Goal: Task Accomplishment & Management: Manage account settings

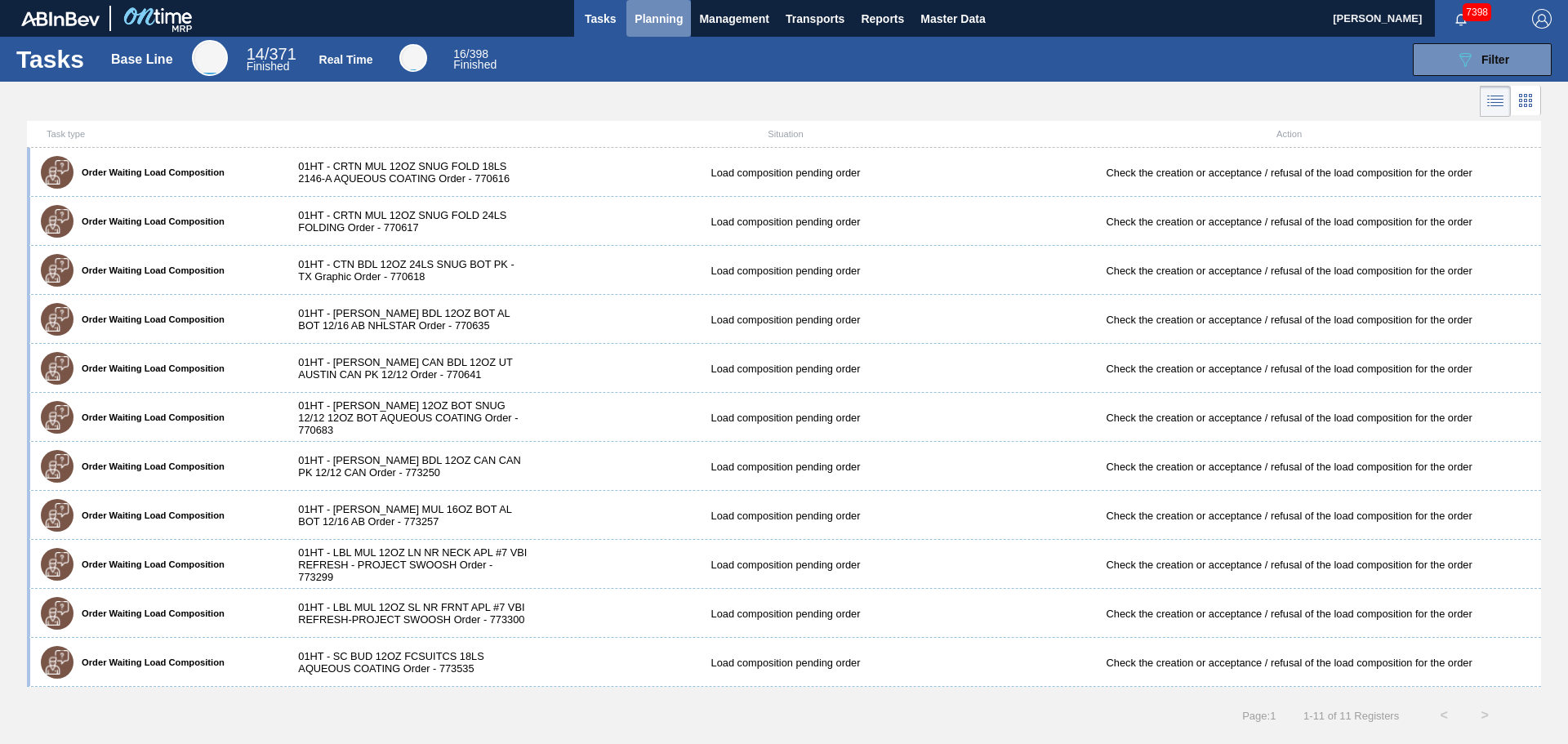
click at [675, 28] on span "Planning" at bounding box center [659, 19] width 48 height 20
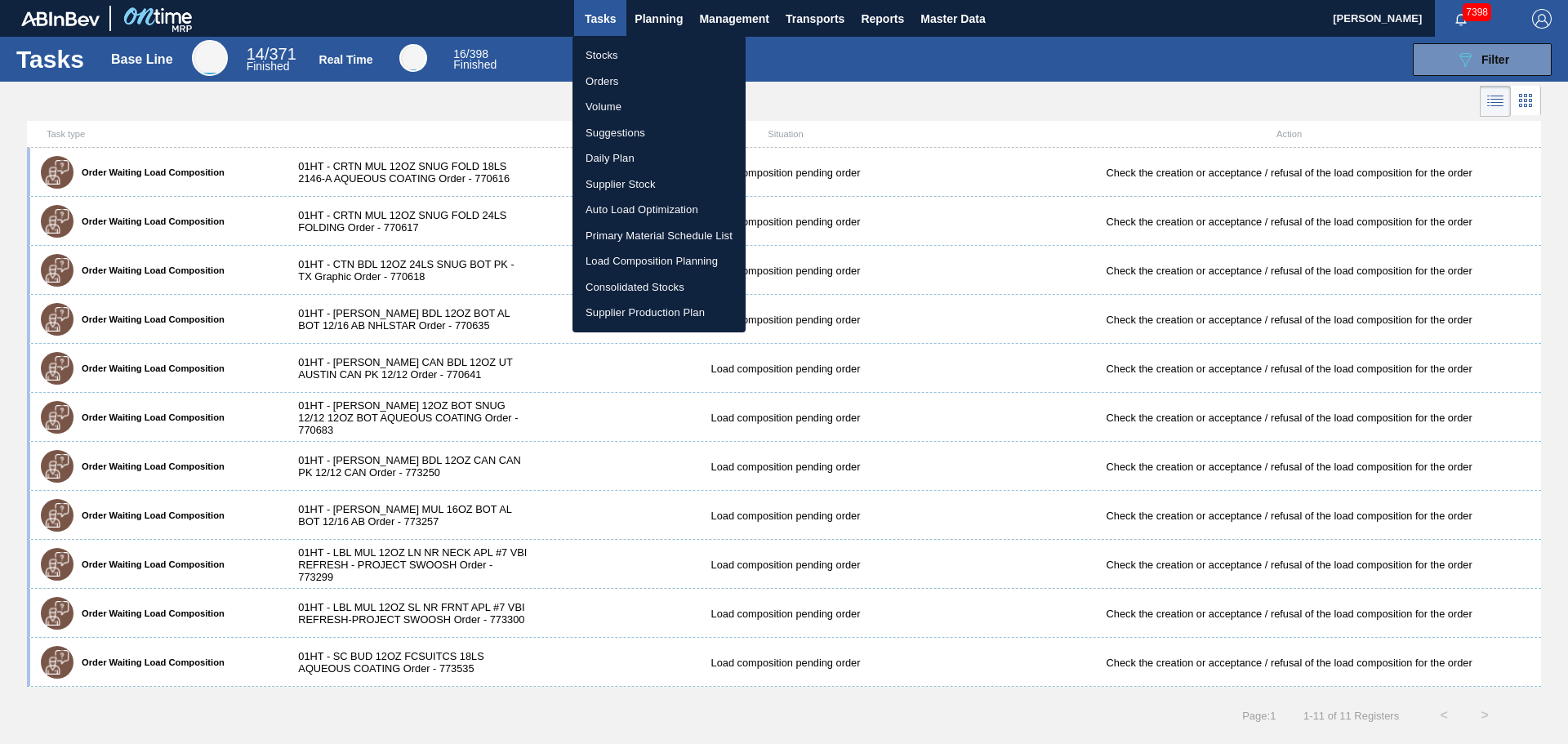
click at [617, 52] on li "Stocks" at bounding box center [659, 56] width 173 height 26
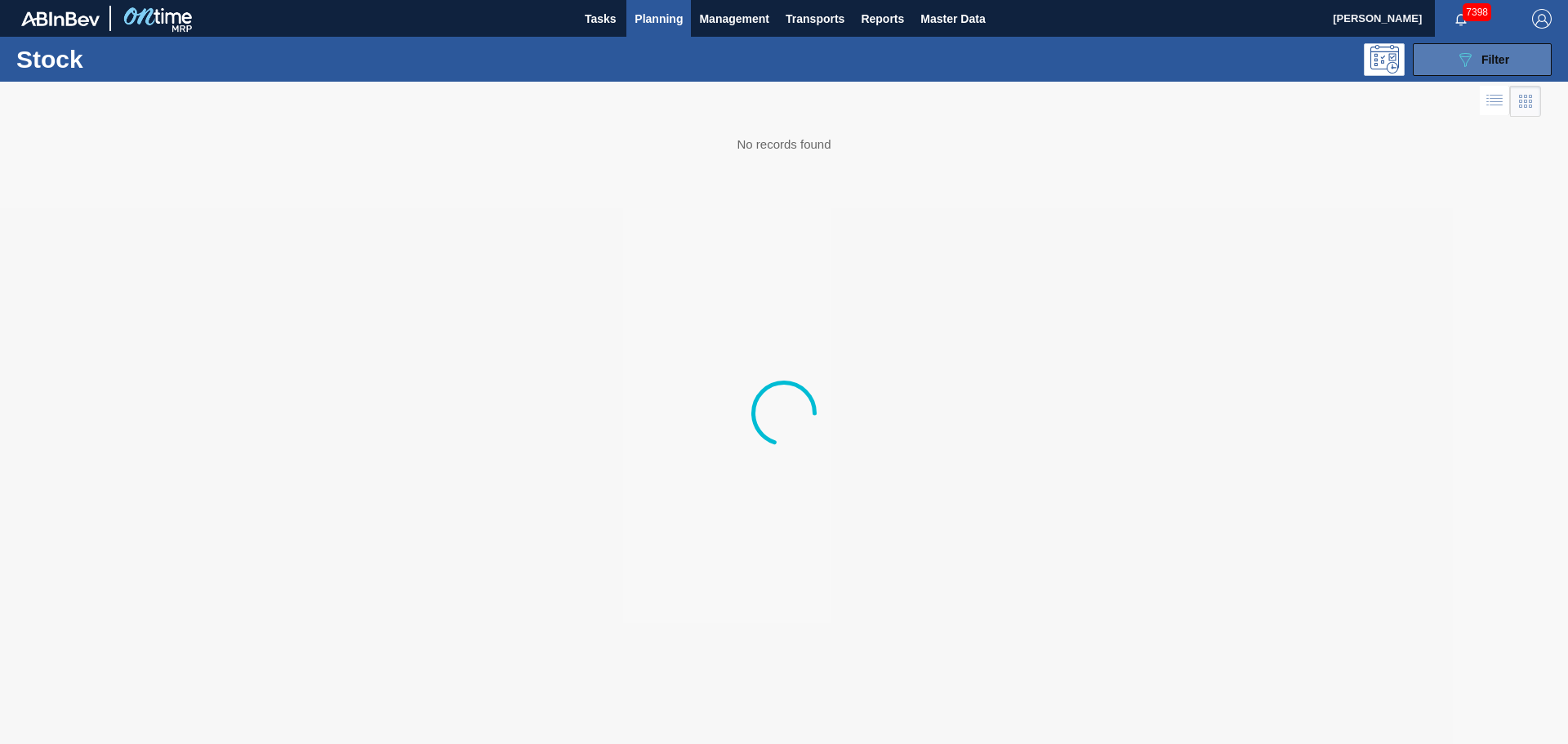
click at [1487, 66] on div "089F7B8B-B2A5-4AFE-B5C0-19BA573D28AC Filter" at bounding box center [1482, 59] width 54 height 20
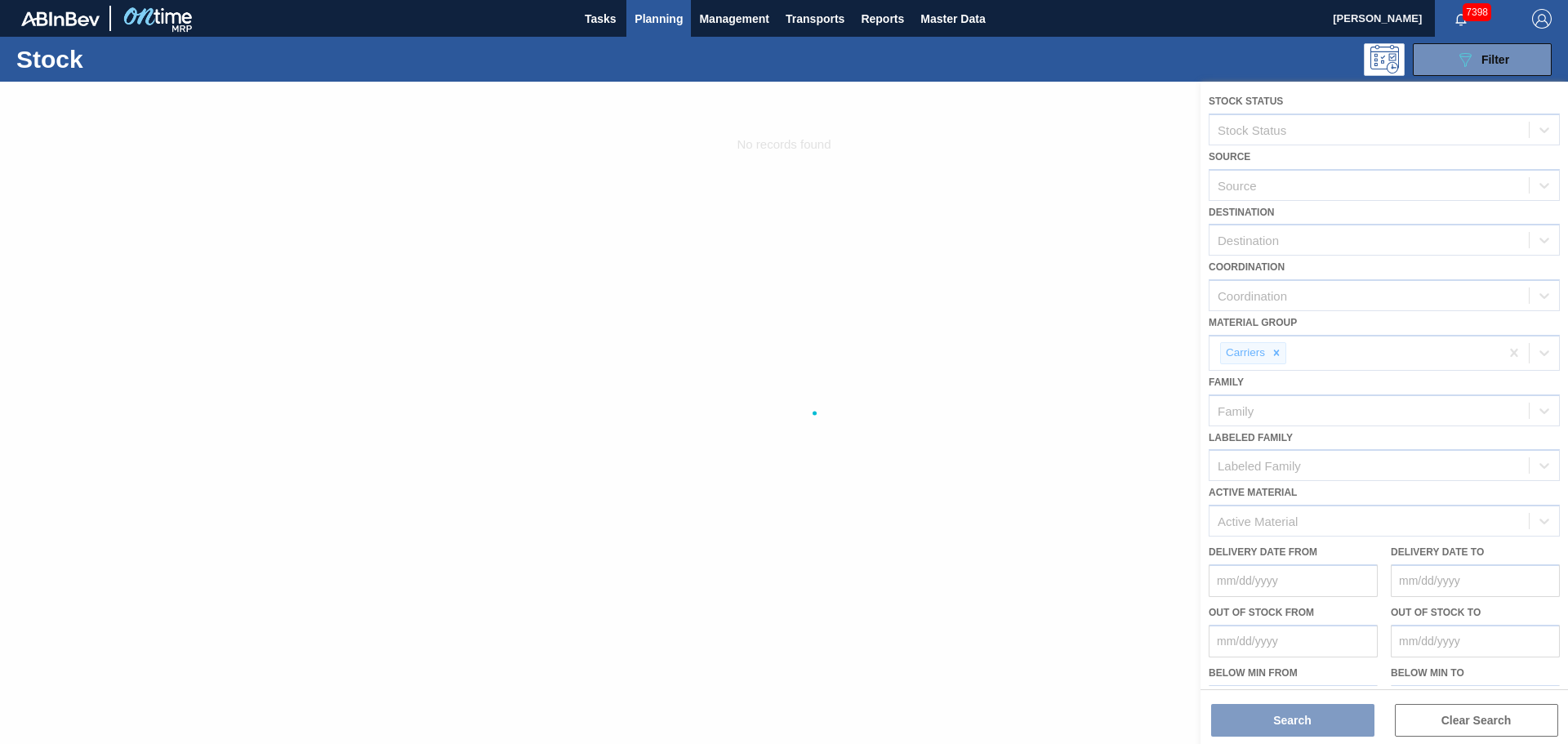
click at [1275, 352] on div at bounding box center [784, 412] width 1568 height 662
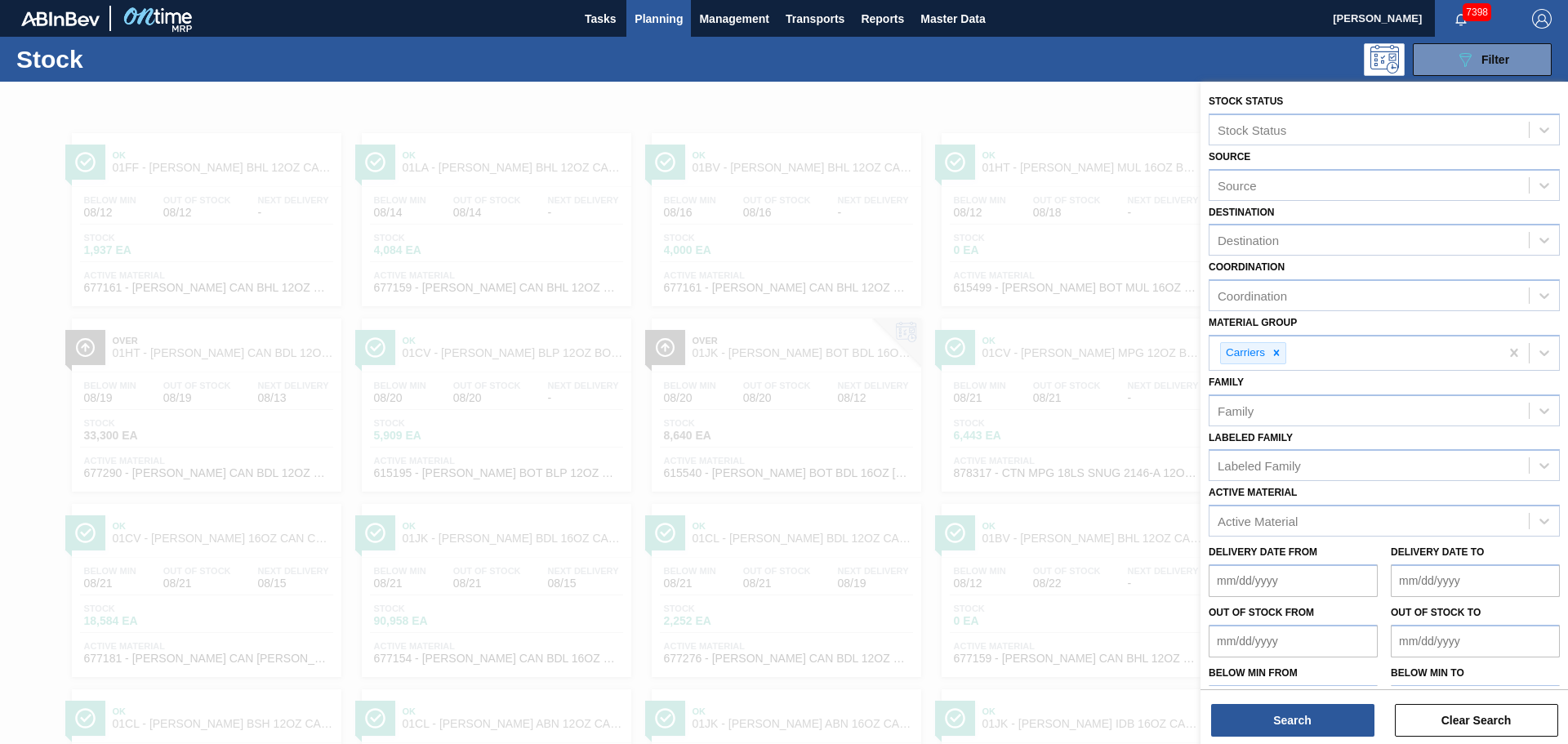
click at [1275, 352] on icon at bounding box center [1276, 353] width 6 height 6
click at [1280, 357] on icon at bounding box center [1276, 353] width 11 height 11
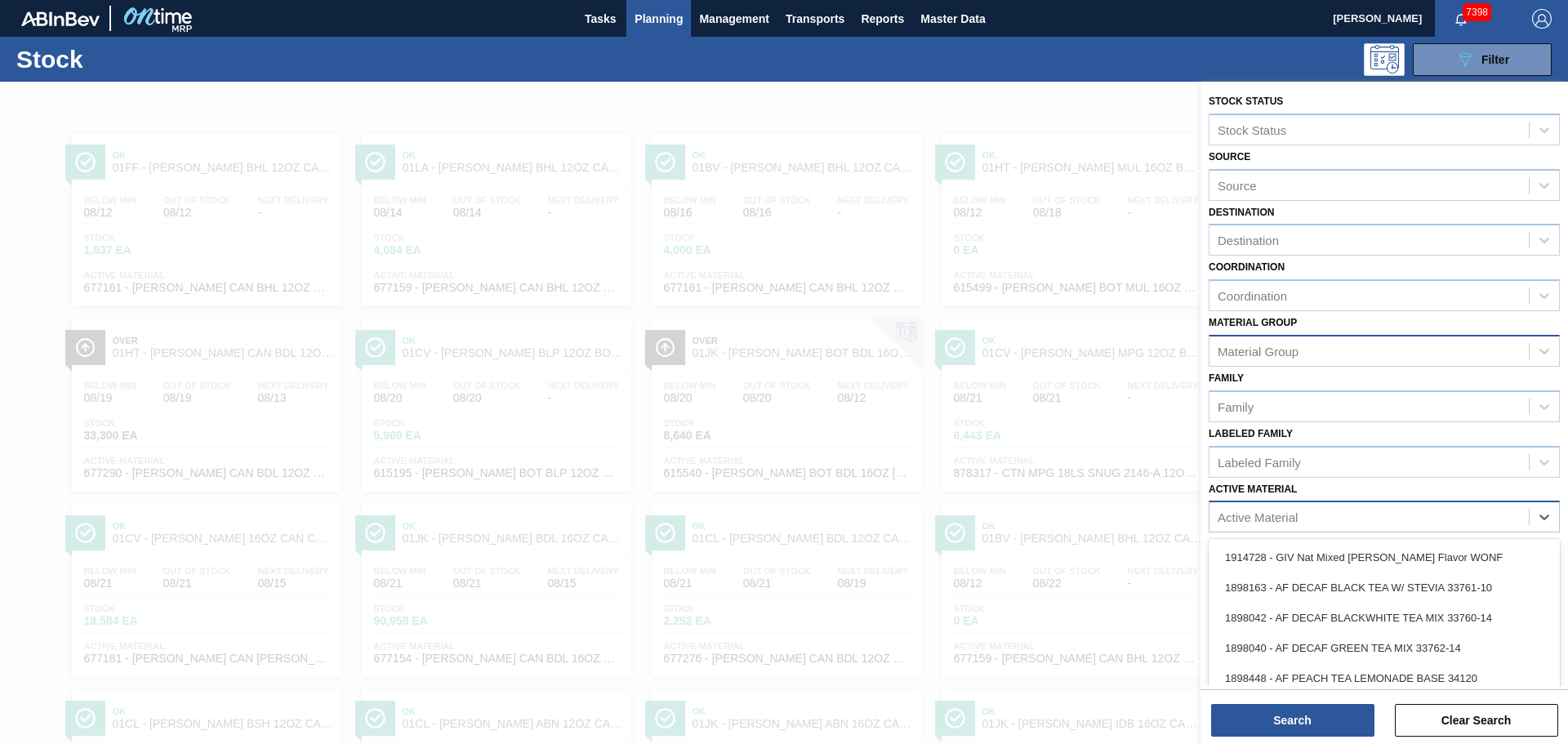
click at [1283, 509] on div "Active Material" at bounding box center [1369, 516] width 320 height 23
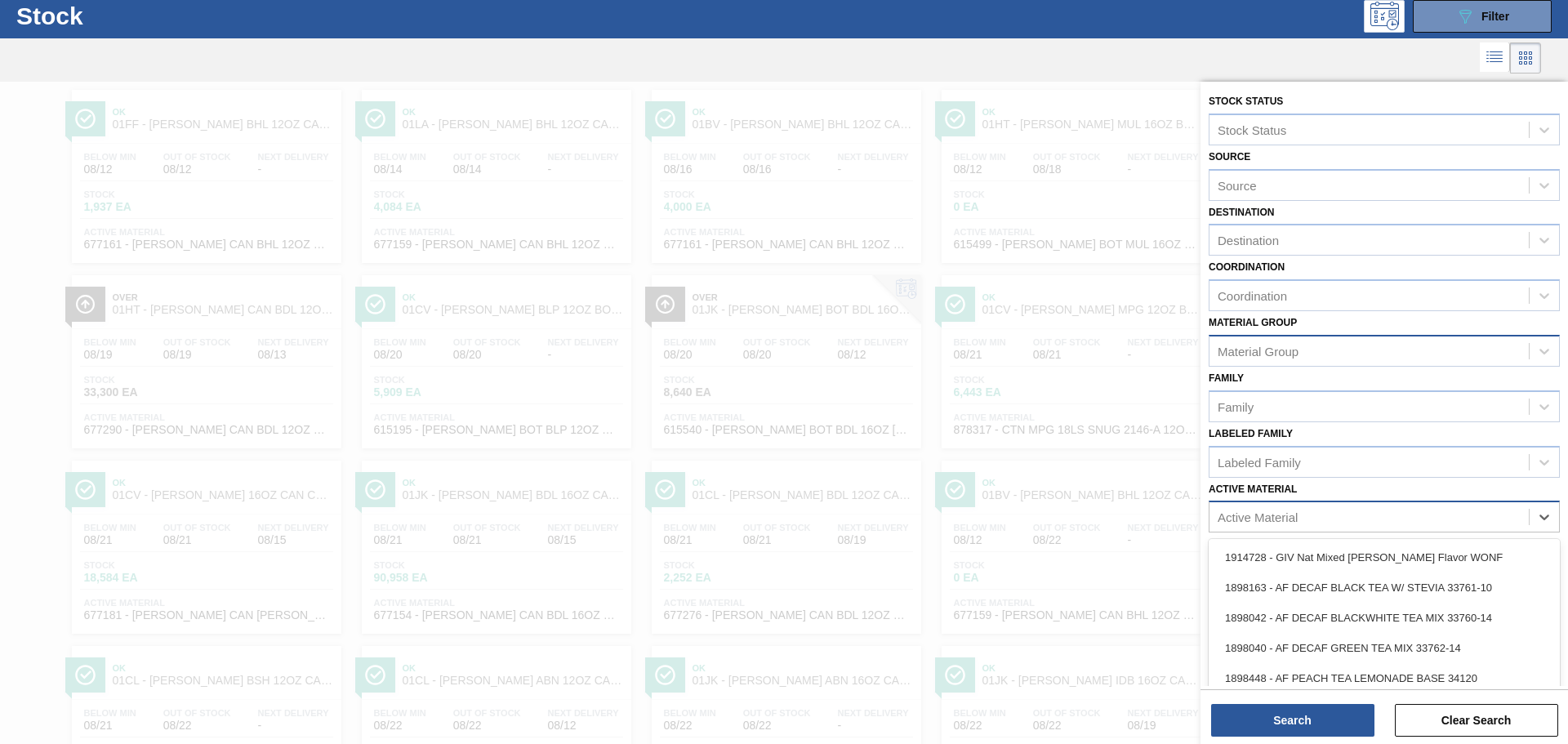
paste Material "620805"
type Material "620805"
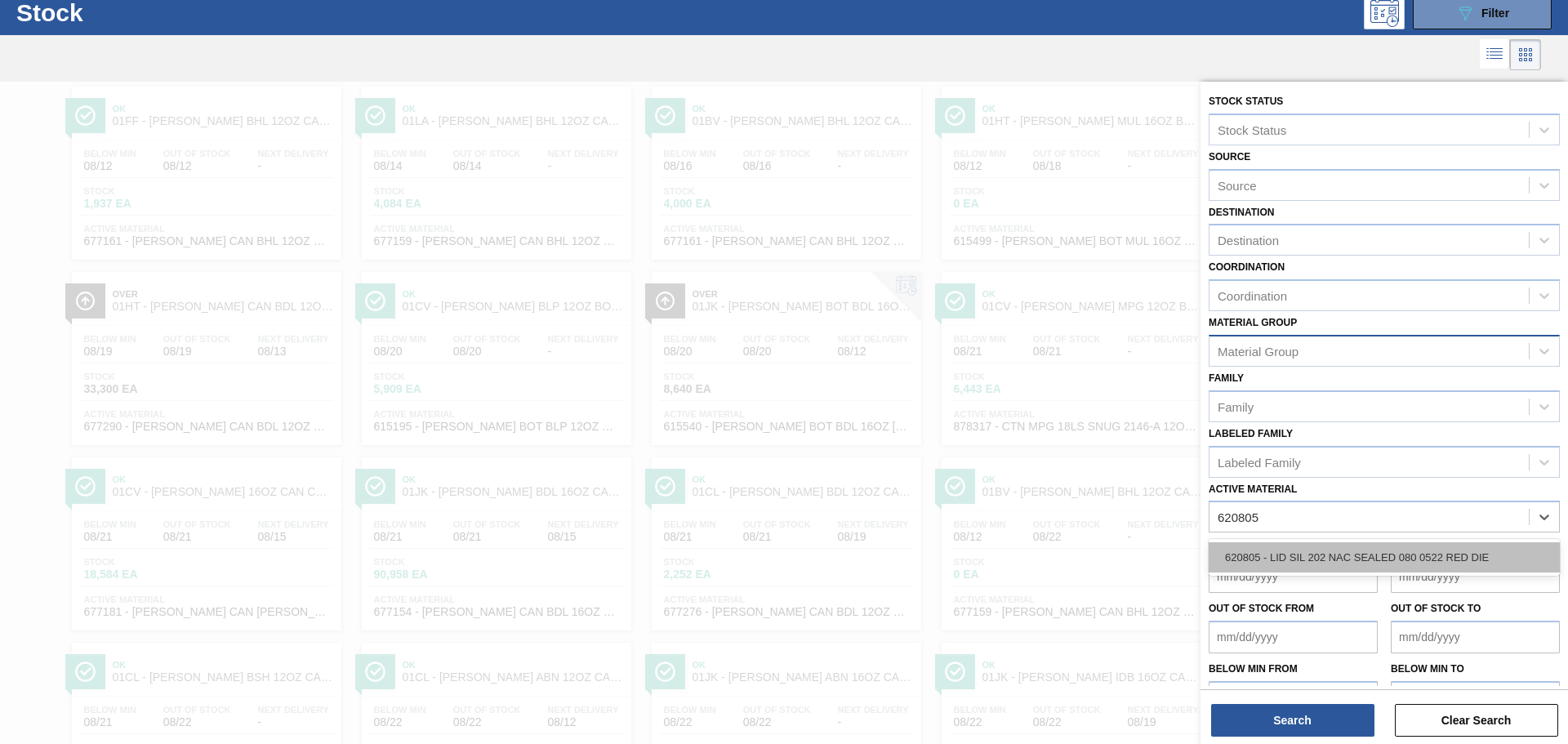
click at [1273, 555] on div "620805 - LID SIL 202 NAC SEALED 080 0522 RED DIE" at bounding box center [1384, 557] width 351 height 31
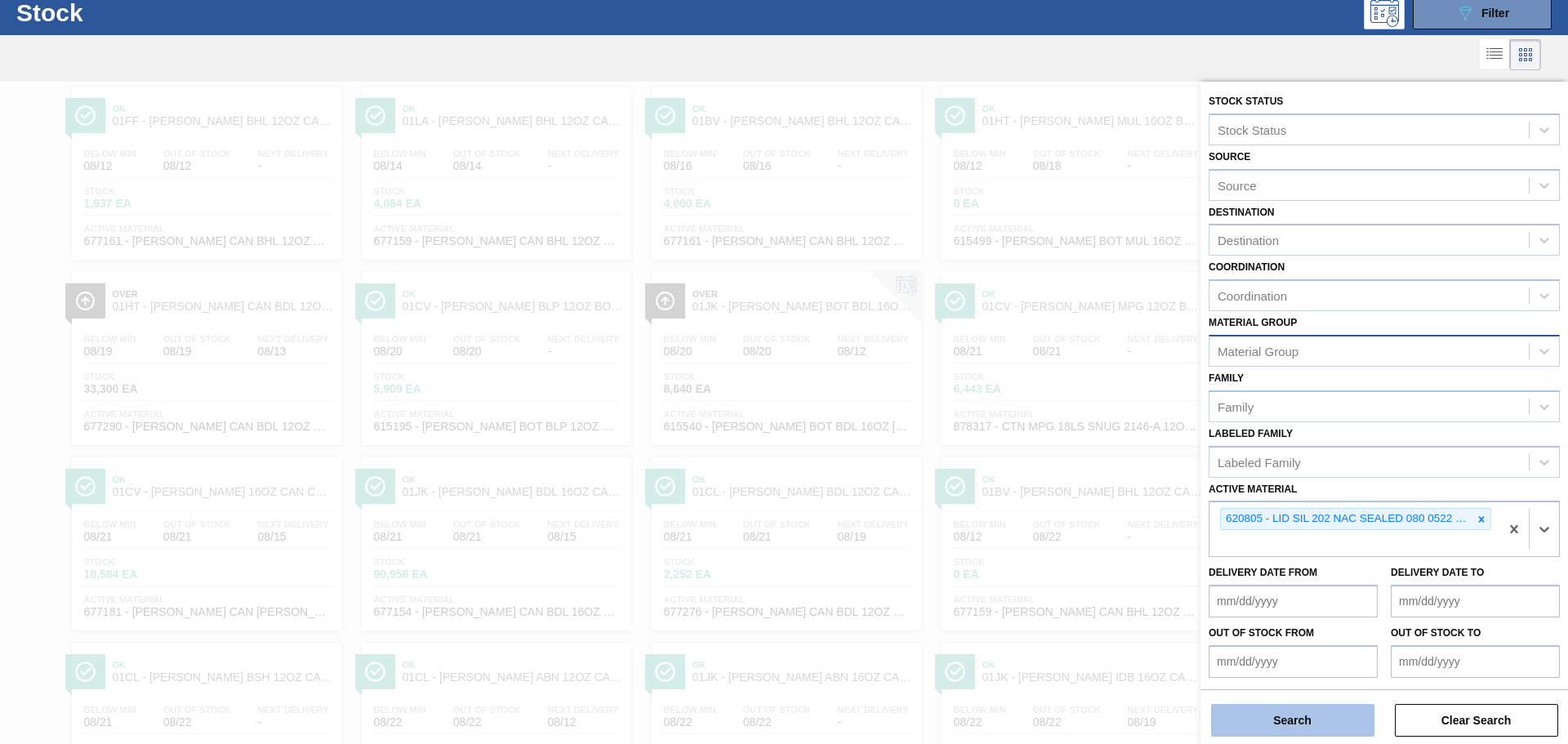
click at [1299, 716] on button "Search" at bounding box center [1293, 720] width 163 height 33
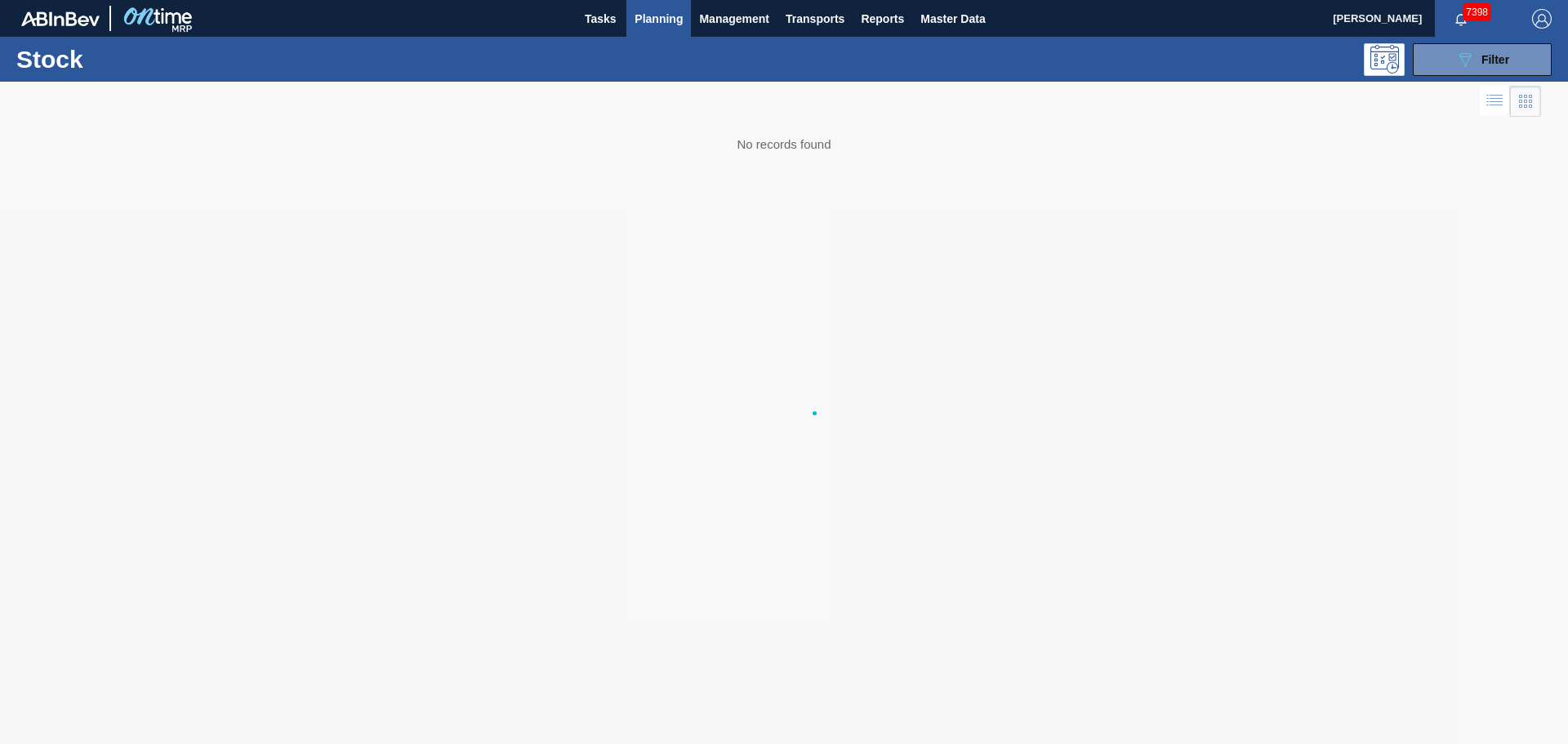
scroll to position [0, 0]
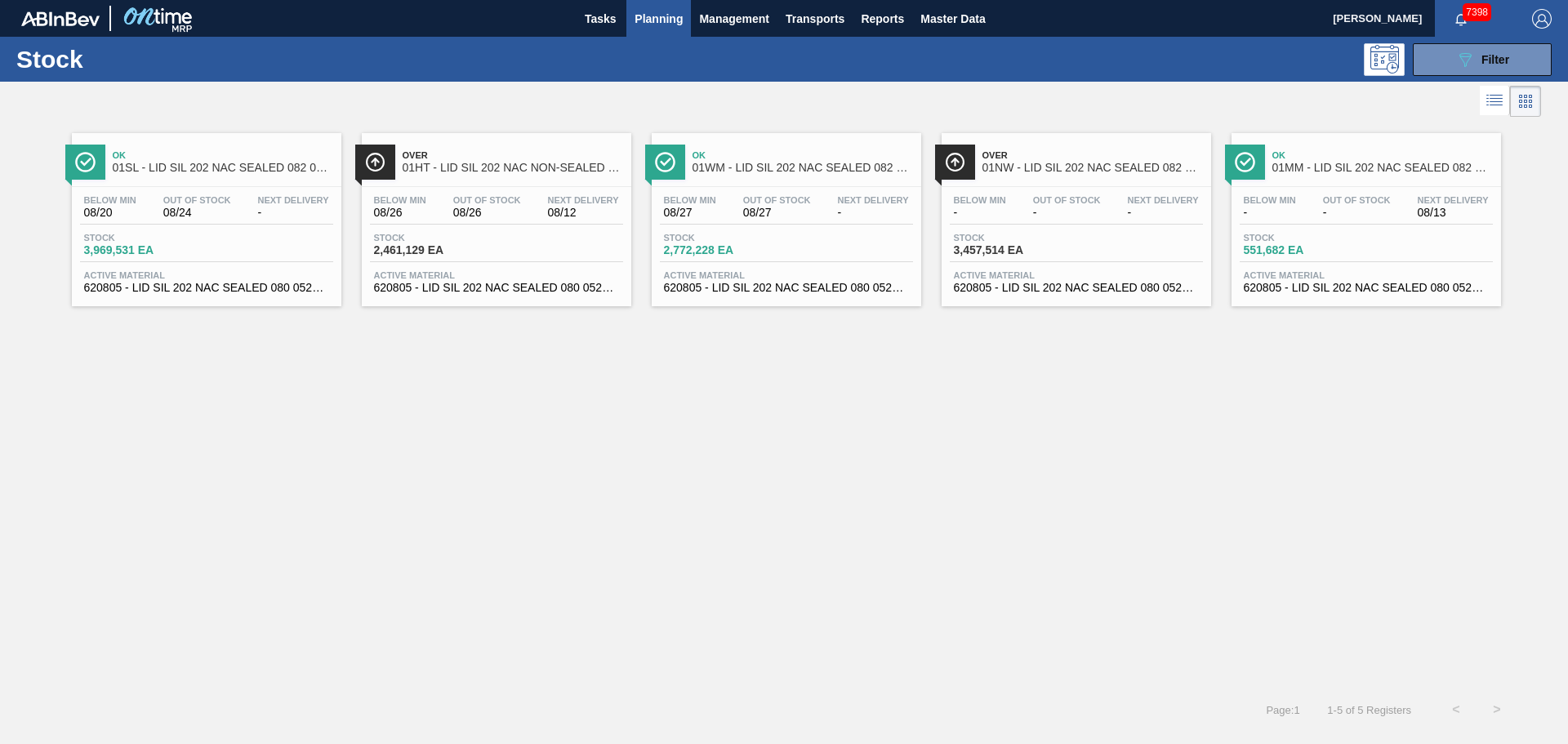
click at [1083, 172] on span "01NW - LID SIL 202 NAC SEALED 082 0521 RED DIE" at bounding box center [1091, 167] width 220 height 12
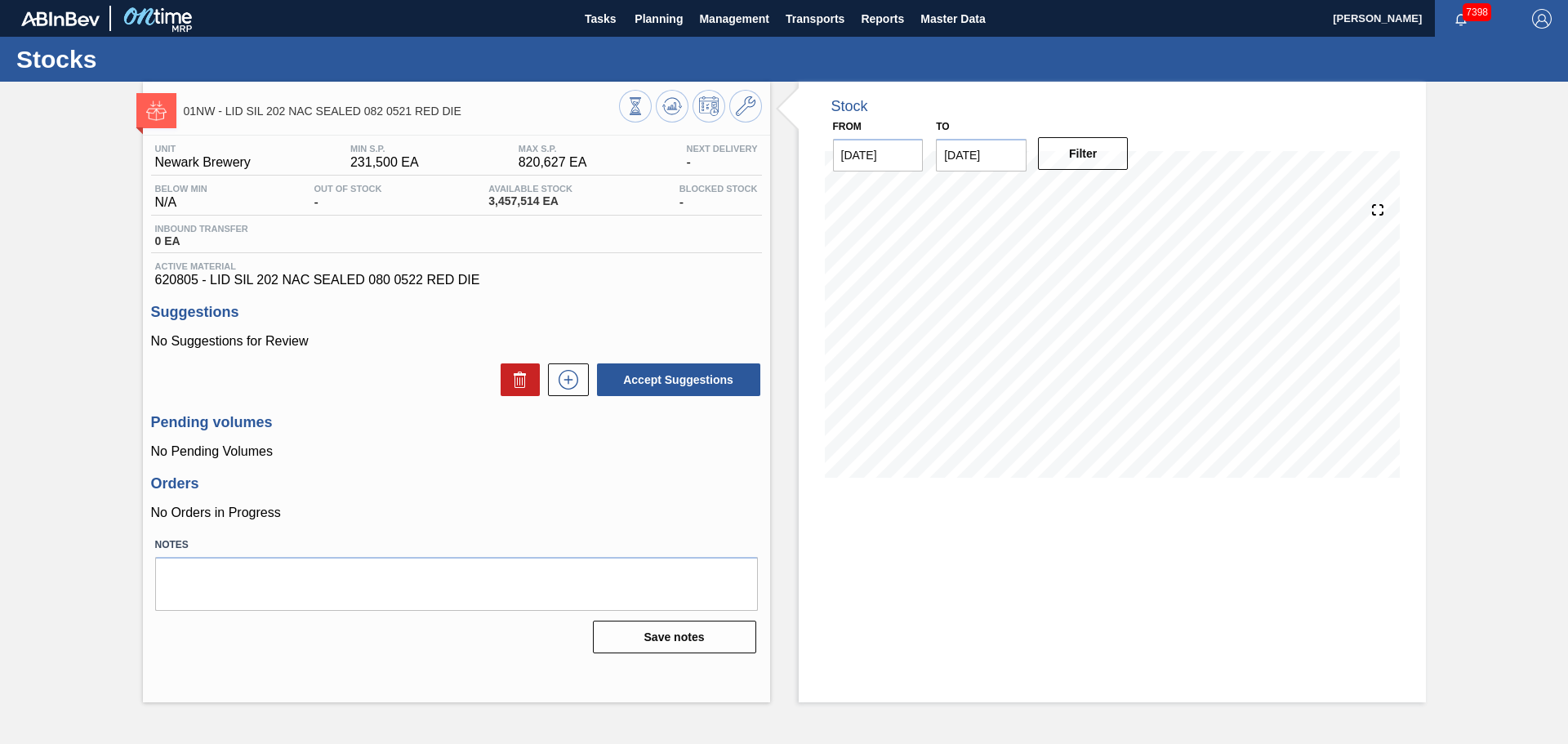
click at [1021, 147] on input "[DATE]" at bounding box center [981, 154] width 91 height 33
click at [1115, 191] on button "Next Month" at bounding box center [1118, 194] width 11 height 11
click at [1015, 352] on div "28" at bounding box center [1008, 352] width 22 height 22
type input "[DATE]"
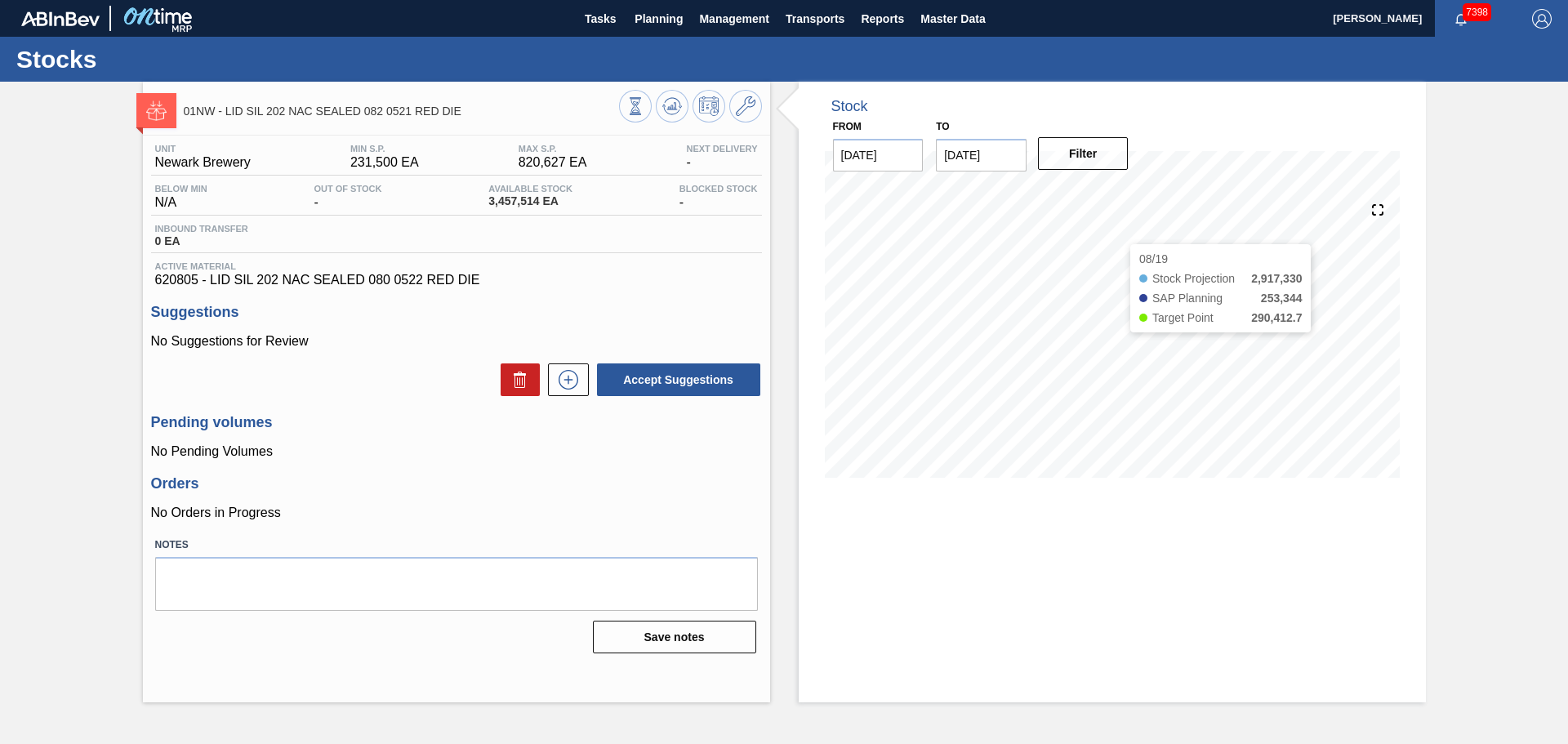
click at [1094, 170] on div "Filter" at bounding box center [1085, 153] width 104 height 36
click at [1097, 151] on button "Filter" at bounding box center [1083, 153] width 91 height 33
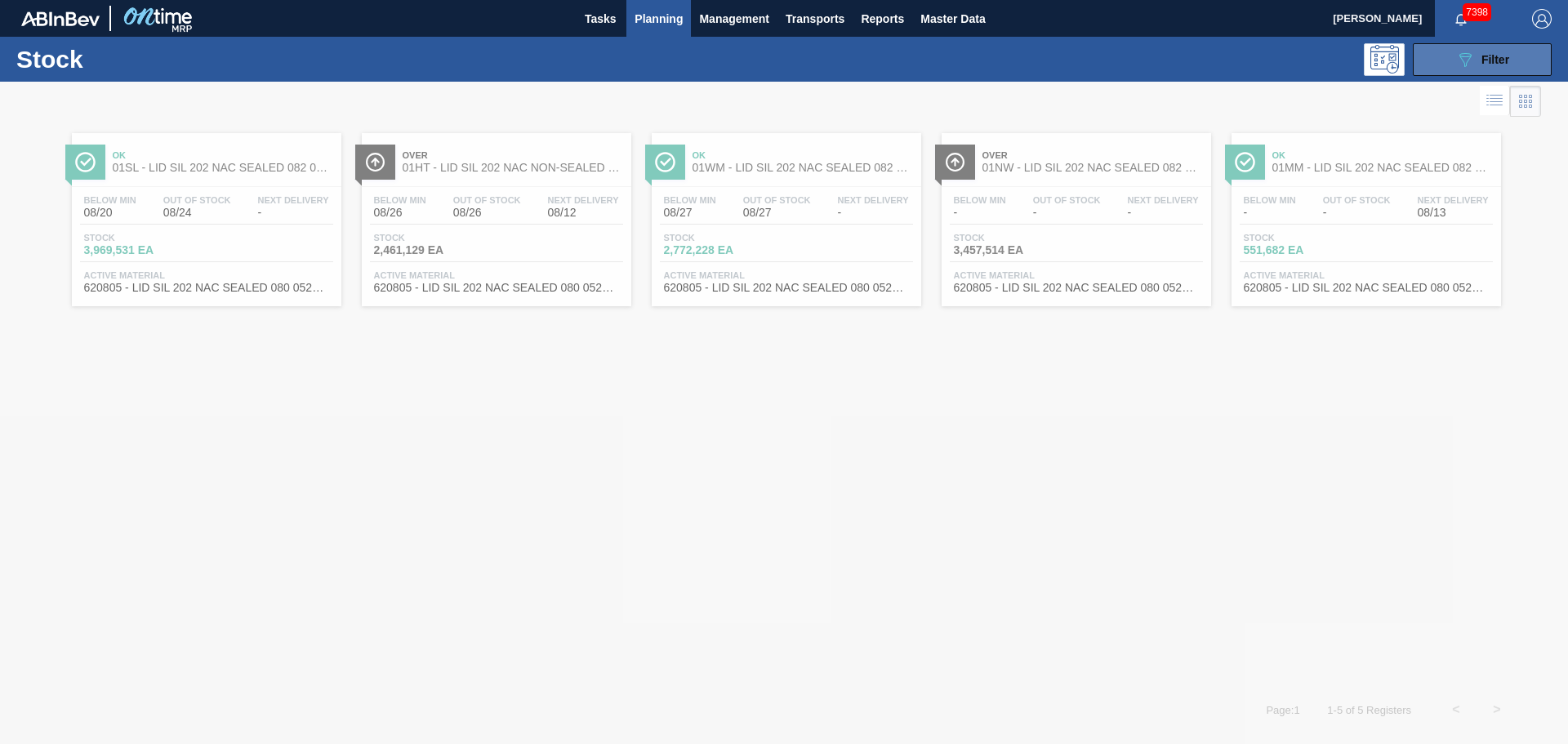
click at [1434, 62] on button "089F7B8B-B2A5-4AFE-B5C0-19BA573D28AC Filter" at bounding box center [1482, 59] width 138 height 33
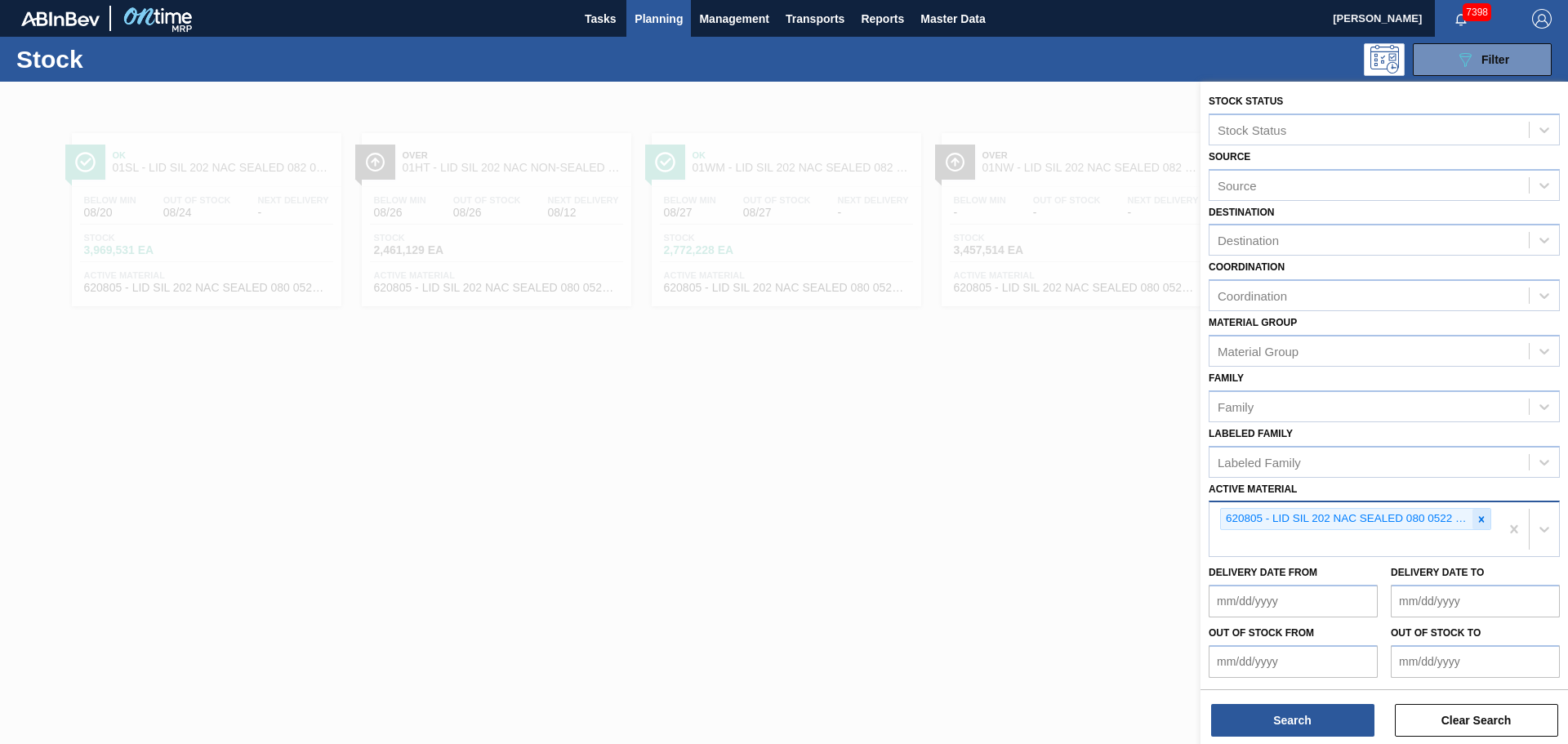
click at [1478, 524] on icon at bounding box center [1481, 519] width 11 height 11
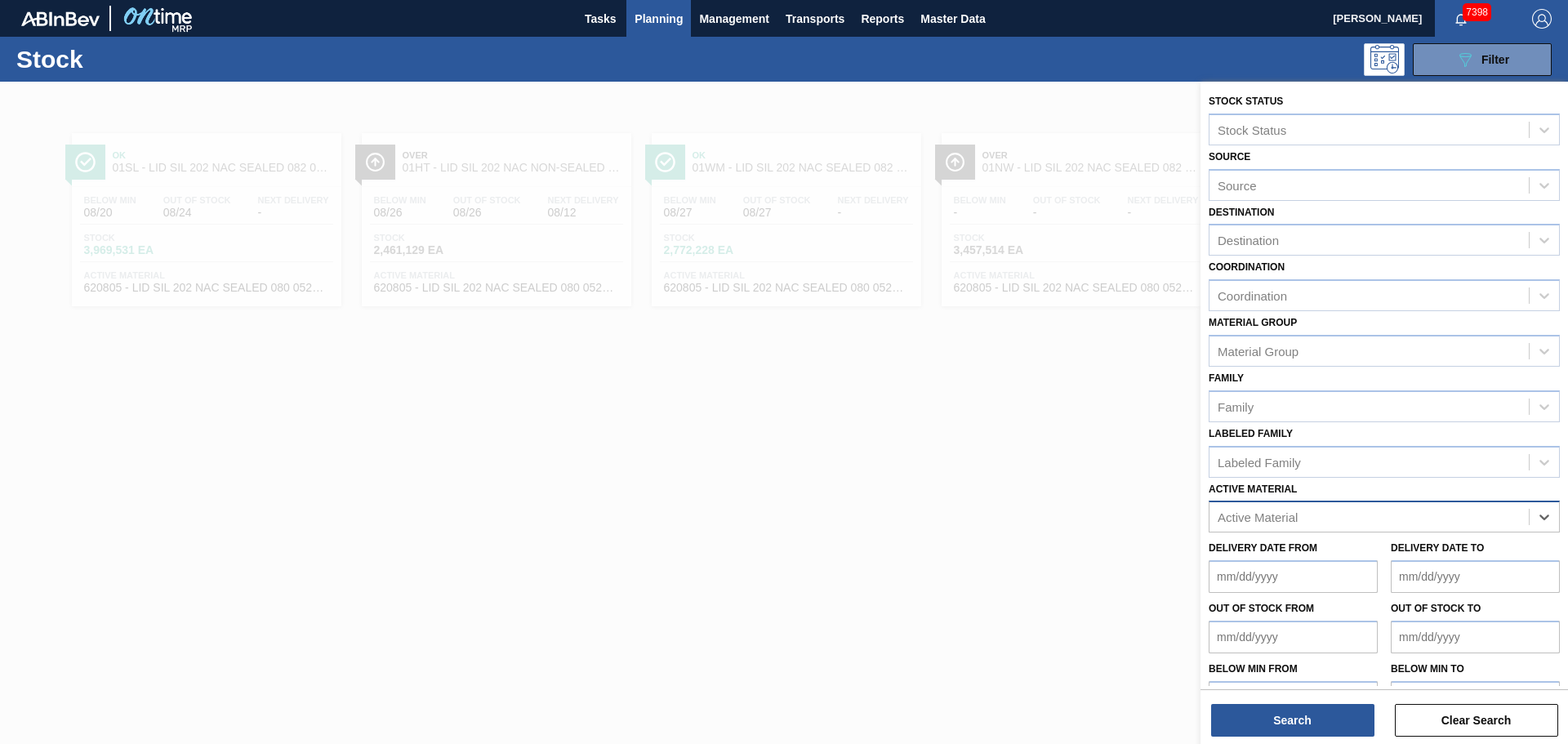
paste Material "620759"
type Material "620759"
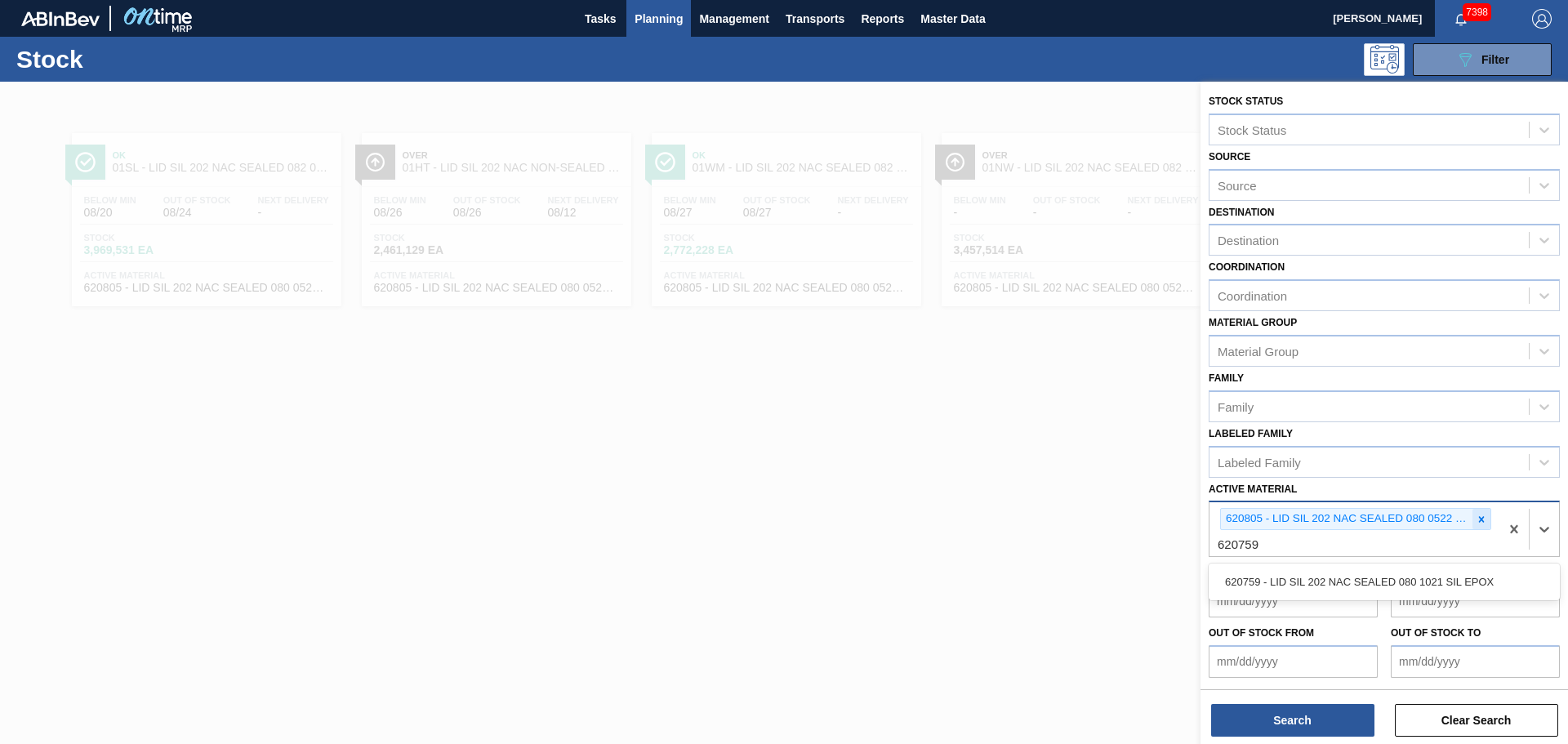
click at [1479, 521] on icon at bounding box center [1481, 519] width 11 height 11
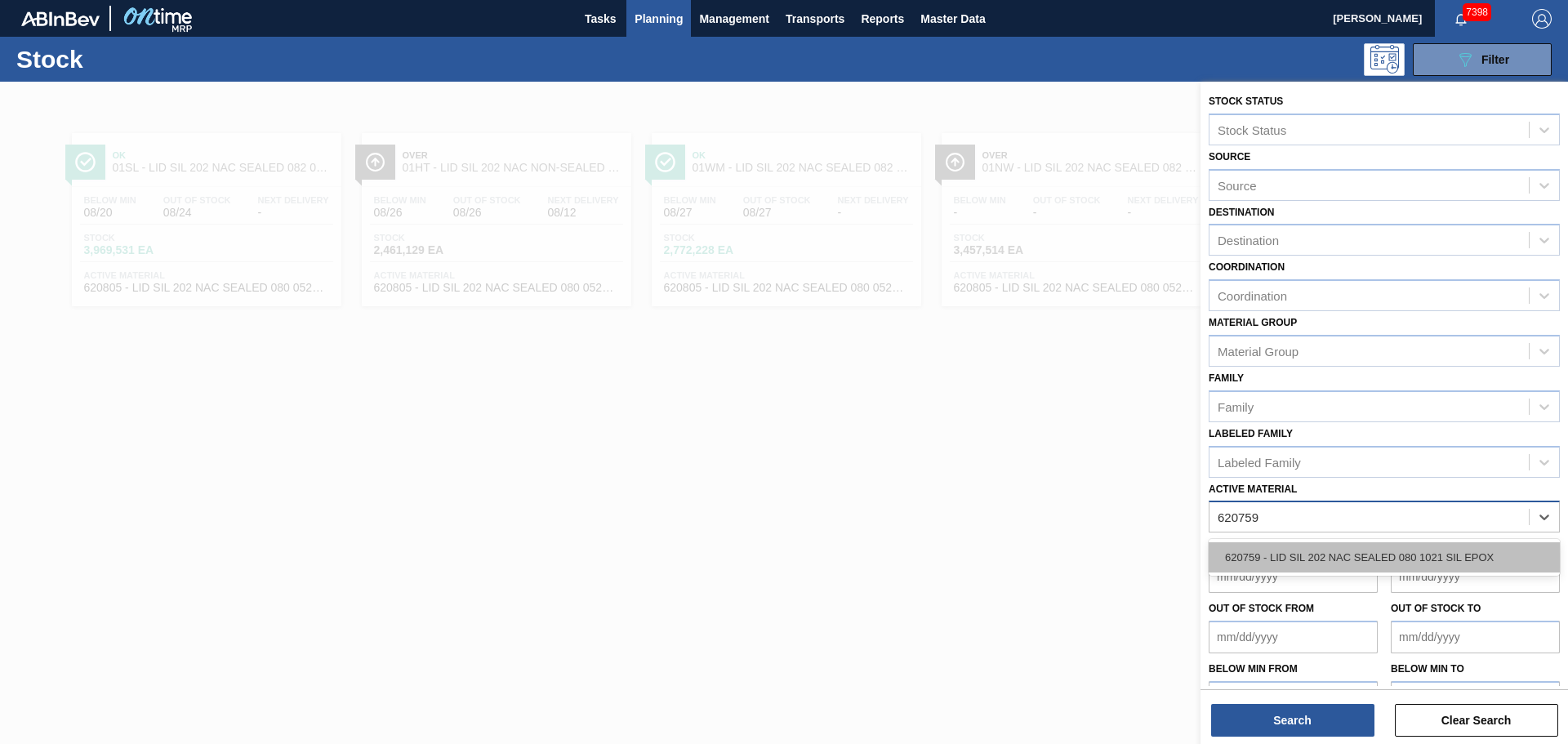
click at [1259, 561] on div "620759 - LID SIL 202 NAC SEALED 080 1021 SIL EPOX" at bounding box center [1384, 557] width 351 height 31
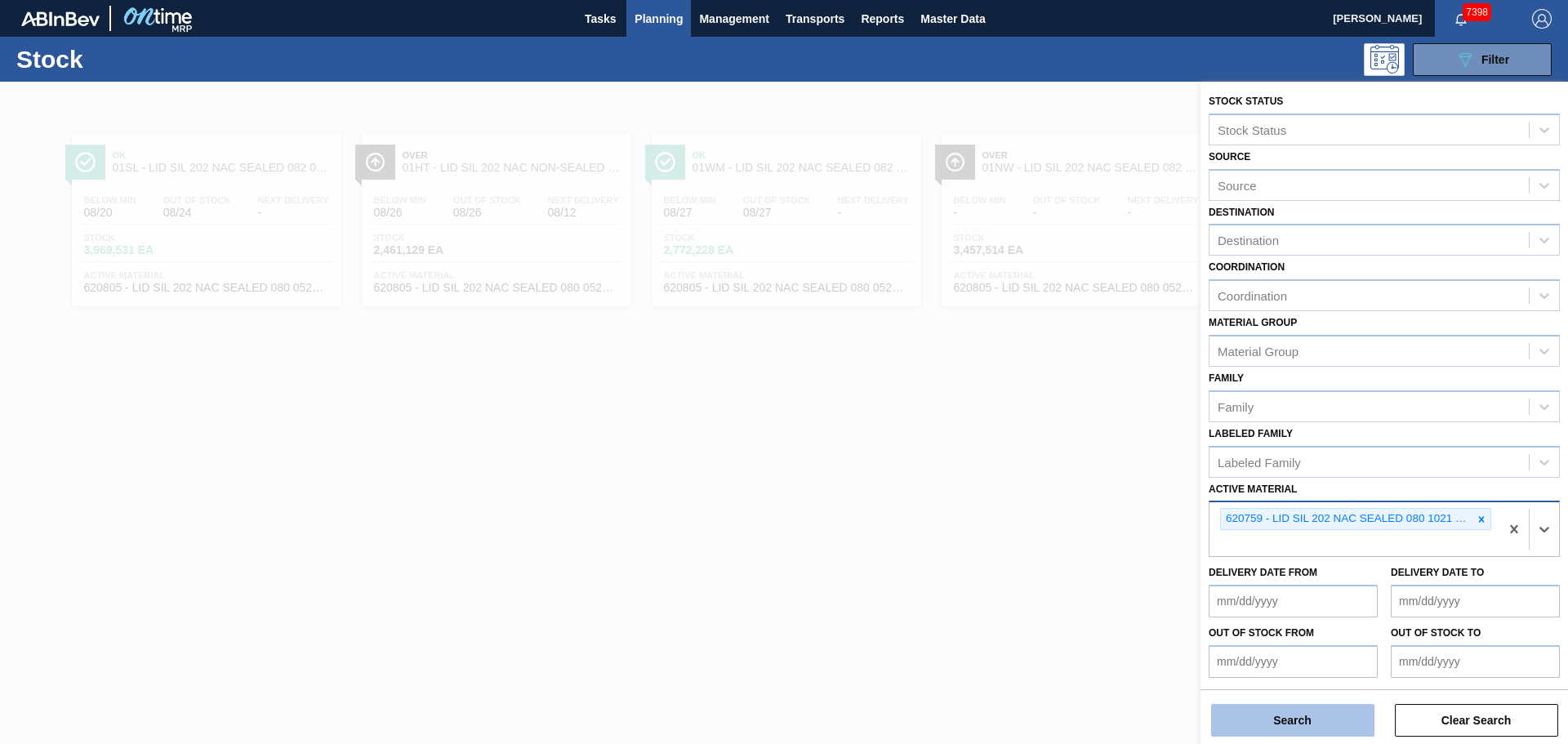
click at [1301, 711] on button "Search" at bounding box center [1293, 720] width 163 height 33
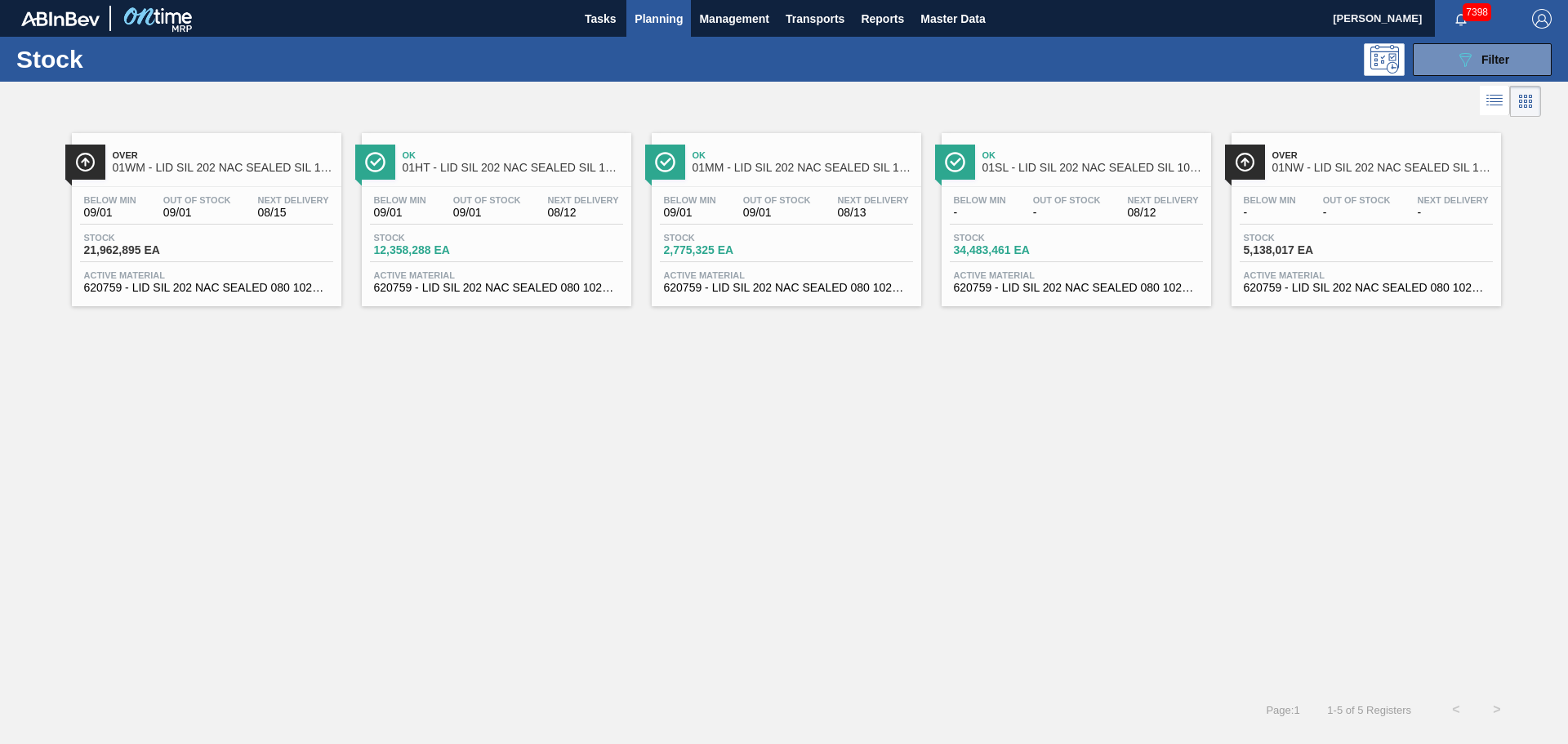
click at [1339, 182] on div "Over 01NW - LID SIL 202 NAC SEALED SIL 1021 Below Min - Out Of Stock - Next Del…" at bounding box center [1366, 219] width 269 height 173
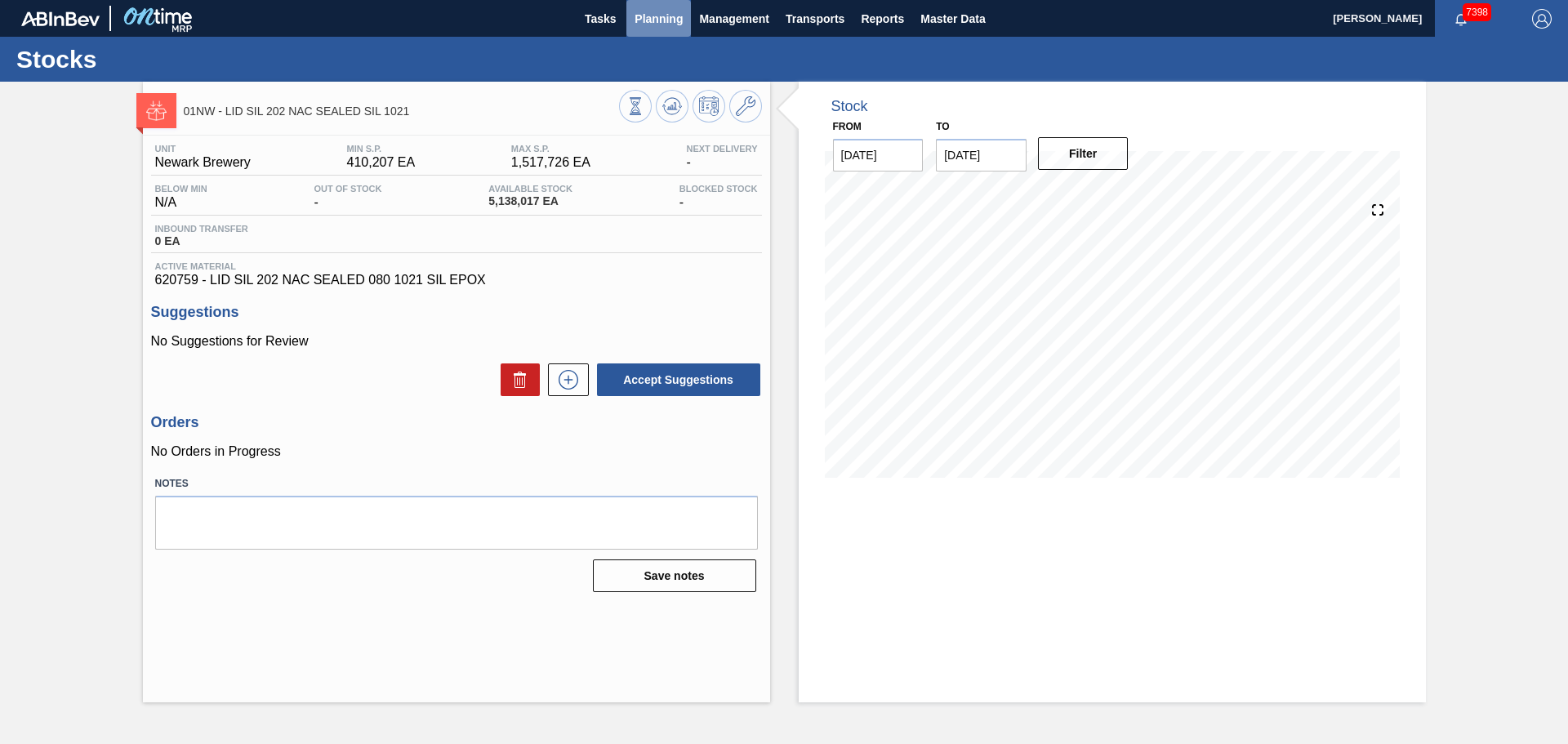
drag, startPoint x: 645, startPoint y: 10, endPoint x: 652, endPoint y: 68, distance: 58.4
click at [645, 10] on span "Planning" at bounding box center [659, 19] width 48 height 20
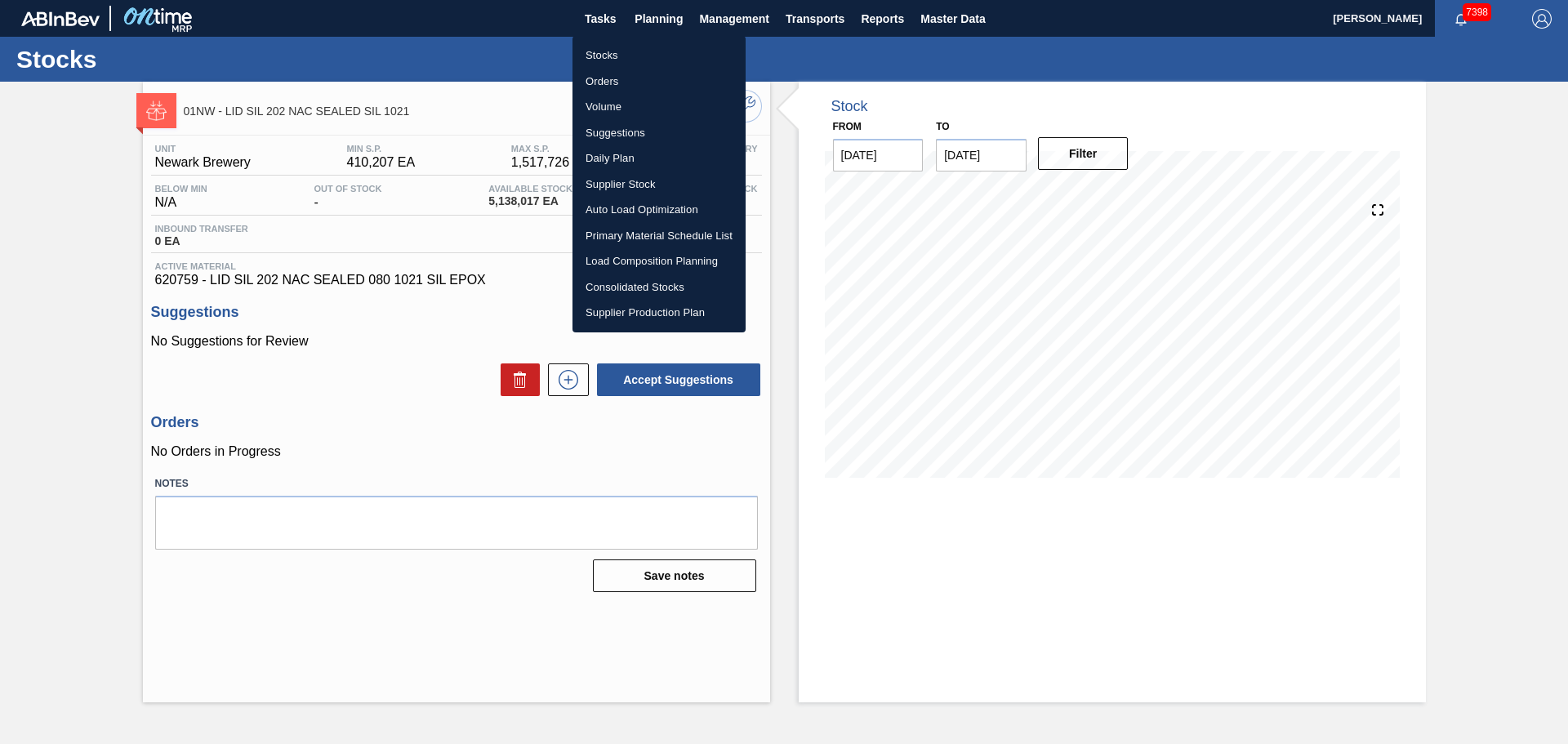
click at [611, 52] on li "Stocks" at bounding box center [659, 56] width 173 height 26
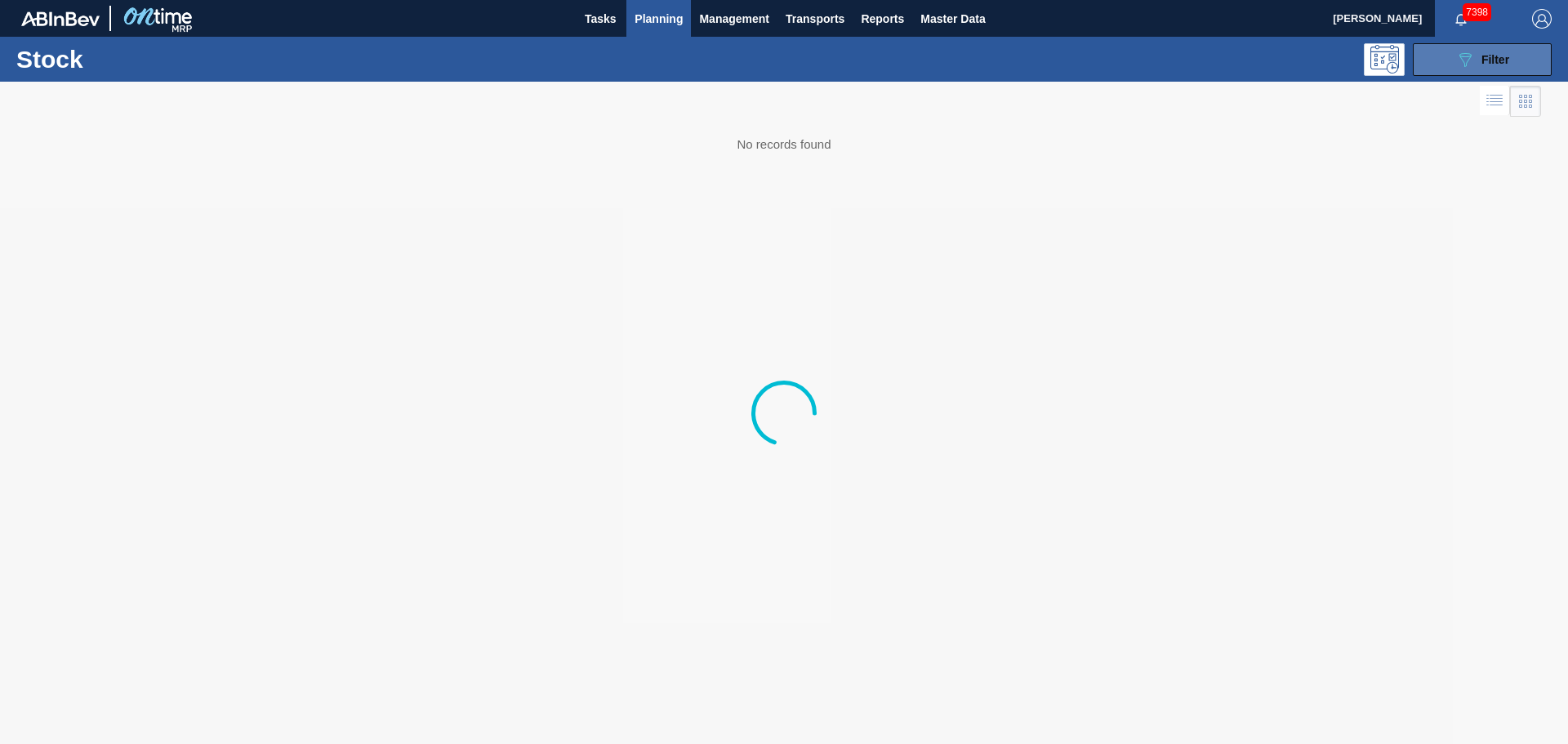
click at [1471, 55] on icon "089F7B8B-B2A5-4AFE-B5C0-19BA573D28AC" at bounding box center [1464, 59] width 20 height 20
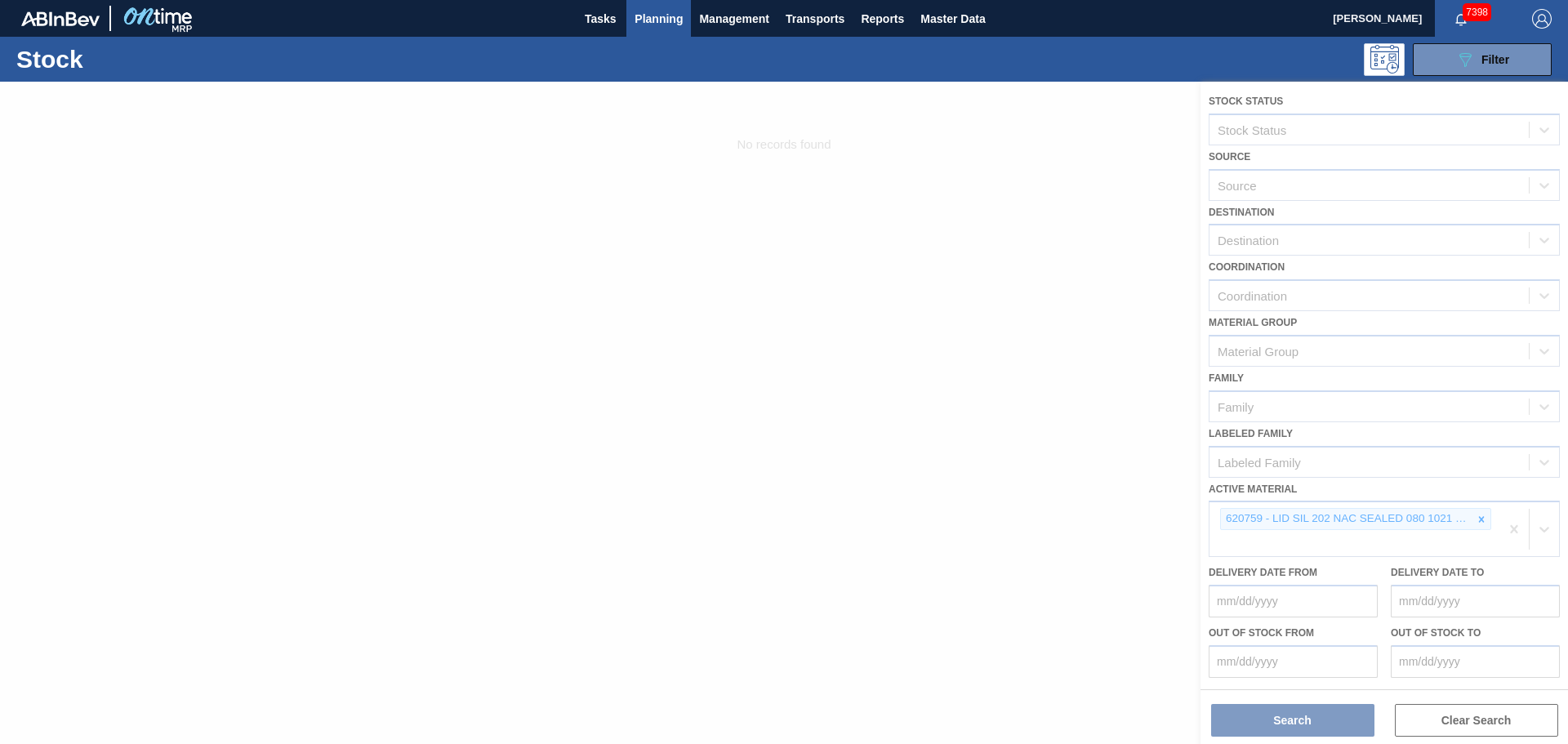
click at [1467, 516] on div at bounding box center [784, 412] width 1568 height 662
click at [1474, 517] on div at bounding box center [784, 412] width 1568 height 662
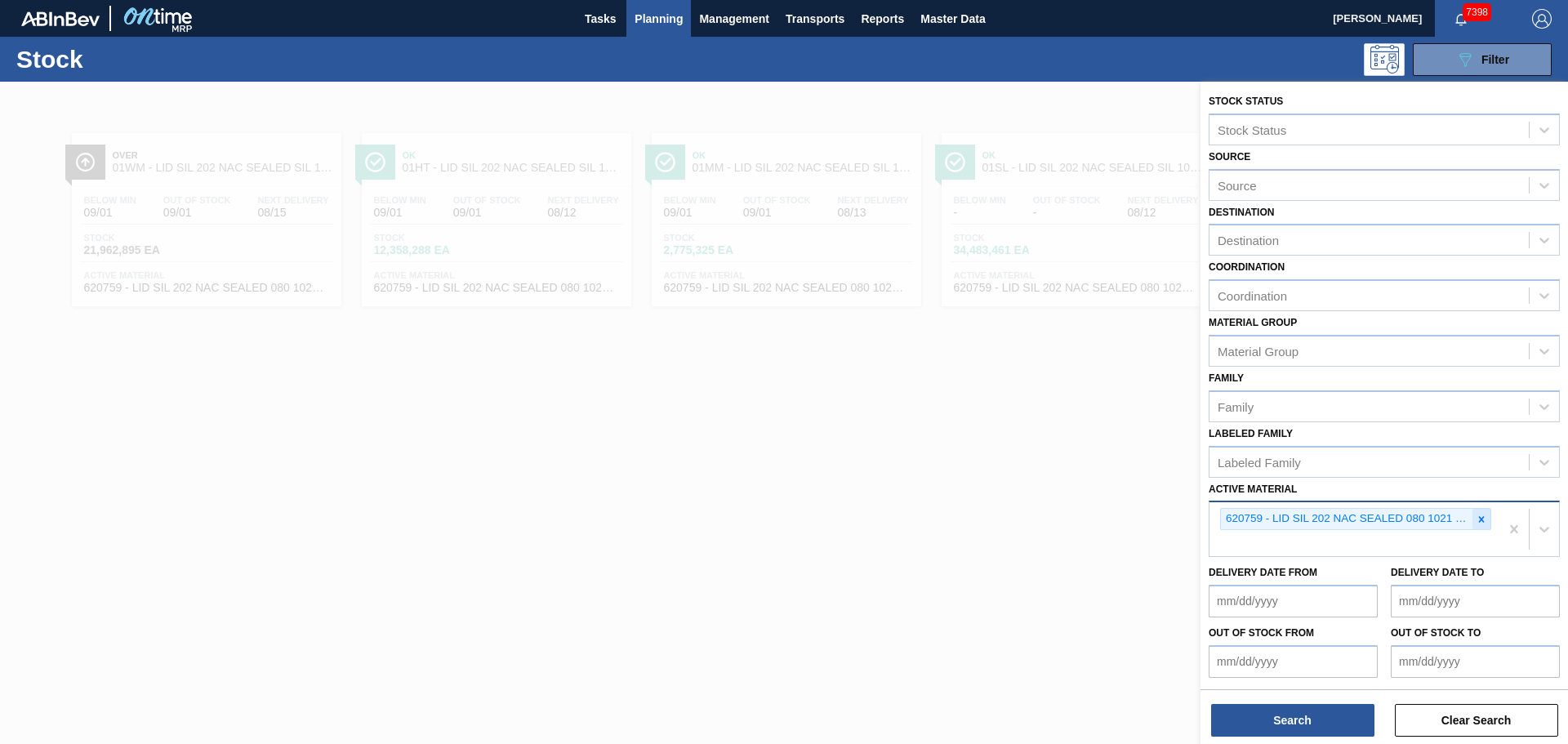
click at [1479, 518] on icon at bounding box center [1482, 519] width 6 height 6
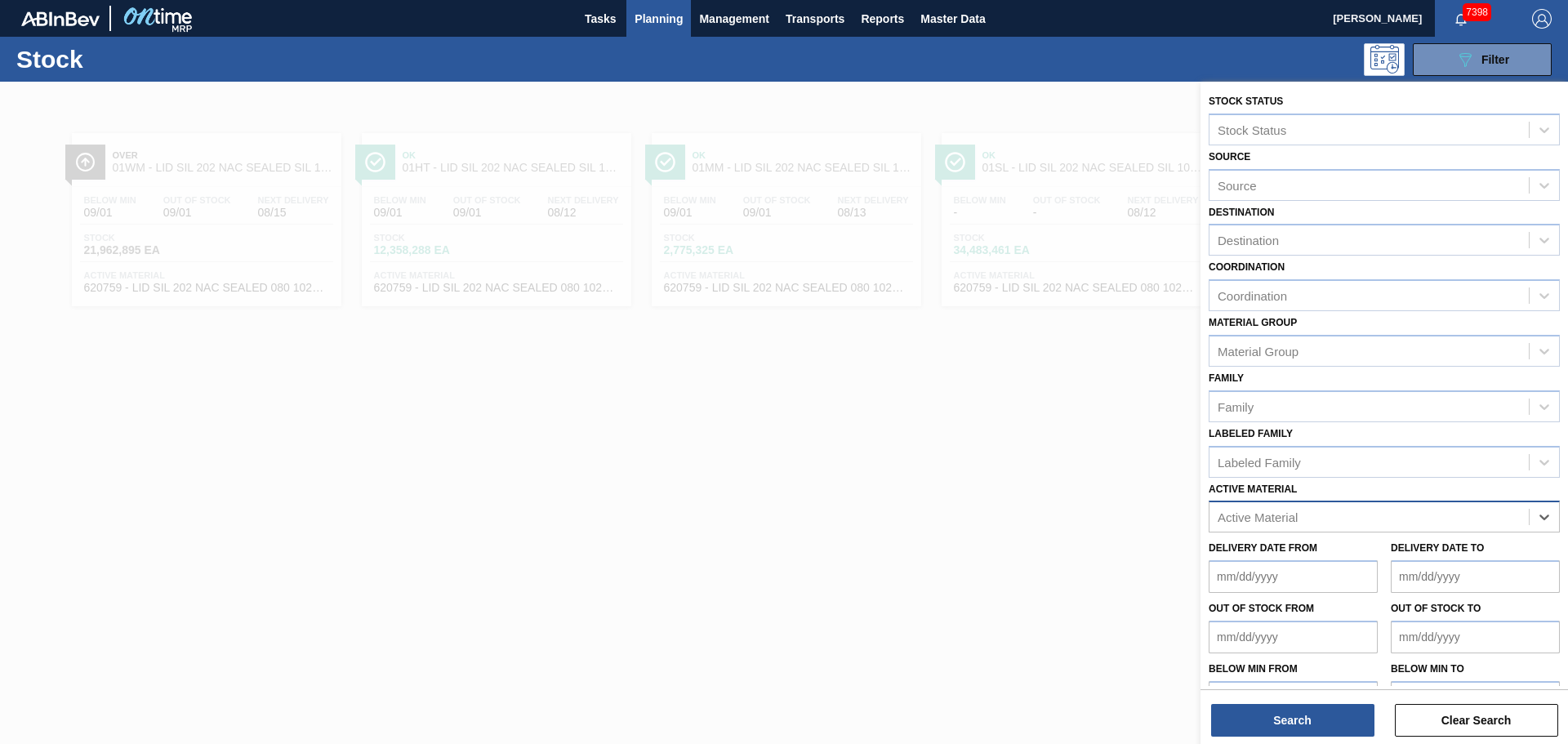
paste Material "620867"
type Material "620867"
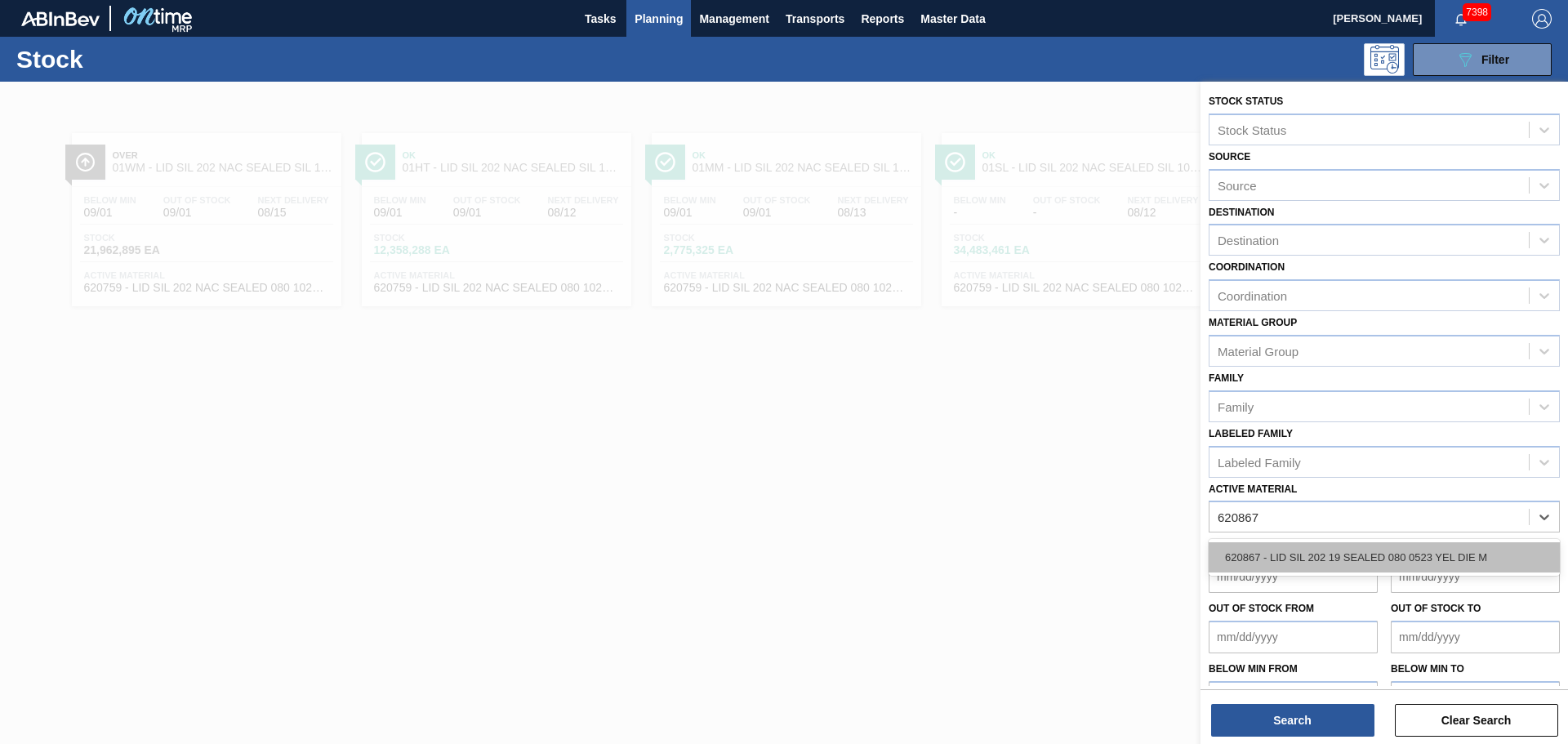
click at [1293, 559] on div "620867 - LID SIL 202 19 SEALED 080 0523 YEL DIE M" at bounding box center [1384, 557] width 351 height 31
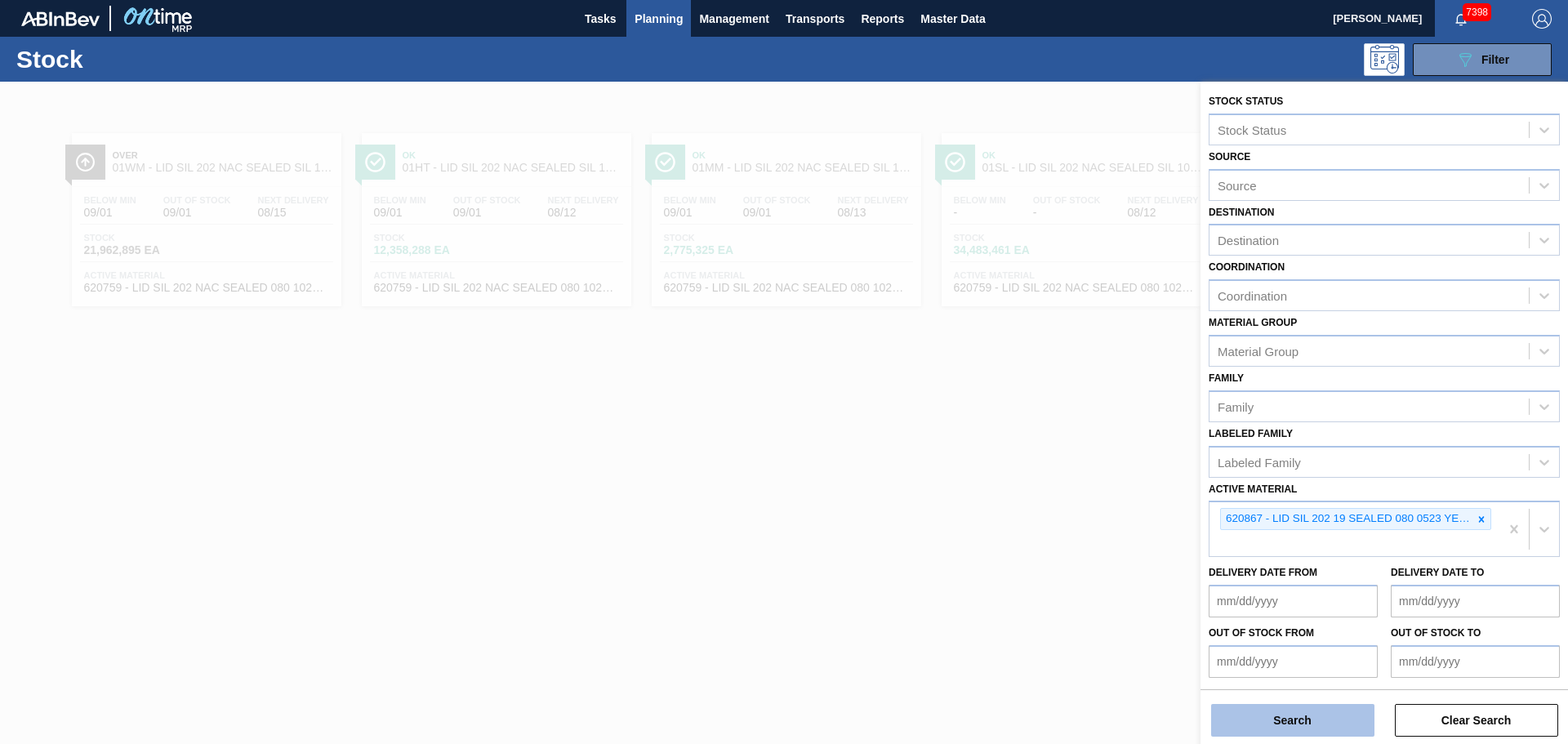
click at [1300, 711] on button "Search" at bounding box center [1293, 720] width 163 height 33
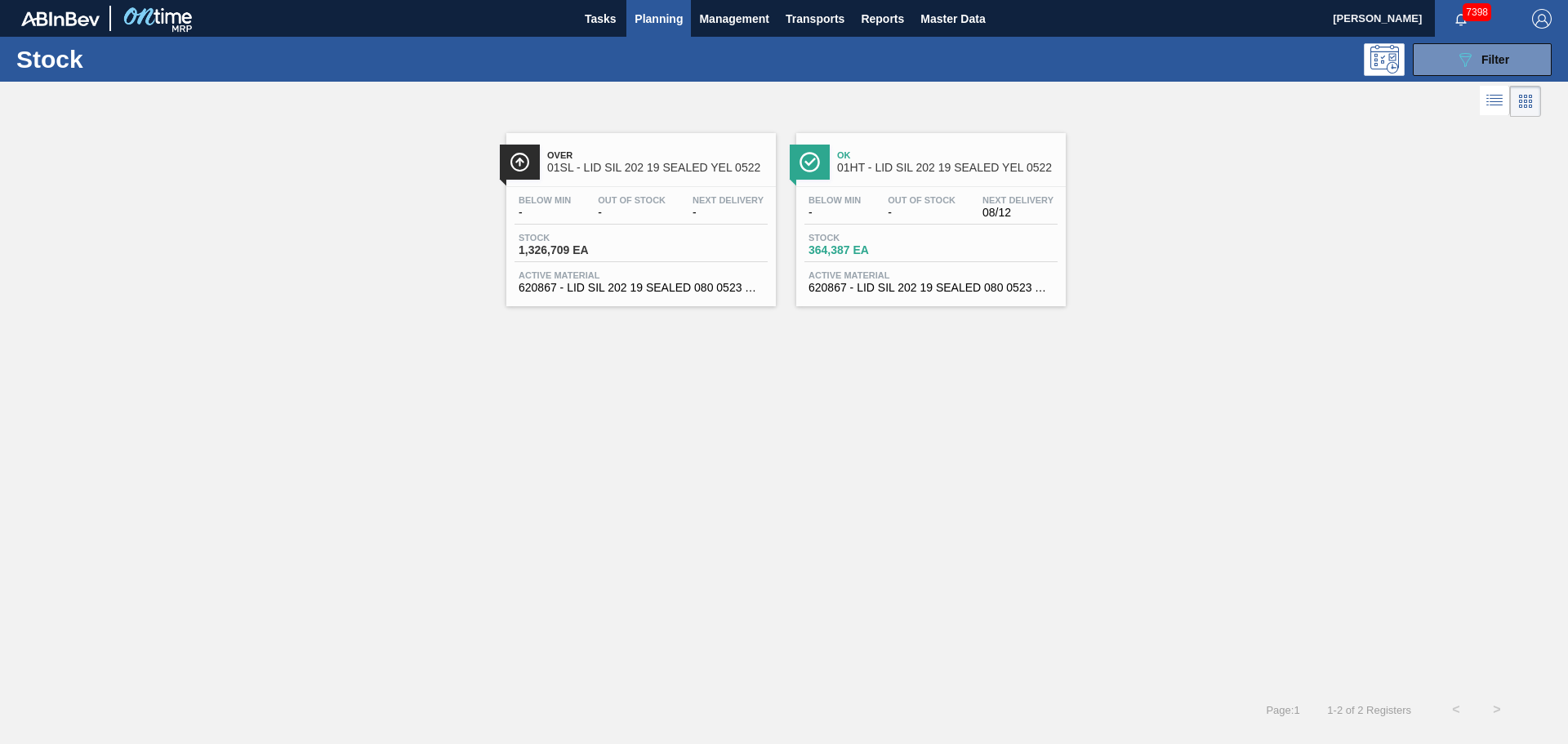
click at [671, 189] on div "Below Min - Out Of Stock - Next Delivery - Stock 1,326,709 EA Active Material 6…" at bounding box center [641, 242] width 269 height 111
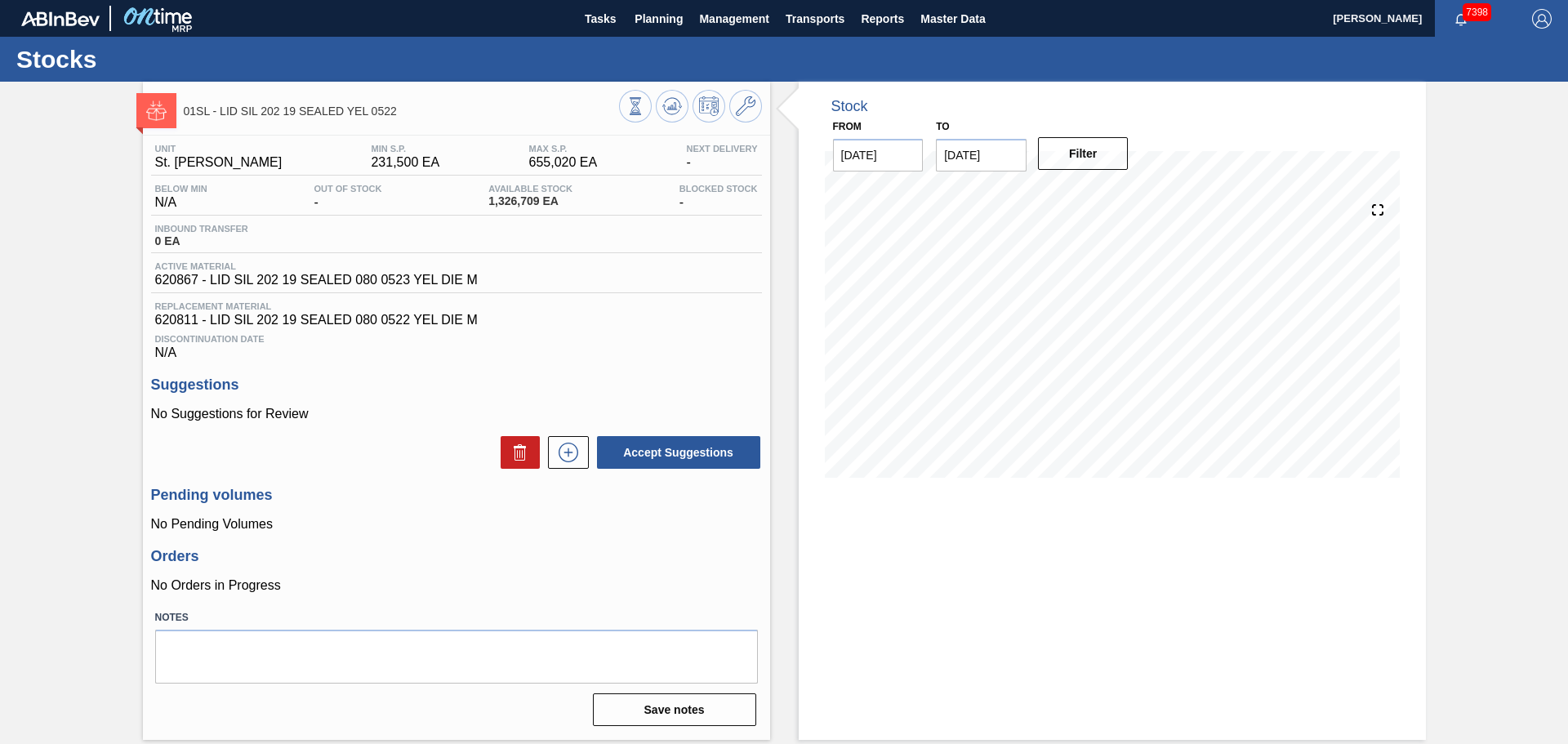
click at [1119, 570] on div "Stock From [DATE] to [DATE] Filter 08/18 Stock Projection 724,192 SAP Planning …" at bounding box center [1112, 411] width 627 height 658
click at [679, 103] on icon at bounding box center [673, 102] width 17 height 9
click at [656, 102] on button at bounding box center [672, 106] width 33 height 33
click at [752, 114] on icon at bounding box center [745, 106] width 20 height 20
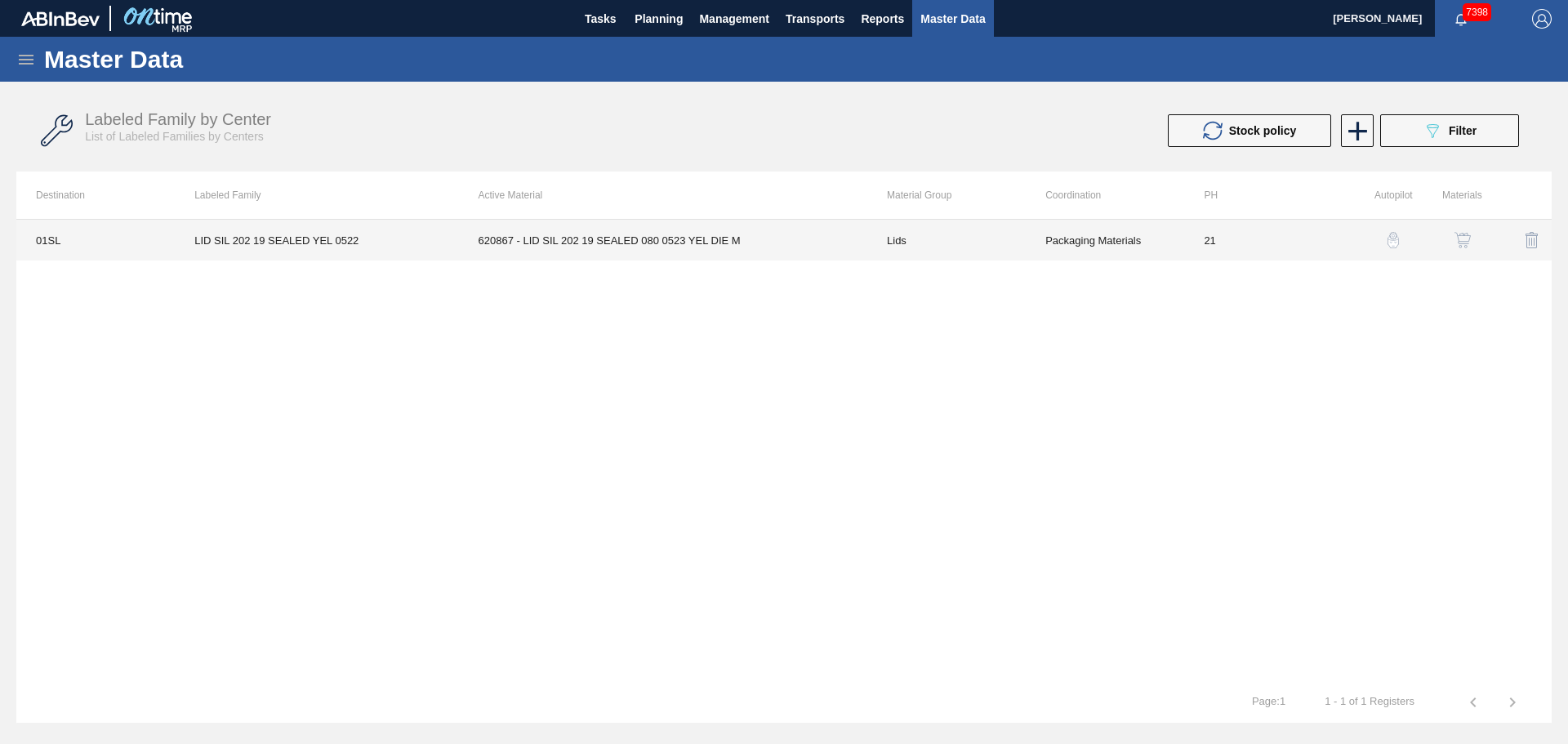
click at [646, 244] on td "620867 - LID SIL 202 19 SEALED 080 0523 YEL DIE M" at bounding box center [663, 240] width 409 height 41
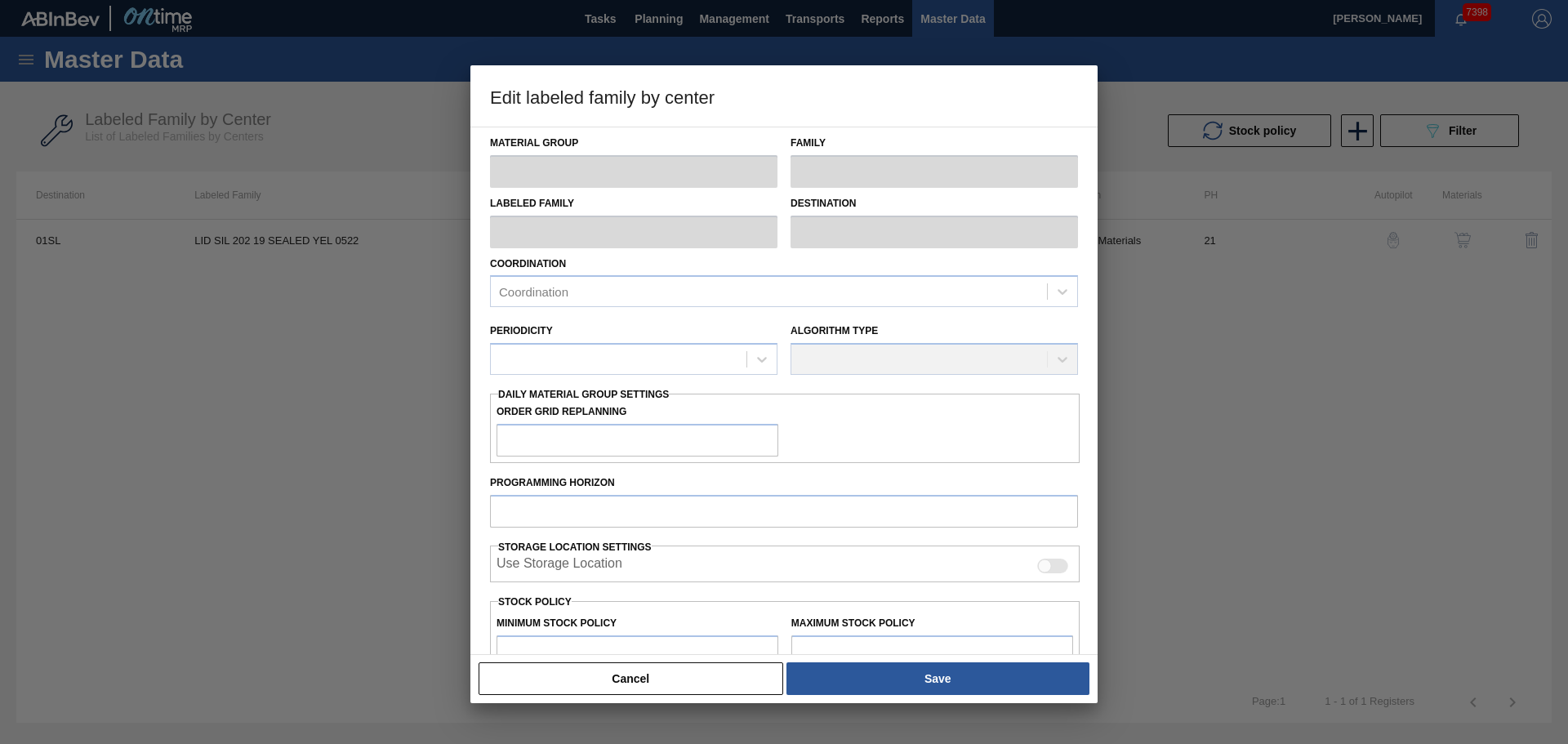
type input "Lids"
type input "Generic 202 Lid"
type input "LID SIL 202 19 SEALED YEL 0522"
type input "01SL - St. [PERSON_NAME]"
type input "0"
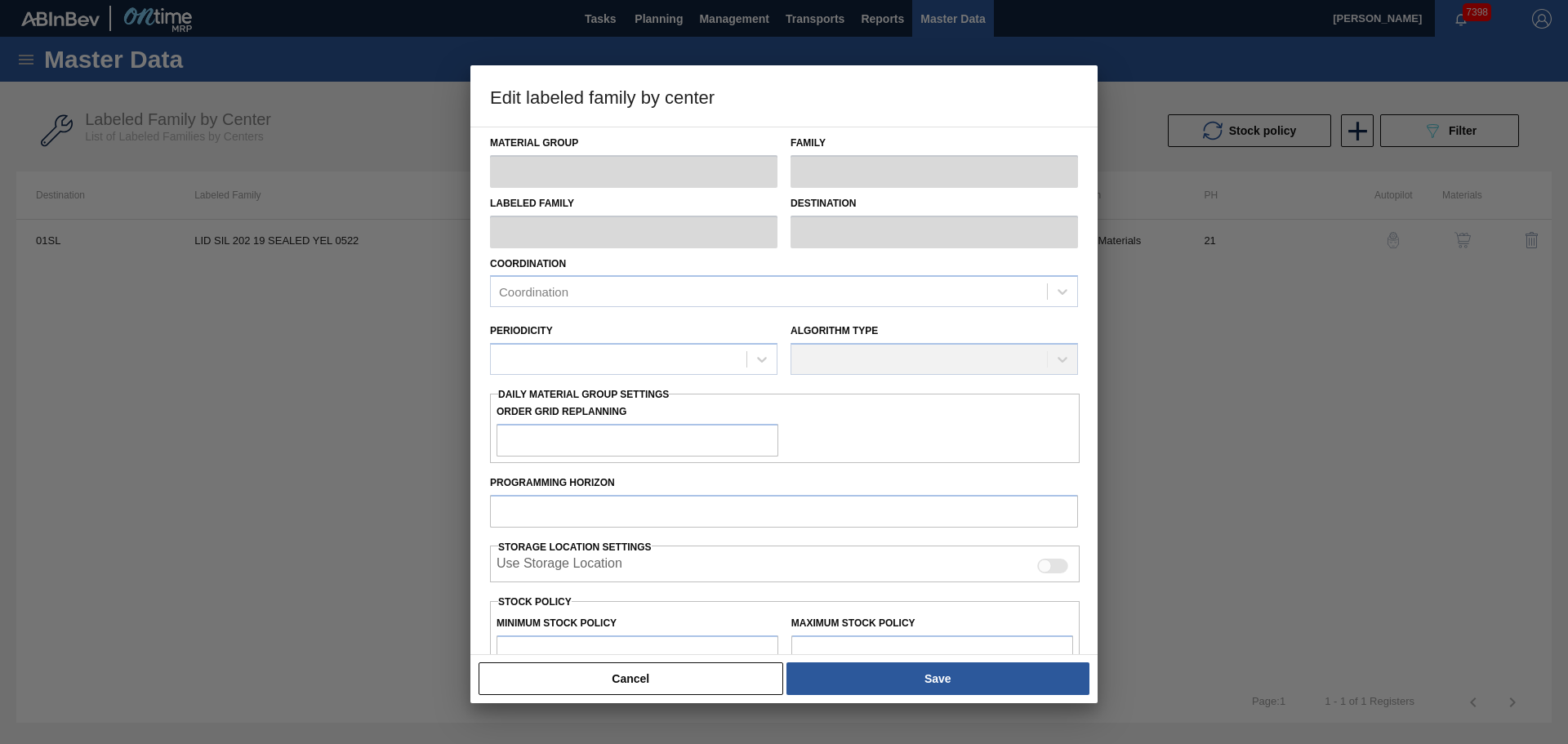
type input "21"
type input "231,500"
type input "655,020"
type input "10"
type input "273,852"
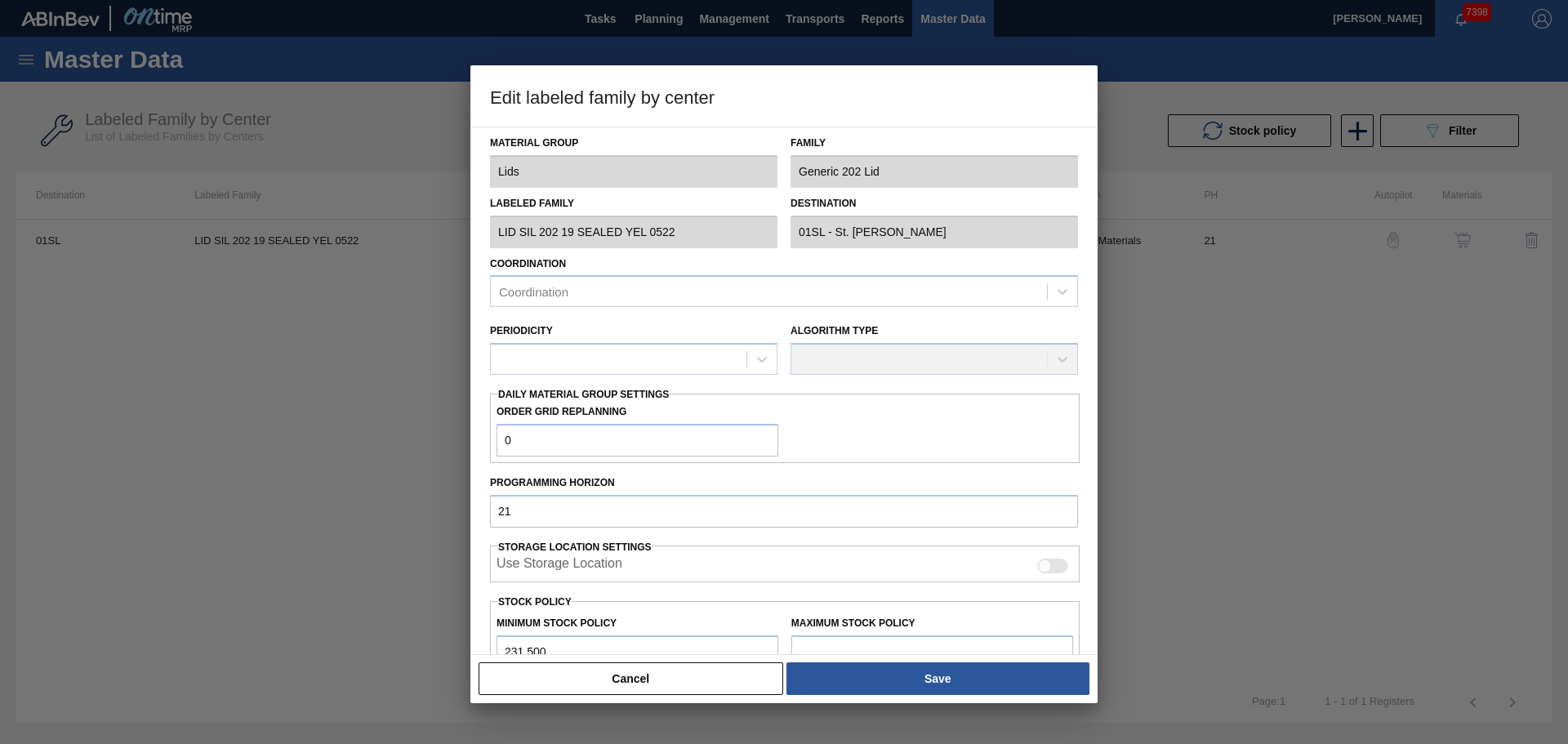
checkbox input "true"
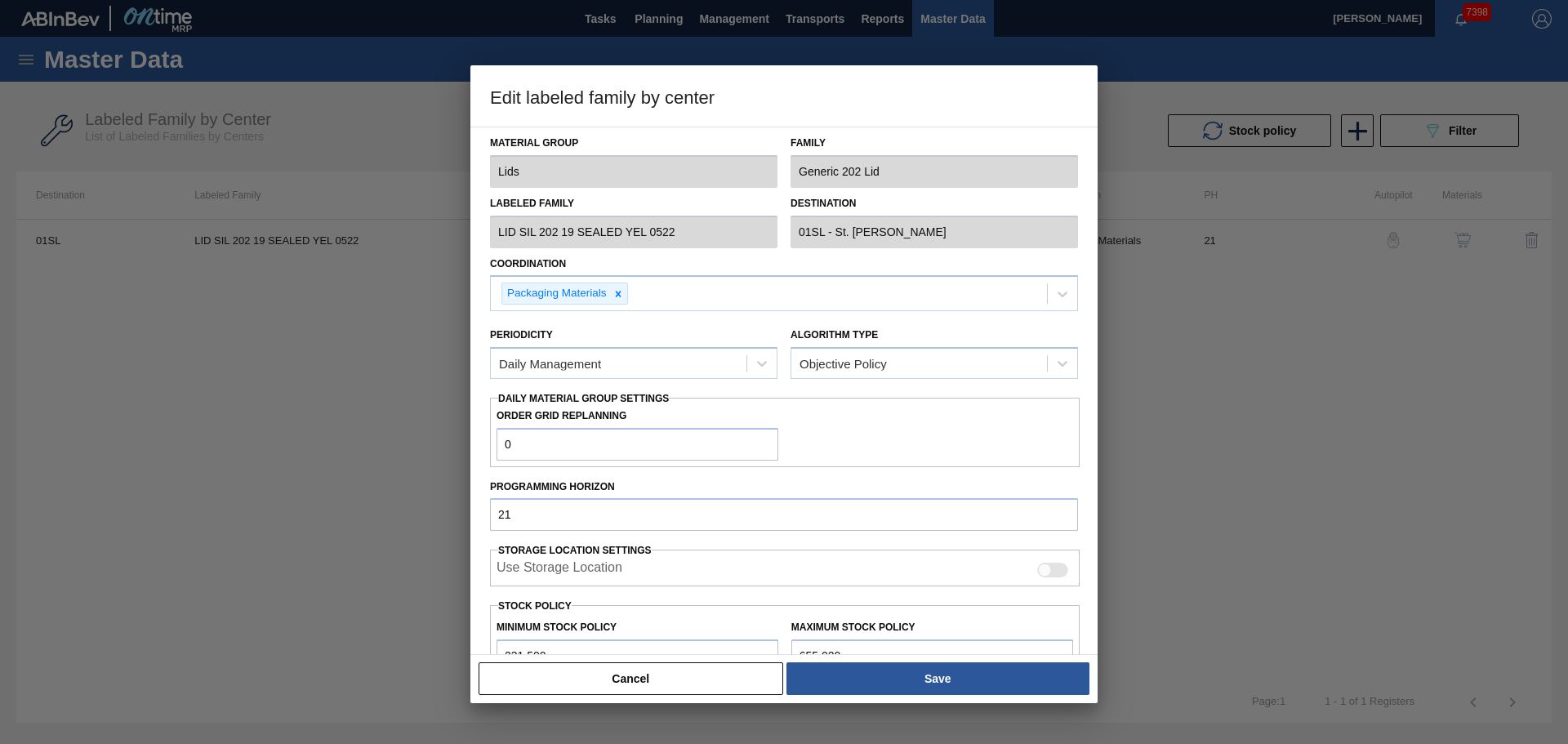
scroll to position [256, 0]
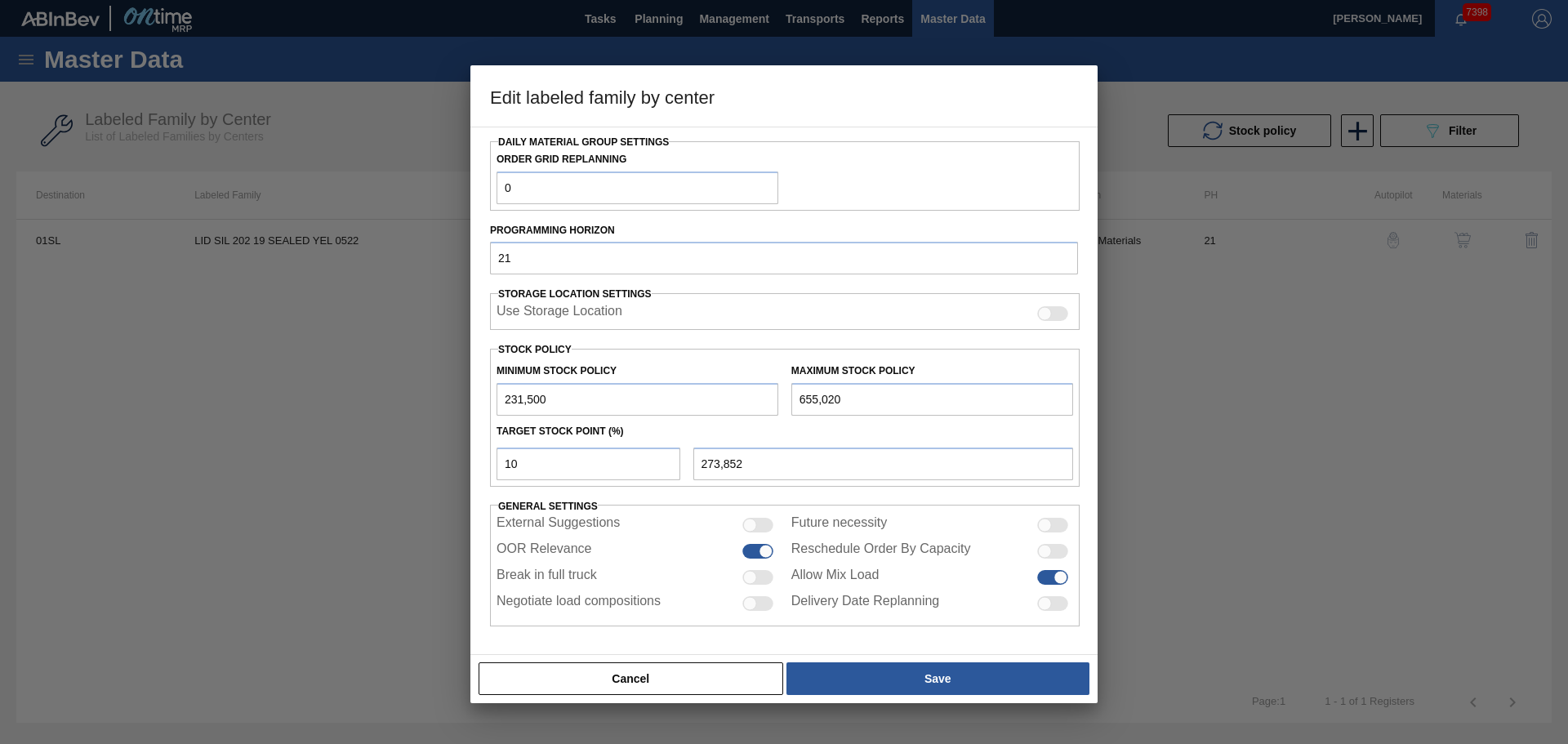
drag, startPoint x: 679, startPoint y: 387, endPoint x: 620, endPoint y: 384, distance: 59.1
click at [624, 387] on div "Minimum Stock Policy 231,500 Maximum Stock Policy 655,020" at bounding box center [784, 385] width 590 height 60
type input "1"
type input "208,350"
type input "10"
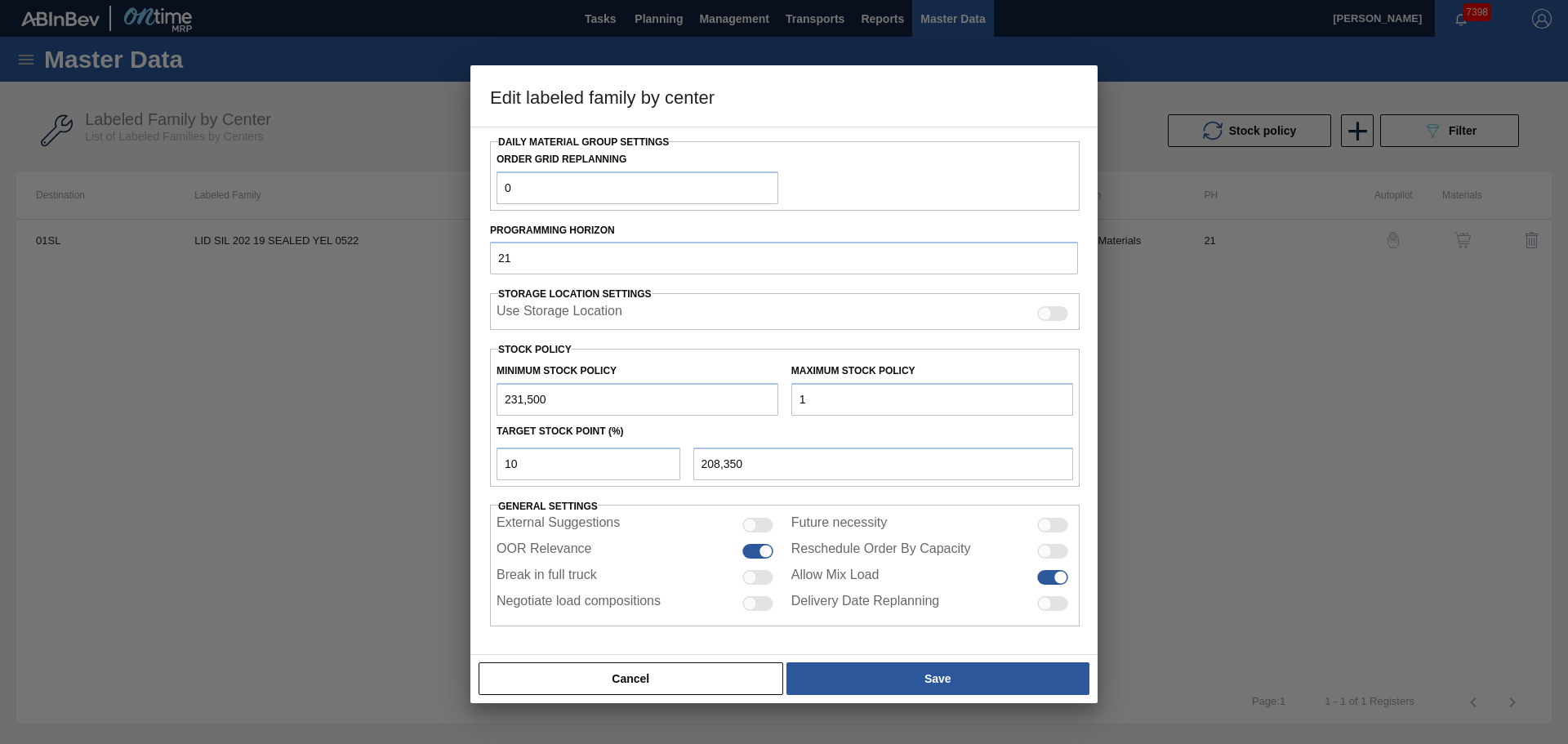
type input "208,351"
type input "104"
type input "208,360"
type input "1,041"
type input "208,454"
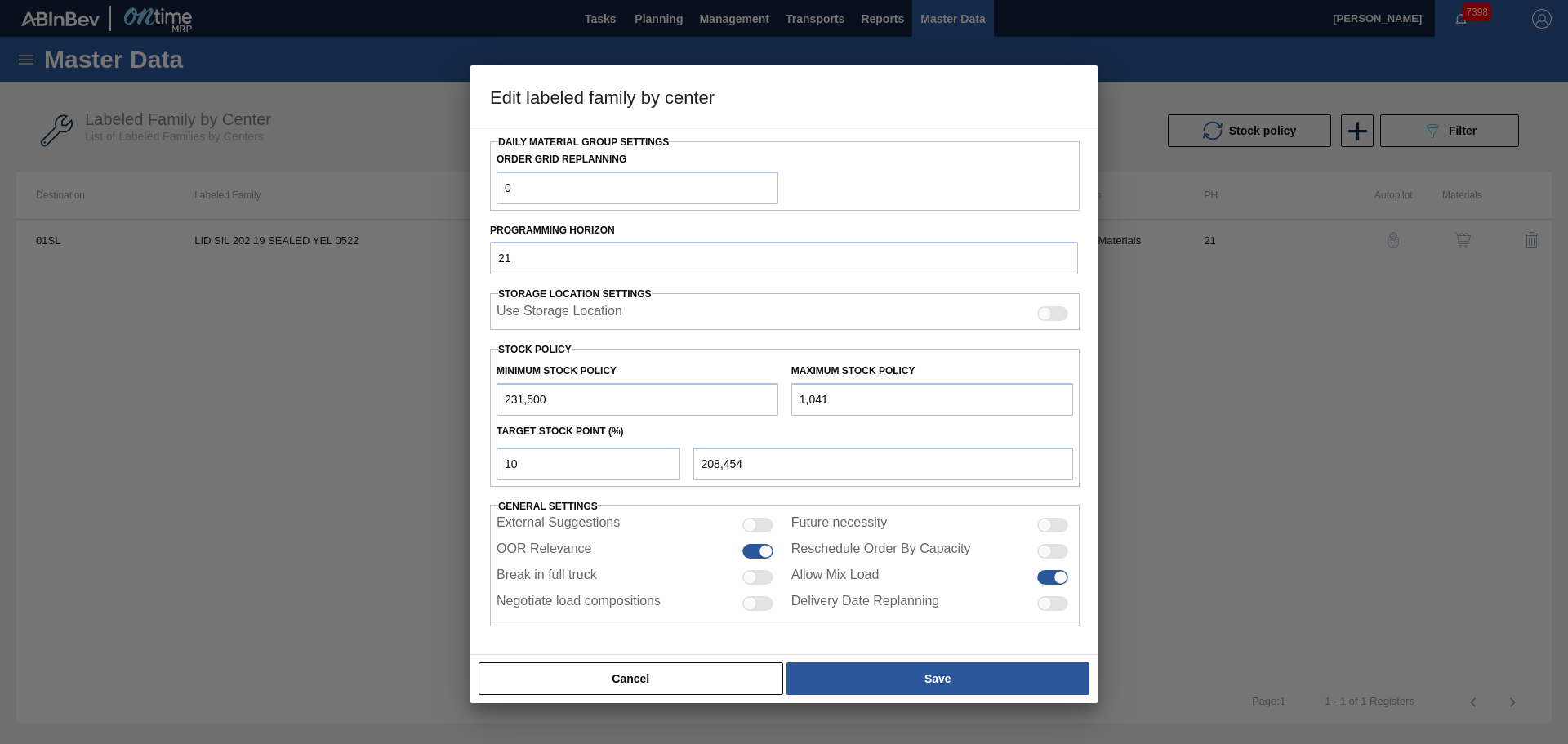
type input "10,410"
type input "209,391"
type input "104,109"
type input "218,761"
type input "1,041,094"
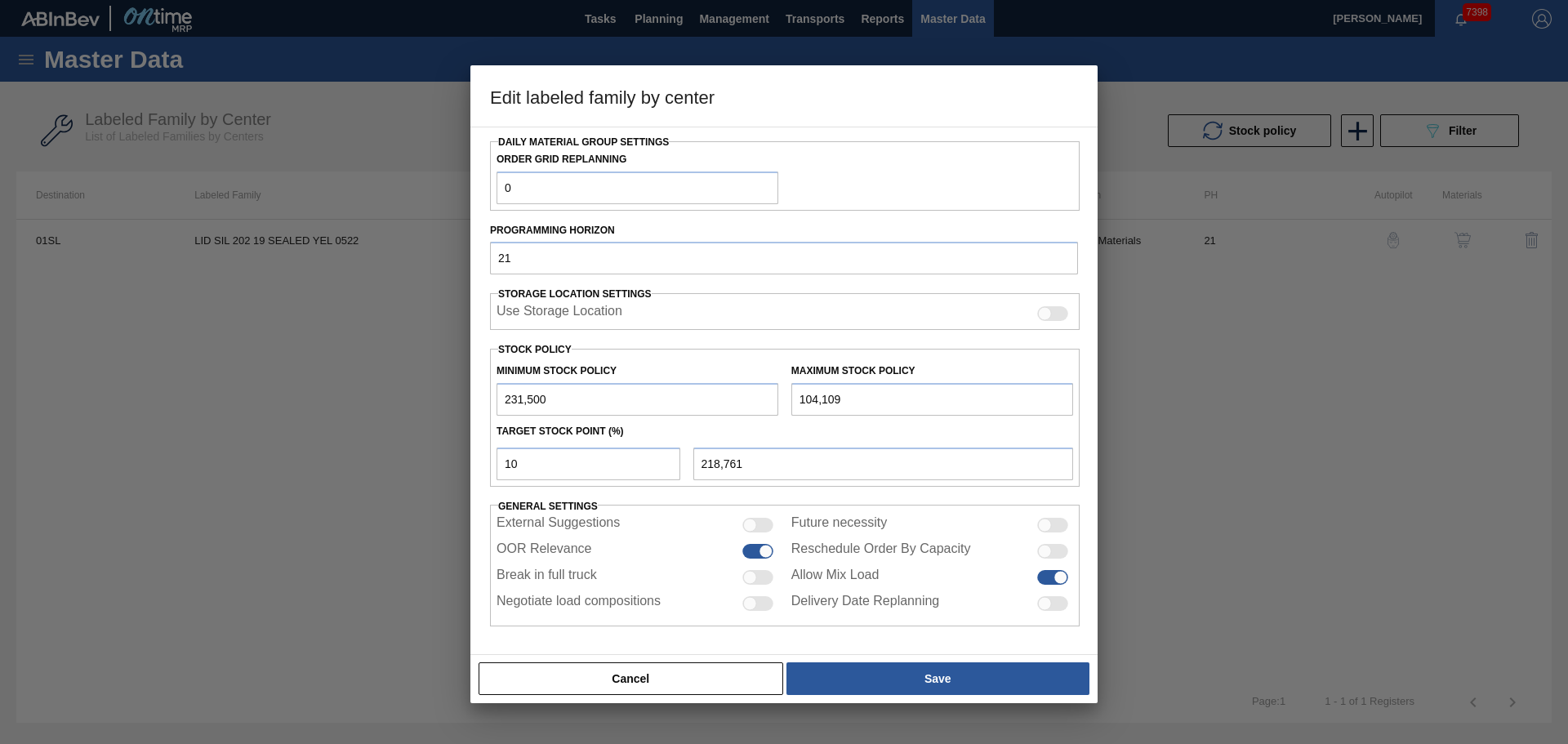
type input "312,459"
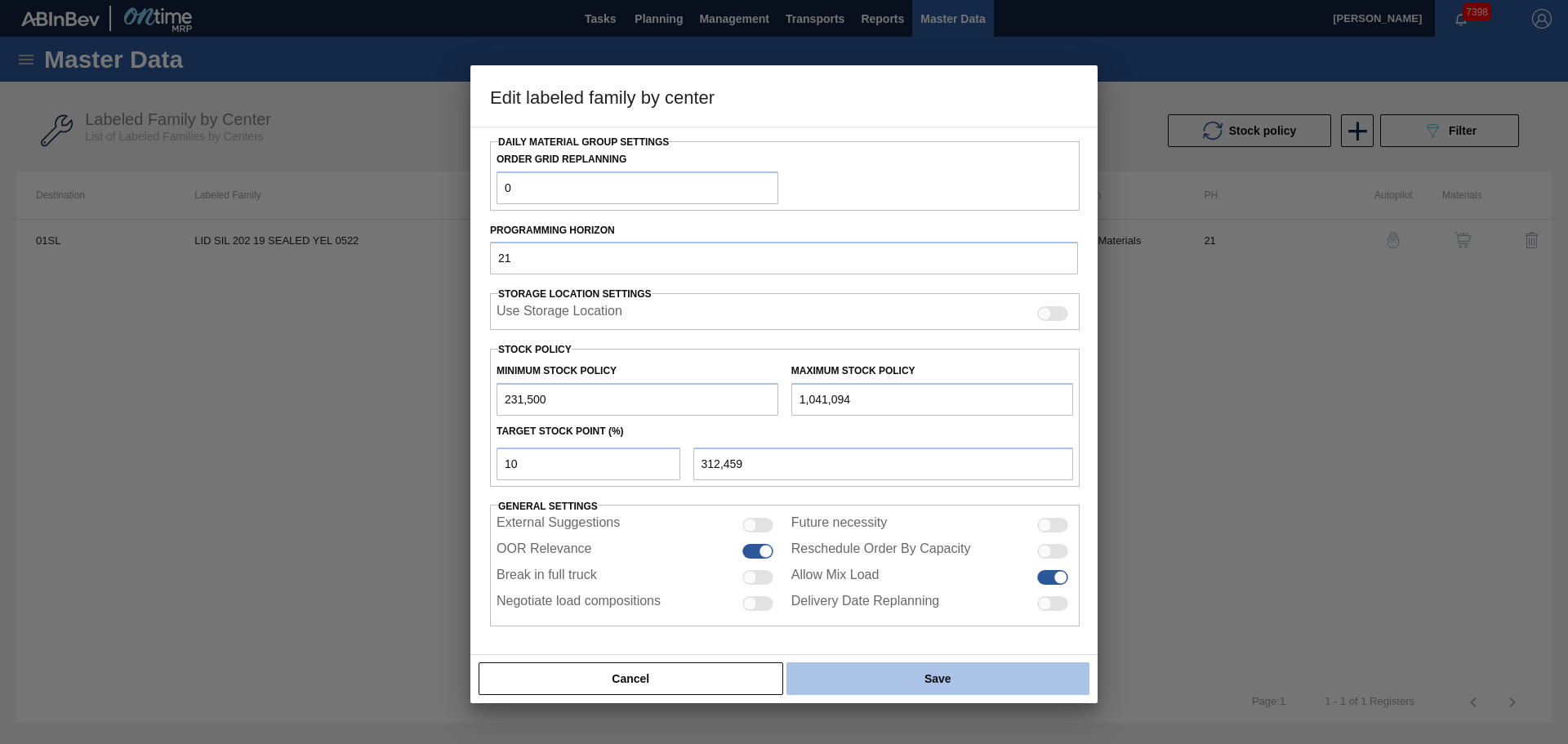
type input "1,041,094"
click at [921, 677] on button "Save" at bounding box center [937, 678] width 303 height 33
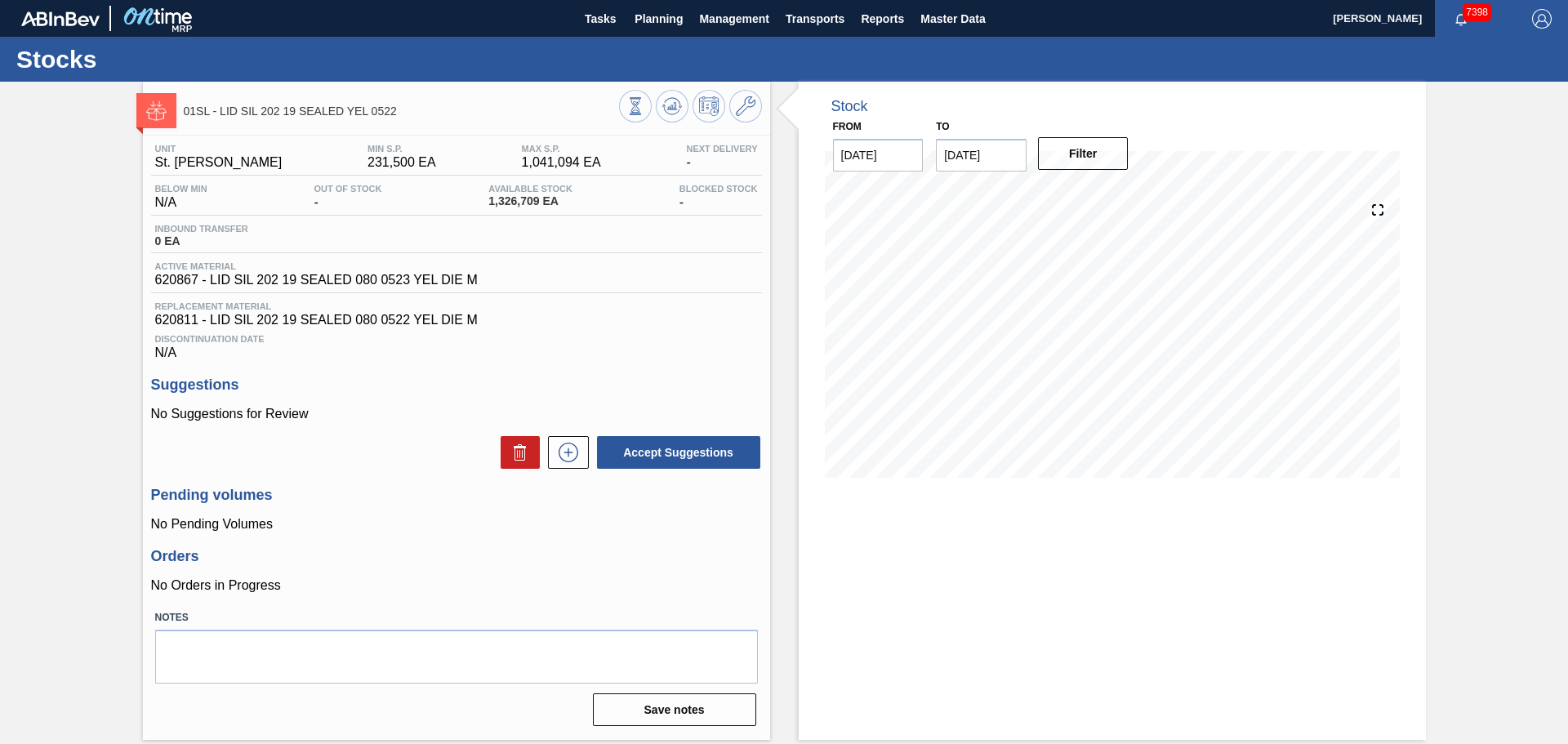
click at [1155, 568] on div "Stock From [DATE] to [DATE] Filter 08/21 Stock Projection 724,192 SAP Planning …" at bounding box center [1112, 411] width 627 height 658
click at [640, 19] on span "Planning" at bounding box center [659, 19] width 48 height 20
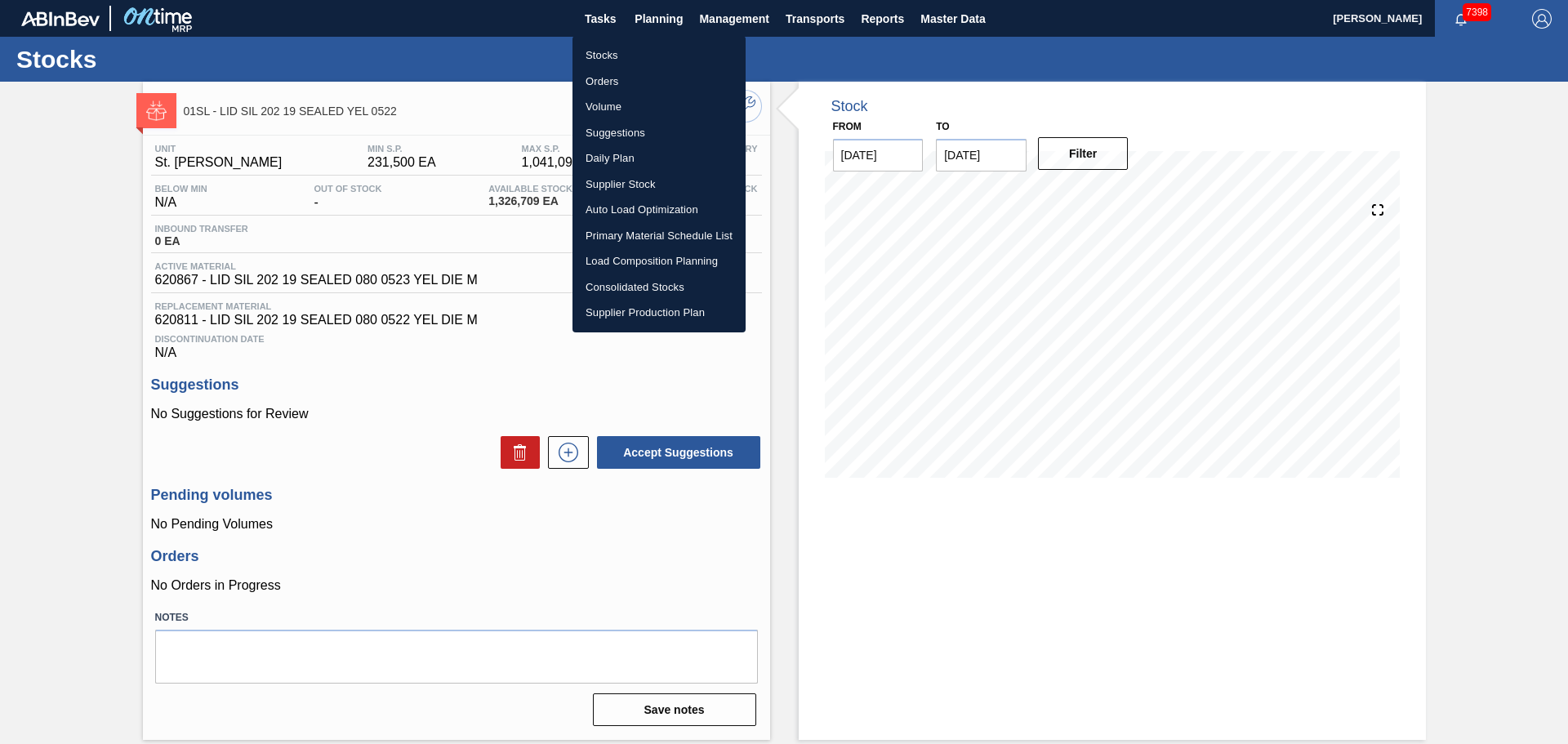
click at [611, 50] on li "Stocks" at bounding box center [659, 56] width 173 height 26
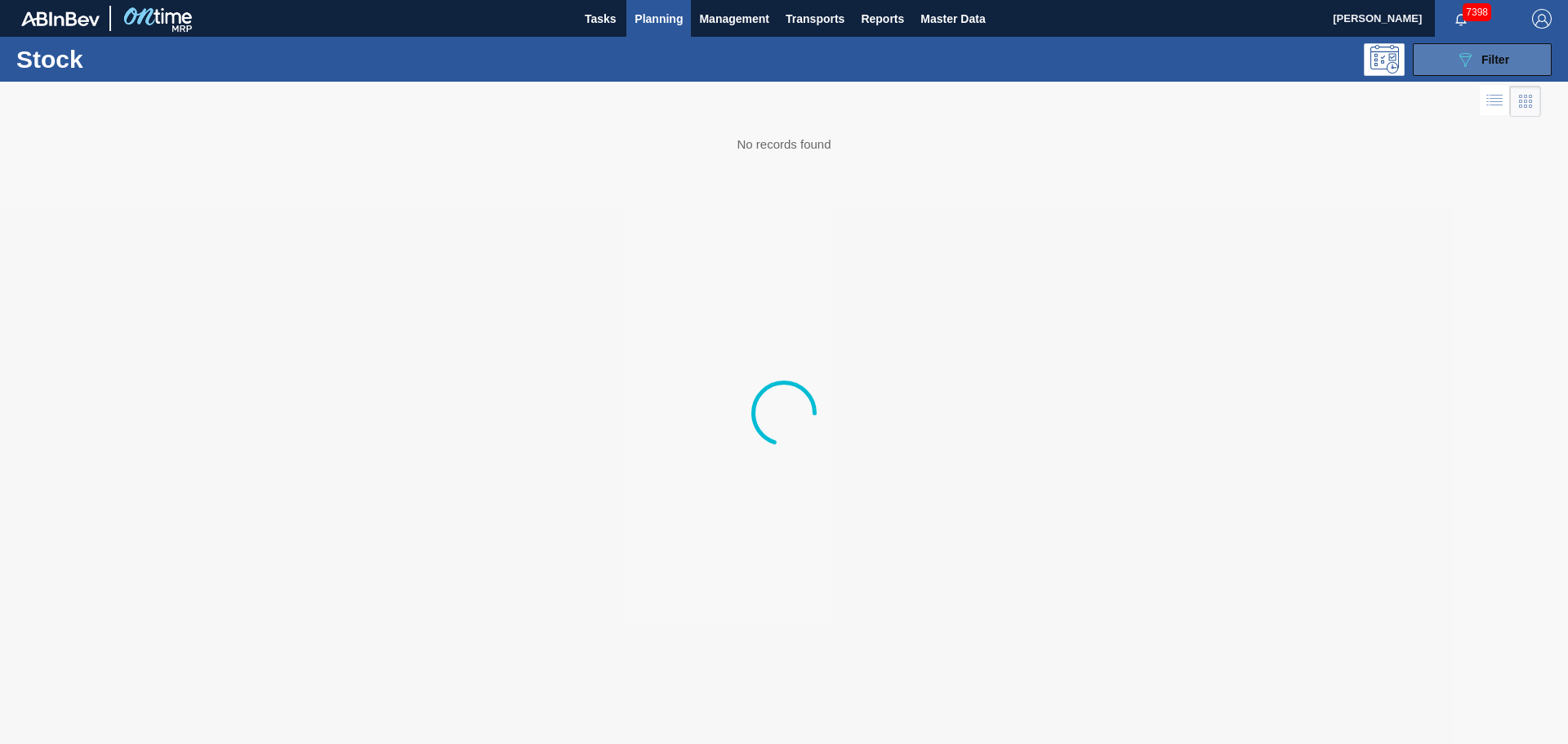
click at [1441, 50] on button "089F7B8B-B2A5-4AFE-B5C0-19BA573D28AC Filter" at bounding box center [1482, 59] width 138 height 33
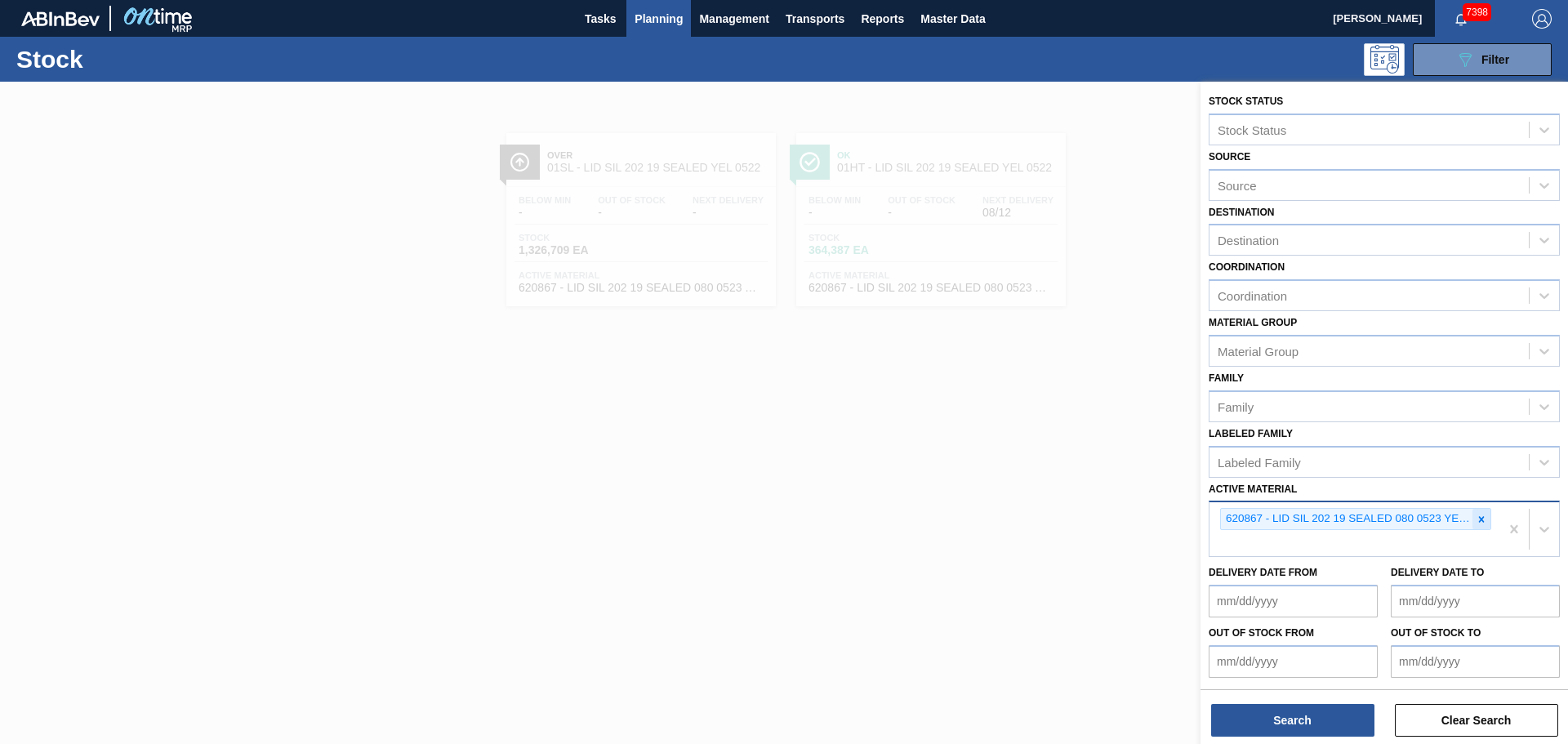
click at [1475, 514] on icon at bounding box center [1481, 519] width 11 height 11
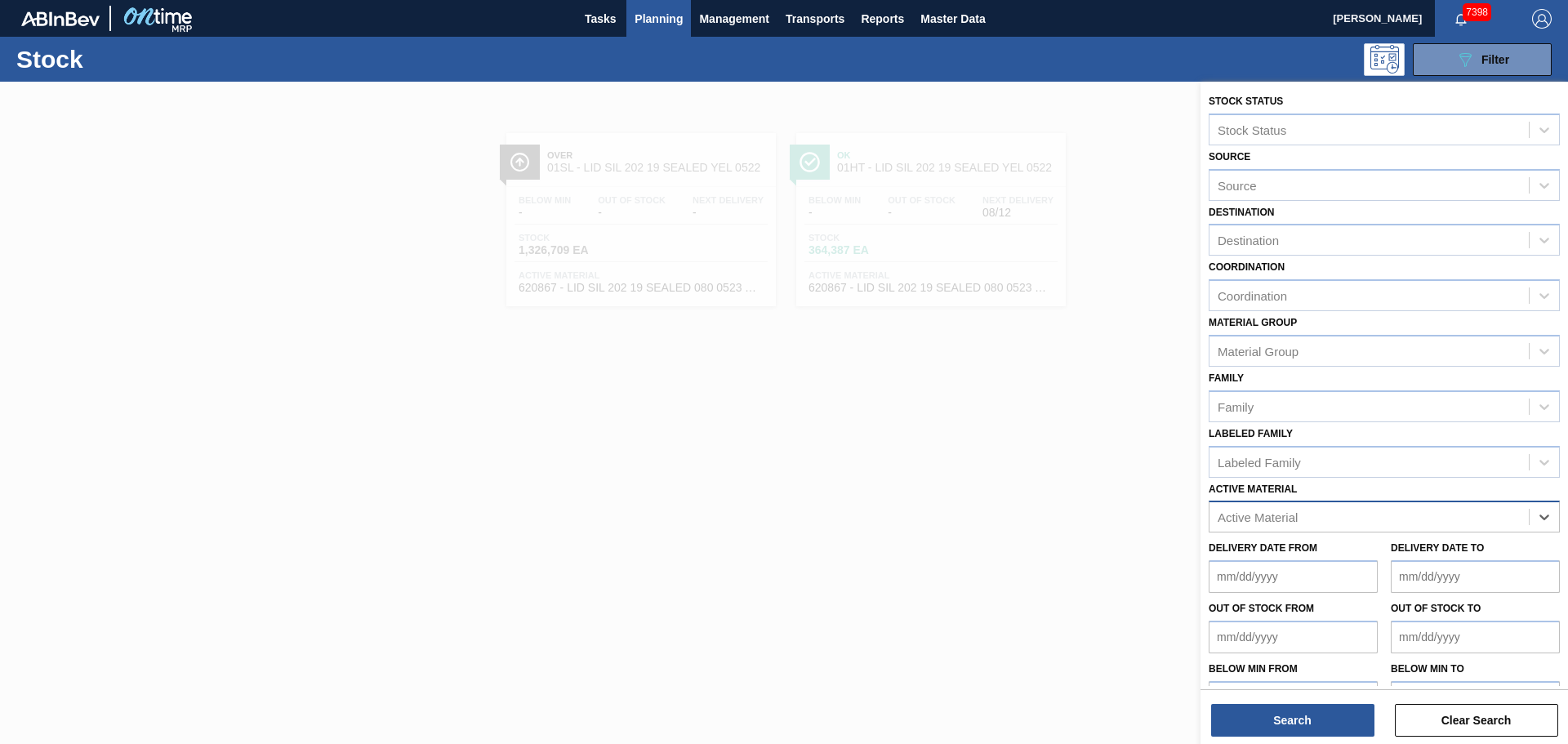
paste Material "620859"
type Material "620859"
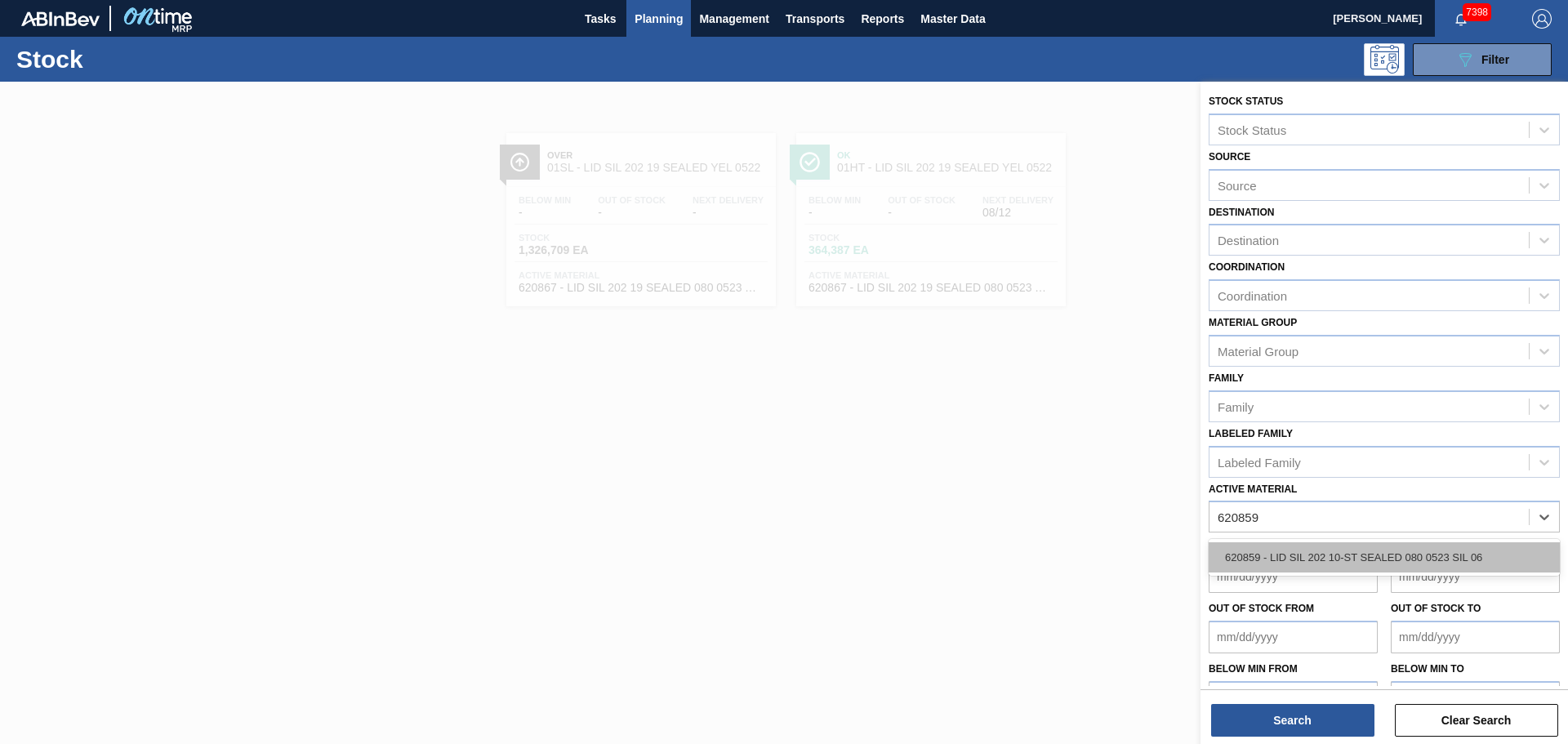
click at [1270, 557] on div "620859 - LID SIL 202 10-ST SEALED 080 0523 SIL 06" at bounding box center [1384, 557] width 351 height 31
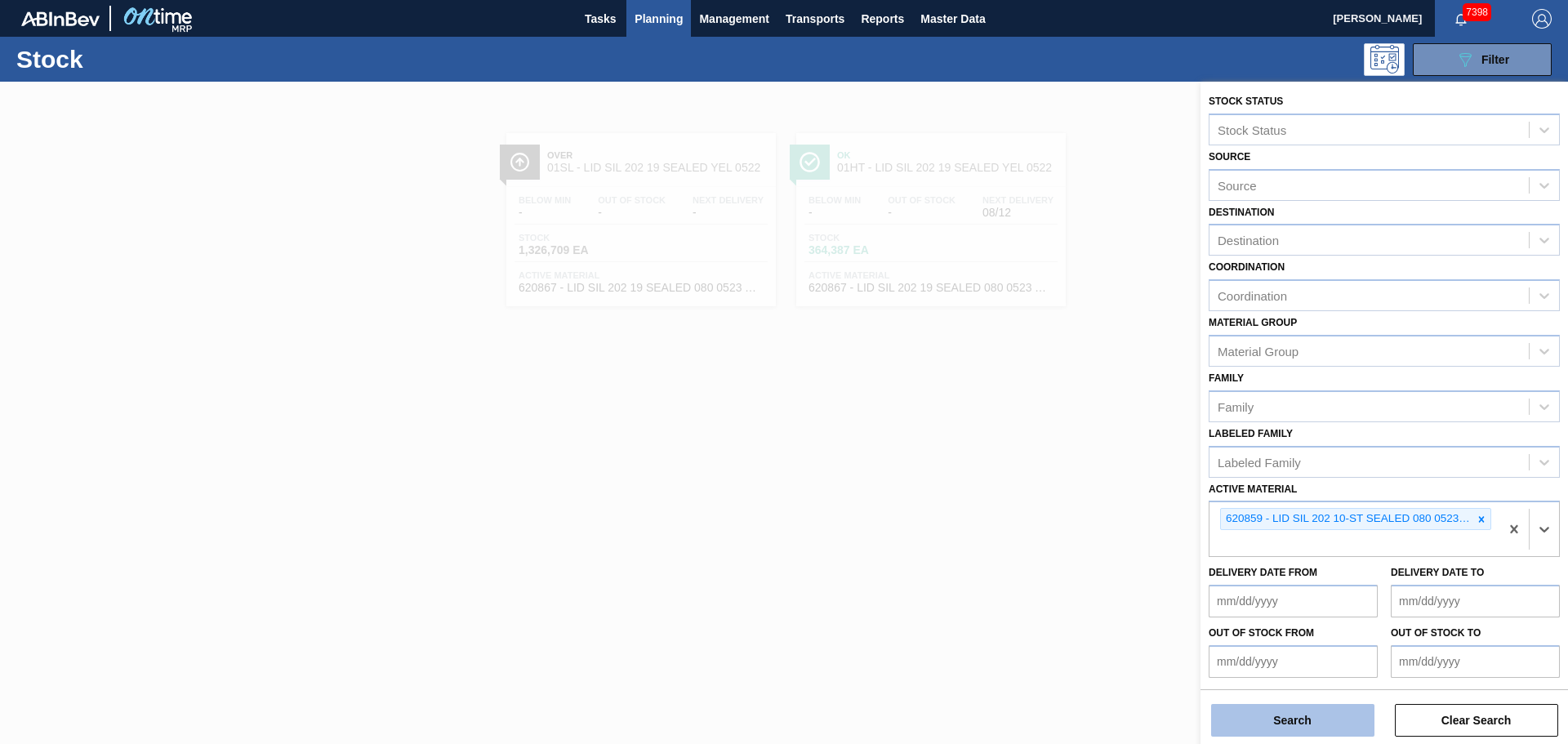
click at [1302, 727] on button "Search" at bounding box center [1293, 720] width 163 height 33
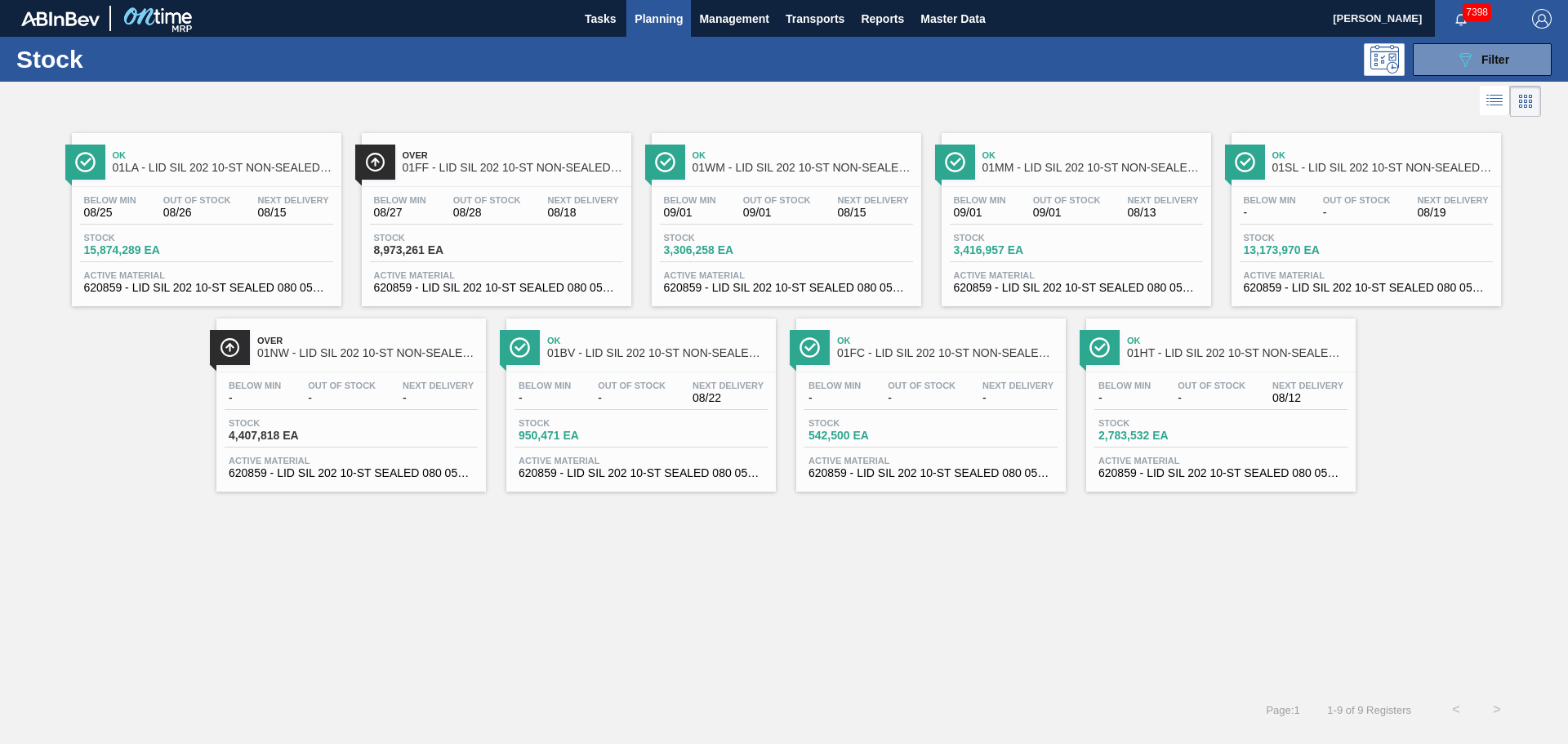
click at [384, 347] on span "01NW - LID SIL 202 10-ST NON-SEALED 088 0824 SI" at bounding box center [367, 353] width 220 height 12
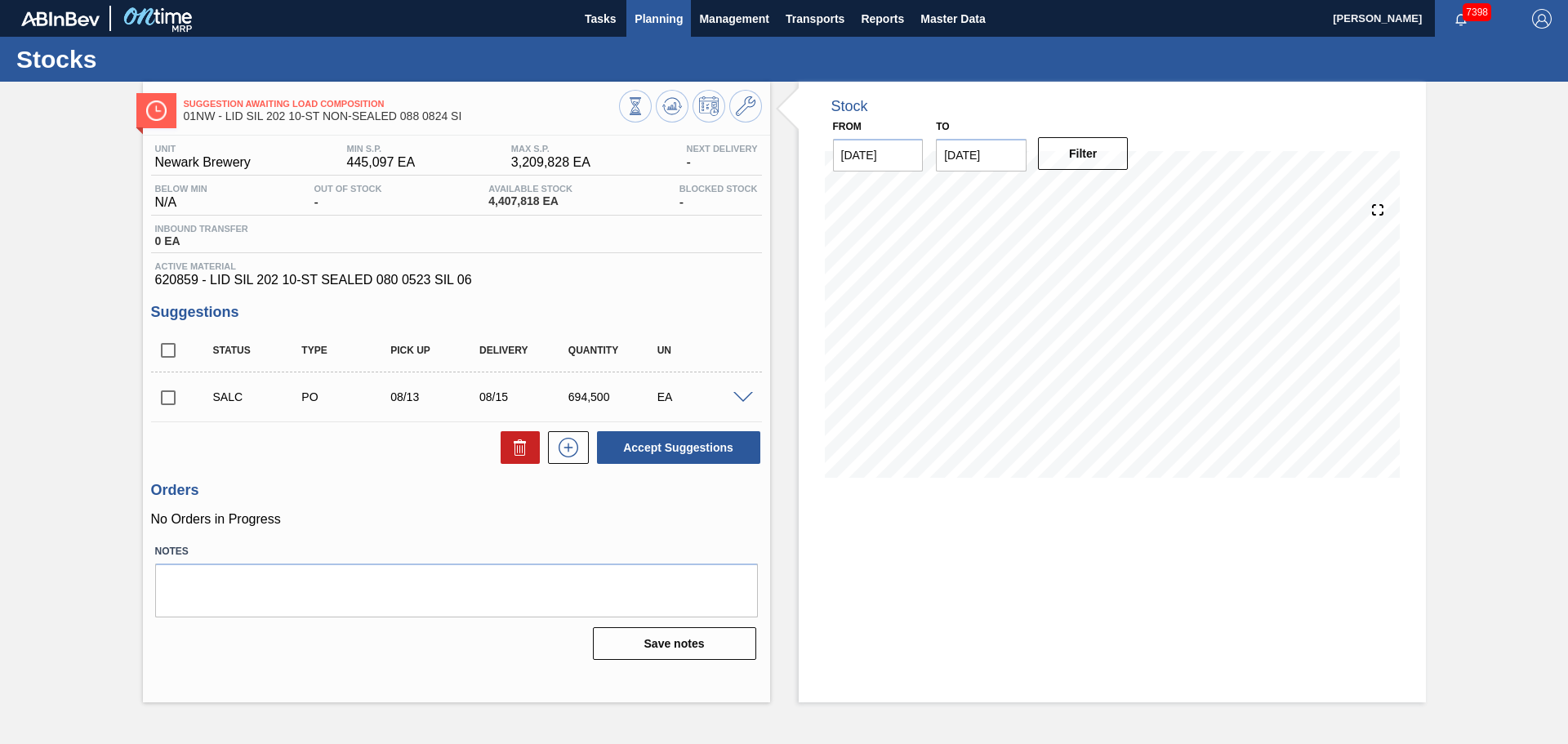
click at [665, 13] on span "Planning" at bounding box center [659, 19] width 48 height 20
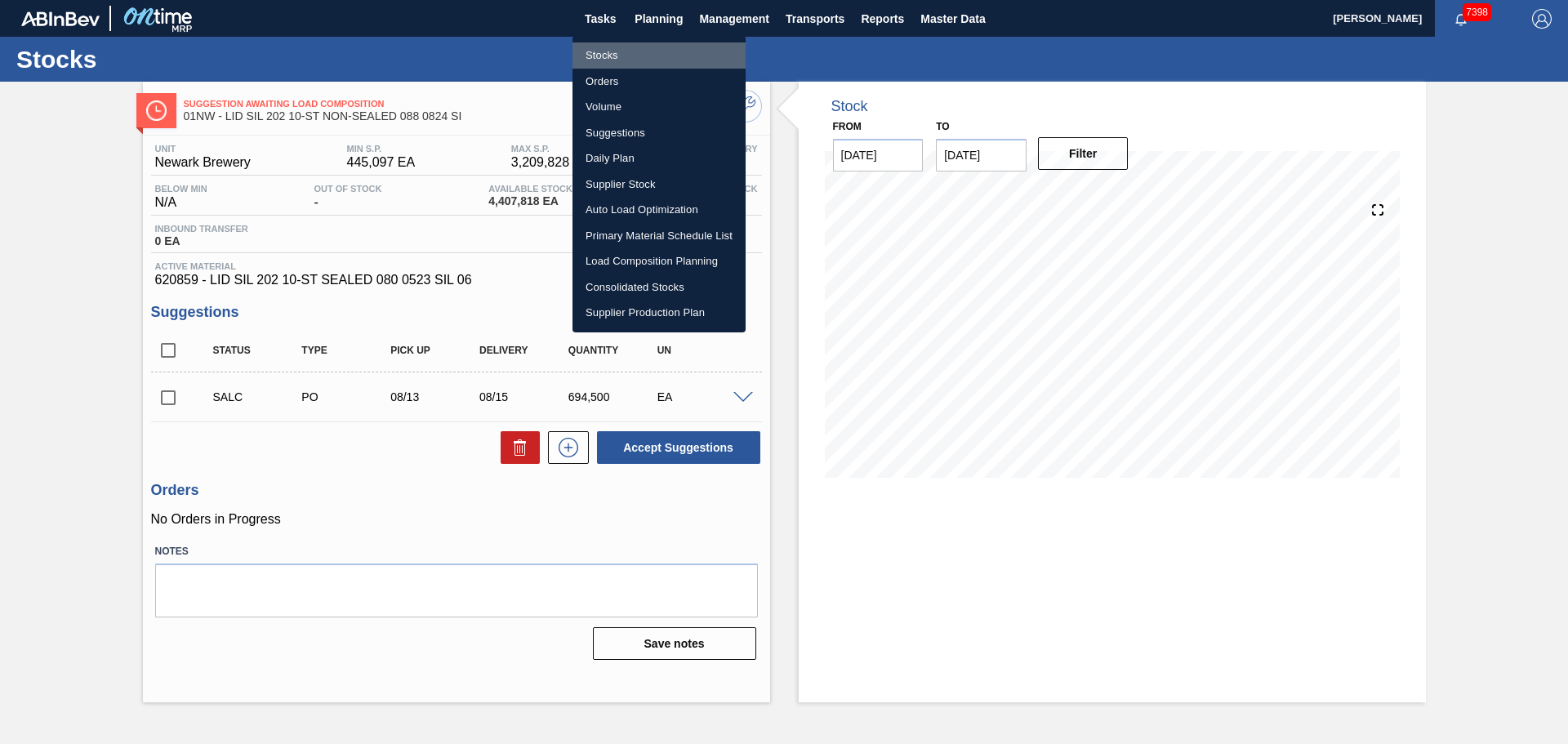
click at [621, 56] on li "Stocks" at bounding box center [659, 56] width 173 height 26
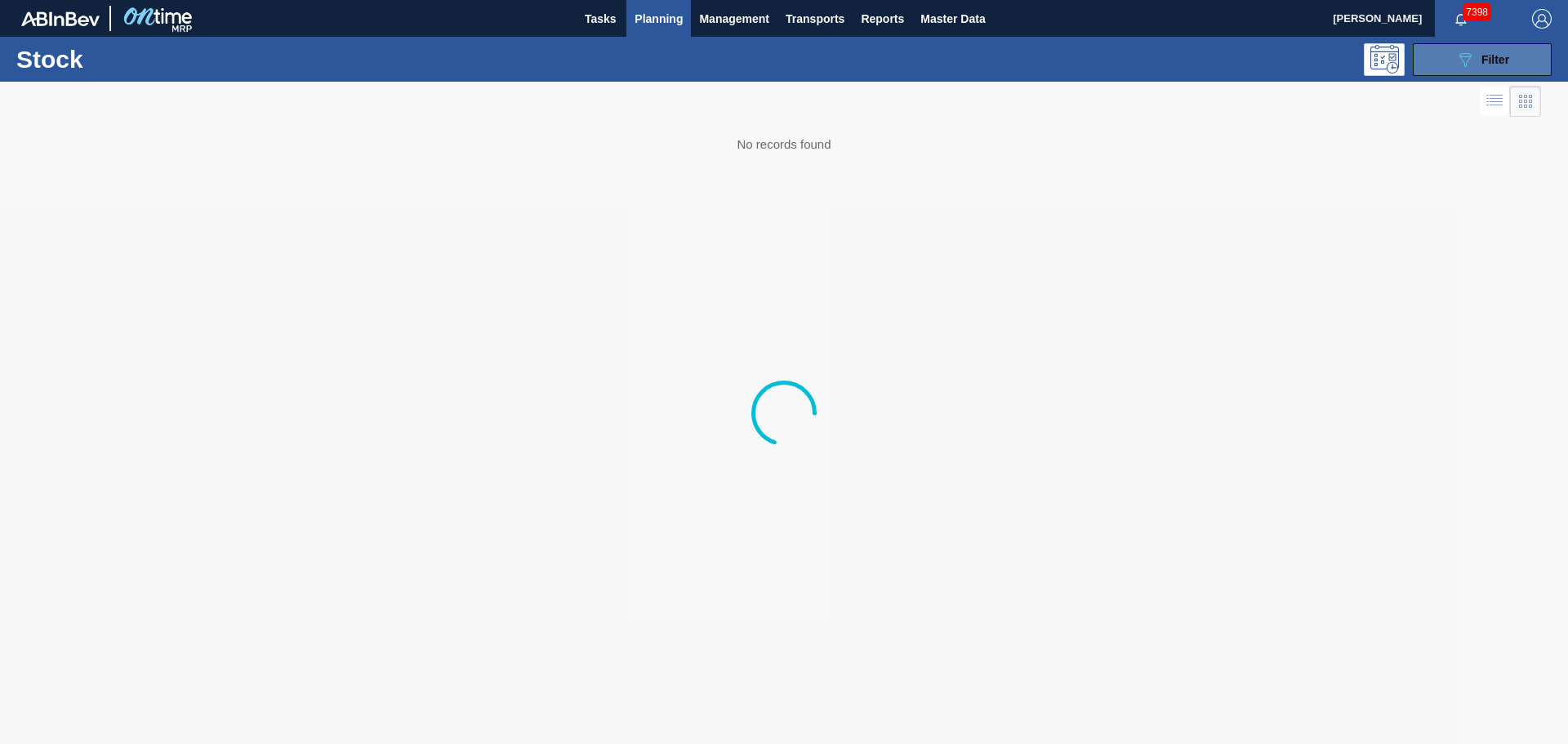
click at [1474, 68] on icon "089F7B8B-B2A5-4AFE-B5C0-19BA573D28AC" at bounding box center [1464, 59] width 20 height 20
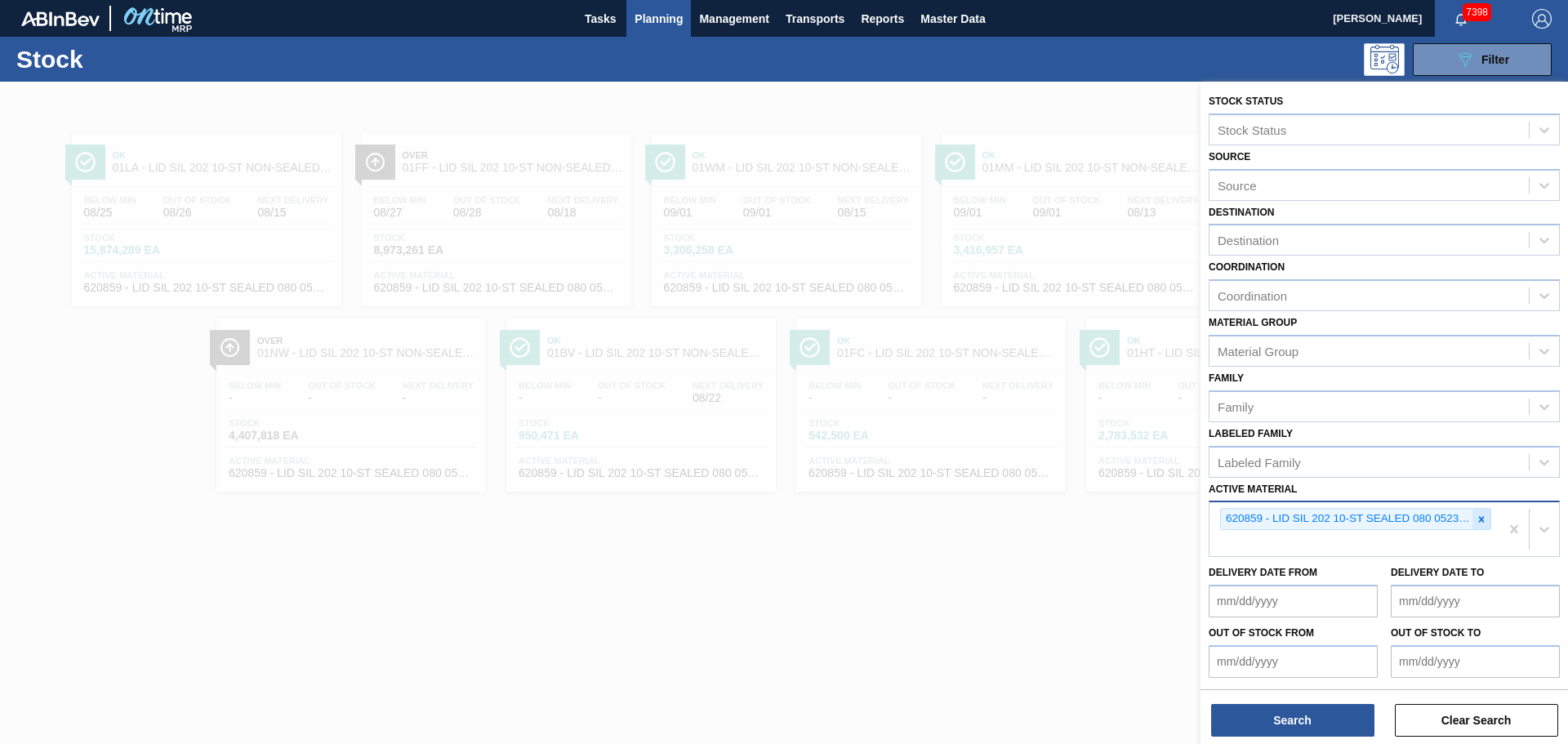
click at [1472, 518] on div at bounding box center [1481, 519] width 18 height 20
paste Material "620861"
type Material "620861"
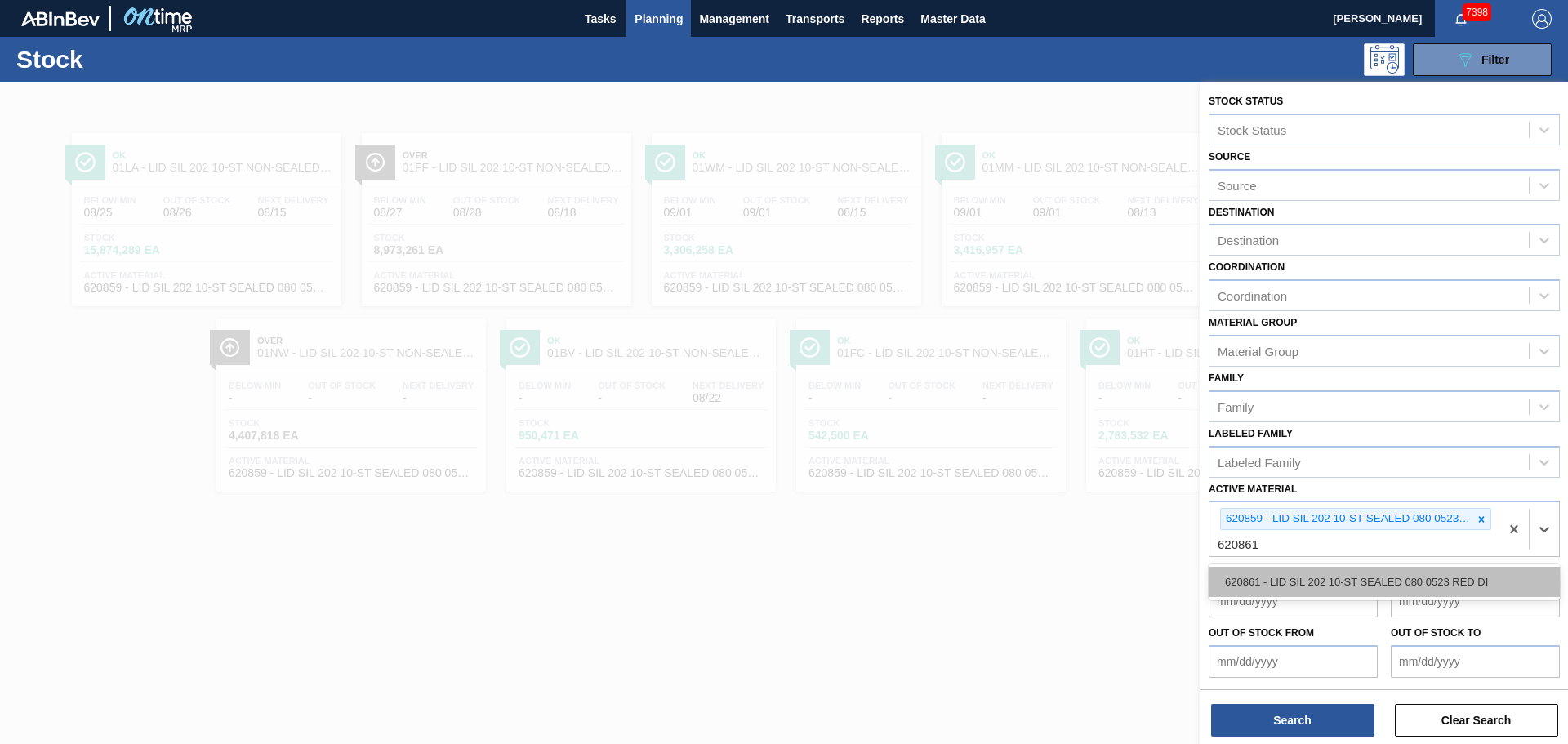
click at [1295, 587] on div "620861 - LID SIL 202 10-ST SEALED 080 0523 RED DI" at bounding box center [1384, 581] width 351 height 31
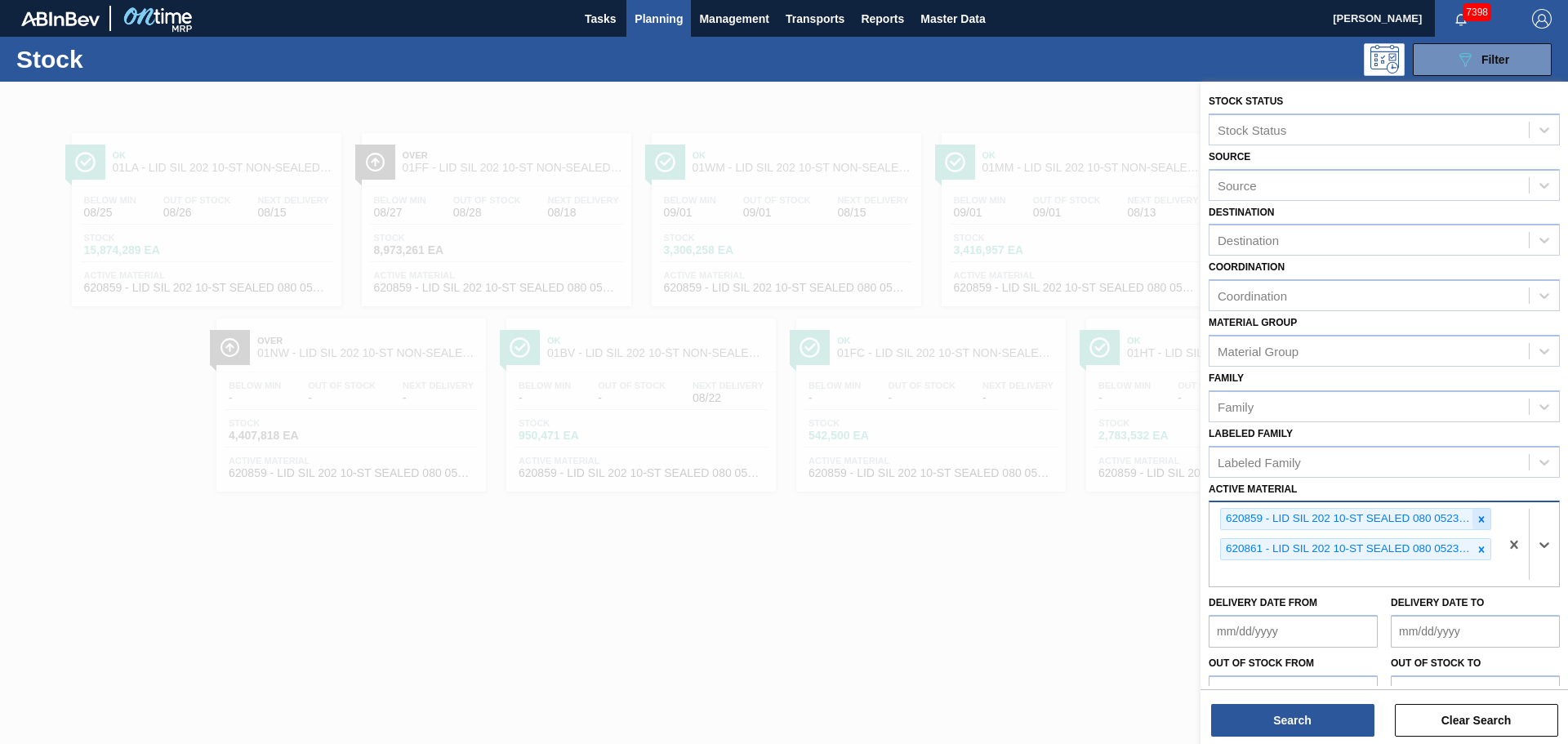
click at [1475, 512] on div at bounding box center [1481, 519] width 18 height 20
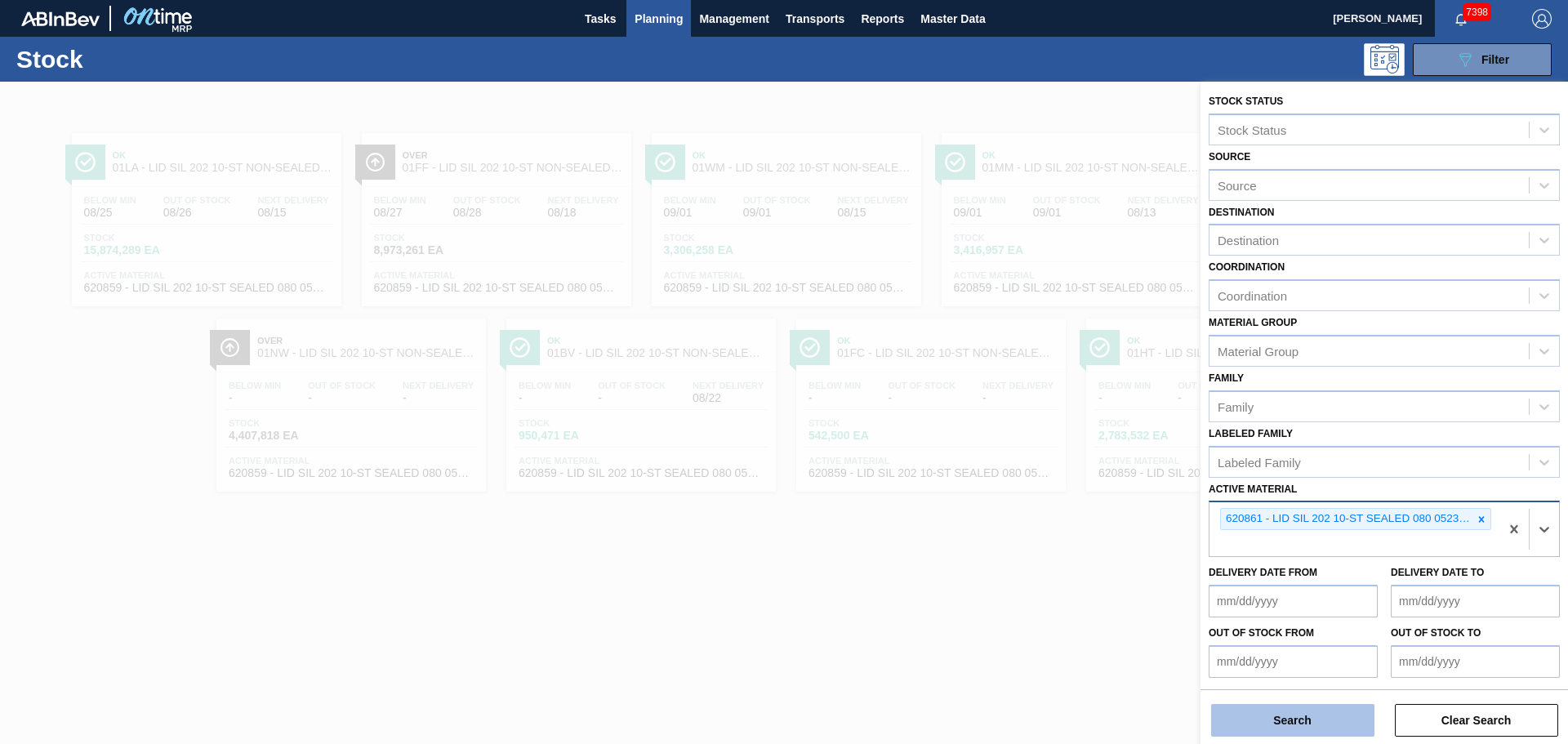
click at [1282, 715] on button "Search" at bounding box center [1293, 720] width 163 height 33
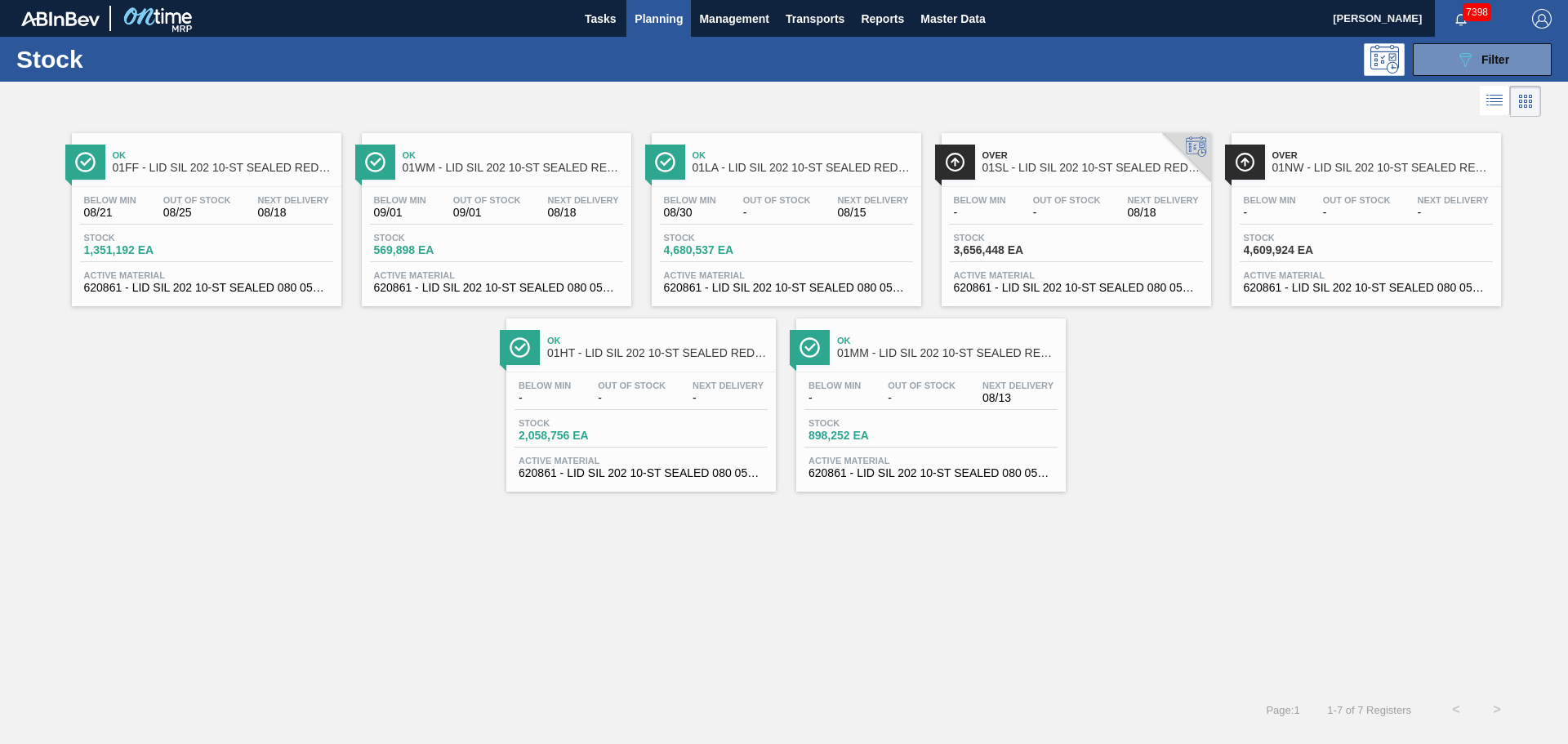
click at [1343, 160] on span "Over" at bounding box center [1382, 155] width 220 height 10
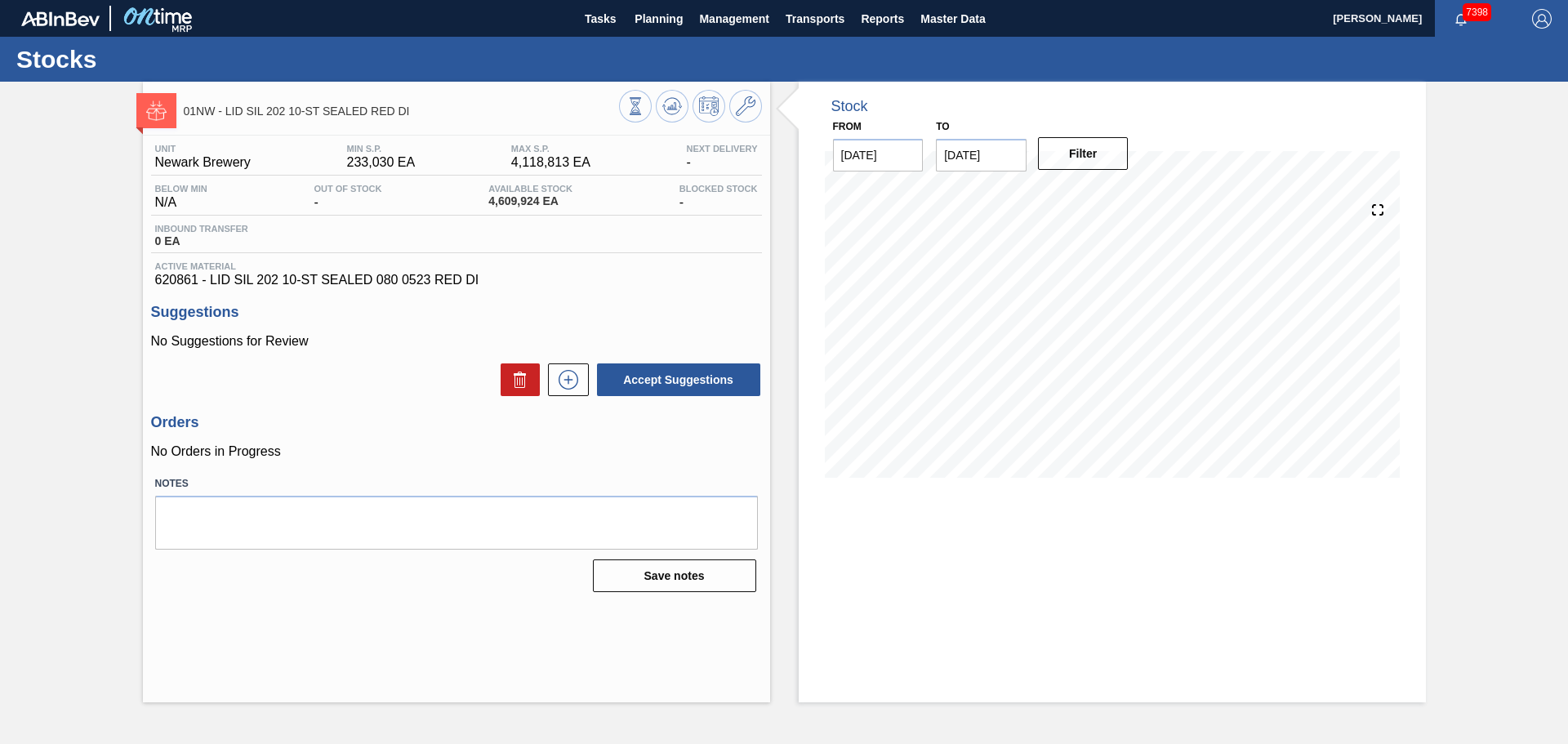
drag, startPoint x: 657, startPoint y: 17, endPoint x: 658, endPoint y: 51, distance: 34.0
click at [657, 17] on span "Planning" at bounding box center [659, 19] width 48 height 20
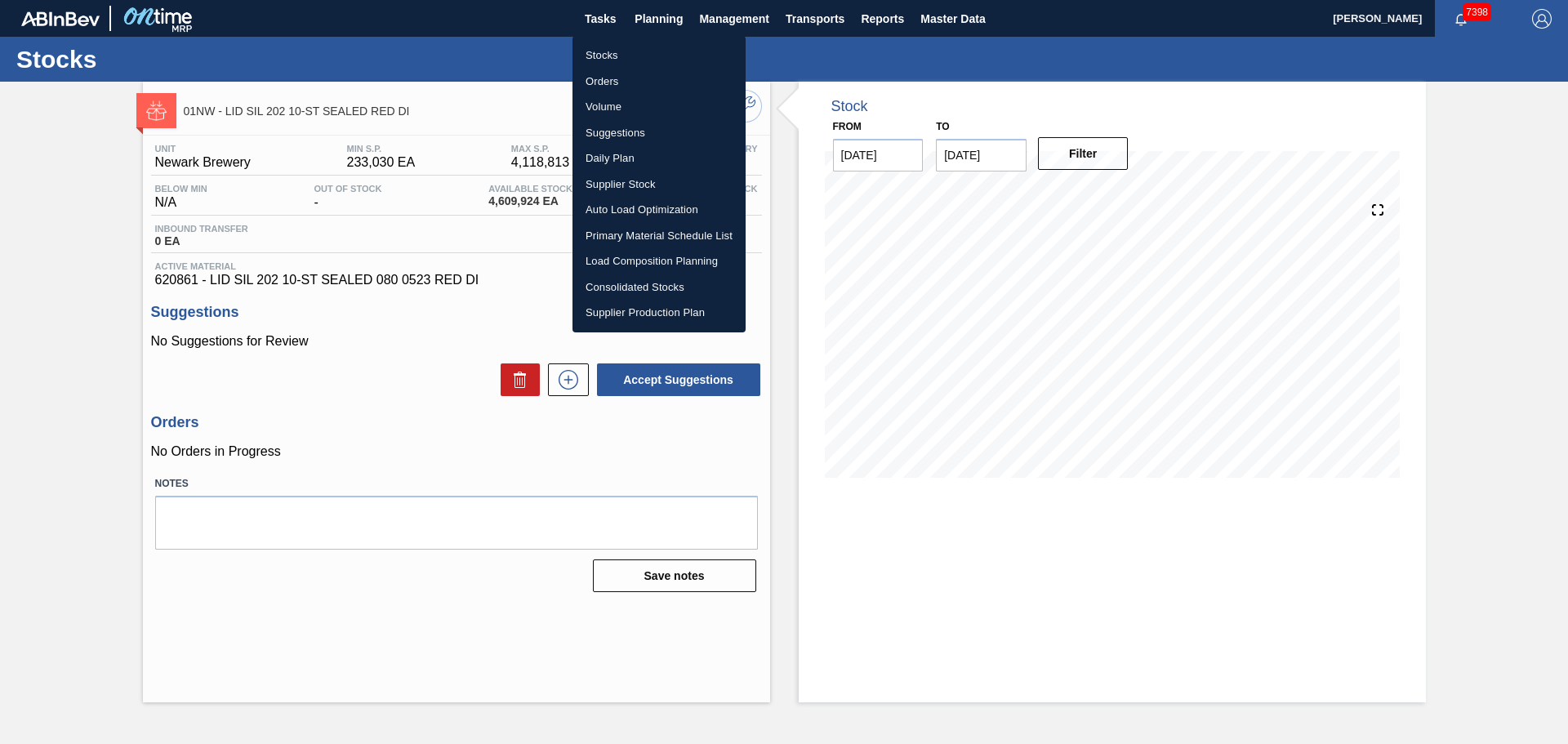
click at [620, 49] on li "Stocks" at bounding box center [659, 56] width 173 height 26
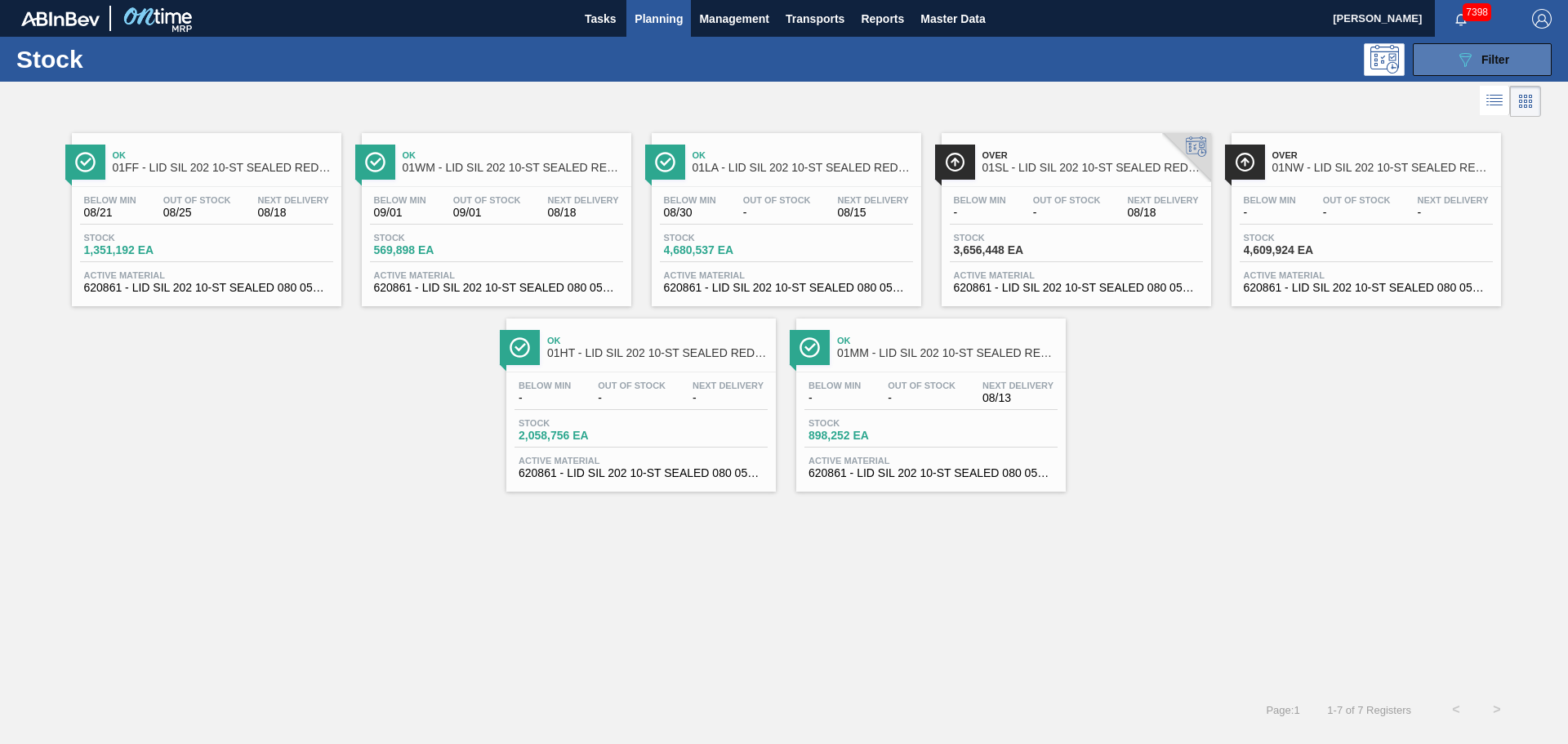
click at [1447, 66] on button "089F7B8B-B2A5-4AFE-B5C0-19BA573D28AC Filter" at bounding box center [1482, 59] width 138 height 33
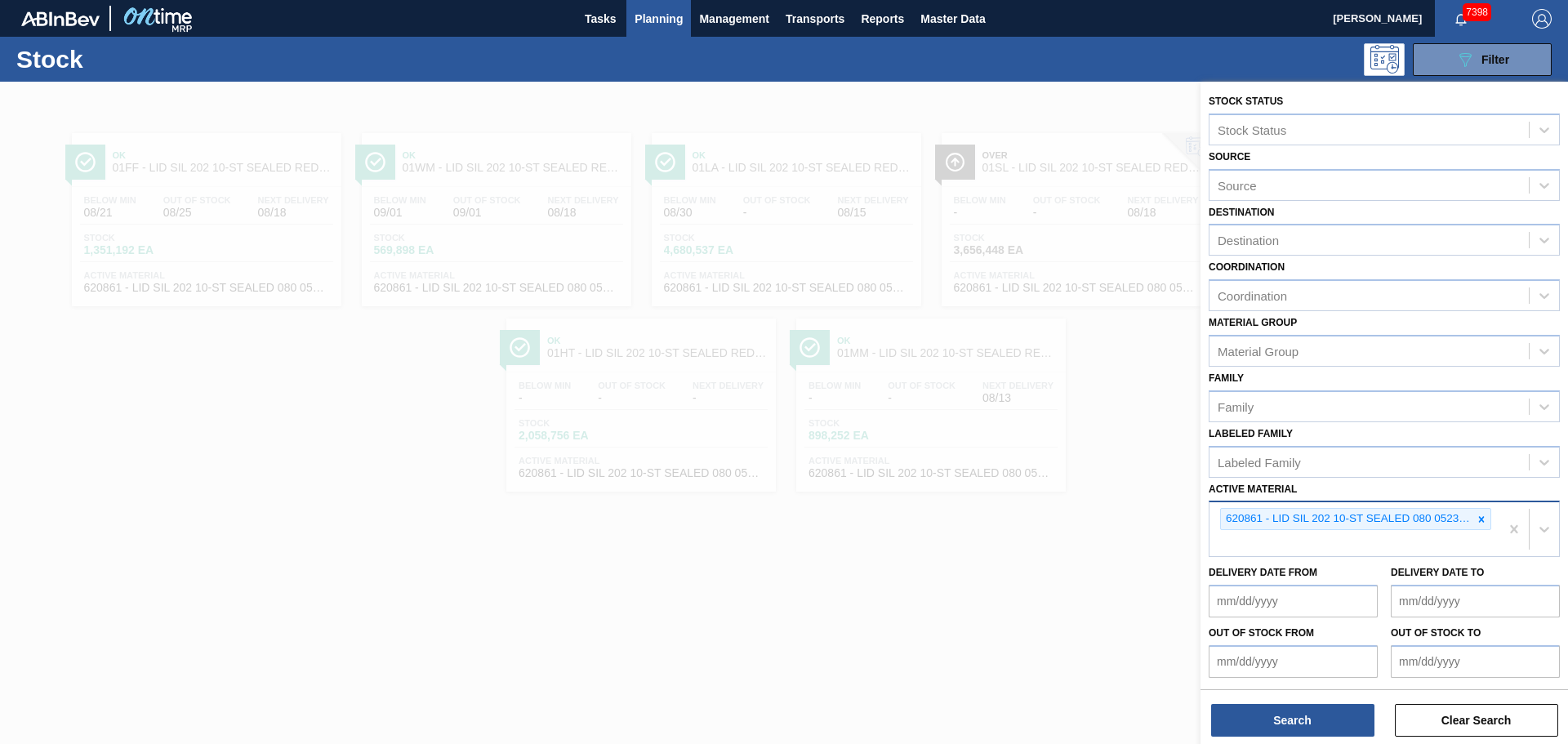
click at [1472, 510] on div at bounding box center [1481, 519] width 18 height 20
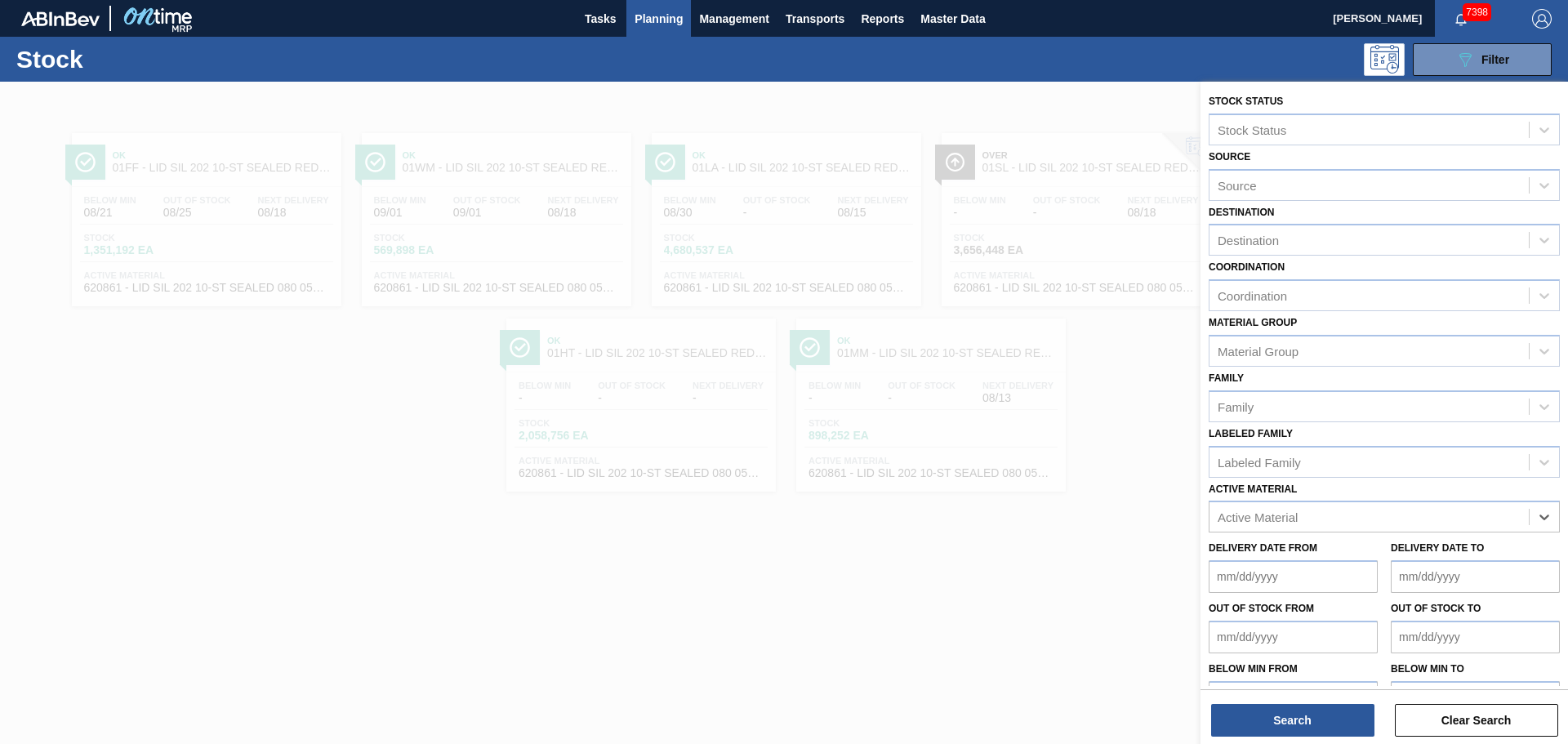
paste Material "620859"
type Material "620859"
click at [1271, 559] on div "620859 - LID SIL 202 10-ST SEALED 080 0523 SIL 06" at bounding box center [1384, 557] width 351 height 31
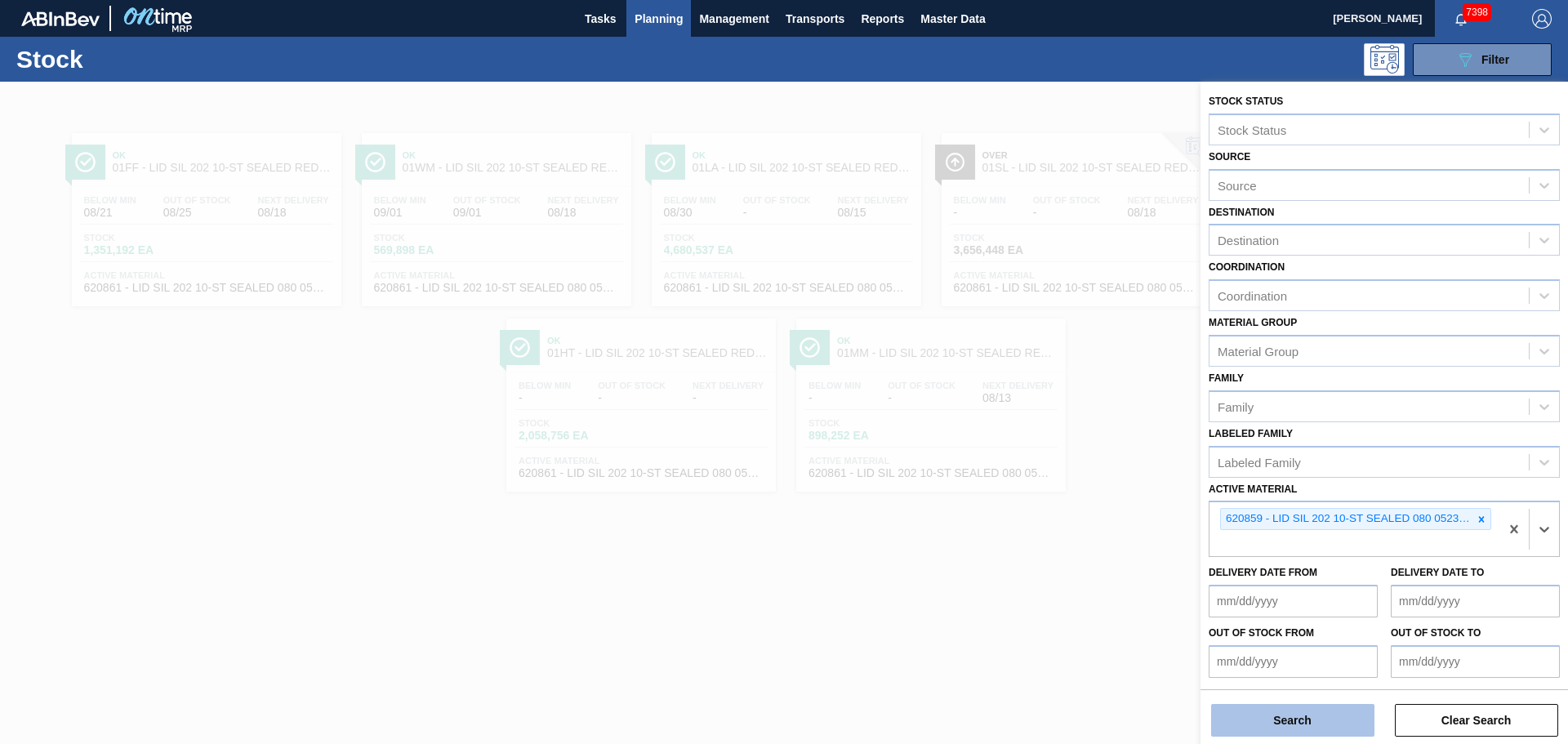
click at [1300, 727] on button "Search" at bounding box center [1293, 720] width 163 height 33
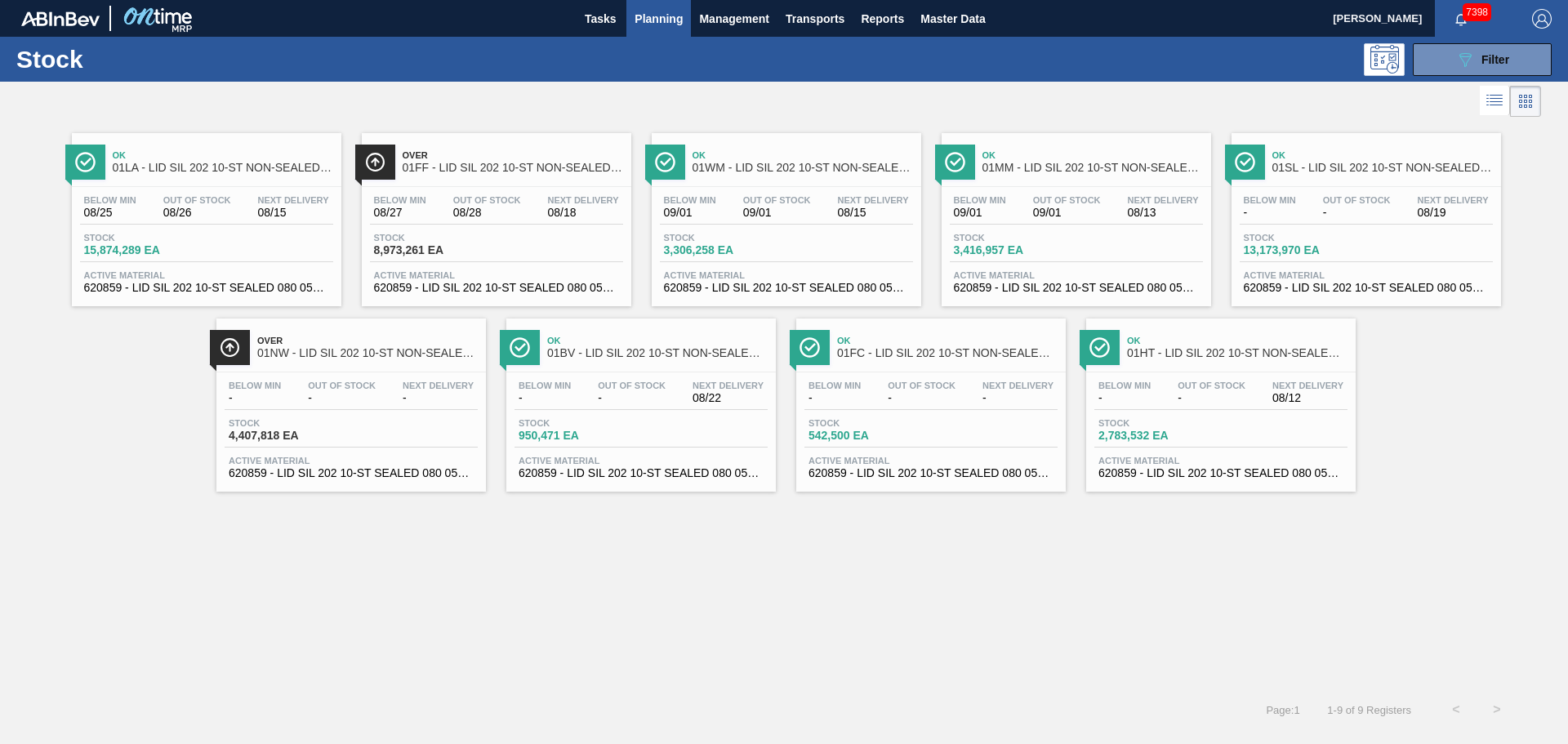
click at [351, 365] on div "Over 01NW - LID SIL 202 10-ST NON-SEALED 088 0824 SI" at bounding box center [367, 347] width 220 height 37
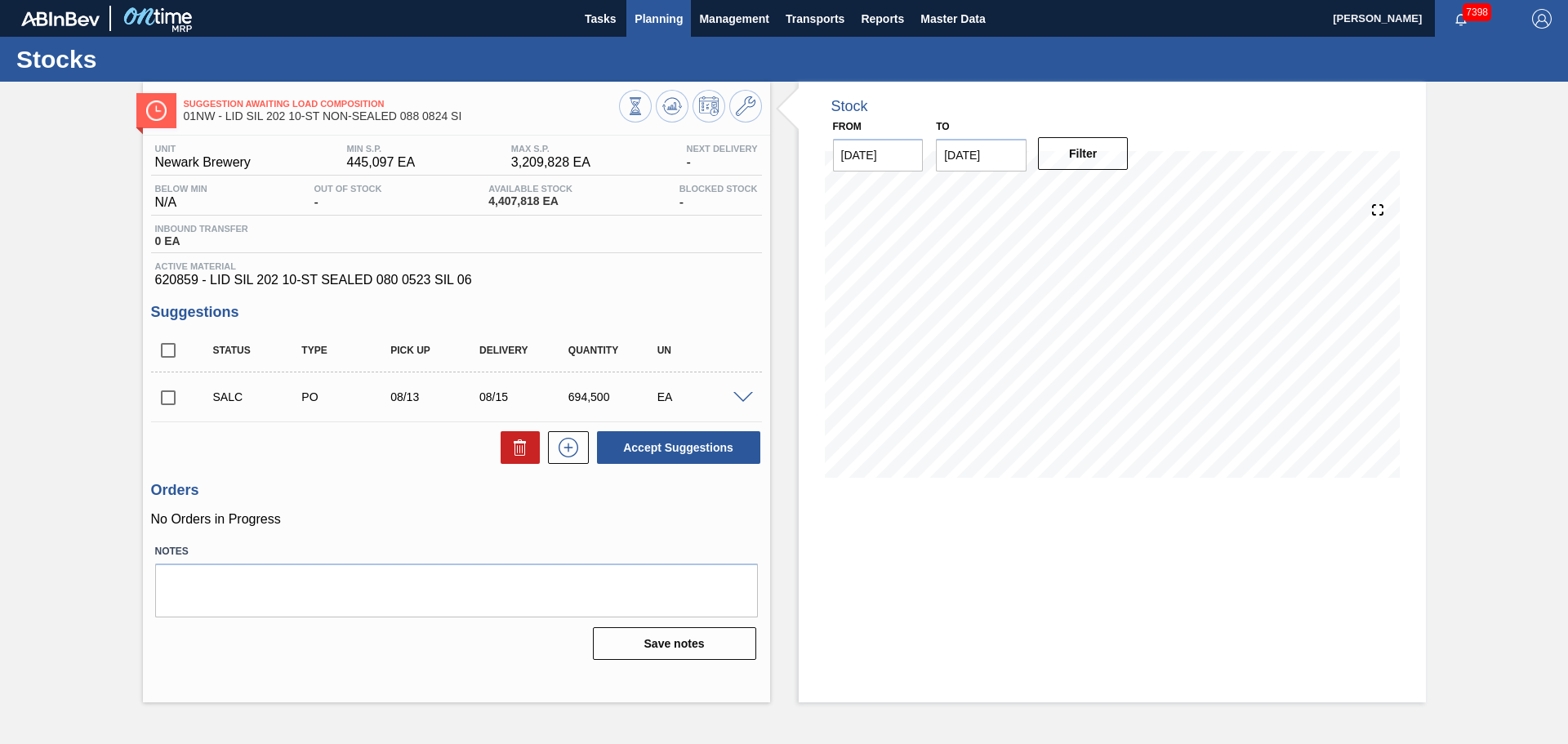
click at [678, 23] on span "Planning" at bounding box center [659, 19] width 48 height 20
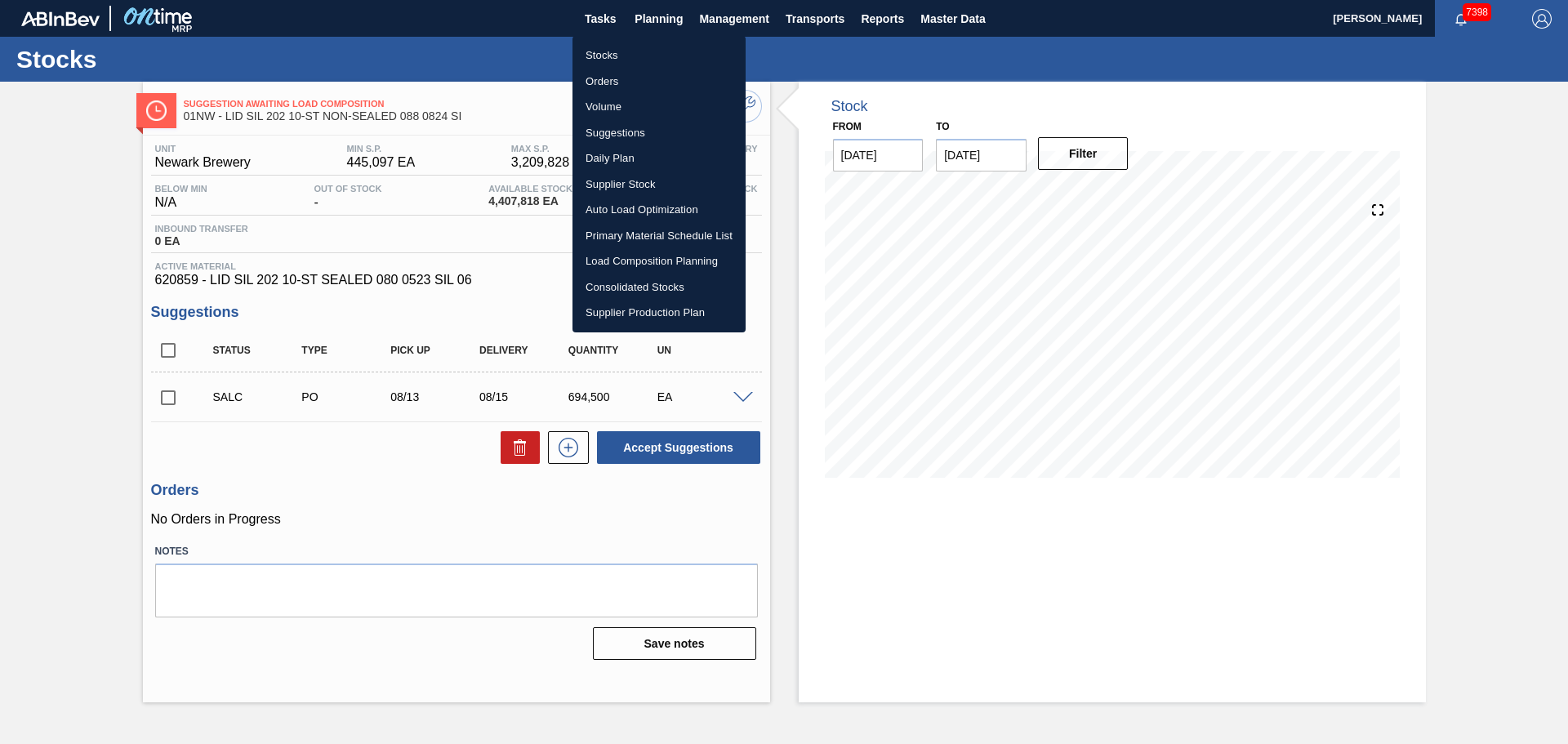
click at [600, 52] on li "Stocks" at bounding box center [659, 56] width 173 height 26
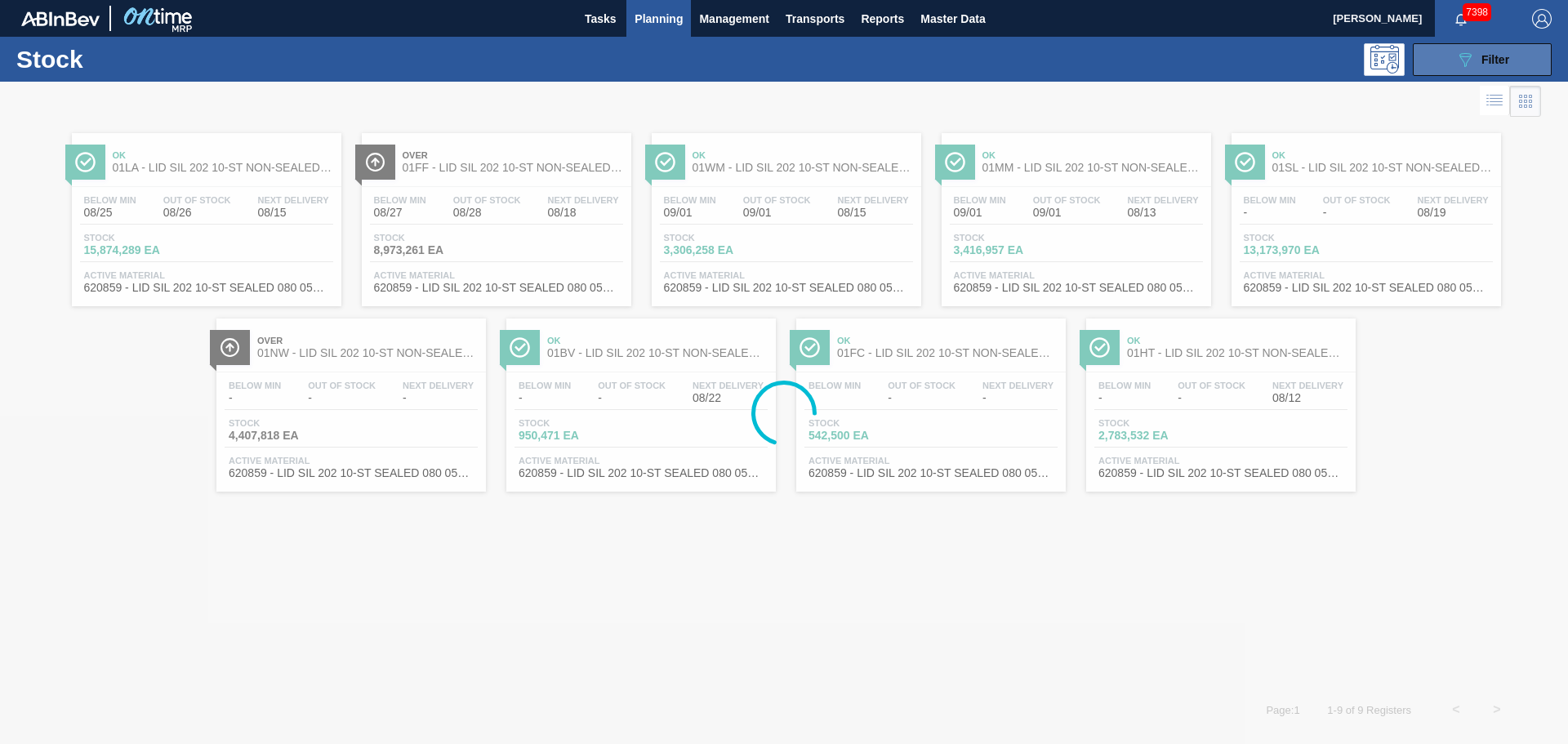
click at [1461, 50] on icon "089F7B8B-B2A5-4AFE-B5C0-19BA573D28AC" at bounding box center [1464, 59] width 20 height 20
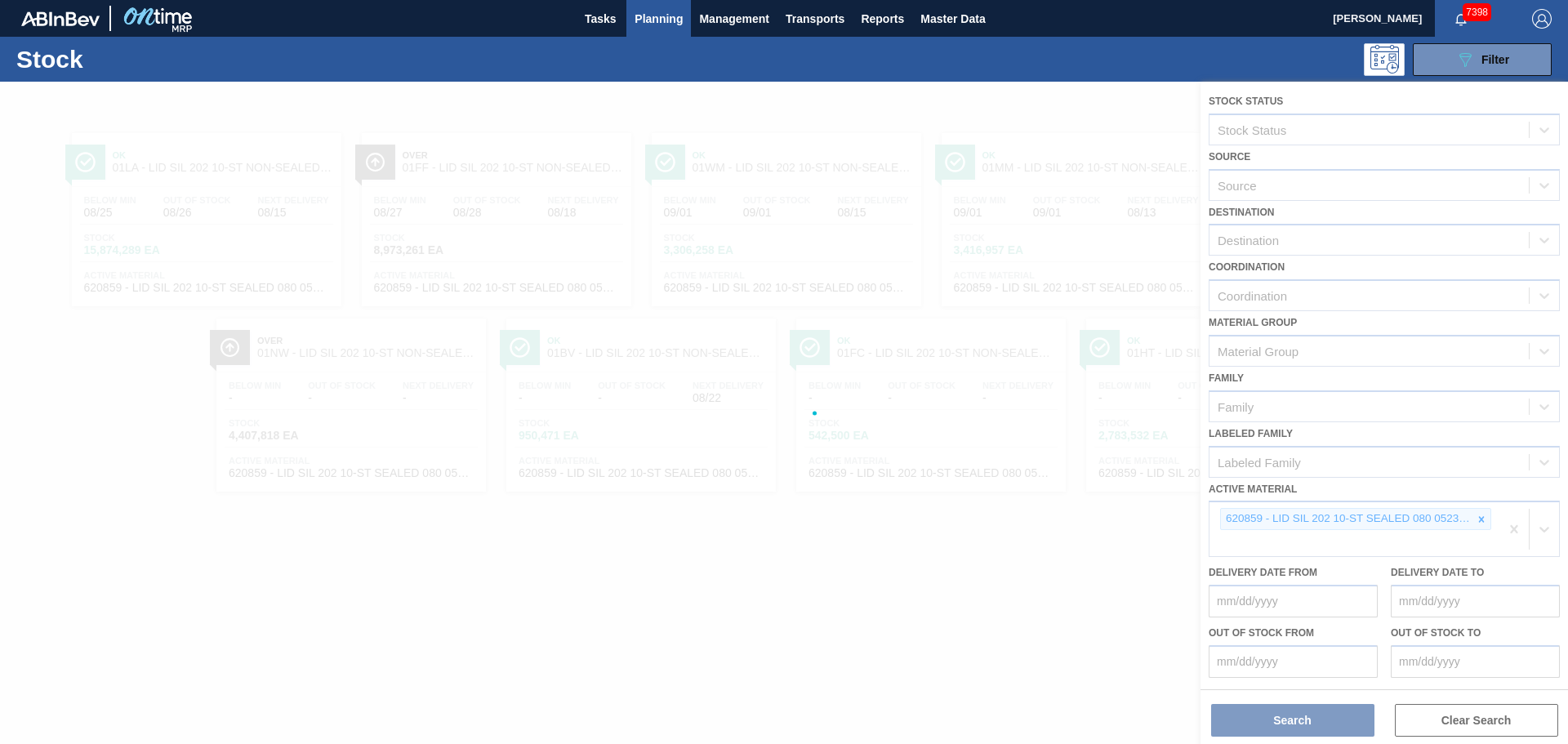
click at [1478, 517] on div at bounding box center [784, 412] width 1568 height 662
click at [1477, 518] on div at bounding box center [784, 412] width 1568 height 662
click at [1477, 519] on div at bounding box center [784, 412] width 1568 height 662
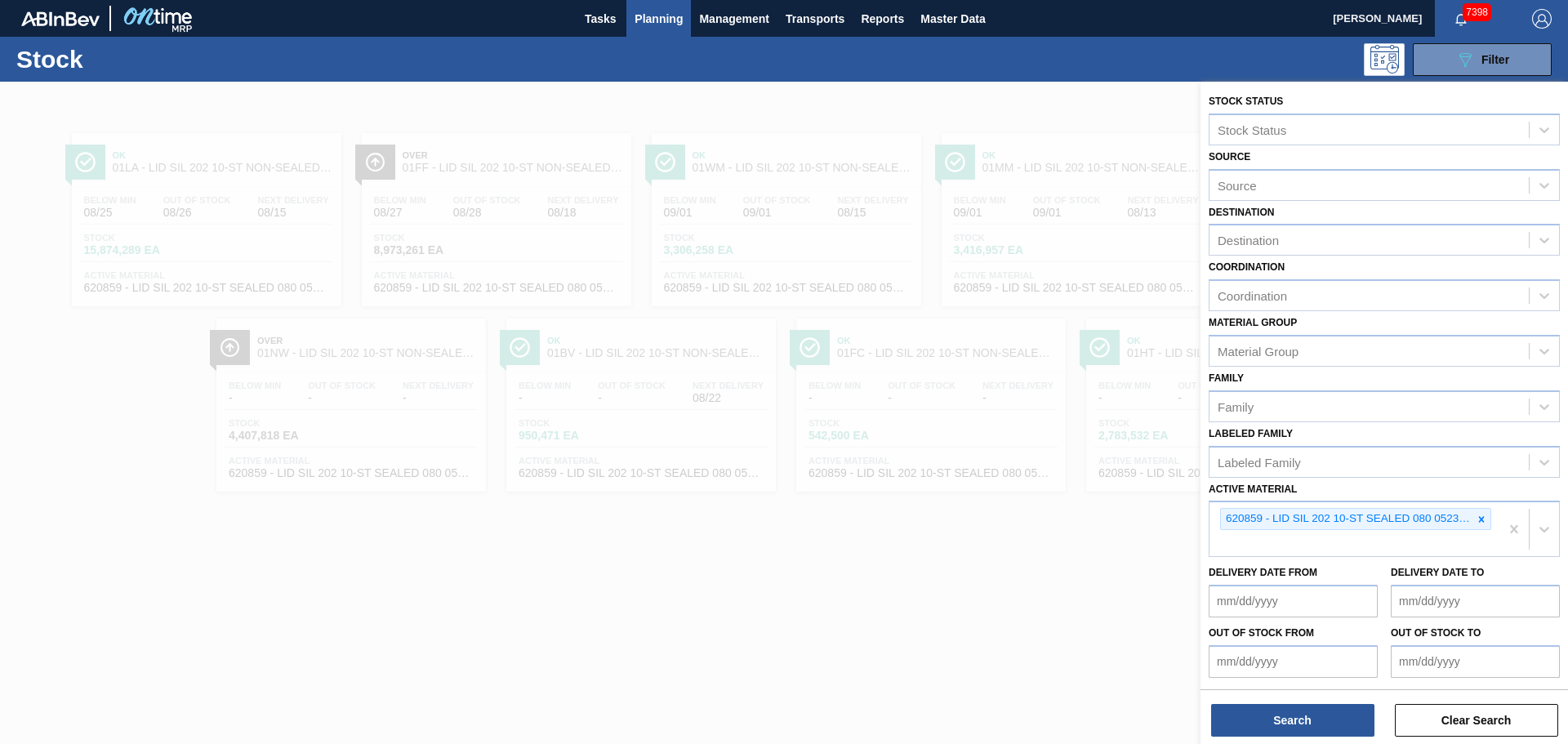
click at [1479, 517] on icon at bounding box center [1482, 519] width 6 height 6
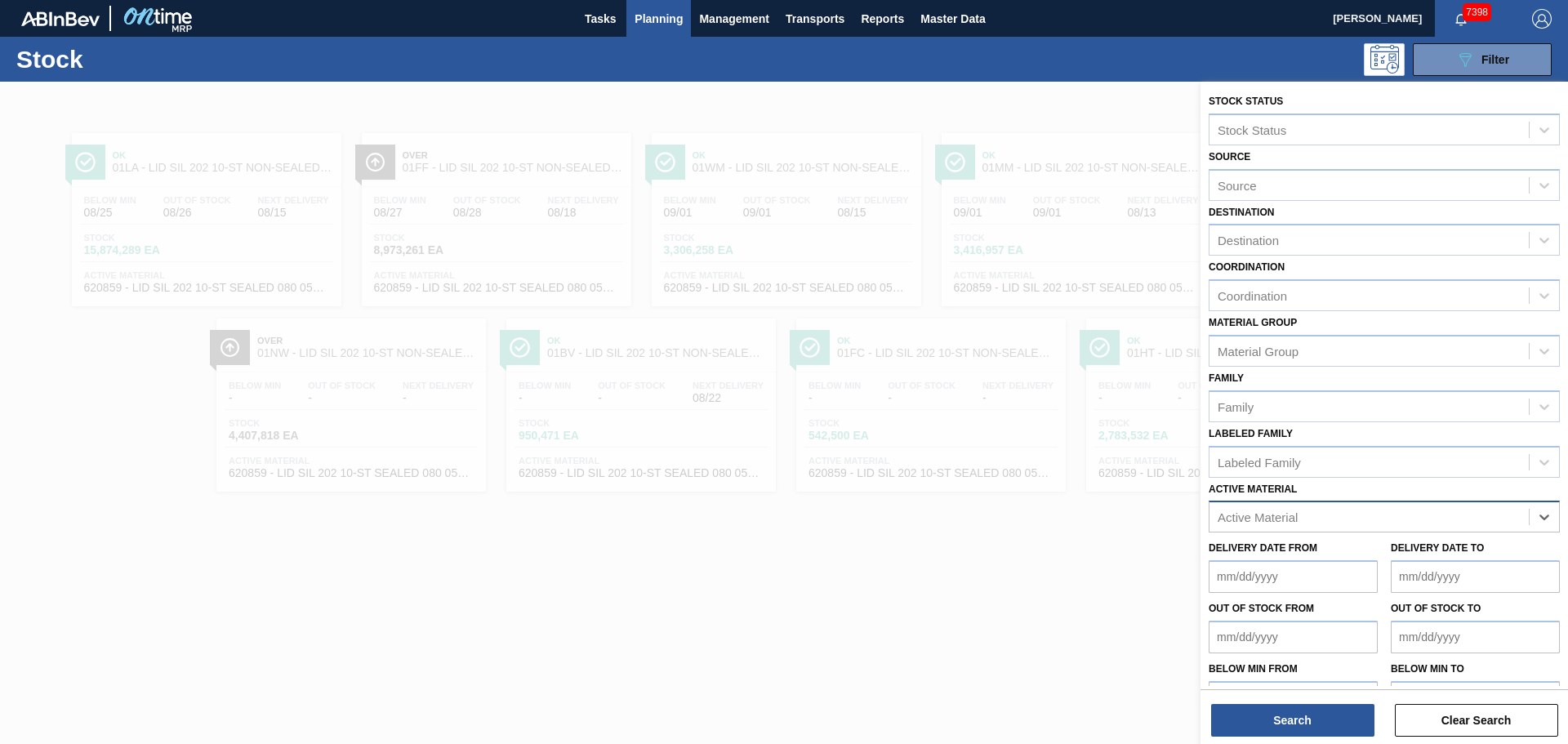
paste Material "620822"
type Material "620822"
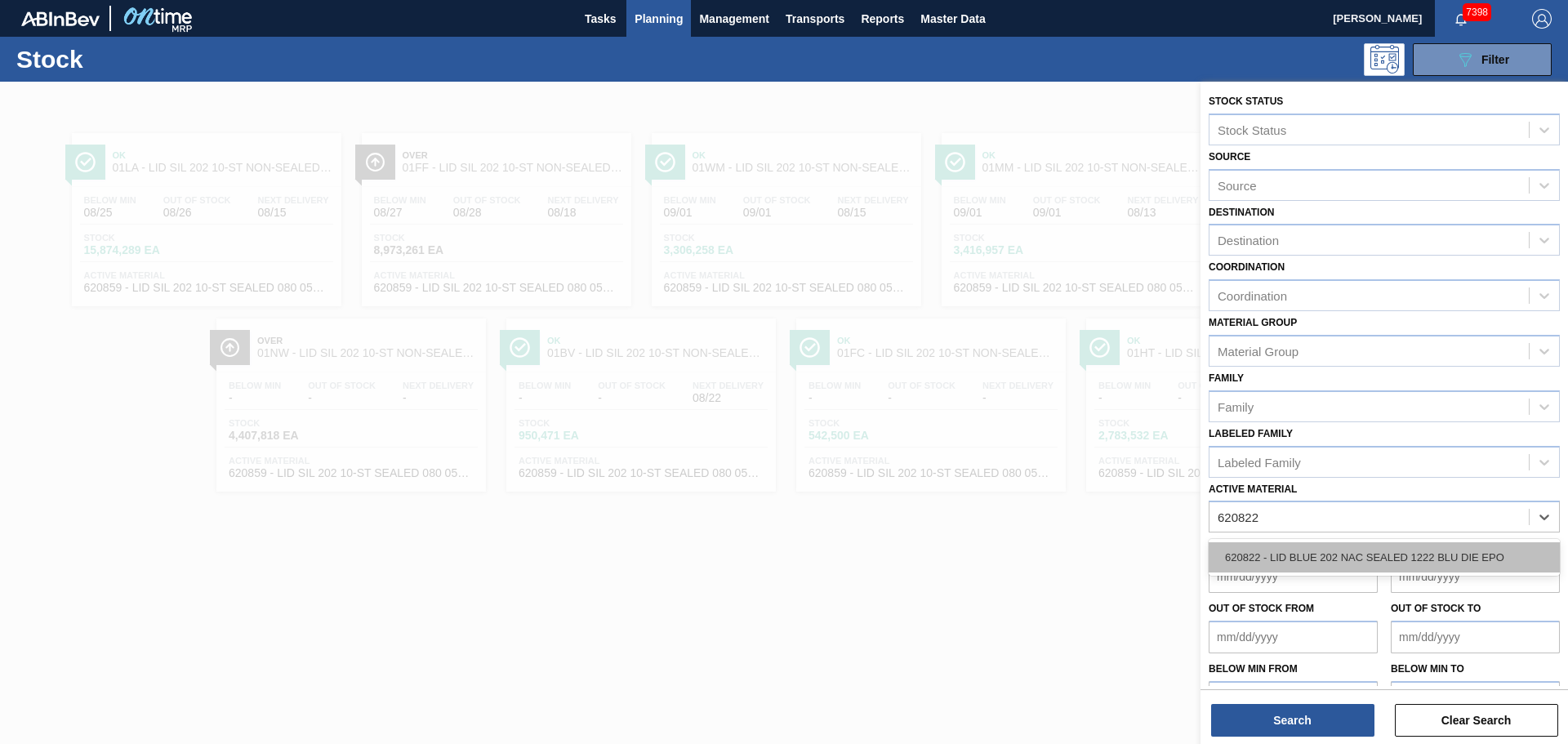
click at [1282, 559] on div "620822 - LID BLUE 202 NAC SEALED 1222 BLU DIE EPO" at bounding box center [1384, 557] width 351 height 31
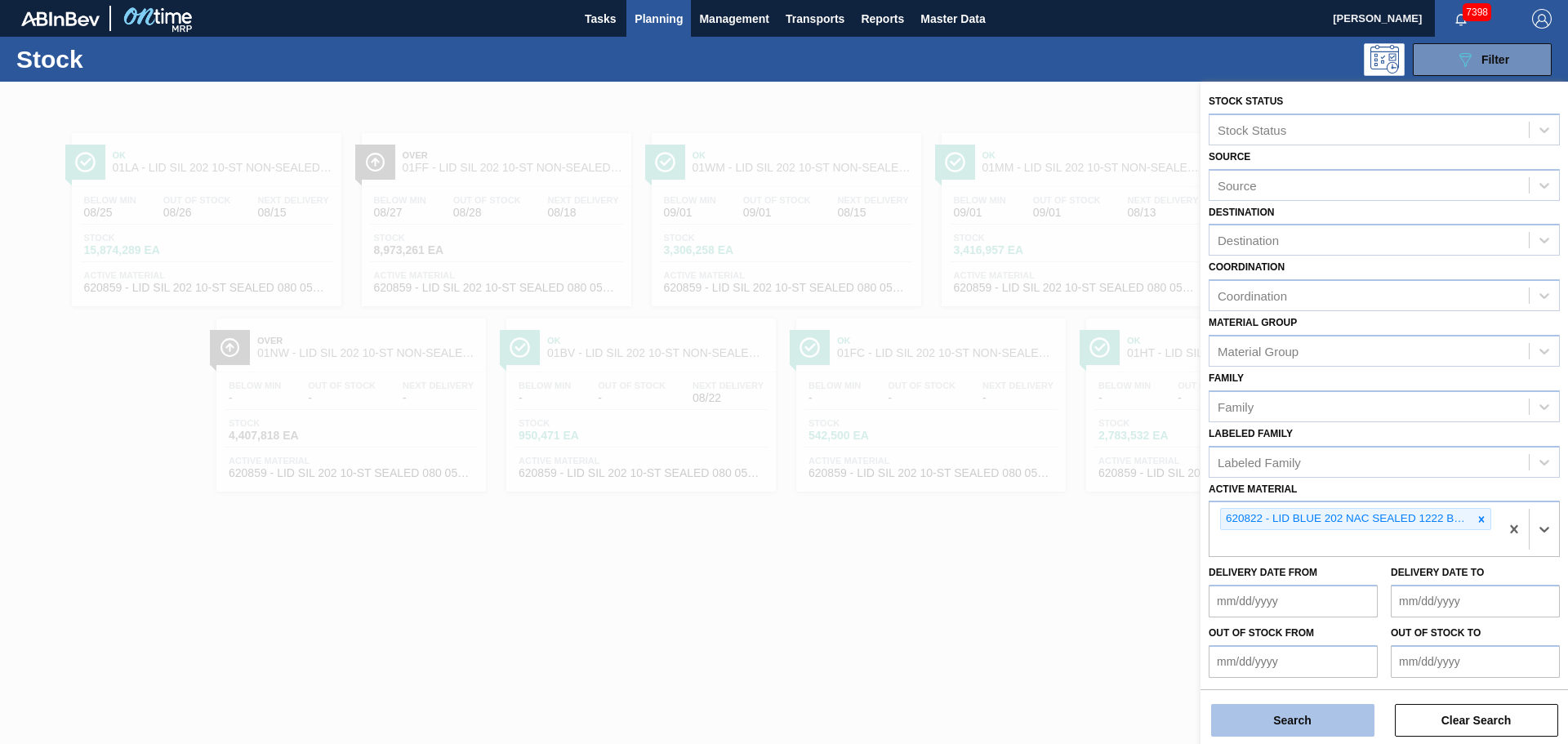
click at [1286, 715] on button "Search" at bounding box center [1293, 720] width 163 height 33
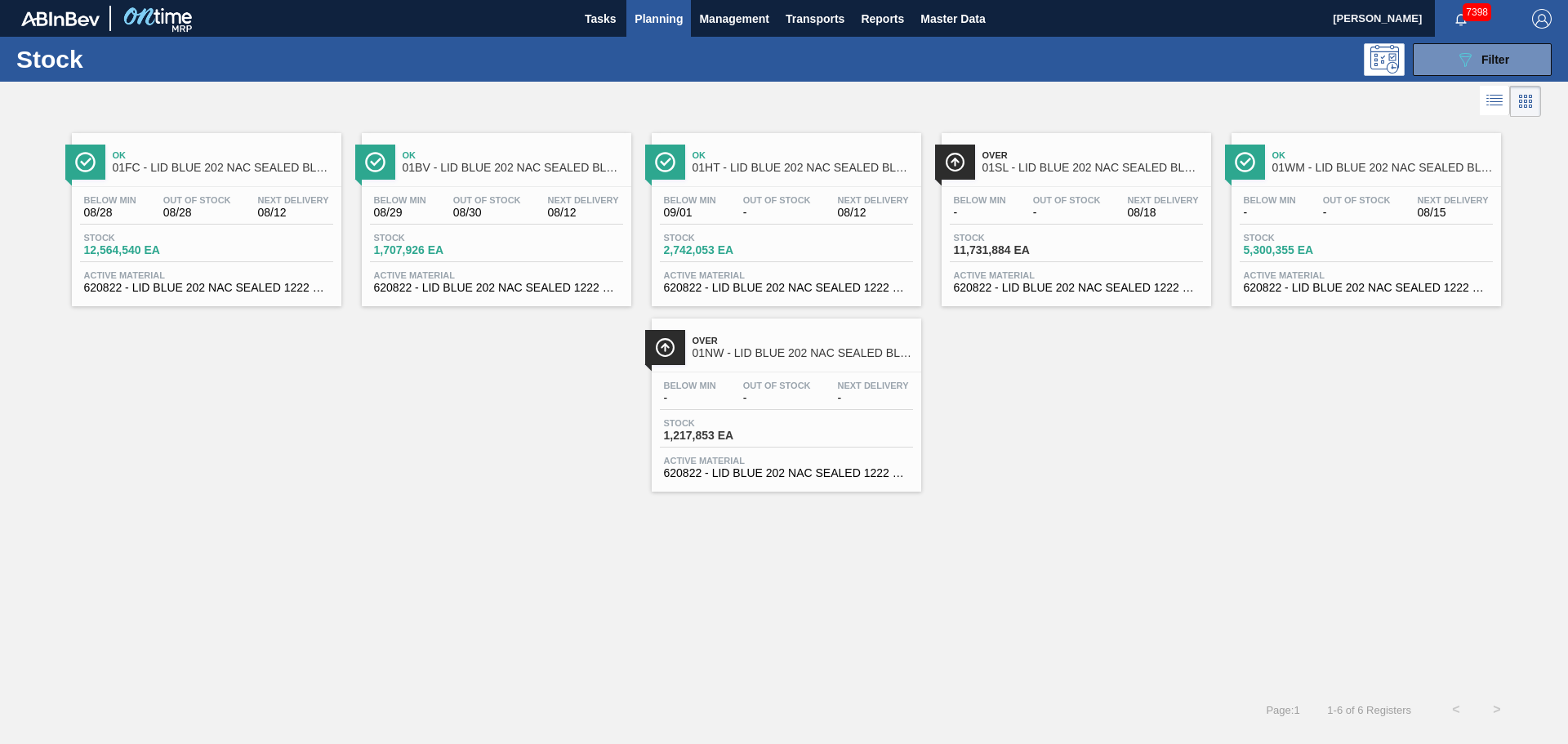
click at [737, 344] on span "Over" at bounding box center [802, 340] width 220 height 10
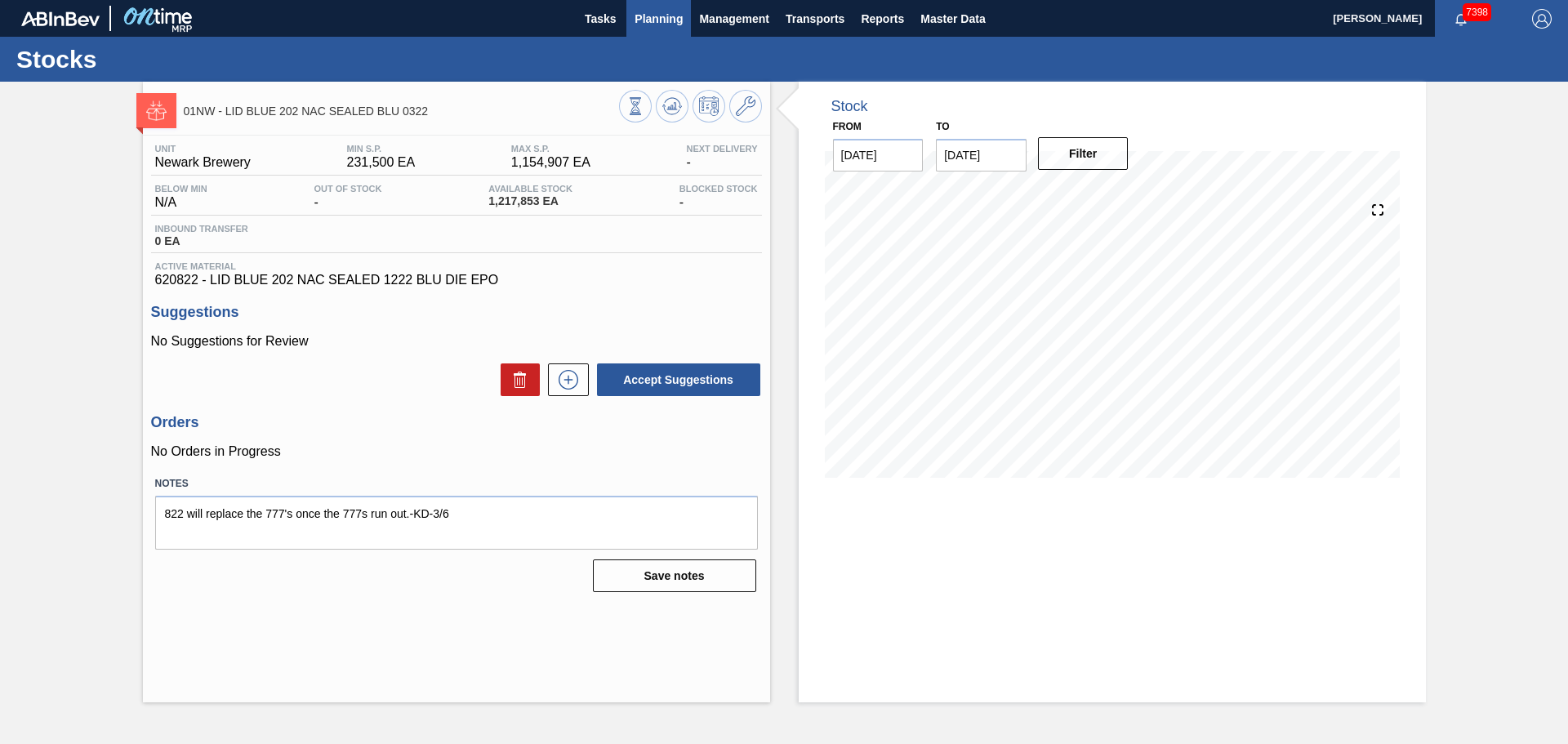
click at [639, 20] on span "Planning" at bounding box center [659, 19] width 48 height 20
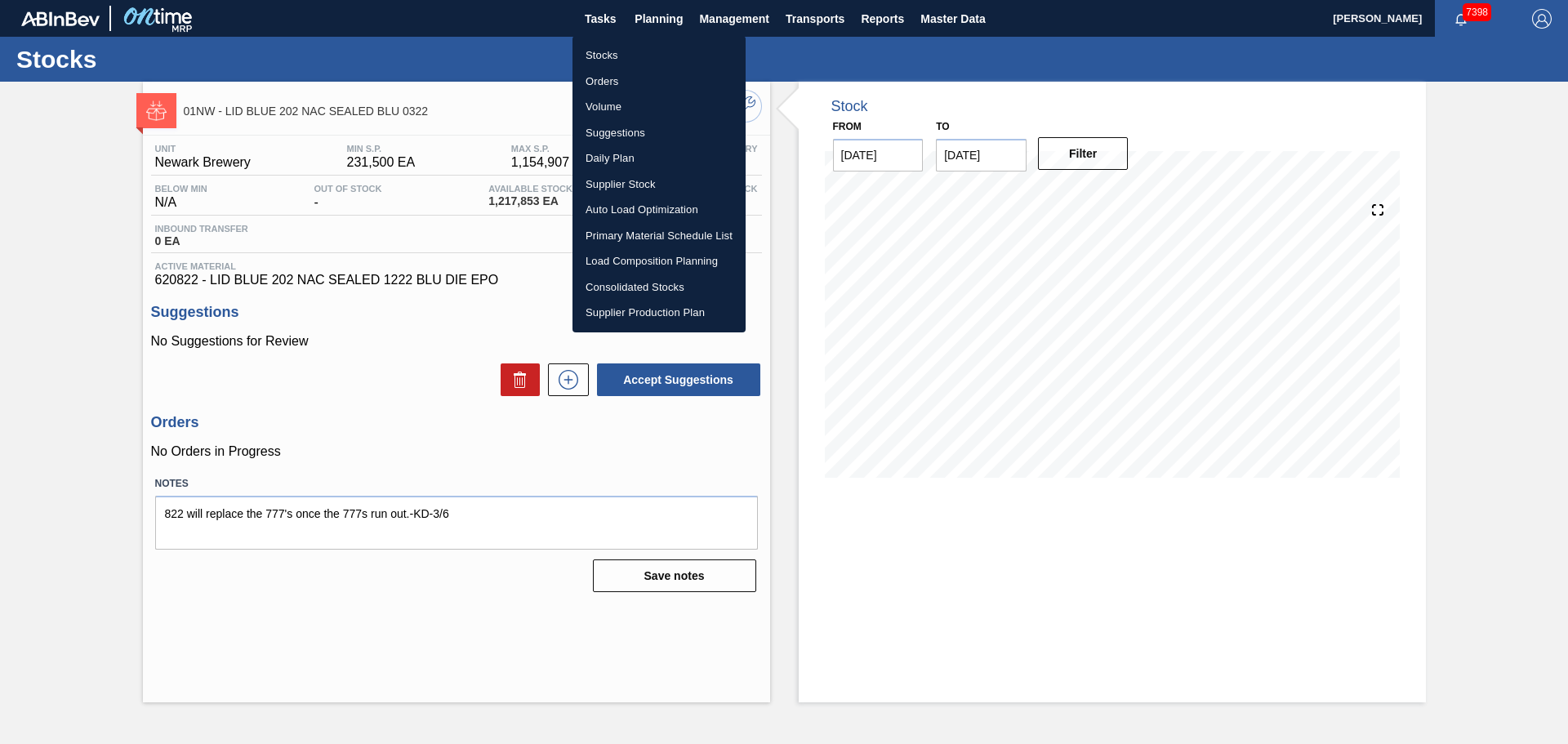
click at [610, 46] on li "Stocks" at bounding box center [659, 56] width 173 height 26
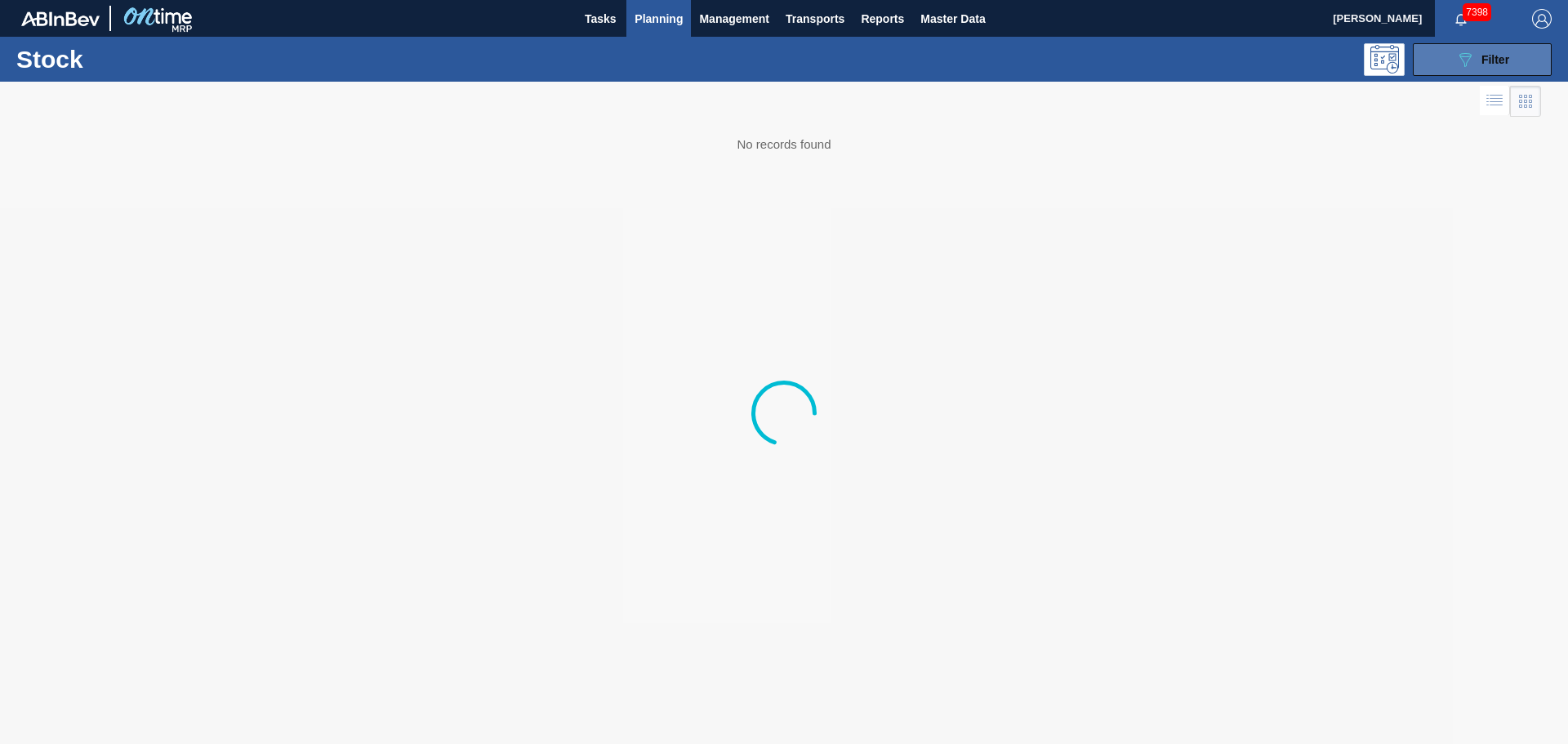
click at [1453, 57] on button "089F7B8B-B2A5-4AFE-B5C0-19BA573D28AC Filter" at bounding box center [1482, 59] width 138 height 33
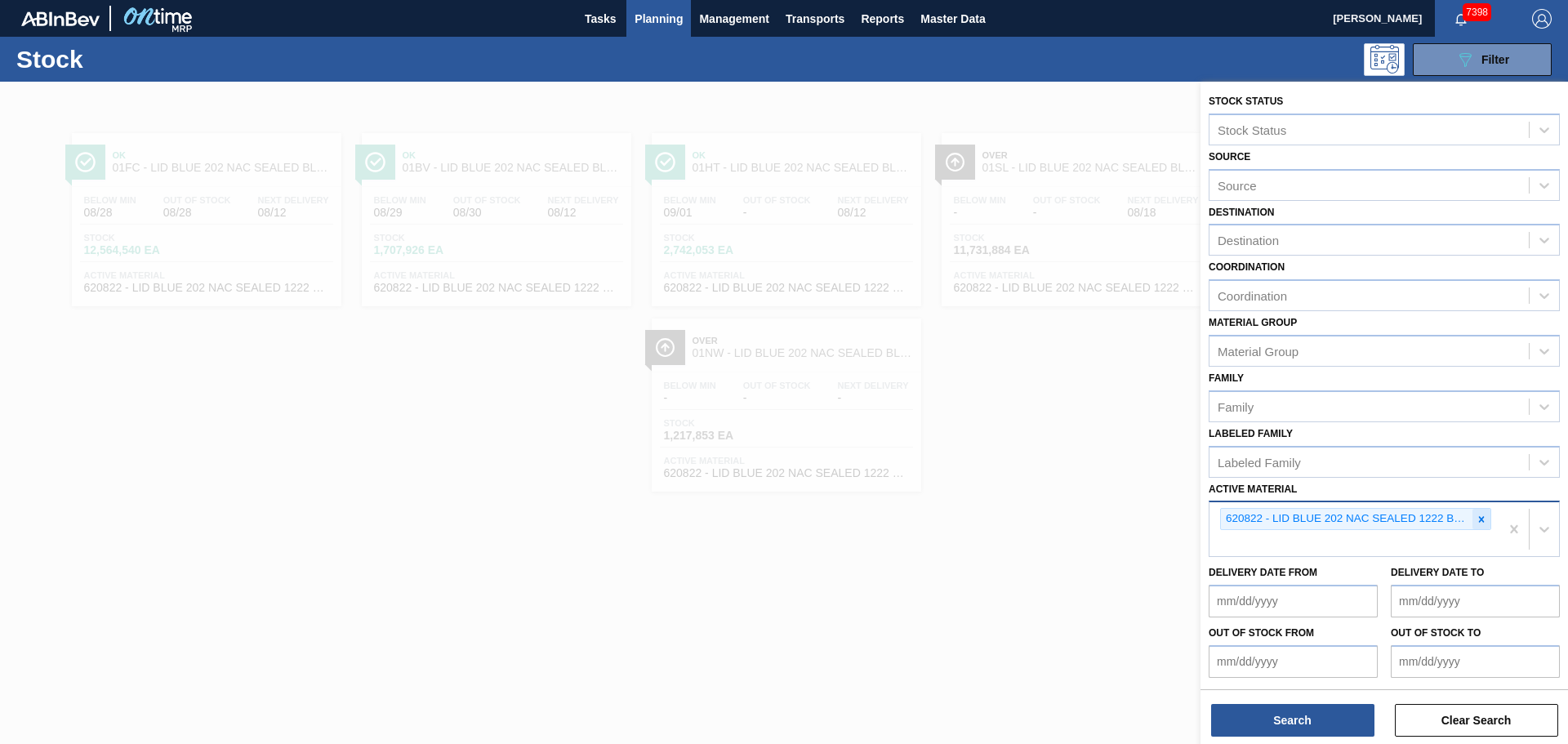
click at [1482, 516] on icon at bounding box center [1481, 519] width 11 height 11
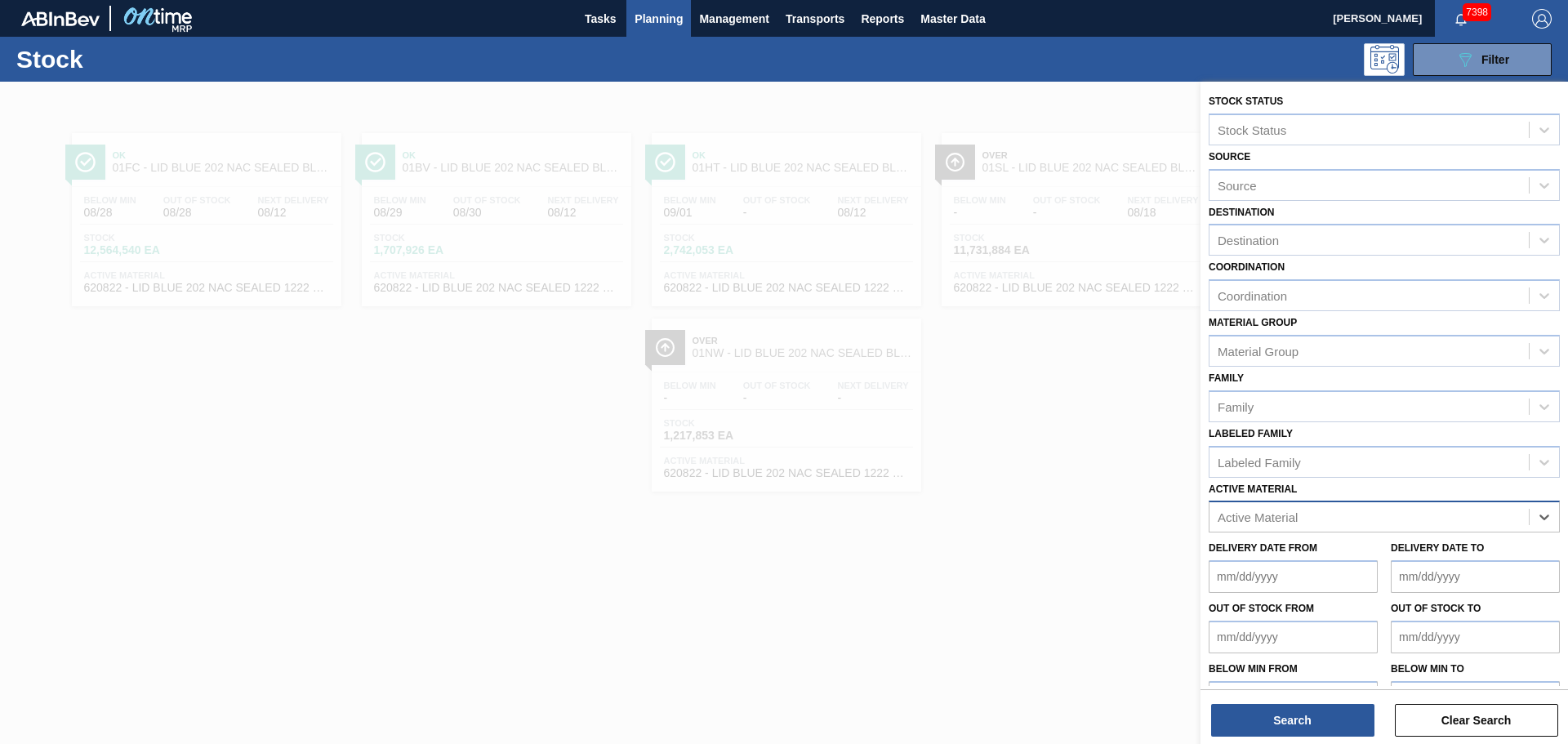
paste Material "620734"
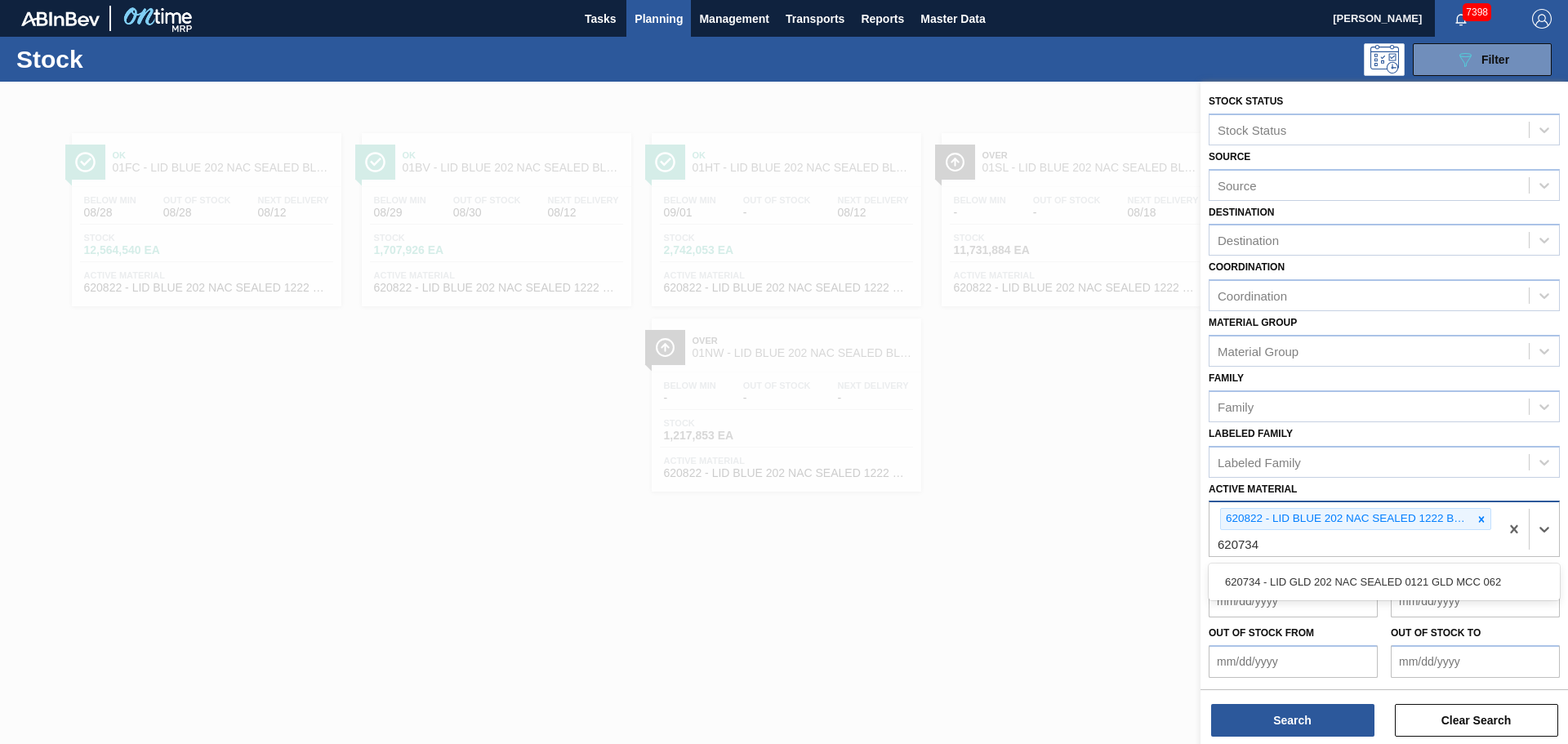
type Material "620734"
click at [1137, 515] on div at bounding box center [784, 453] width 1568 height 744
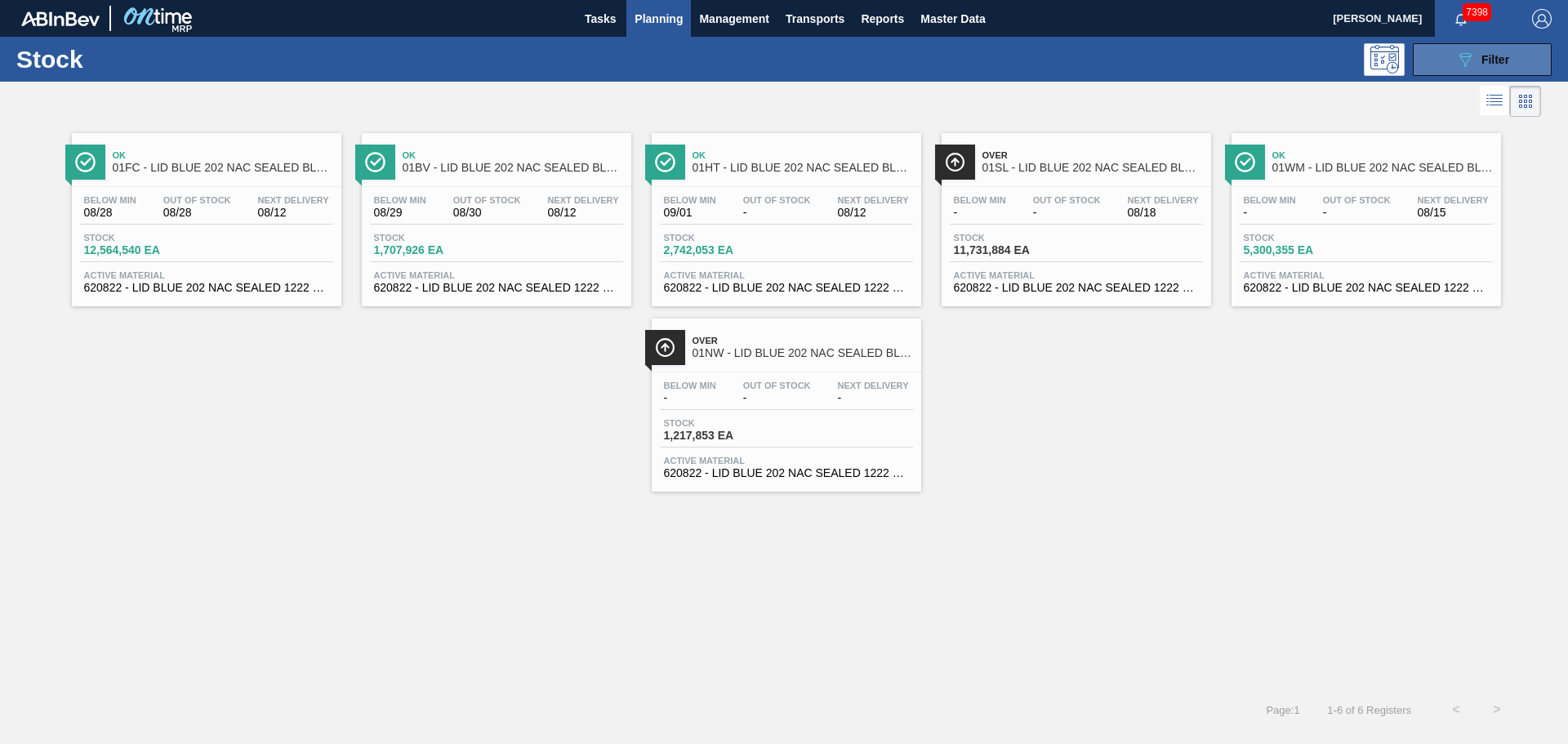
click at [1455, 67] on icon "089F7B8B-B2A5-4AFE-B5C0-19BA573D28AC" at bounding box center [1464, 59] width 20 height 20
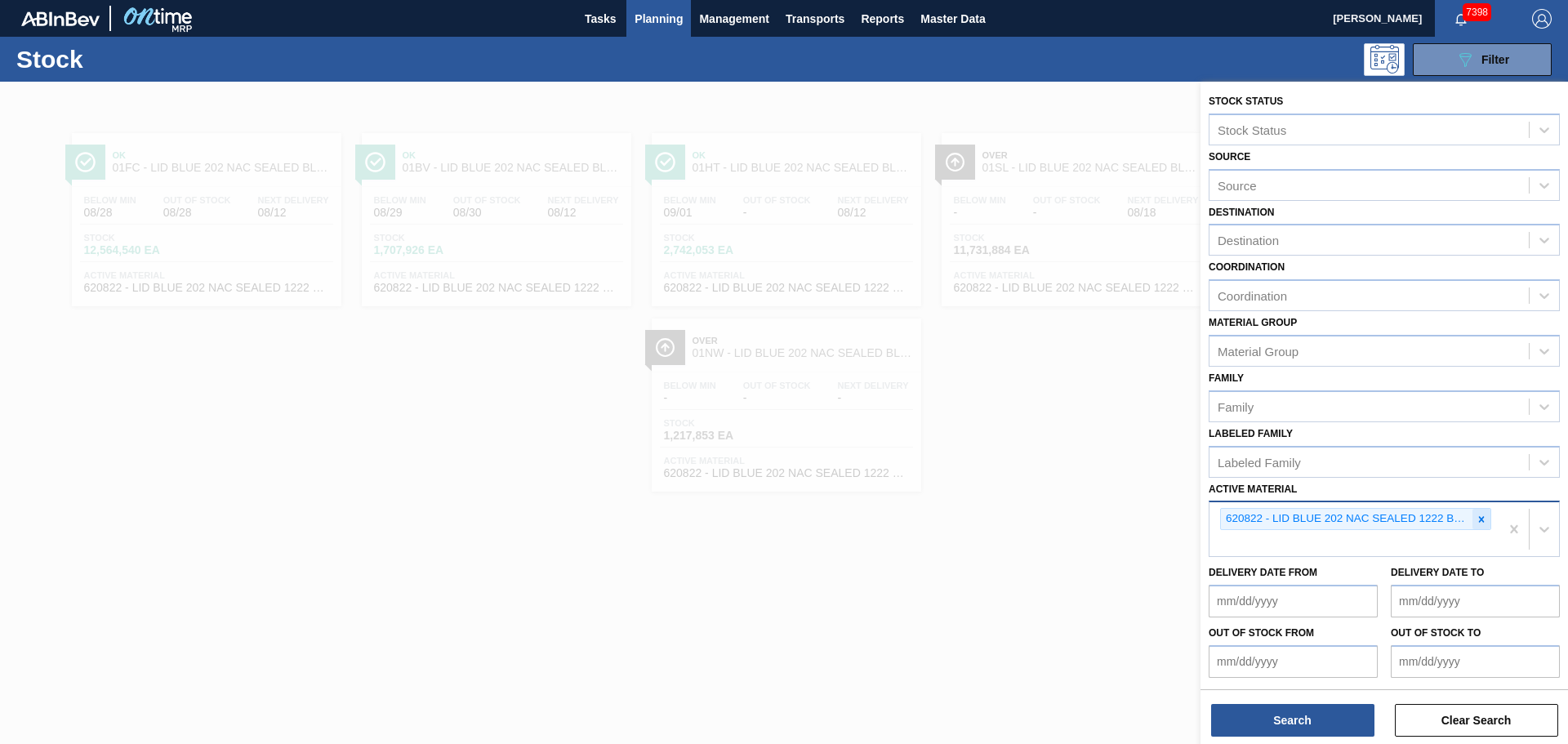
click at [1486, 523] on div at bounding box center [1481, 519] width 18 height 20
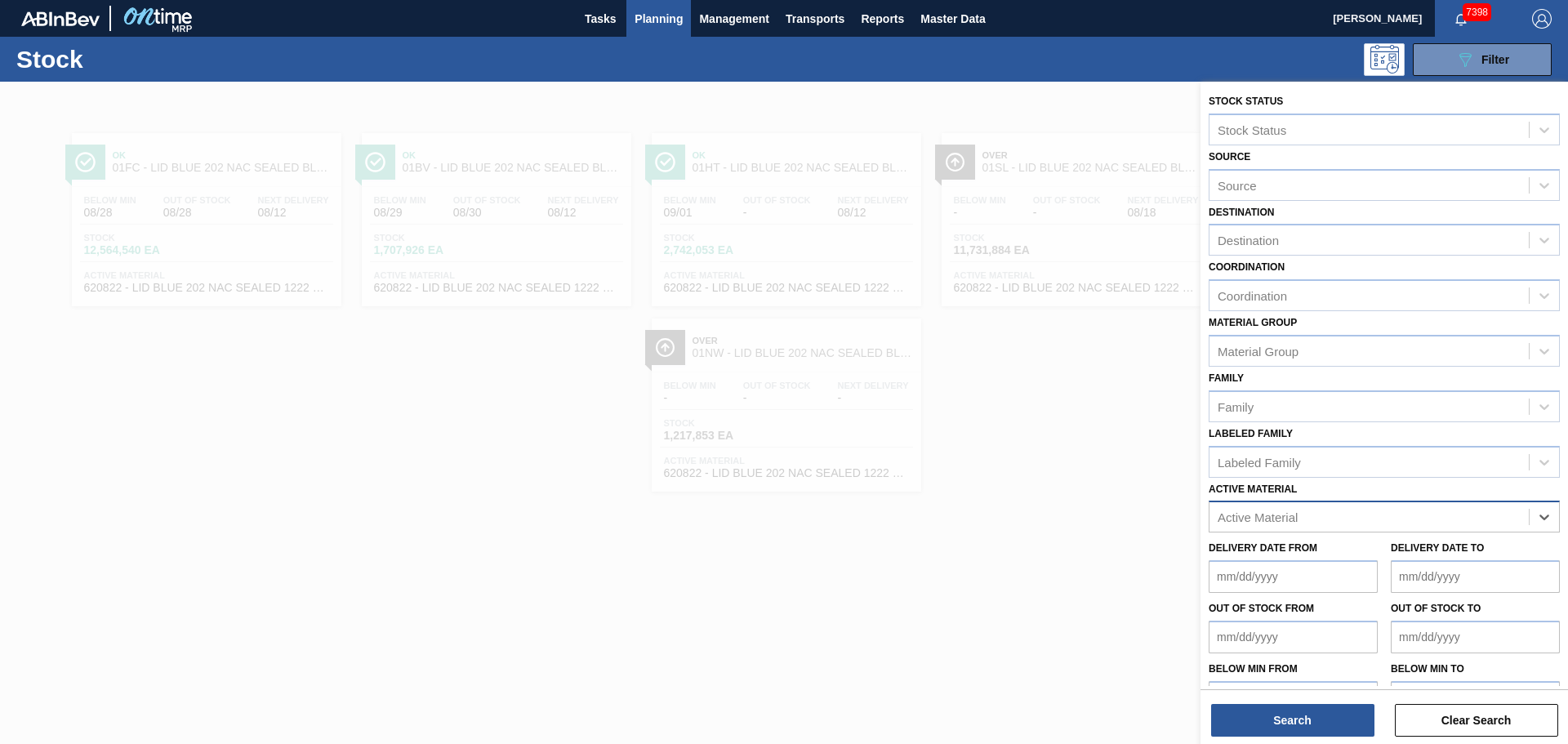
paste Material "620734"
type Material "620734"
click at [1315, 564] on div "620734 - LID GLD 202 NAC SEALED 0121 GLD MCC 062" at bounding box center [1384, 557] width 351 height 31
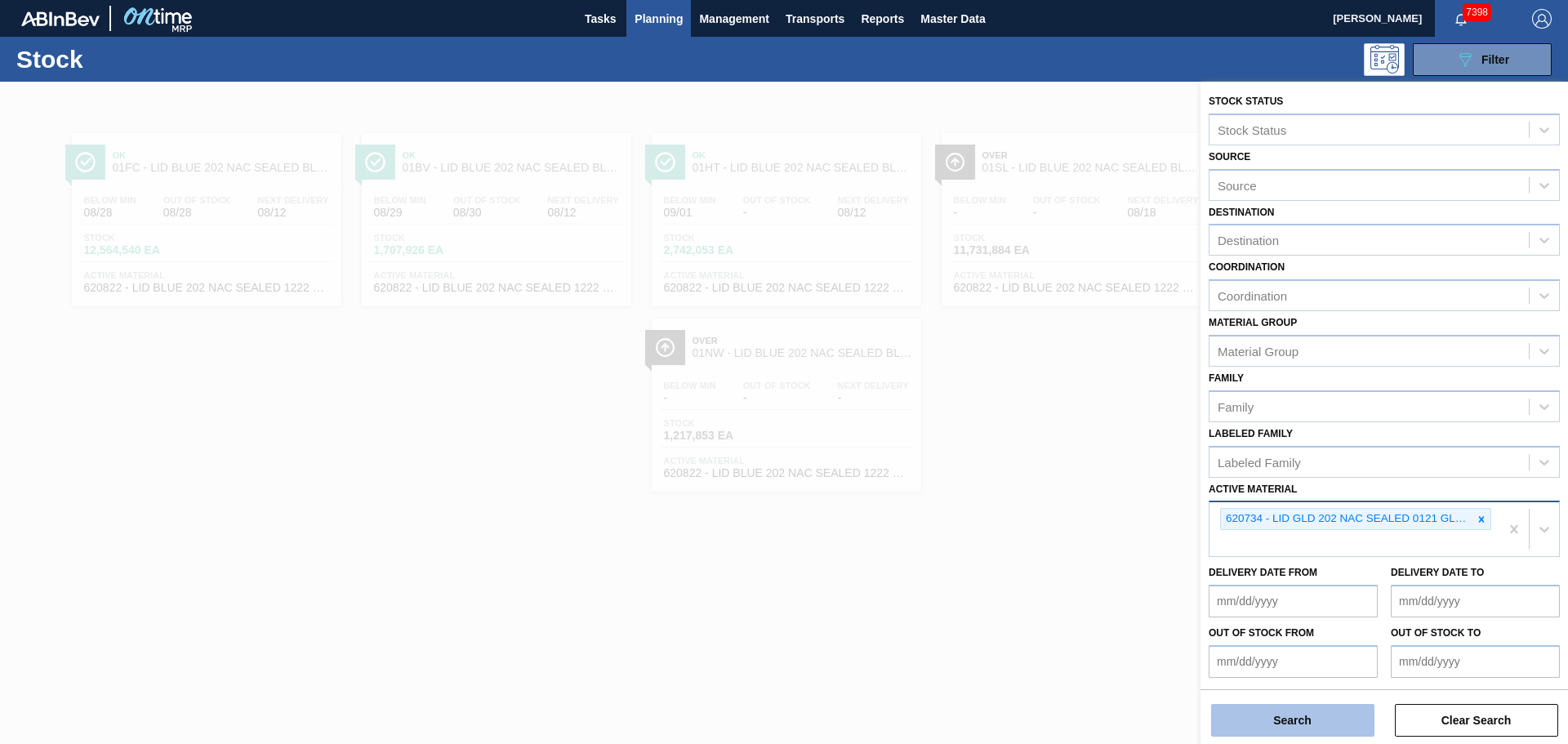
click at [1293, 716] on button "Search" at bounding box center [1293, 720] width 163 height 33
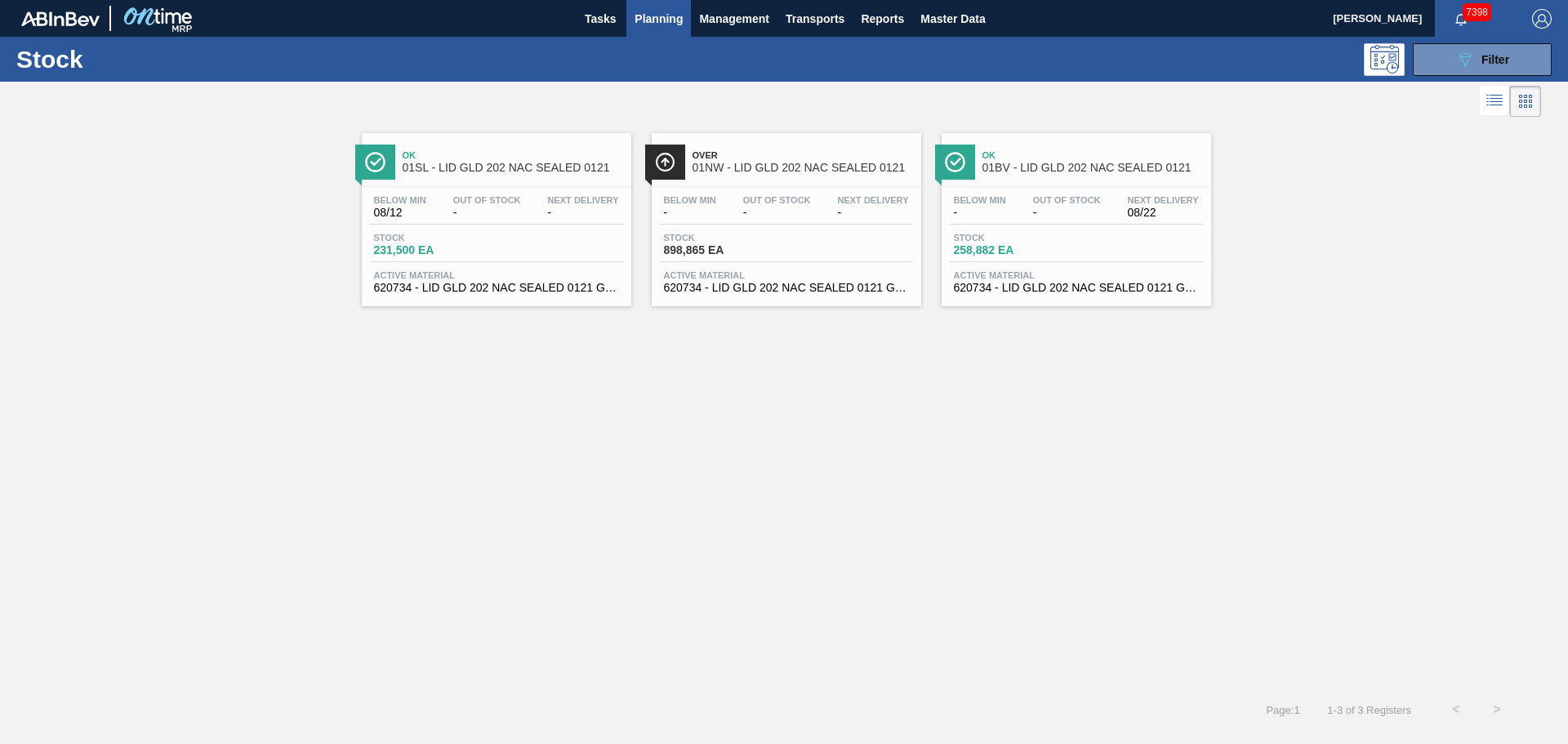
click at [745, 165] on span "01NW - LID GLD 202 NAC SEALED 0121" at bounding box center [802, 167] width 220 height 12
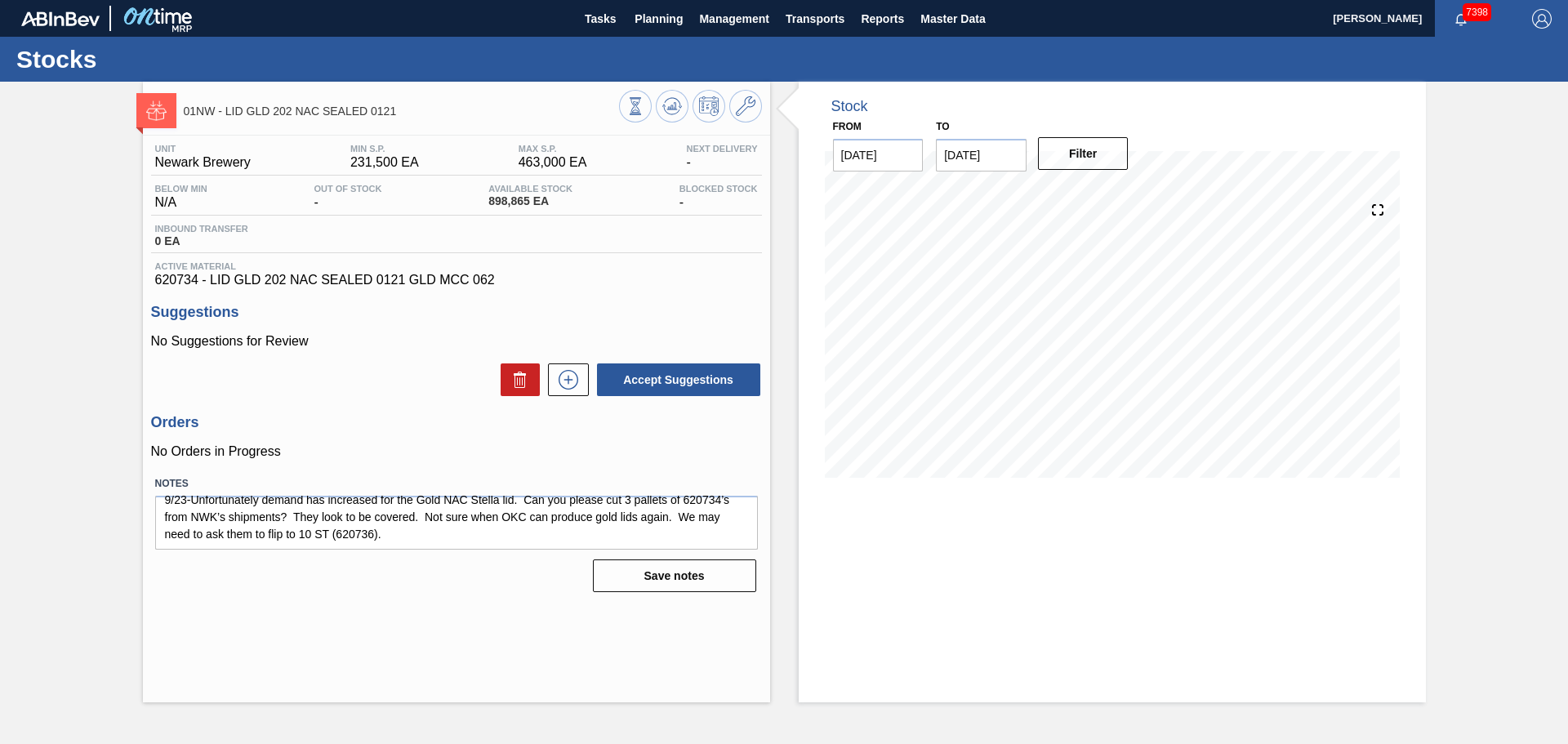
scroll to position [17, 0]
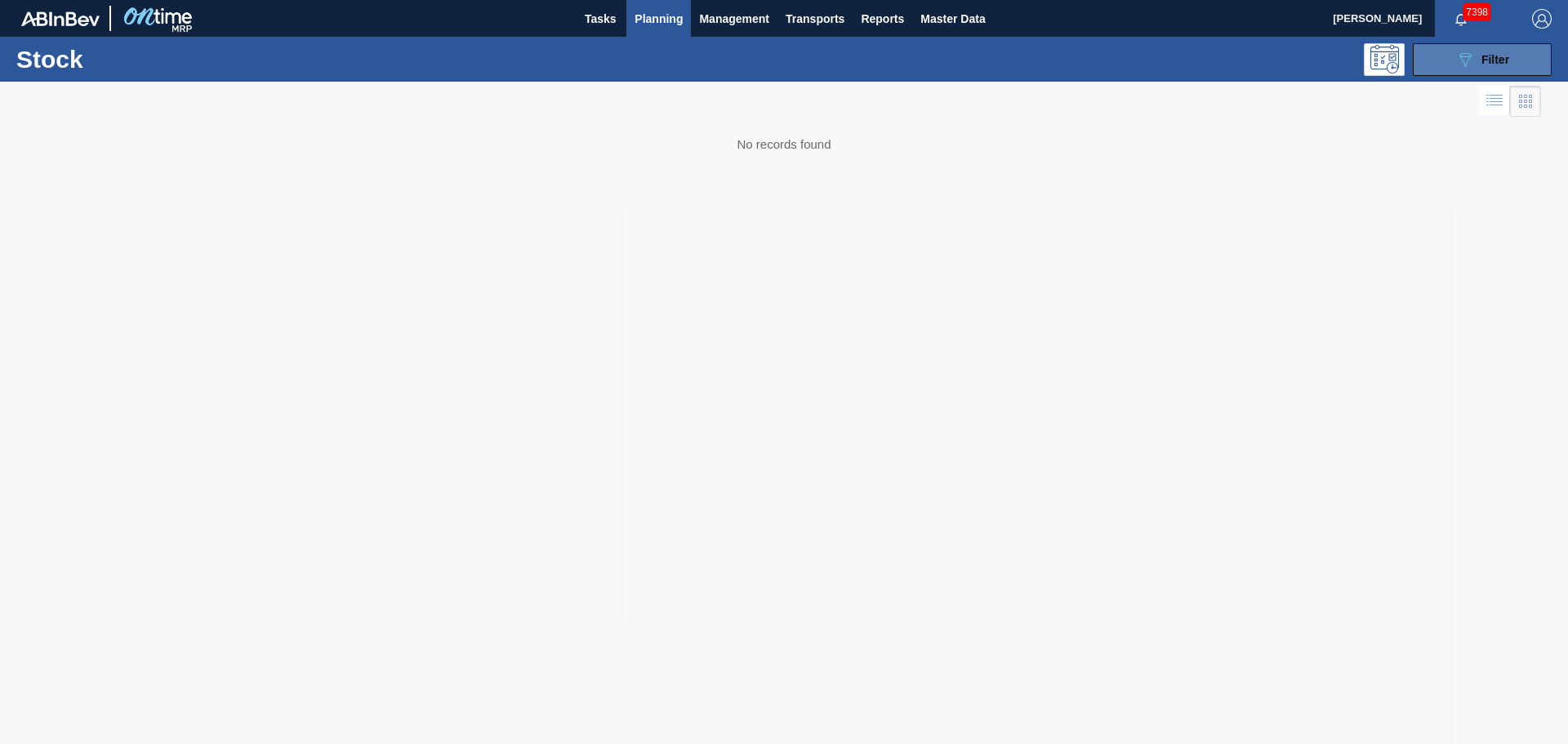
click at [1448, 67] on button "089F7B8B-B2A5-4AFE-B5C0-19BA573D28AC Filter" at bounding box center [1482, 59] width 138 height 33
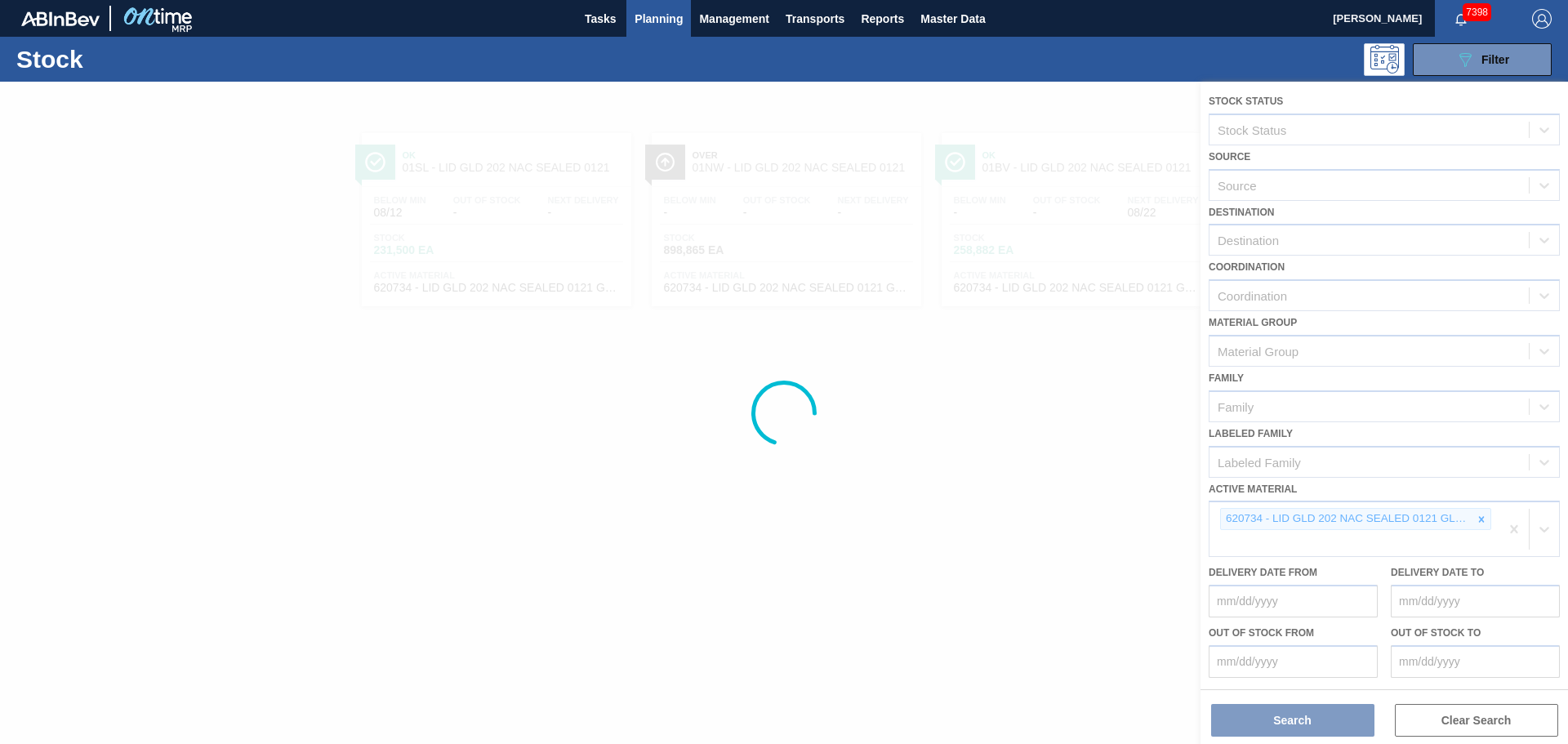
click at [1479, 519] on div at bounding box center [784, 412] width 1568 height 662
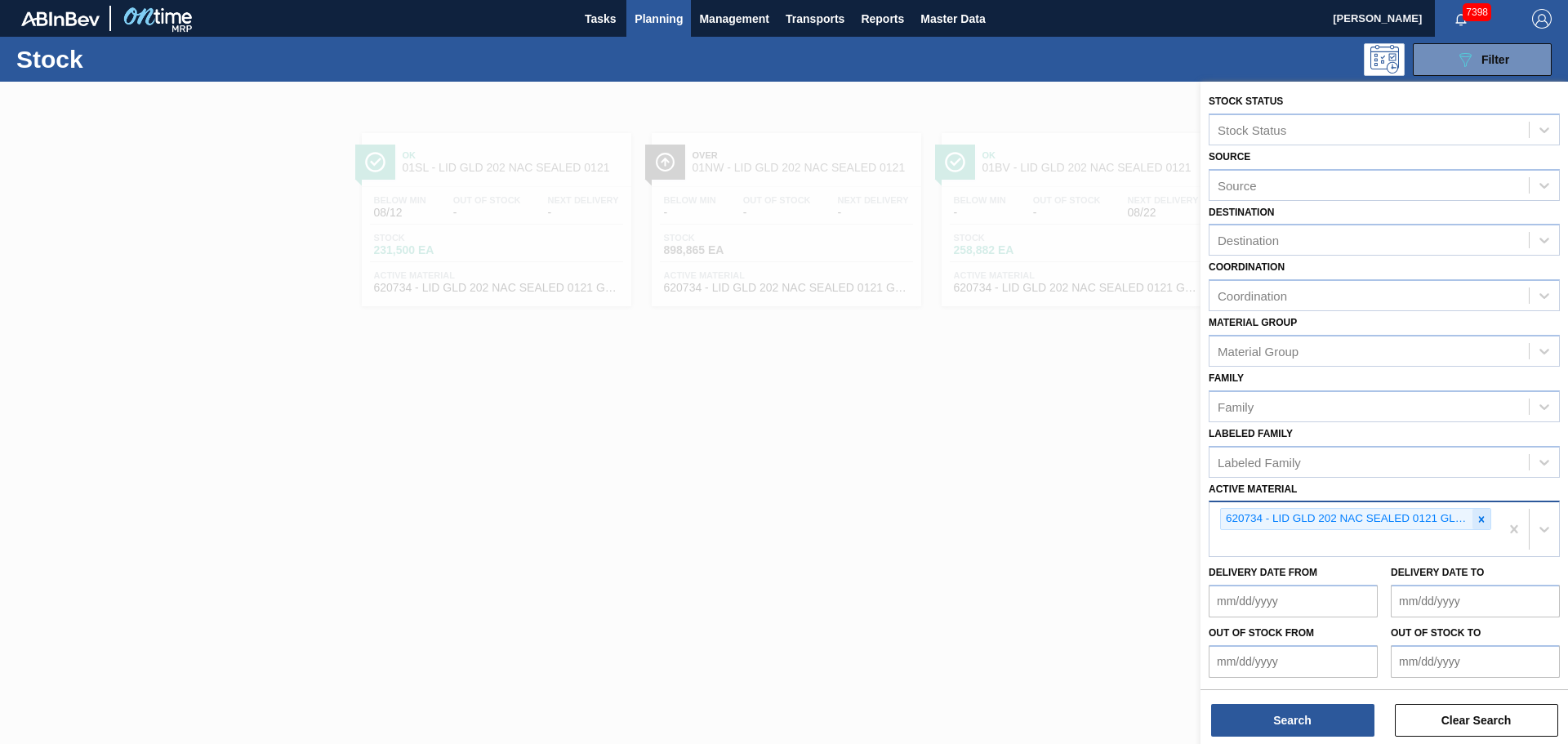
click at [1476, 520] on icon at bounding box center [1481, 519] width 11 height 11
paste Material "620759"
type Material "620759"
click at [1483, 516] on icon at bounding box center [1481, 519] width 11 height 11
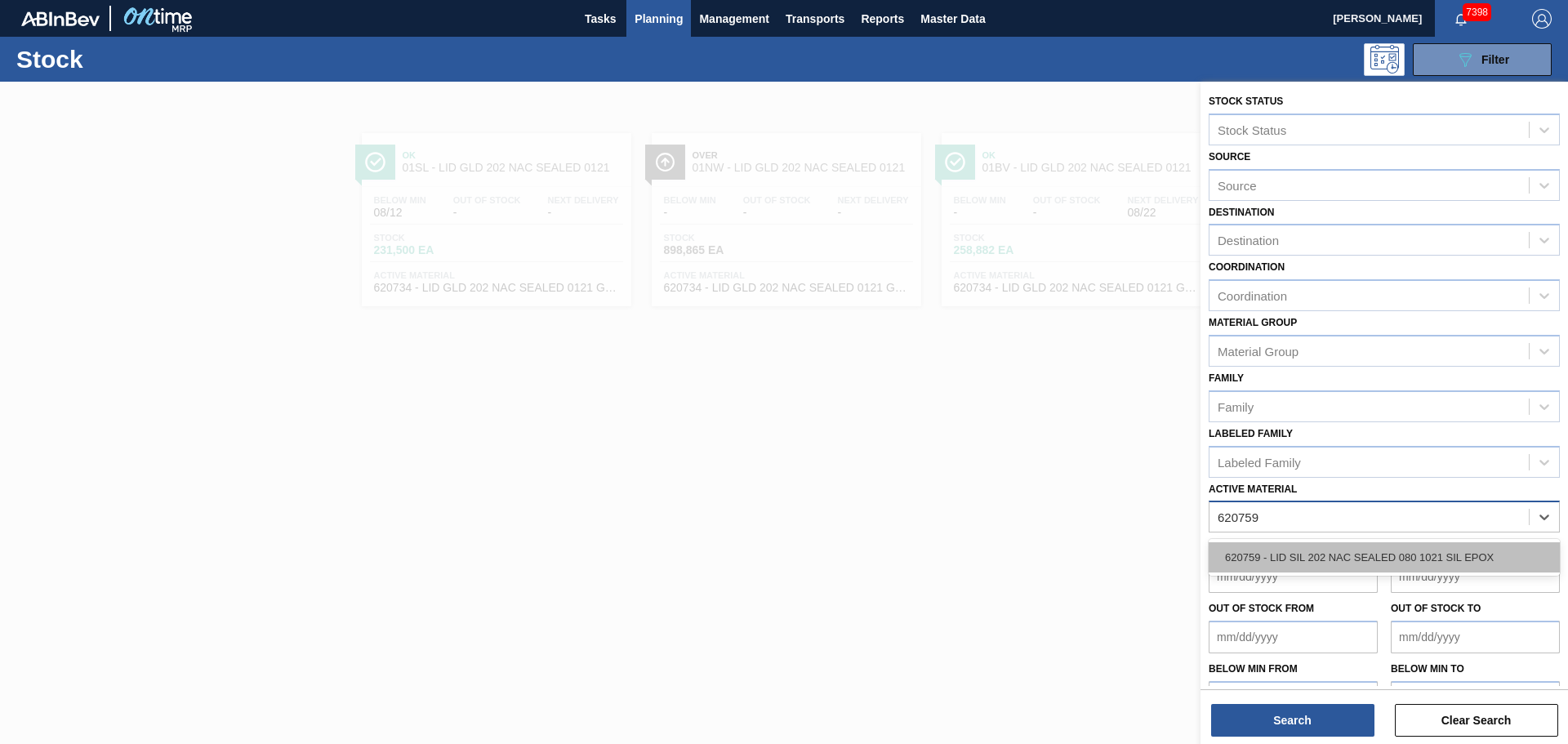
click at [1343, 547] on div "620759 - LID SIL 202 NAC SEALED 080 1021 SIL EPOX" at bounding box center [1384, 557] width 351 height 31
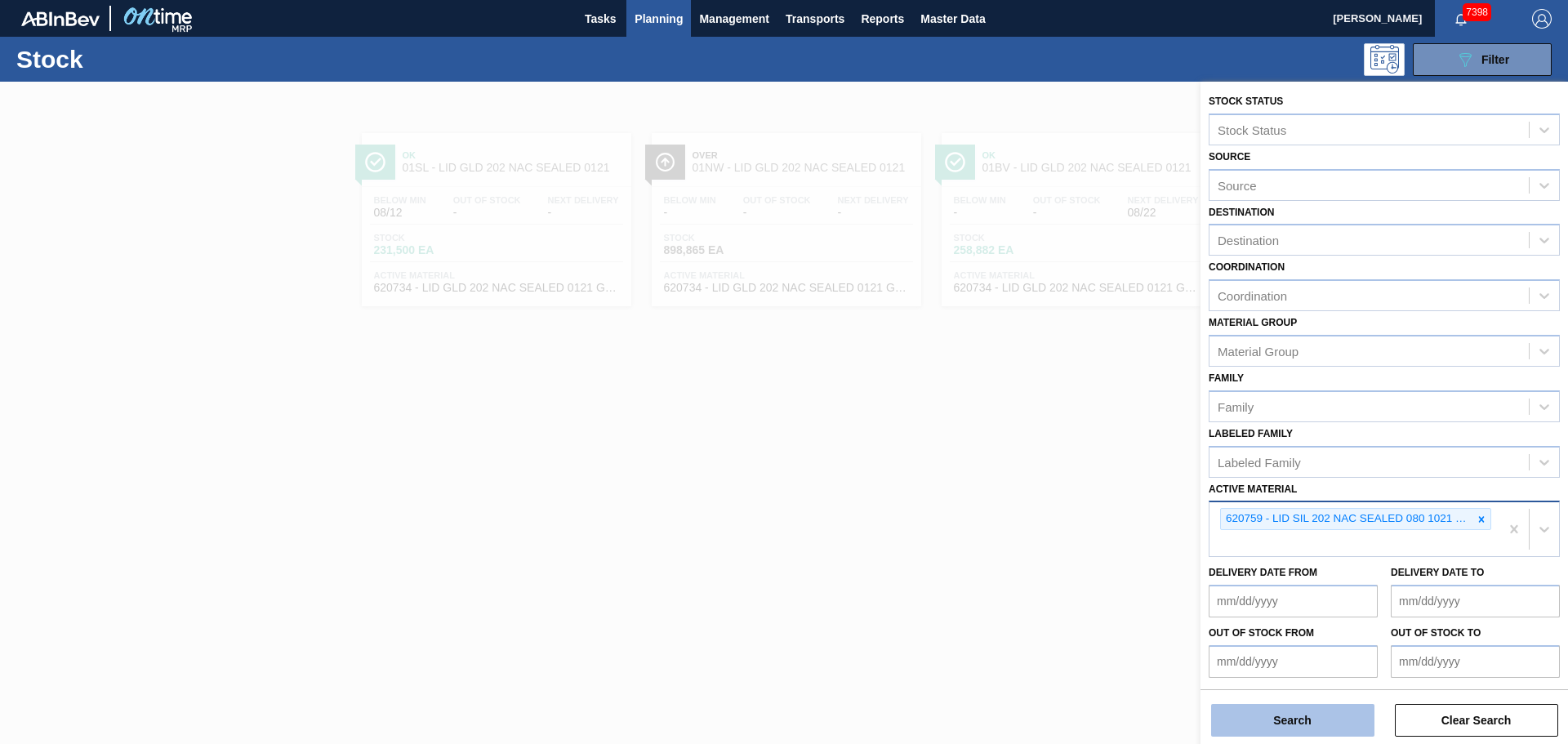
click at [1290, 717] on button "Search" at bounding box center [1293, 720] width 163 height 33
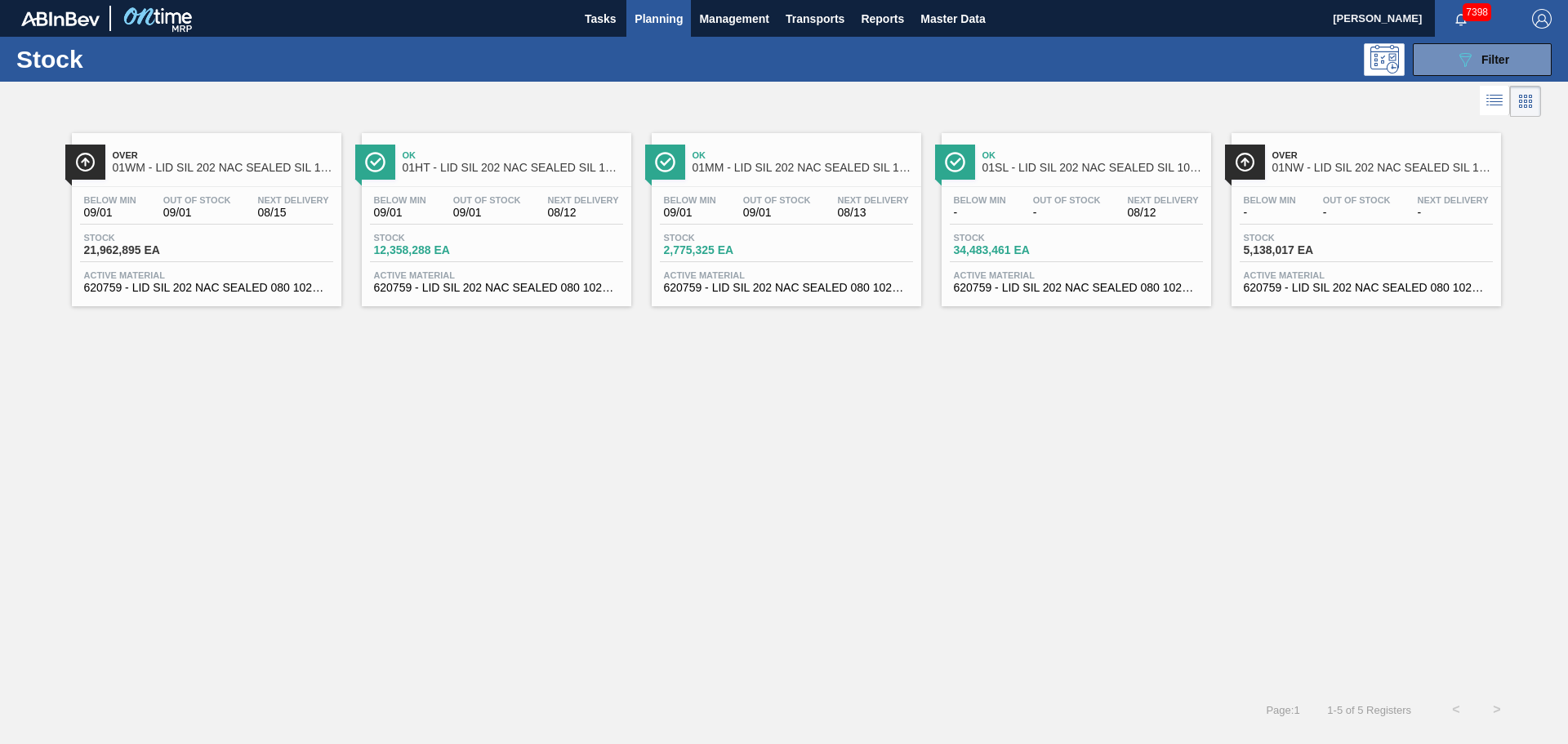
click at [1325, 150] on div "Over 01NW - LID SIL 202 NAC SEALED SIL 1021" at bounding box center [1382, 163] width 220 height 37
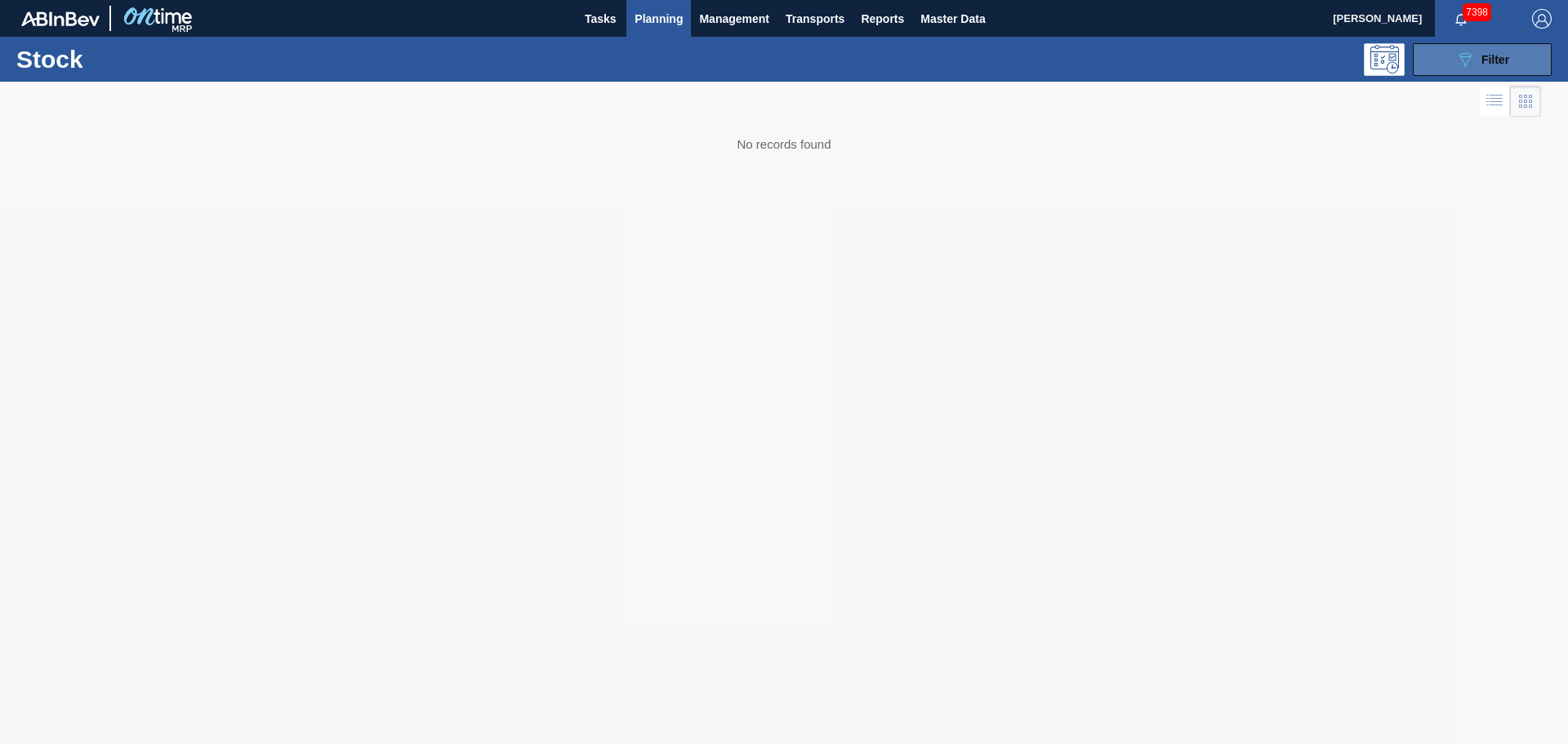
click at [1431, 64] on button "089F7B8B-B2A5-4AFE-B5C0-19BA573D28AC Filter" at bounding box center [1482, 59] width 138 height 33
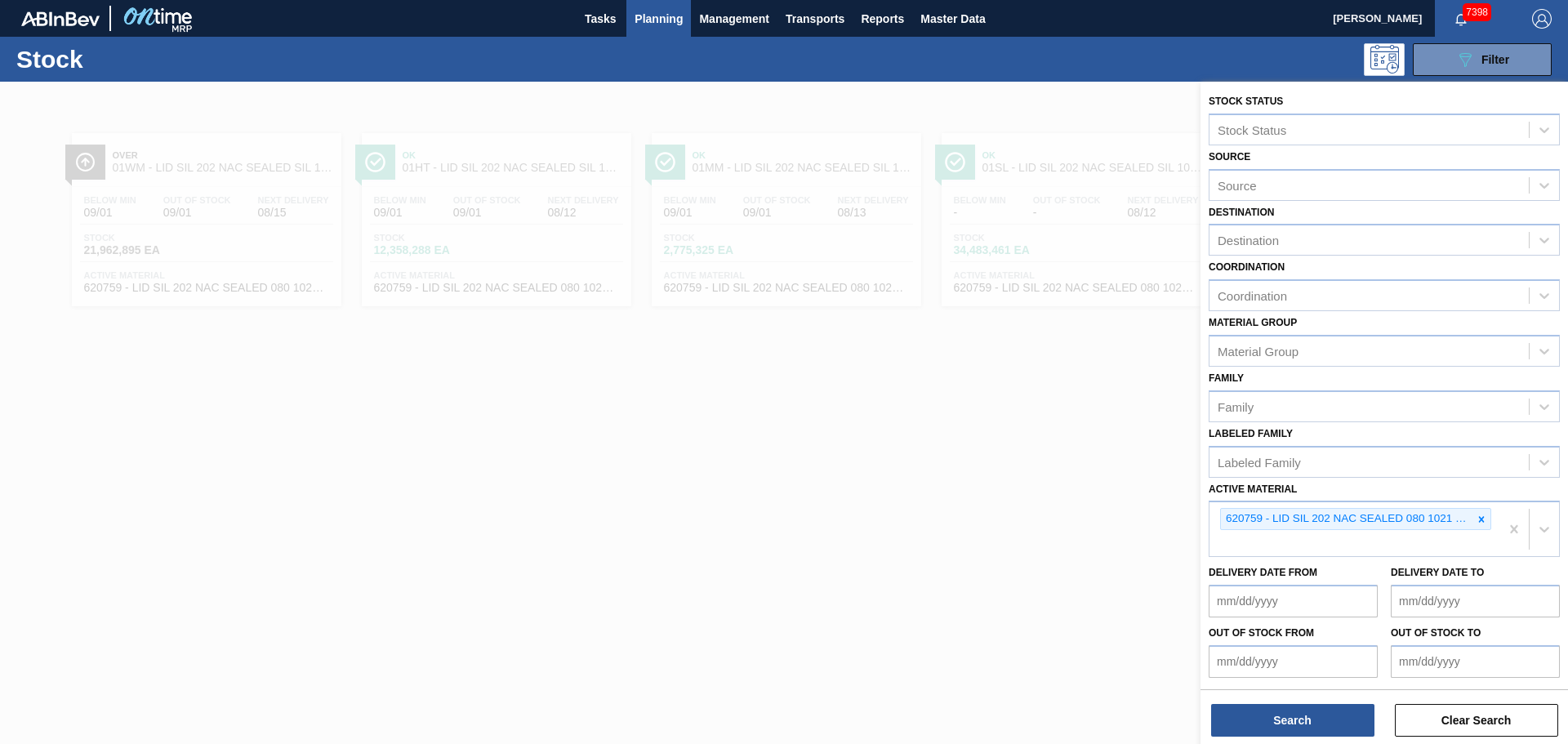
click at [1479, 520] on icon at bounding box center [1482, 519] width 6 height 6
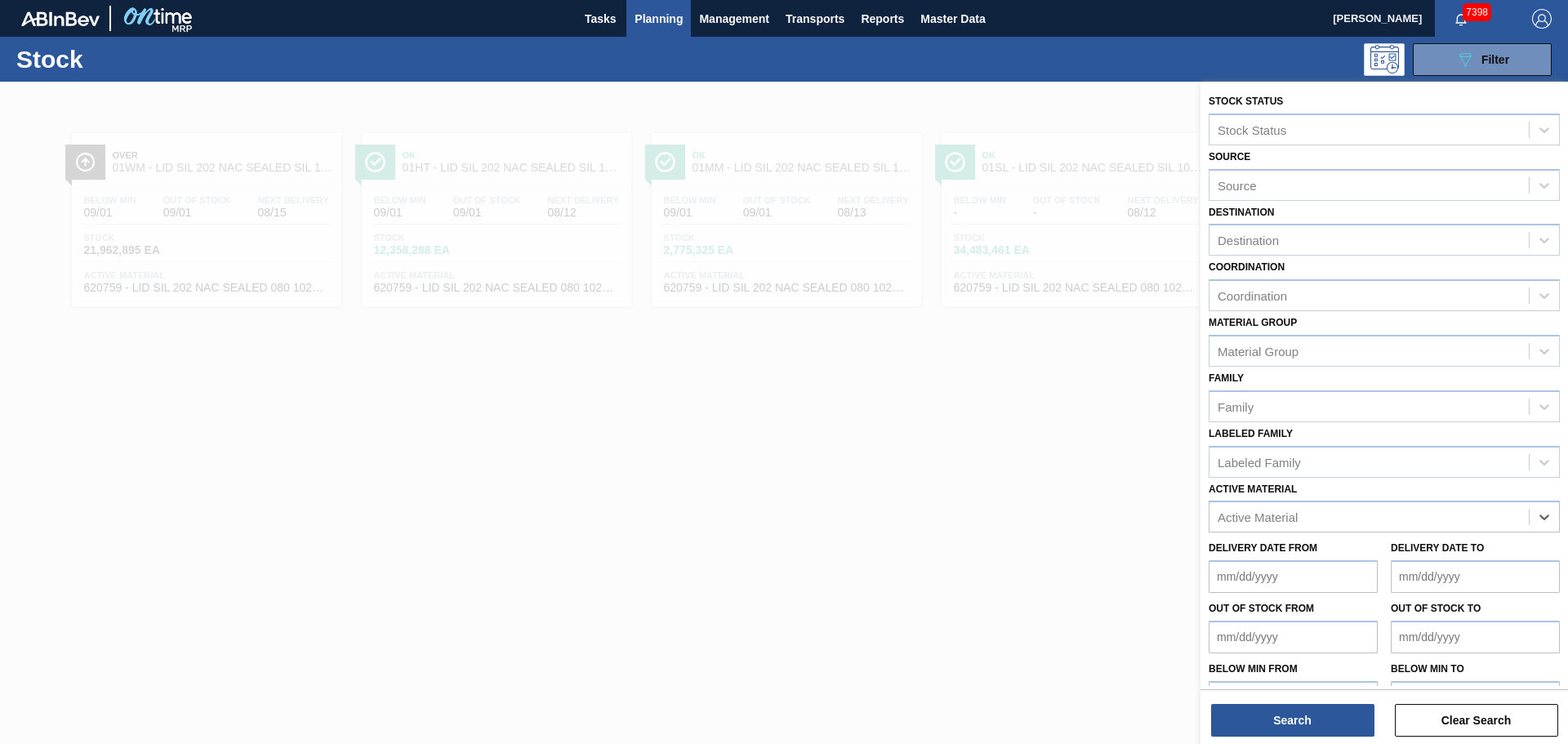
paste Material "620805"
type Material "620805"
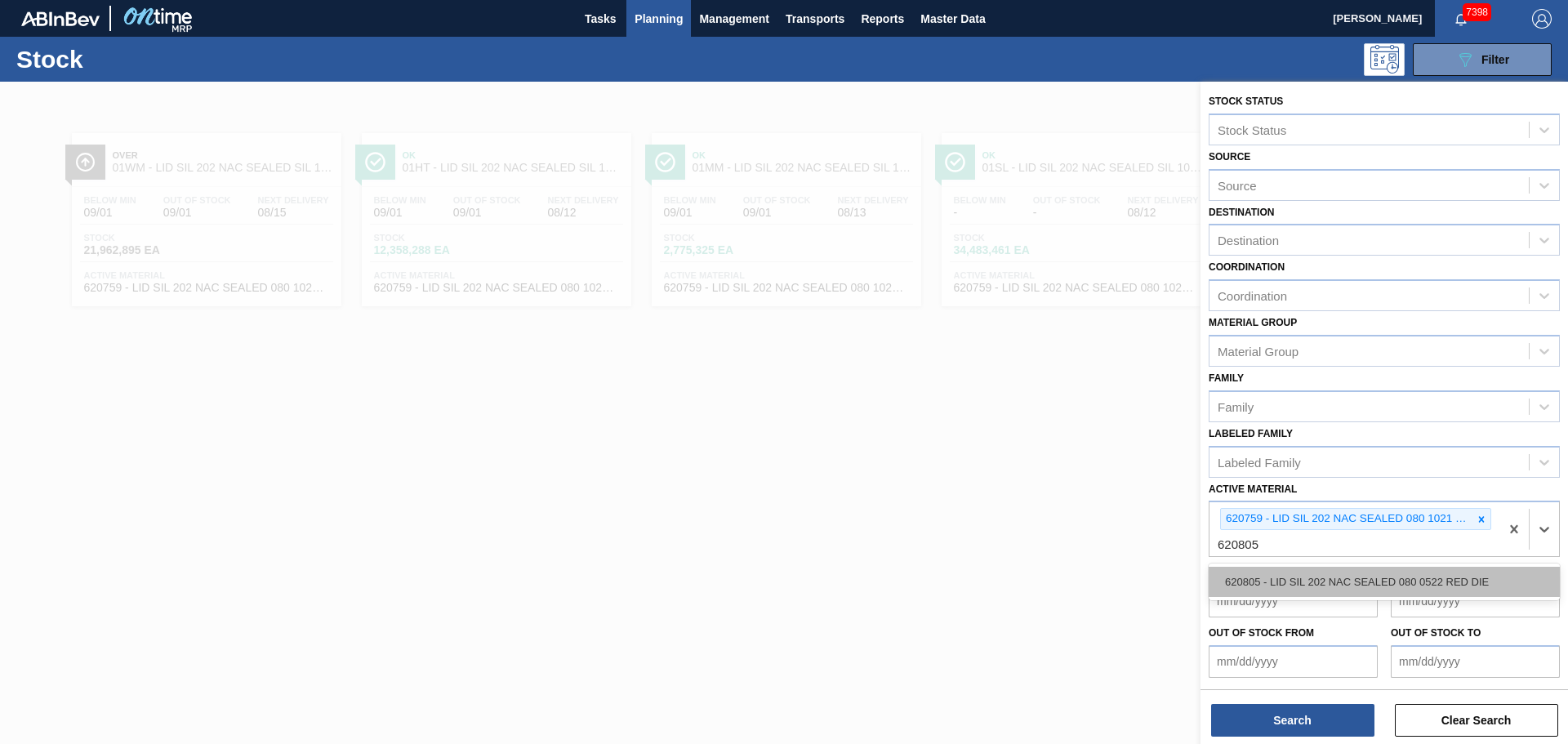
click at [1266, 585] on div "620805 - LID SIL 202 NAC SEALED 080 0522 RED DIE" at bounding box center [1384, 581] width 351 height 31
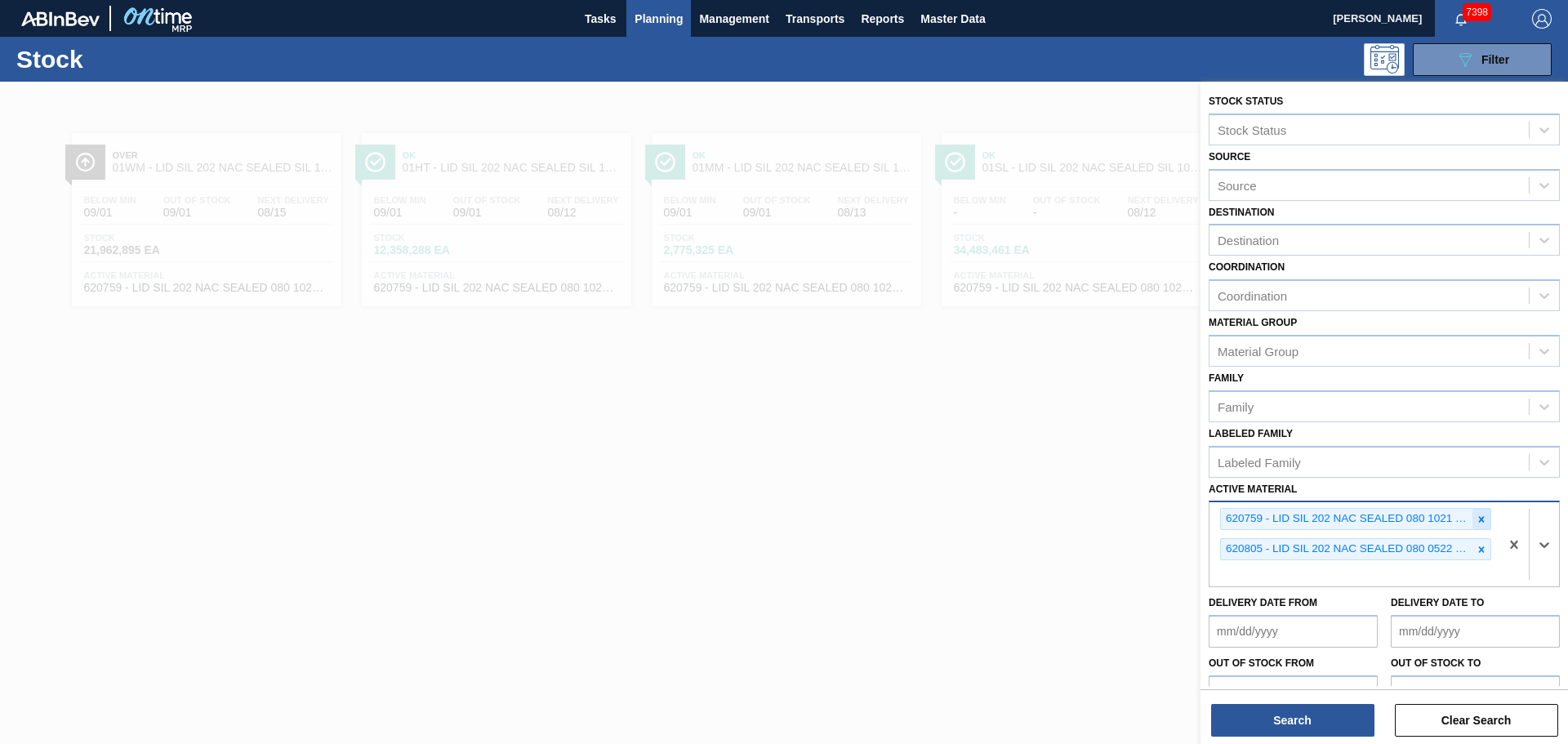
click at [1475, 520] on icon at bounding box center [1481, 519] width 11 height 11
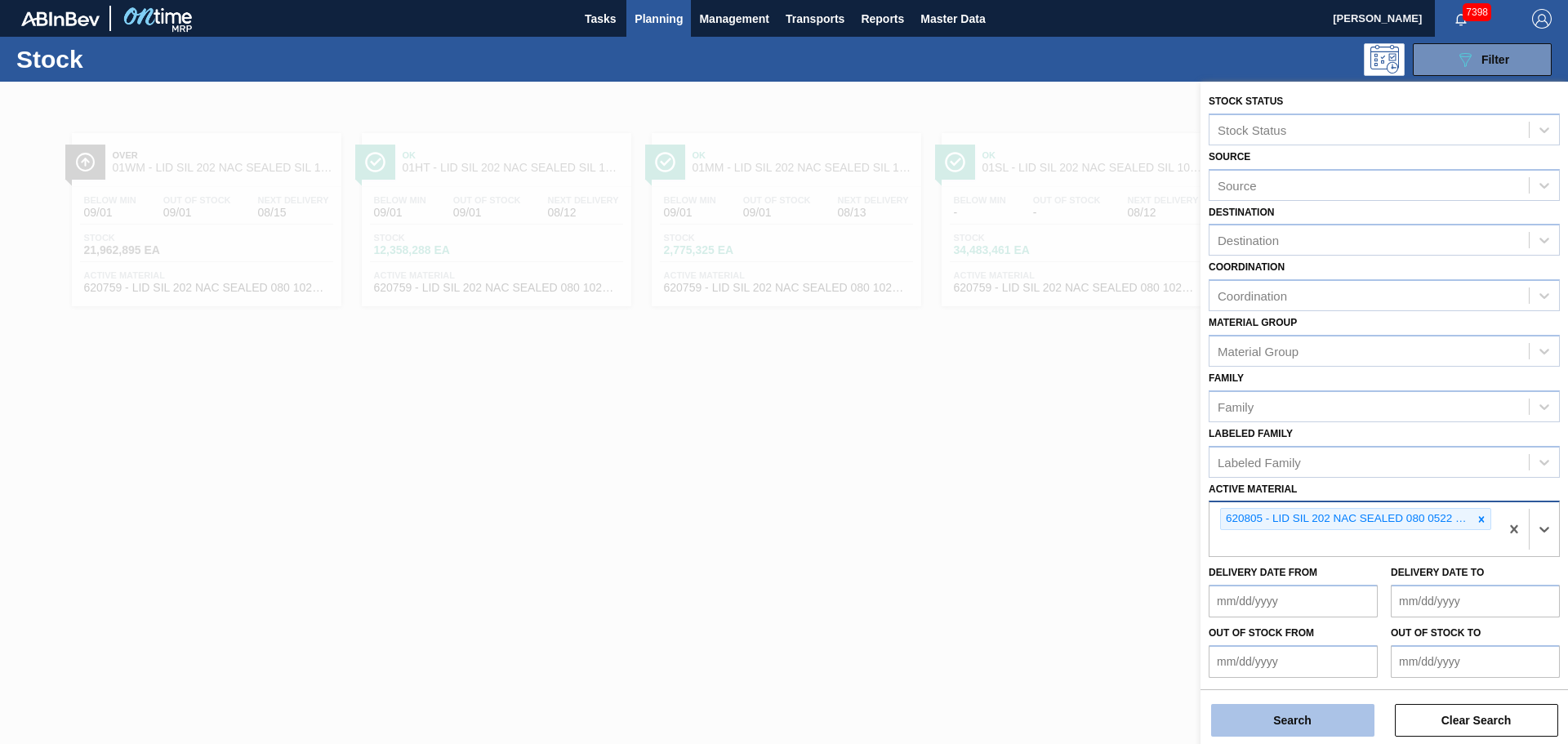
click at [1274, 720] on button "Search" at bounding box center [1293, 720] width 163 height 33
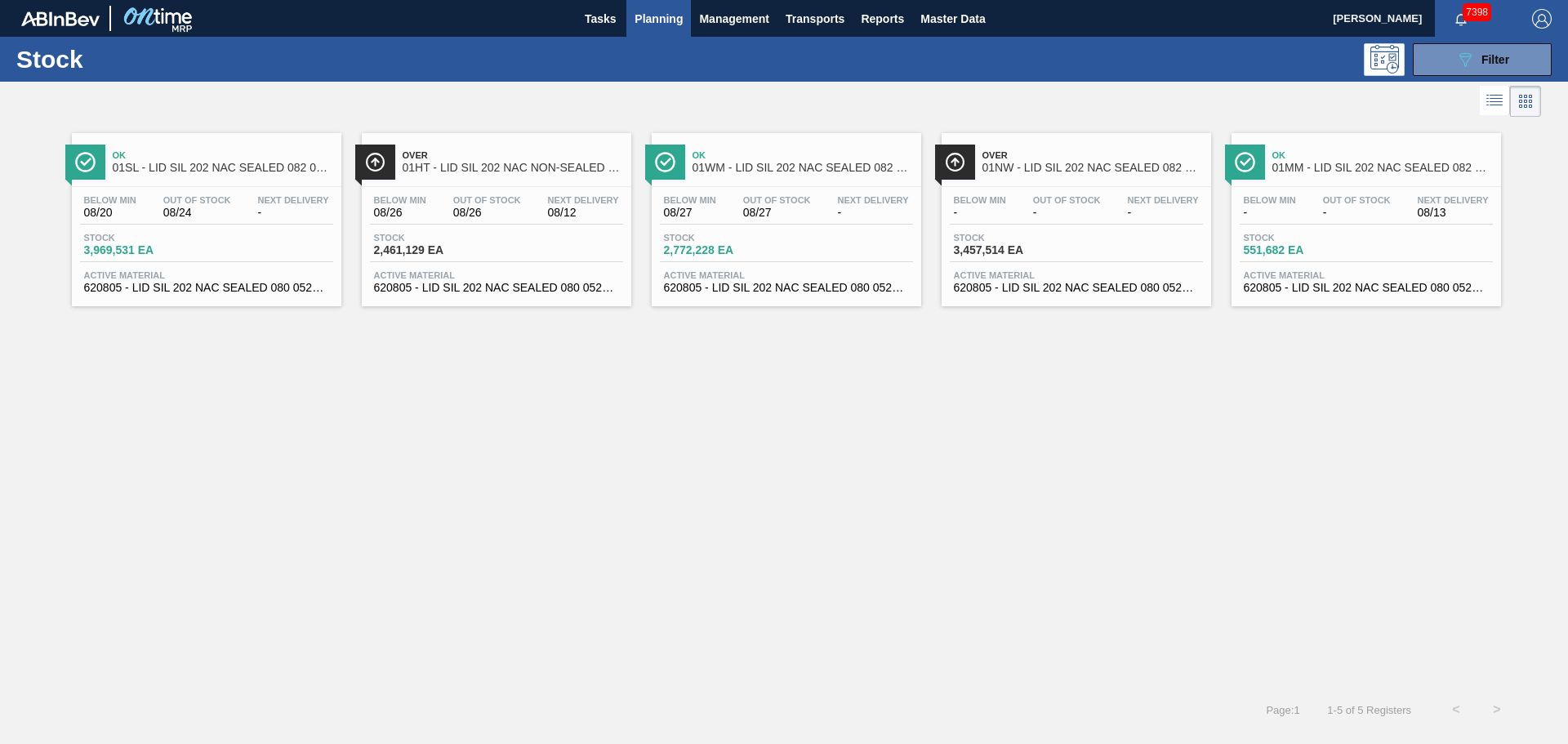
click at [1036, 172] on span "01NW - LID SIL 202 NAC SEALED 082 0521 RED DIE" at bounding box center [1091, 167] width 220 height 12
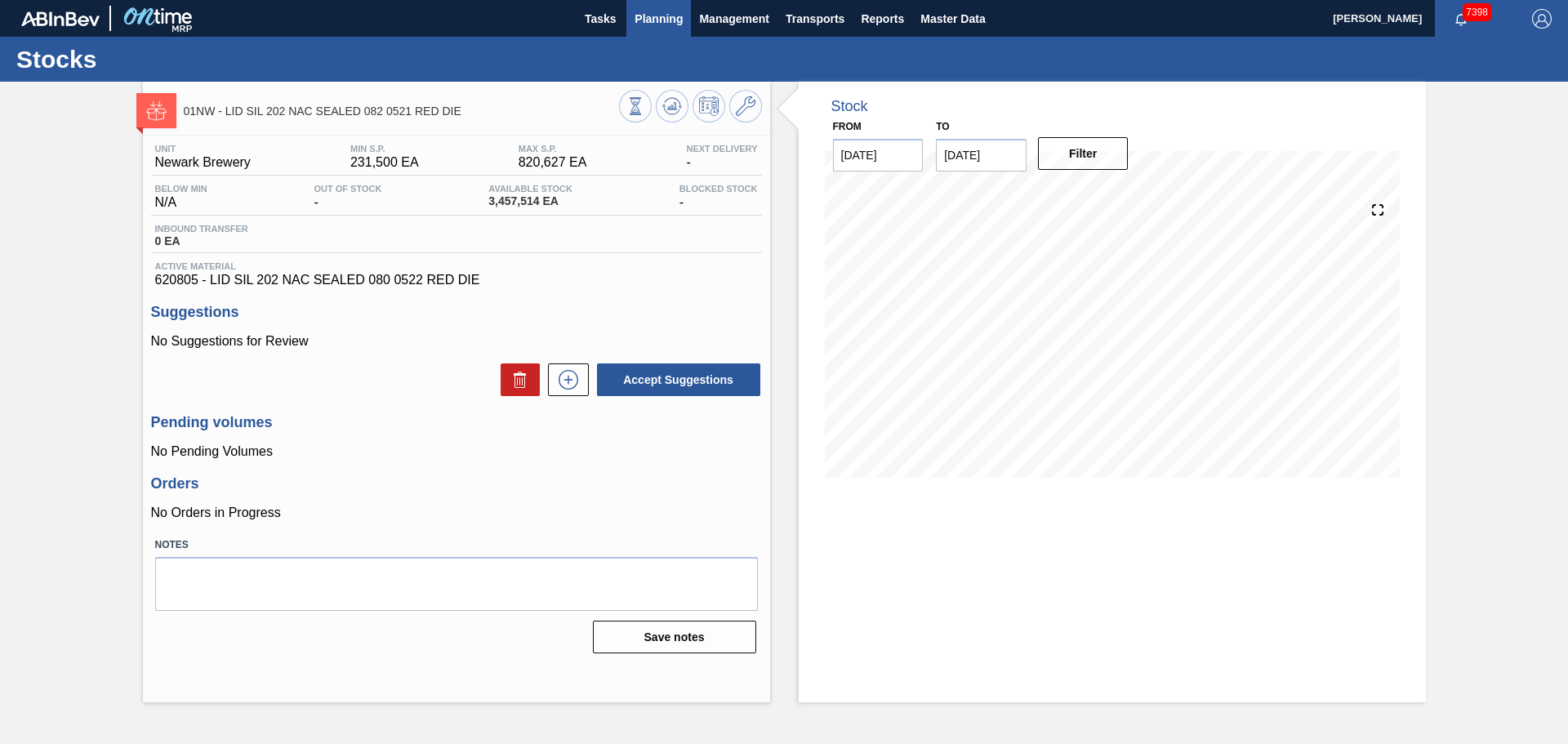
click at [667, 20] on span "Planning" at bounding box center [659, 19] width 48 height 20
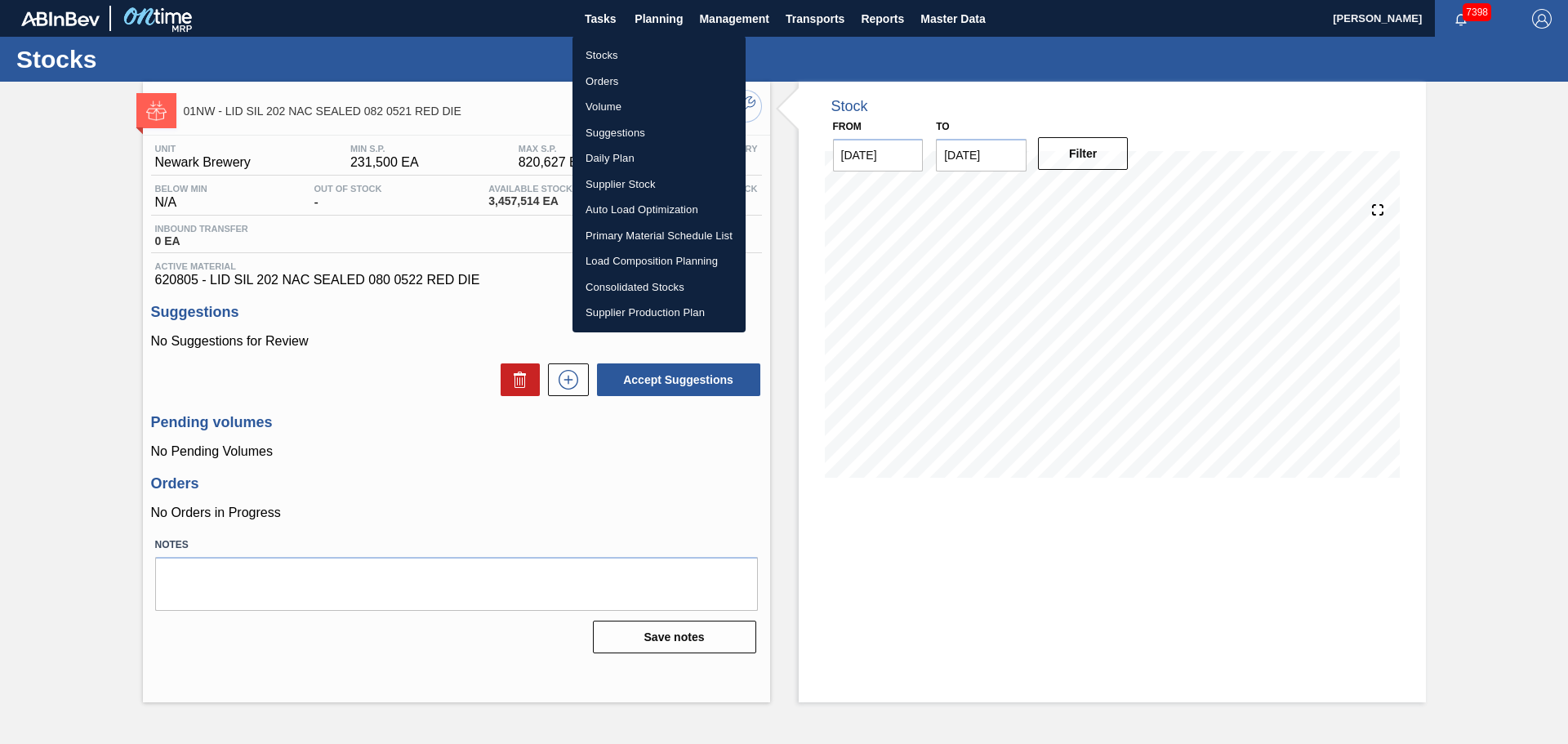
click at [605, 55] on li "Stocks" at bounding box center [659, 56] width 173 height 26
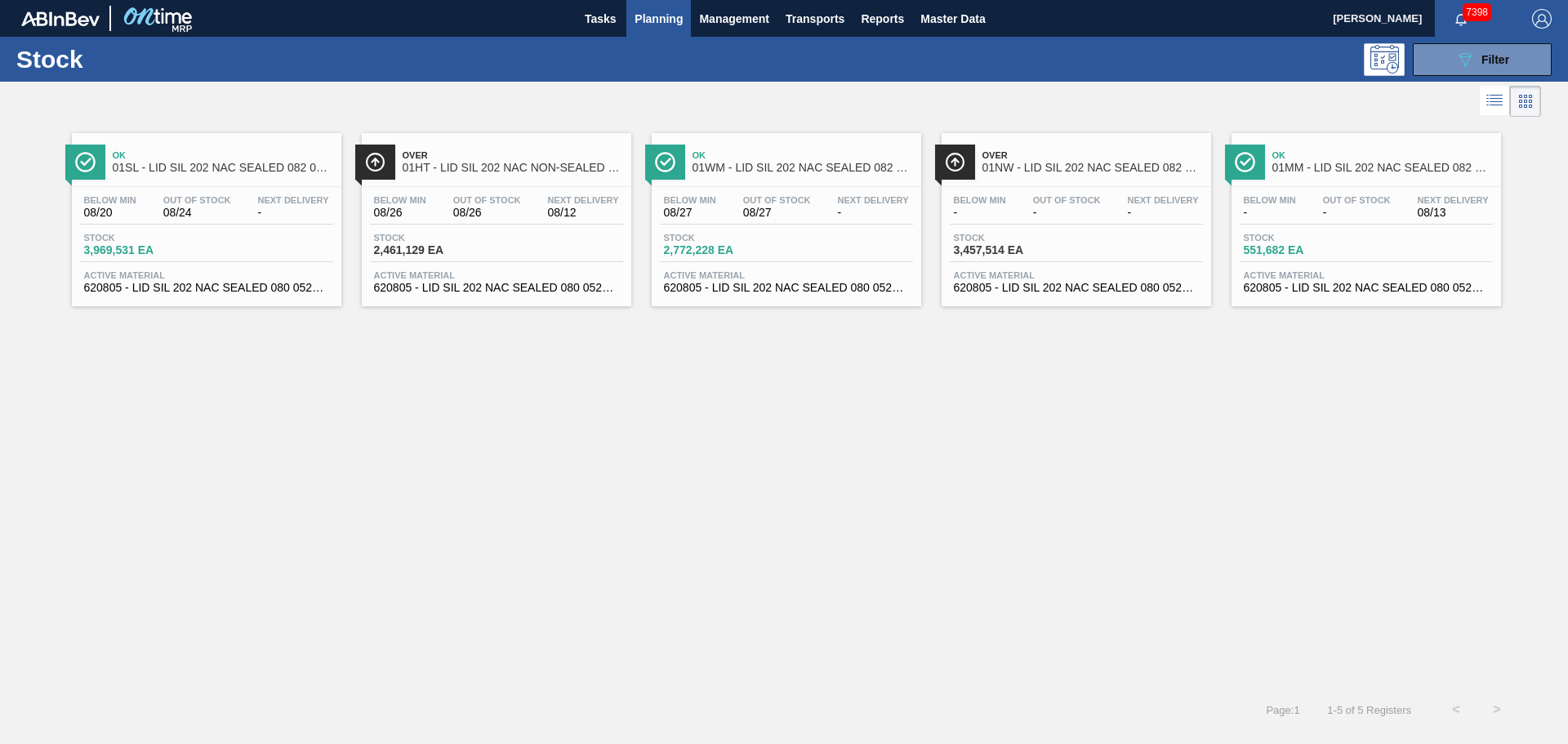
drag, startPoint x: 1455, startPoint y: 59, endPoint x: 1459, endPoint y: 114, distance: 55.1
click at [1455, 59] on icon "089F7B8B-B2A5-4AFE-B5C0-19BA573D28AC" at bounding box center [1464, 59] width 20 height 20
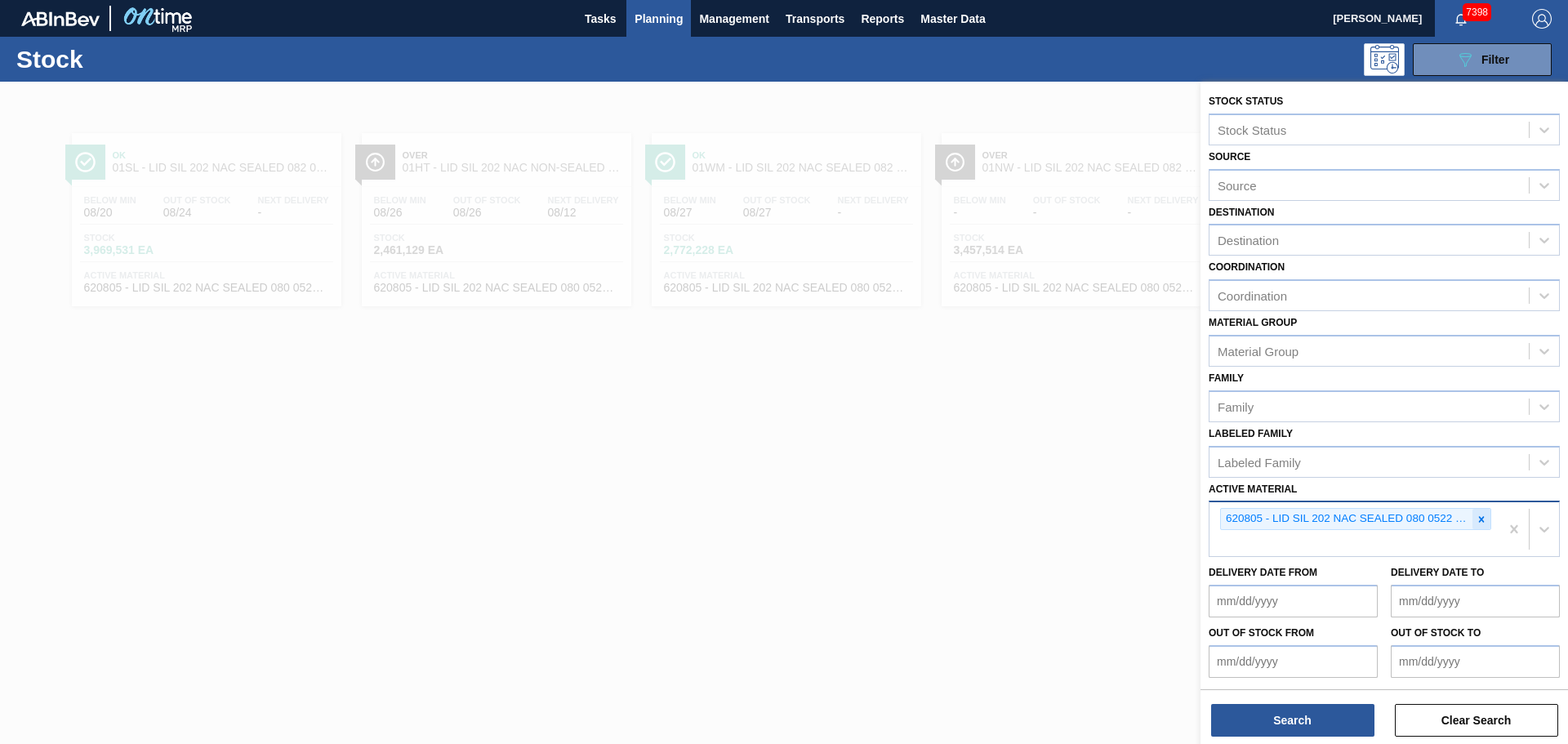
click at [1477, 526] on div at bounding box center [1481, 519] width 18 height 20
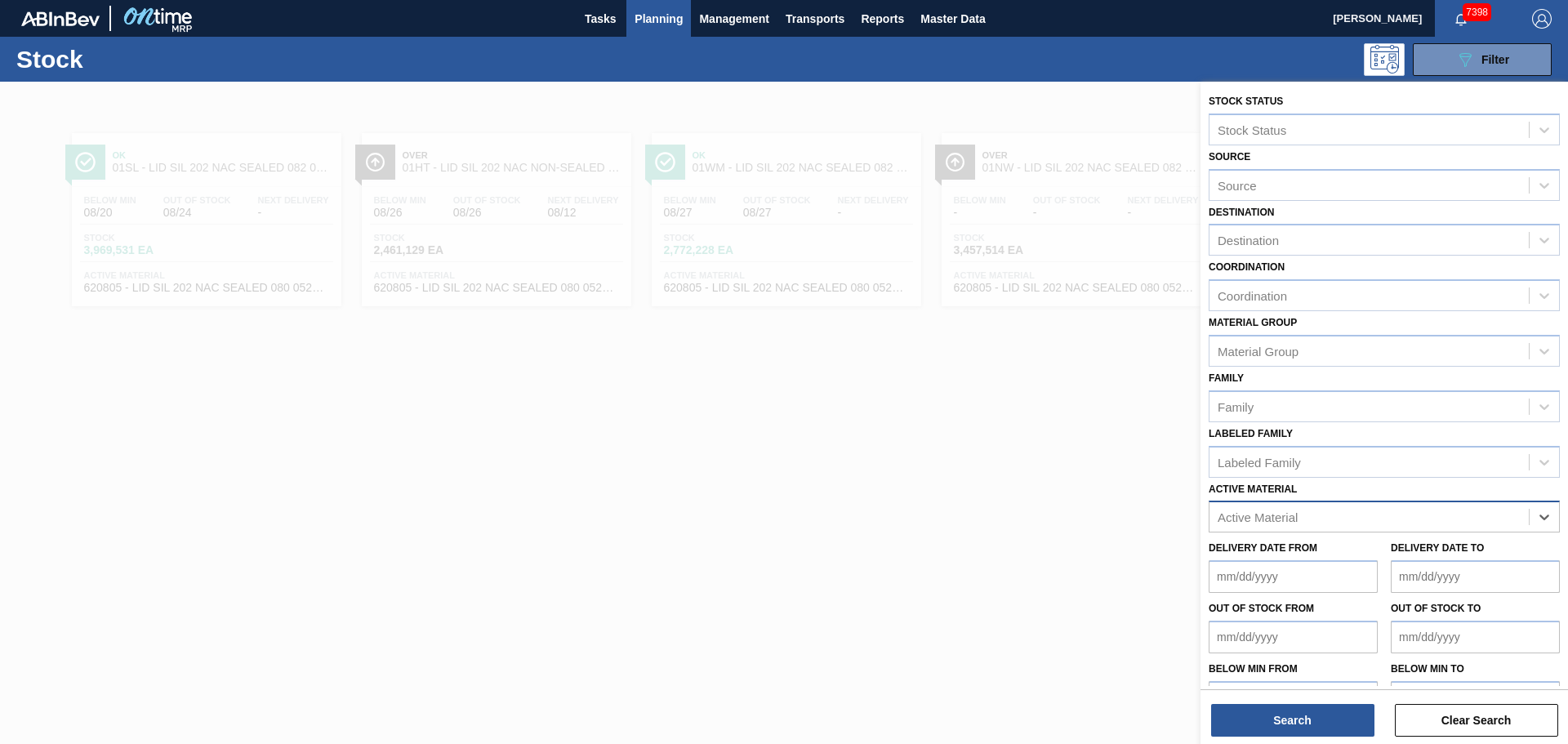
paste Material "620822"
type Material "620822"
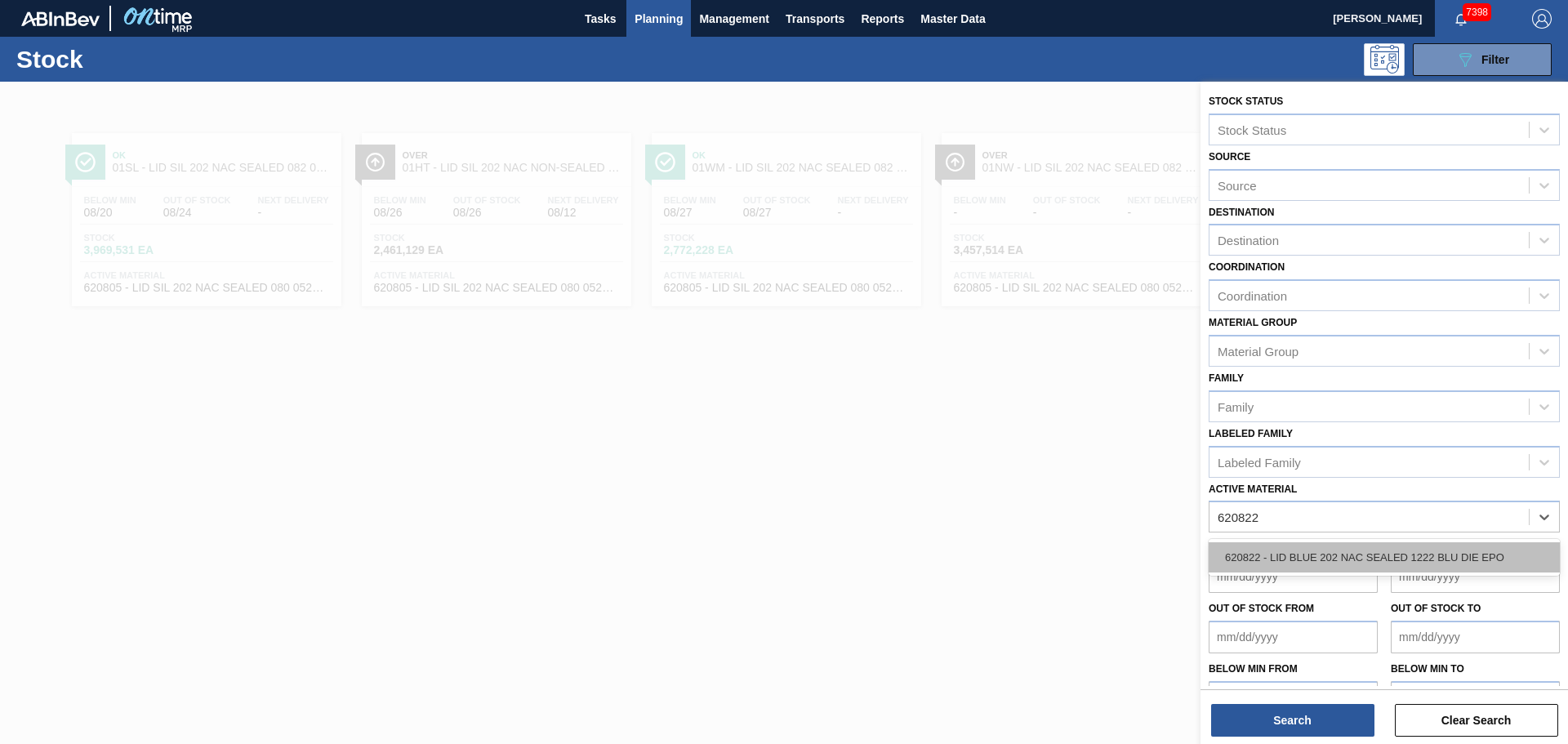
click at [1306, 569] on div "620822 - LID BLUE 202 NAC SEALED 1222 BLU DIE EPO" at bounding box center [1384, 557] width 351 height 31
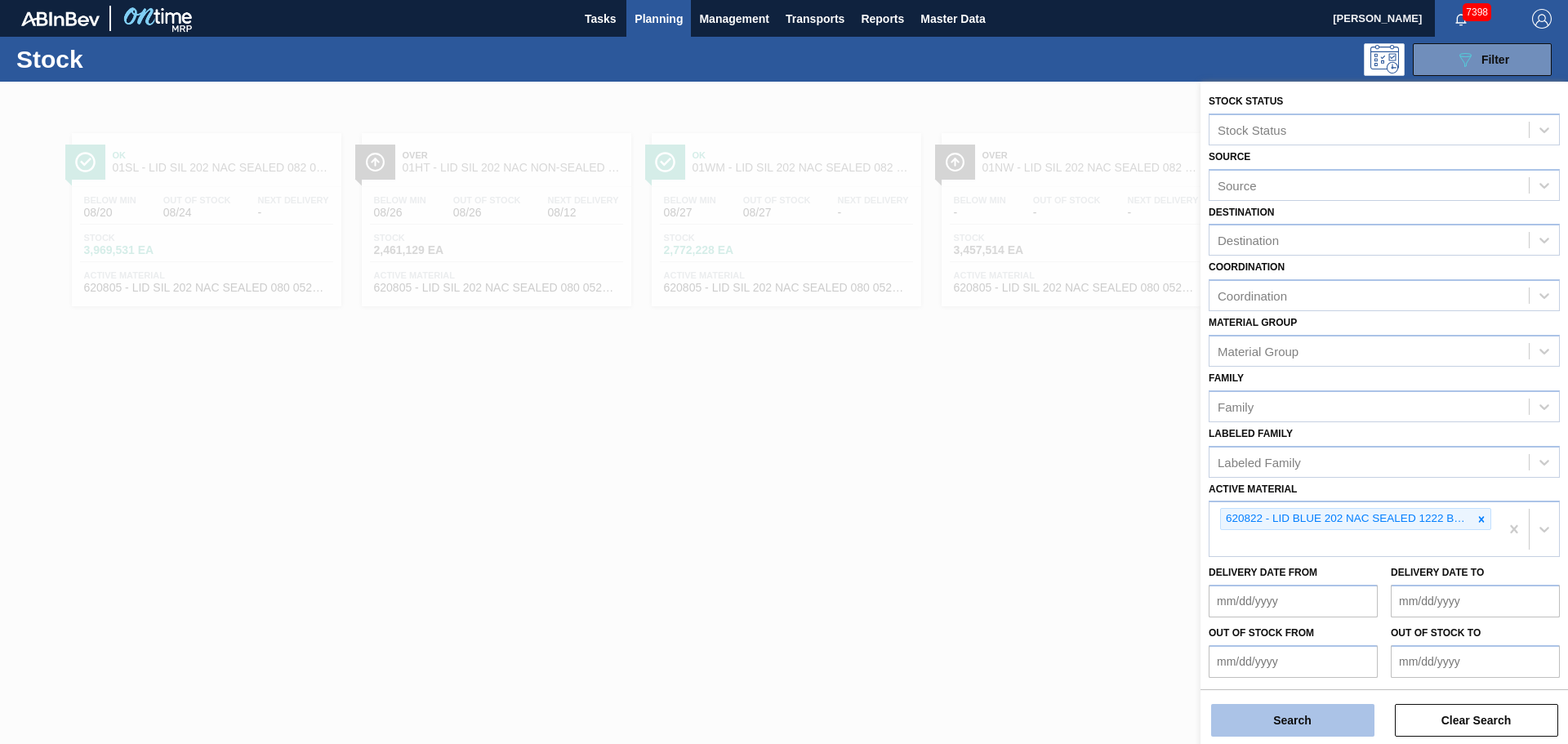
click at [1276, 718] on button "Search" at bounding box center [1293, 720] width 163 height 33
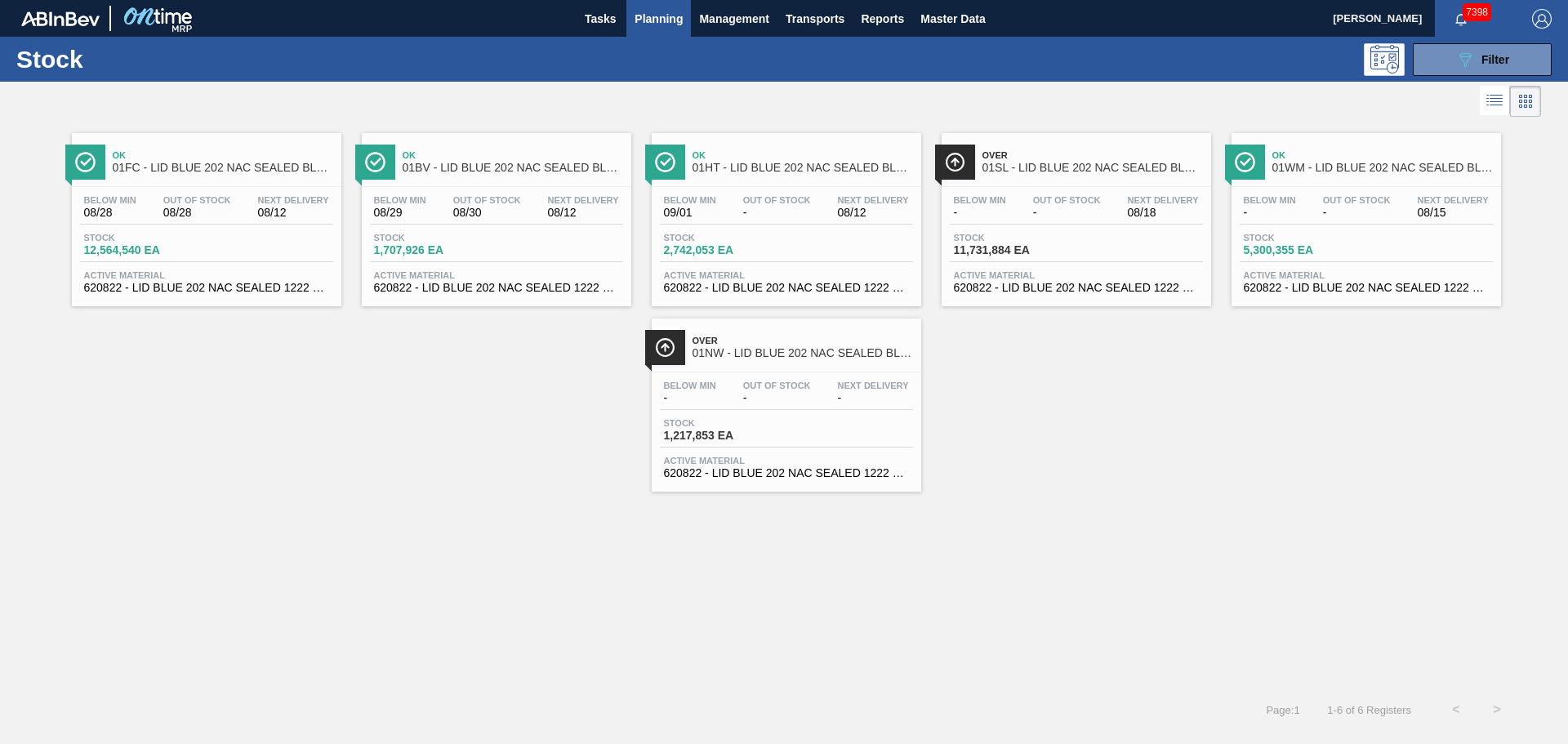
click at [725, 352] on span "01NW - LID BLUE 202 NAC SEALED BLU 0322" at bounding box center [802, 353] width 220 height 12
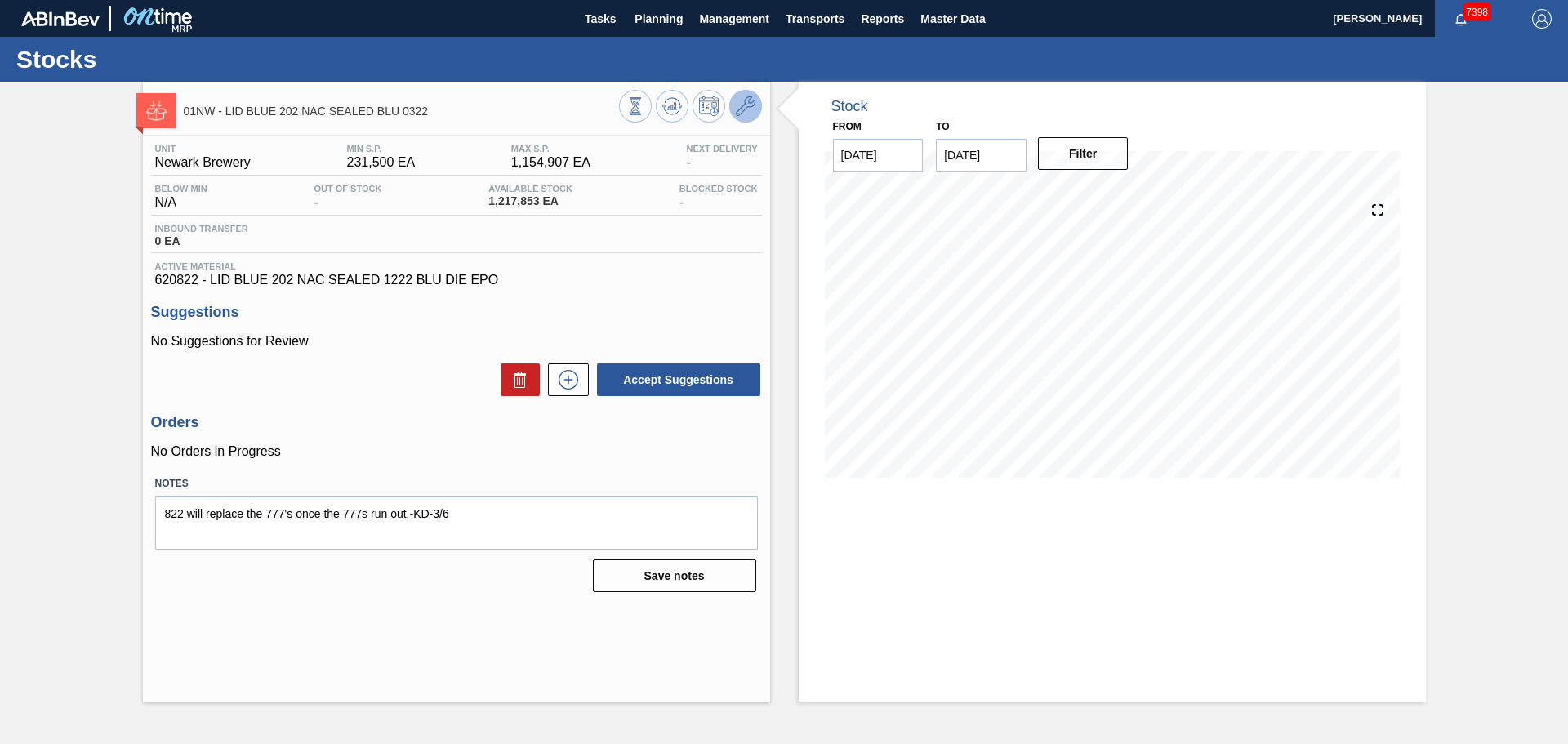
click at [737, 115] on icon at bounding box center [745, 106] width 20 height 20
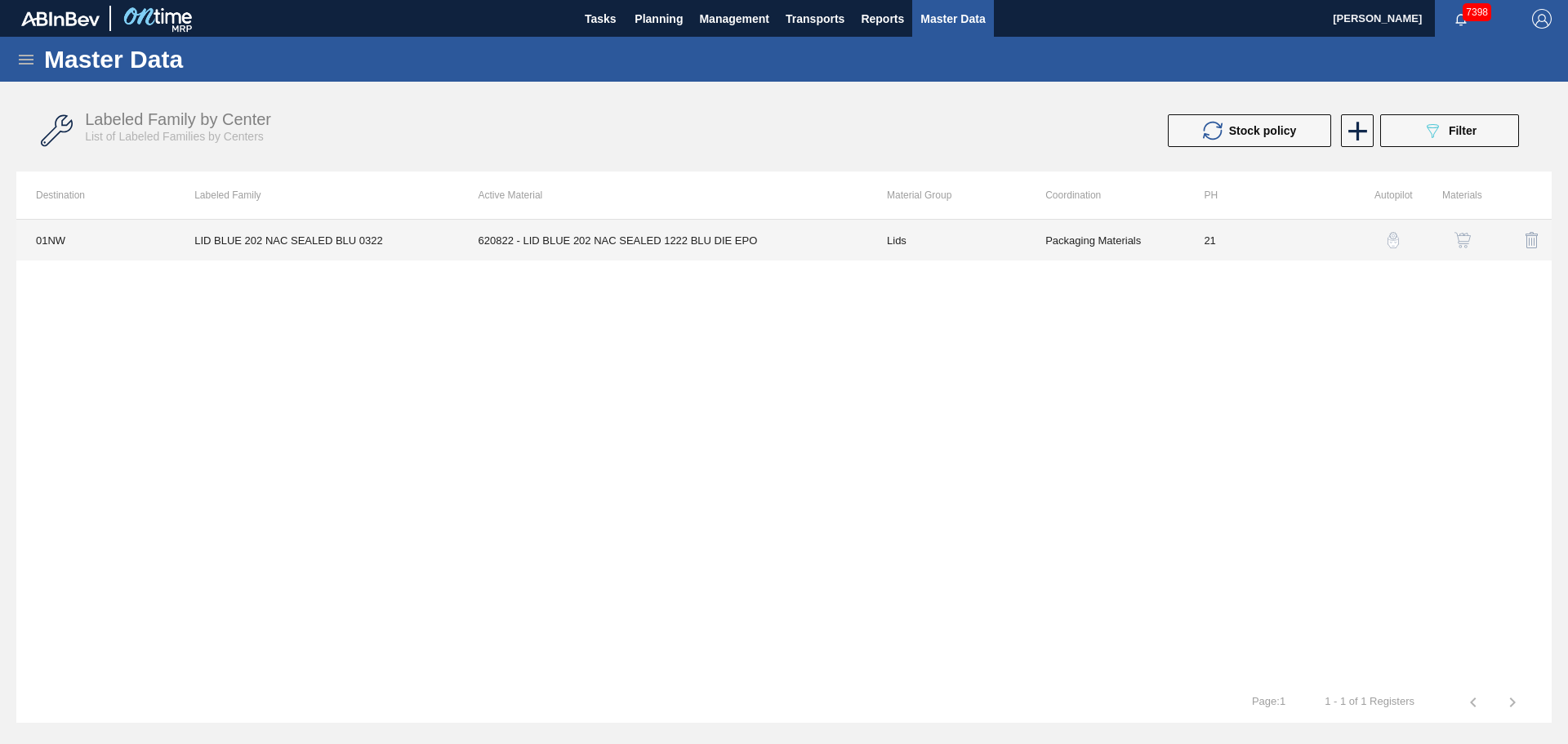
click at [672, 247] on td "620822 - LID BLUE 202 NAC SEALED 1222 BLU DIE EPO" at bounding box center [663, 240] width 409 height 41
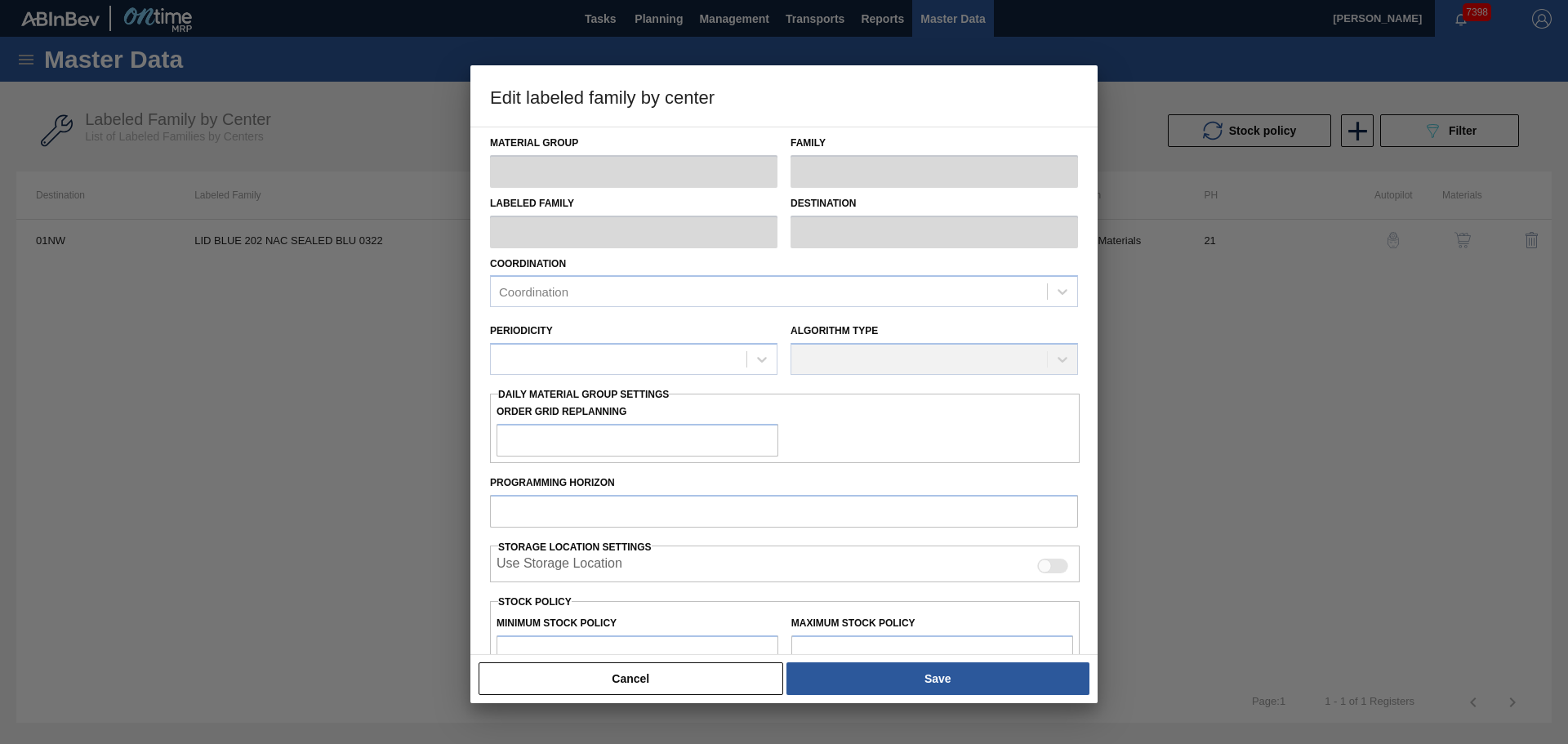
type input "Lids"
type input "Generic 202 Lid"
type input "LID BLUE 202 NAC SEALED BLU 0322"
type input "01NW - [GEOGRAPHIC_DATA]"
type input "21"
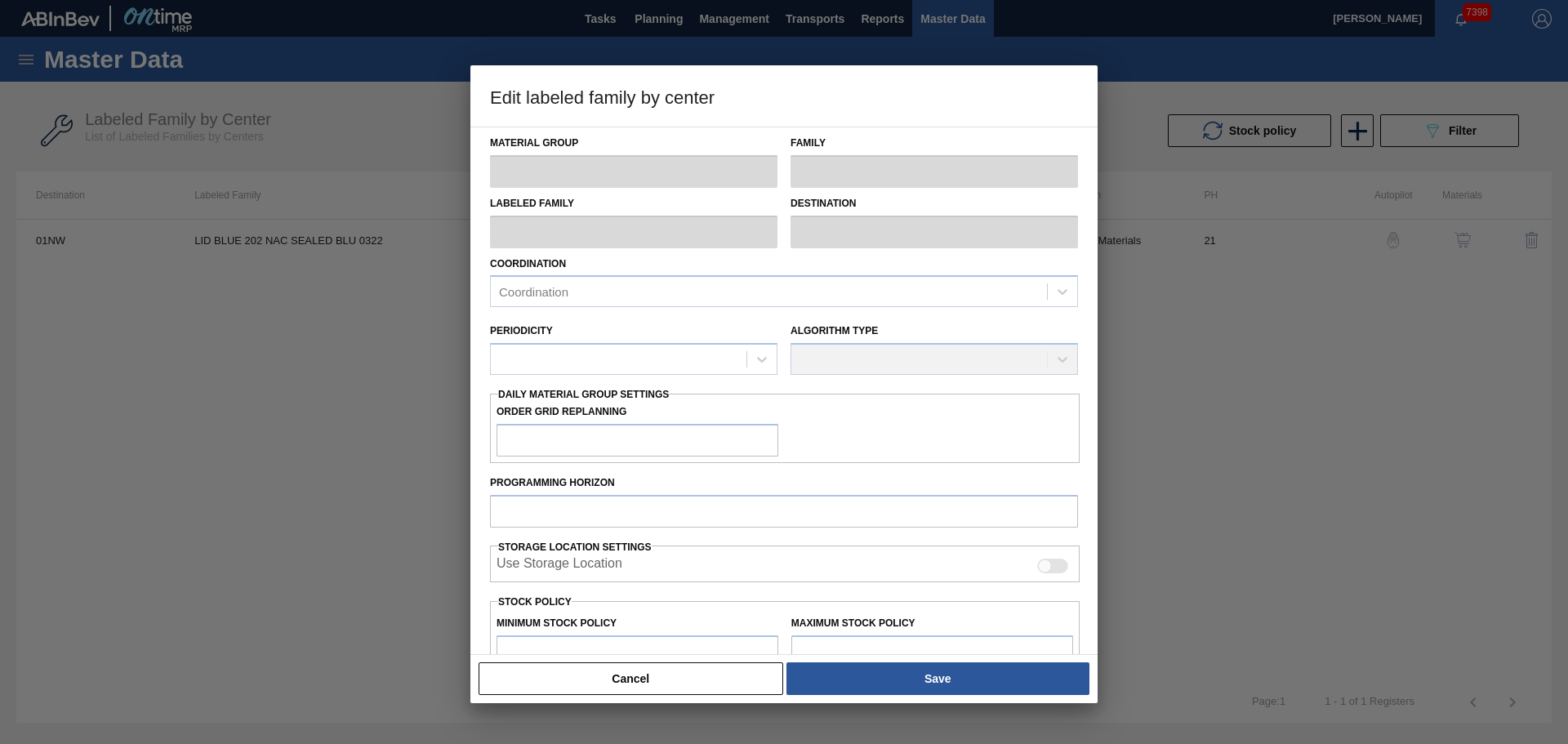
type input "231,500"
type input "1,154,907"
type input "10"
type input "323,841"
checkbox input "true"
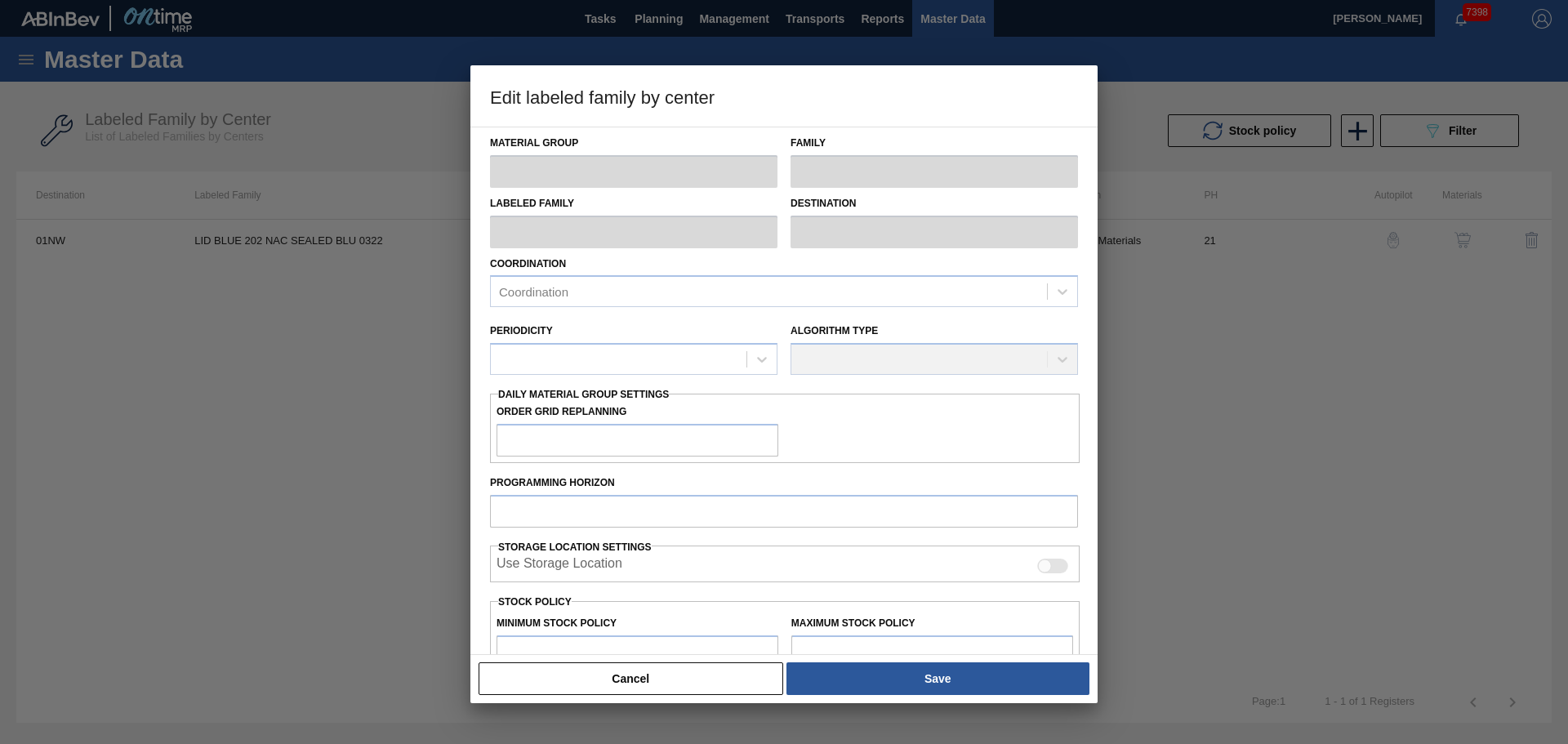
checkbox input "true"
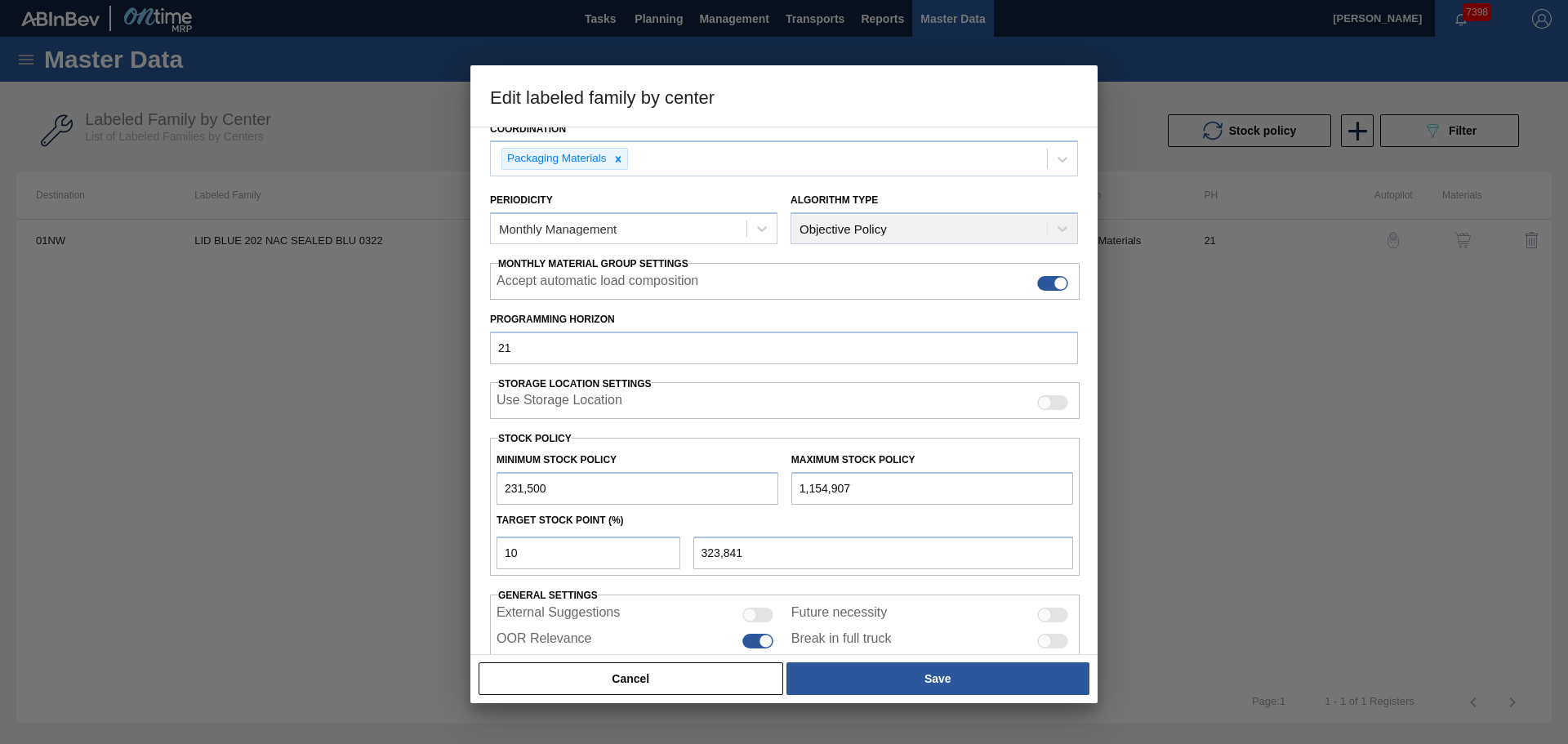
scroll to position [199, 0]
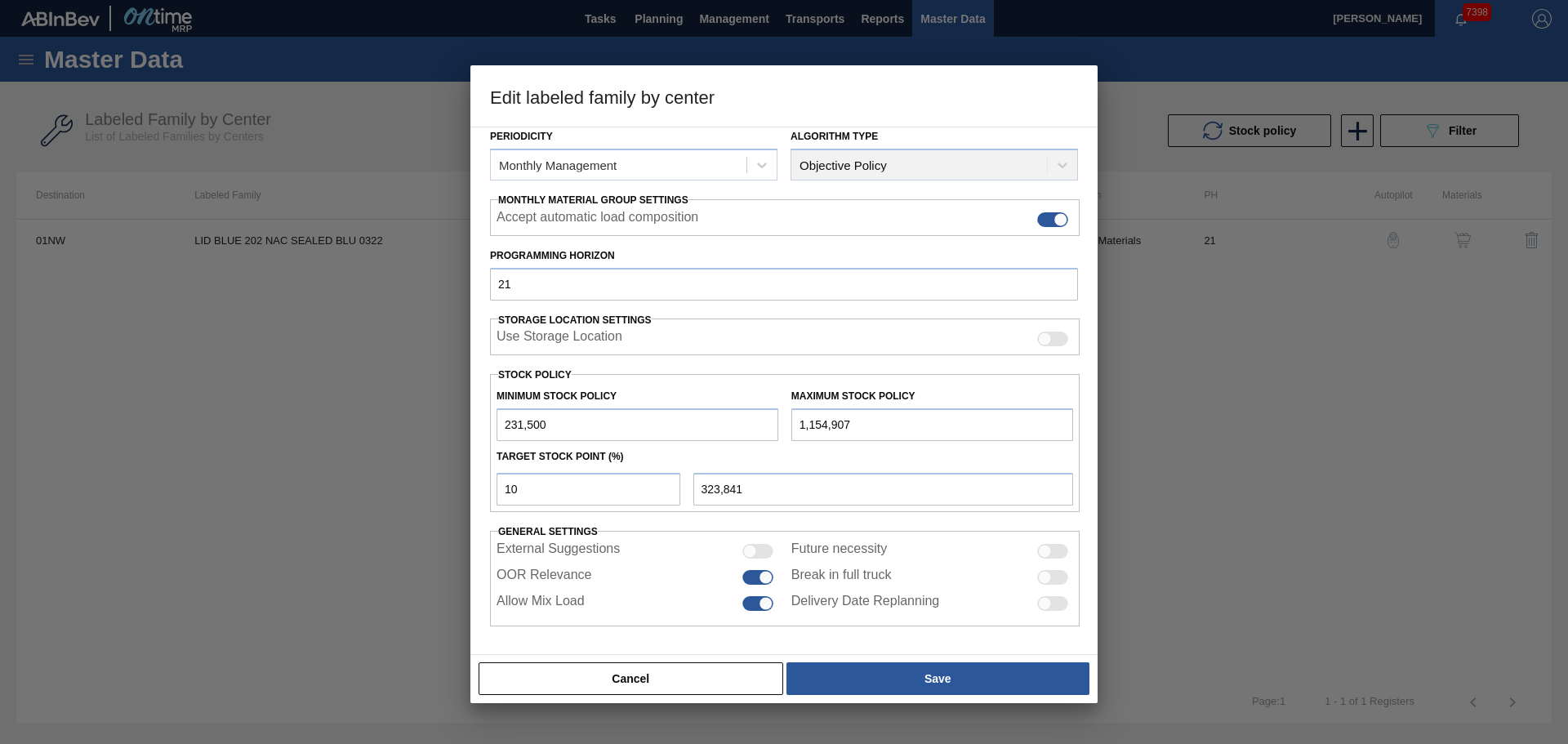
drag, startPoint x: 878, startPoint y: 422, endPoint x: 701, endPoint y: 428, distance: 177.1
click at [701, 428] on div "Minimum Stock Policy 231,500 Maximum Stock Policy 1,154,907" at bounding box center [784, 411] width 590 height 60
type input "1"
type input "208,350"
type input "18"
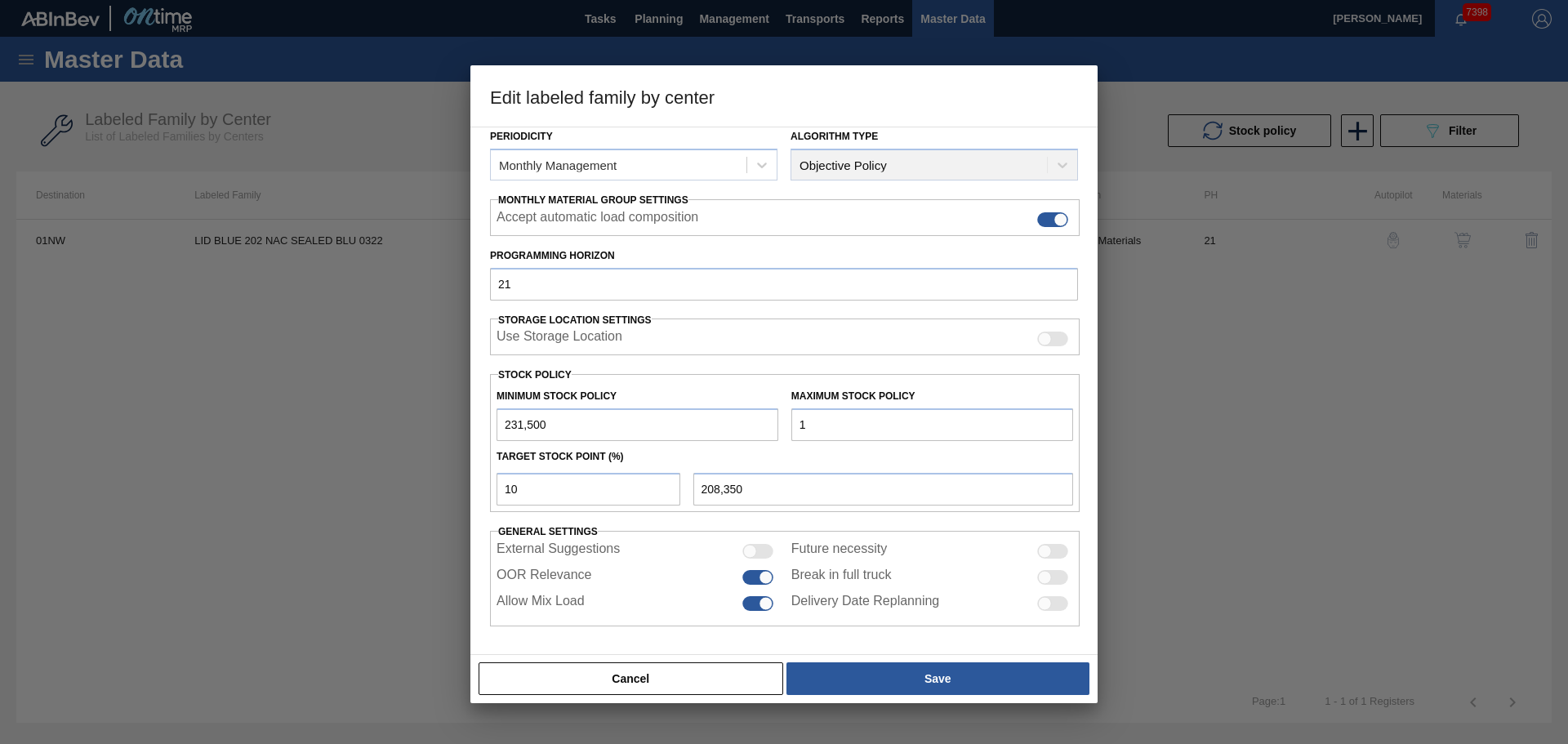
type input "208,352"
type input "187"
type input "208,369"
type input "1,877"
type input "208,538"
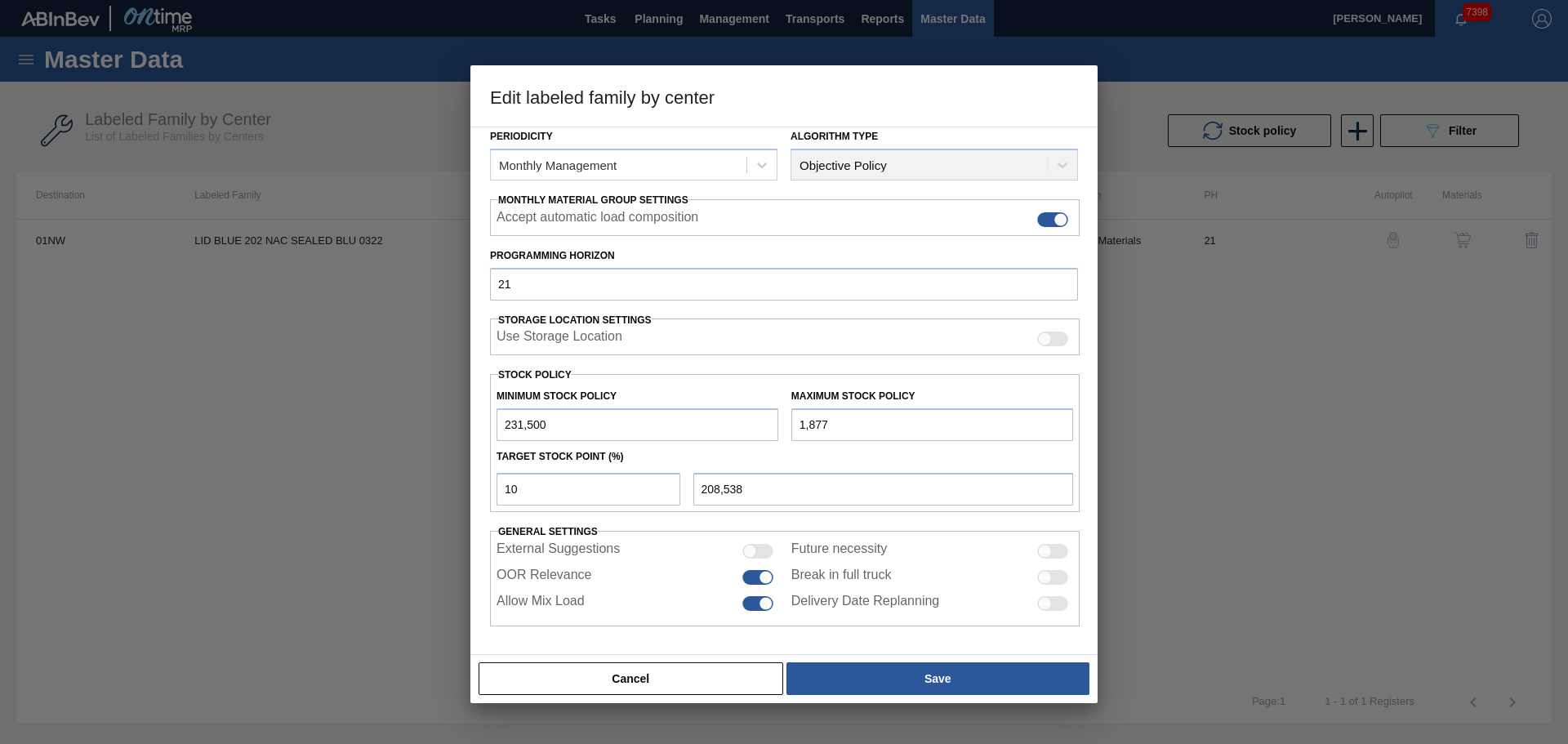
type input "18,778"
type input "210,228"
type input "187,781"
type input "227,128"
type input "1,877,818"
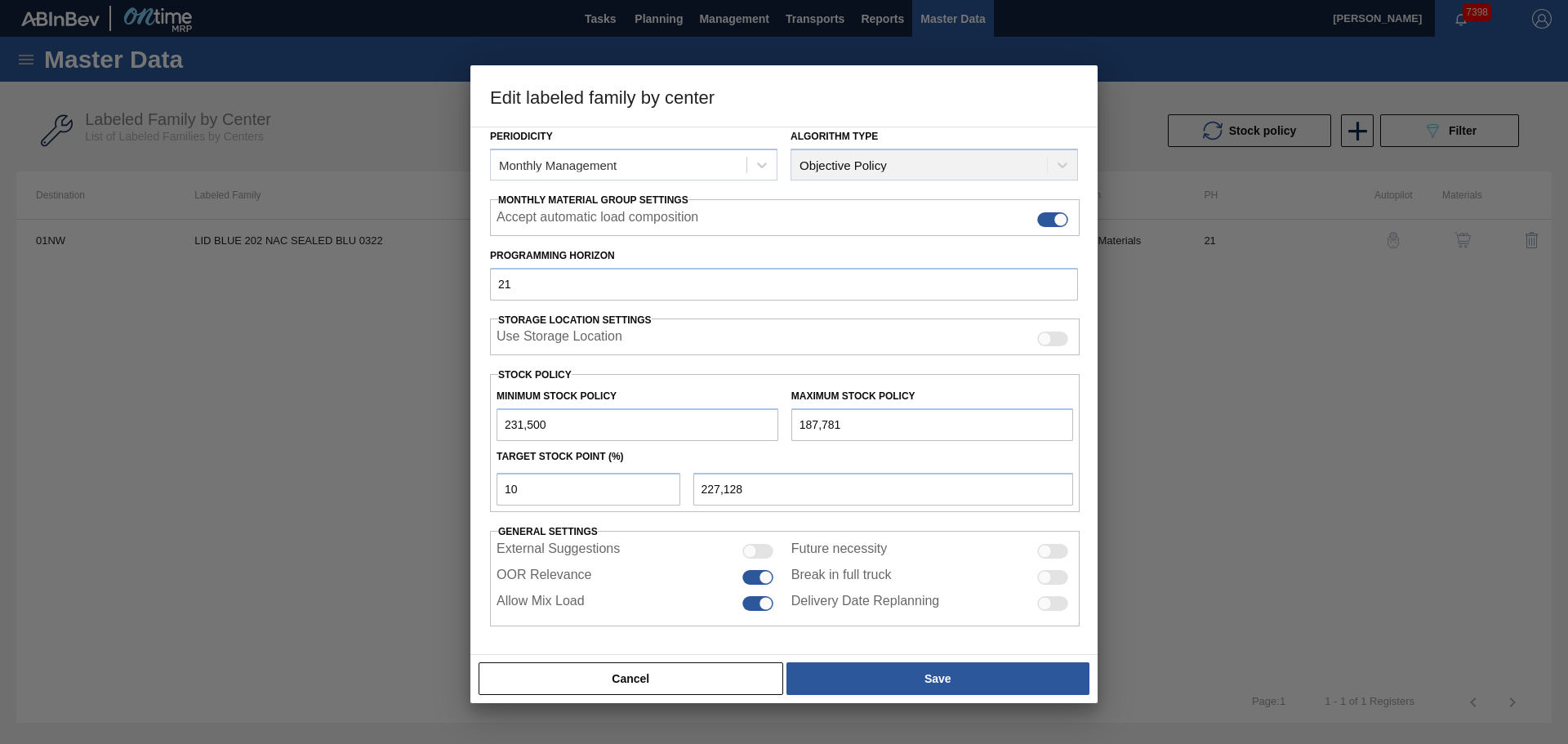
type input "396,132"
type input "1,877,818"
drag, startPoint x: 435, startPoint y: 482, endPoint x: 406, endPoint y: 489, distance: 29.8
click at [427, 485] on div "Edit labeled family by center Material Group Lids Family Generic 202 Lid Labele…" at bounding box center [784, 372] width 1568 height 744
type input "5"
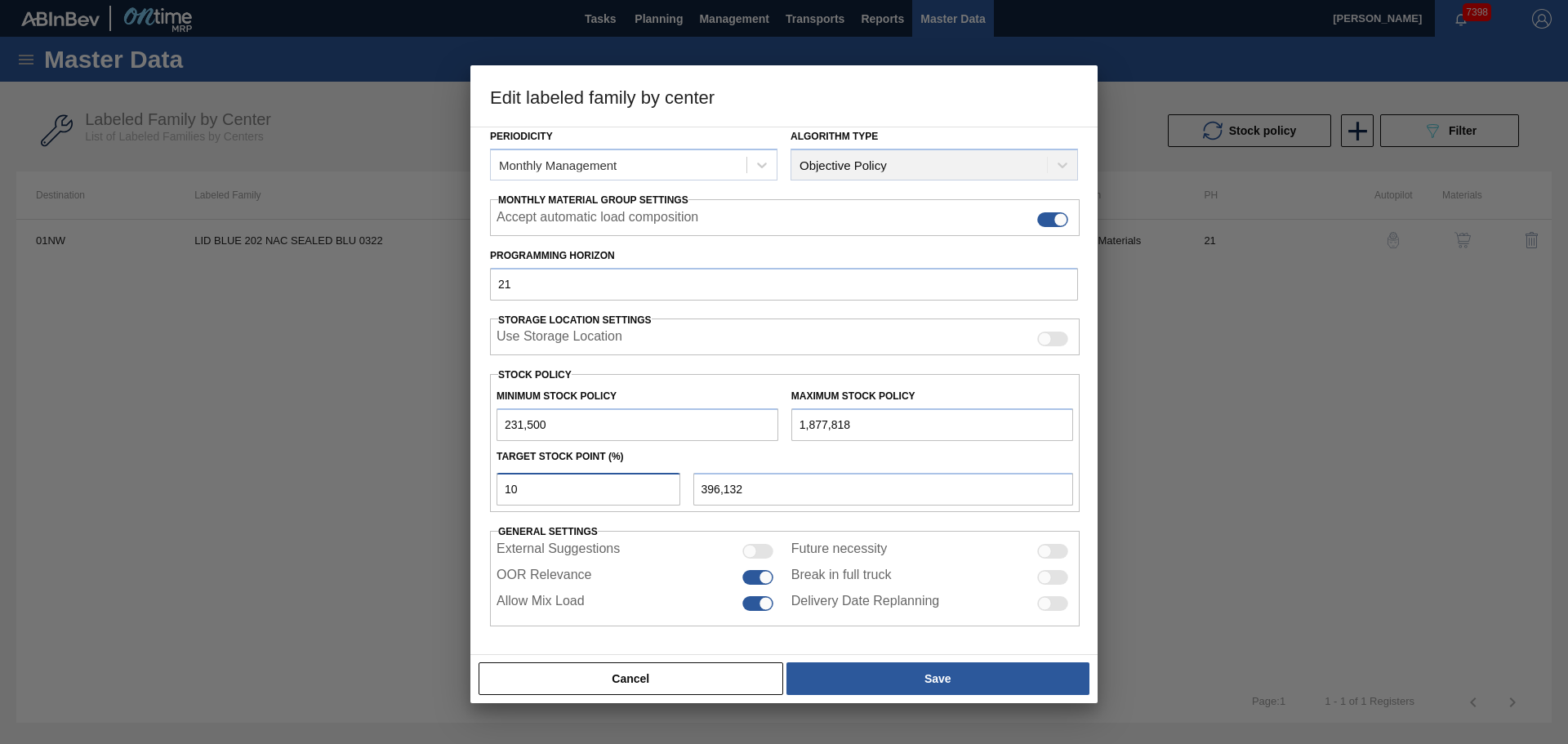
type input "313,816"
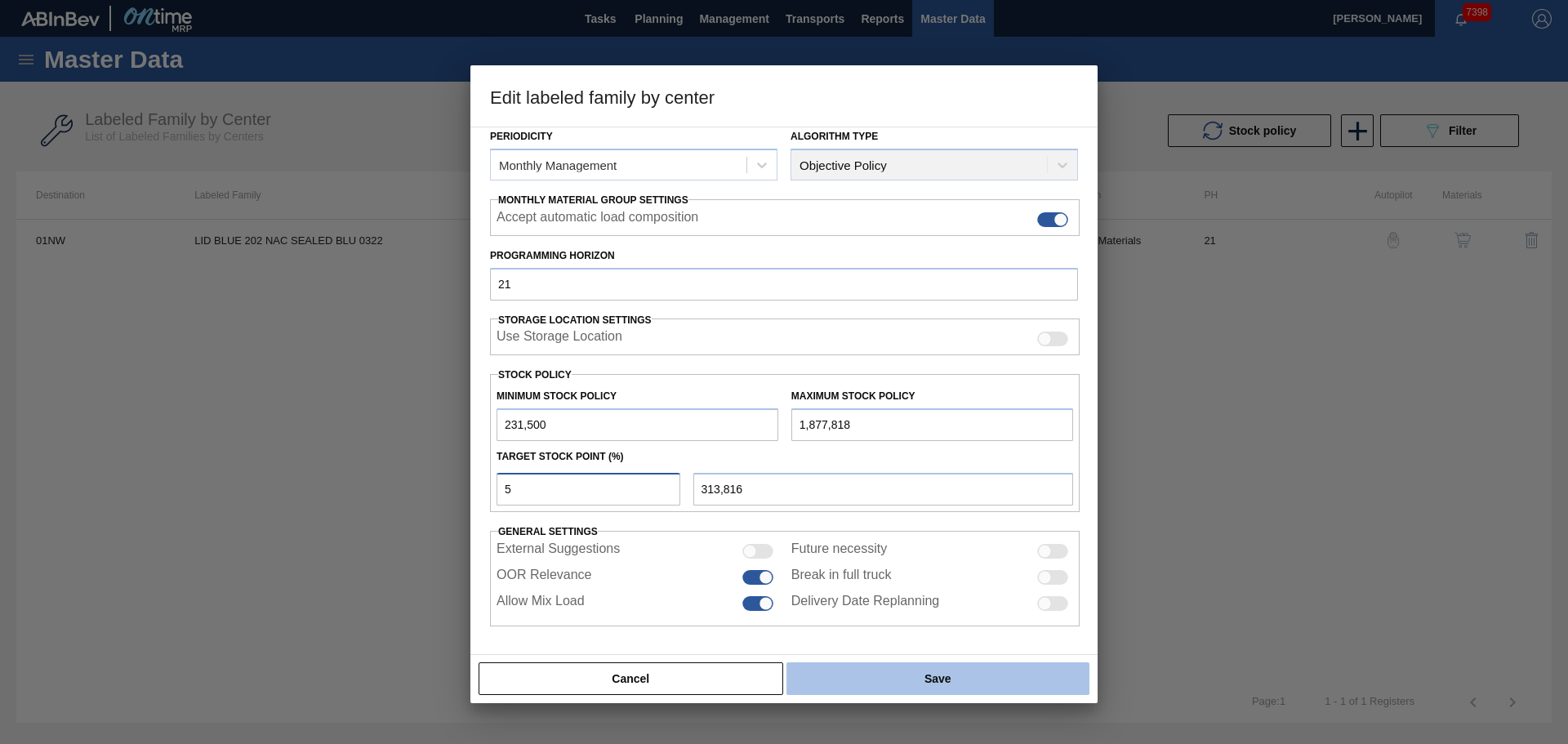
type input "5"
click at [961, 674] on button "Save" at bounding box center [937, 678] width 303 height 33
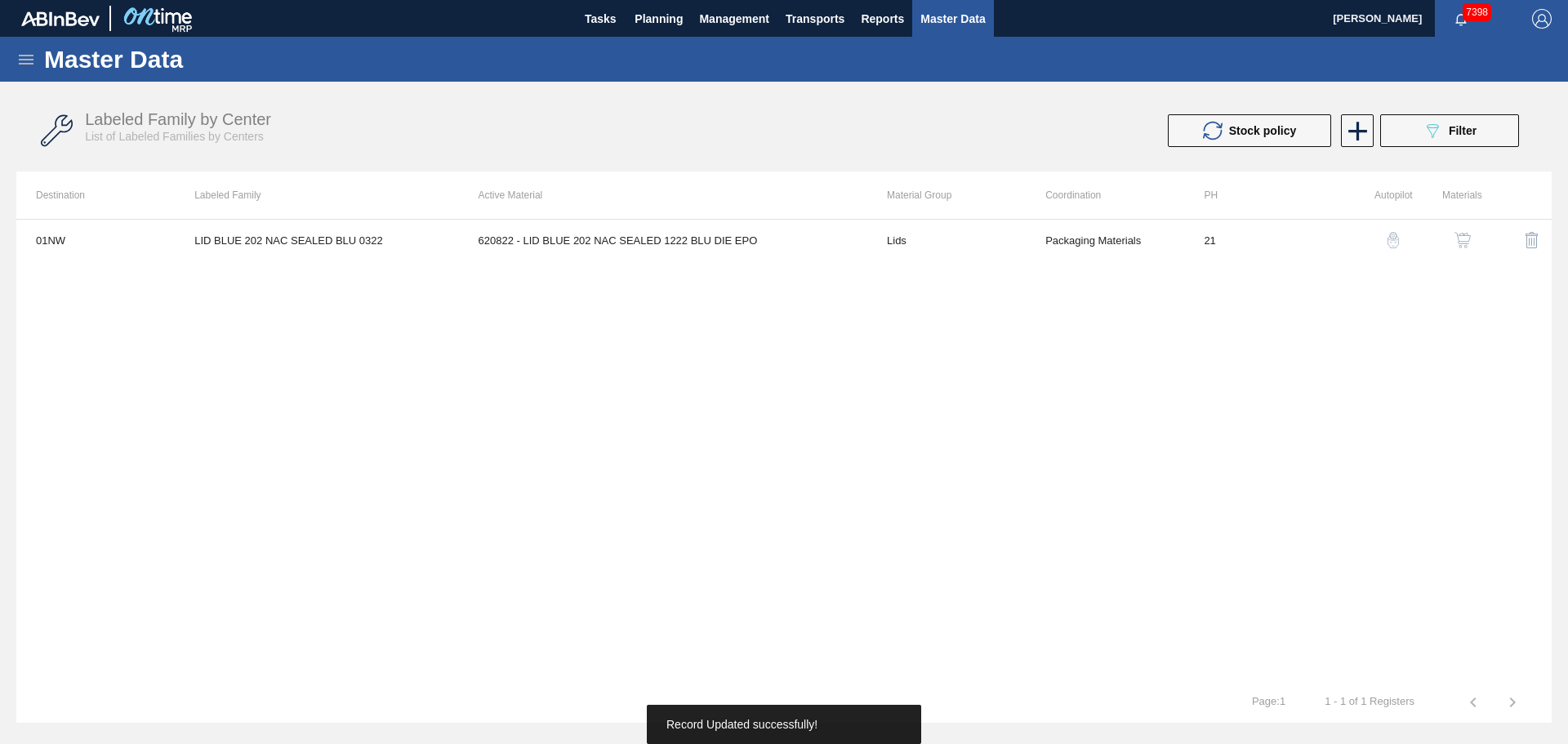
click at [758, 409] on div "01NW LID BLUE 202 NAC SEALED BLU 0322 620822 - LID BLUE 202 NAC SEALED 1222 BLU…" at bounding box center [784, 450] width 1535 height 463
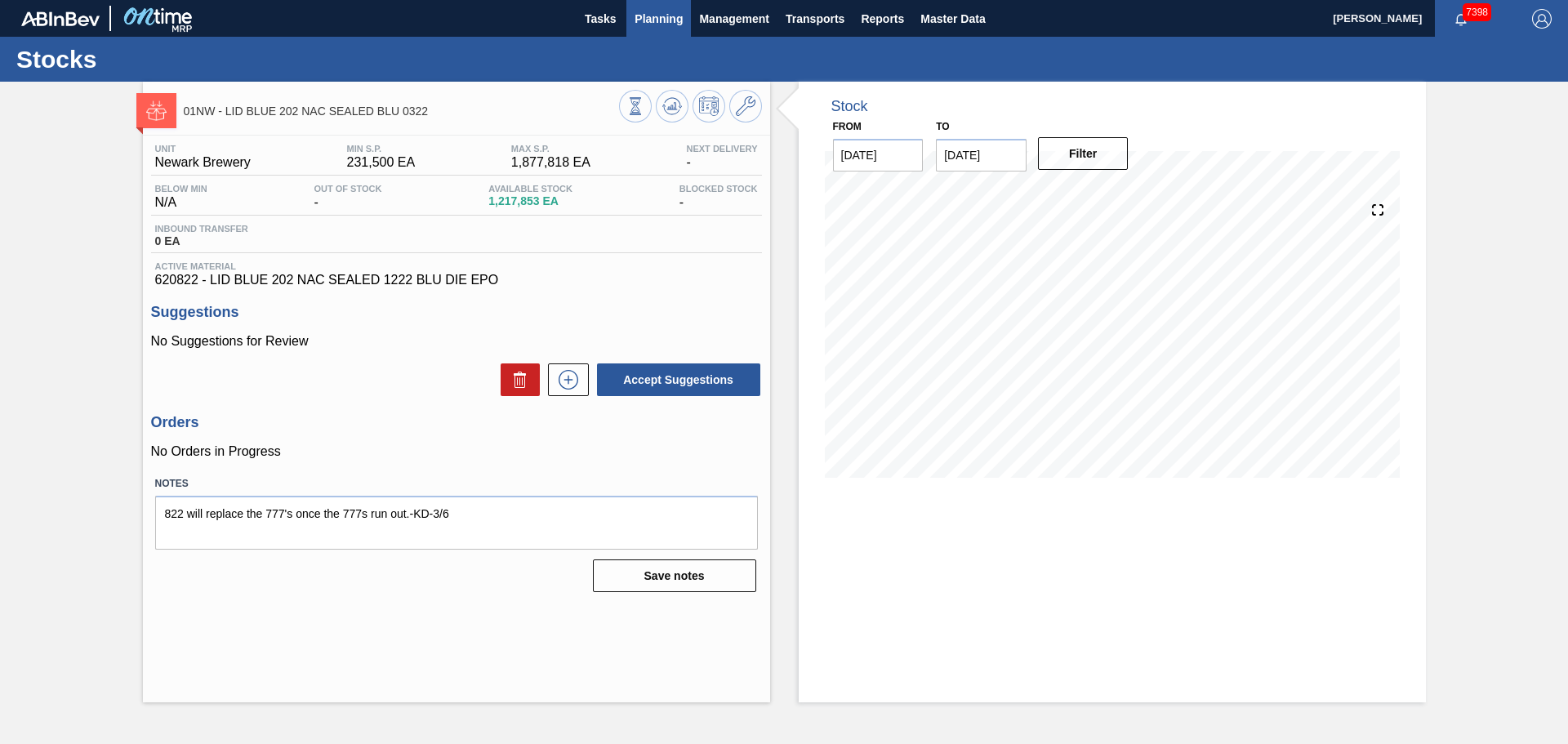
click at [669, 17] on span "Planning" at bounding box center [659, 19] width 48 height 20
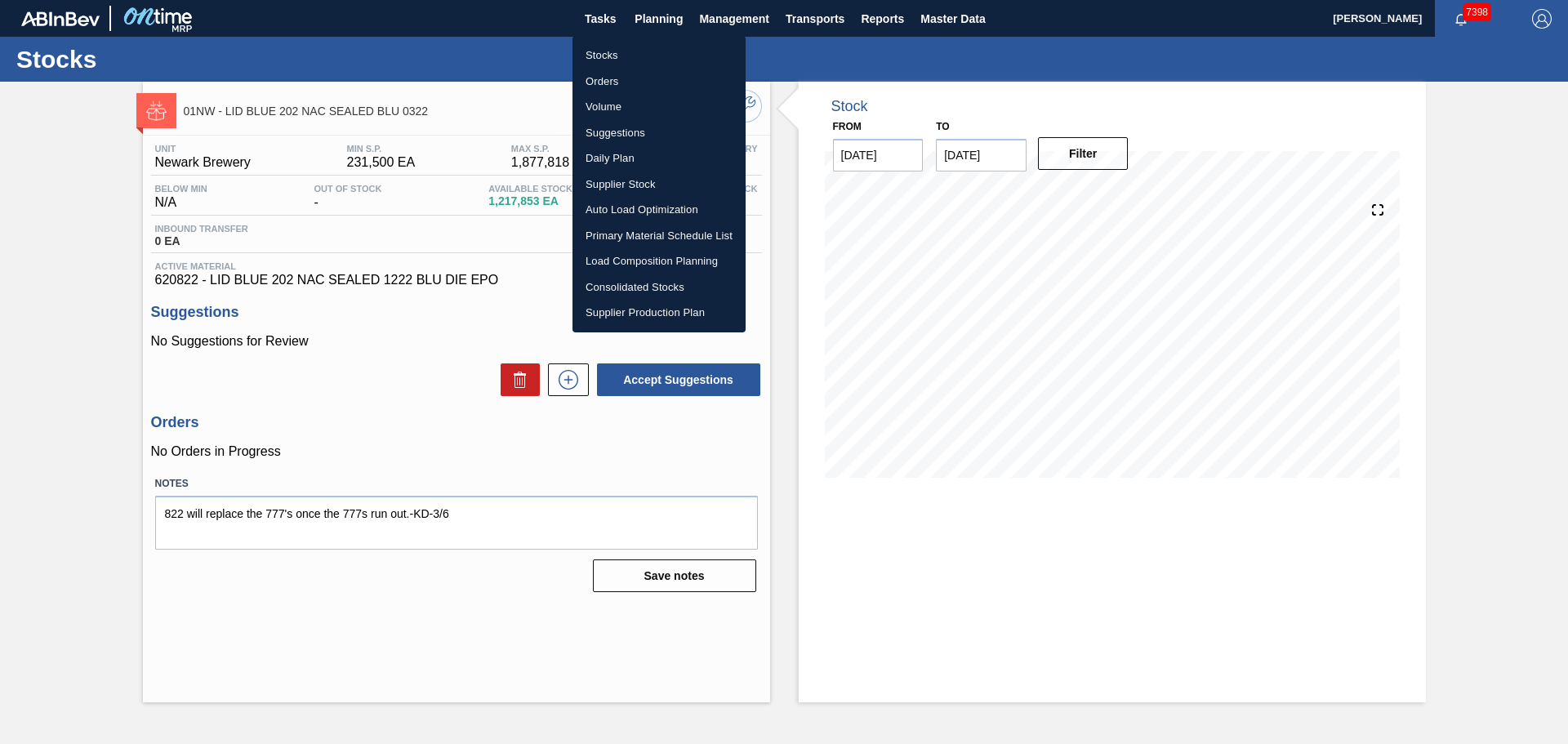
click at [601, 54] on li "Stocks" at bounding box center [659, 56] width 173 height 26
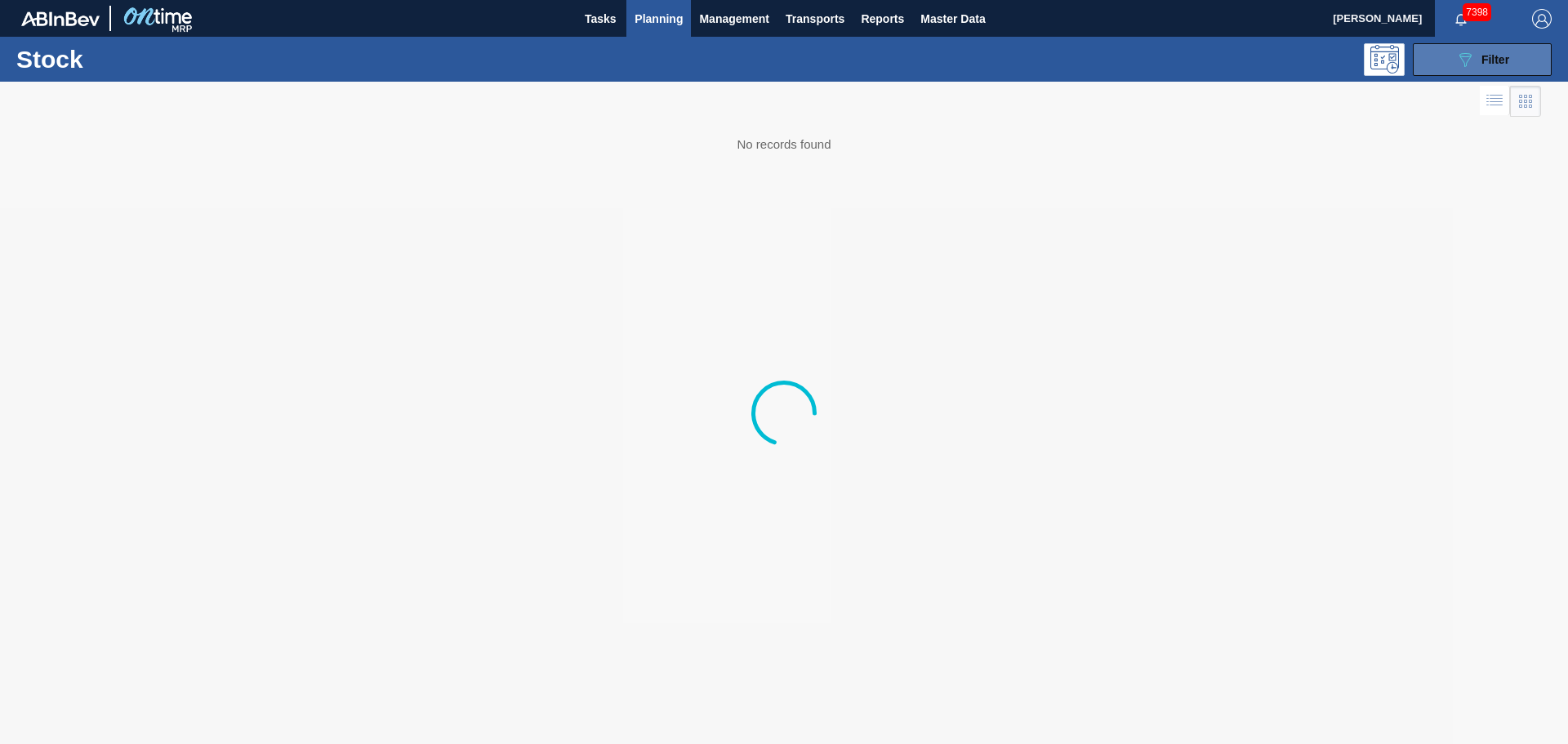
click at [1461, 69] on icon "089F7B8B-B2A5-4AFE-B5C0-19BA573D28AC" at bounding box center [1464, 59] width 20 height 20
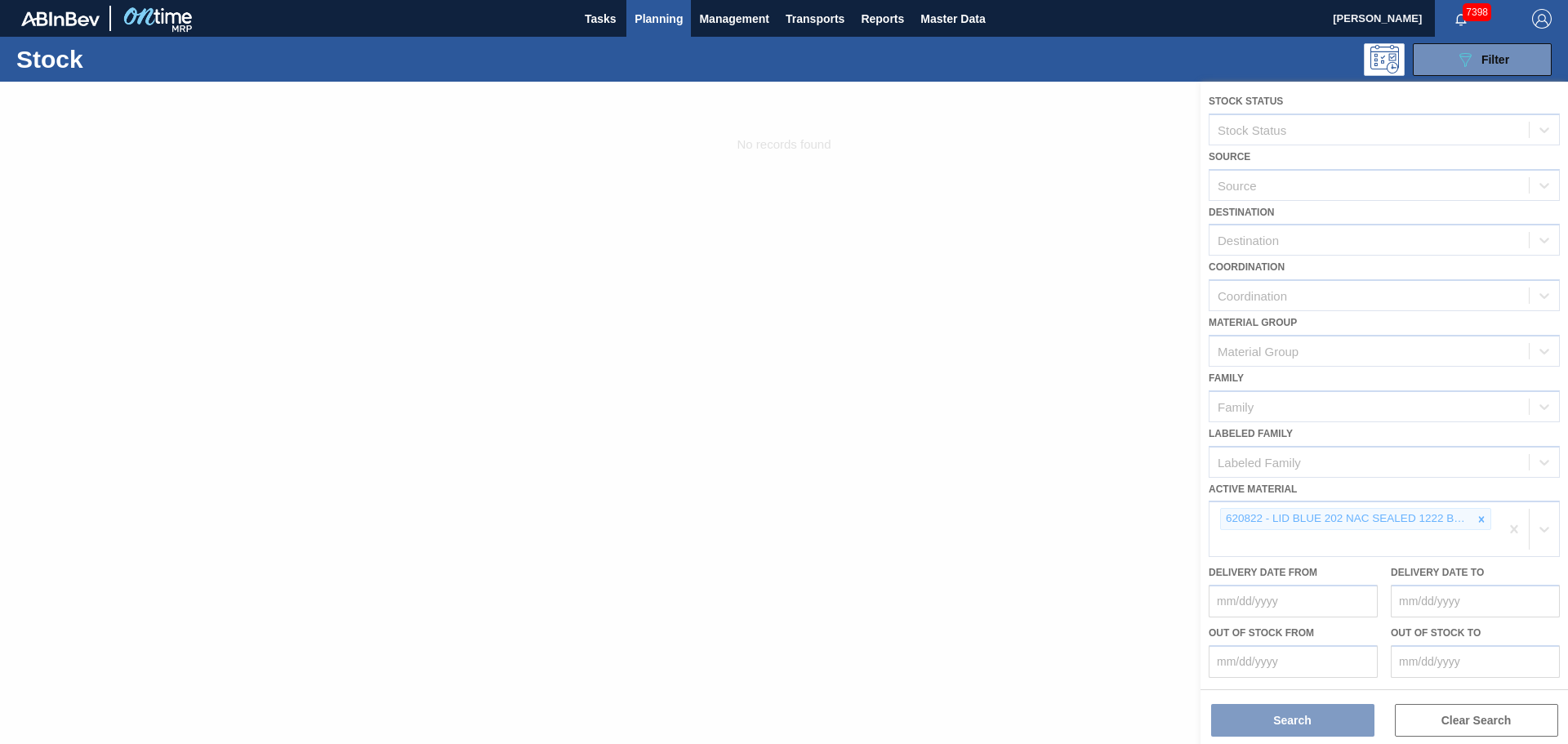
click at [1484, 517] on div at bounding box center [784, 412] width 1568 height 662
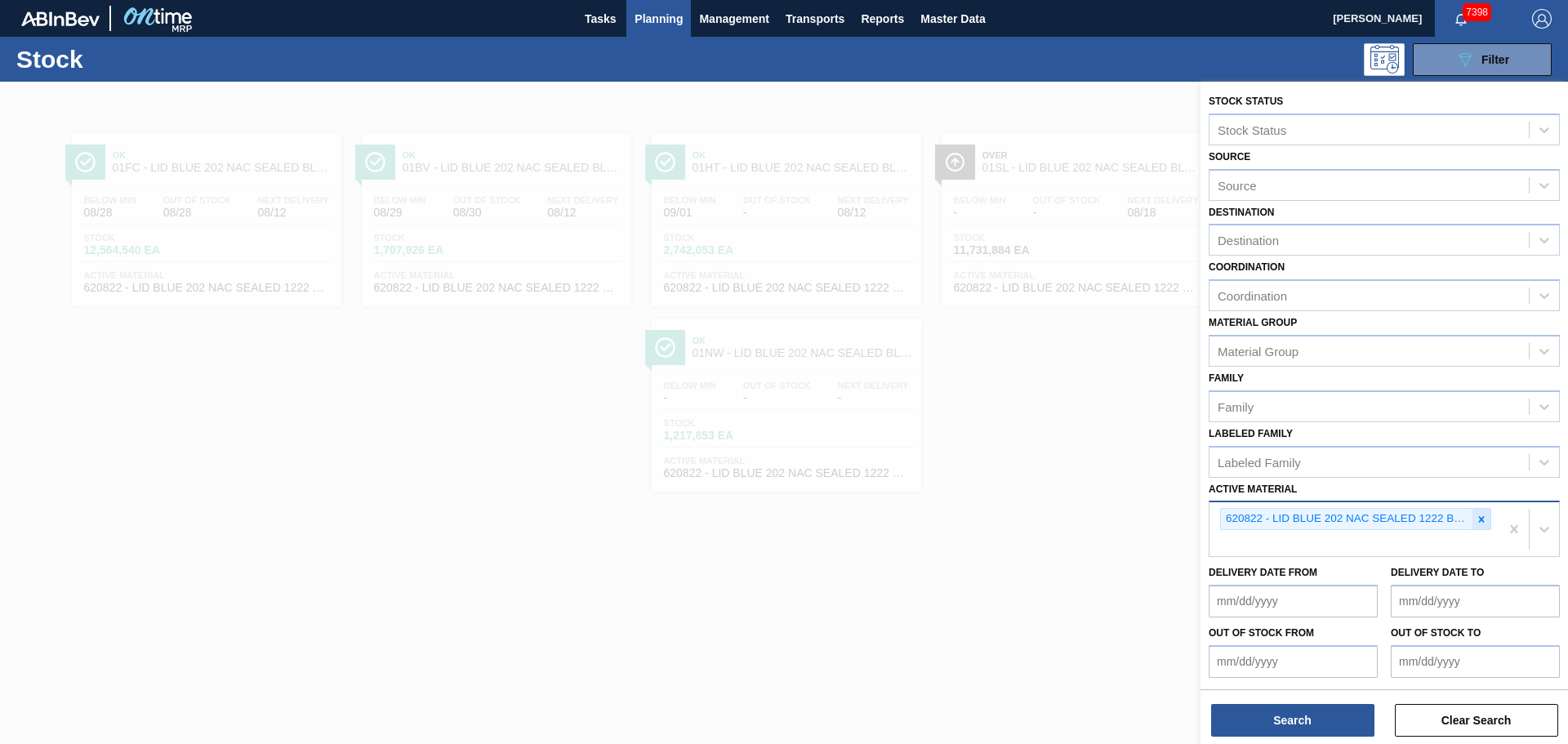
click at [1478, 525] on div at bounding box center [1481, 519] width 18 height 20
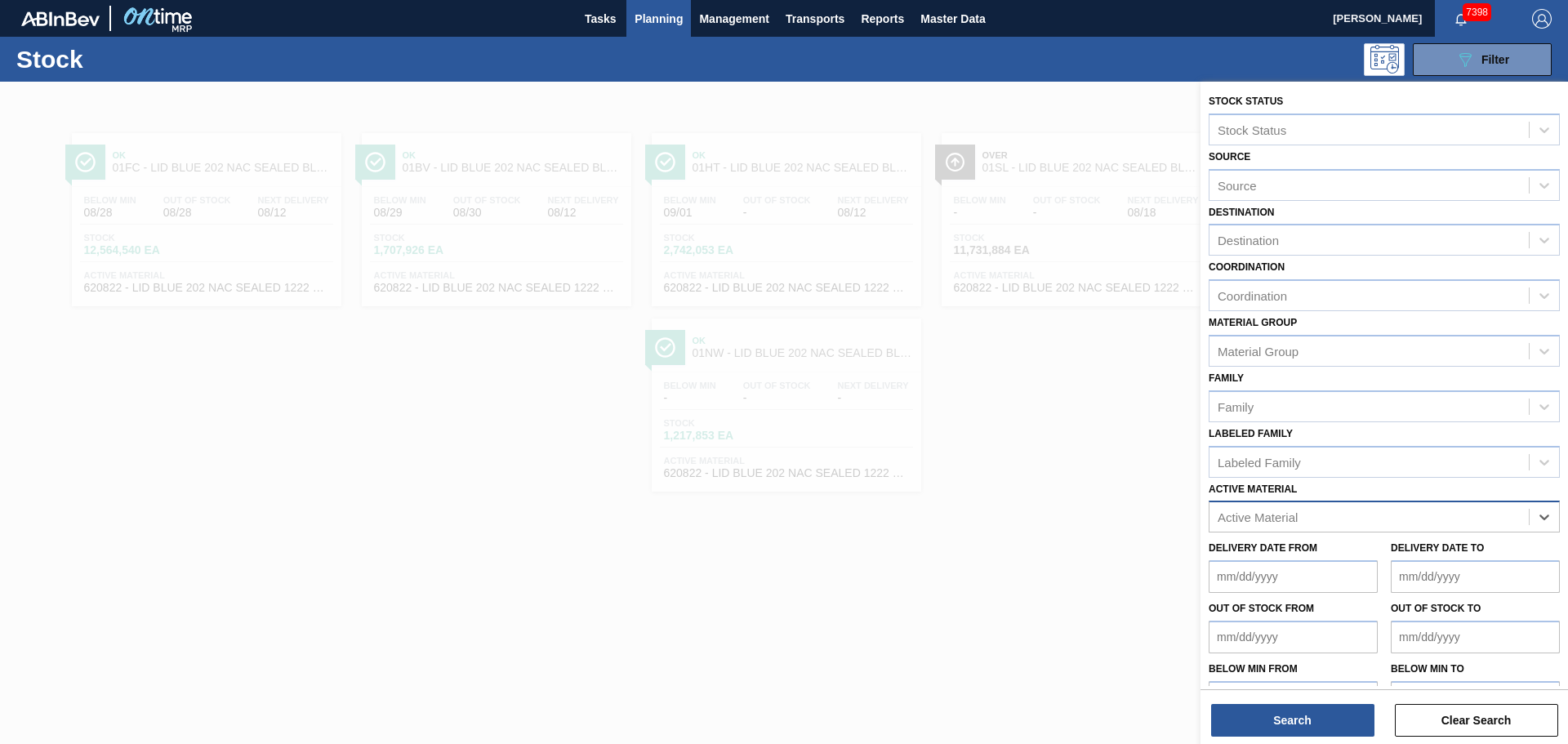
paste Material "620734"
type Material "620734"
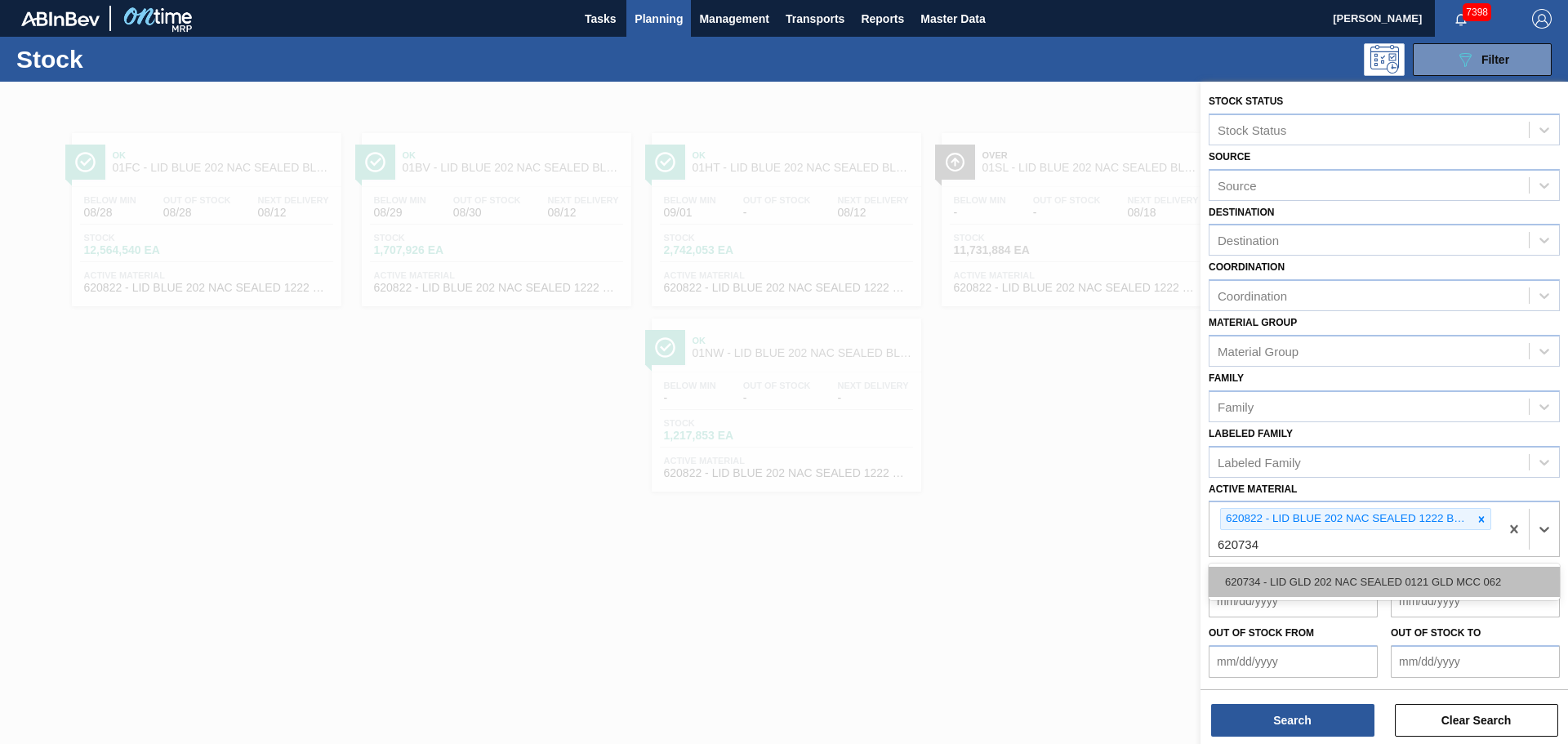
click at [1282, 587] on div "620734 - LID GLD 202 NAC SEALED 0121 GLD MCC 062" at bounding box center [1384, 581] width 351 height 31
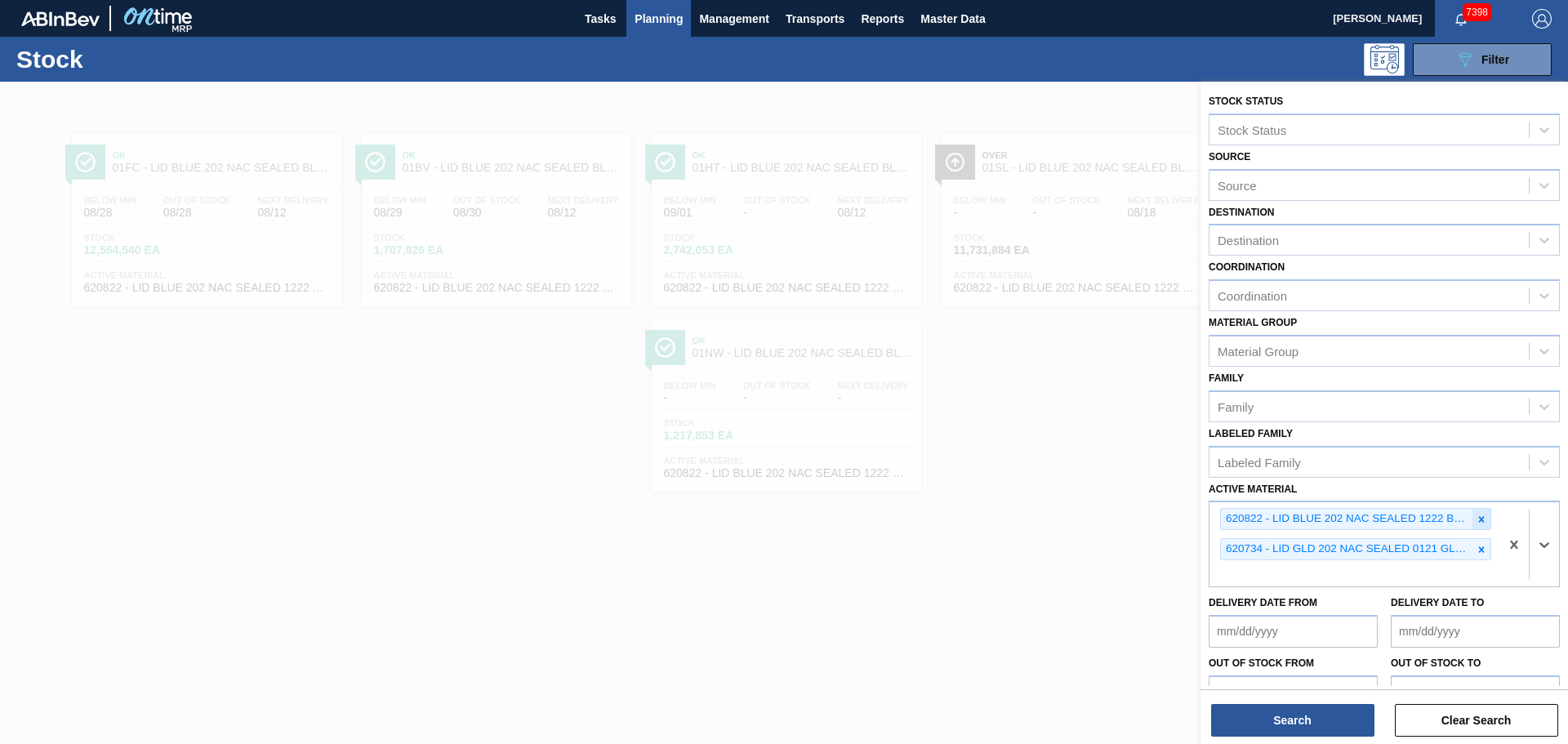
click at [1483, 516] on icon at bounding box center [1481, 519] width 11 height 11
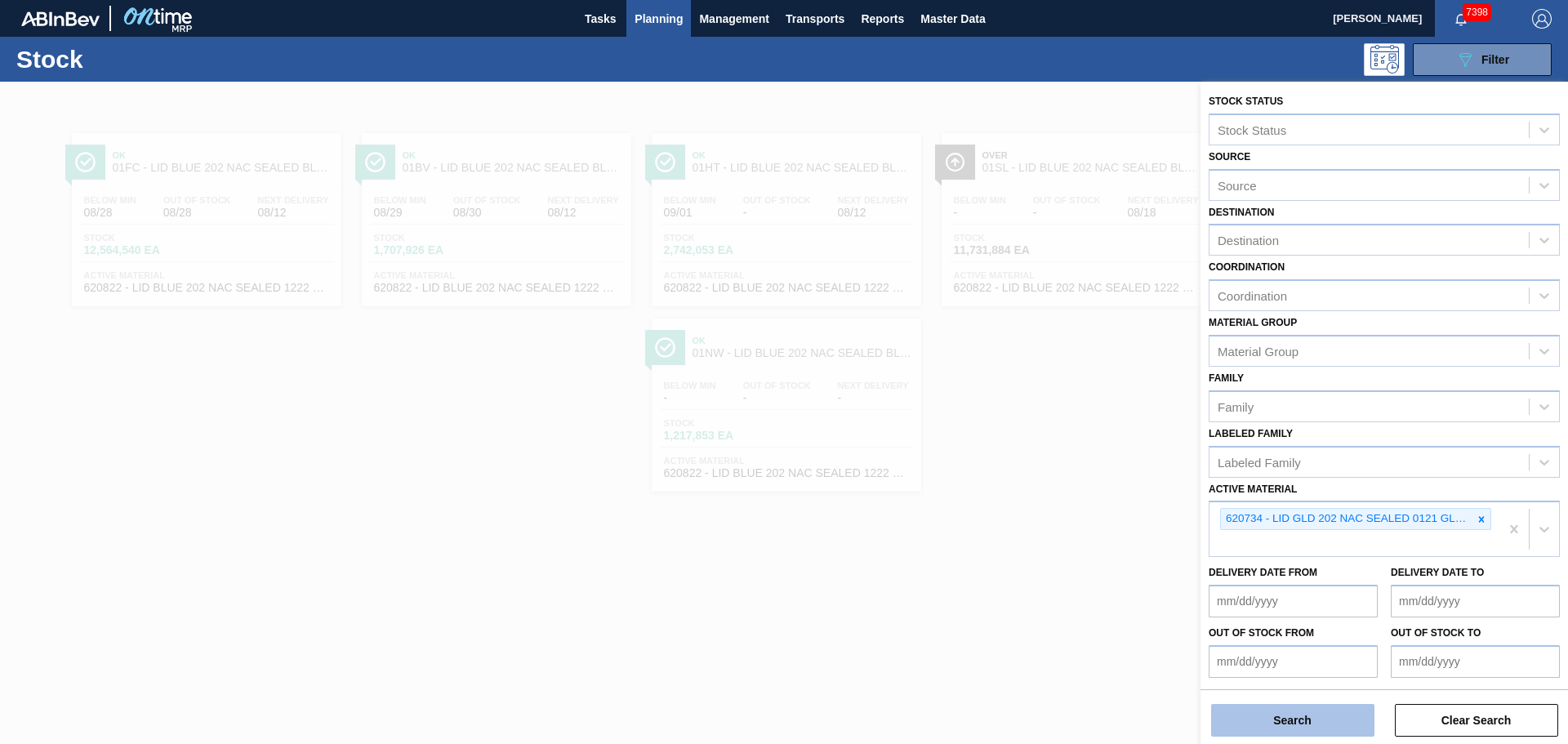
click at [1319, 720] on button "Search" at bounding box center [1293, 720] width 163 height 33
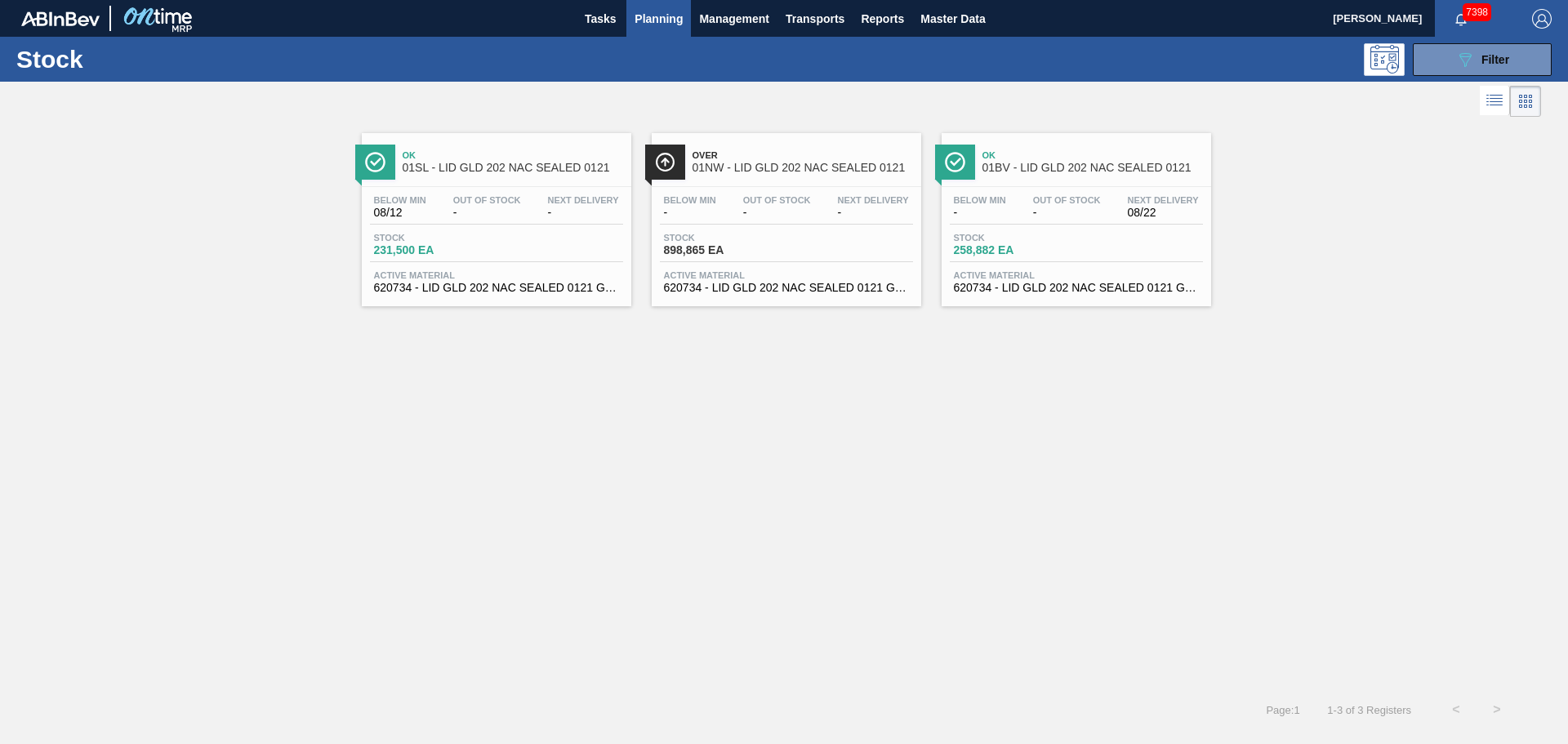
click at [749, 162] on span "01NW - LID GLD 202 NAC SEALED 0121" at bounding box center [802, 167] width 220 height 12
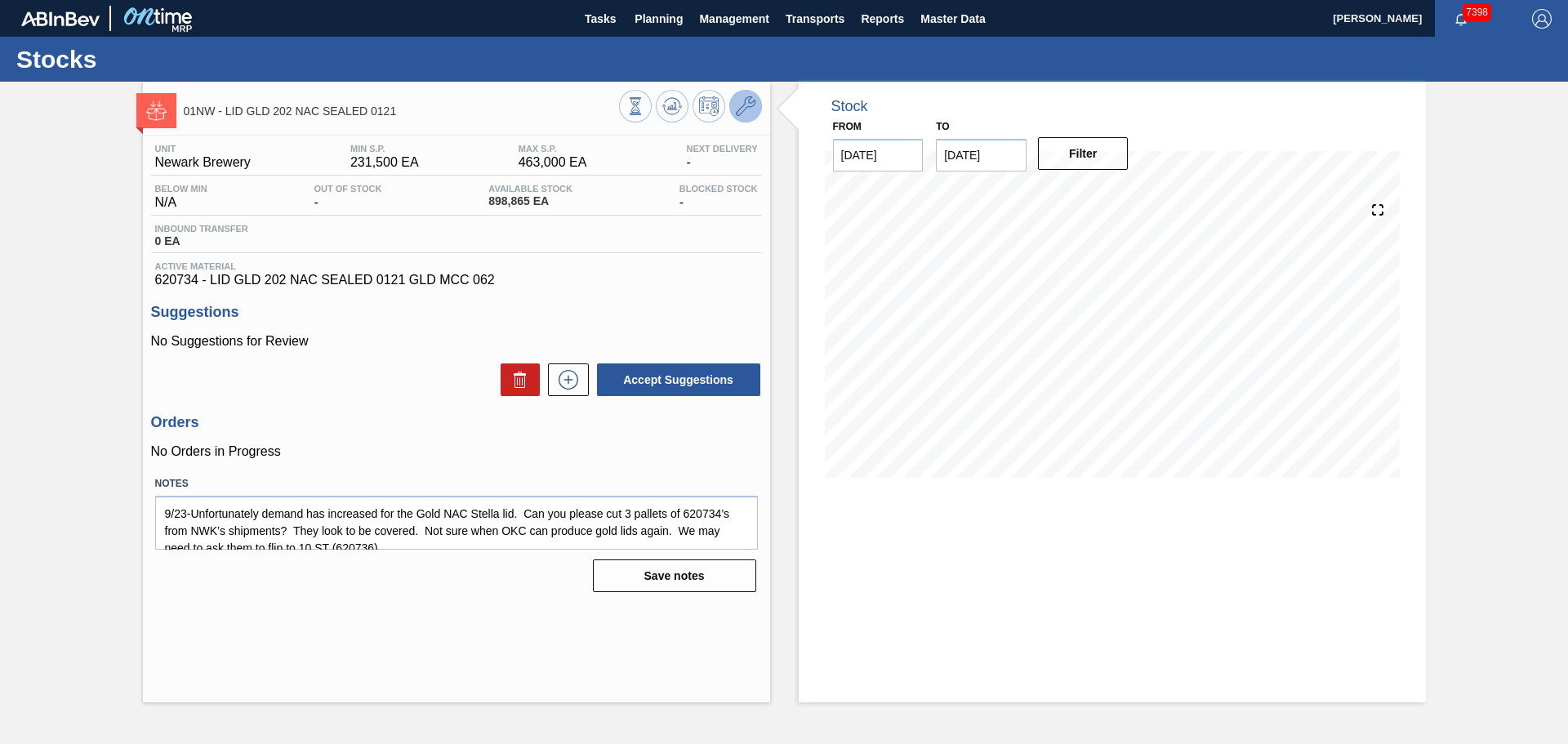
click at [752, 105] on icon at bounding box center [745, 106] width 20 height 20
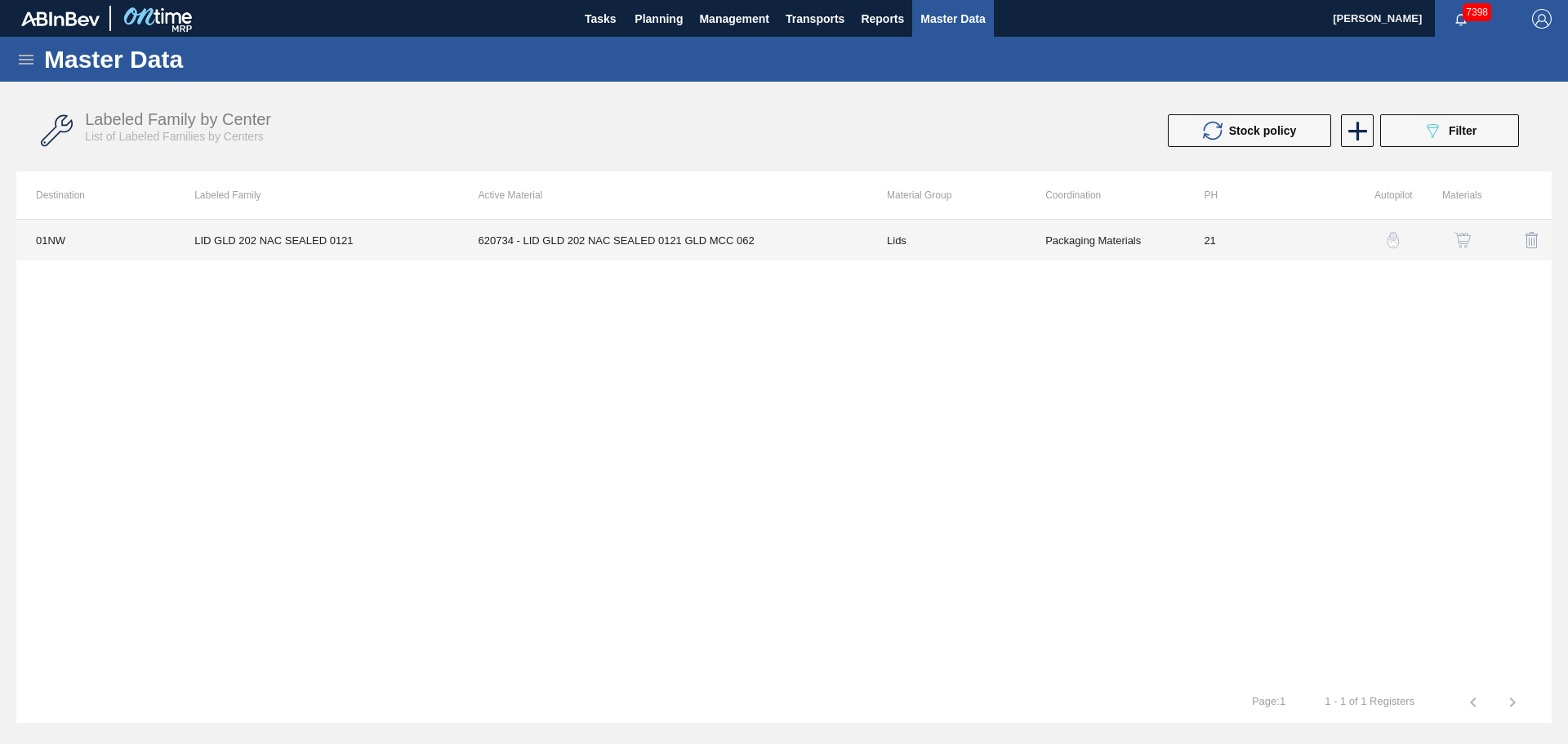
click at [634, 244] on td "620734 - LID GLD 202 NAC SEALED 0121 GLD MCC 062" at bounding box center [663, 240] width 409 height 41
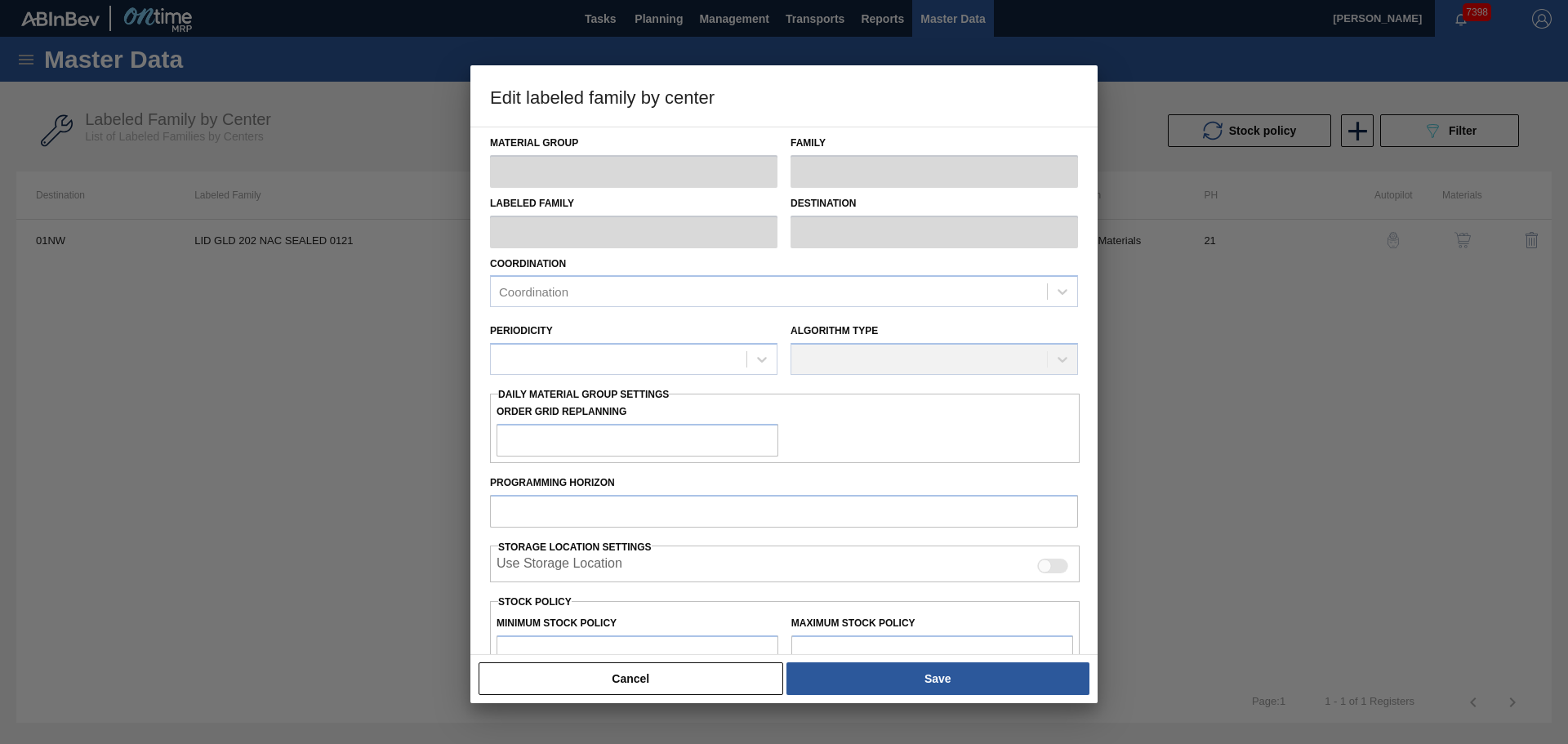
type input "Lids"
type input "Generic 202 Lid"
type input "LID GLD 202 NAC SEALED 0121"
type input "01NW - [GEOGRAPHIC_DATA]"
type input "21"
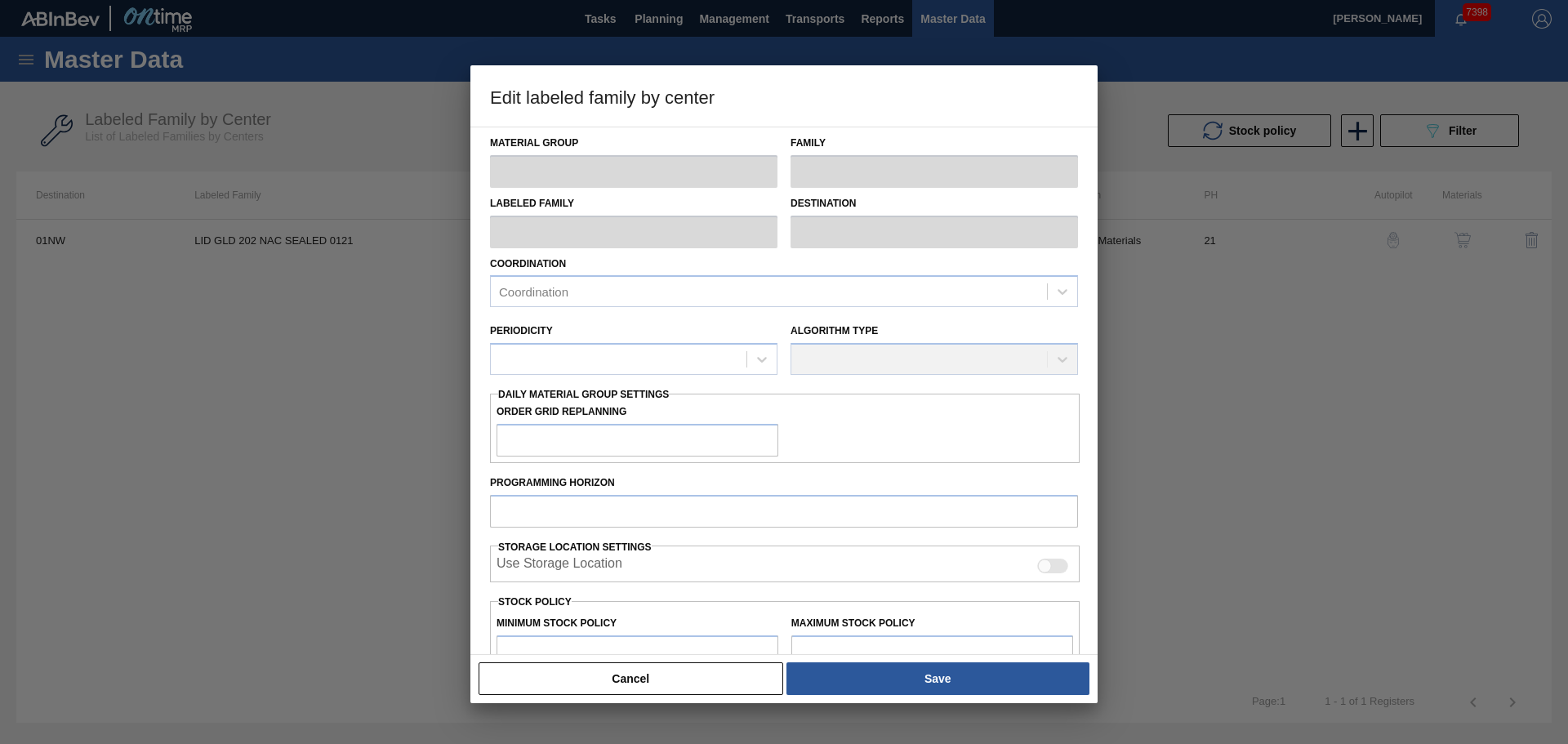
type input "231,500"
type input "463,000"
type input "10"
type input "254,650"
checkbox input "true"
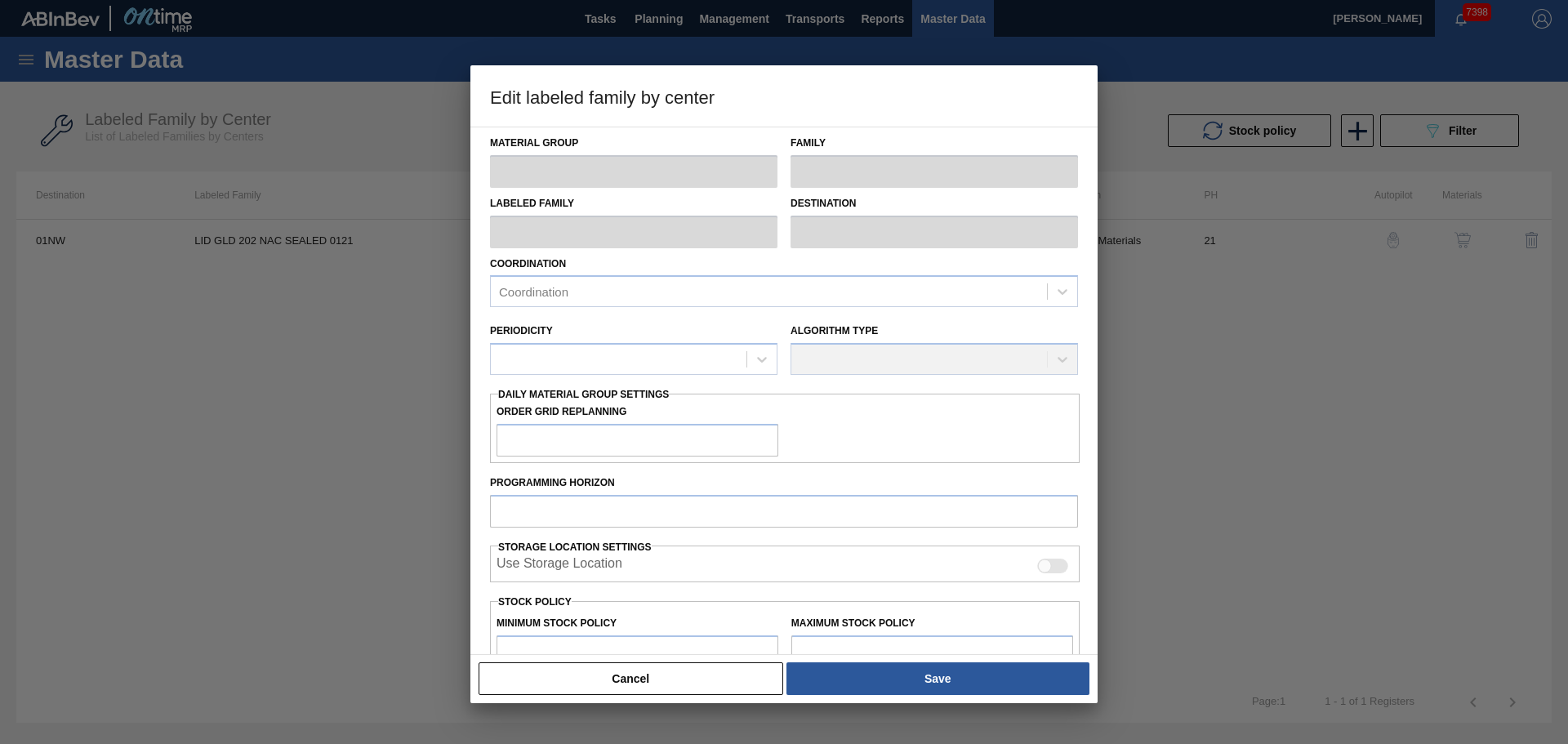
checkbox input "true"
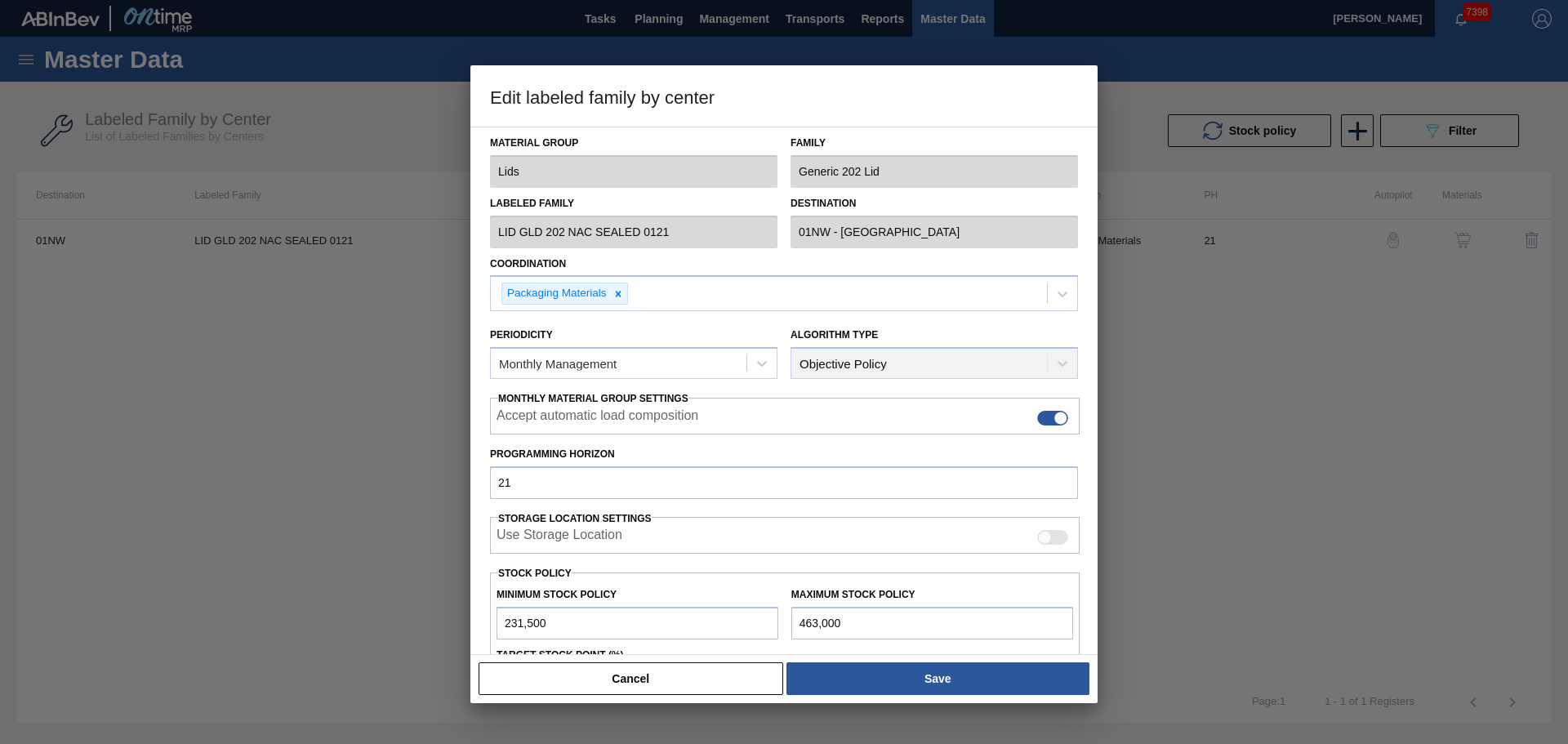
scroll to position [199, 0]
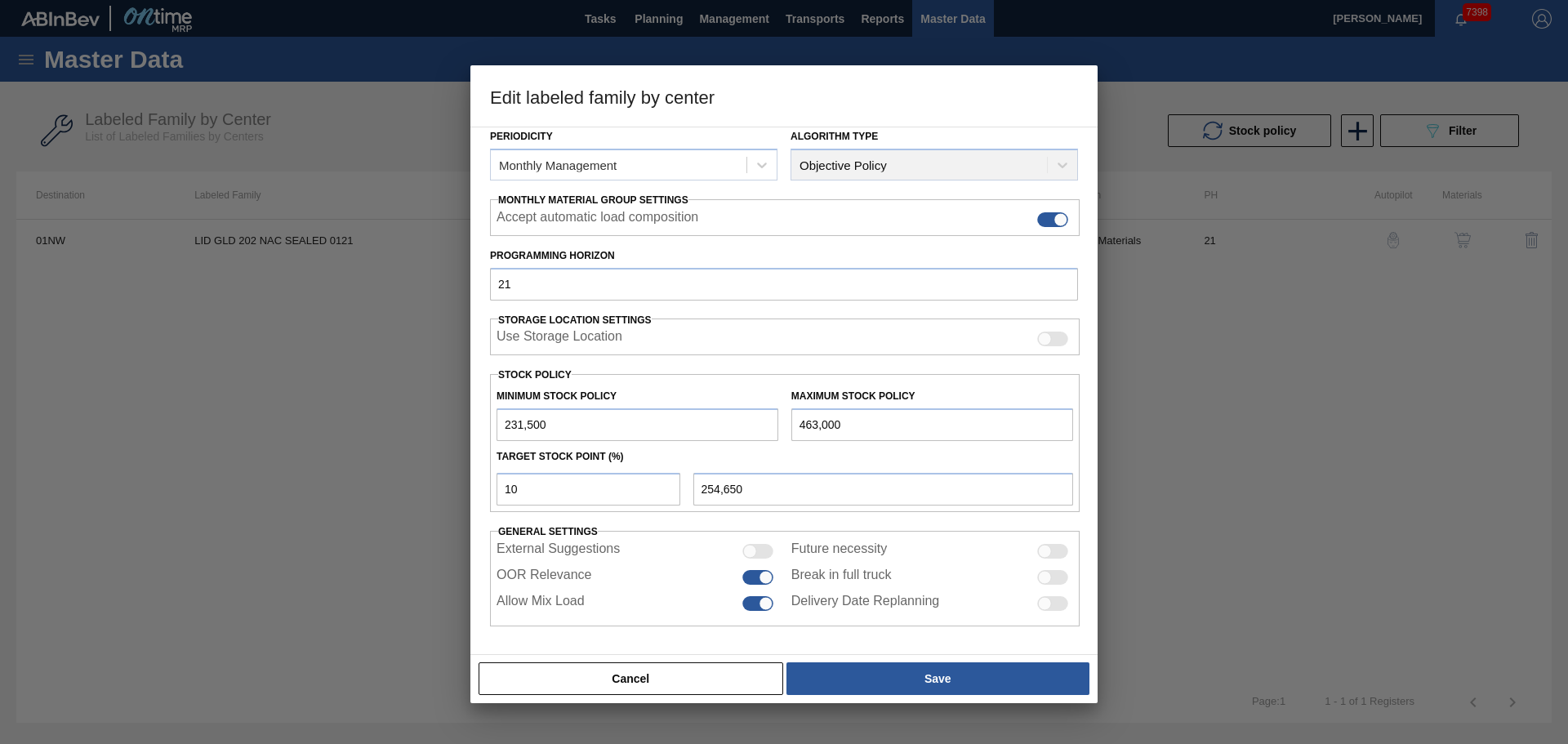
drag, startPoint x: 880, startPoint y: 428, endPoint x: 583, endPoint y: 428, distance: 297.0
click at [583, 428] on div "Minimum Stock Policy 231,500 Maximum Stock Policy 463,000" at bounding box center [784, 411] width 590 height 60
type input "5"
type input "208,351"
type input "51"
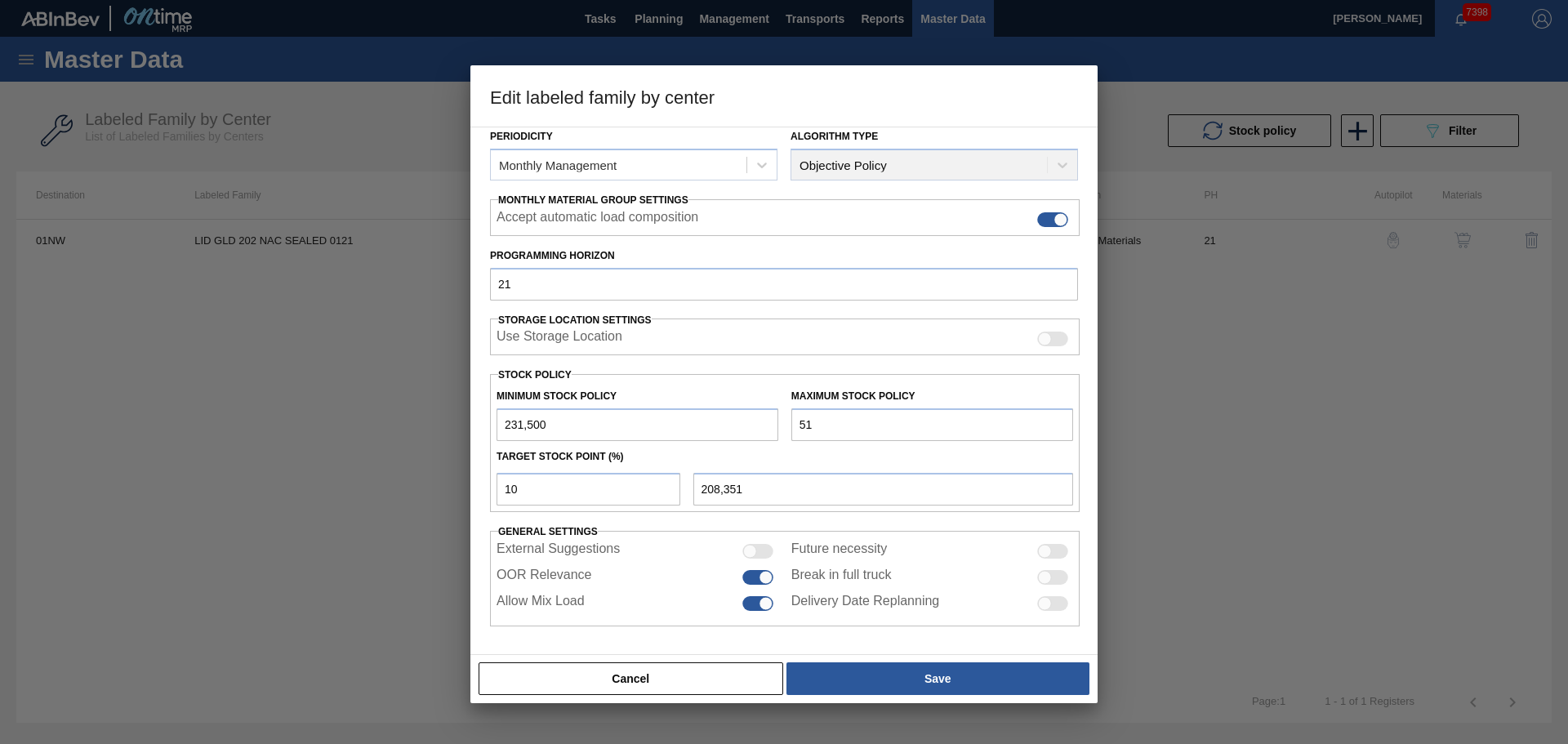
type input "208,355"
type input "519"
type input "208,402"
type input "5,199"
type input "208,870"
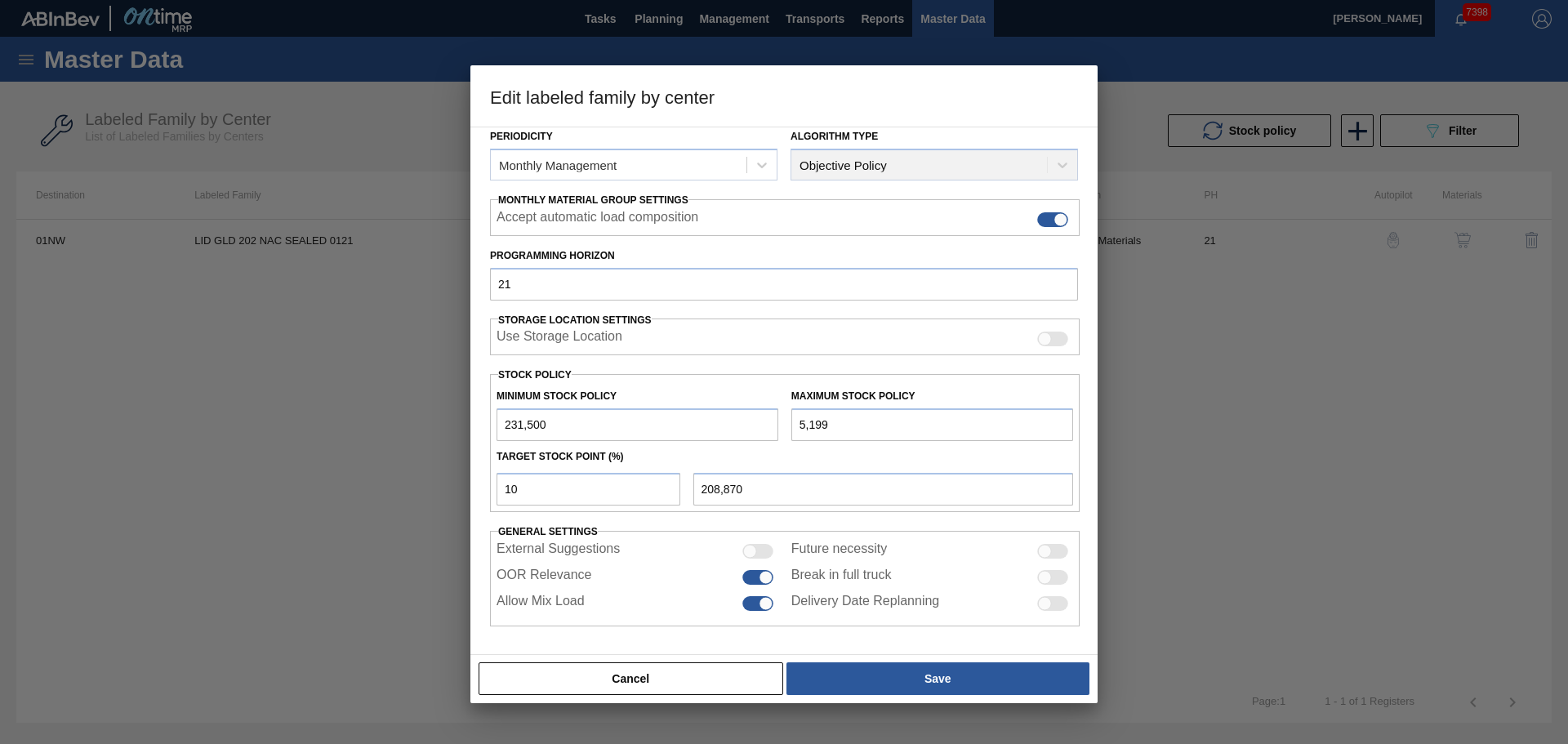
type input "51,993"
type input "213,549"
type input "519,930"
type input "260,343"
type input "519,930"
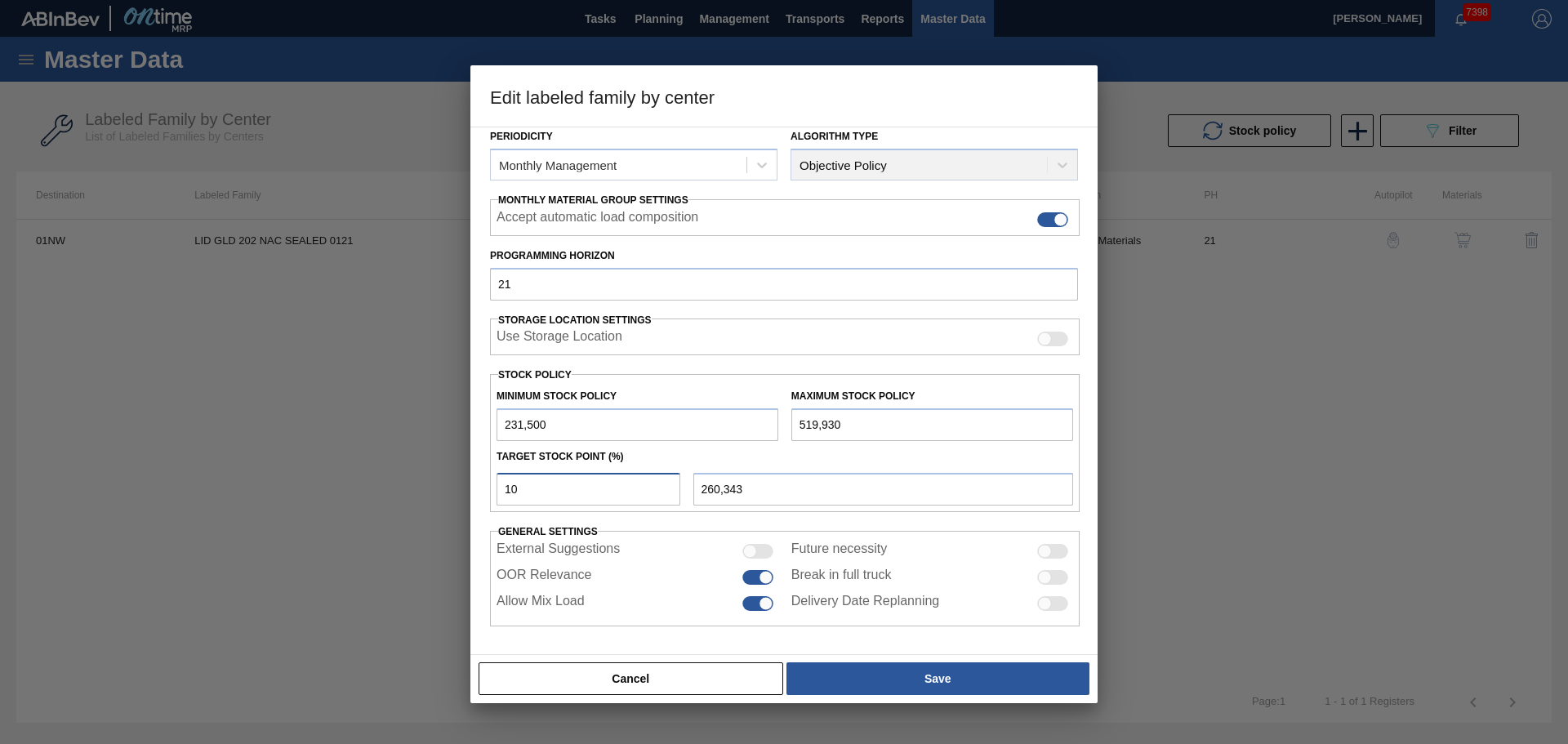
drag, startPoint x: 534, startPoint y: 494, endPoint x: 438, endPoint y: 490, distance: 96.1
click at [449, 489] on div "Edit labeled family by center Material Group Lids Family Generic 202 Lid Labele…" at bounding box center [784, 372] width 1568 height 744
type input "5"
type input "245,922"
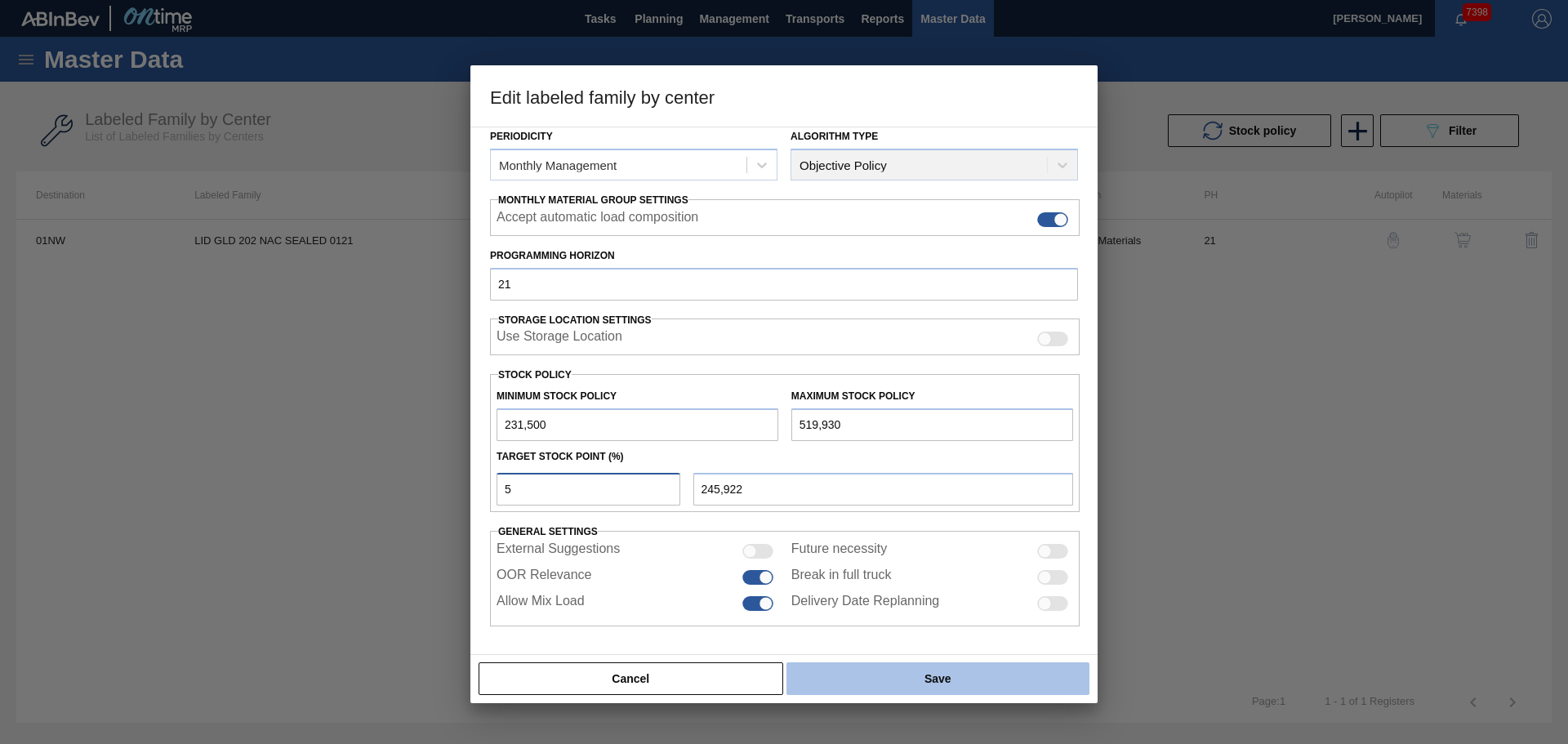
type input "5"
click at [907, 681] on button "Save" at bounding box center [937, 678] width 303 height 33
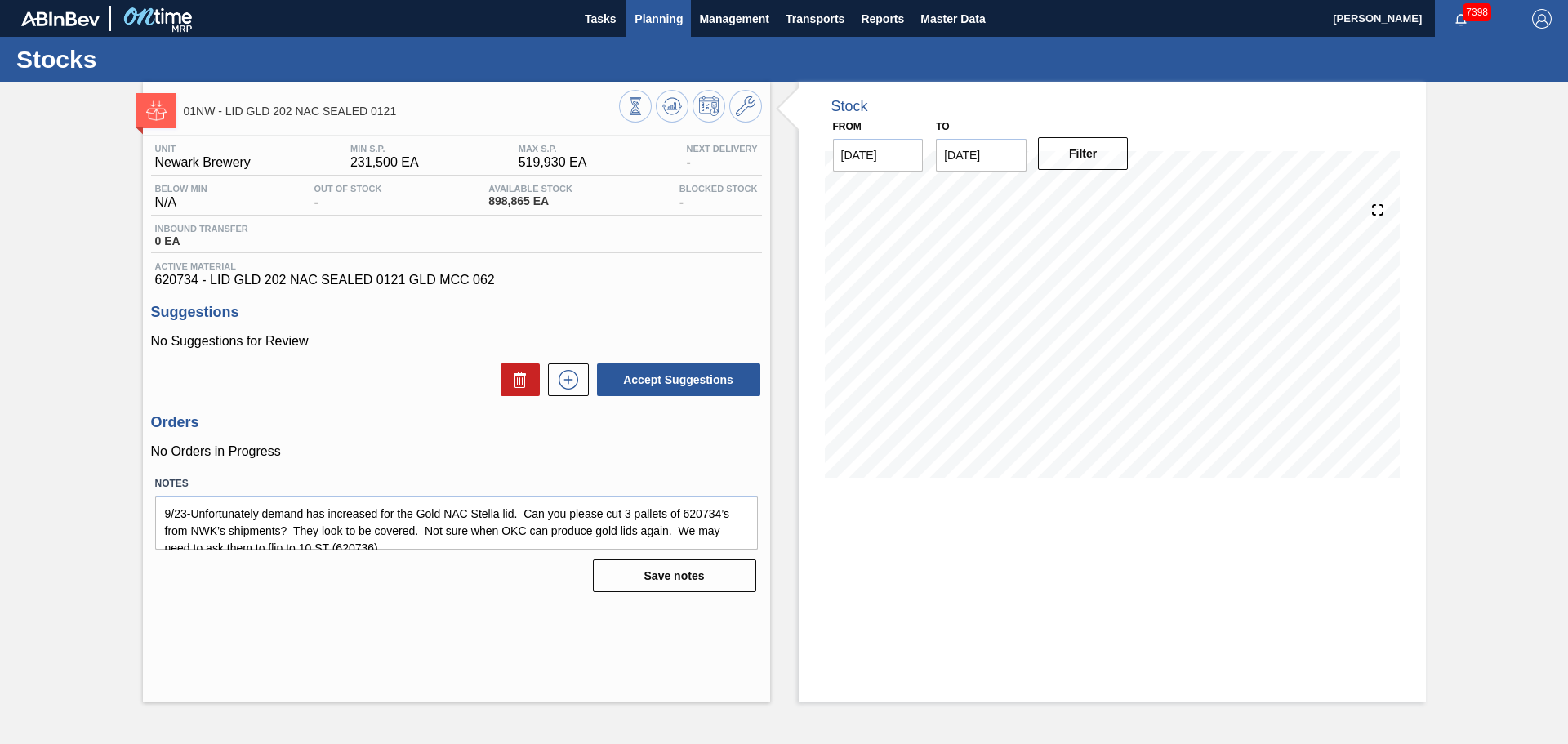
click at [660, 21] on span "Planning" at bounding box center [659, 19] width 48 height 20
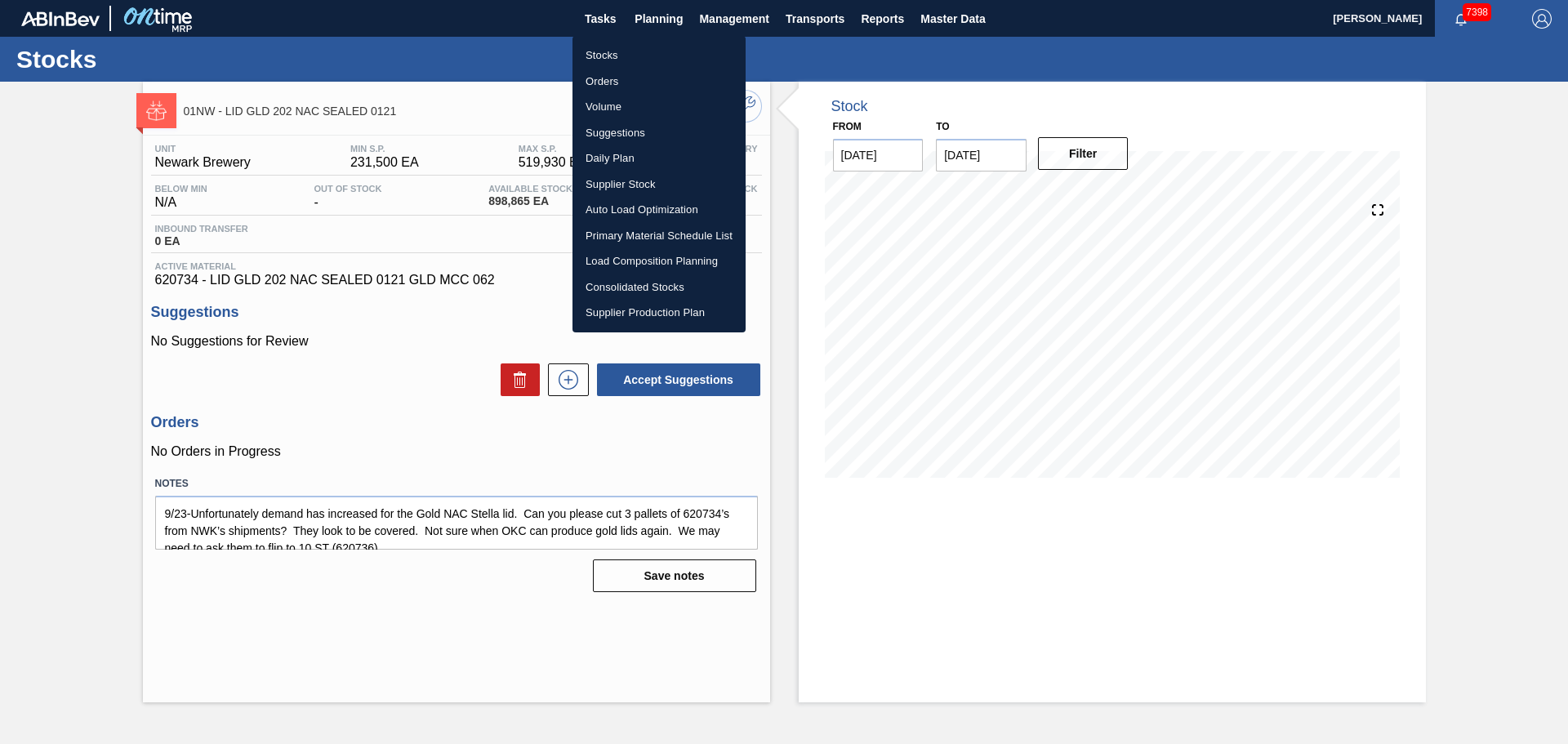
click at [620, 44] on li "Stocks" at bounding box center [659, 56] width 173 height 26
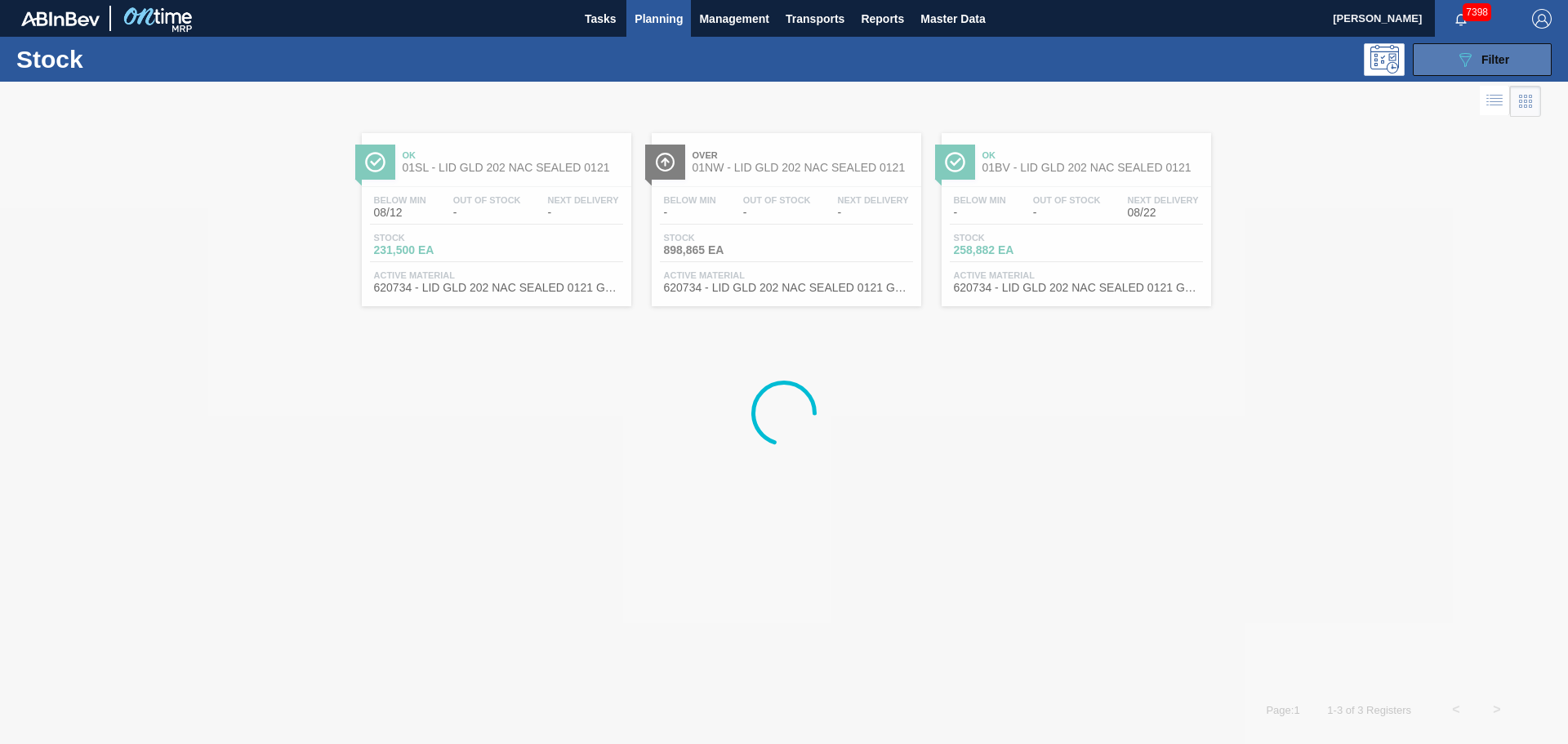
click at [1444, 72] on button "089F7B8B-B2A5-4AFE-B5C0-19BA573D28AC Filter" at bounding box center [1482, 59] width 138 height 33
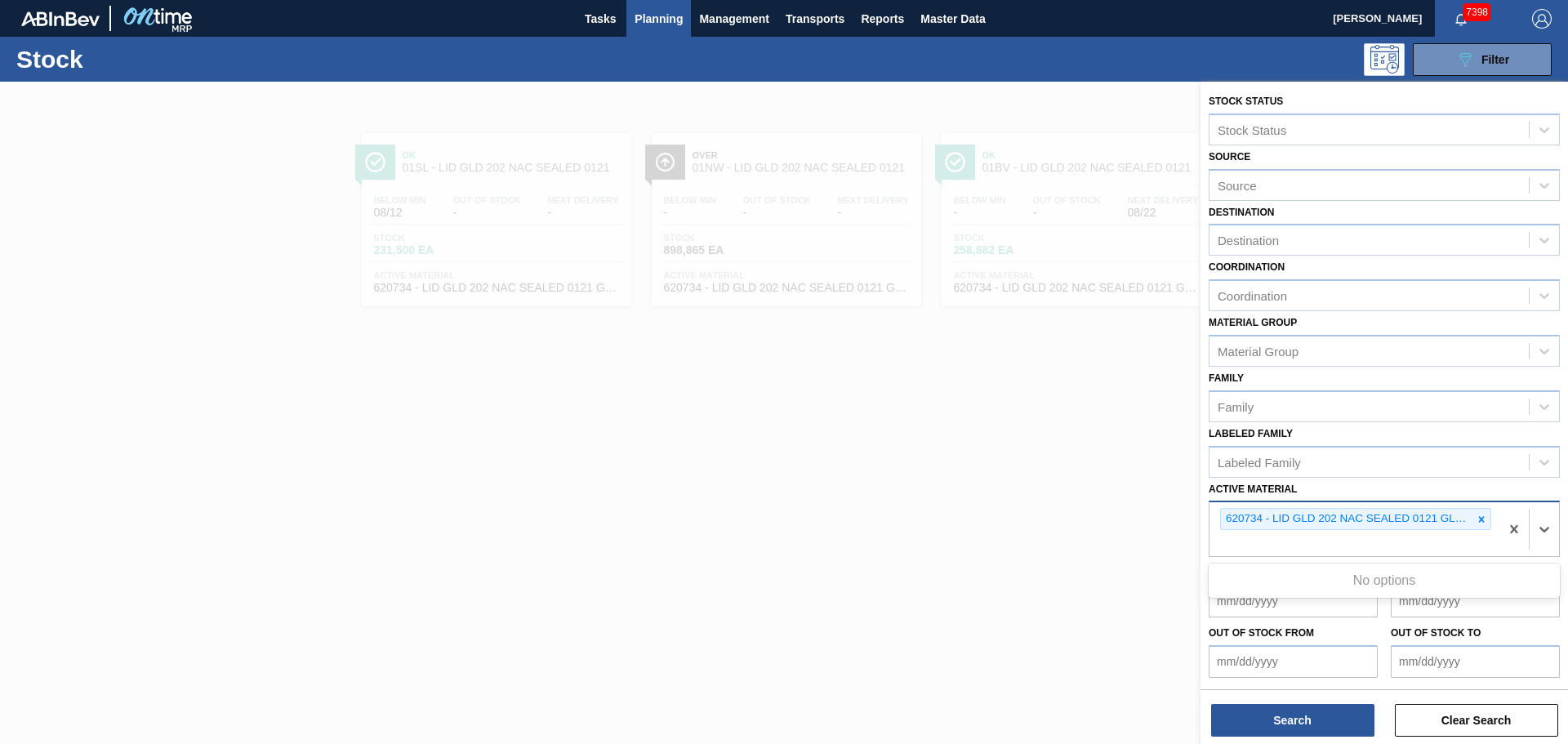
click at [1458, 513] on div "620734 - LID GLD 202 NAC SEALED 0121 GLD MCC 062" at bounding box center [1346, 519] width 252 height 20
click at [1470, 516] on div "620734 - LID GLD 202 NAC SEALED 0121 GLD MCC 062" at bounding box center [1355, 519] width 271 height 22
click at [1475, 516] on icon at bounding box center [1481, 519] width 11 height 11
click at [1480, 514] on icon at bounding box center [1481, 519] width 11 height 11
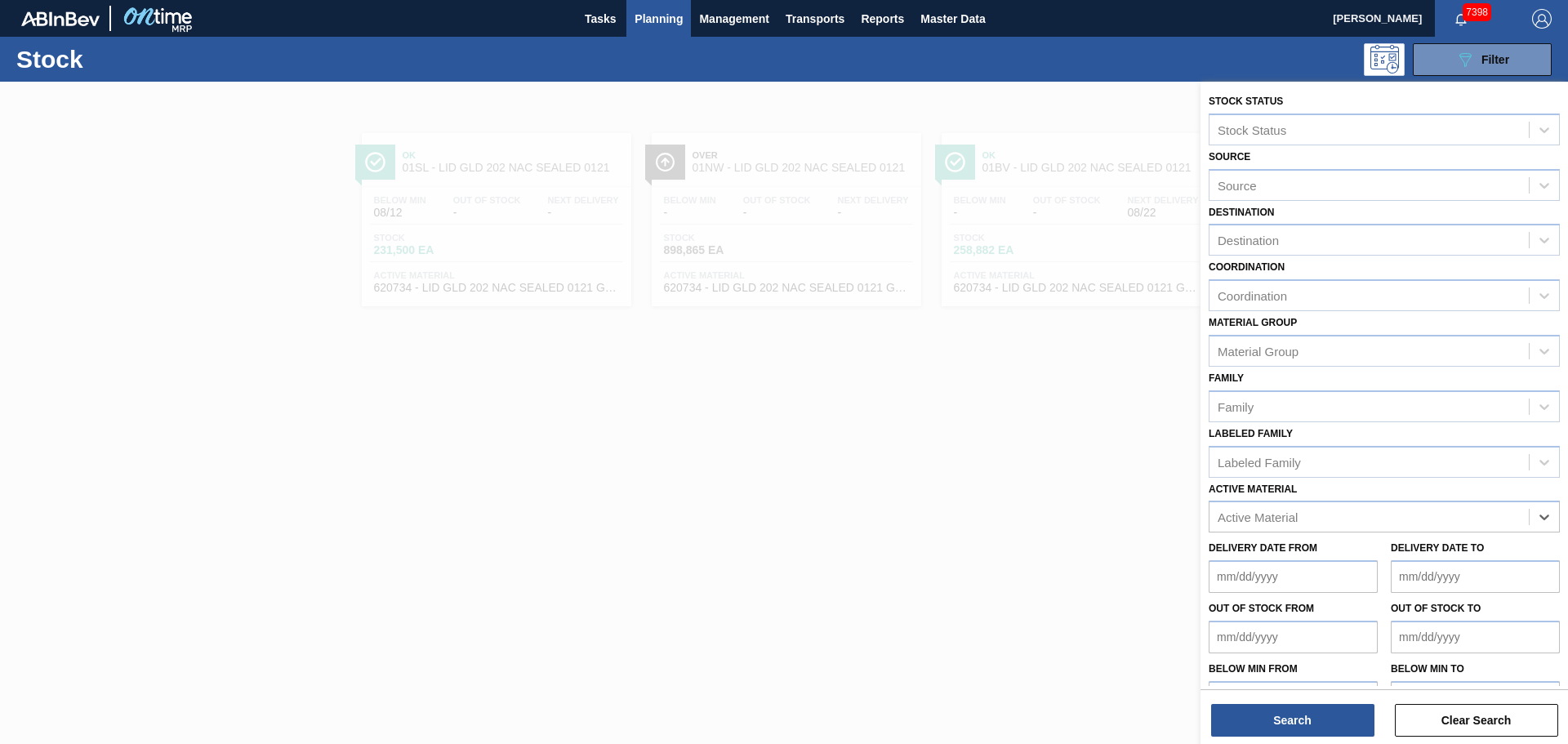
paste Material "620759"
type Material "620759"
click at [1274, 557] on div "620759 - LID SIL 202 NAC SEALED 080 1021 SIL EPOX" at bounding box center [1384, 557] width 351 height 31
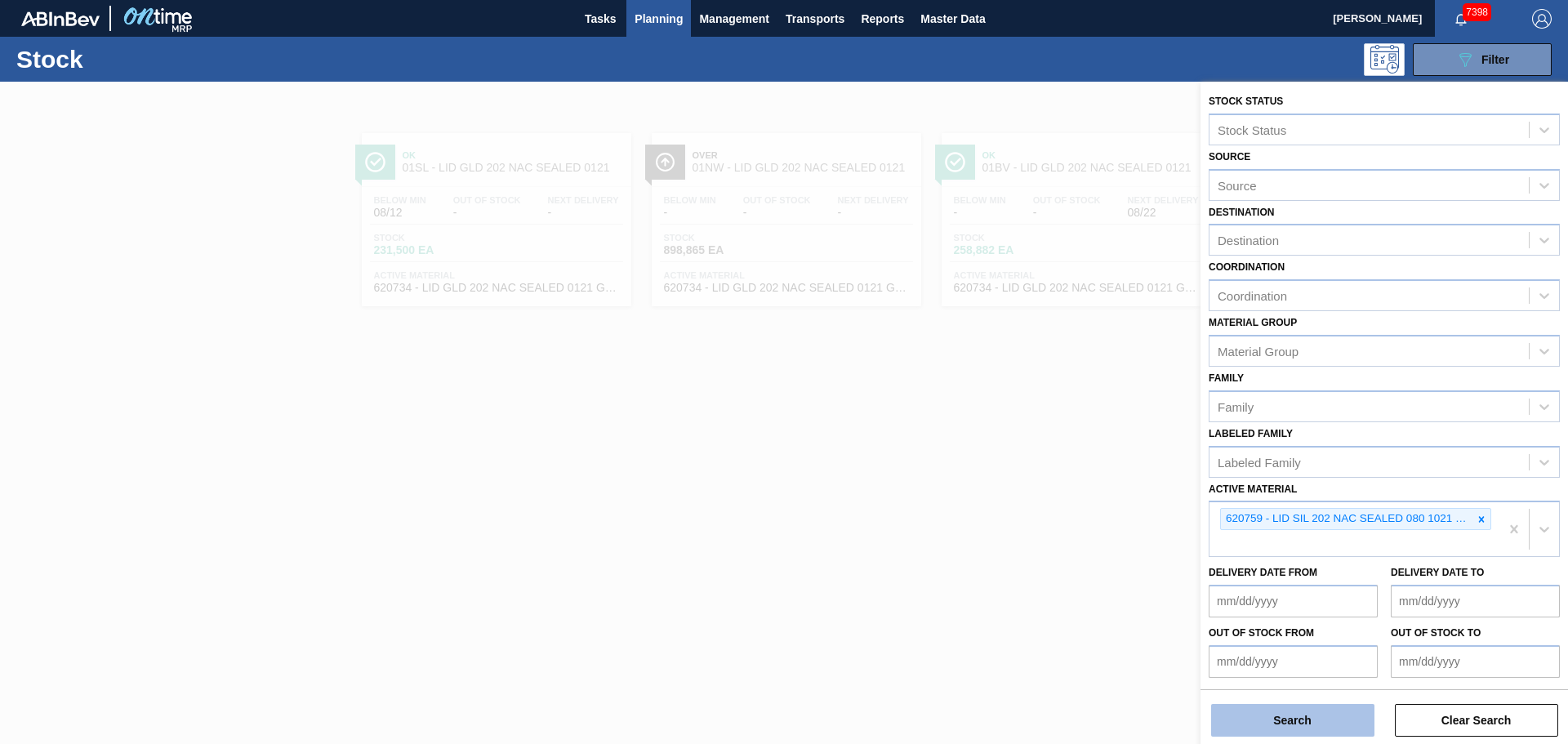
click at [1286, 715] on button "Search" at bounding box center [1293, 720] width 163 height 33
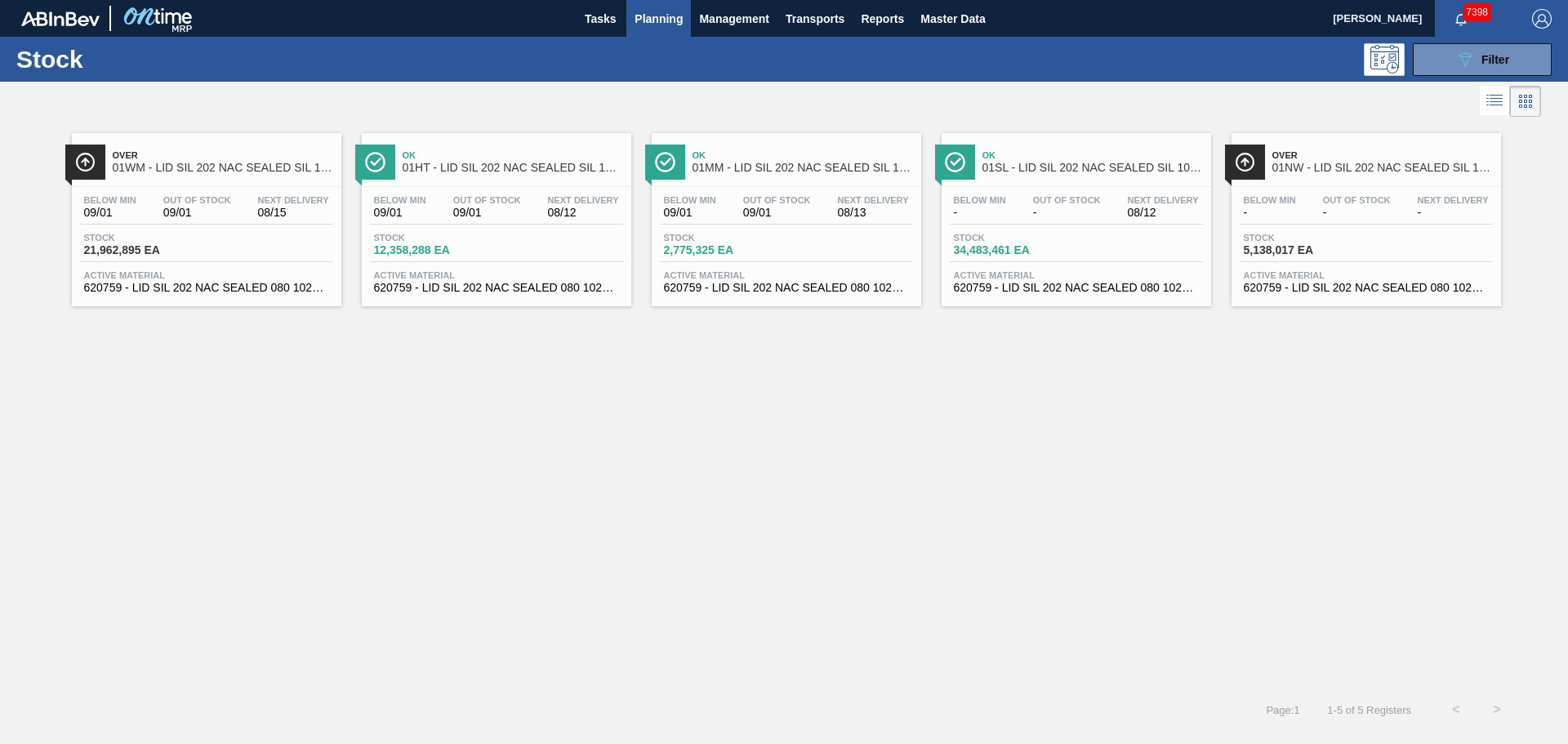
click at [1363, 153] on span "Over" at bounding box center [1382, 155] width 220 height 10
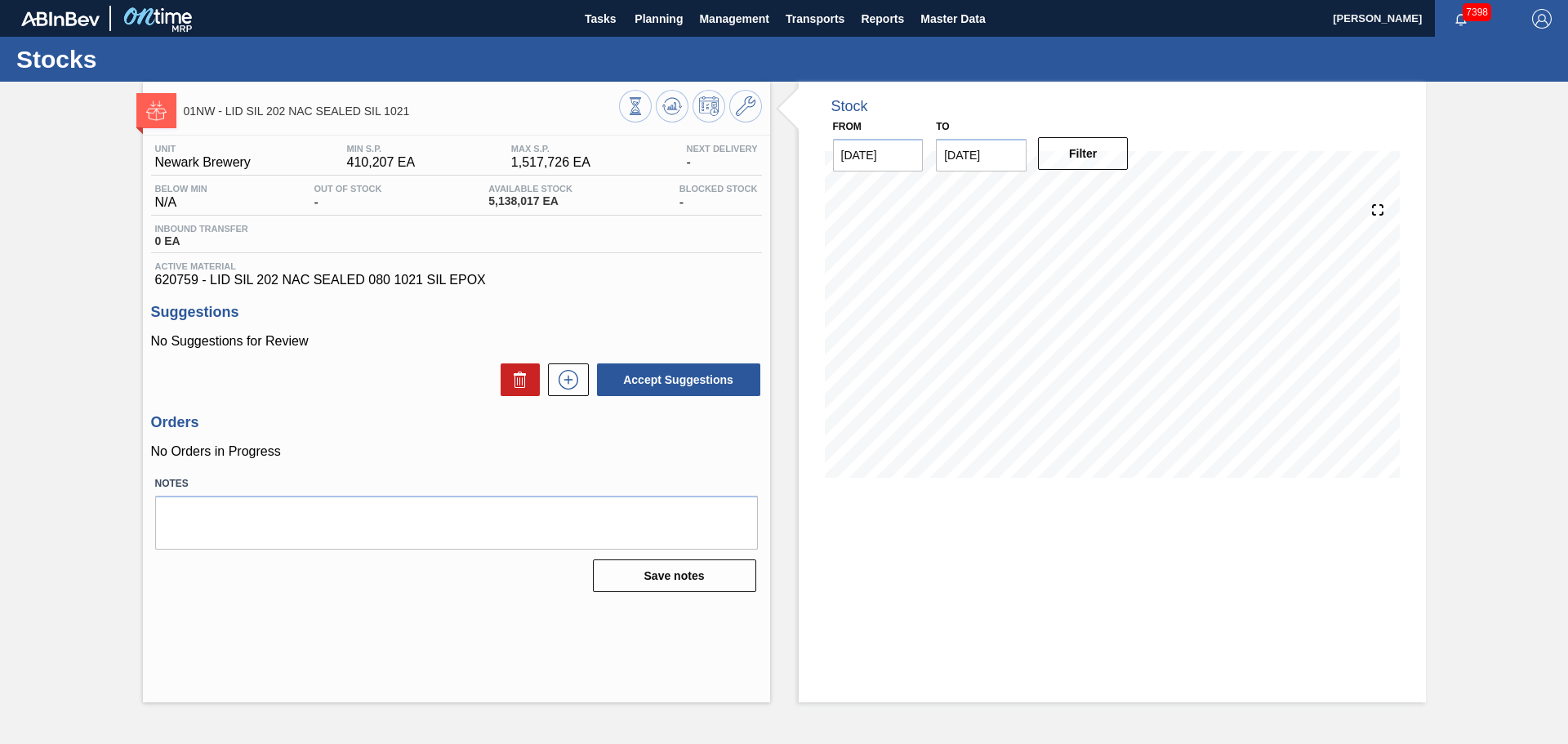
click at [748, 109] on icon at bounding box center [745, 106] width 20 height 20
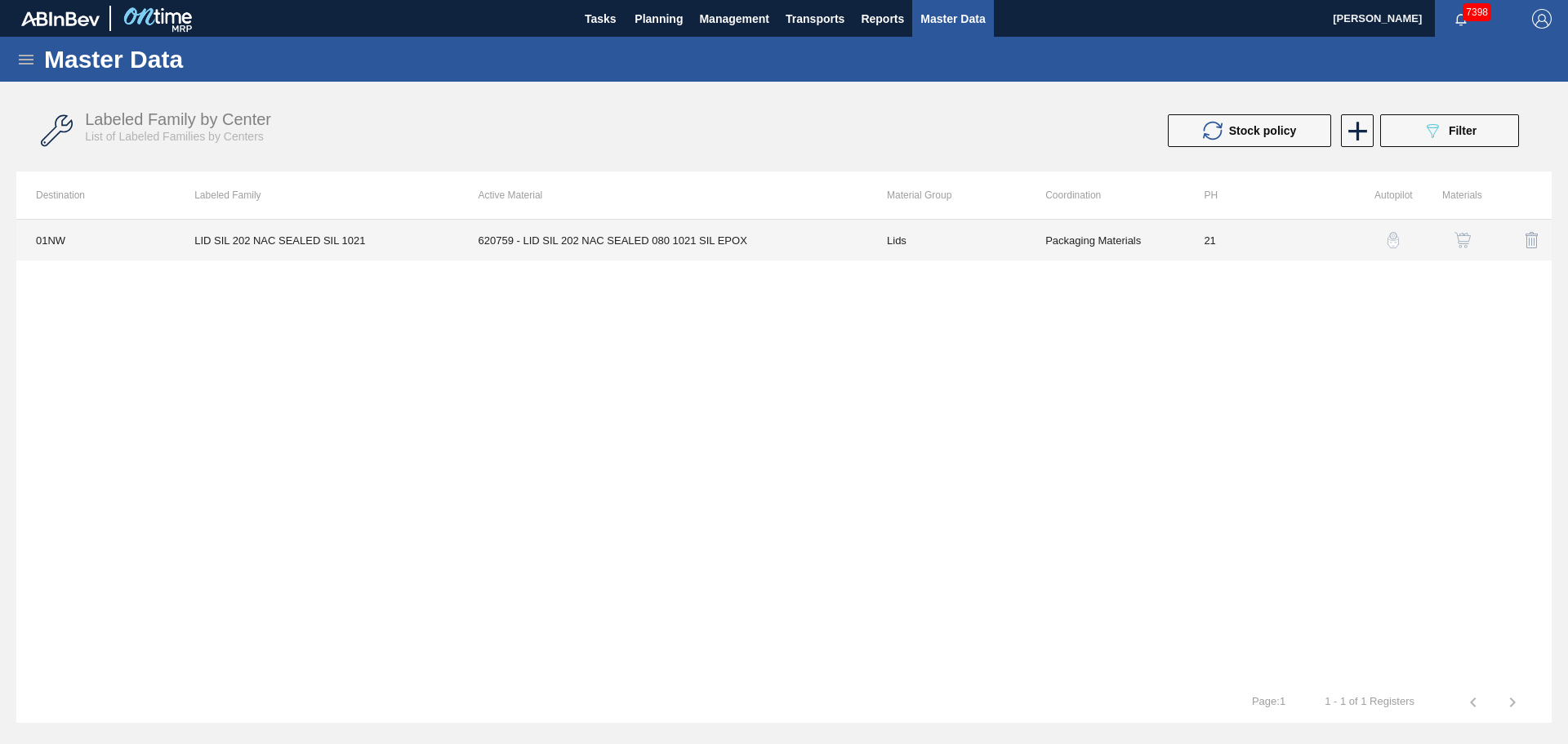
click at [528, 226] on td "620759 - LID SIL 202 NAC SEALED 080 1021 SIL EPOX" at bounding box center [663, 240] width 409 height 41
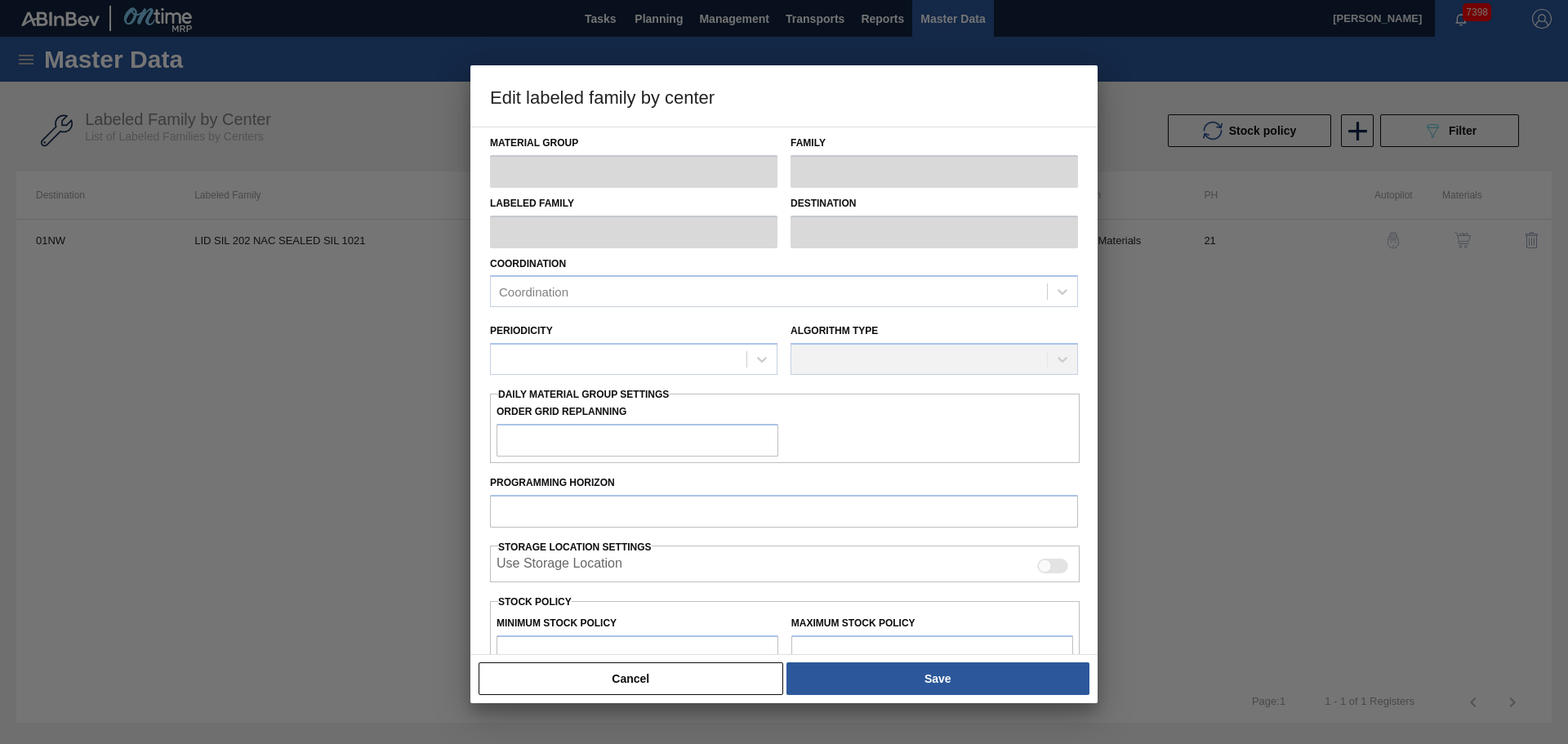
type input "Lids"
type input "Generic 202 Lid"
type input "LID SIL 202 NAC SEALED SIL 1021"
type input "01NW - [GEOGRAPHIC_DATA]"
type input "21"
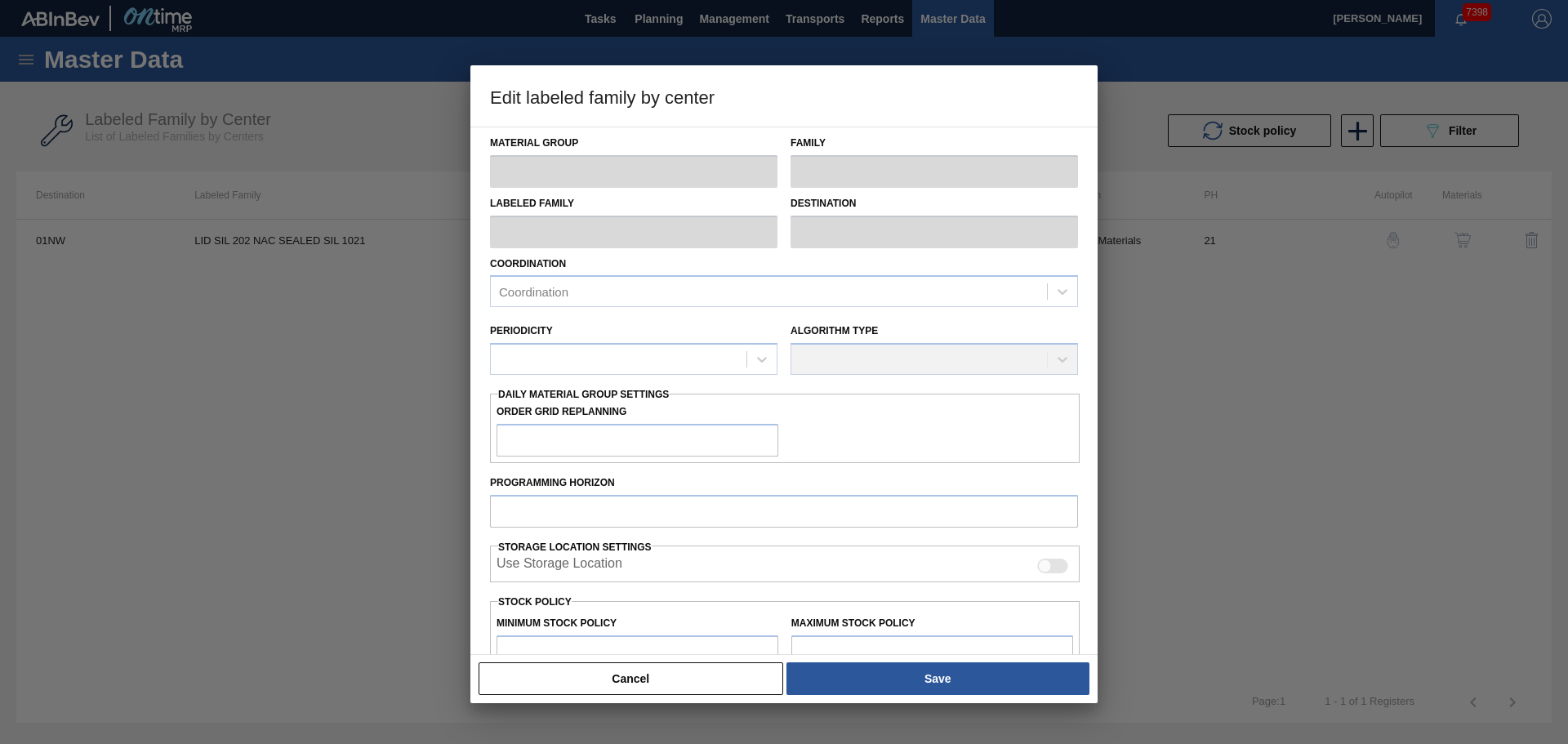
type input "410,207"
type input "1,517,726"
type input "0"
type input "410,207"
checkbox input "true"
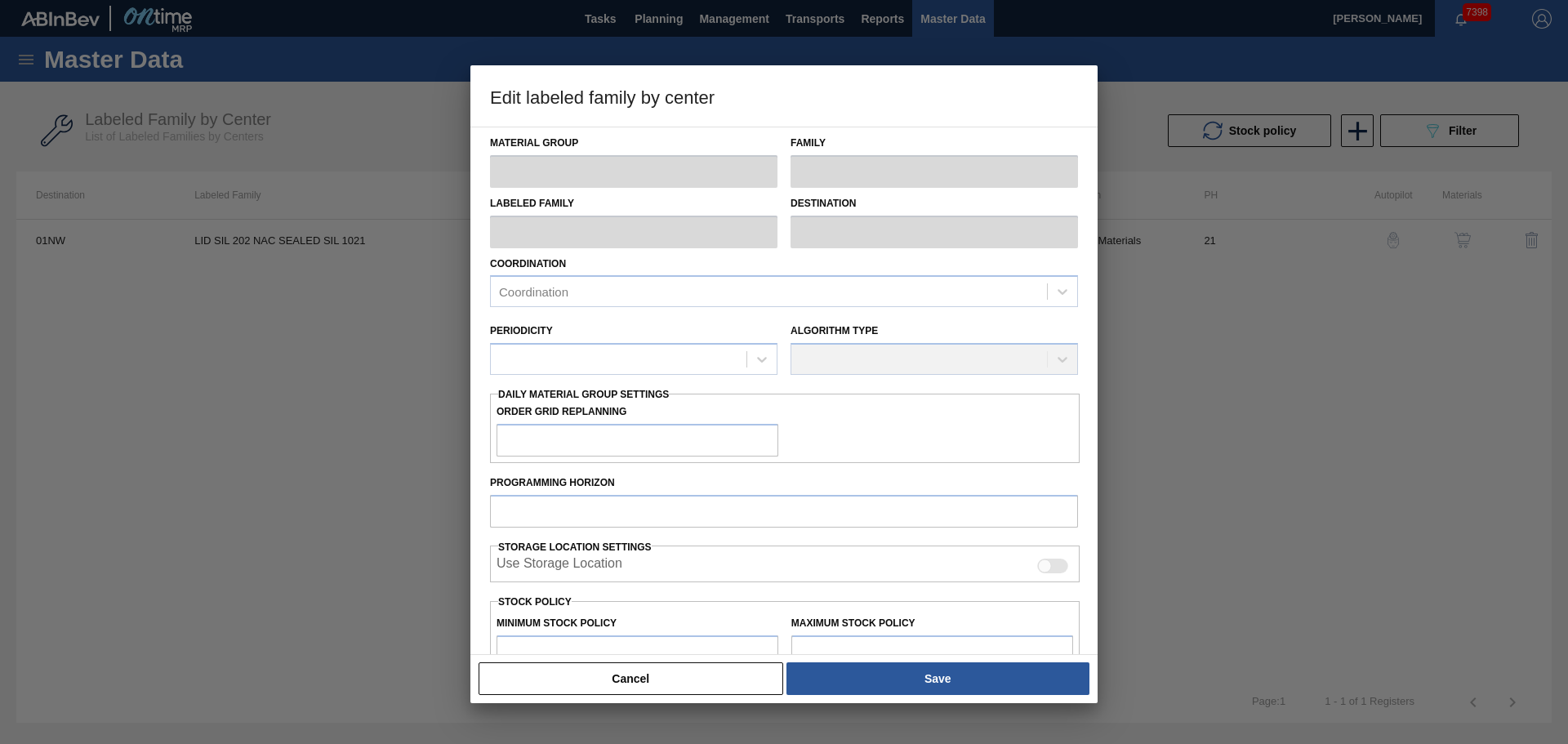
checkbox input "true"
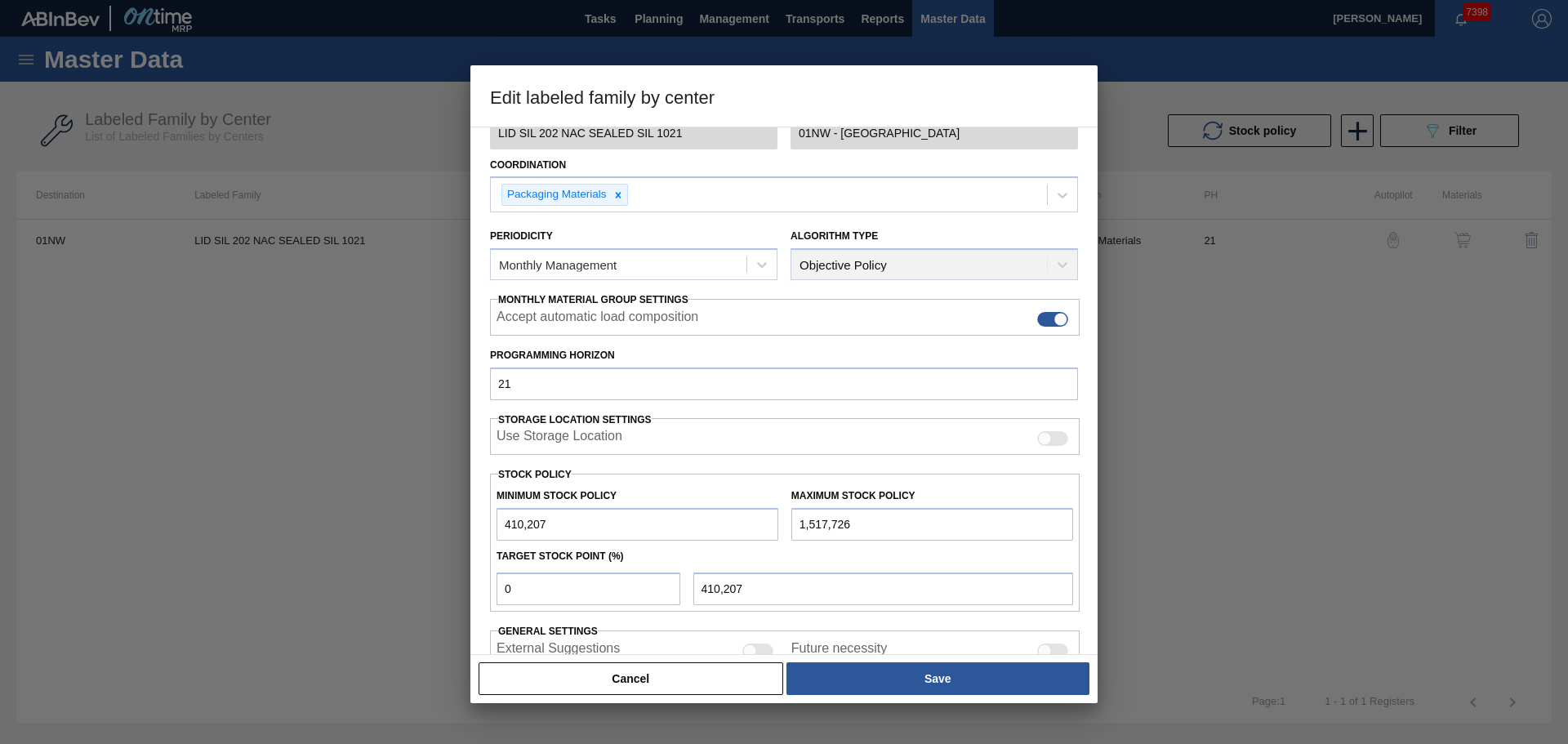
scroll to position [199, 0]
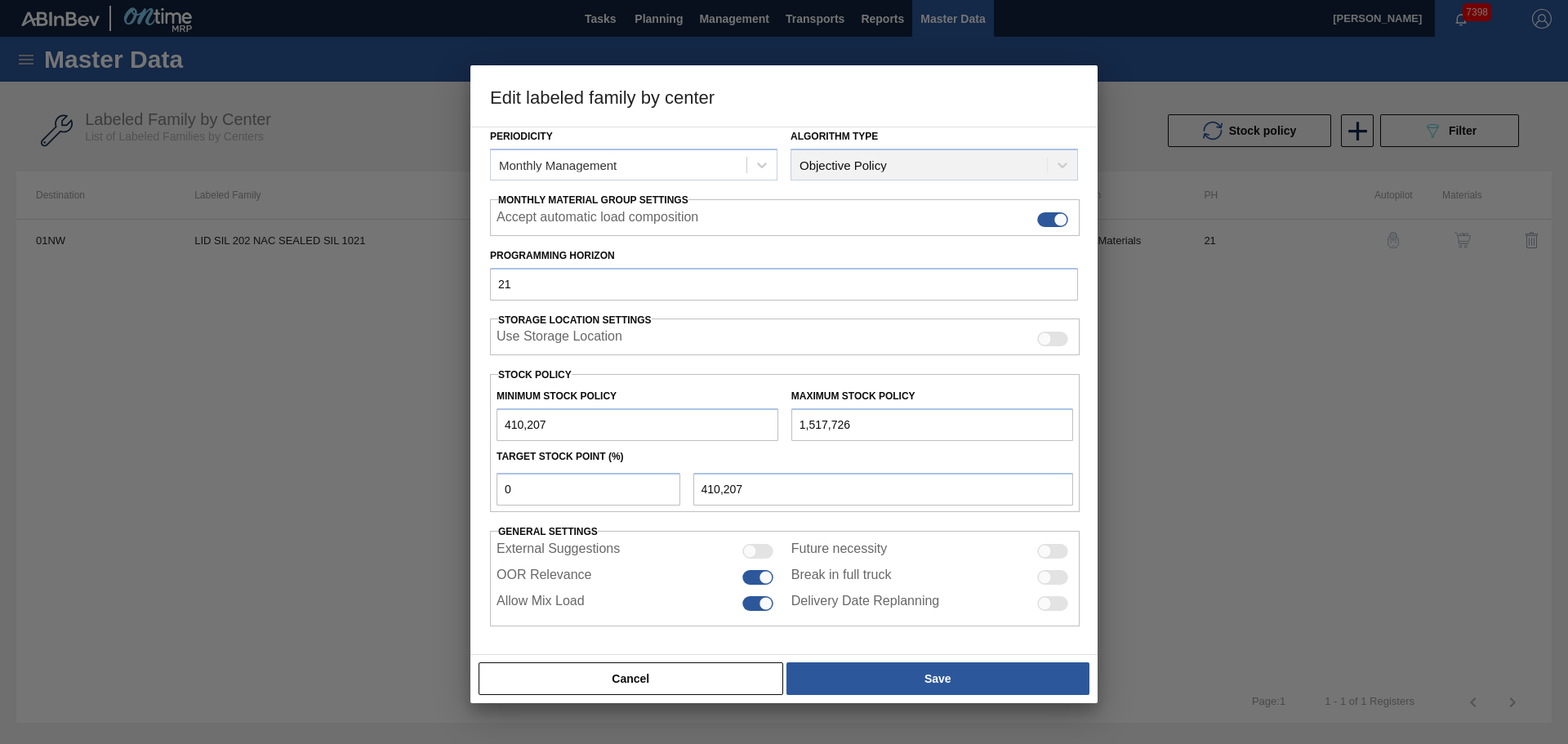
drag, startPoint x: 850, startPoint y: 421, endPoint x: 609, endPoint y: 401, distance: 241.8
click at [609, 401] on div "Minimum Stock Policy 410,207 Maximum Stock Policy 1,517,726" at bounding box center [784, 411] width 590 height 60
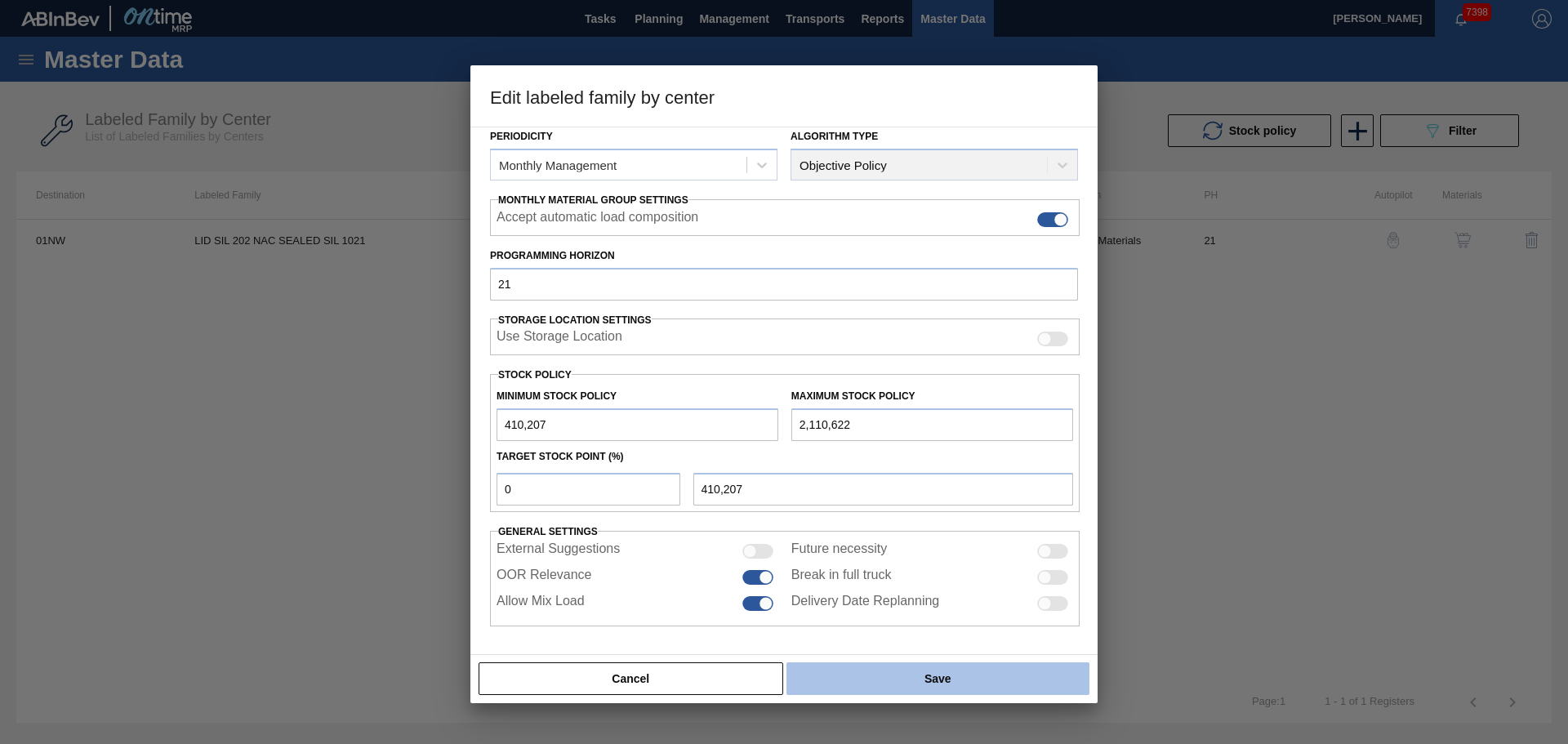
type input "2,110,622"
click at [950, 678] on button "Save" at bounding box center [937, 678] width 303 height 33
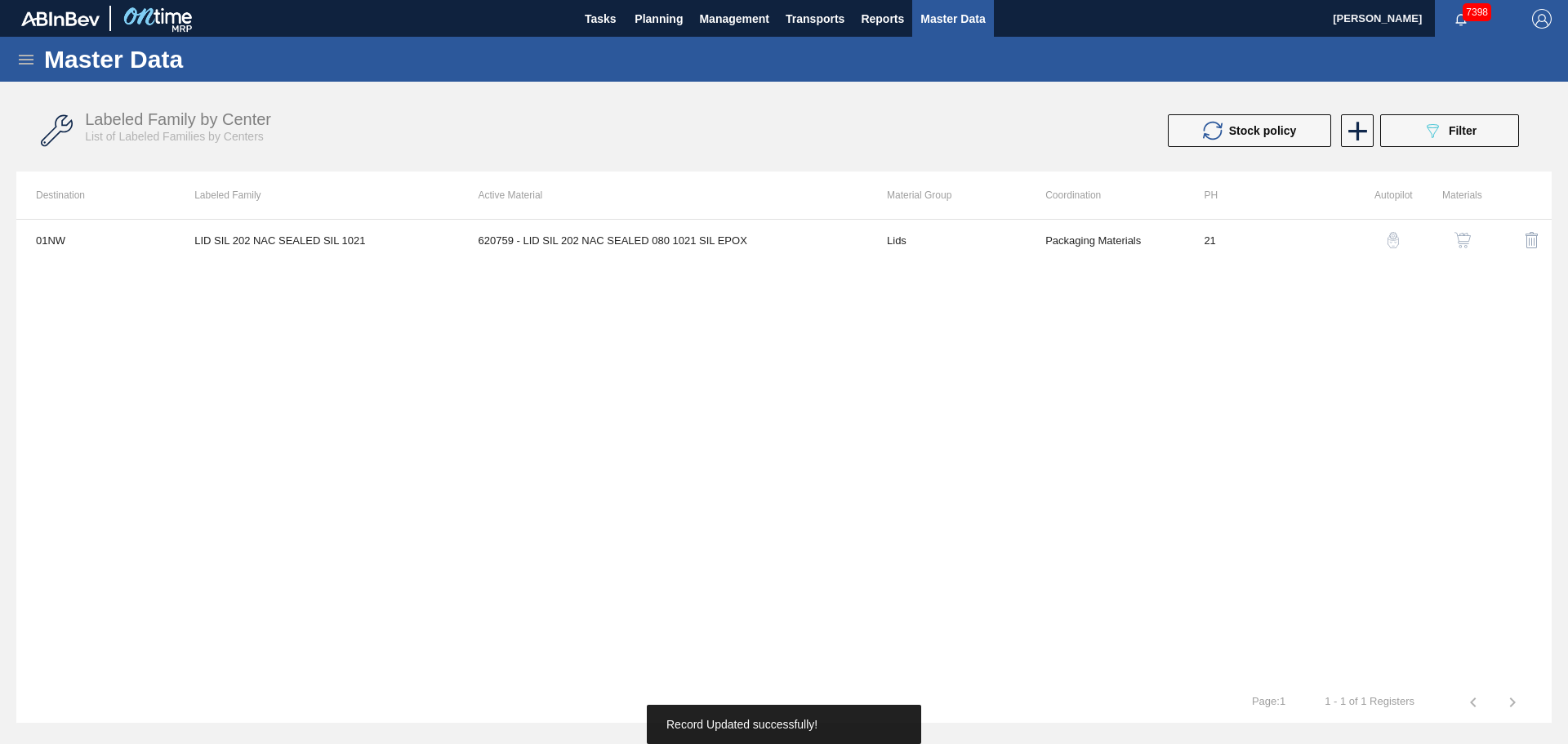
drag, startPoint x: 906, startPoint y: 510, endPoint x: 895, endPoint y: 501, distance: 14.2
click at [906, 508] on div "01NW LID SIL 202 NAC SEALED SIL 1021 620759 - LID SIL 202 NAC SEALED 080 1021 S…" at bounding box center [784, 450] width 1535 height 463
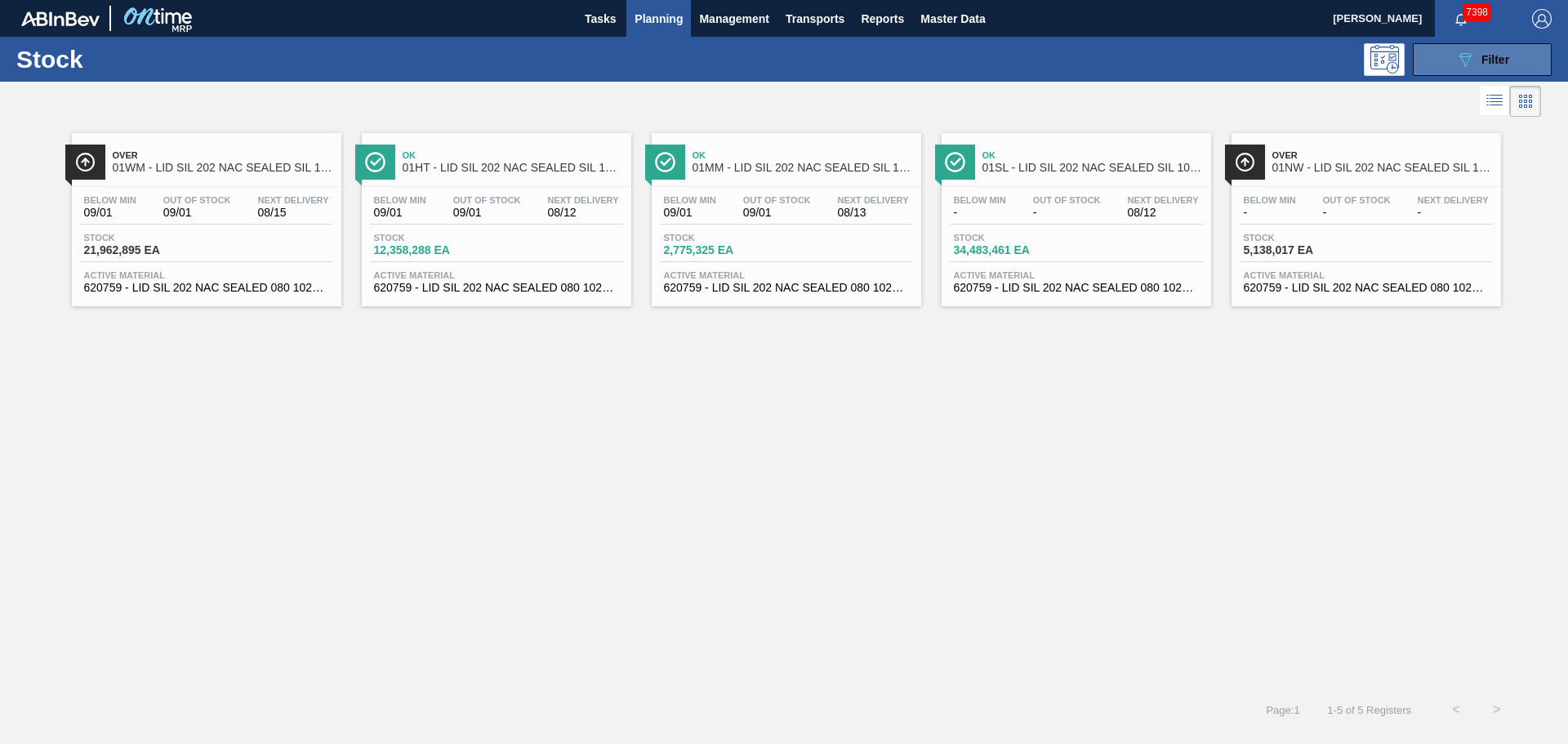
click at [1429, 48] on button "089F7B8B-B2A5-4AFE-B5C0-19BA573D28AC Filter" at bounding box center [1482, 59] width 138 height 33
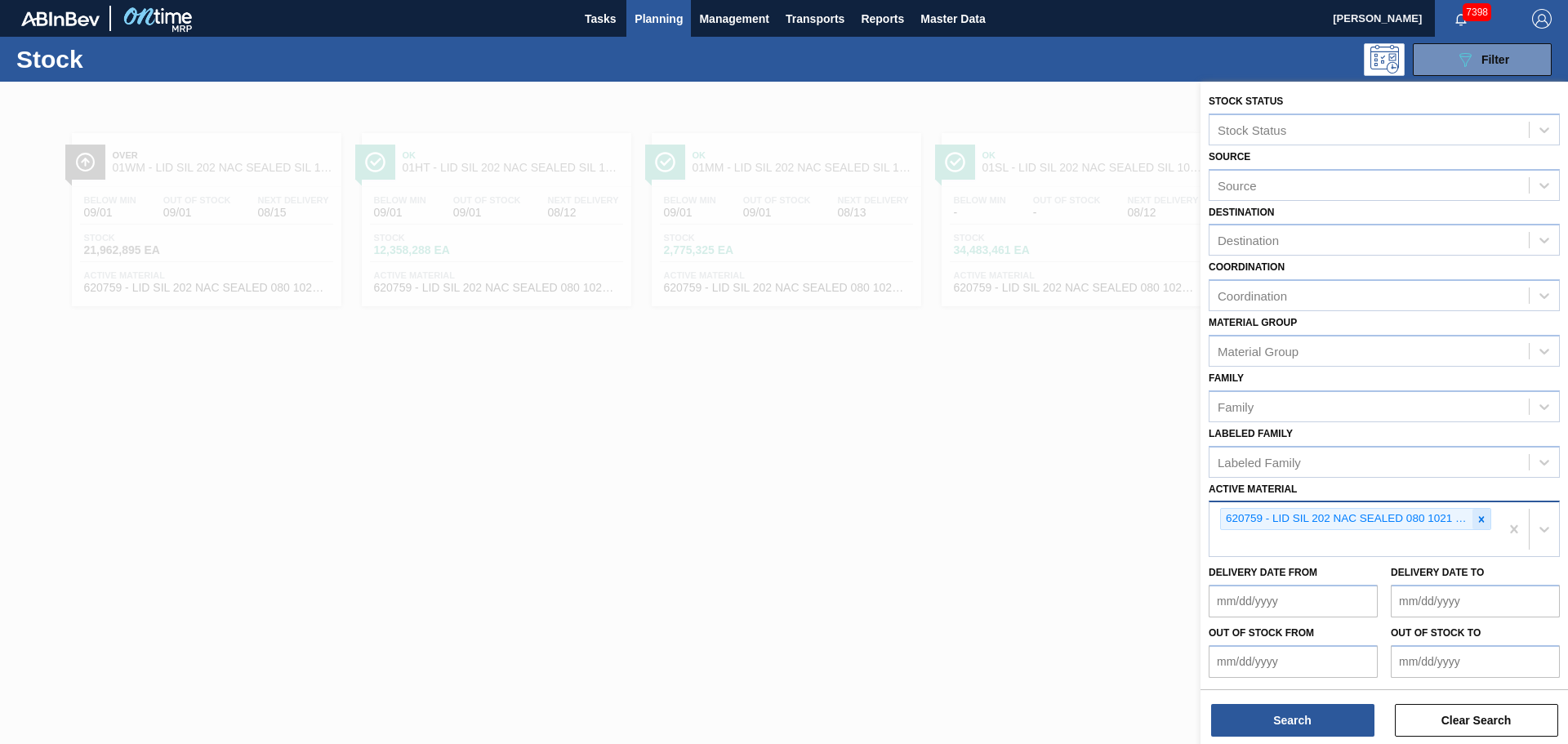
click at [1478, 516] on icon at bounding box center [1481, 519] width 11 height 11
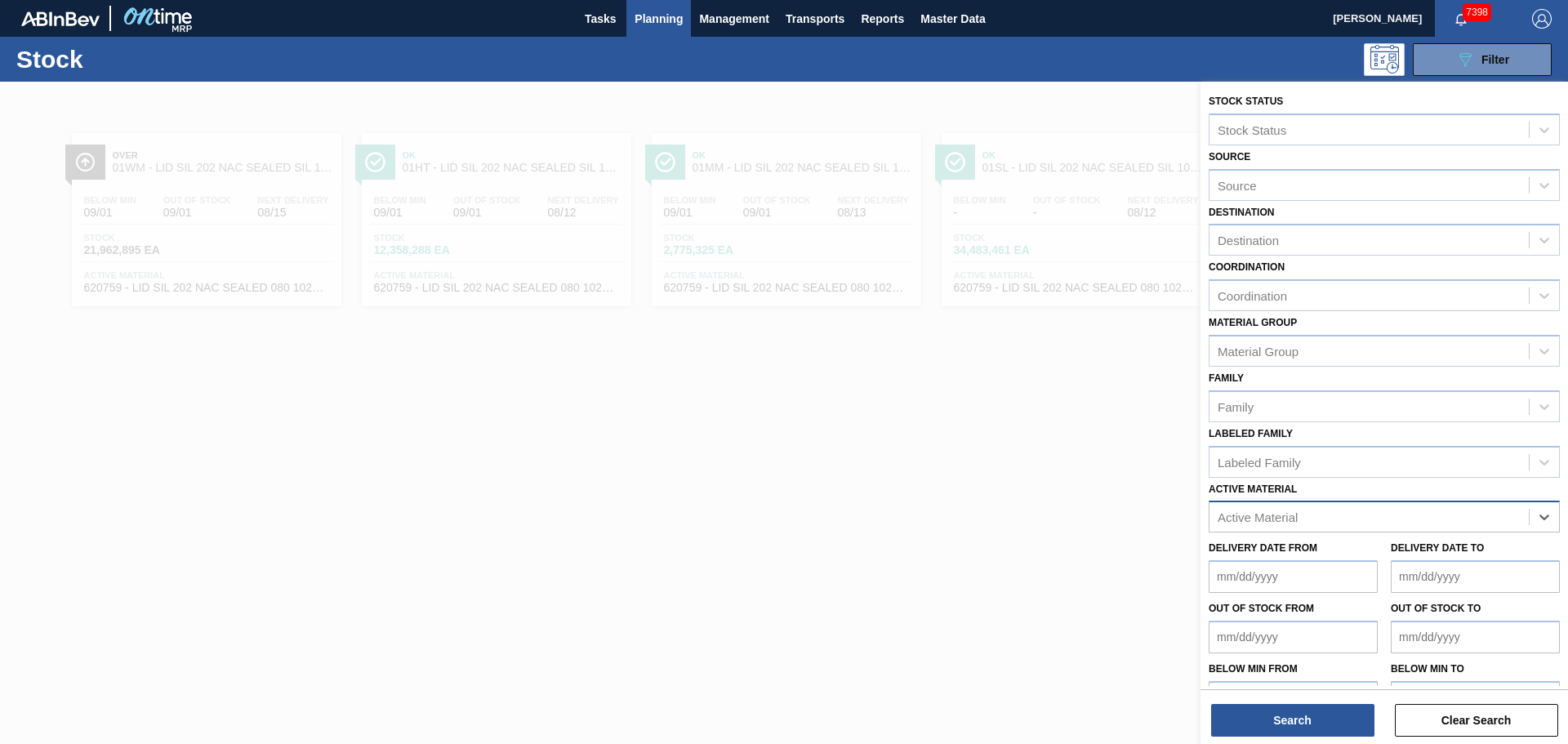
paste Material "620805"
type Material "620805"
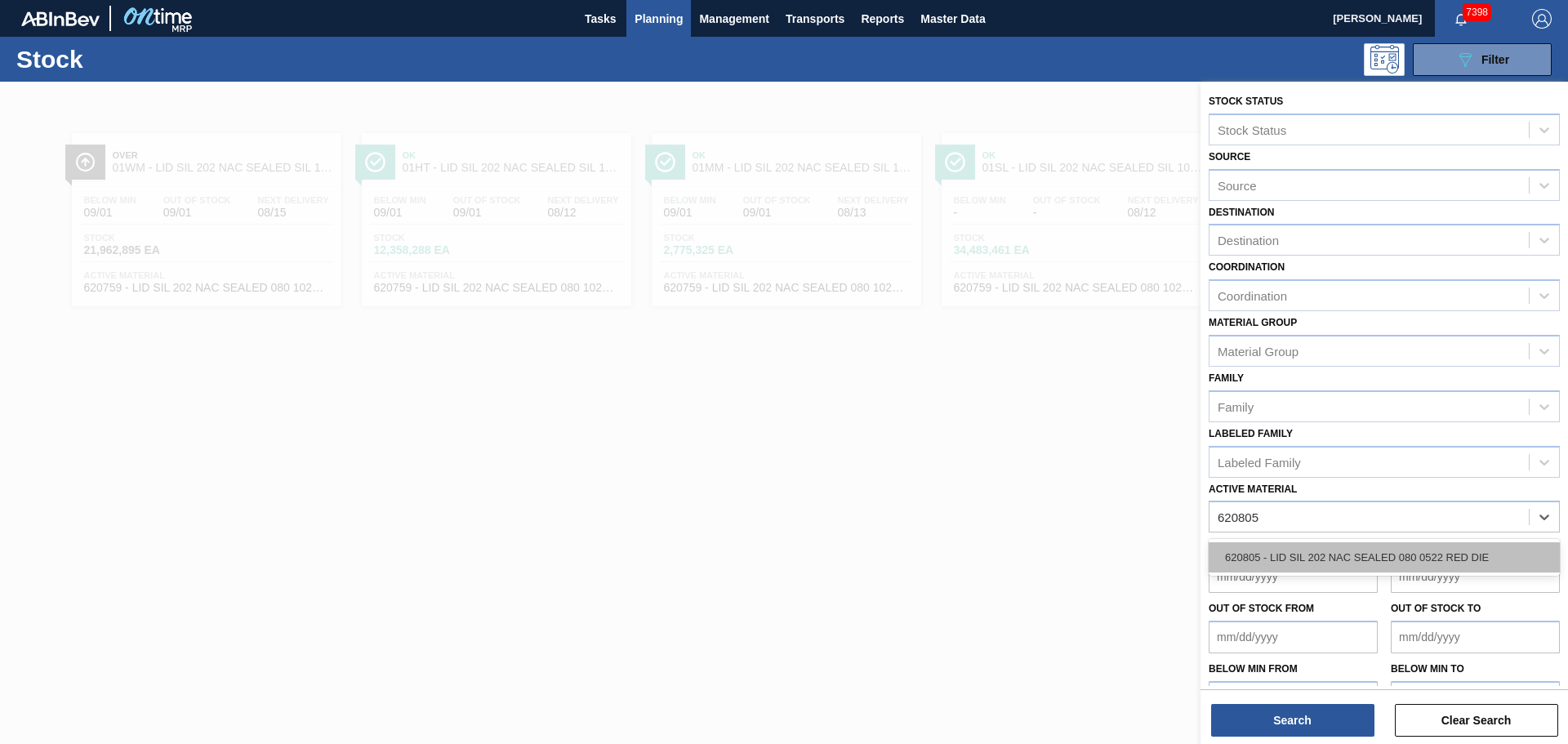
click at [1307, 557] on div "620805 - LID SIL 202 NAC SEALED 080 0522 RED DIE" at bounding box center [1384, 557] width 351 height 31
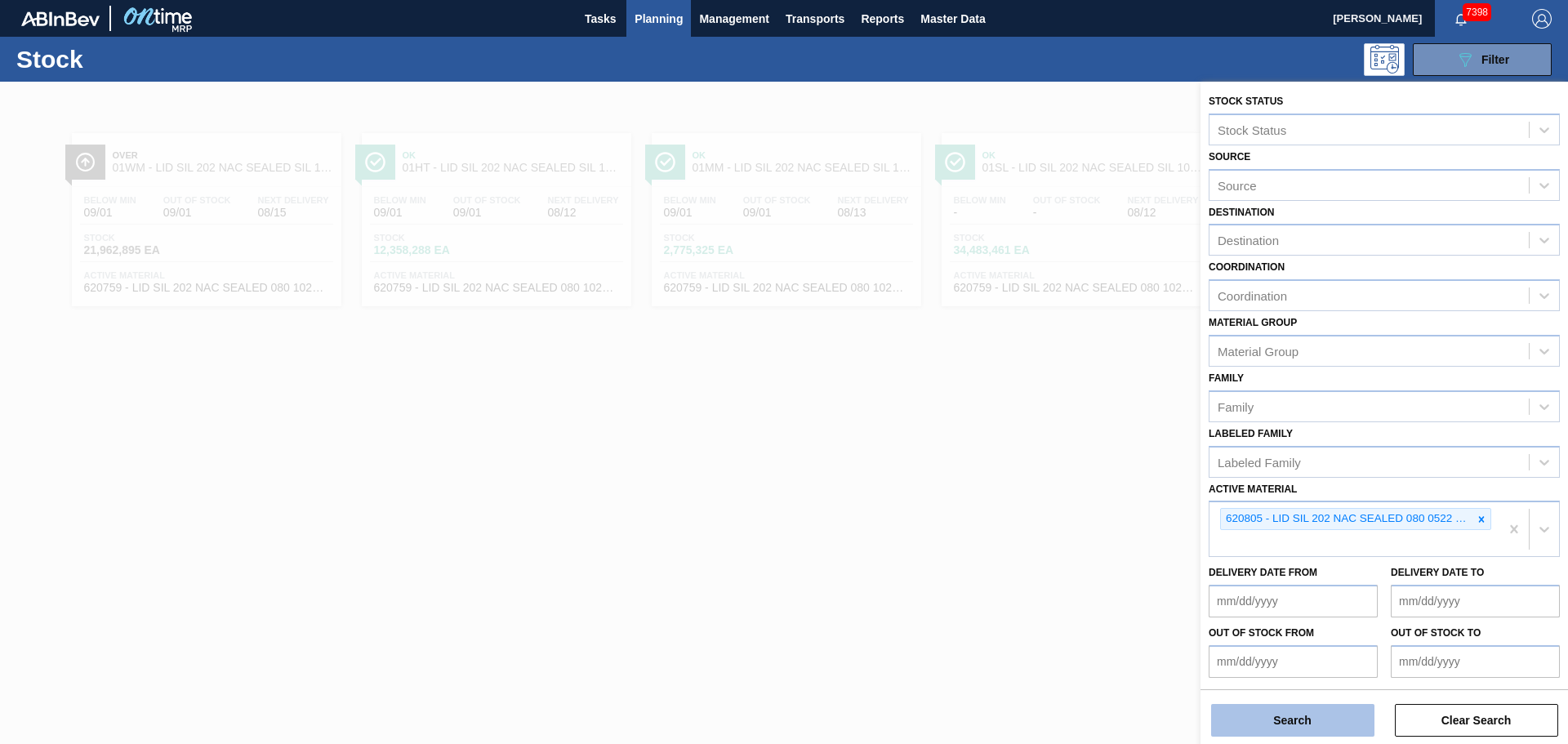
click at [1307, 717] on button "Search" at bounding box center [1293, 720] width 163 height 33
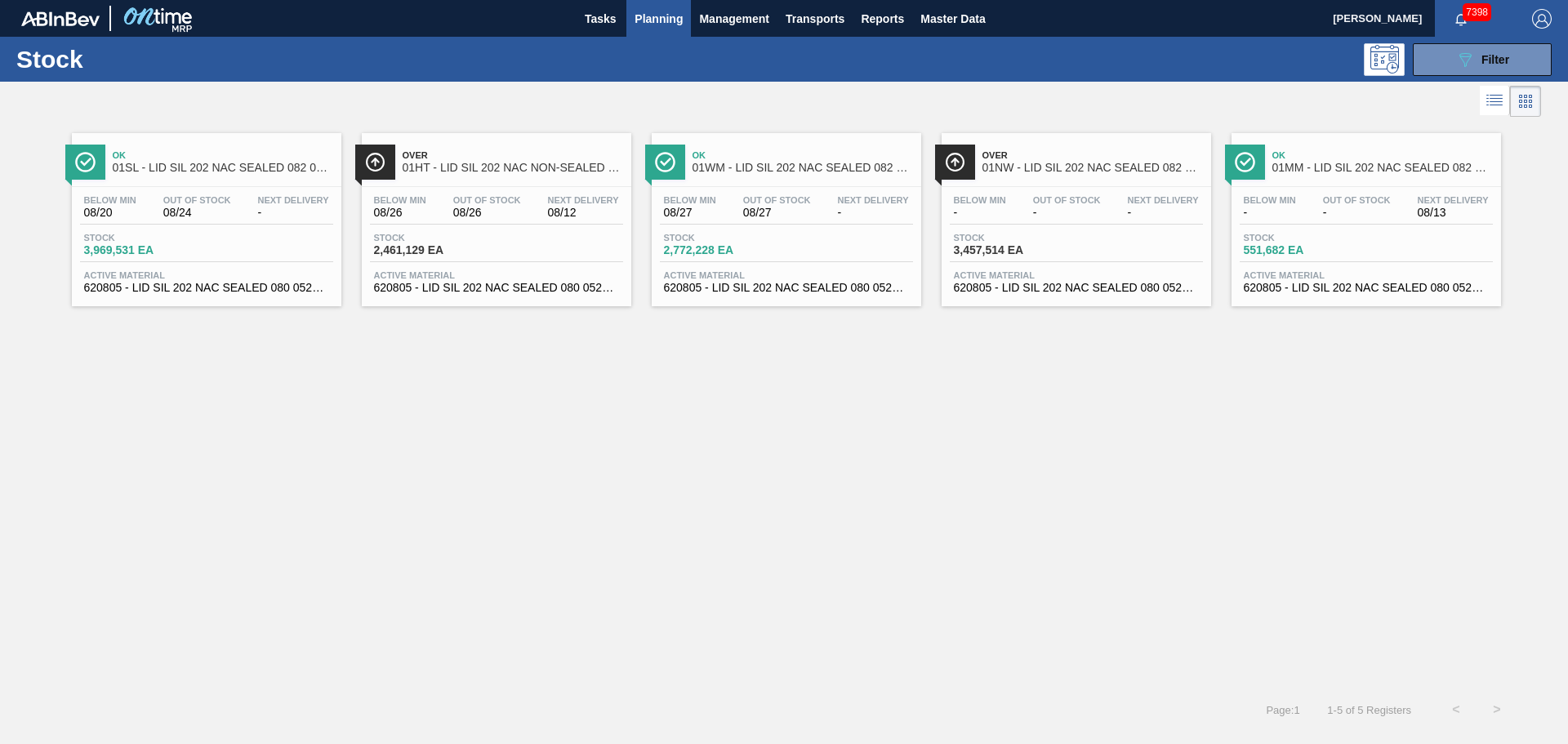
click at [1011, 169] on span "01NW - LID SIL 202 NAC SEALED 082 0521 RED DIE" at bounding box center [1091, 167] width 220 height 12
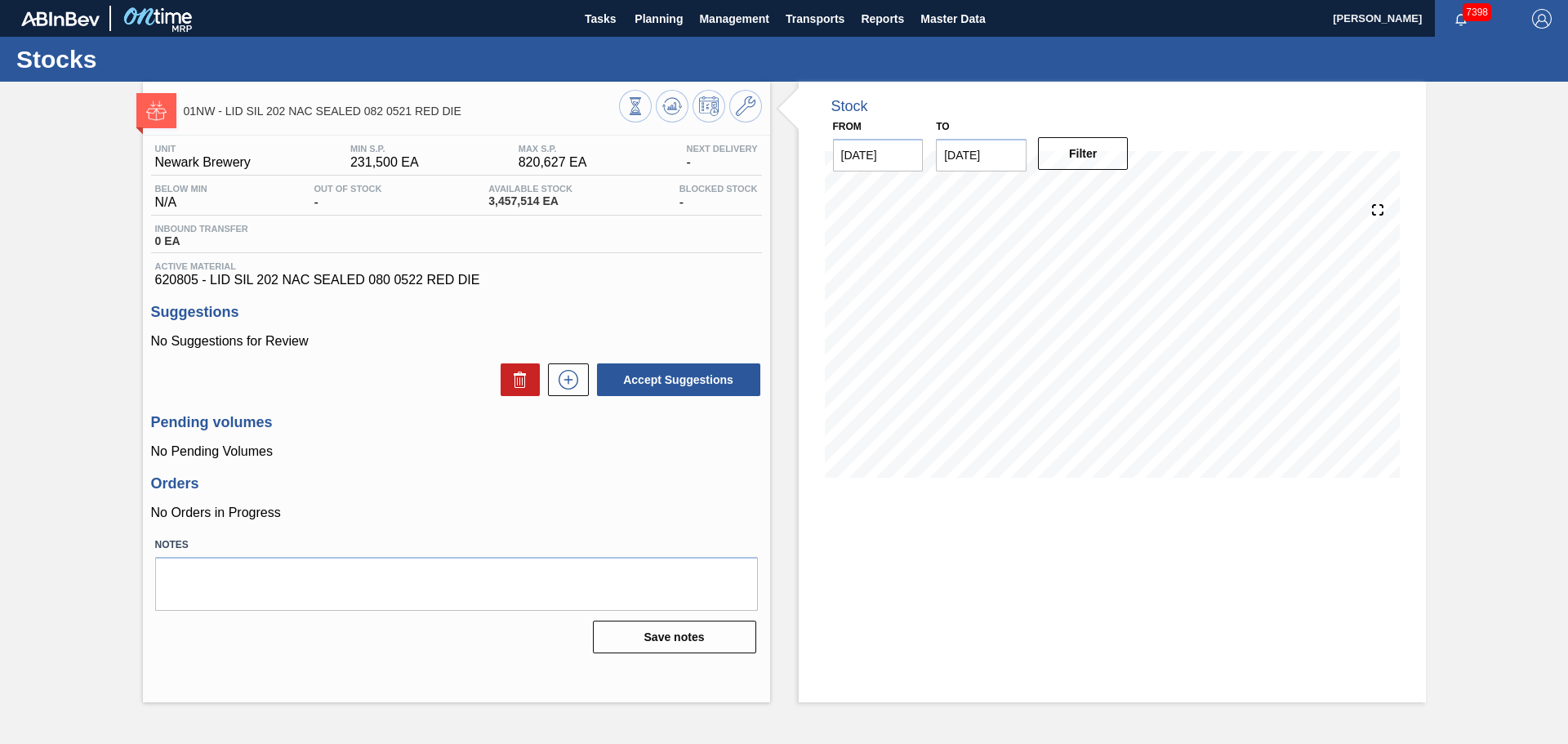
click at [738, 107] on icon at bounding box center [745, 106] width 20 height 20
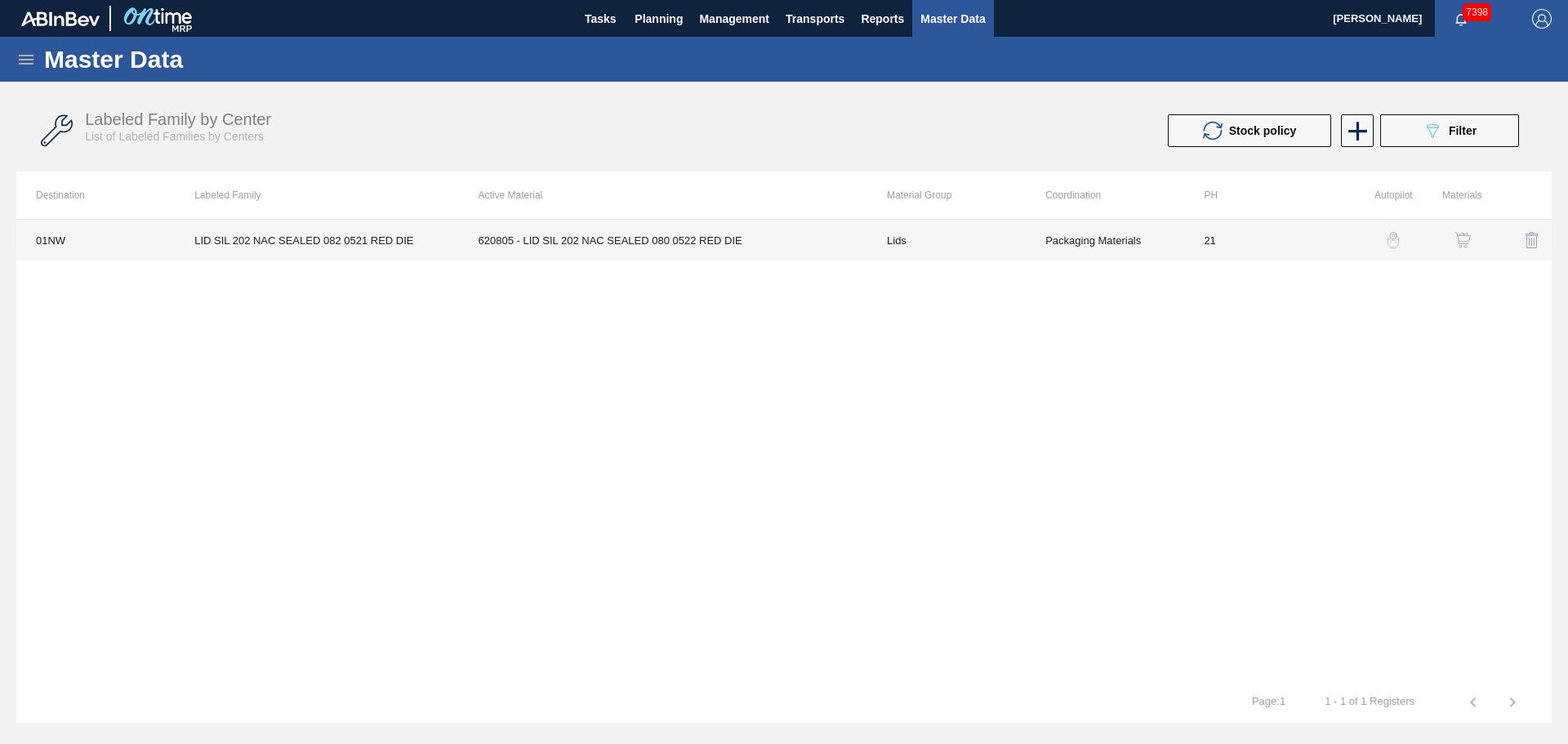
click at [725, 242] on td "620805 - LID SIL 202 NAC SEALED 080 0522 RED DIE" at bounding box center [663, 240] width 409 height 41
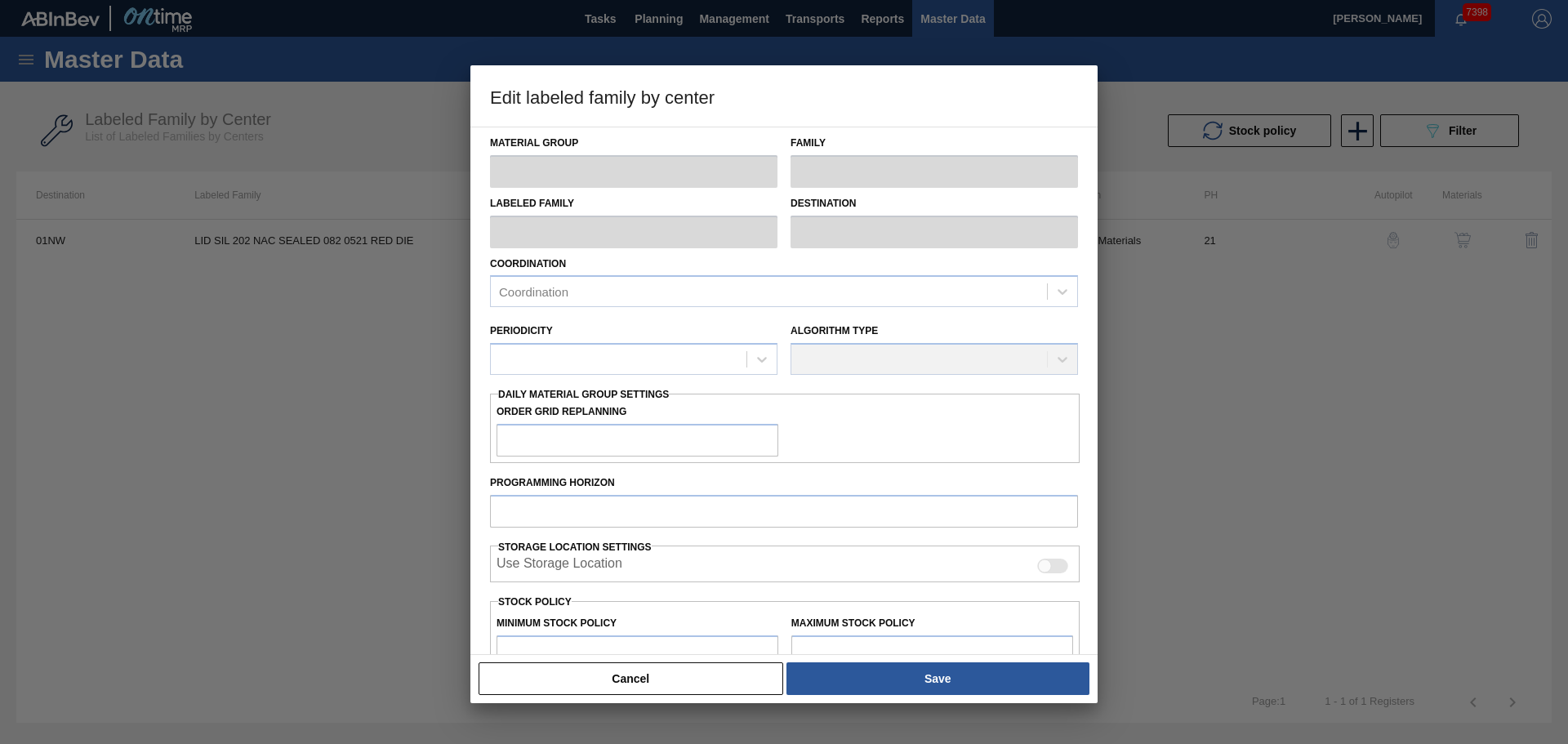
type input "Lids"
type input "Generic 202 Lid"
type input "LID SIL 202 NAC SEALED 082 0521 RED DIE"
type input "01NW - [GEOGRAPHIC_DATA]"
type input "0"
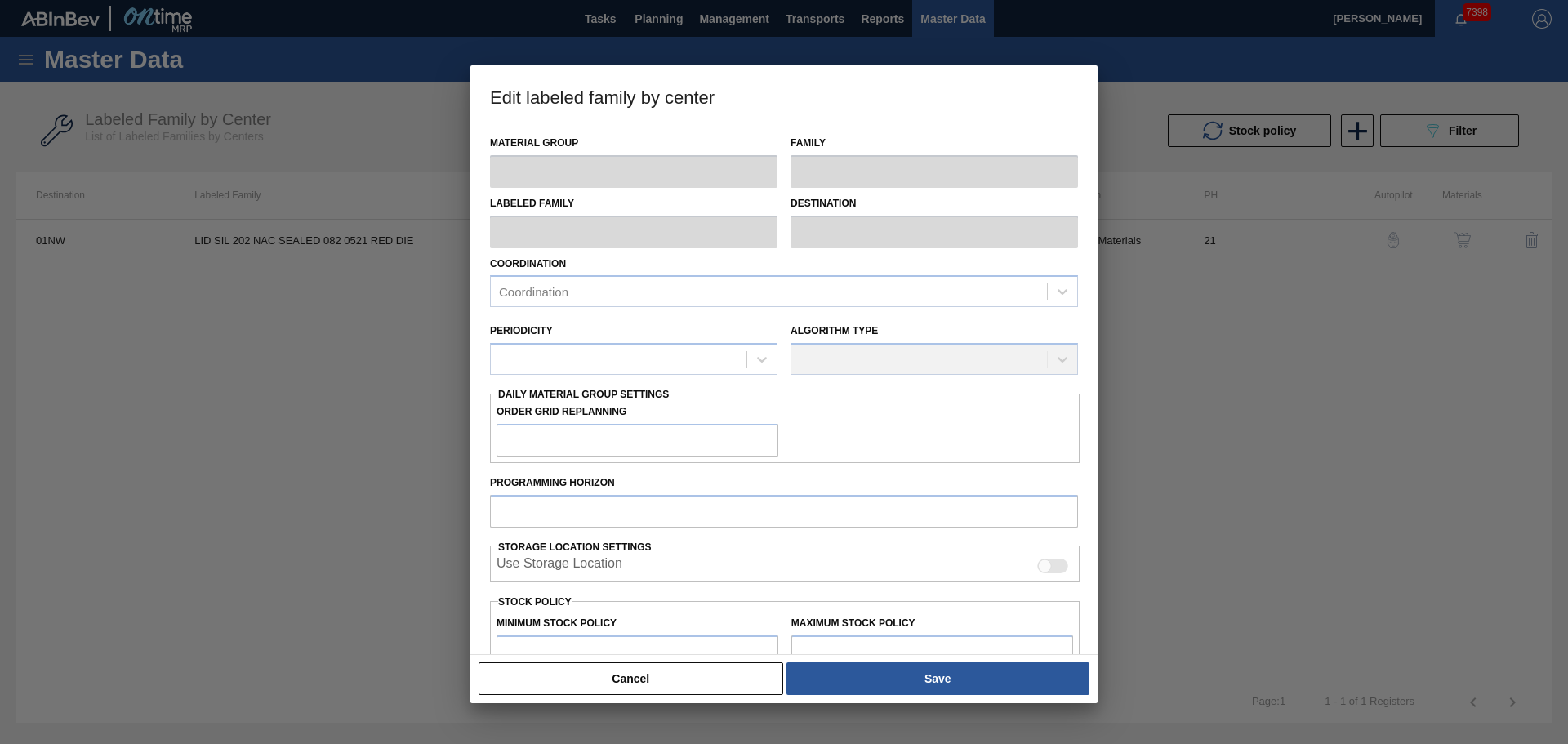
type input "21"
type input "231,500"
type input "820,627"
type input "10"
type input "290,413"
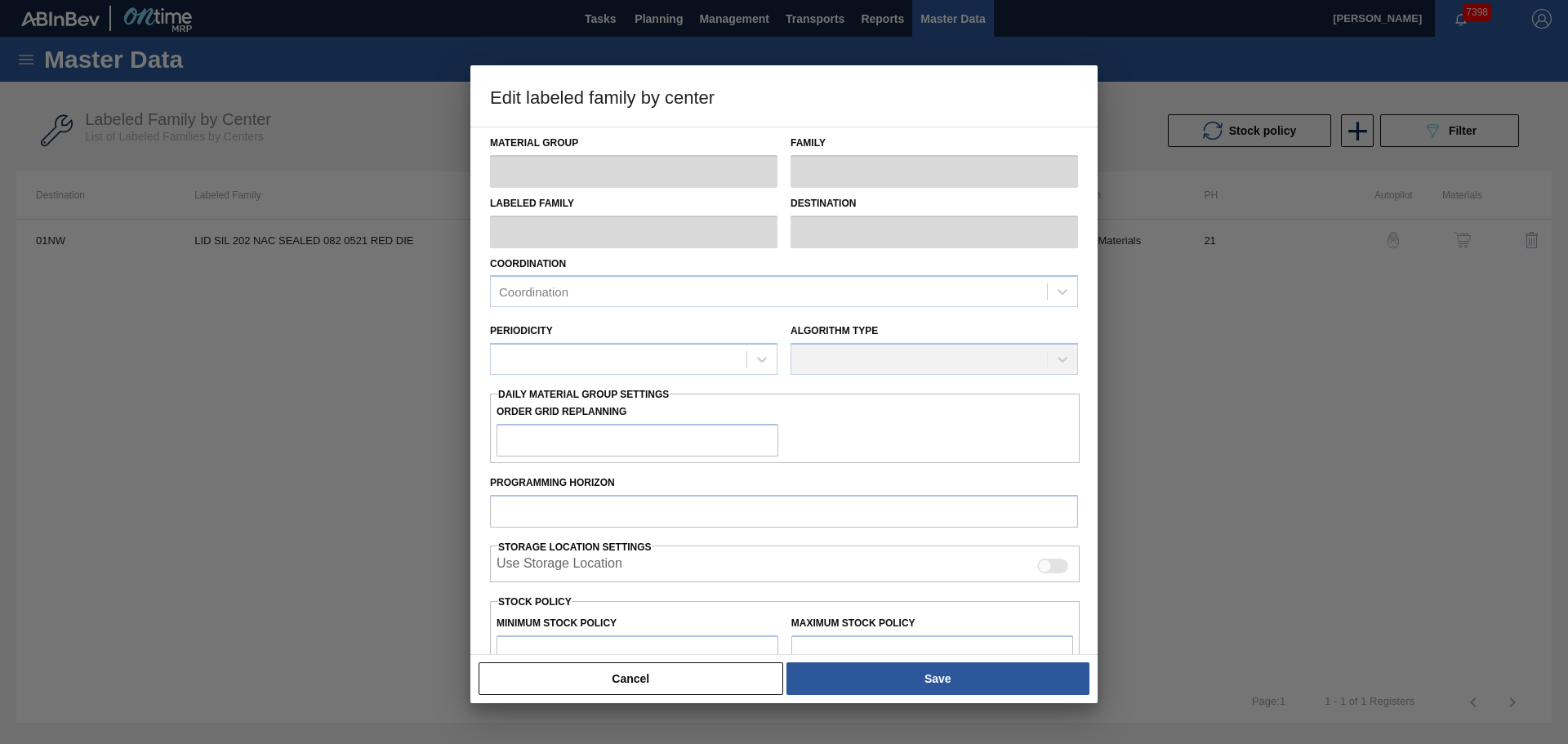
checkbox input "true"
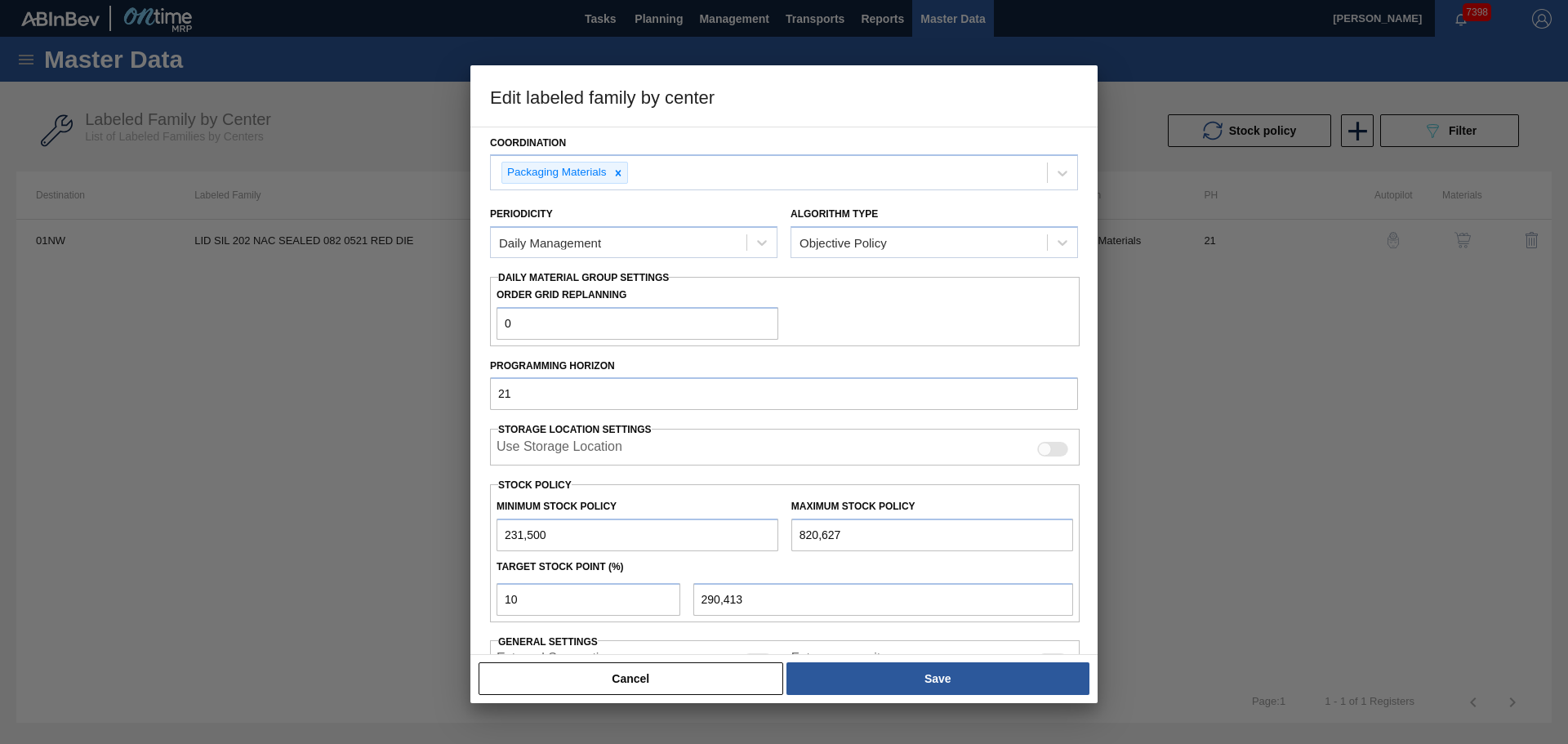
scroll to position [256, 0]
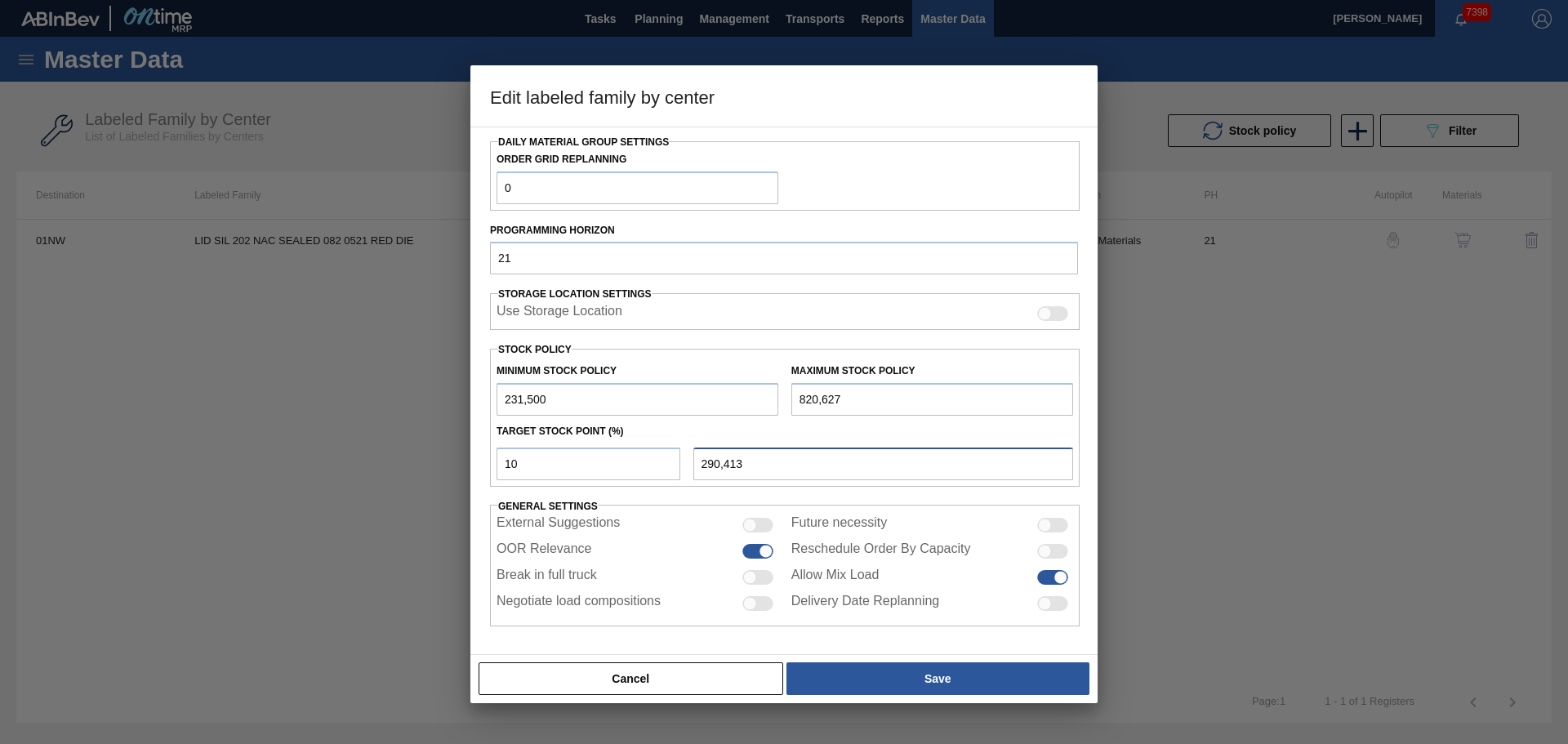
drag, startPoint x: 584, startPoint y: 470, endPoint x: 529, endPoint y: 472, distance: 55.0
click at [546, 472] on div "10 290,413" at bounding box center [784, 462] width 590 height 37
type input "290,413"
drag, startPoint x: 889, startPoint y: 401, endPoint x: 639, endPoint y: 412, distance: 250.2
click at [639, 412] on div "Minimum Stock Policy 231,500 Maximum Stock Policy 820,627" at bounding box center [784, 385] width 590 height 60
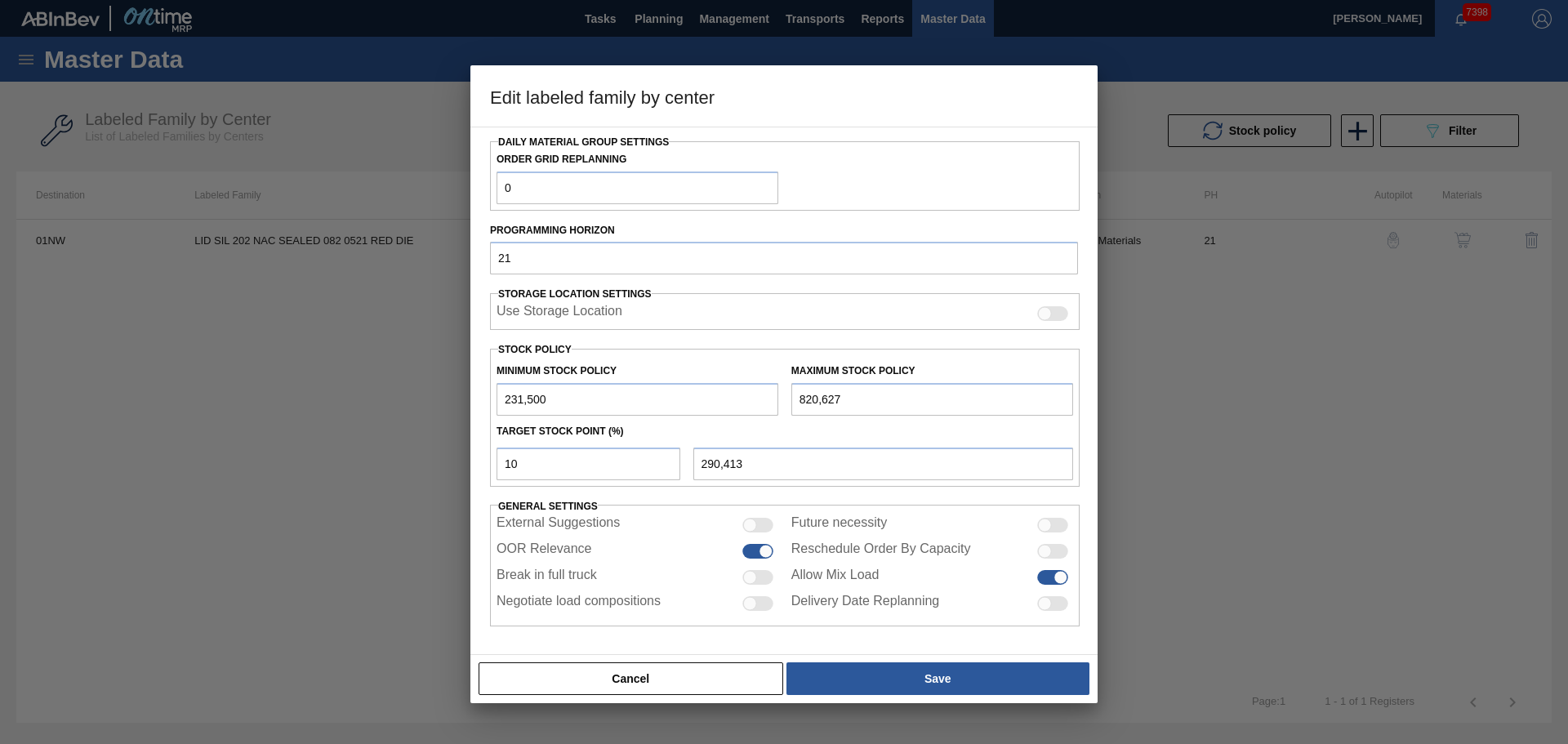
type input "8"
type input "208,351"
type input "85"
type input "208,359"
type input "855"
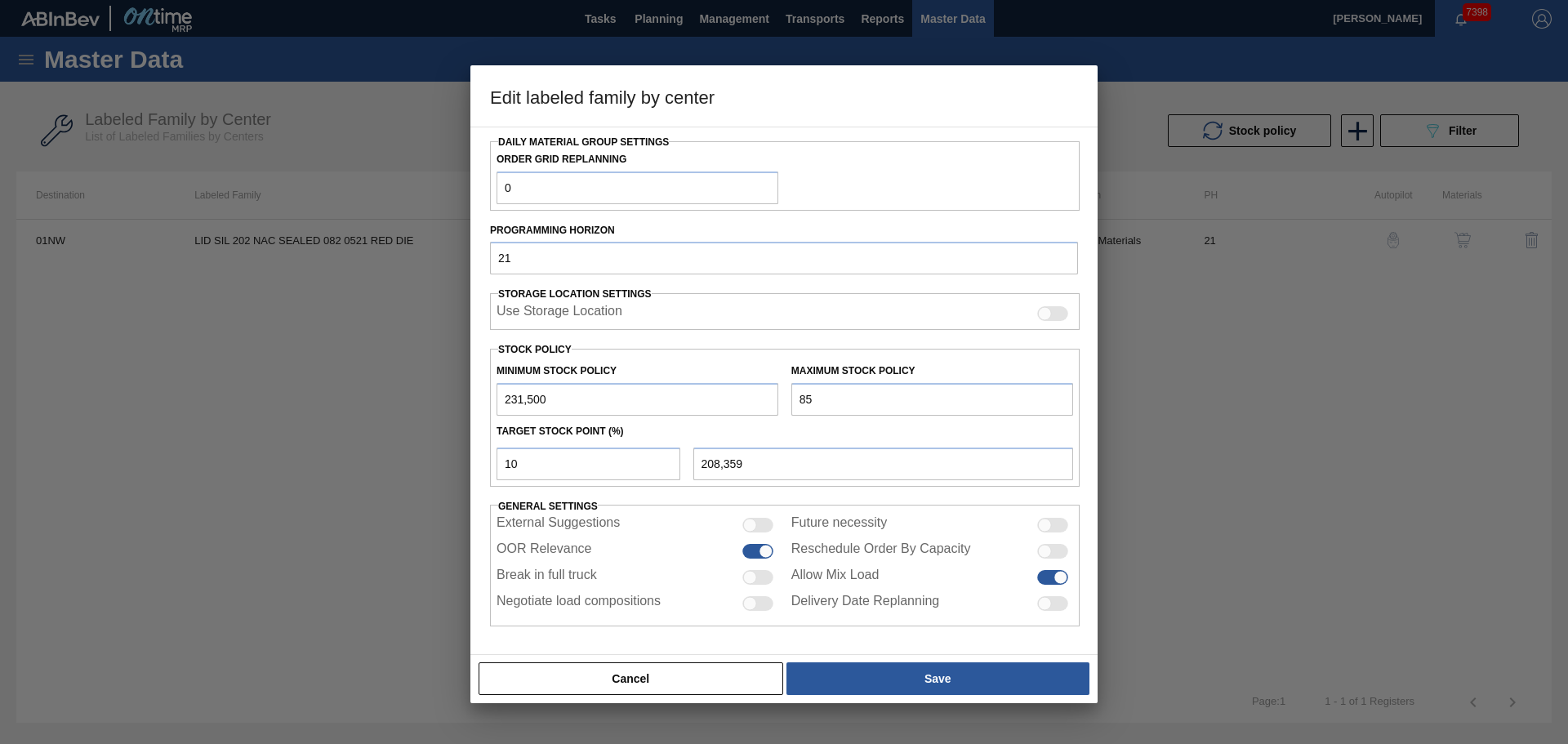
type input "208,436"
type input "8,555"
type input "209,206"
type input "85,555"
type input "216,906"
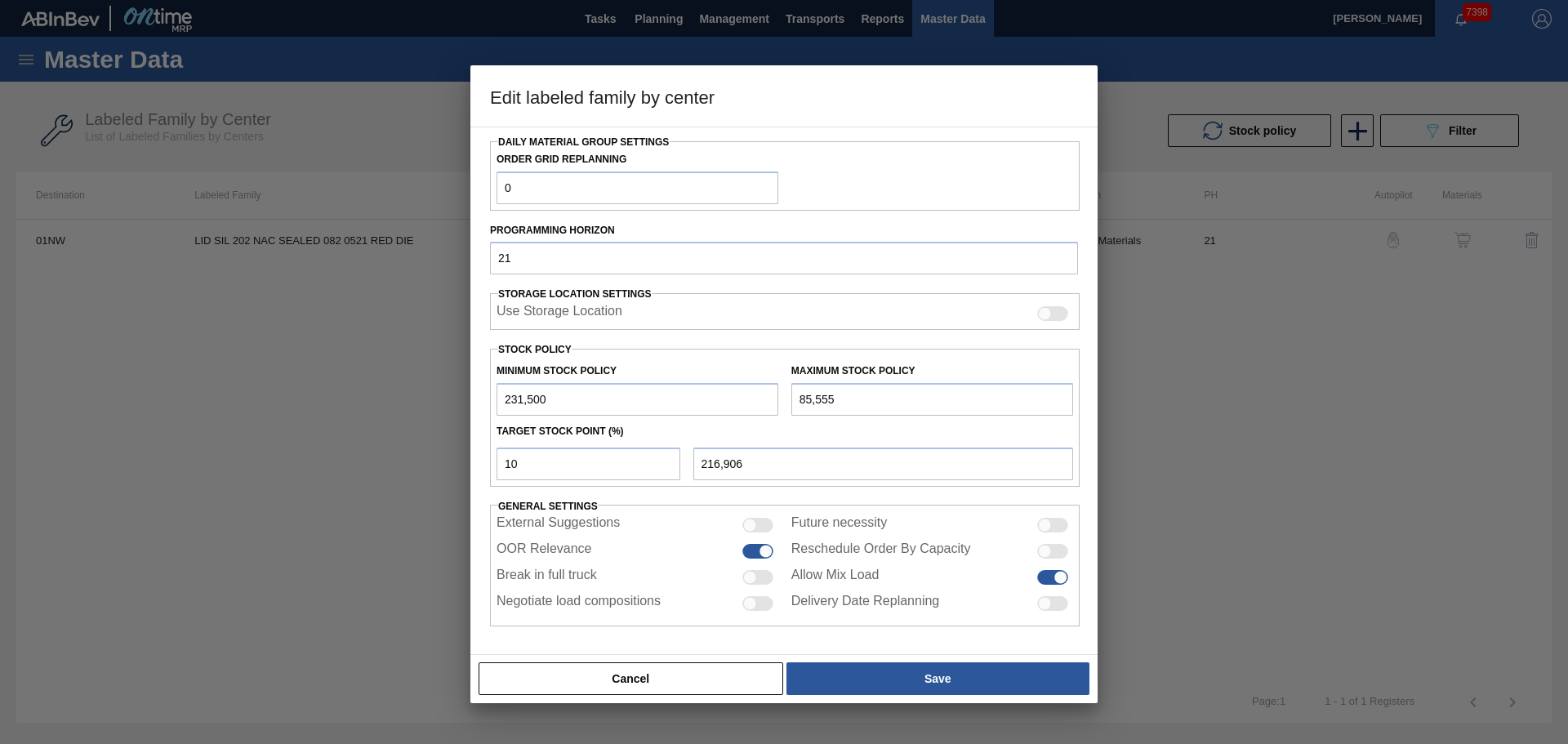
type input "855,550"
type input "293,905"
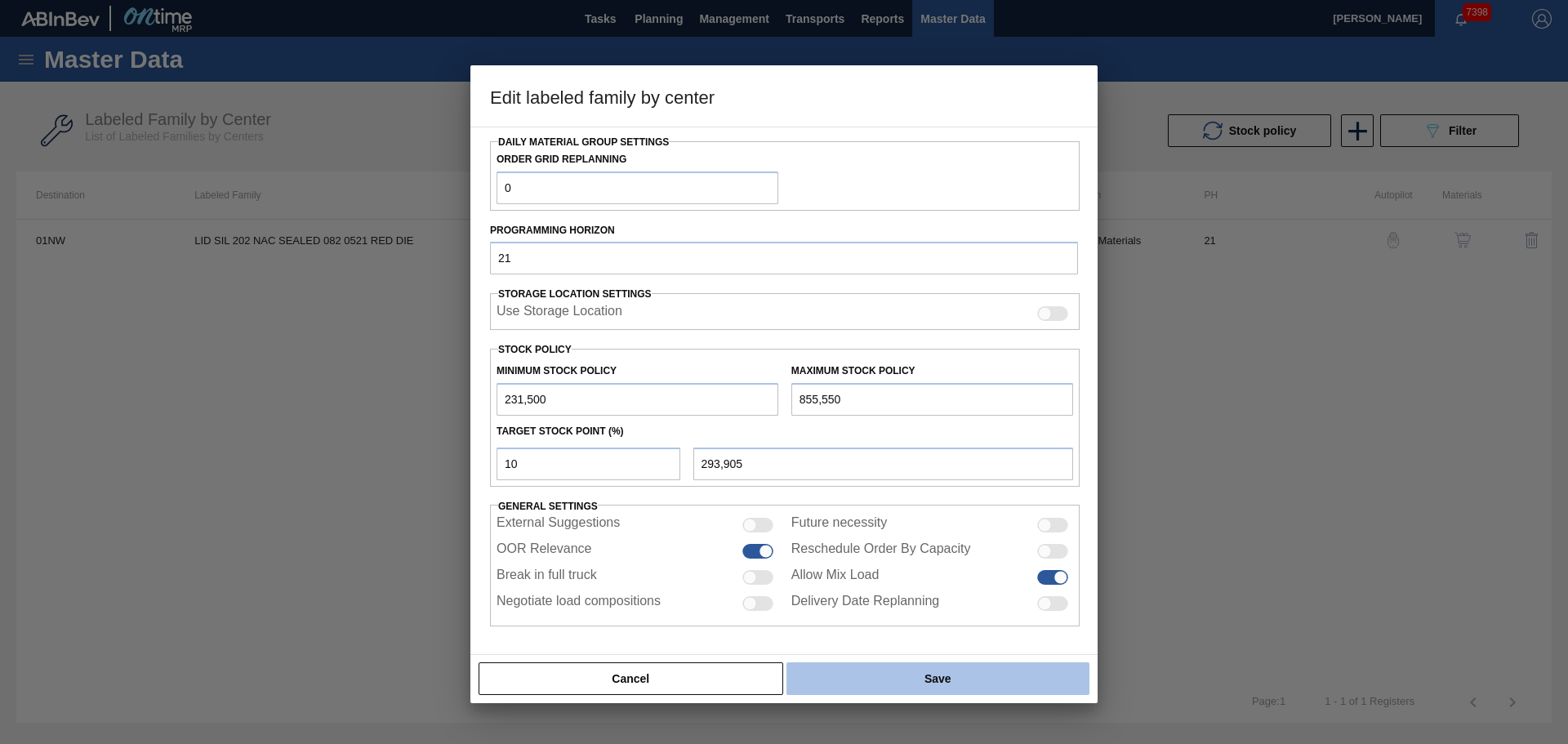
type input "855,550"
click at [853, 676] on button "Save" at bounding box center [937, 678] width 303 height 33
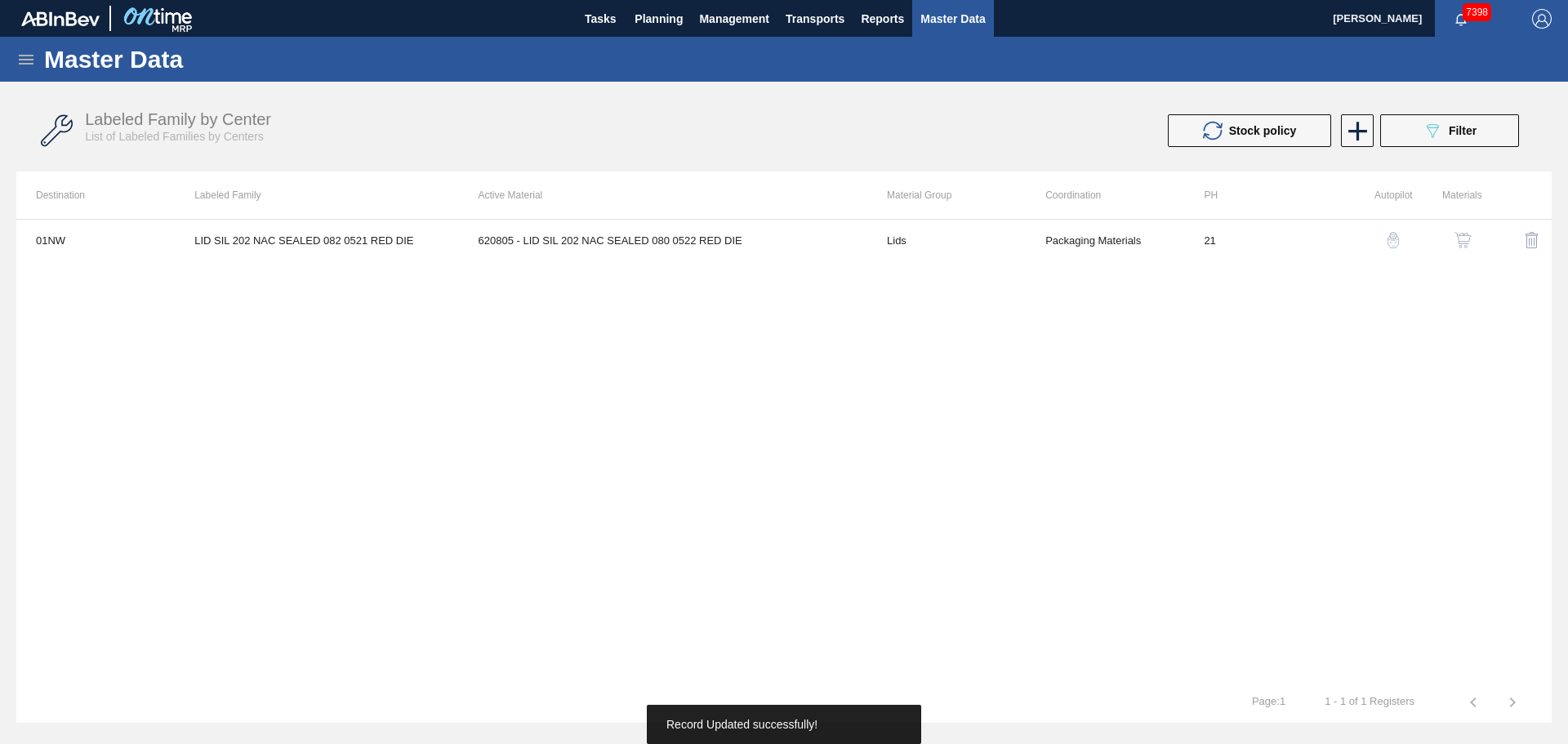
click at [582, 404] on div "01NW LID SIL 202 NAC SEALED 082 0521 RED DIE 620805 - LID SIL 202 NAC SEALED 08…" at bounding box center [784, 450] width 1535 height 463
drag, startPoint x: 273, startPoint y: 176, endPoint x: 328, endPoint y: 206, distance: 62.6
click at [323, 204] on th "Labeled Family" at bounding box center [316, 195] width 283 height 47
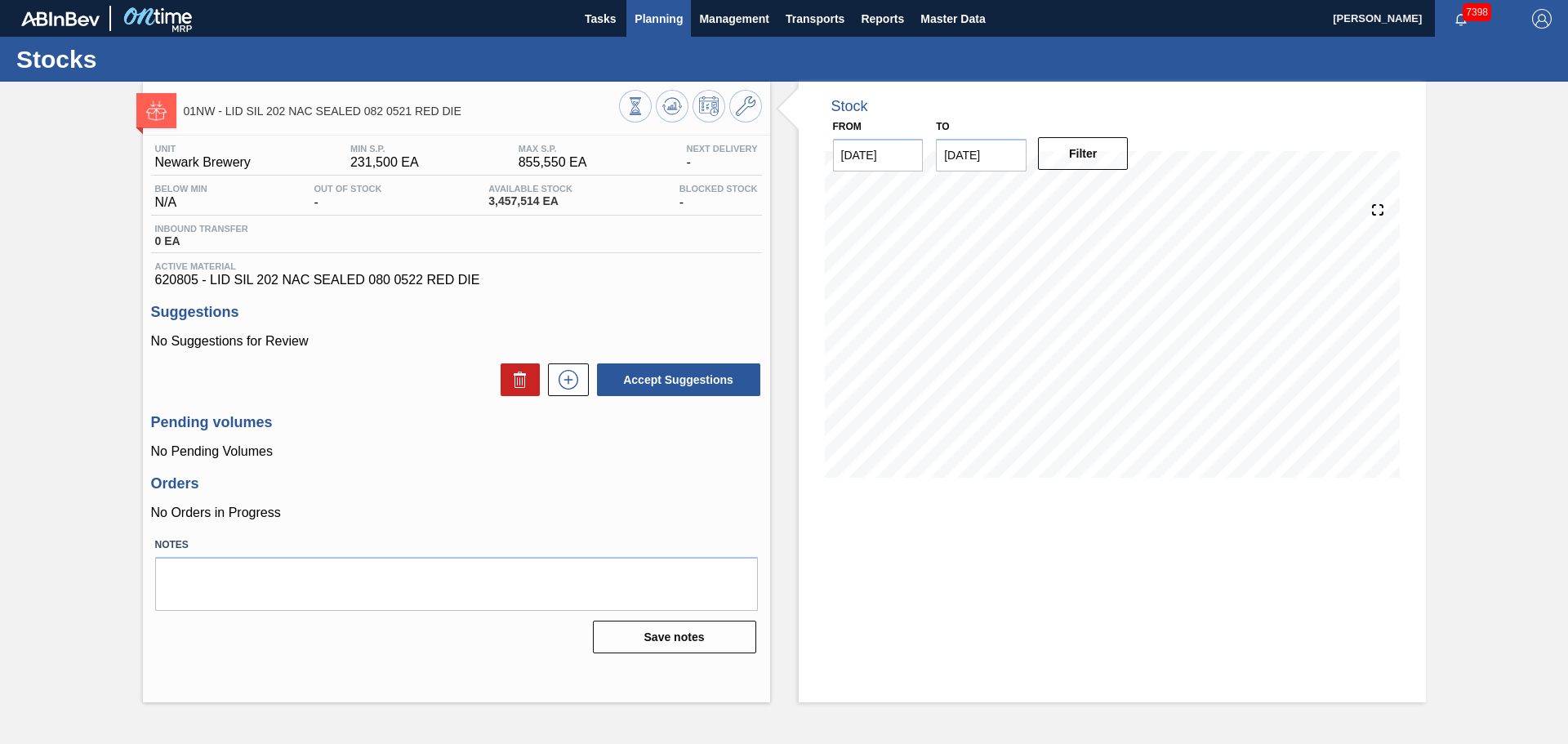
click at [669, 29] on button "Planning" at bounding box center [658, 19] width 64 height 37
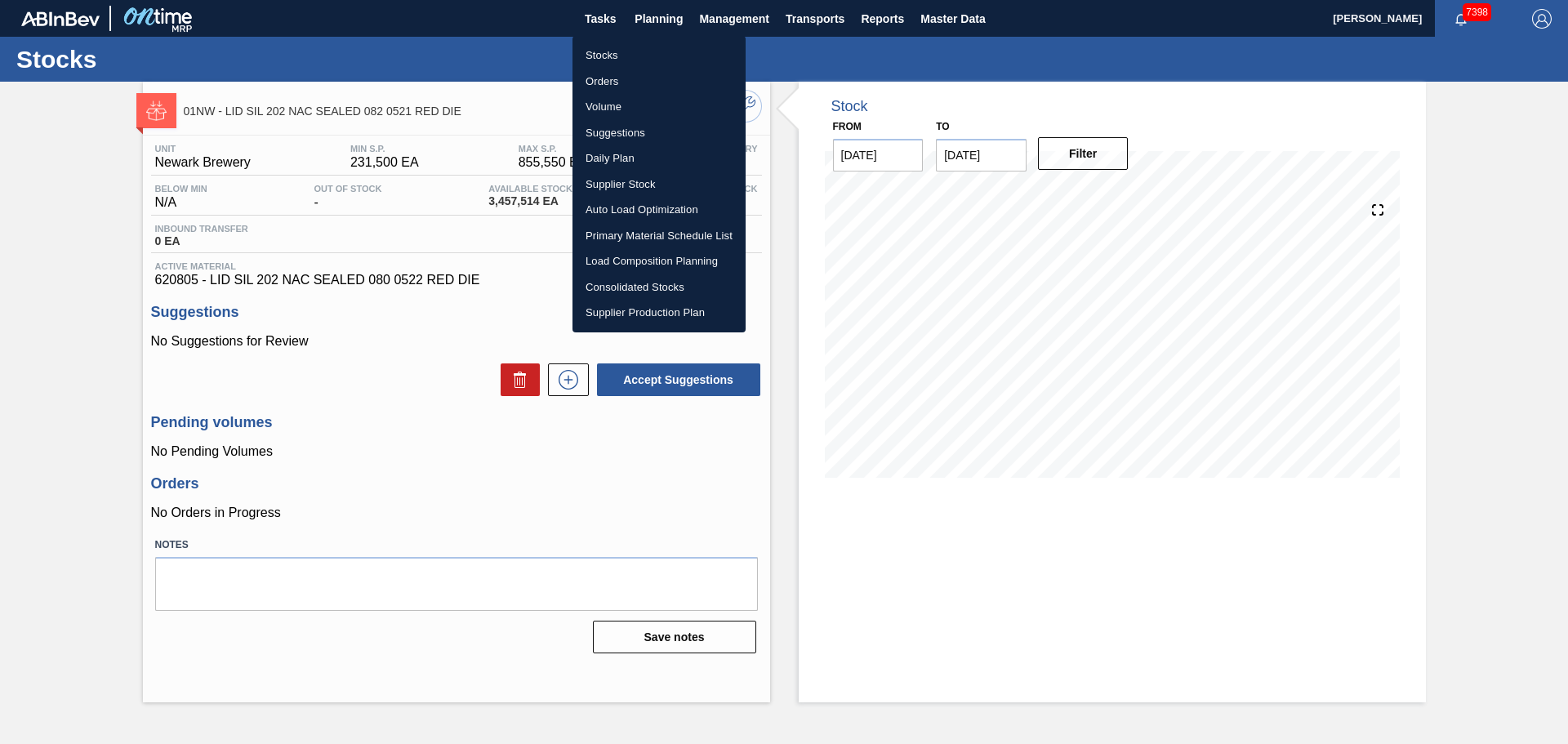
click at [611, 46] on li "Stocks" at bounding box center [659, 56] width 173 height 26
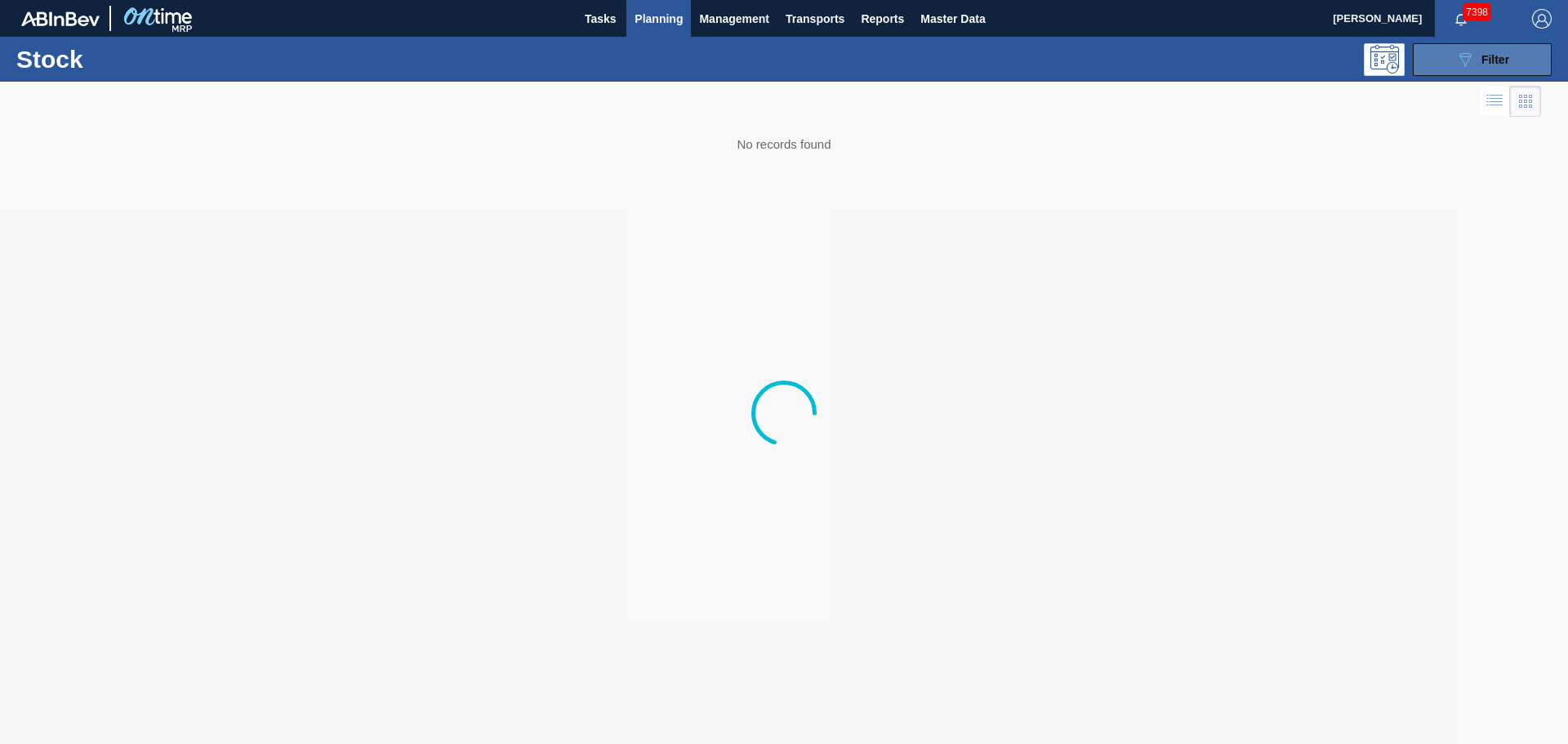
click at [1456, 63] on icon "089F7B8B-B2A5-4AFE-B5C0-19BA573D28AC" at bounding box center [1464, 59] width 20 height 20
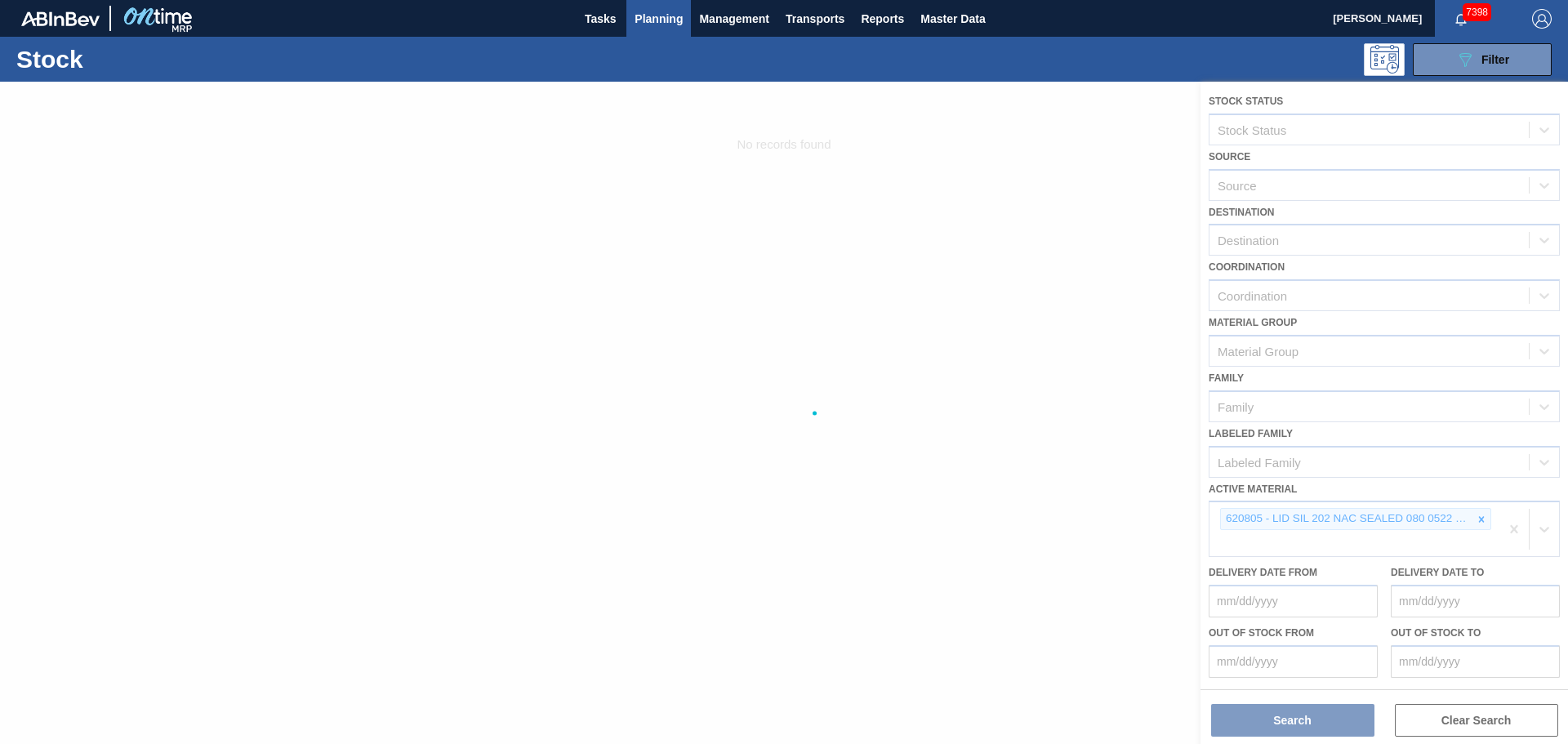
click at [1481, 519] on div at bounding box center [784, 412] width 1568 height 662
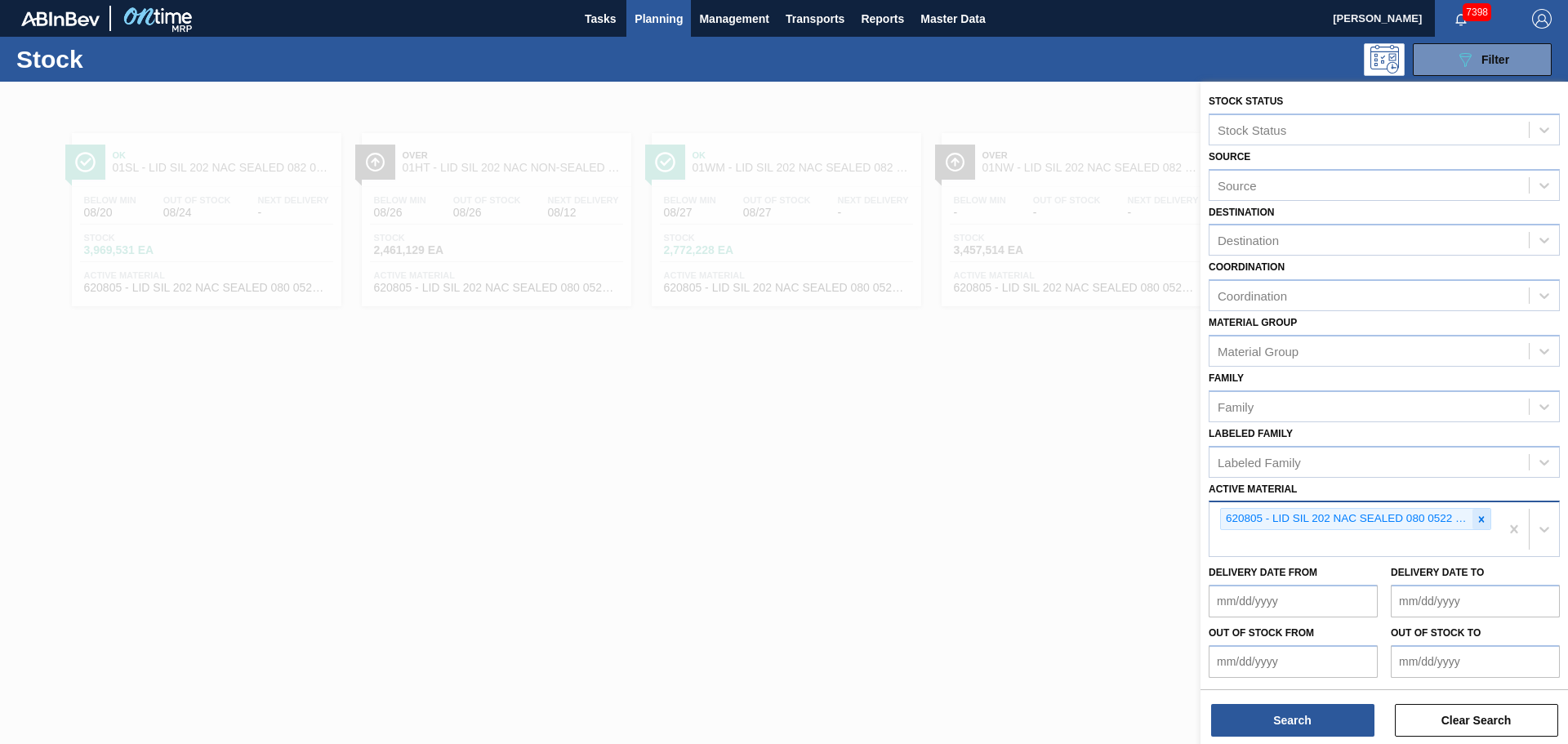
click at [1480, 519] on icon at bounding box center [1482, 519] width 6 height 6
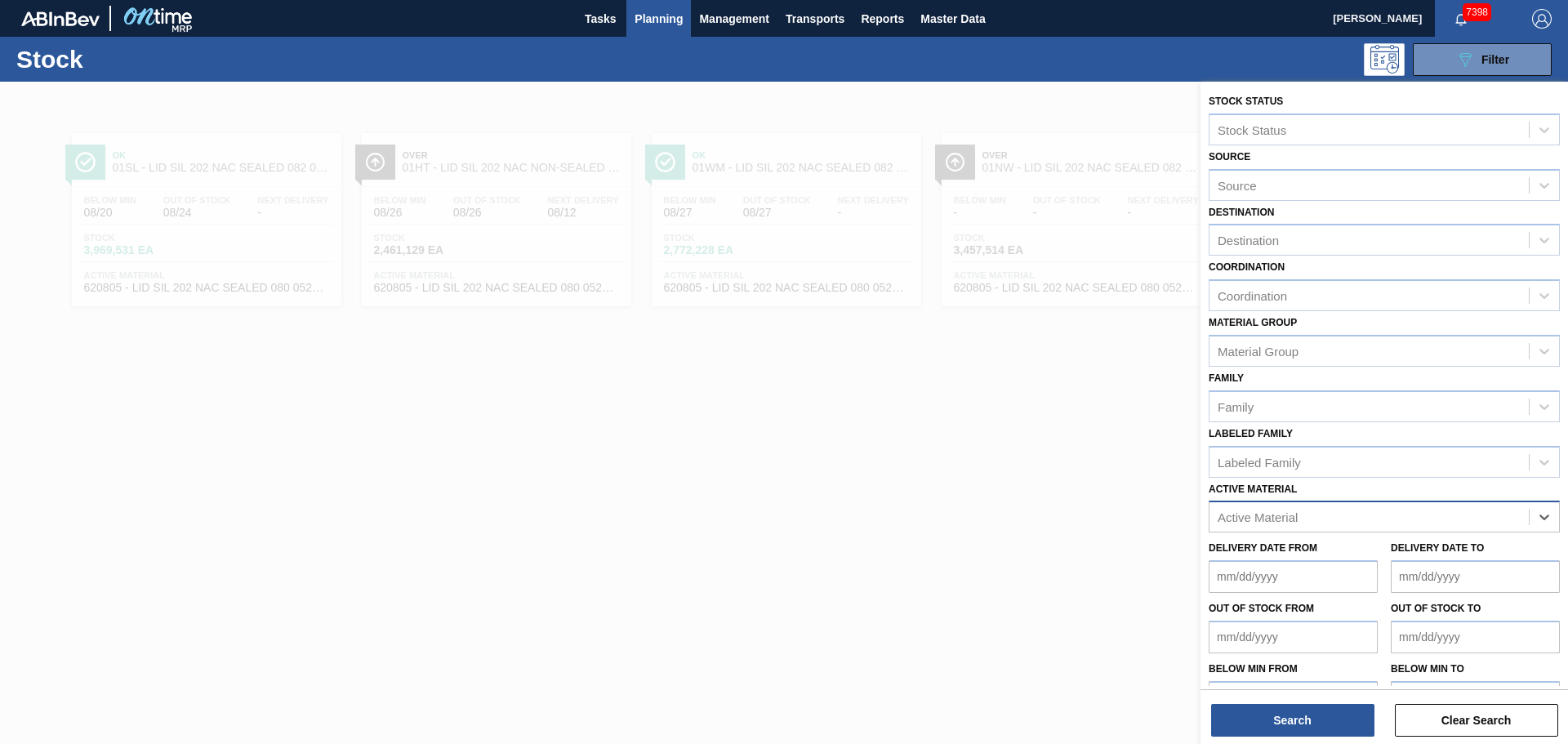
paste Material "671080"
type Material "671080"
click at [1300, 550] on div "671080 - PAD TWNSTK 30LS 12OZ GEN 0194 167 ABICCN" at bounding box center [1384, 557] width 351 height 31
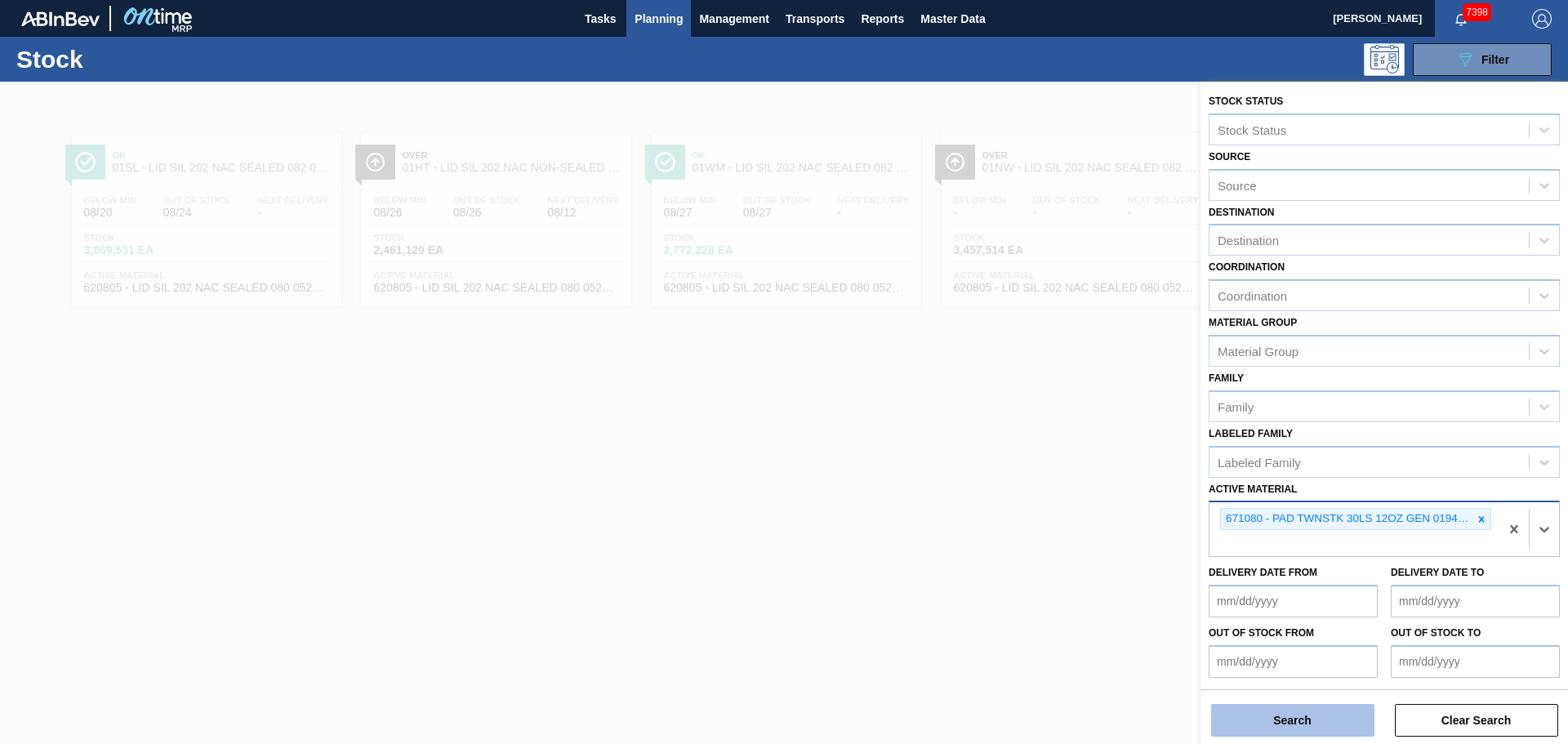
click at [1326, 729] on button "Search" at bounding box center [1293, 720] width 163 height 33
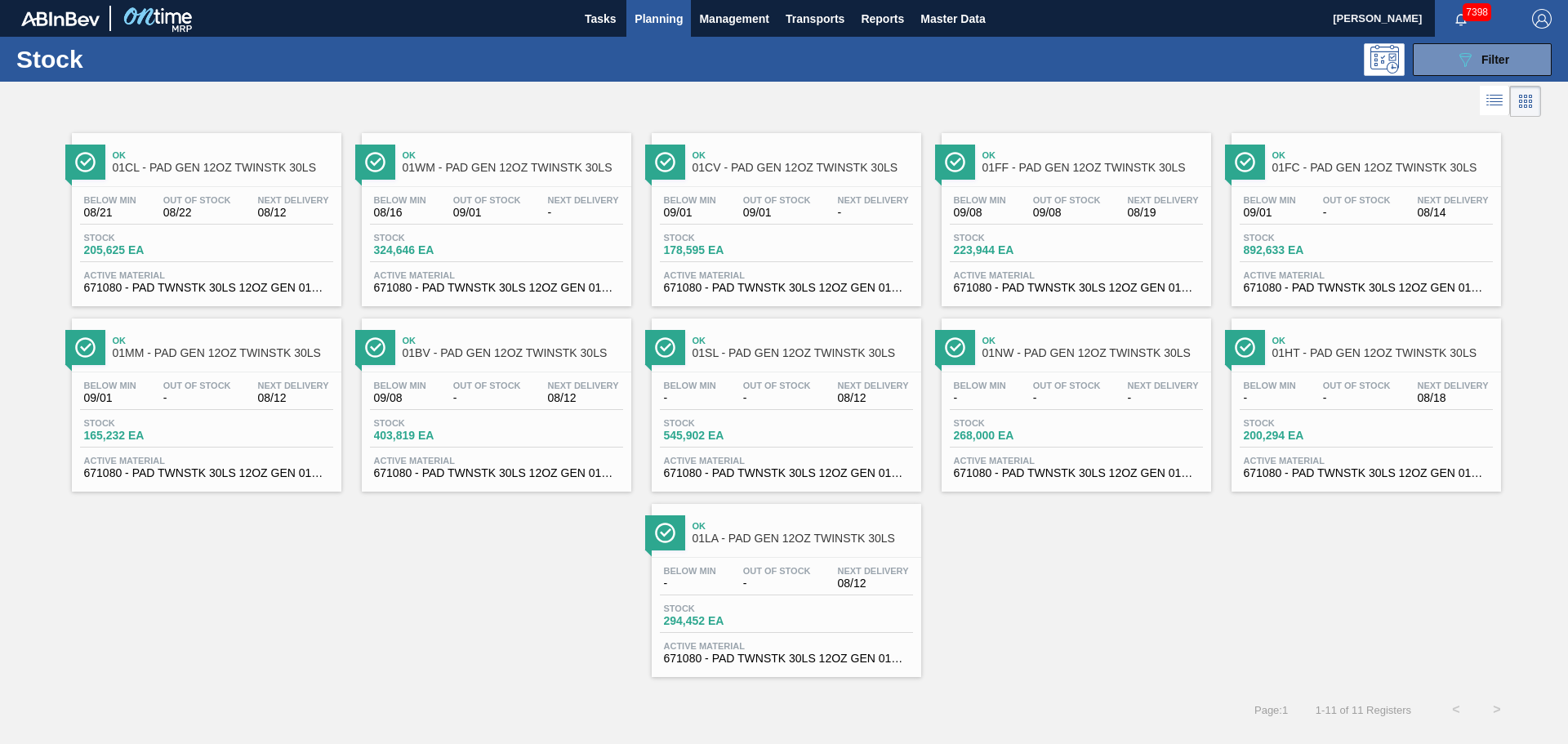
click at [756, 160] on span "Ok" at bounding box center [802, 155] width 220 height 10
click at [174, 184] on div "Ok 01CL - PAD GEN 12OZ TWINSTK 30LS Below Min 08/21 Out Of Stock 08/22 Next Del…" at bounding box center [206, 219] width 269 height 173
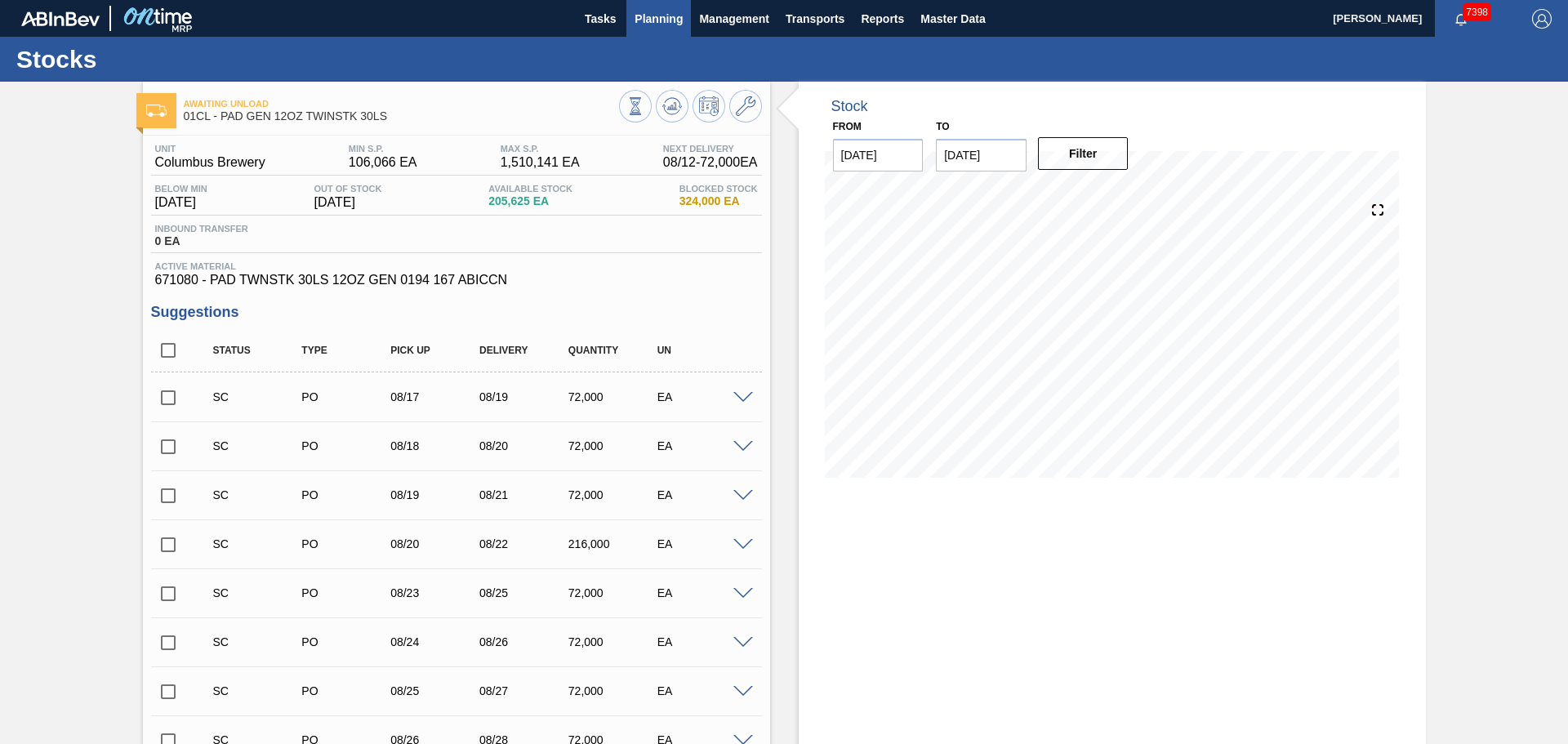
click at [661, 24] on span "Planning" at bounding box center [659, 19] width 48 height 20
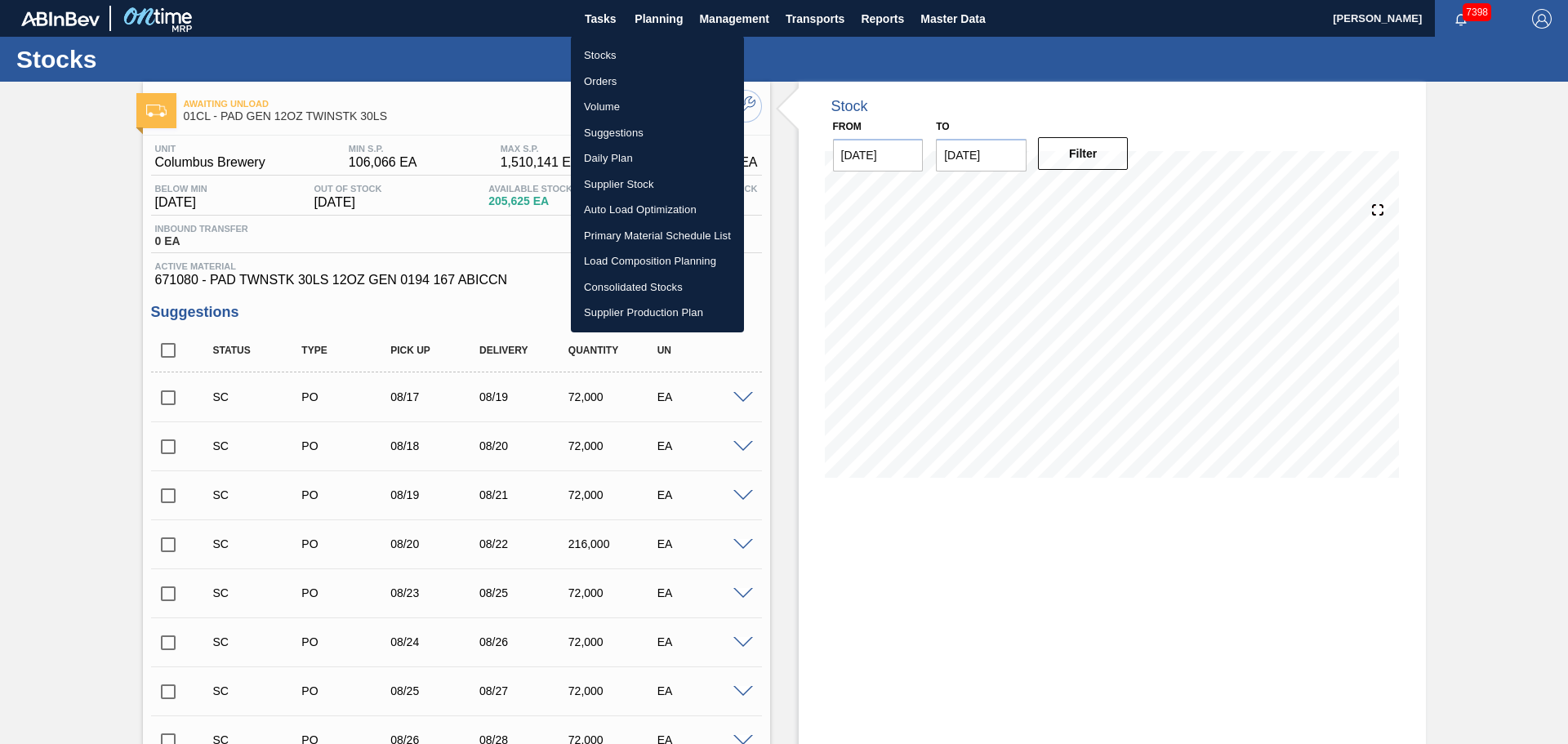
drag, startPoint x: 605, startPoint y: 48, endPoint x: 612, endPoint y: 63, distance: 16.6
click at [604, 48] on li "Stocks" at bounding box center [657, 56] width 173 height 26
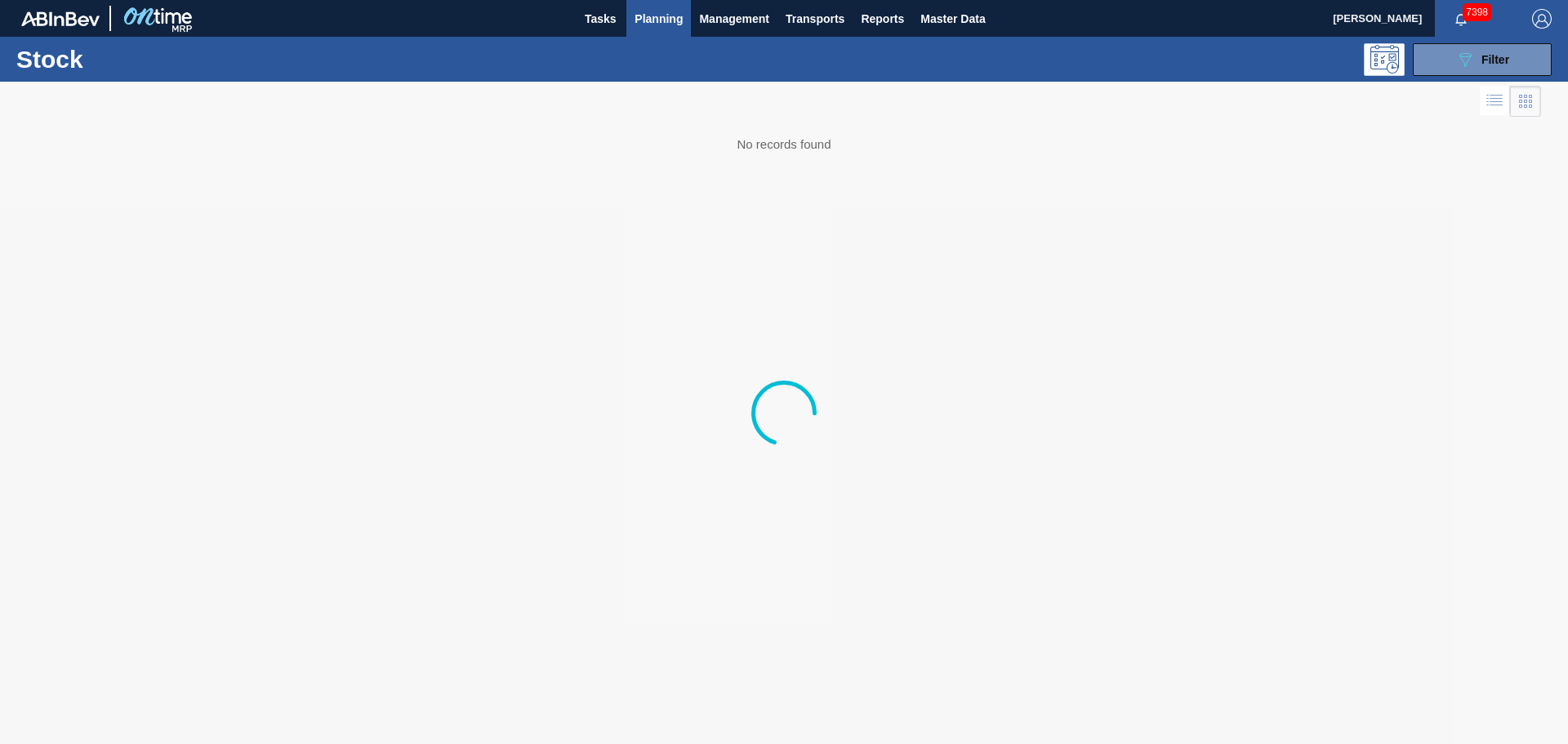
click at [1477, 37] on div "Stock 089F7B8B-B2A5-4AFE-B5C0-19BA573D28AC Filter" at bounding box center [784, 59] width 1568 height 45
click at [1472, 61] on icon "089F7B8B-B2A5-4AFE-B5C0-19BA573D28AC" at bounding box center [1464, 59] width 20 height 20
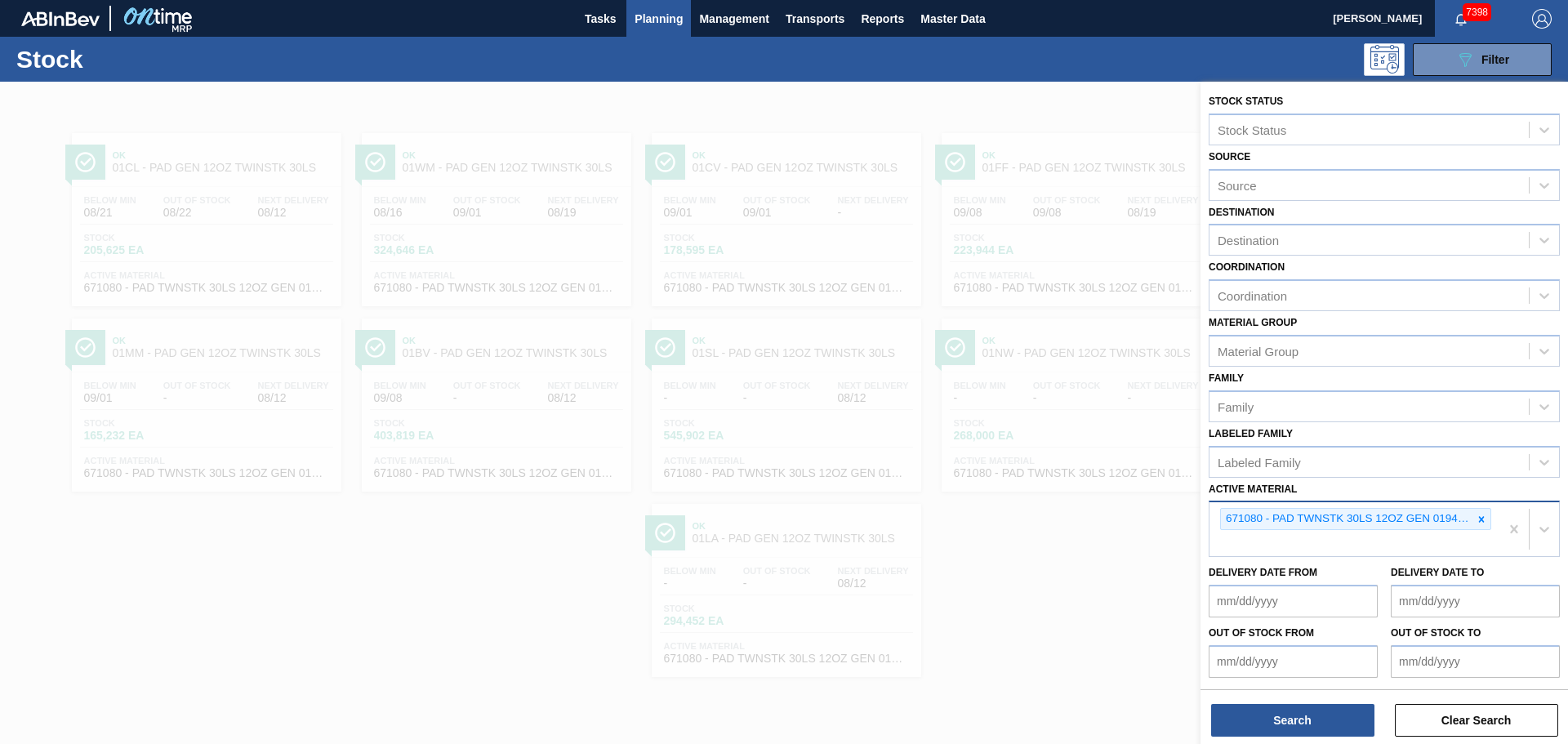
click at [1472, 518] on div at bounding box center [1481, 519] width 18 height 20
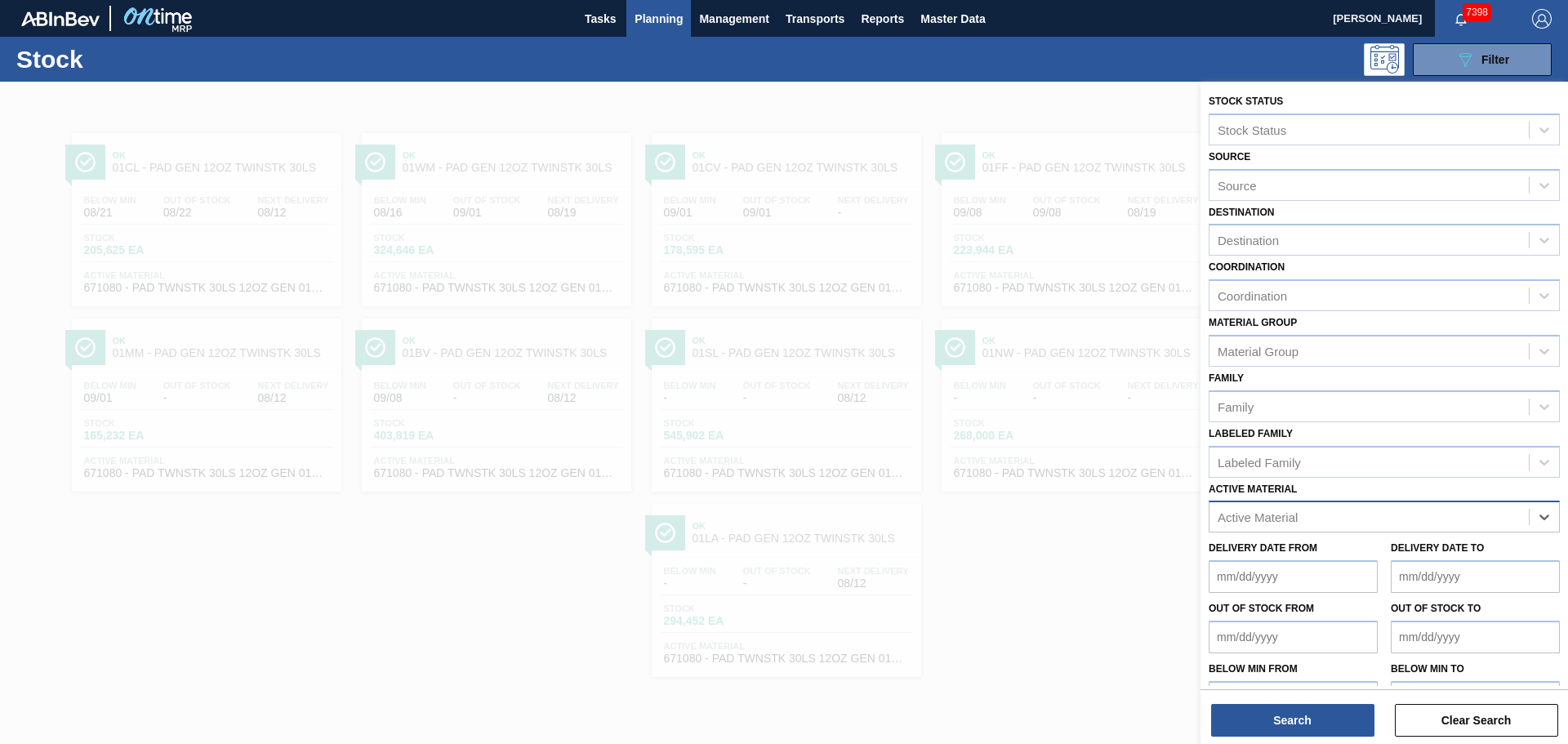
paste Material "710511"
type Material "710511"
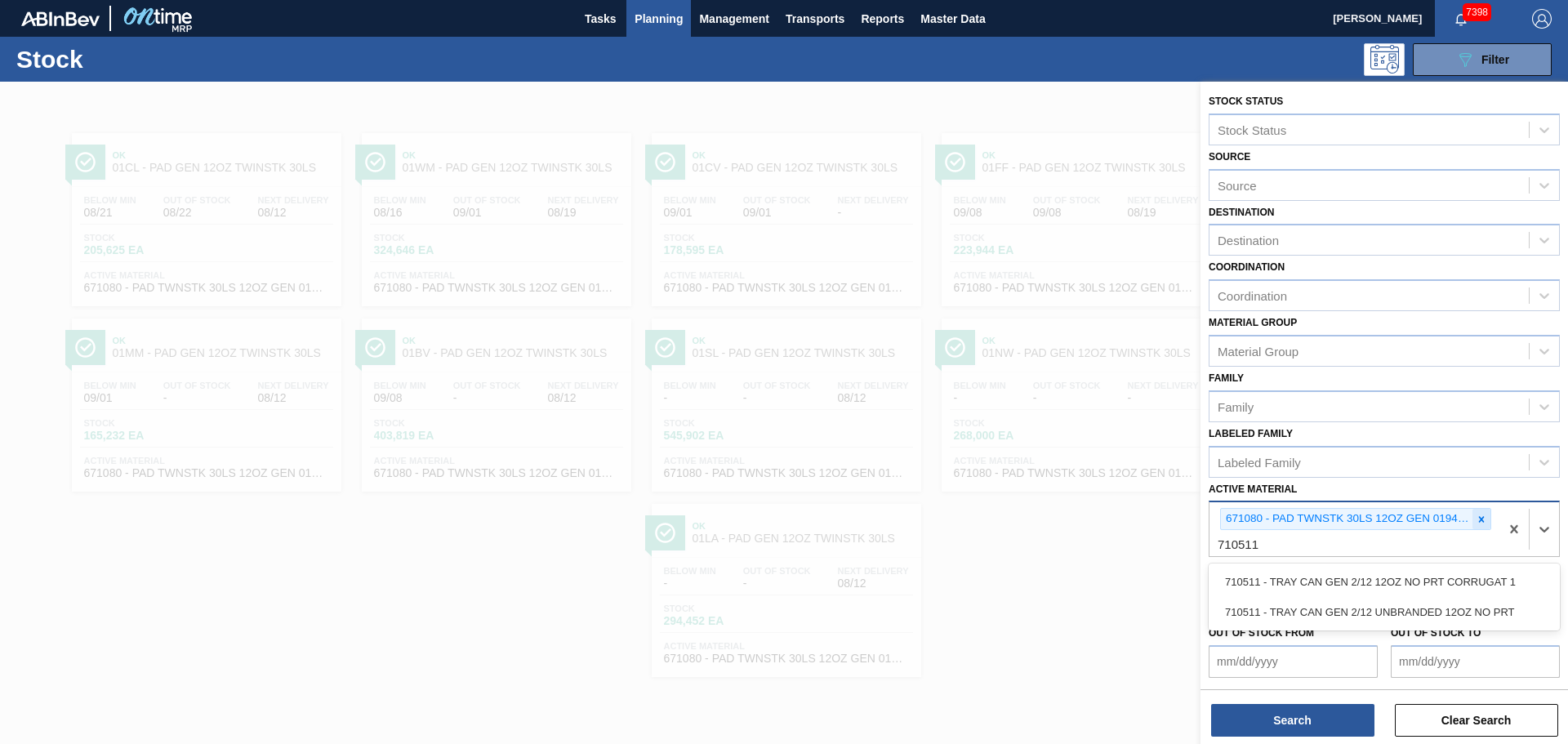
click at [1472, 526] on div at bounding box center [1481, 519] width 18 height 20
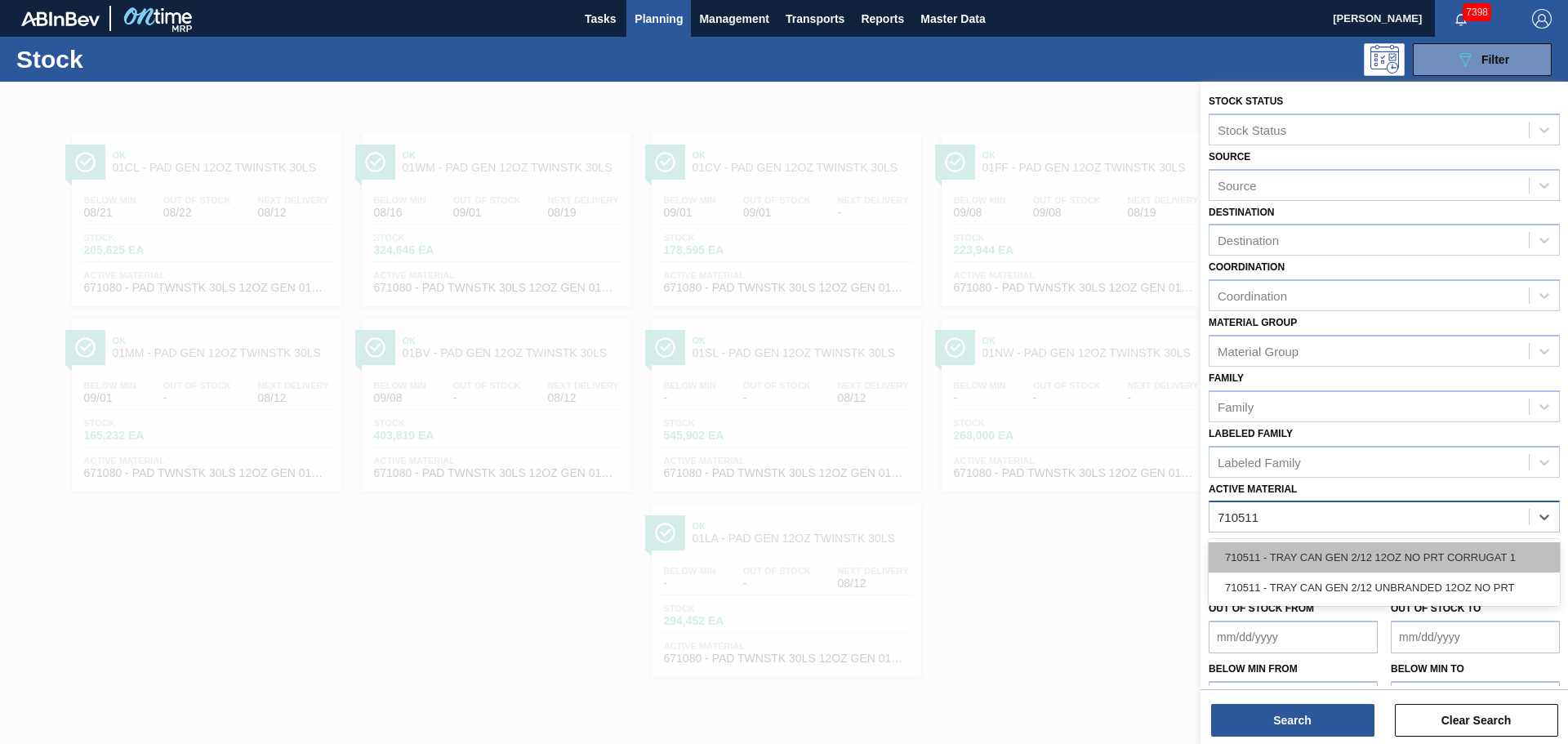
click at [1320, 557] on div "710511 - TRAY CAN GEN 2/12 12OZ NO PRT CORRUGAT 1" at bounding box center [1384, 557] width 351 height 31
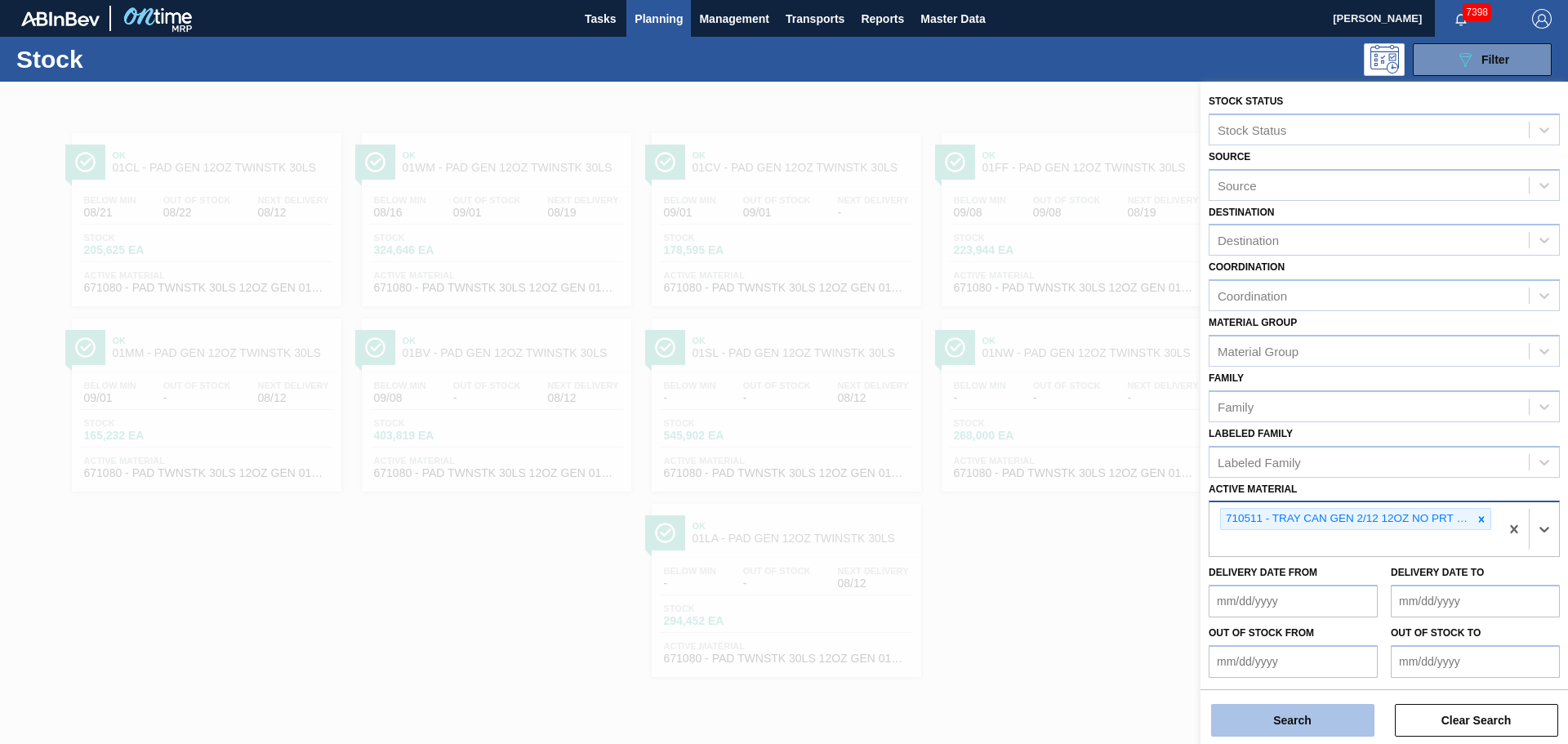
click at [1316, 712] on button "Search" at bounding box center [1293, 720] width 163 height 33
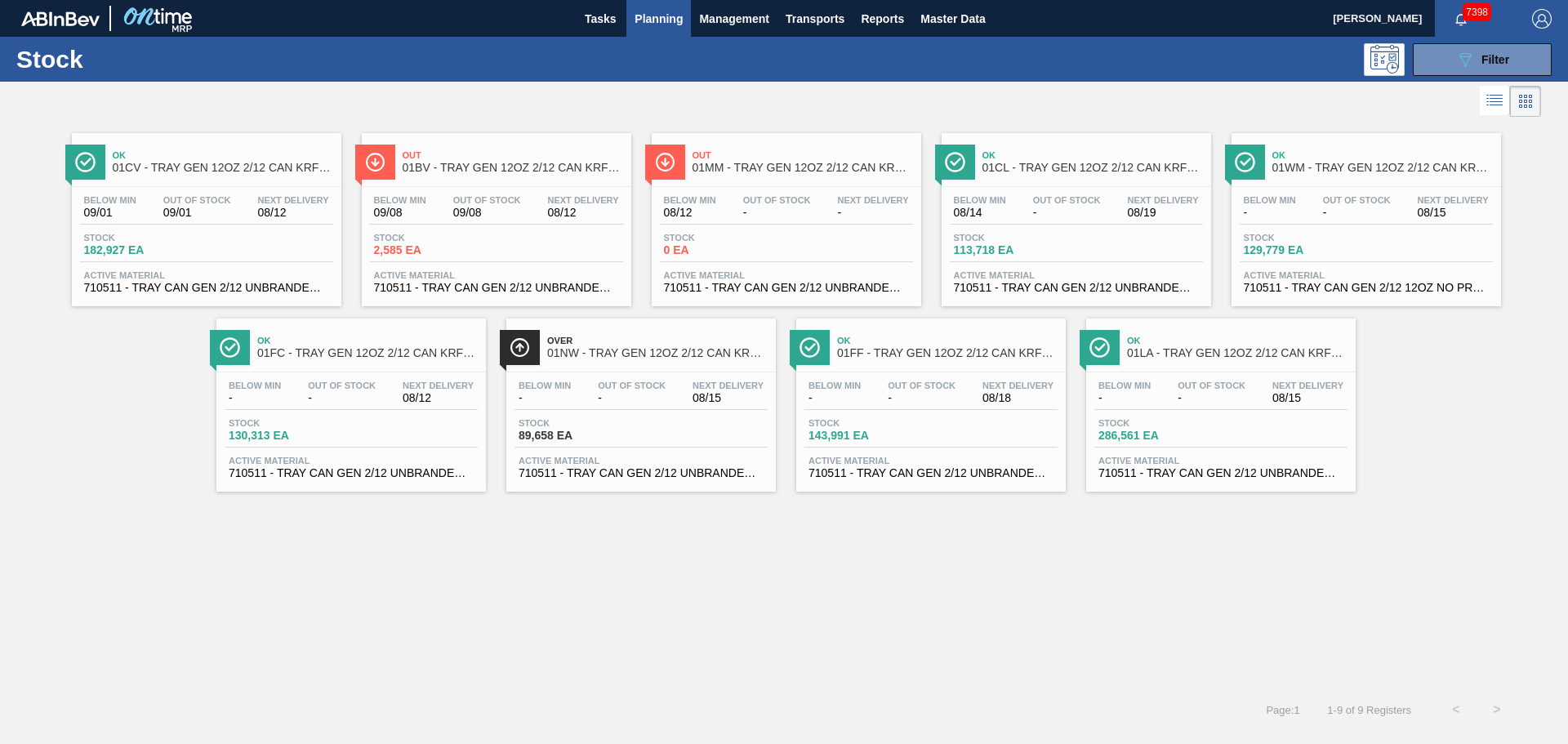
click at [585, 352] on span "01NW - TRAY GEN 12OZ 2/12 CAN KRFT 1023-K" at bounding box center [657, 353] width 220 height 12
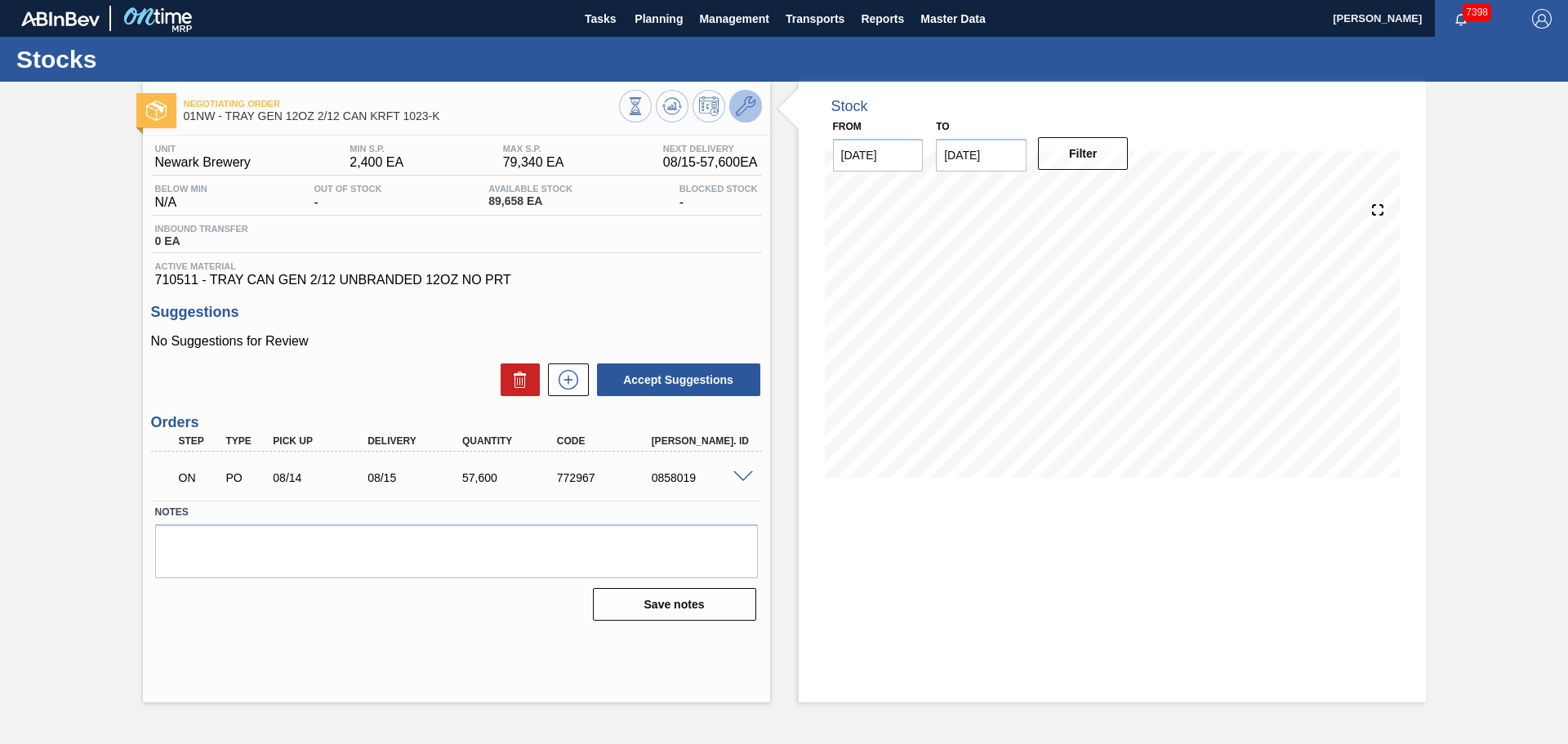
click at [743, 109] on icon at bounding box center [745, 106] width 20 height 20
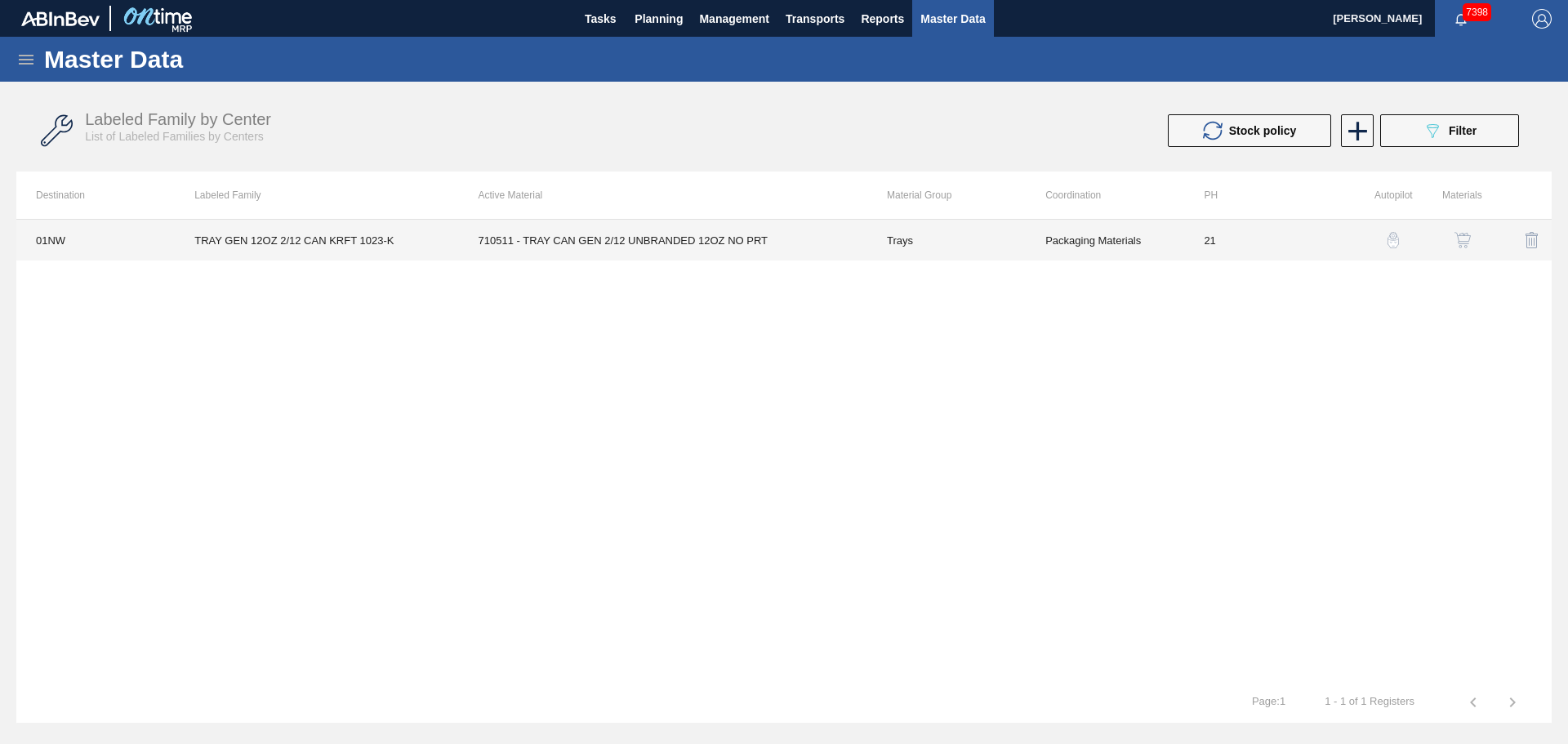
click at [651, 240] on td "710511 - TRAY CAN GEN 2/12 UNBRANDED 12OZ NO PRT" at bounding box center [663, 240] width 409 height 41
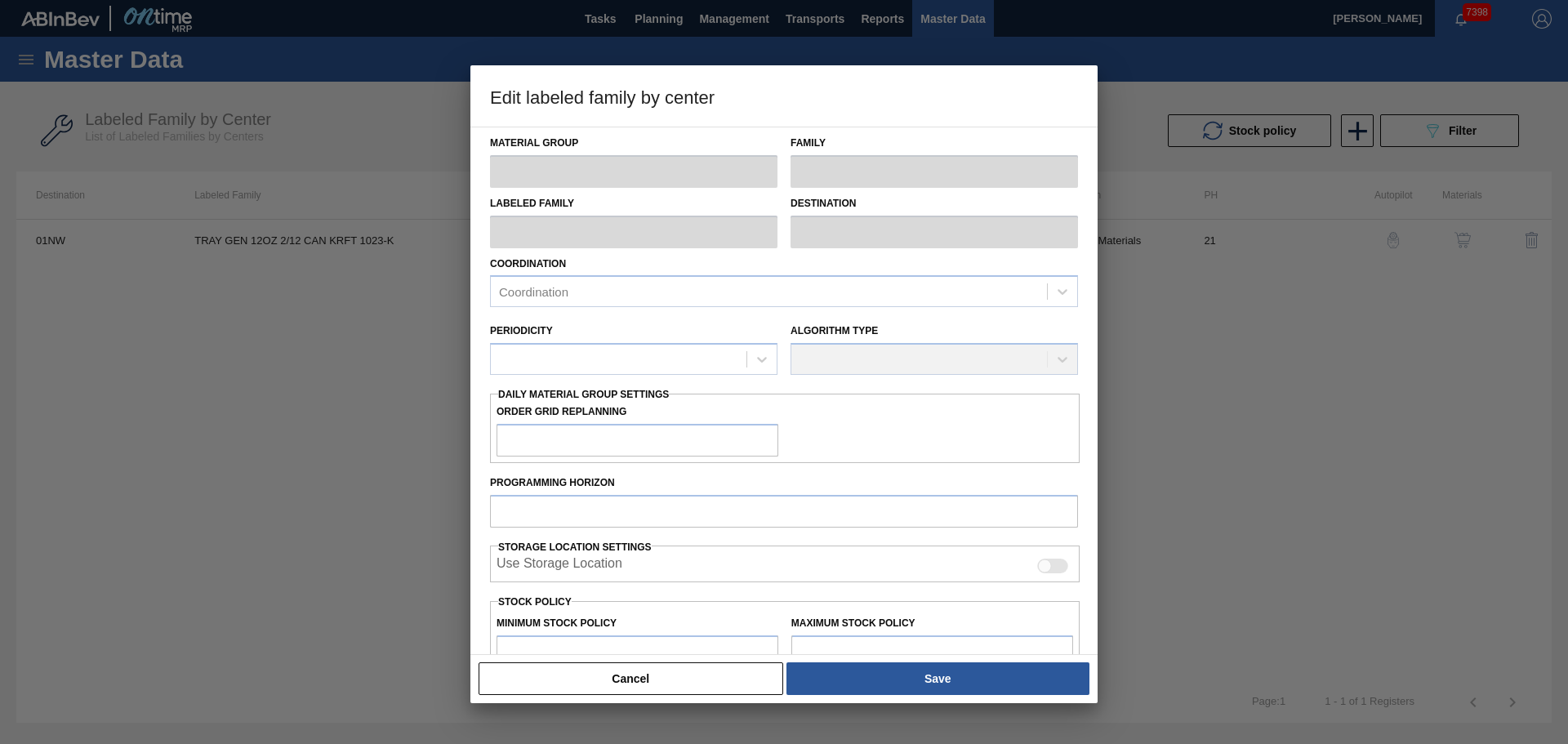
type input "Trays"
type input "TRAY GEN 12OZ 2/12 CAN KRFT 1023-K"
type input "01NW - [GEOGRAPHIC_DATA]"
type input "21"
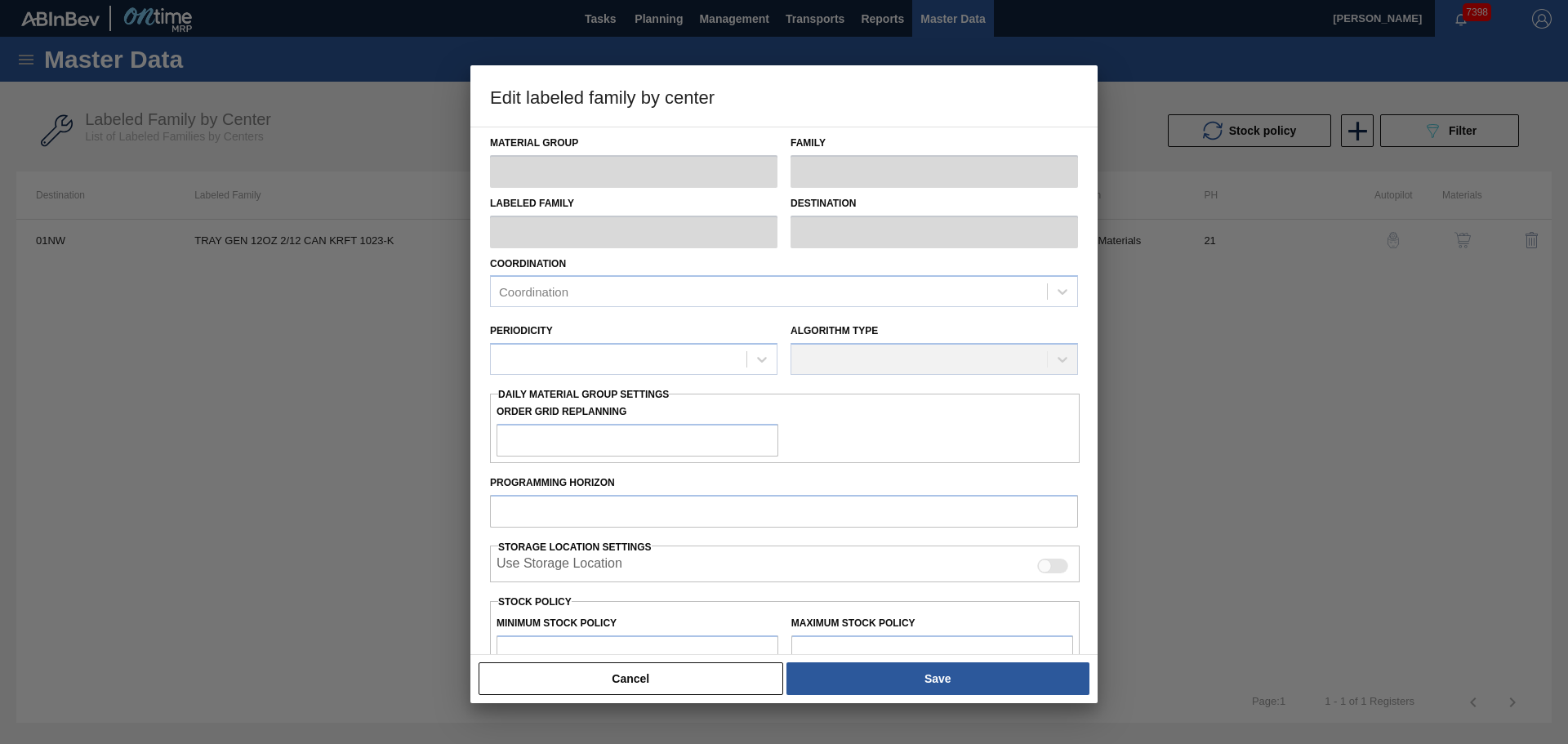
type input "2,400"
type input "79,340"
type input "0"
type input "2,400"
checkbox input "true"
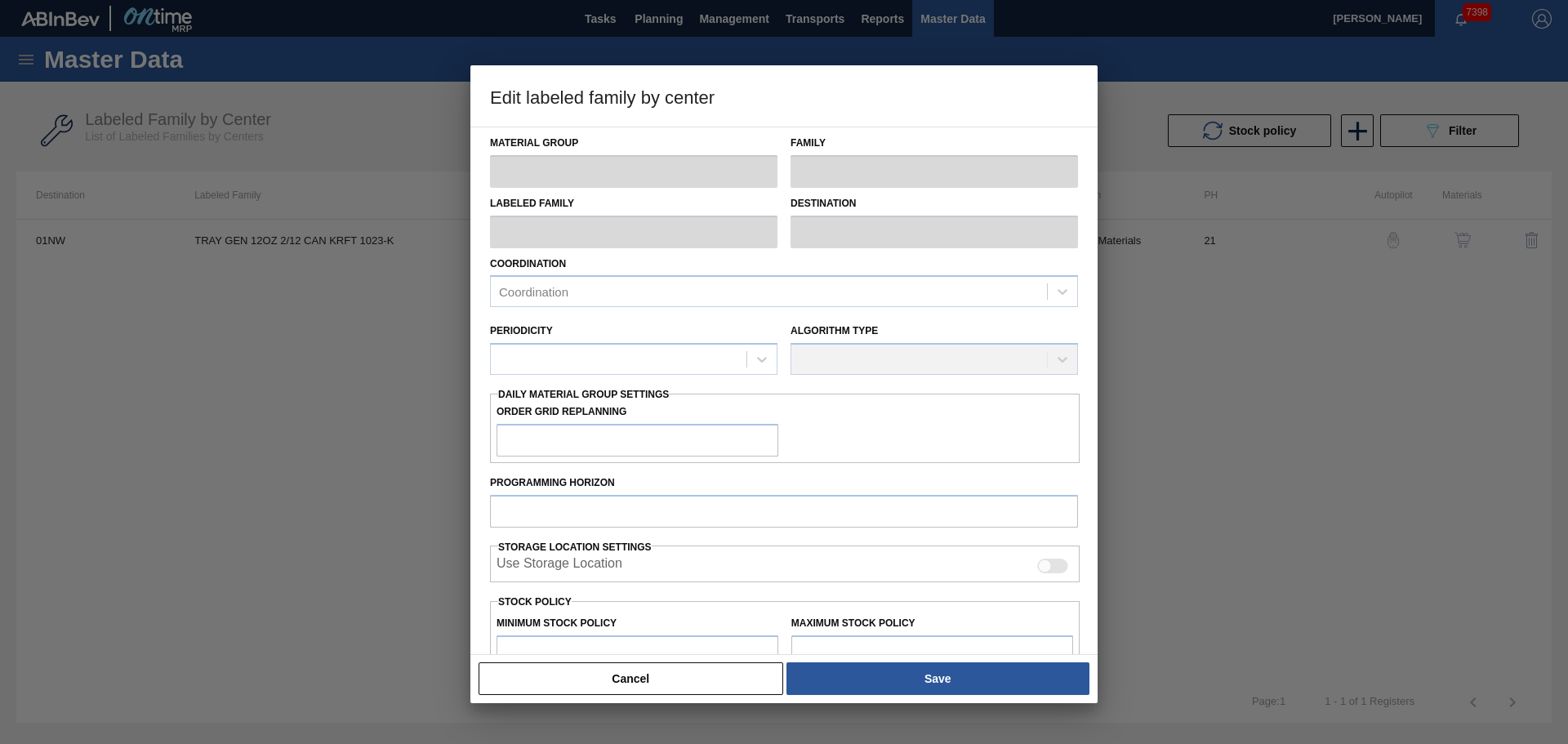
checkbox input "true"
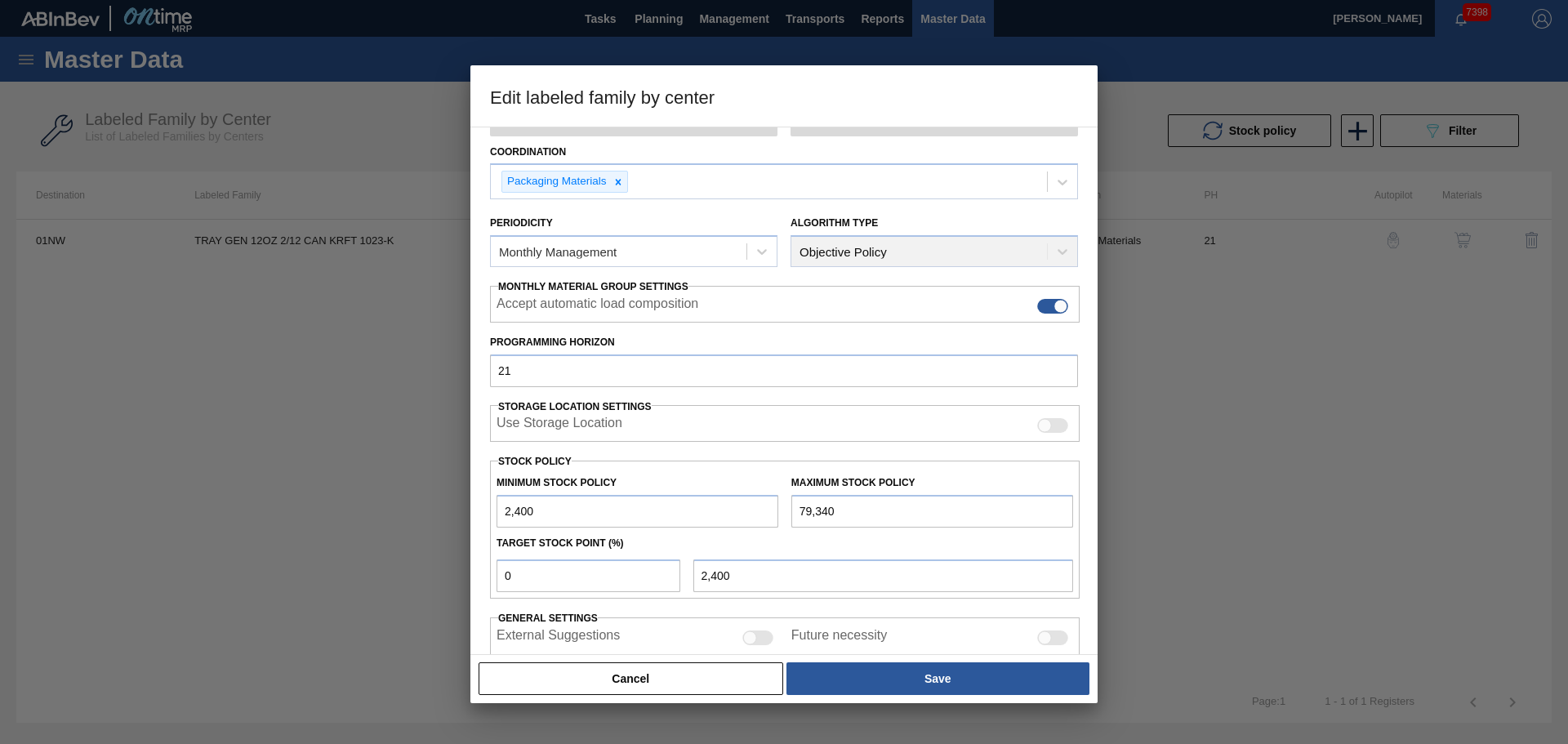
scroll to position [199, 0]
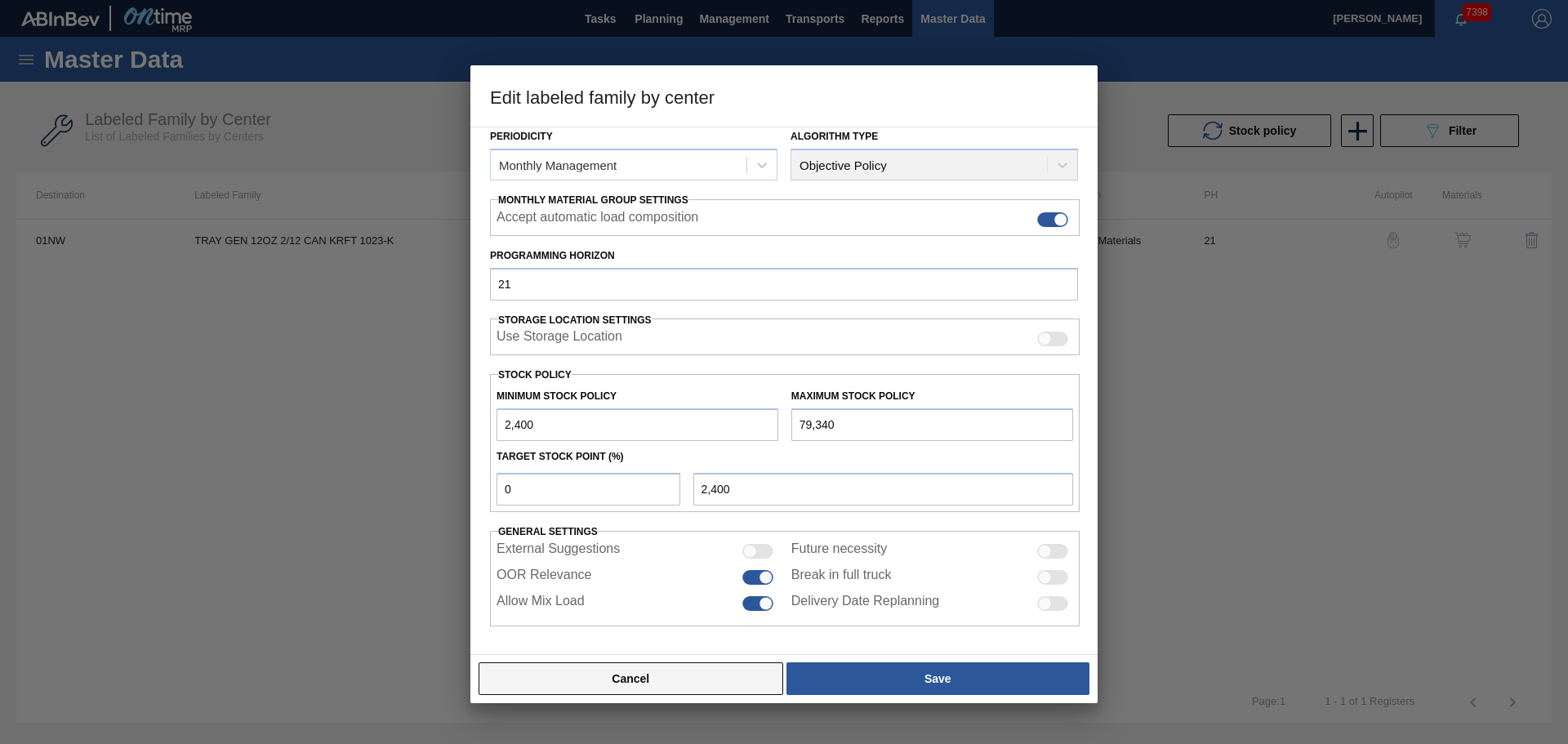
click at [709, 671] on button "Cancel" at bounding box center [631, 678] width 305 height 33
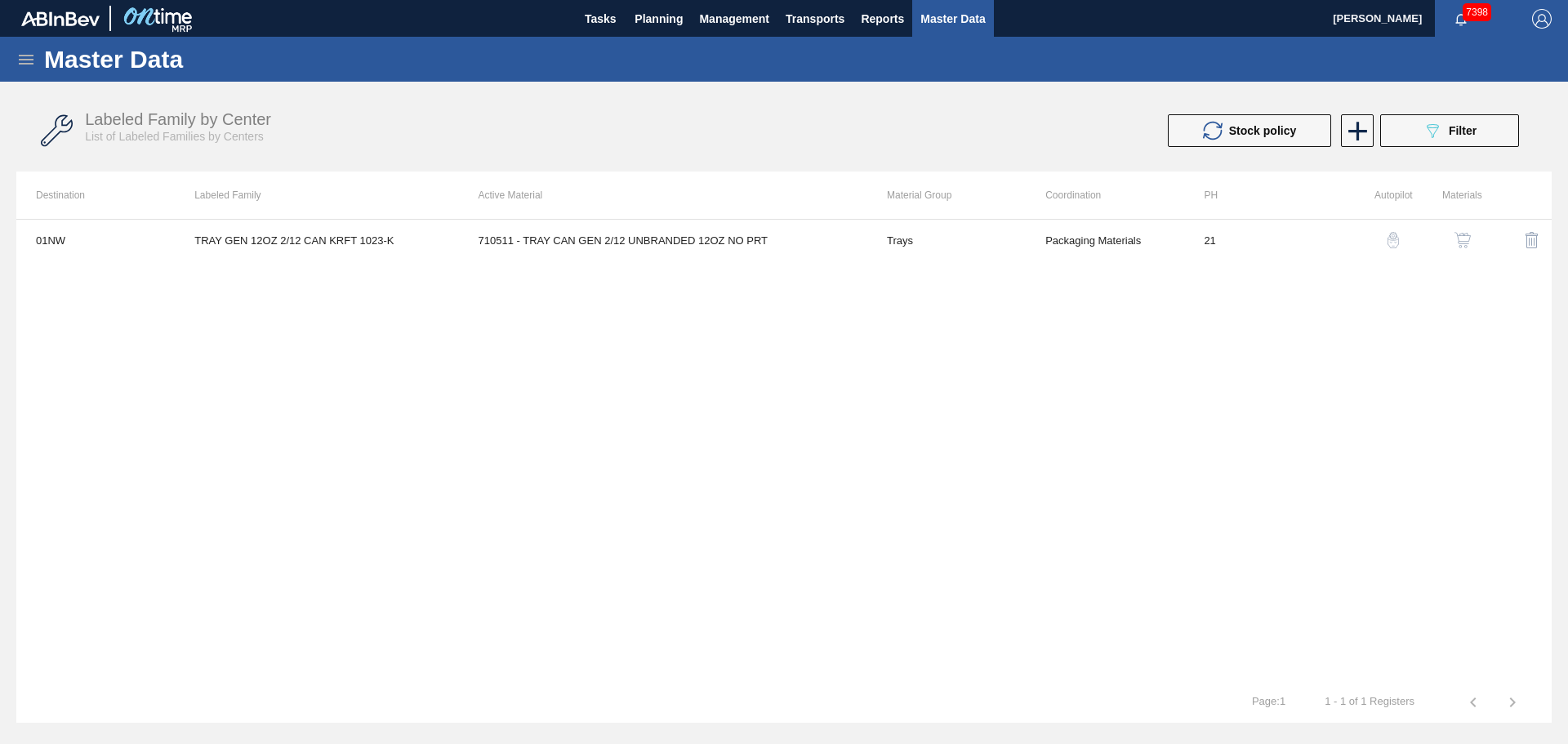
click at [1457, 234] on img "button" at bounding box center [1463, 241] width 17 height 17
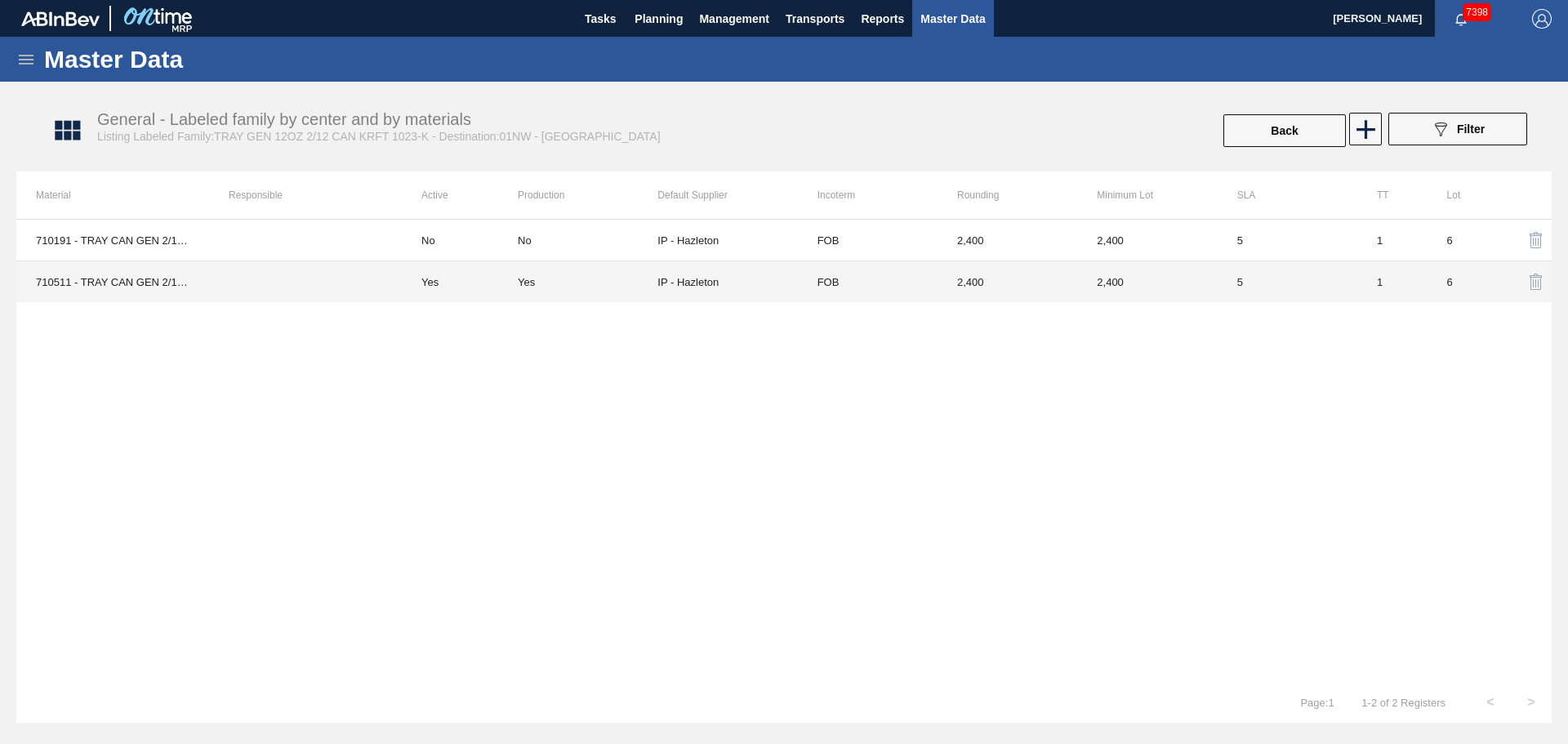
click at [521, 281] on div "Yes" at bounding box center [526, 281] width 17 height 12
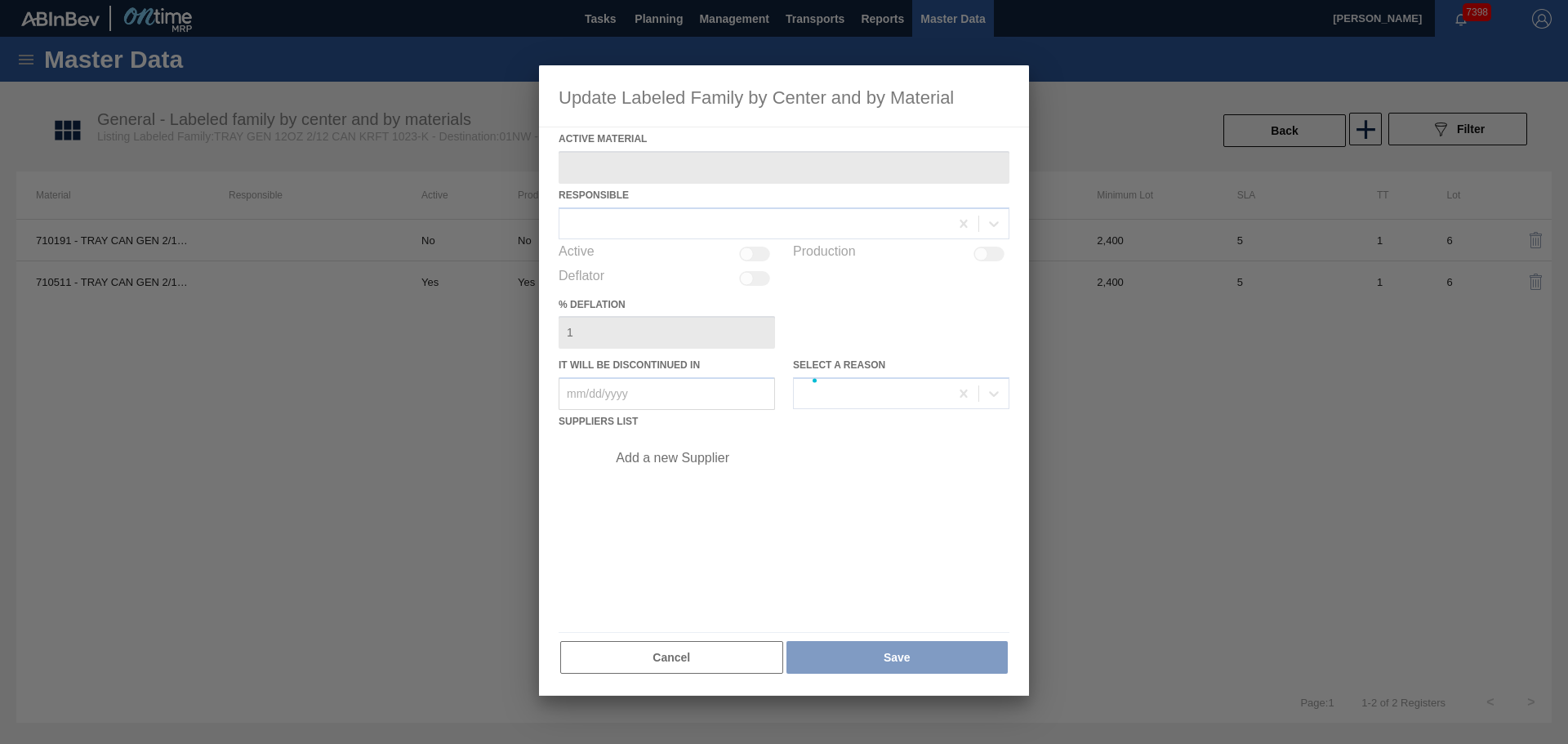
type Material "710511 - TRAY CAN GEN 2/12 UNBRANDED 12OZ NO PRT"
checkbox input "true"
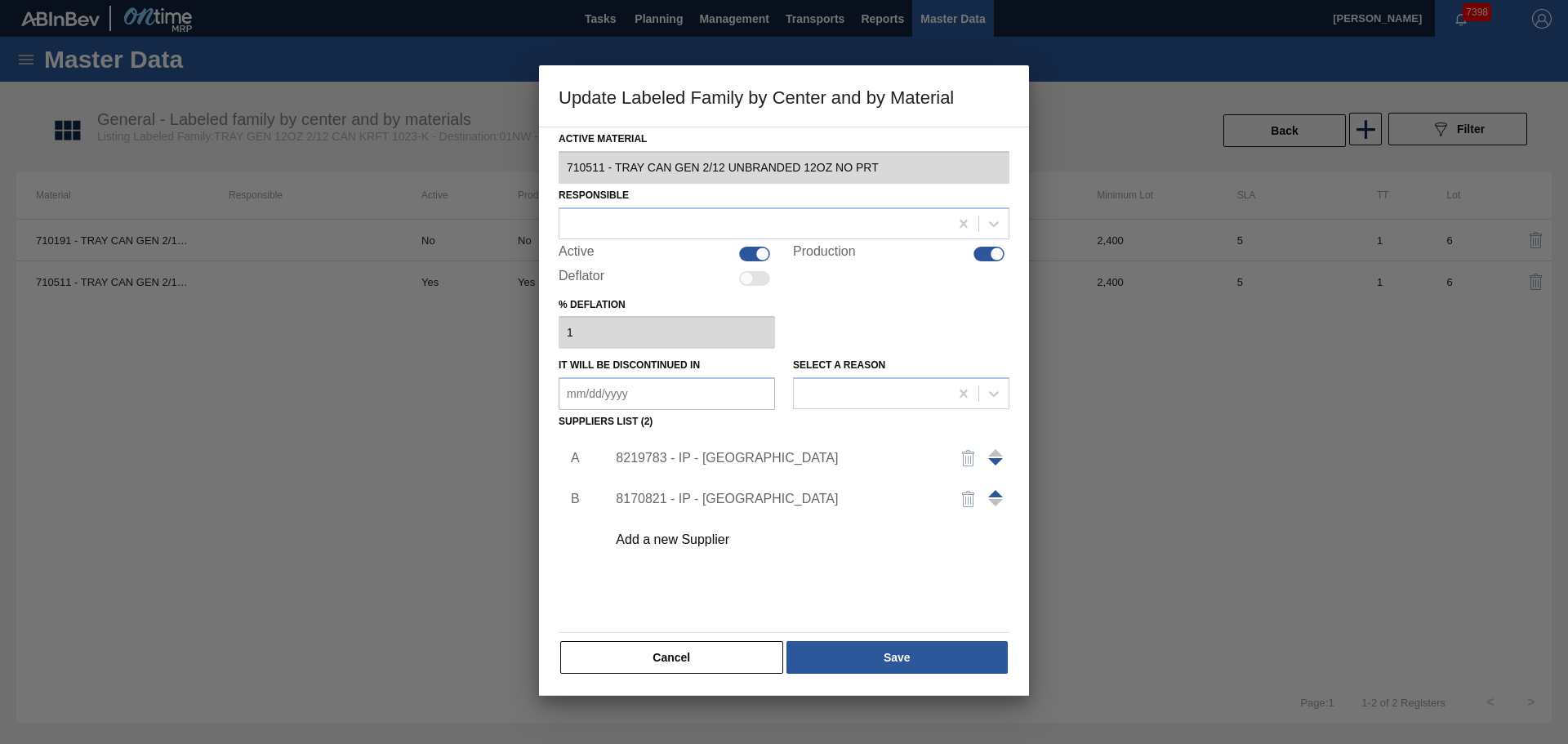
click at [747, 455] on div "8219783 - IP - [GEOGRAPHIC_DATA]" at bounding box center [776, 458] width 320 height 15
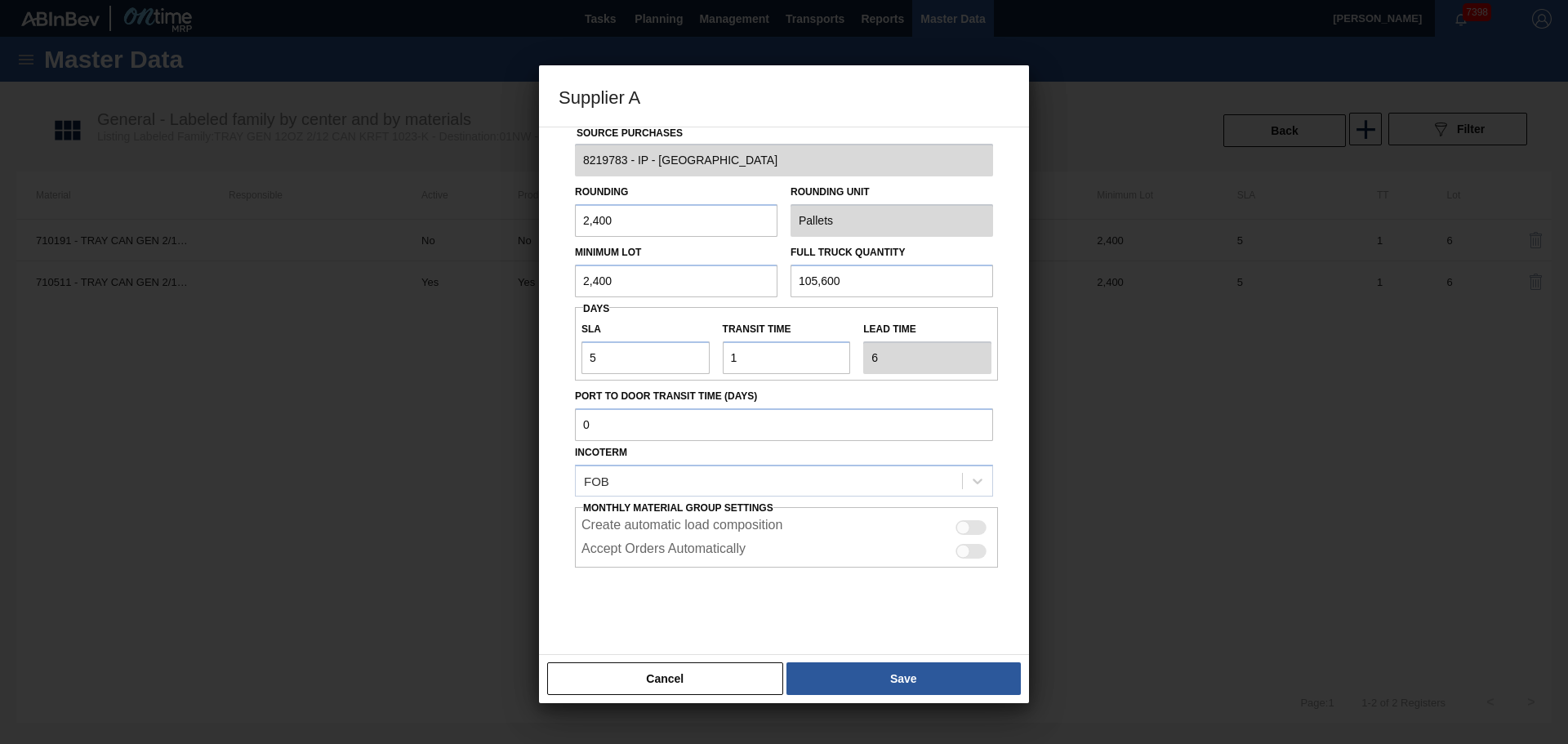
scroll to position [33, 0]
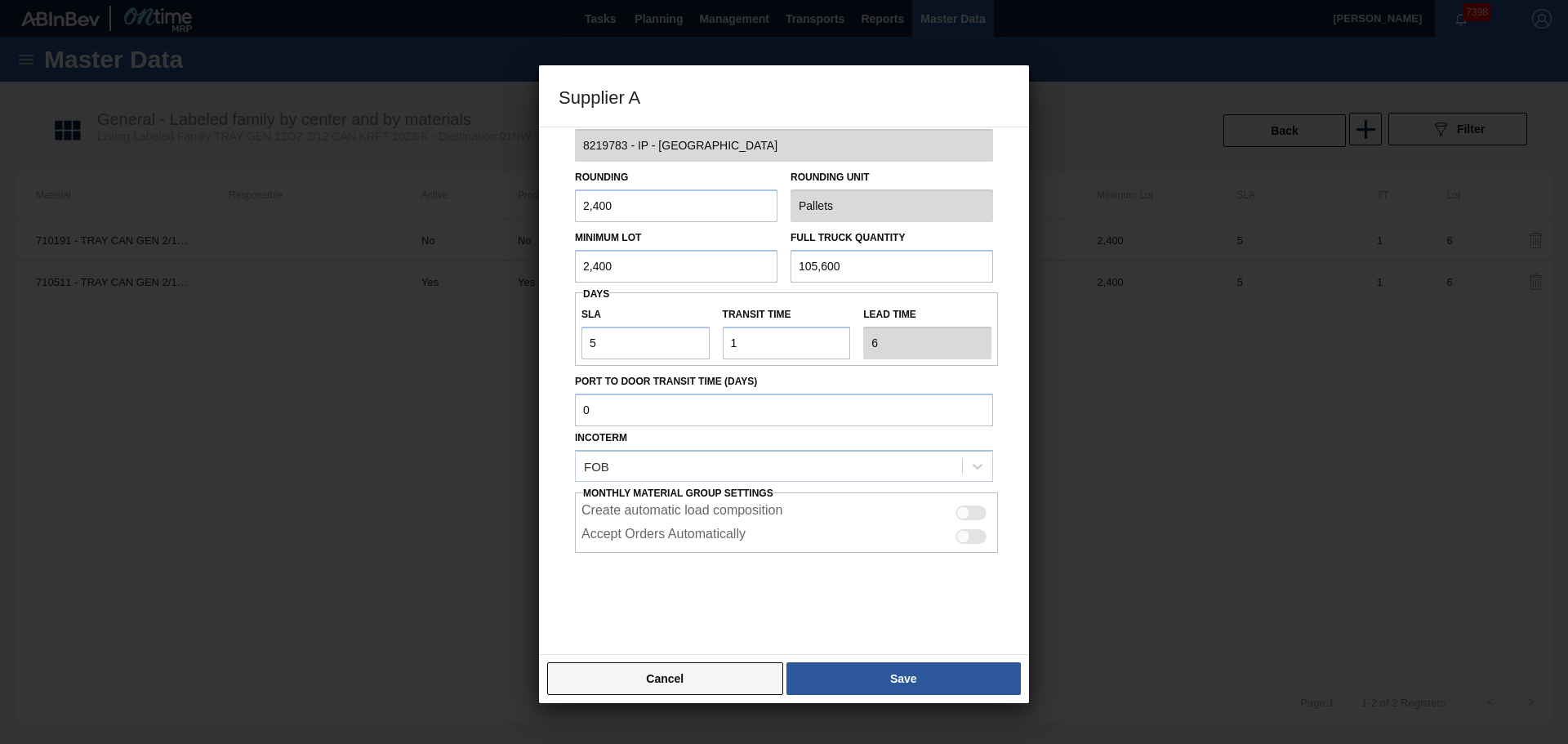
click at [684, 683] on button "Cancel" at bounding box center [665, 678] width 236 height 33
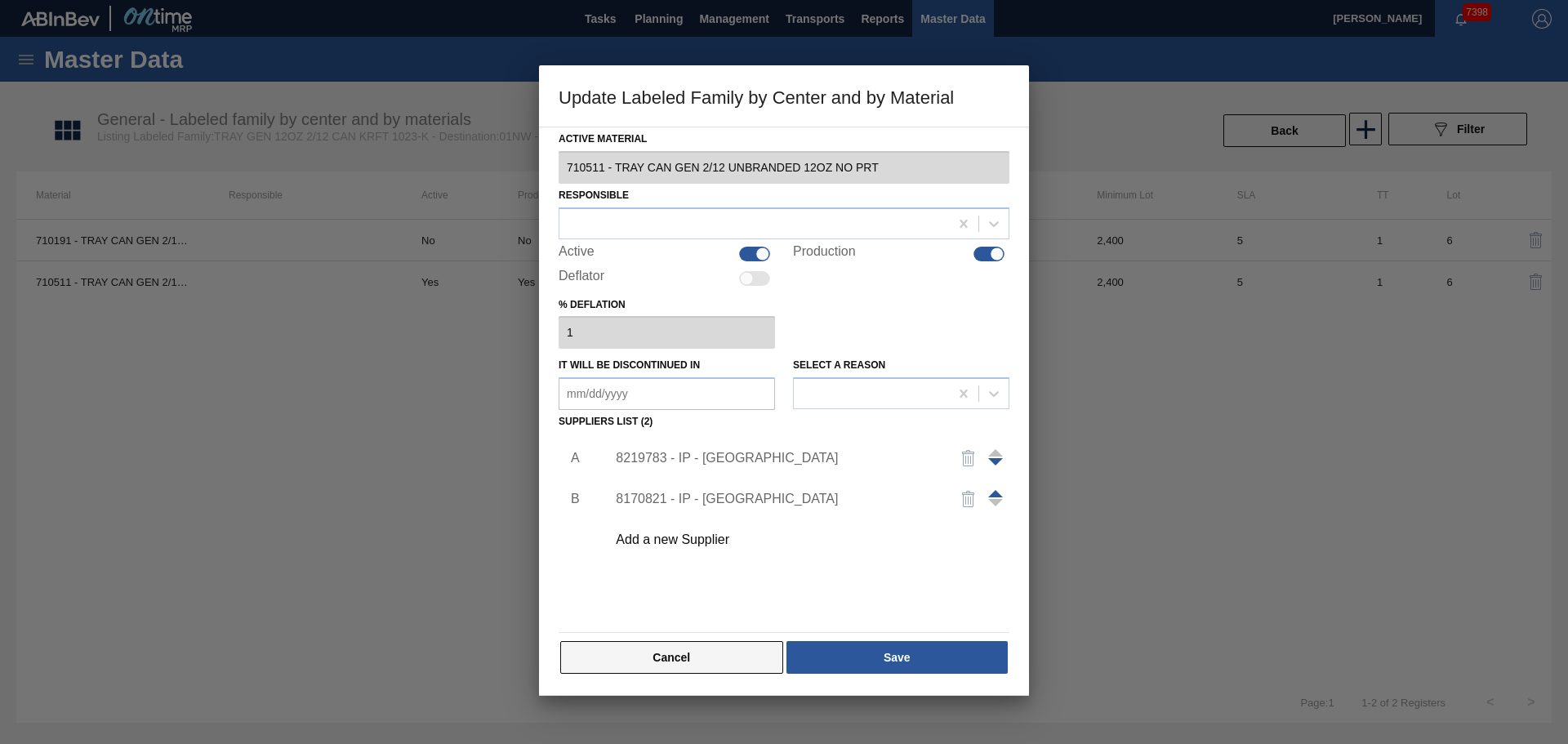
click at [692, 644] on button "Cancel" at bounding box center [672, 657] width 223 height 33
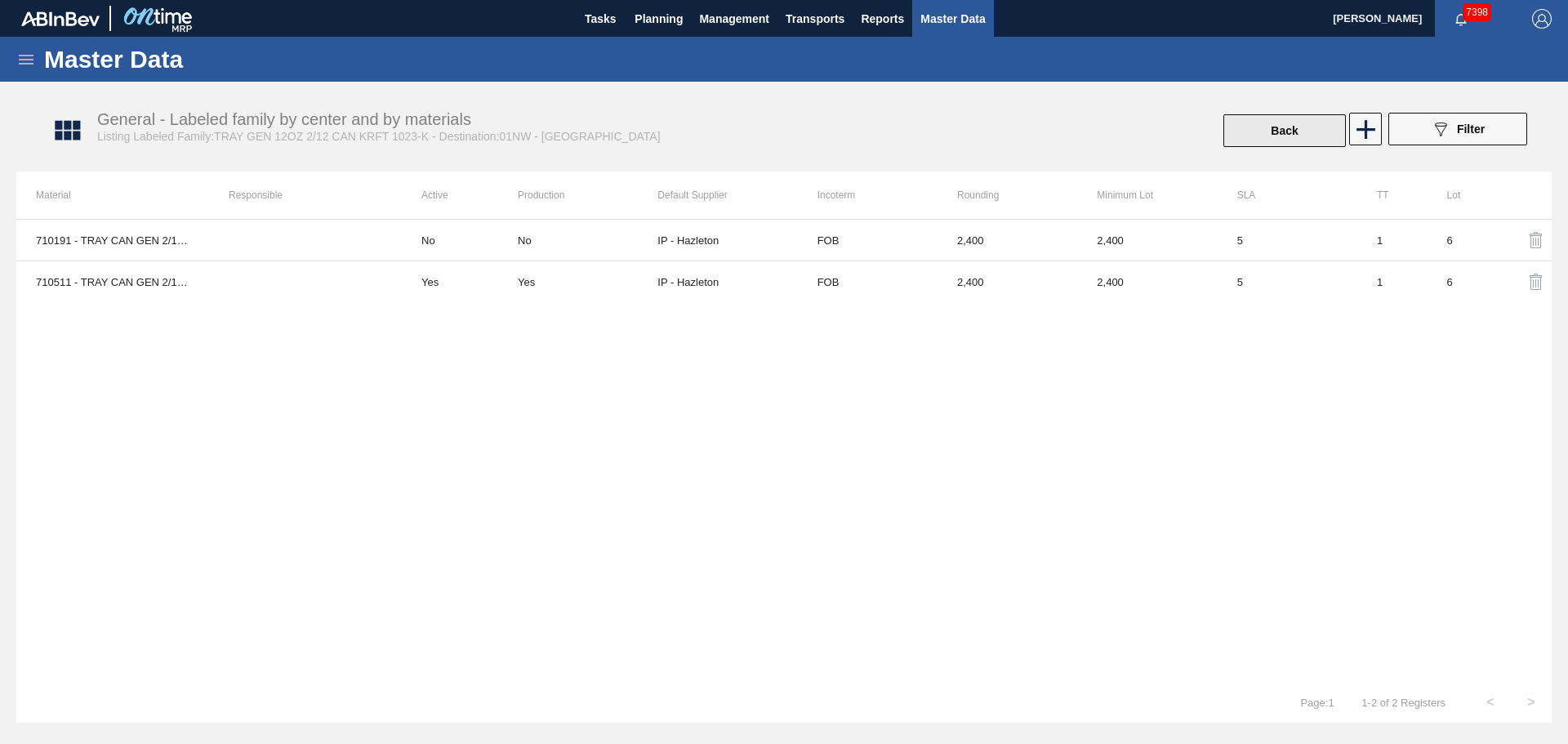
click at [1253, 138] on button "Back" at bounding box center [1285, 130] width 123 height 33
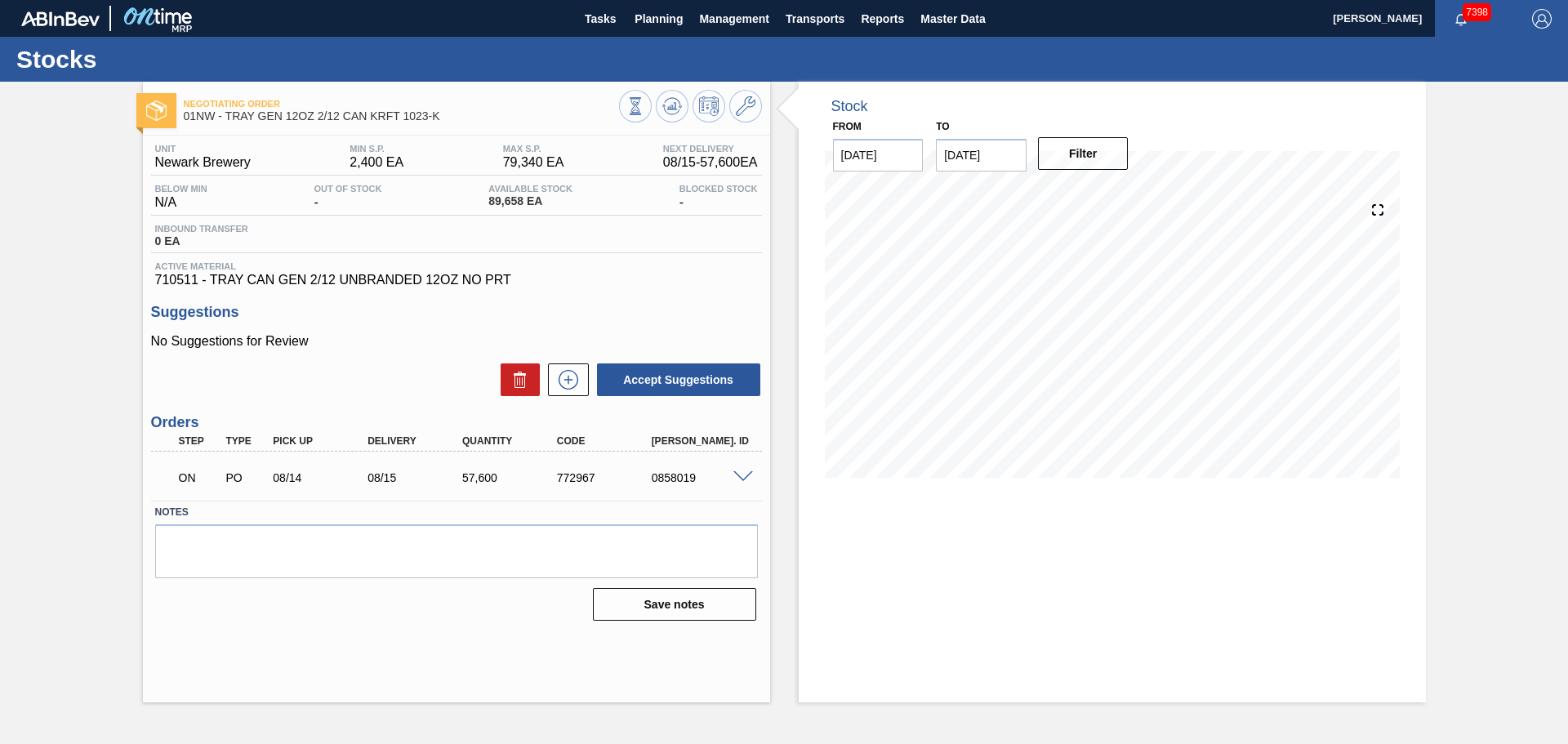
click at [739, 476] on span at bounding box center [742, 476] width 20 height 12
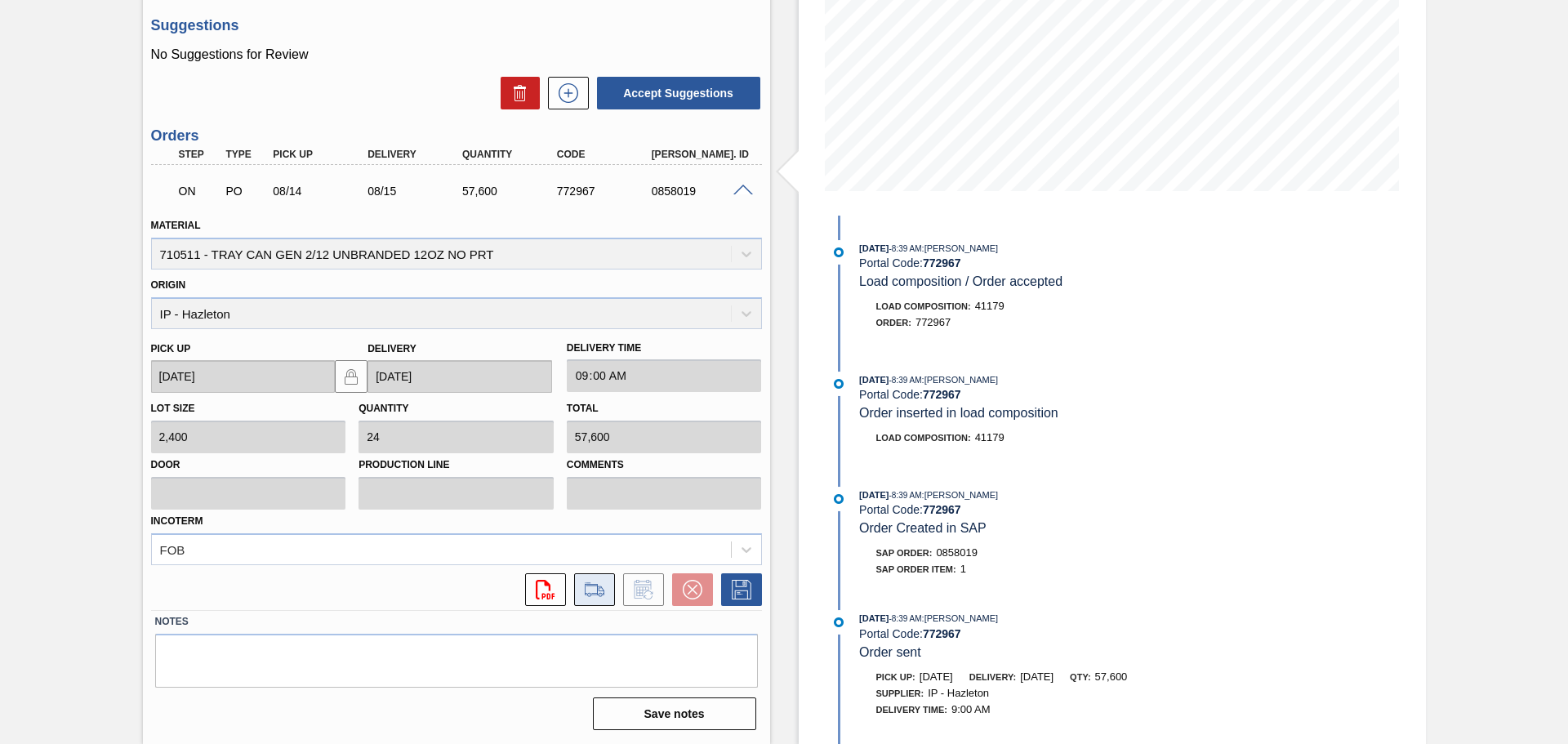
click at [595, 598] on icon at bounding box center [595, 589] width 26 height 20
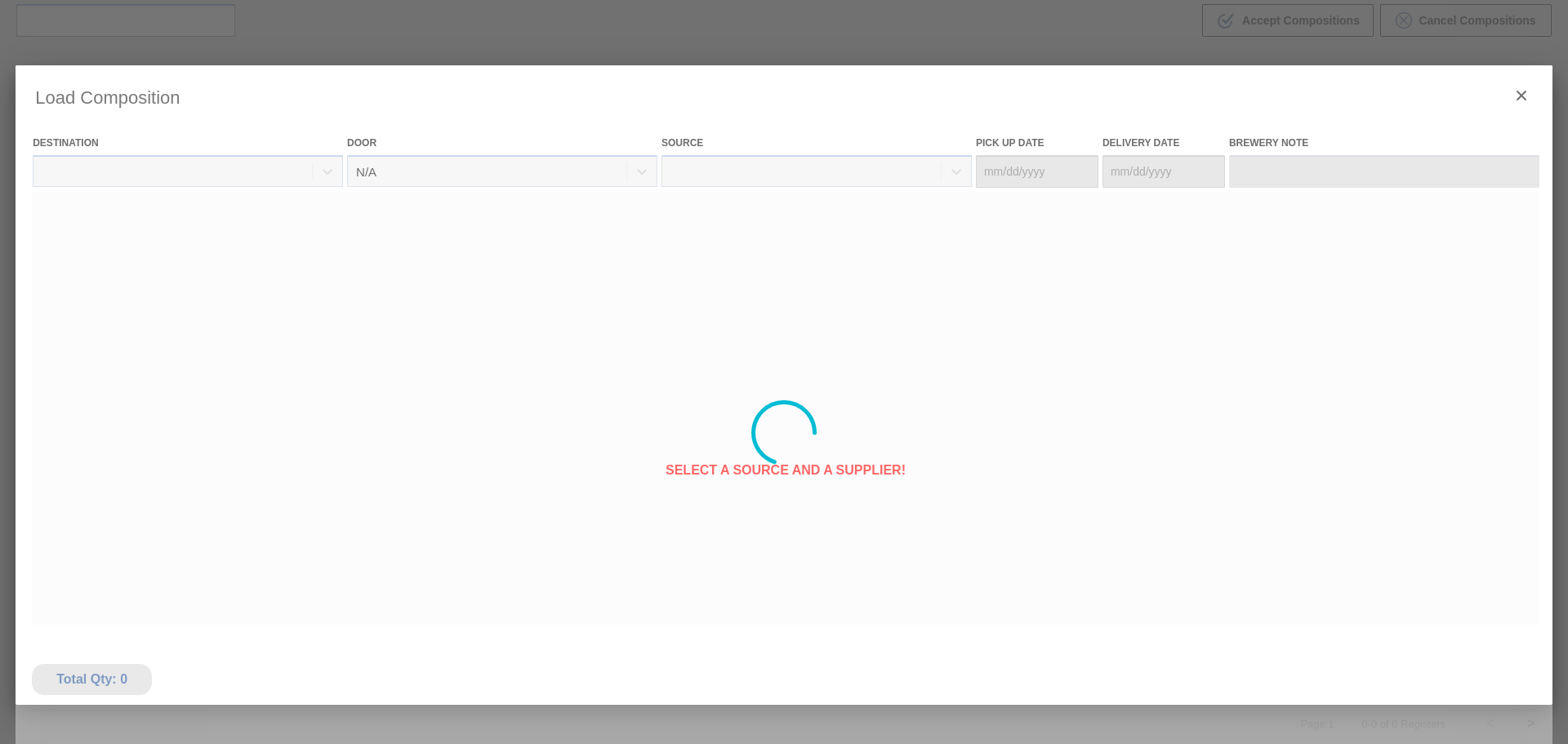
type Date "[DATE]"
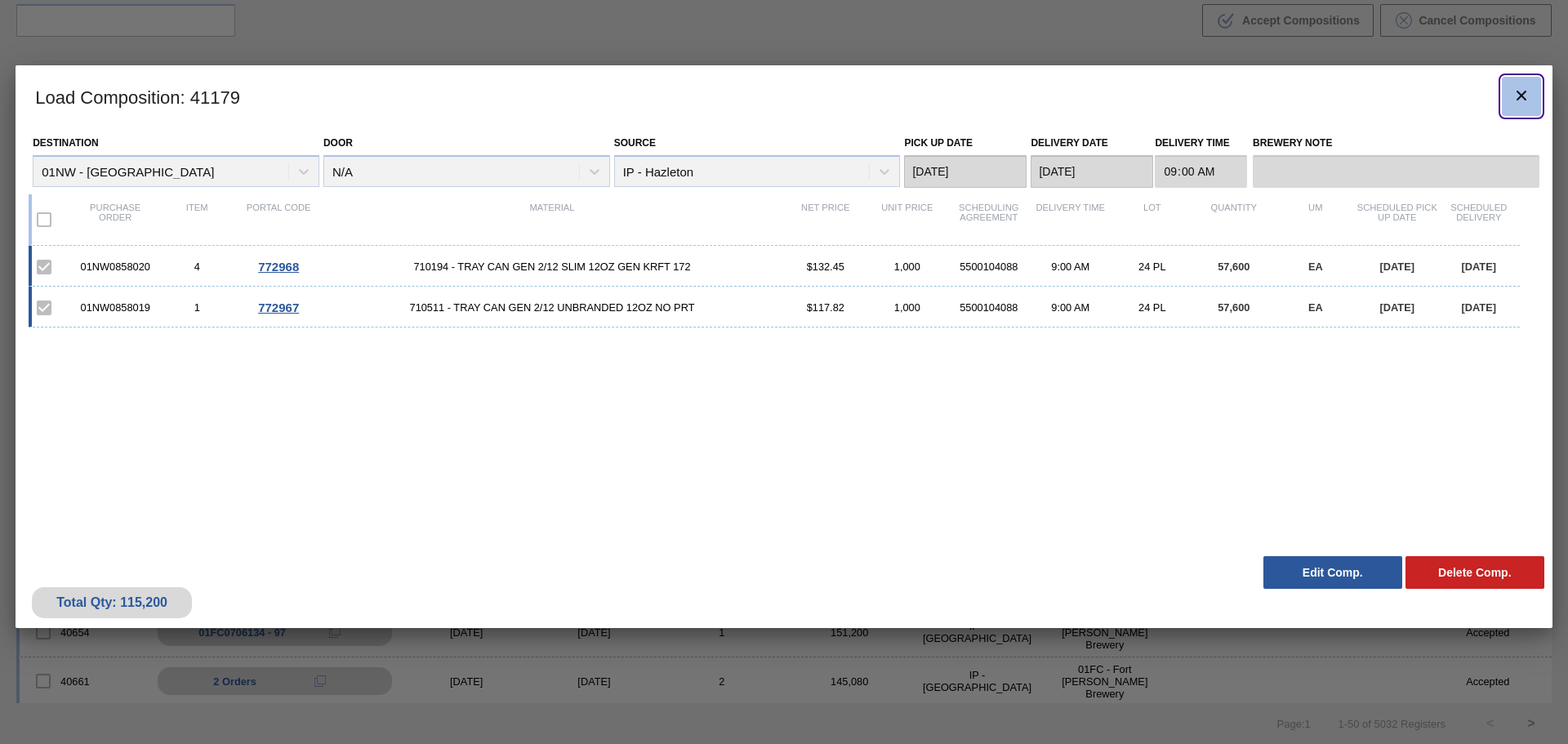
click at [1518, 98] on icon "botão de ícone" at bounding box center [1521, 96] width 10 height 10
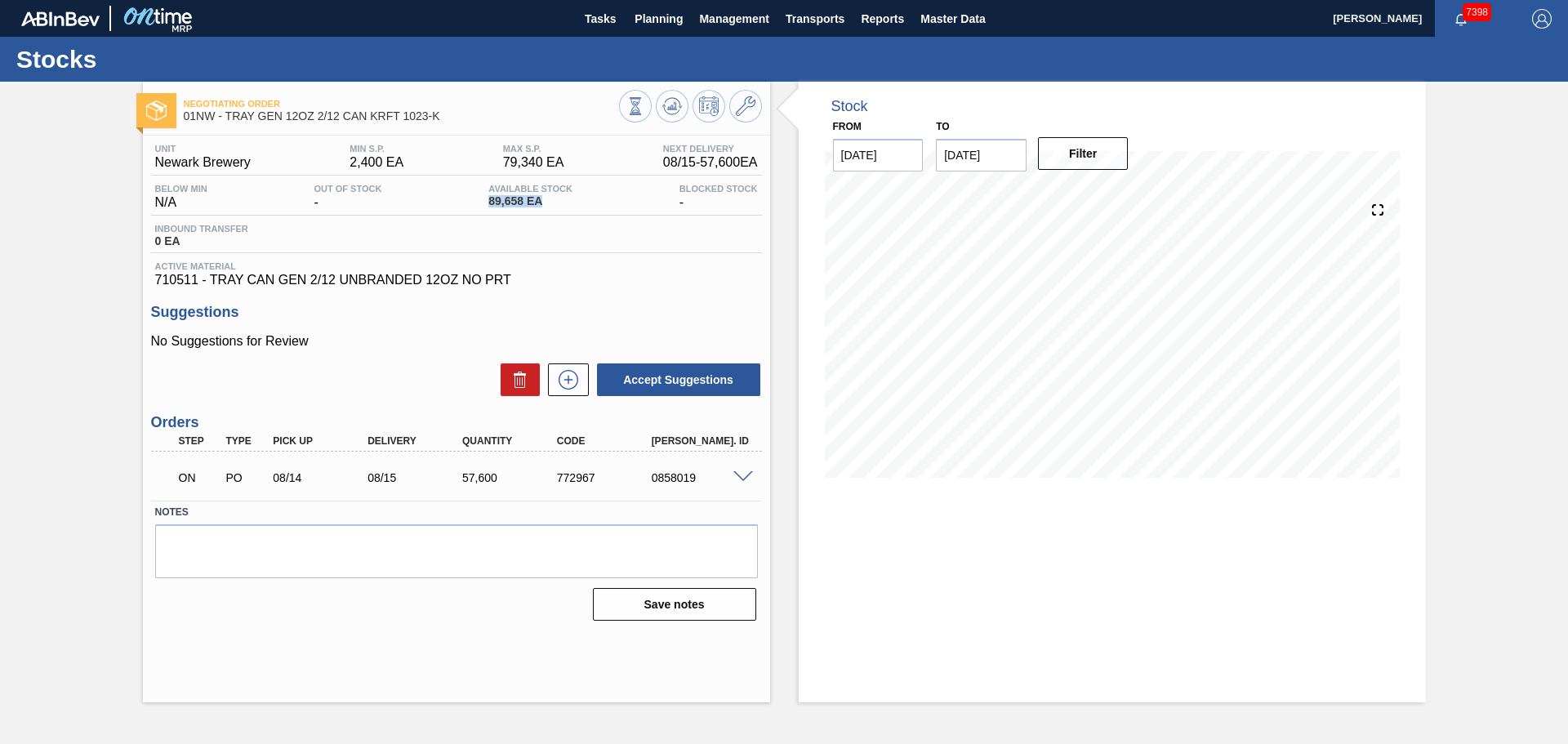
drag, startPoint x: 543, startPoint y: 202, endPoint x: 466, endPoint y: 202, distance: 77.0
click at [466, 202] on div "Below Min N/A Out Of Stock - Available Stock 89,658 EA Blocked Stock -" at bounding box center [457, 200] width 611 height 32
click at [736, 107] on icon at bounding box center [745, 106] width 20 height 20
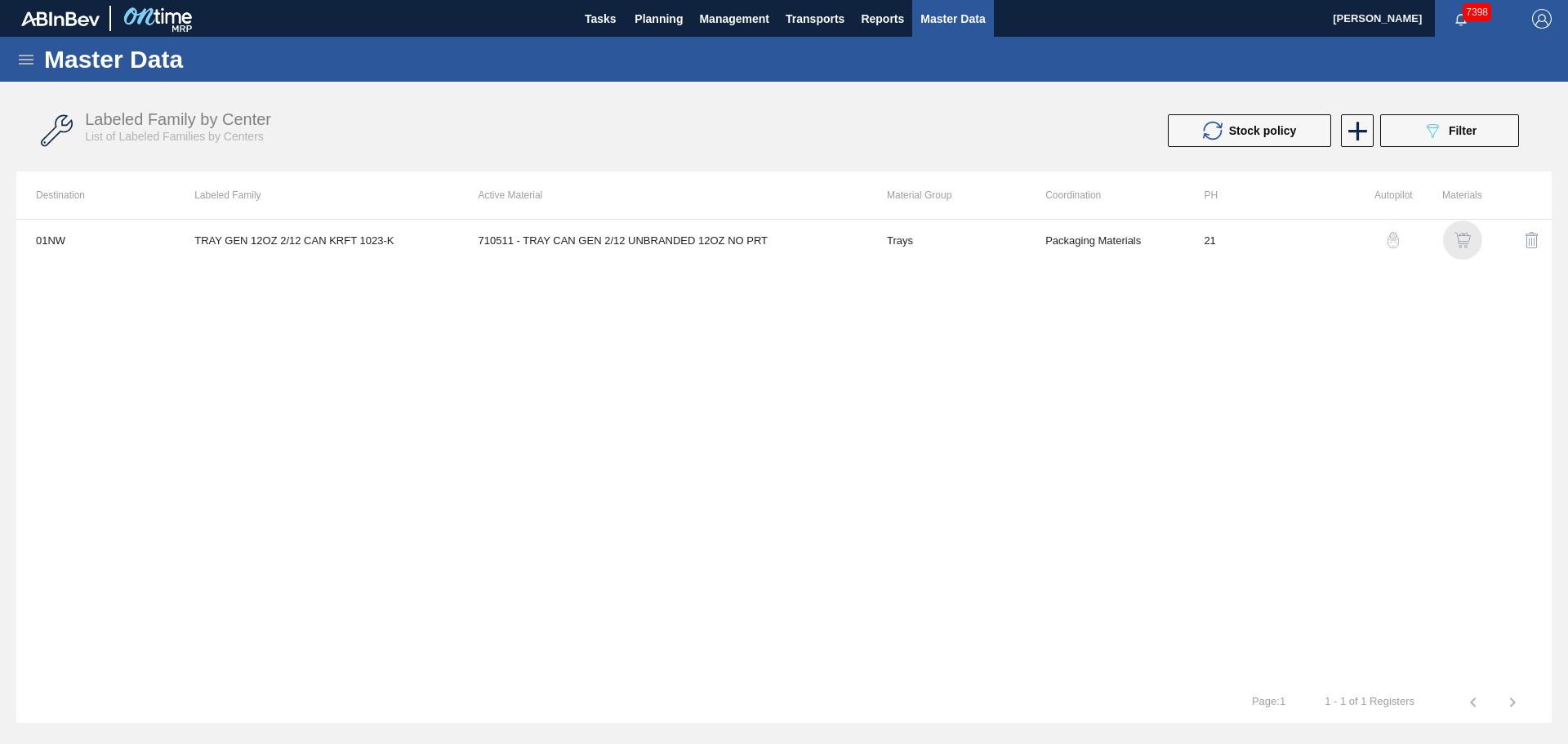
click at [1460, 236] on img "button" at bounding box center [1463, 241] width 17 height 17
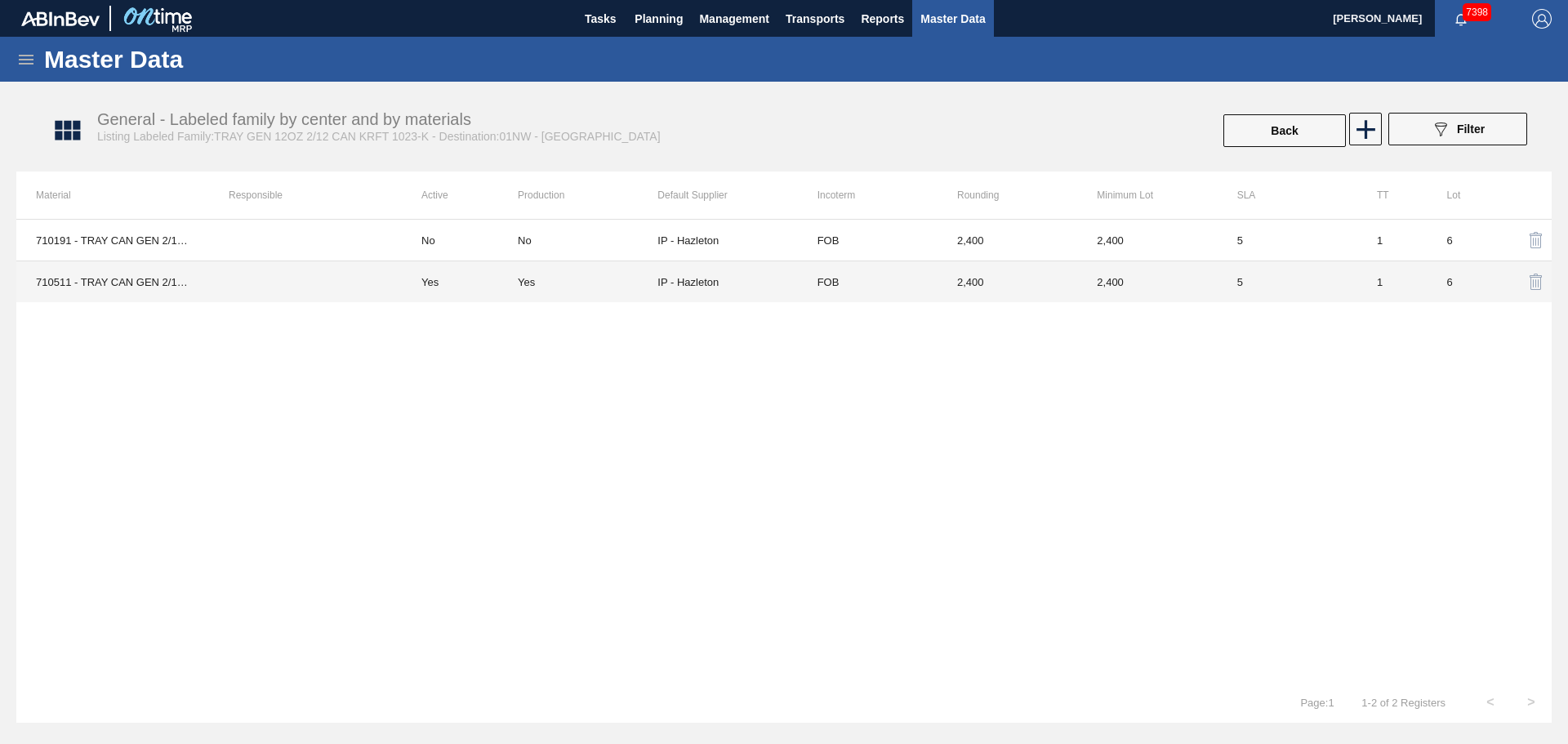
click at [521, 265] on td "Yes" at bounding box center [587, 281] width 139 height 42
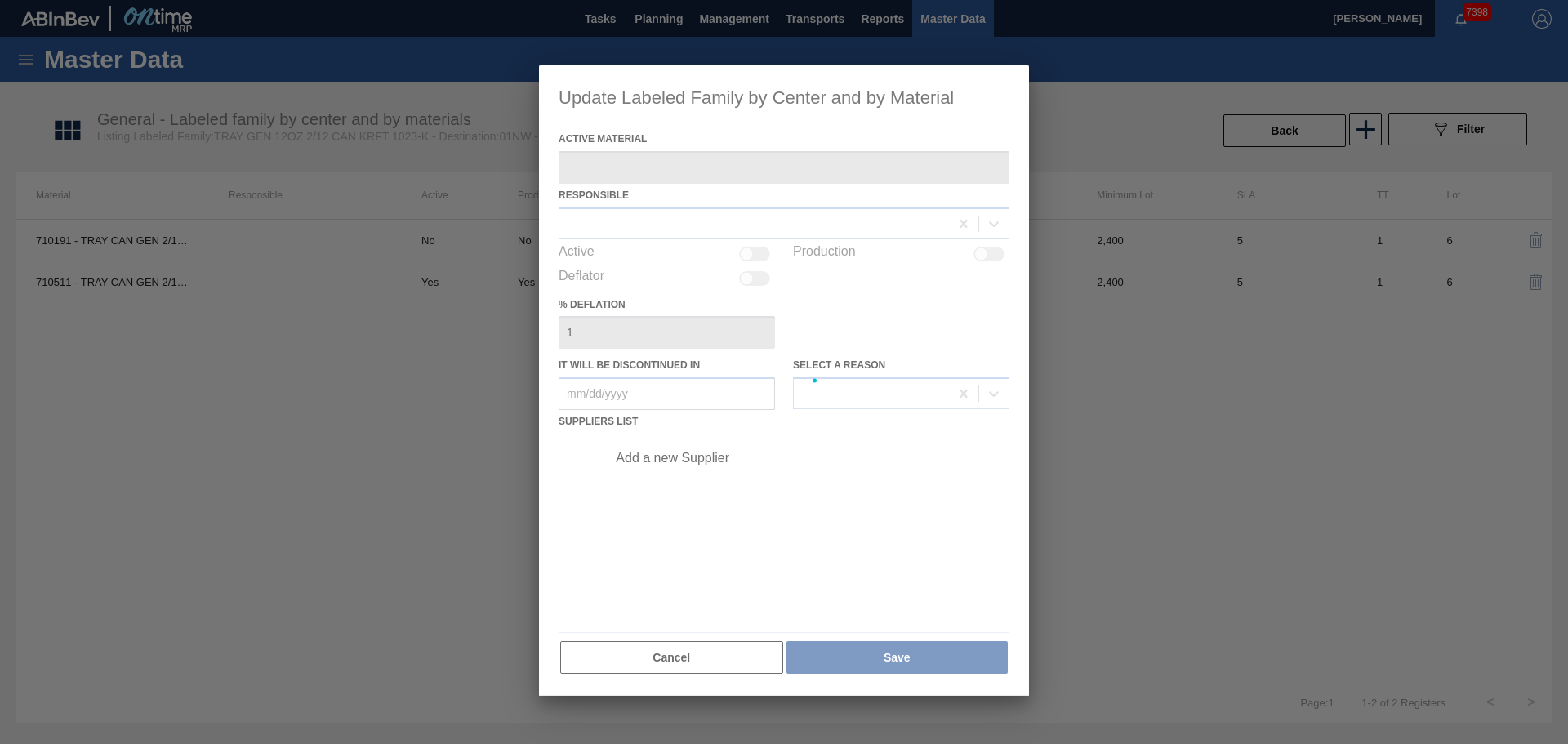
type Material "710511 - TRAY CAN GEN 2/12 UNBRANDED 12OZ NO PRT"
checkbox input "true"
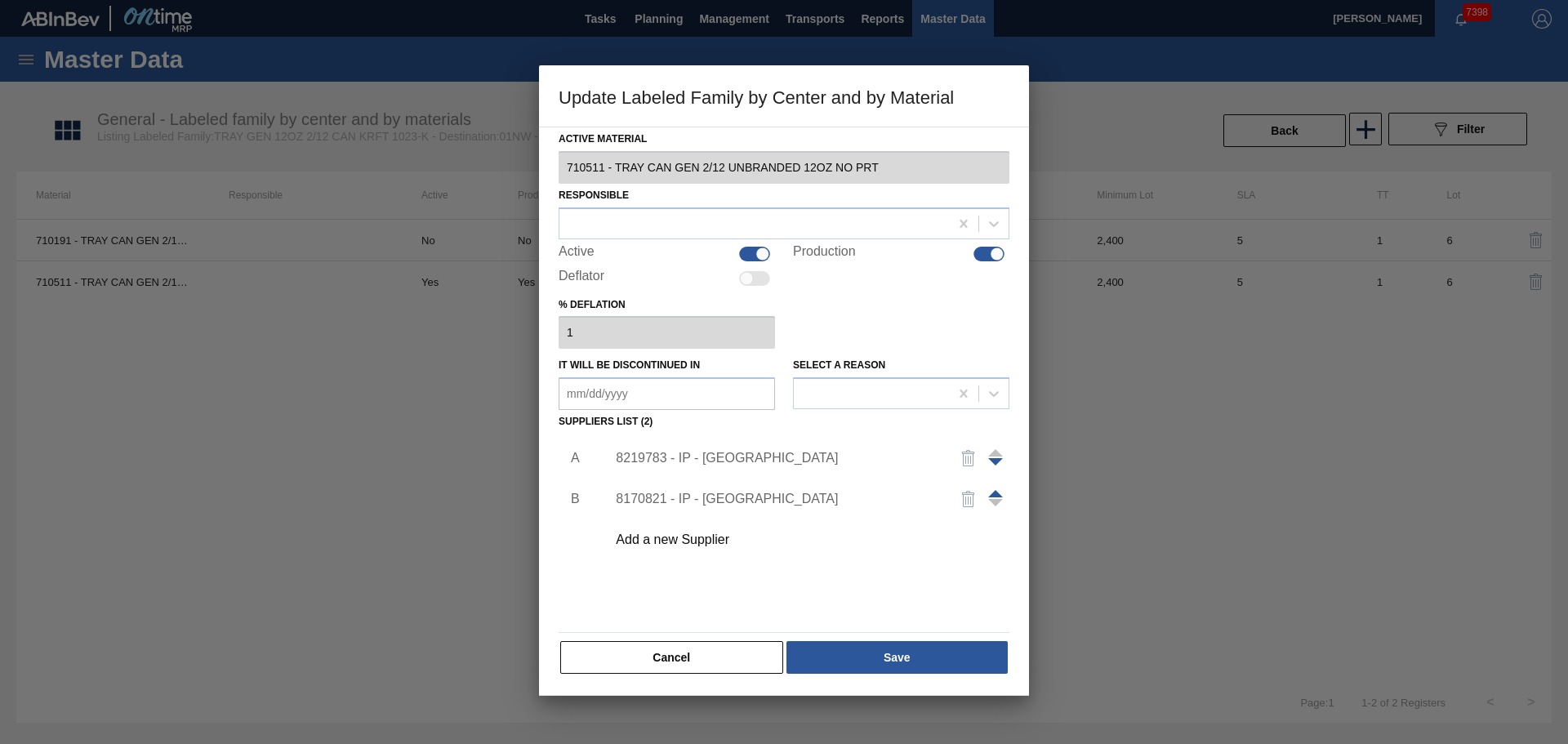
click at [708, 459] on div "8219783 - IP - [GEOGRAPHIC_DATA]" at bounding box center [776, 458] width 320 height 15
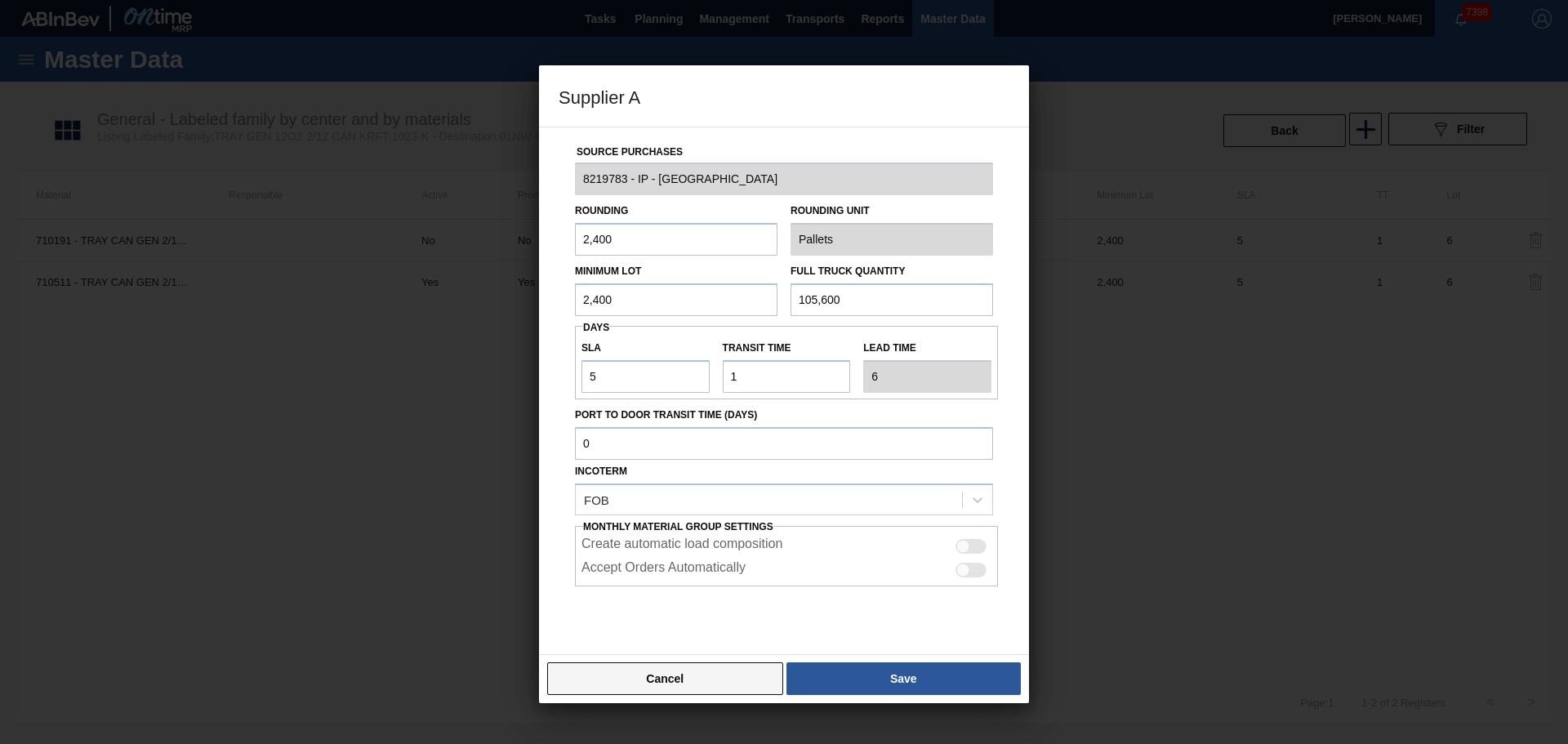
click at [679, 683] on button "Cancel" at bounding box center [665, 678] width 236 height 33
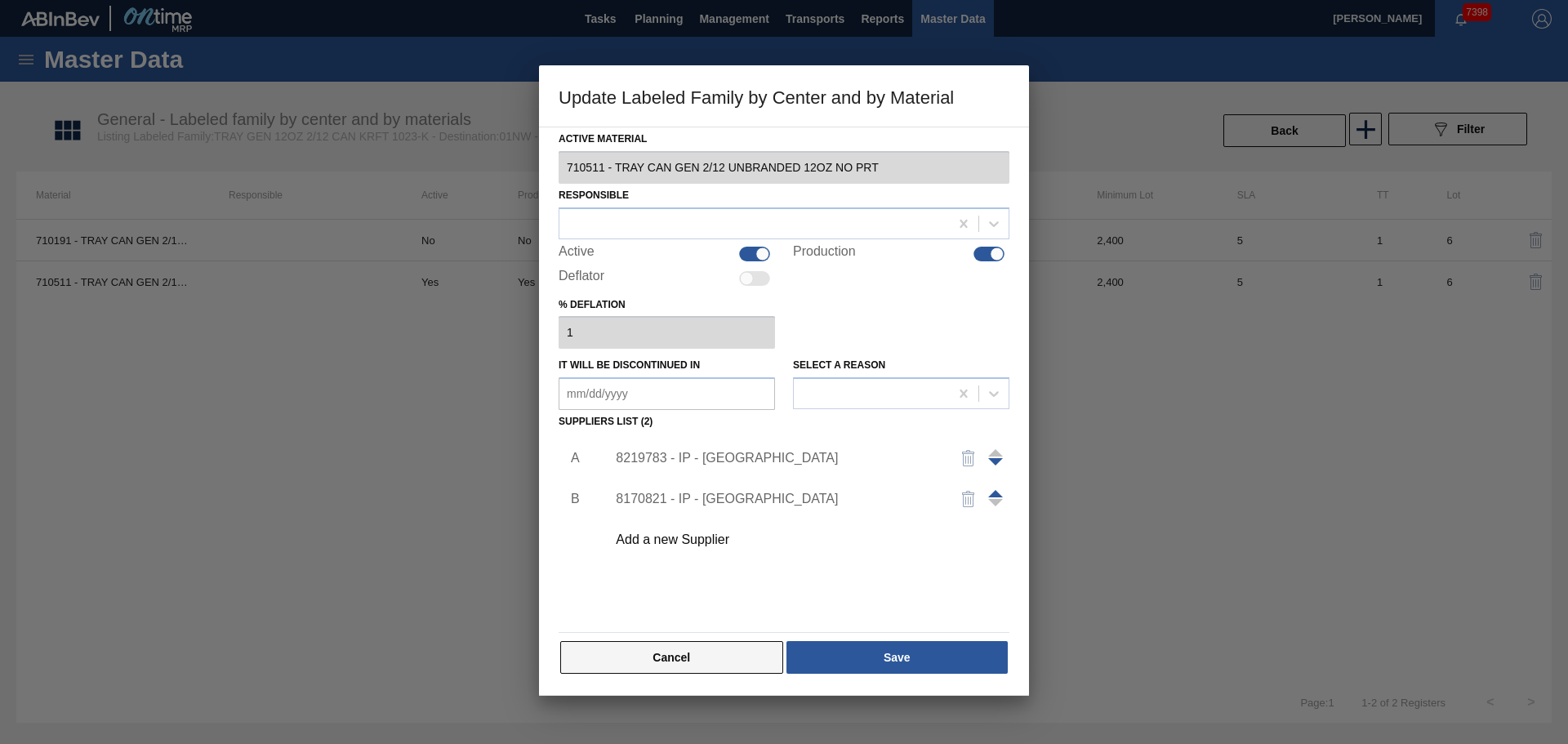
click at [679, 664] on button "Cancel" at bounding box center [672, 657] width 223 height 33
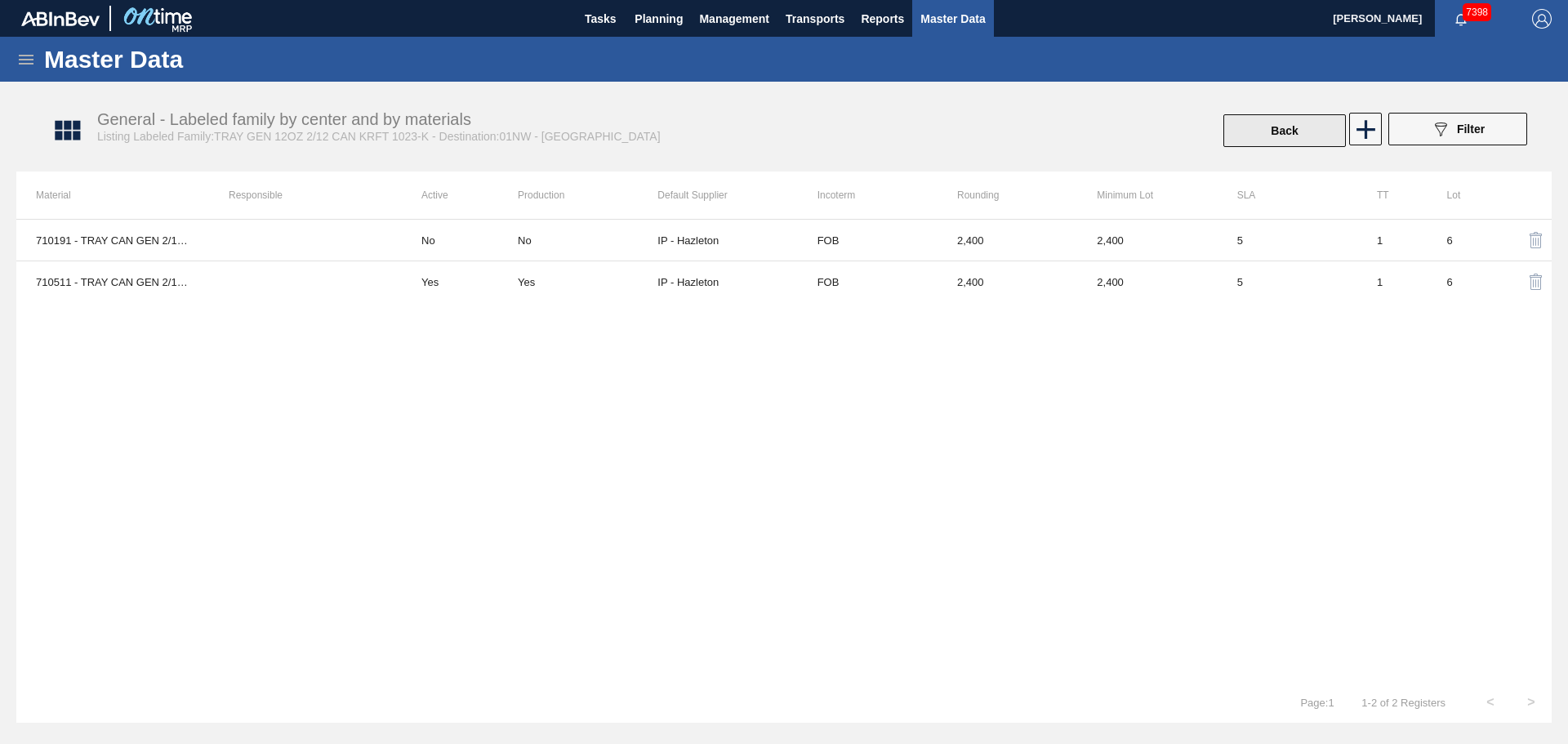
click at [1261, 137] on button "Back" at bounding box center [1285, 130] width 123 height 33
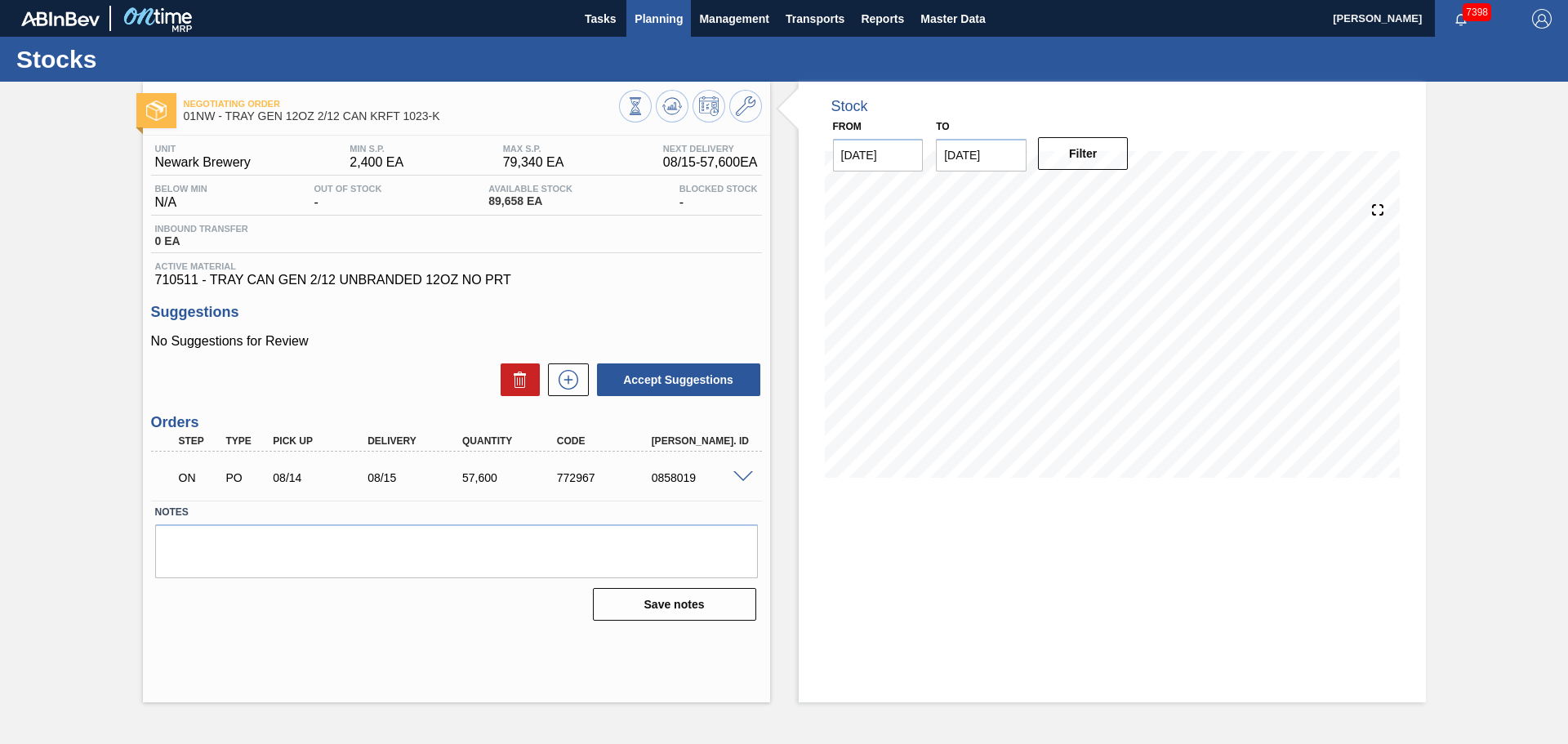
click at [648, 20] on span "Planning" at bounding box center [659, 19] width 48 height 20
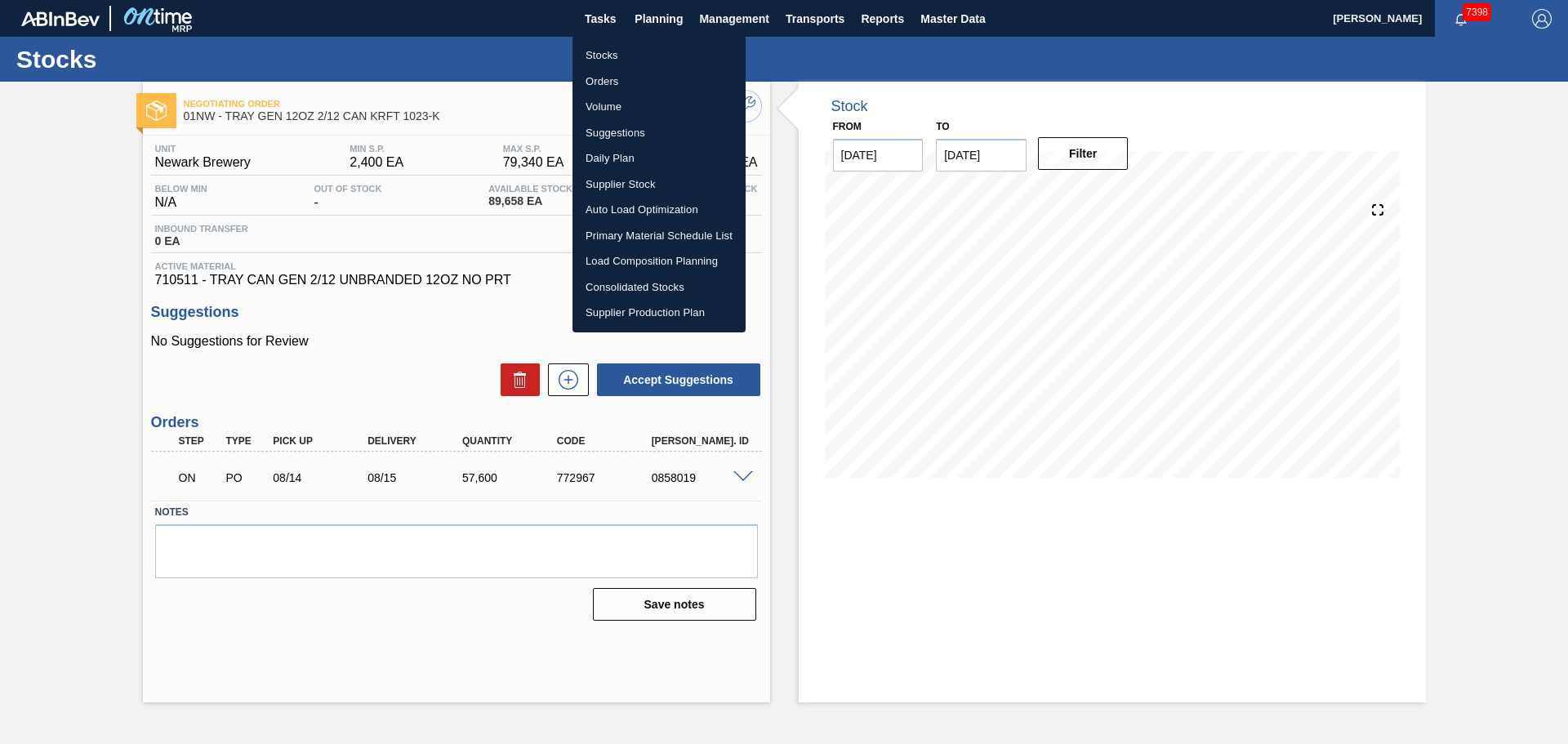
click at [607, 61] on li "Stocks" at bounding box center [659, 56] width 173 height 26
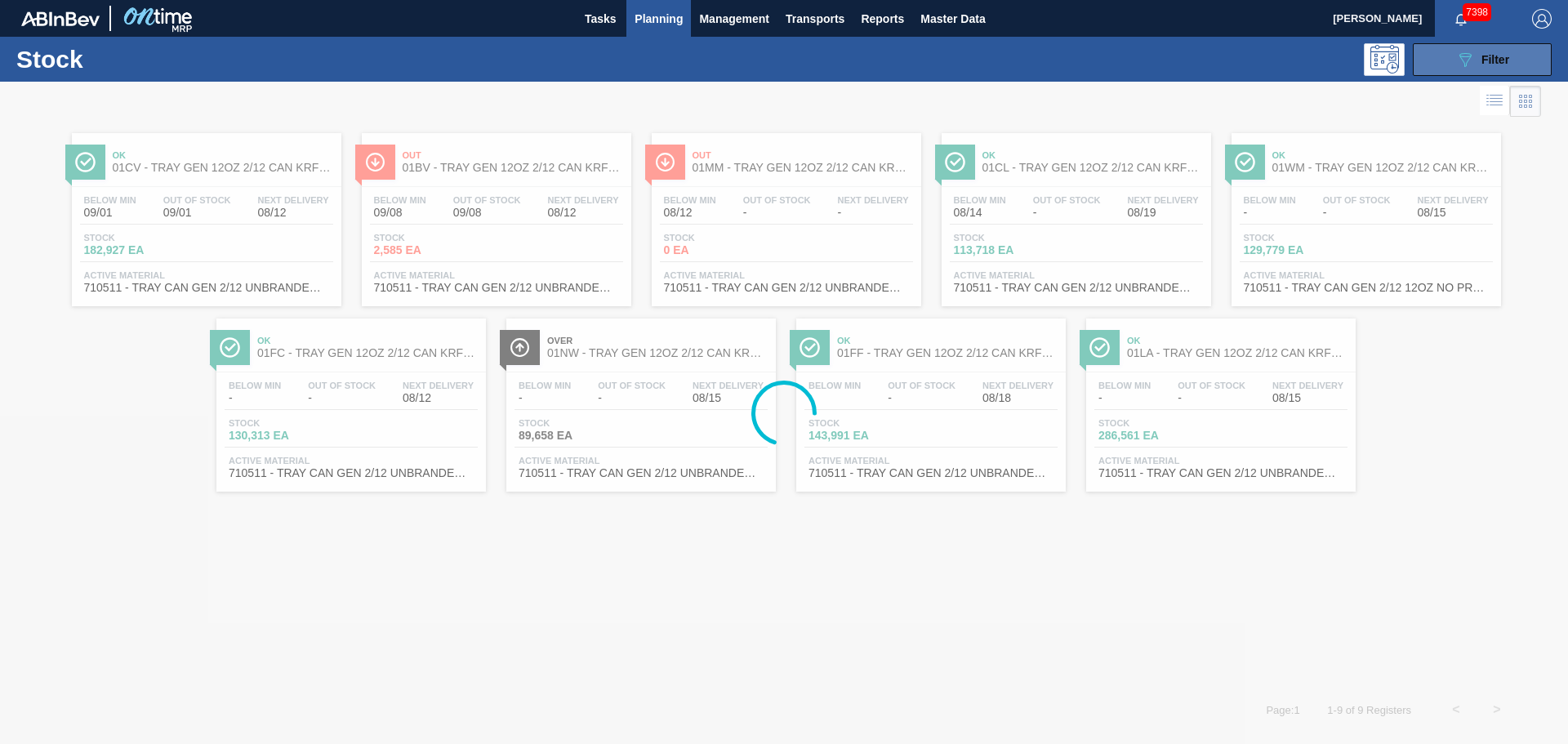
click at [1482, 58] on span "Filter" at bounding box center [1496, 59] width 28 height 13
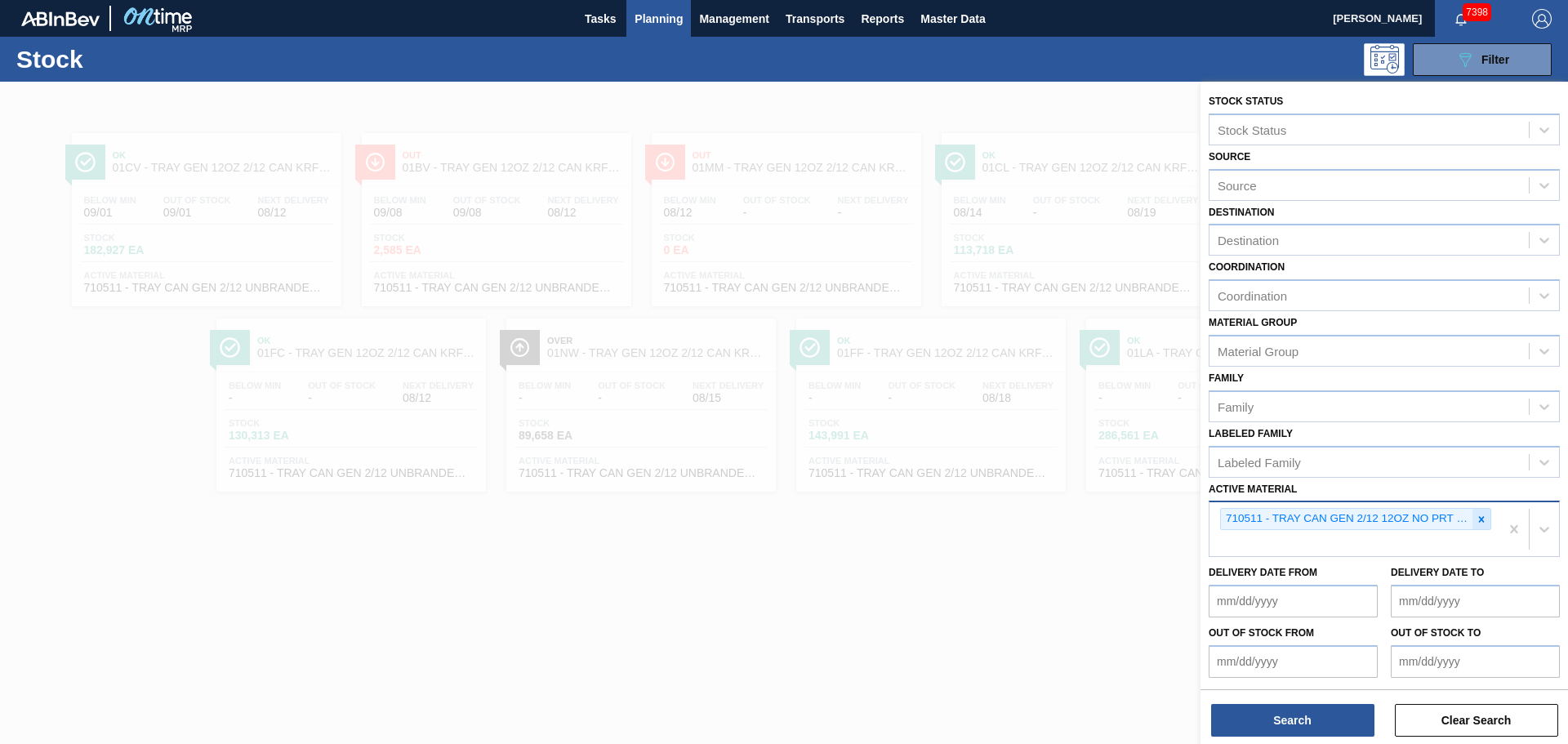
click at [1475, 516] on icon at bounding box center [1481, 519] width 11 height 11
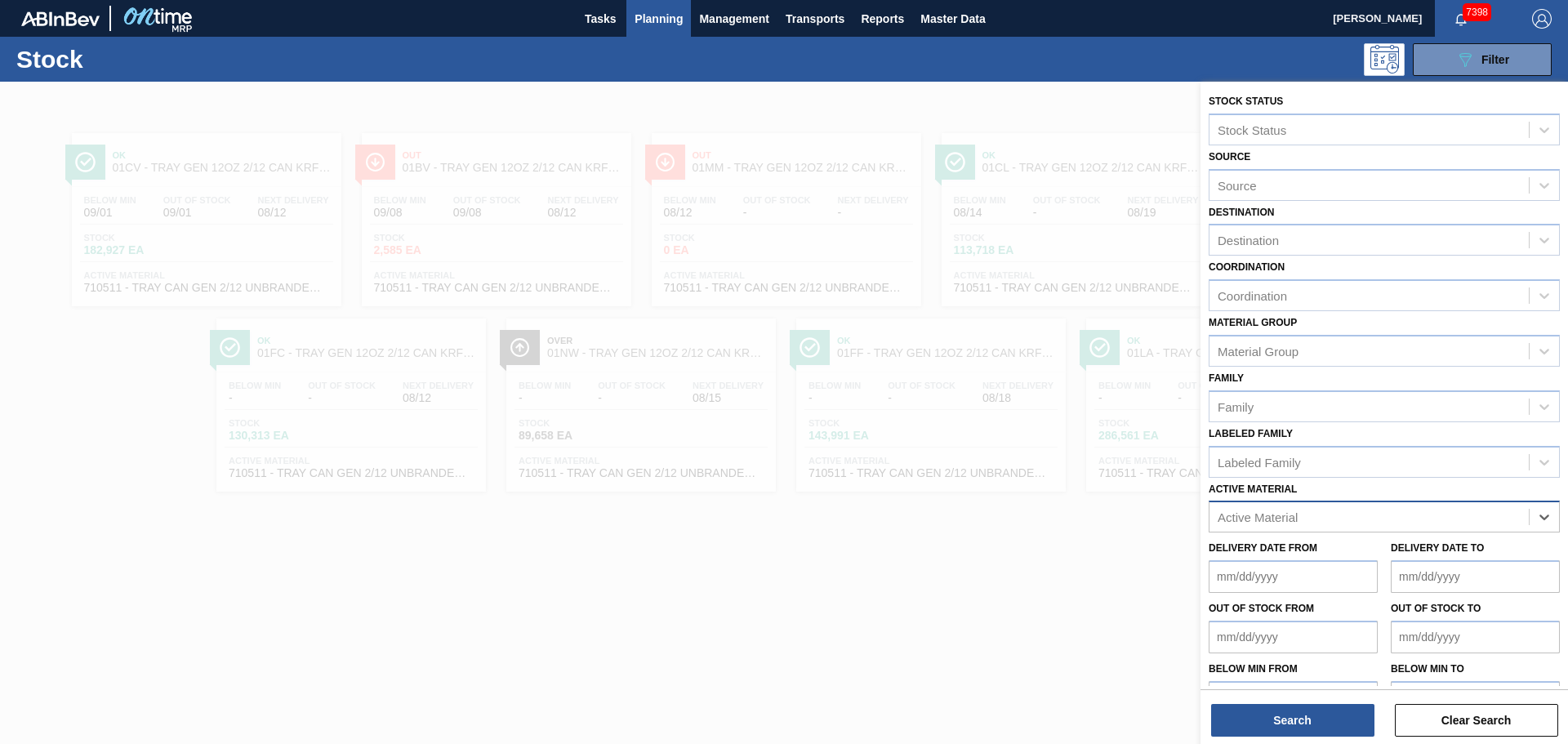
paste Material "677112"
type Material "677112"
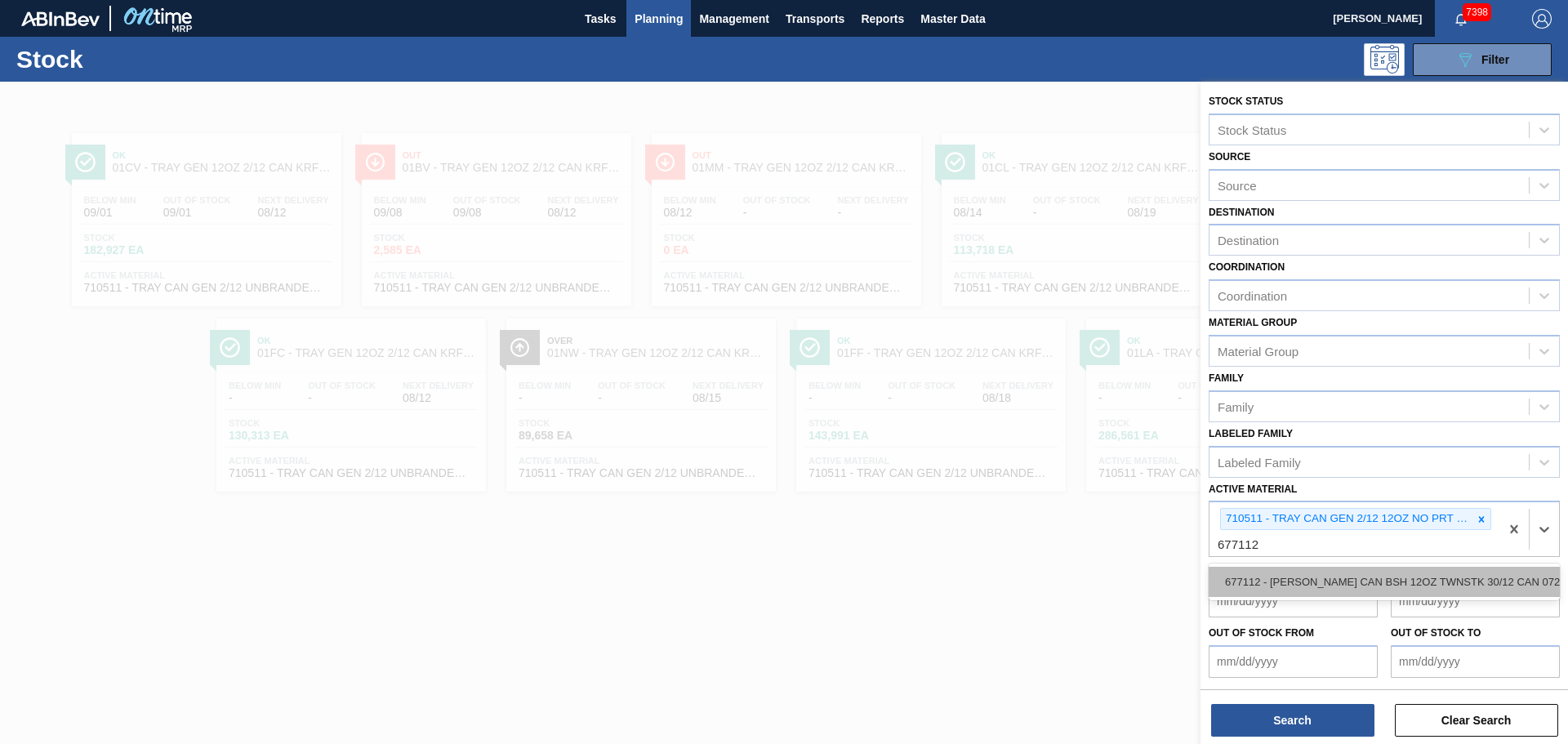
click at [1286, 583] on div "677112 - [PERSON_NAME] CAN BSH 12OZ TWNSTK 30/12 CAN 0724" at bounding box center [1384, 581] width 351 height 31
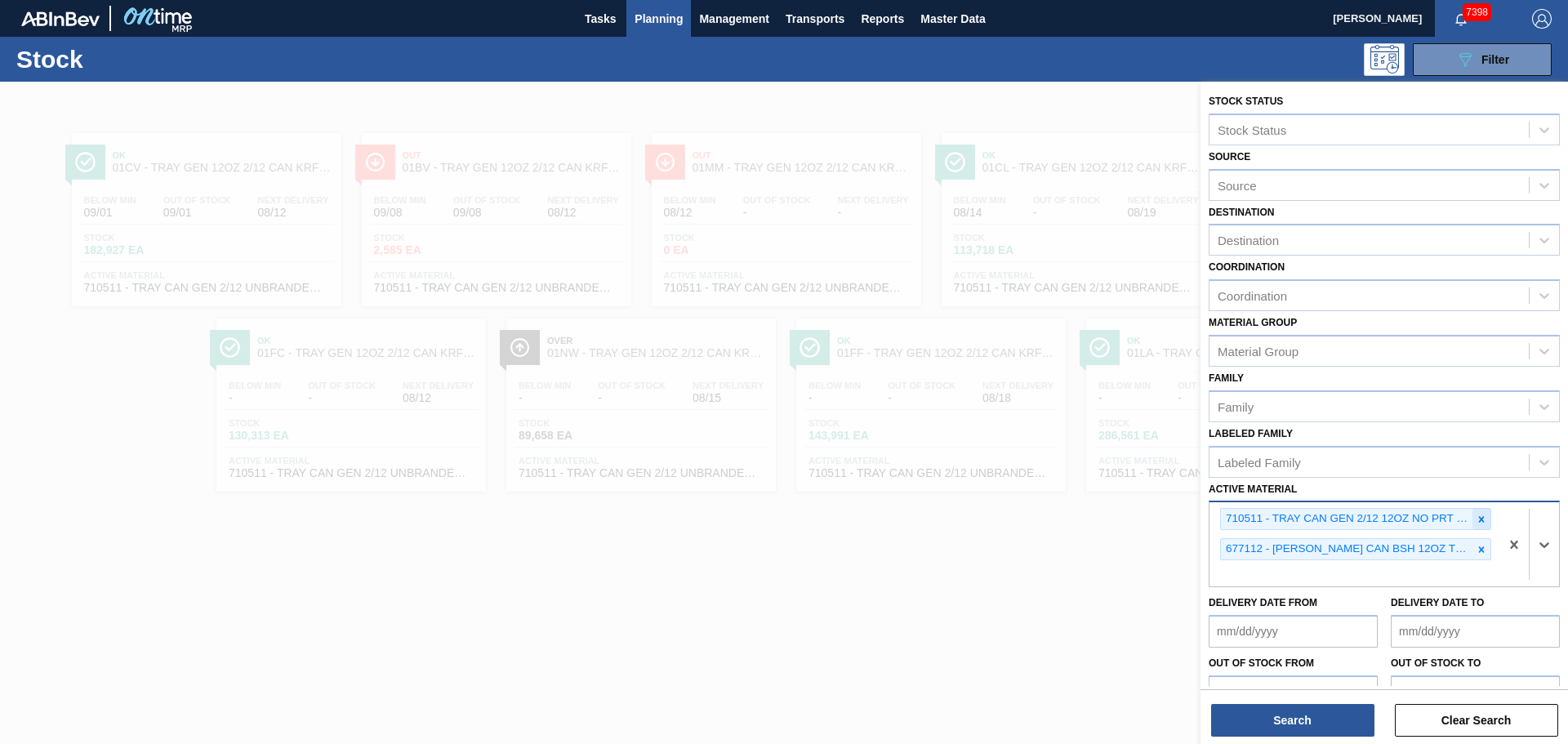
click at [1482, 519] on icon at bounding box center [1481, 519] width 11 height 11
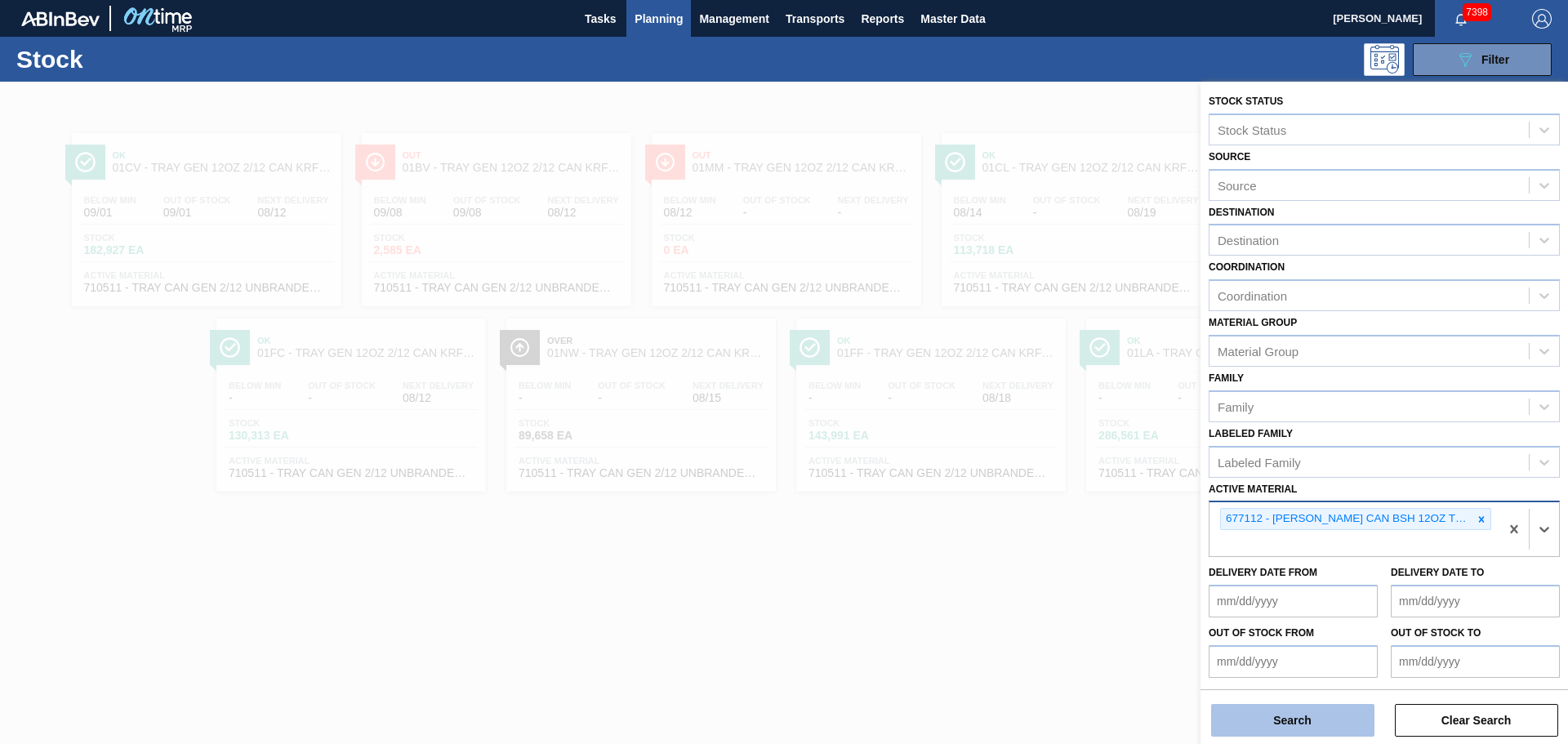
click at [1313, 719] on button "Search" at bounding box center [1293, 720] width 163 height 33
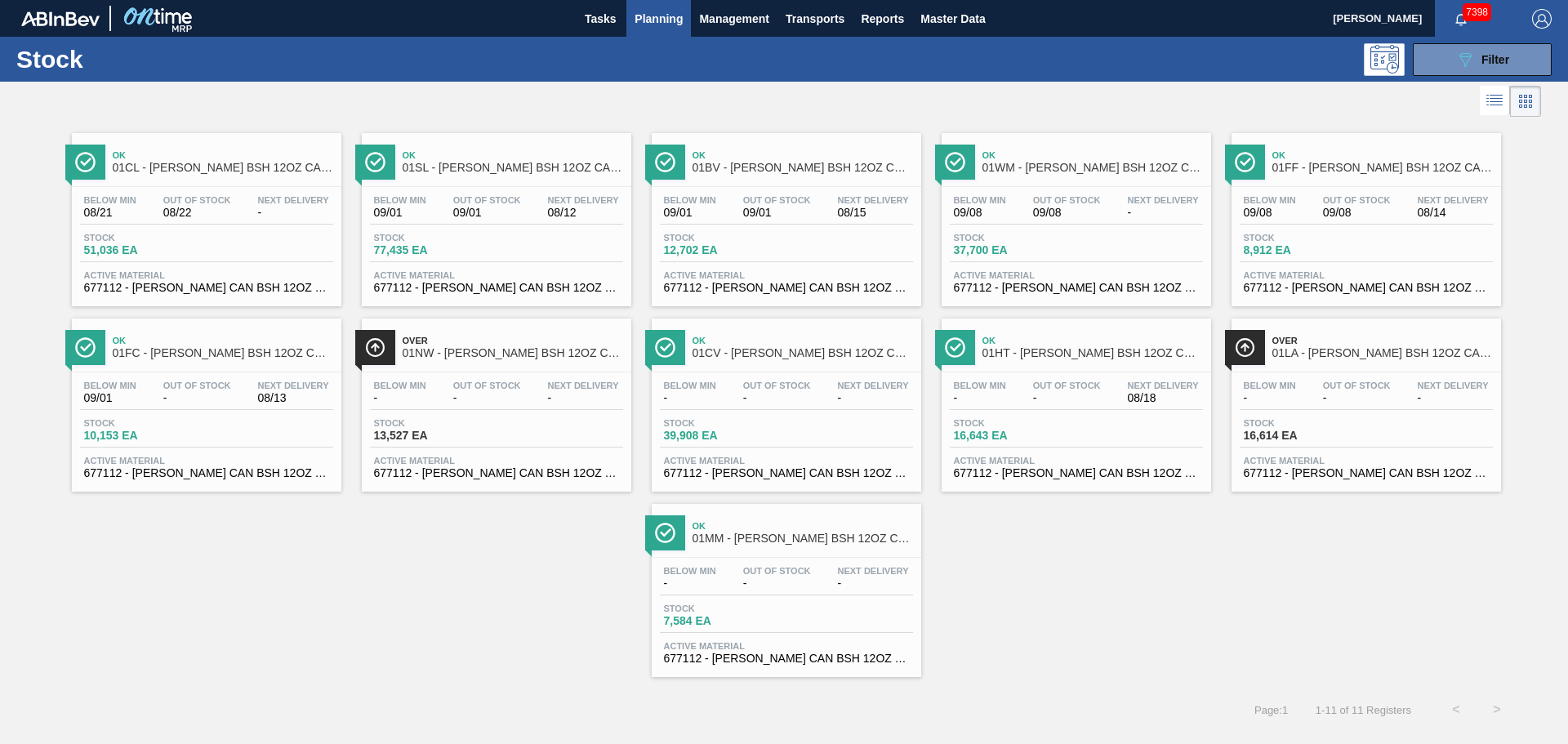
click at [463, 335] on span "Over" at bounding box center [512, 340] width 220 height 10
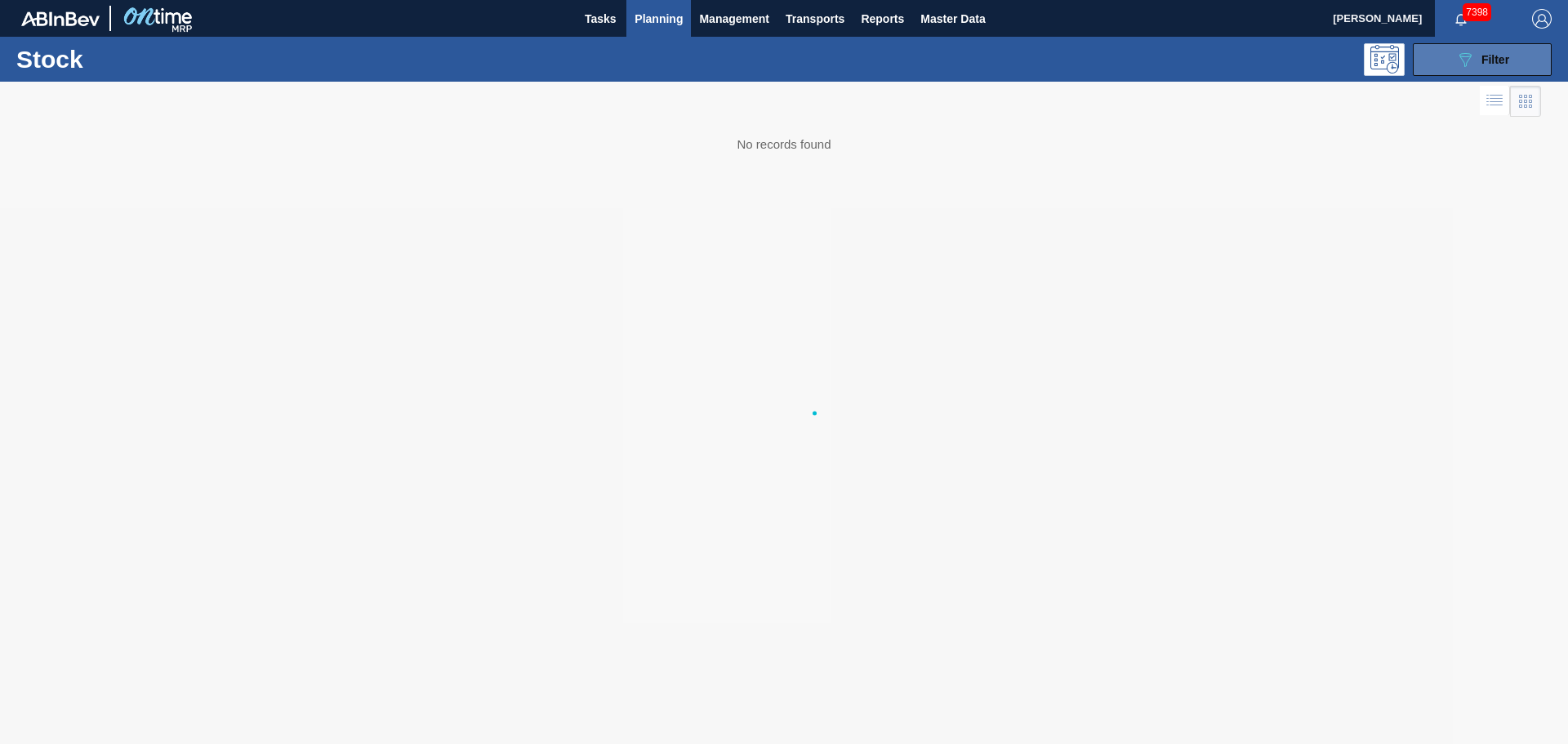
click at [1506, 54] on span "Filter" at bounding box center [1496, 59] width 28 height 13
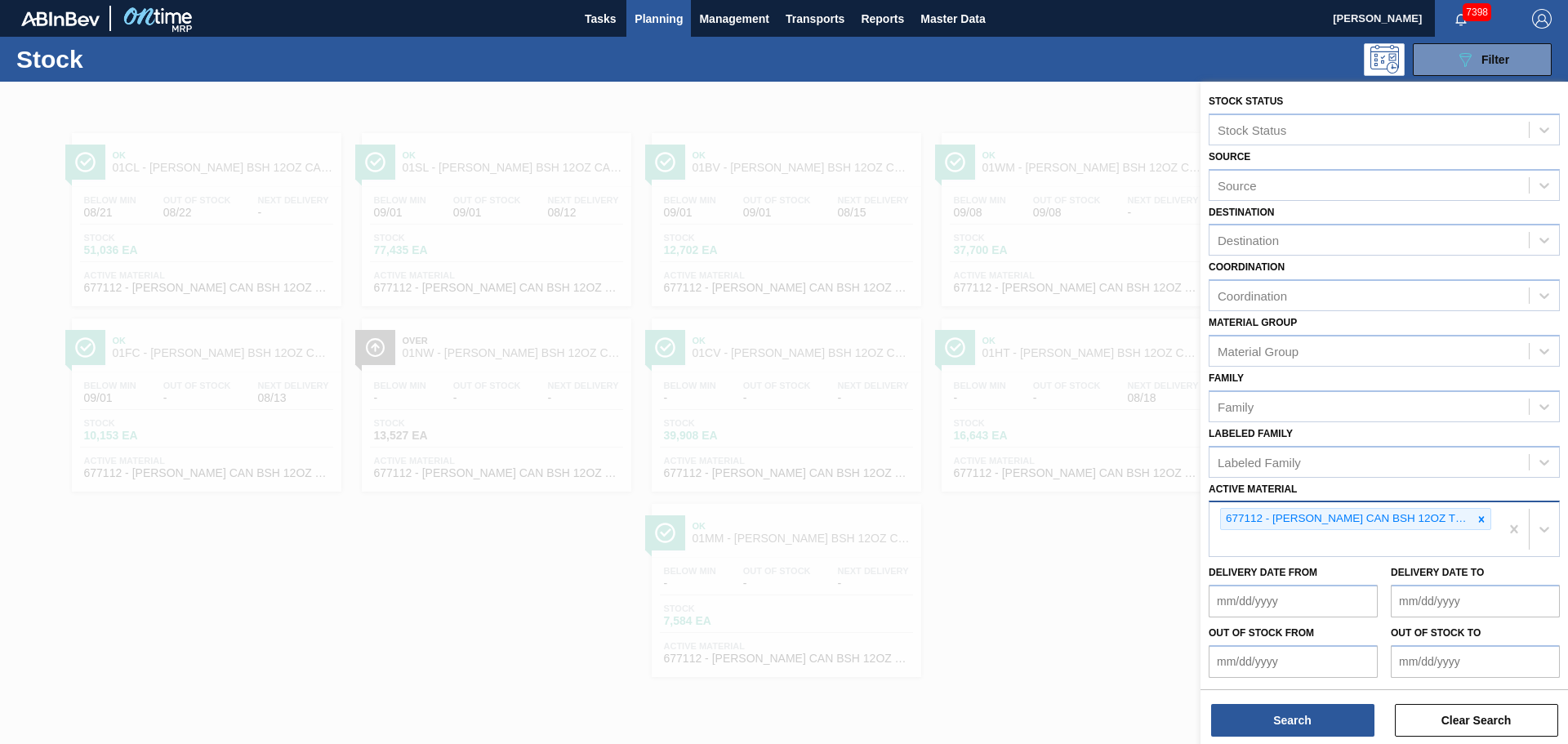
drag, startPoint x: 1478, startPoint y: 521, endPoint x: 1397, endPoint y: 532, distance: 81.7
click at [1479, 521] on icon at bounding box center [1482, 519] width 6 height 6
paste Material "677112"
type Material "677112"
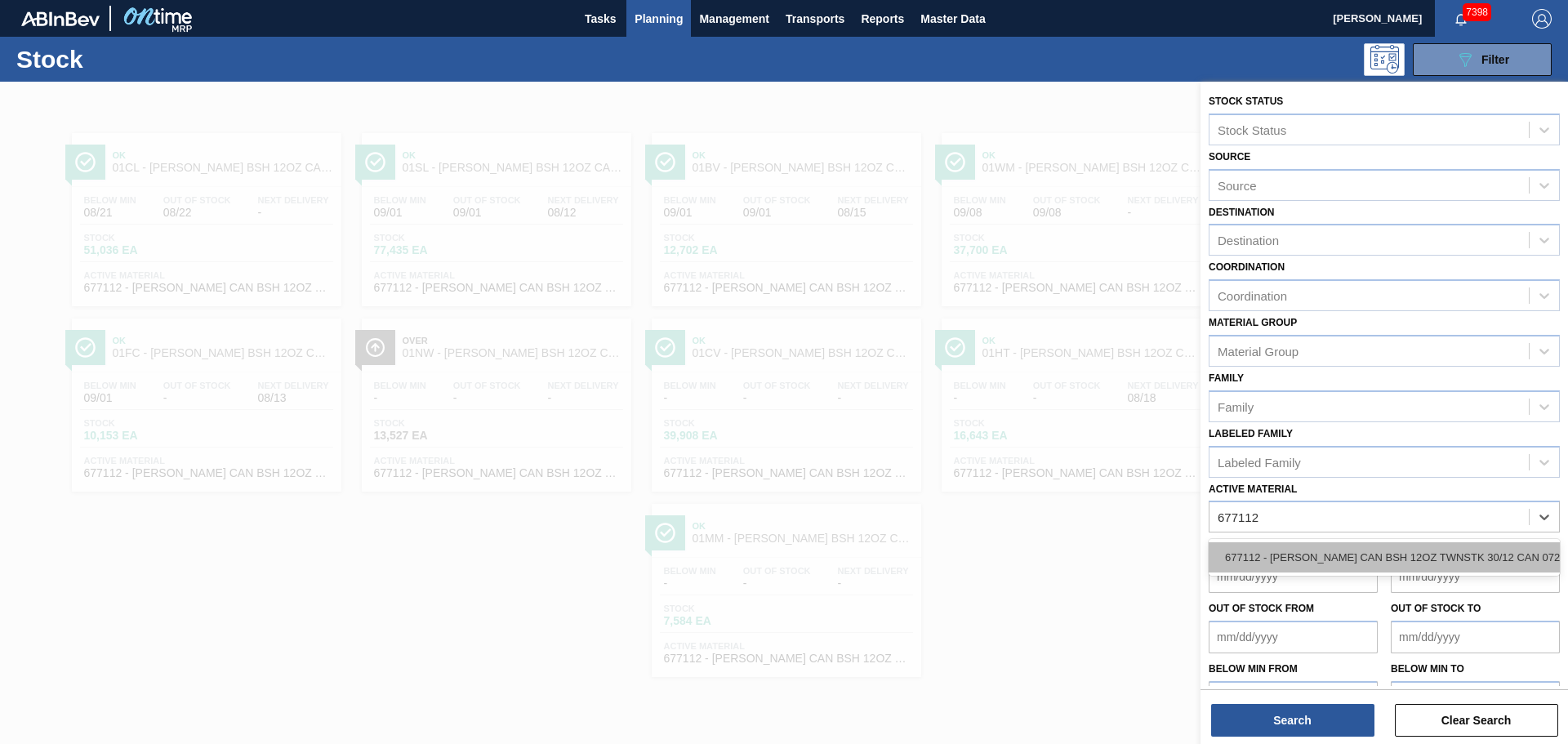
click at [1280, 556] on div "677112 - [PERSON_NAME] CAN BSH 12OZ TWNSTK 30/12 CAN 0724" at bounding box center [1384, 557] width 351 height 31
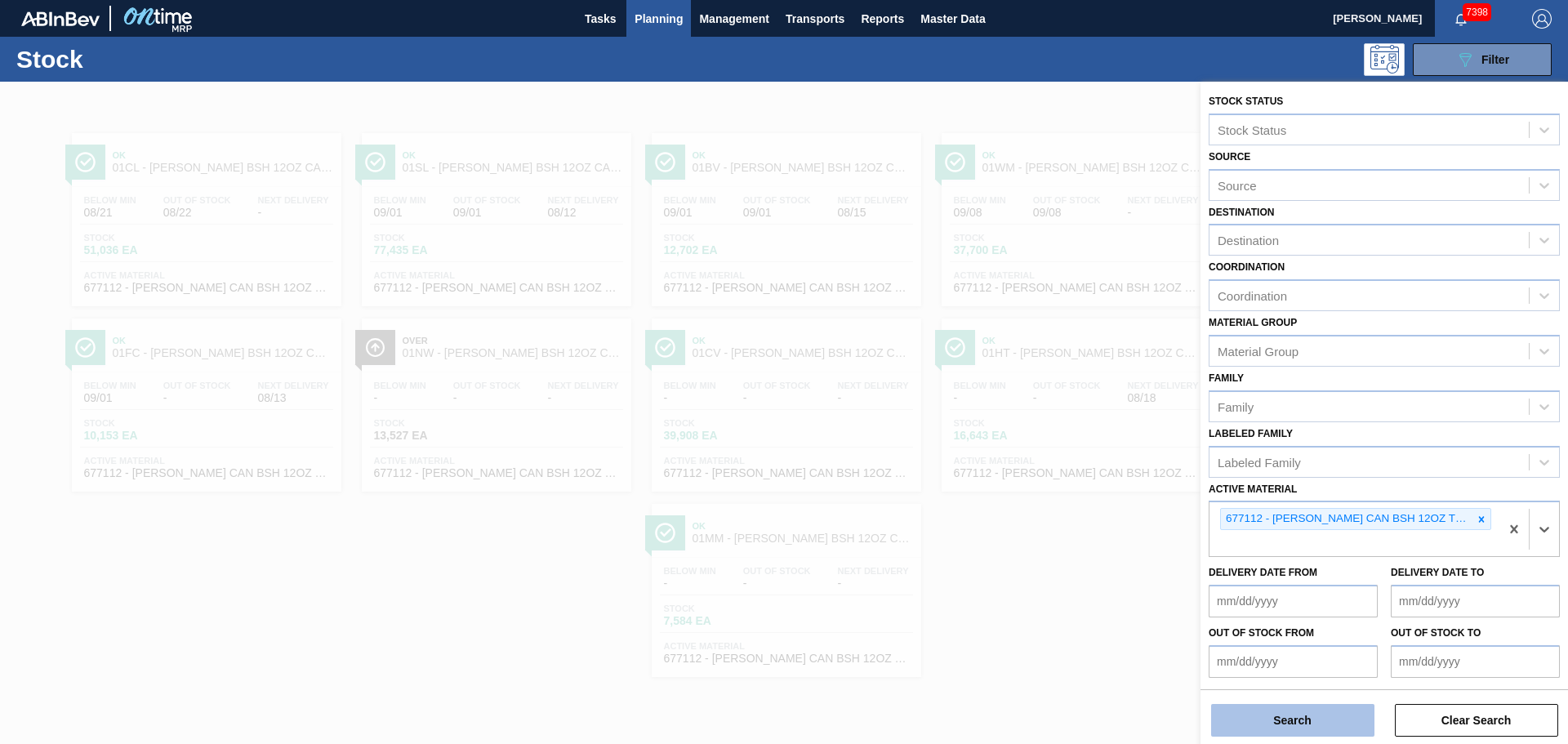
click at [1315, 710] on button "Search" at bounding box center [1293, 720] width 163 height 33
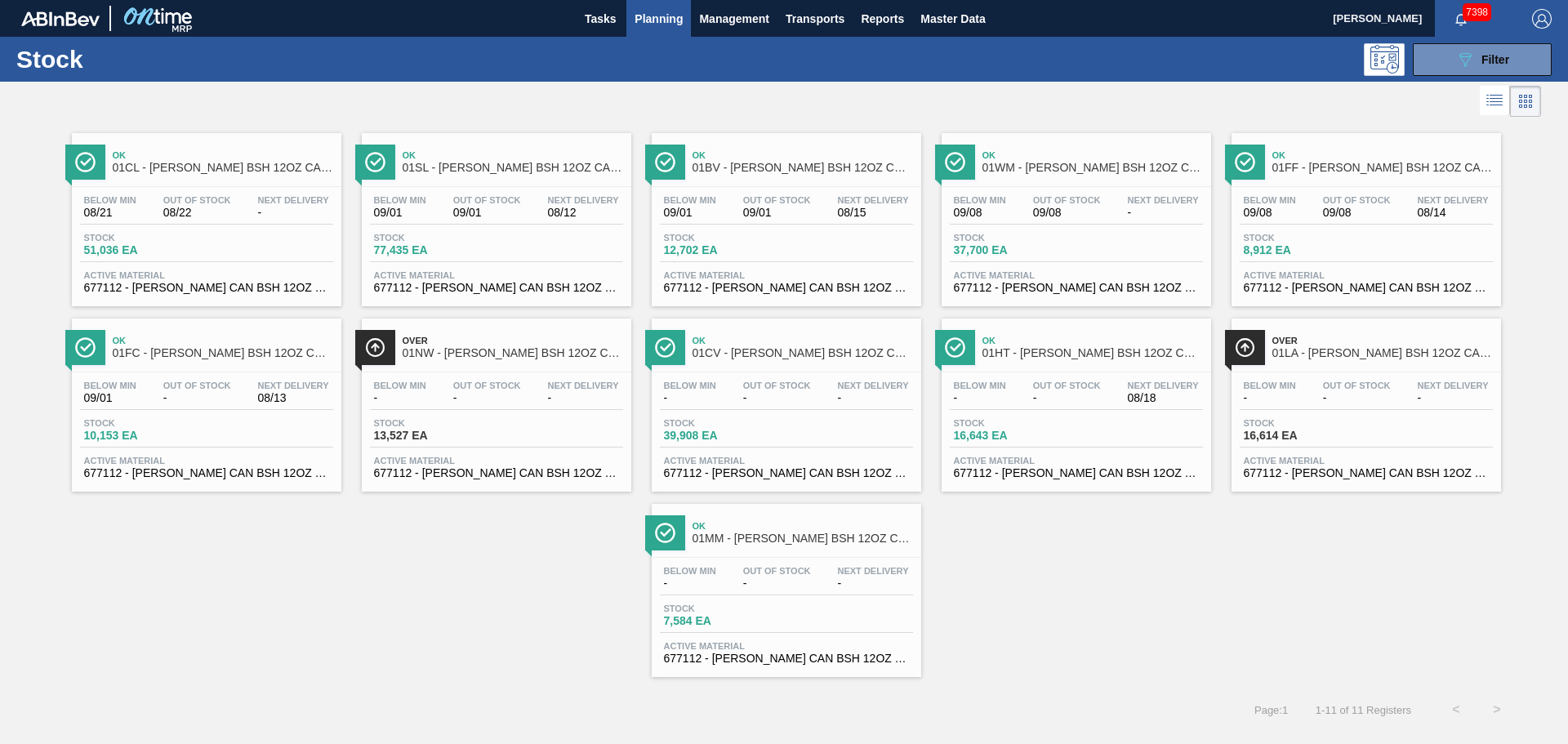
click at [490, 366] on div "Over 01NW - [PERSON_NAME] BSH 12OZ CAN TWNSTK 30/12 CAN Below Min - Out Of Stoc…" at bounding box center [496, 405] width 269 height 173
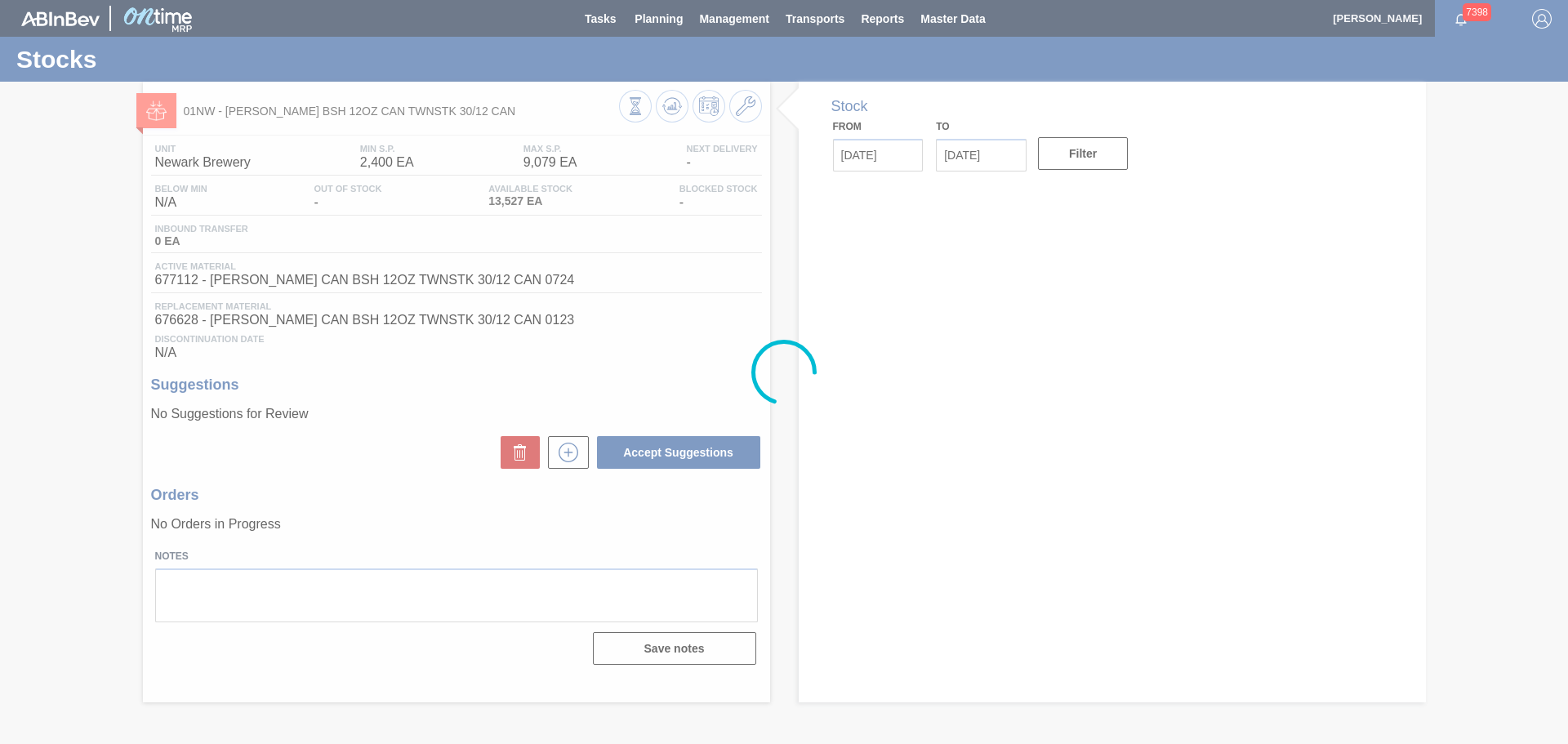
click at [737, 118] on div at bounding box center [784, 372] width 1568 height 744
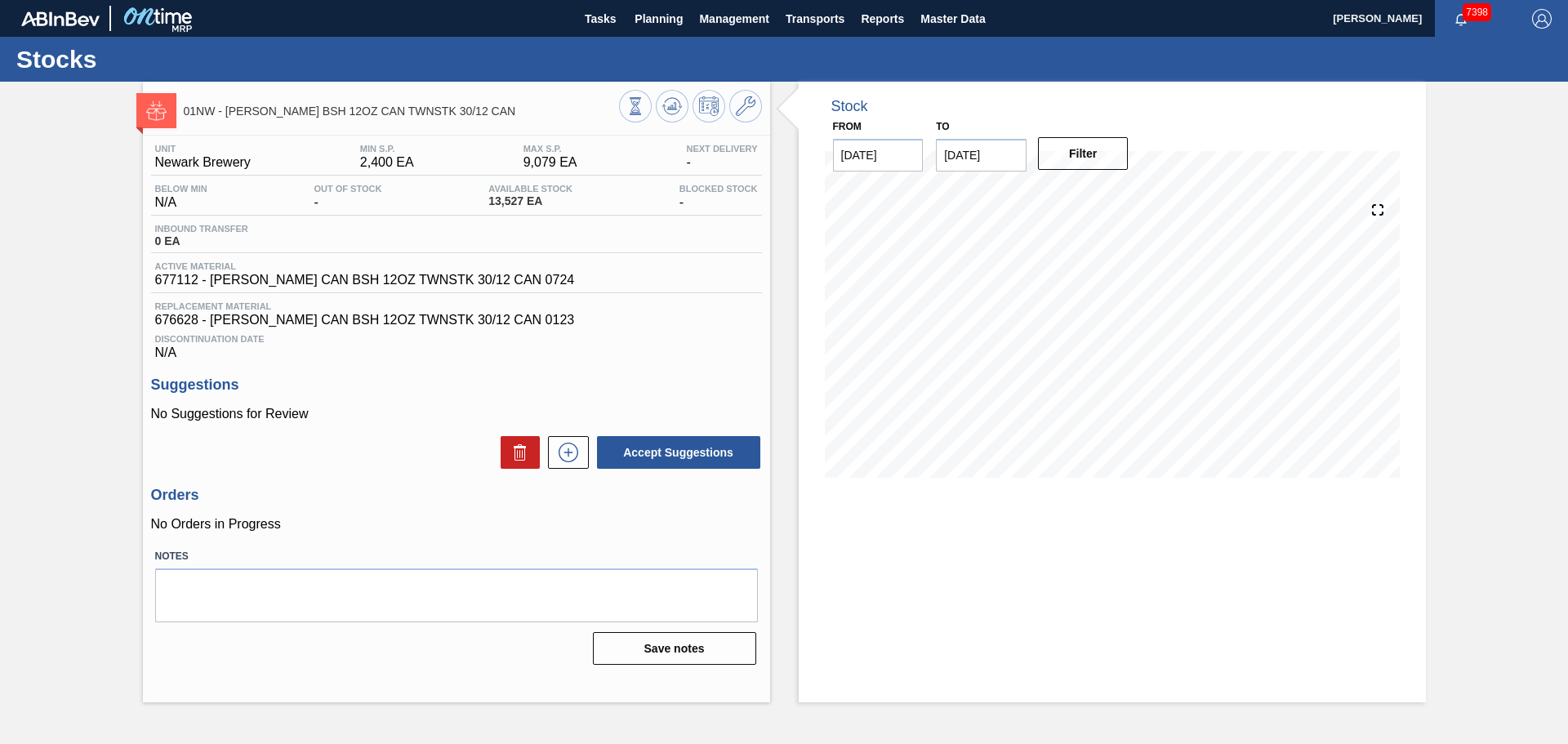
click at [740, 111] on icon at bounding box center [745, 106] width 20 height 20
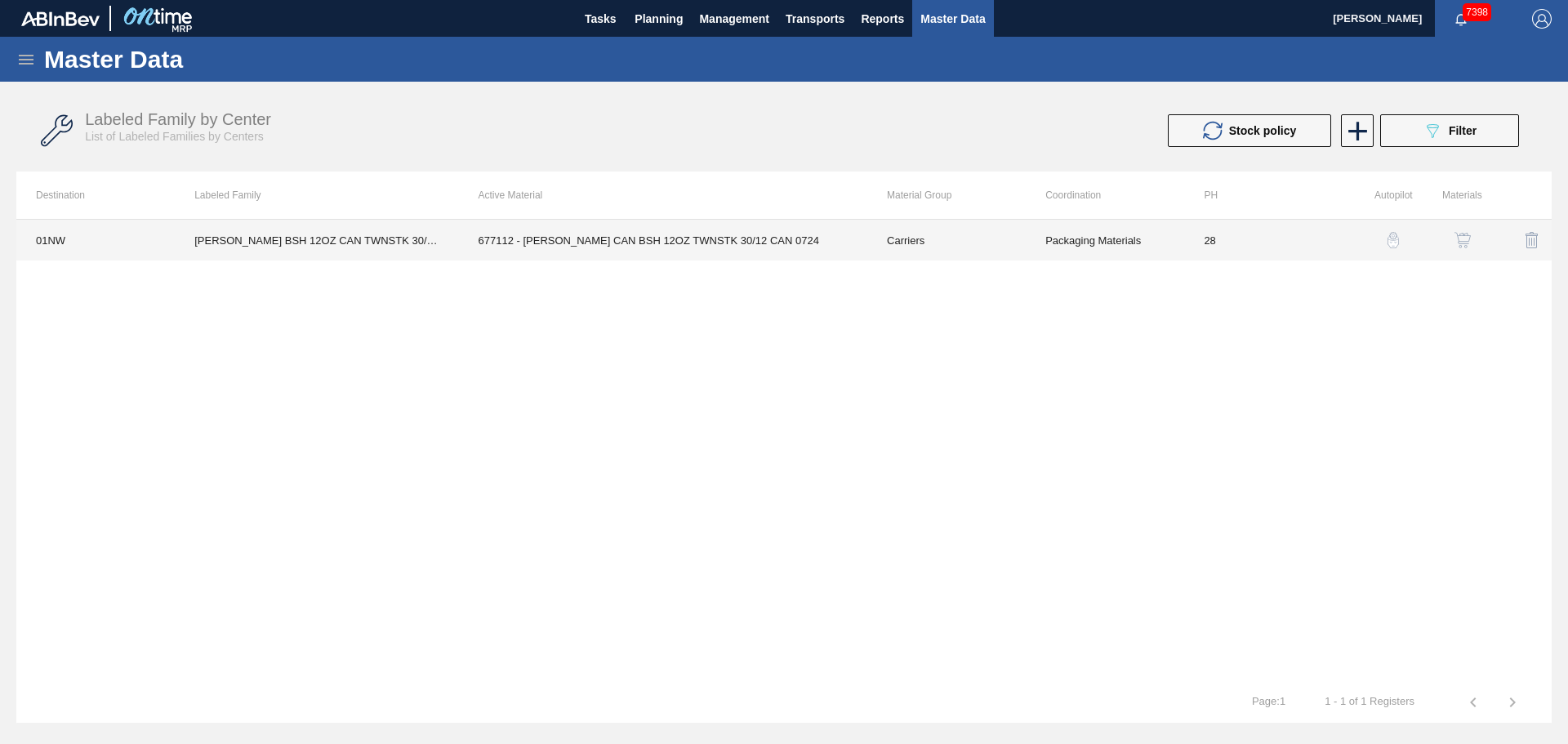
click at [591, 239] on td "677112 - [PERSON_NAME] CAN BSH 12OZ TWNSTK 30/12 CAN 0724" at bounding box center [663, 240] width 409 height 41
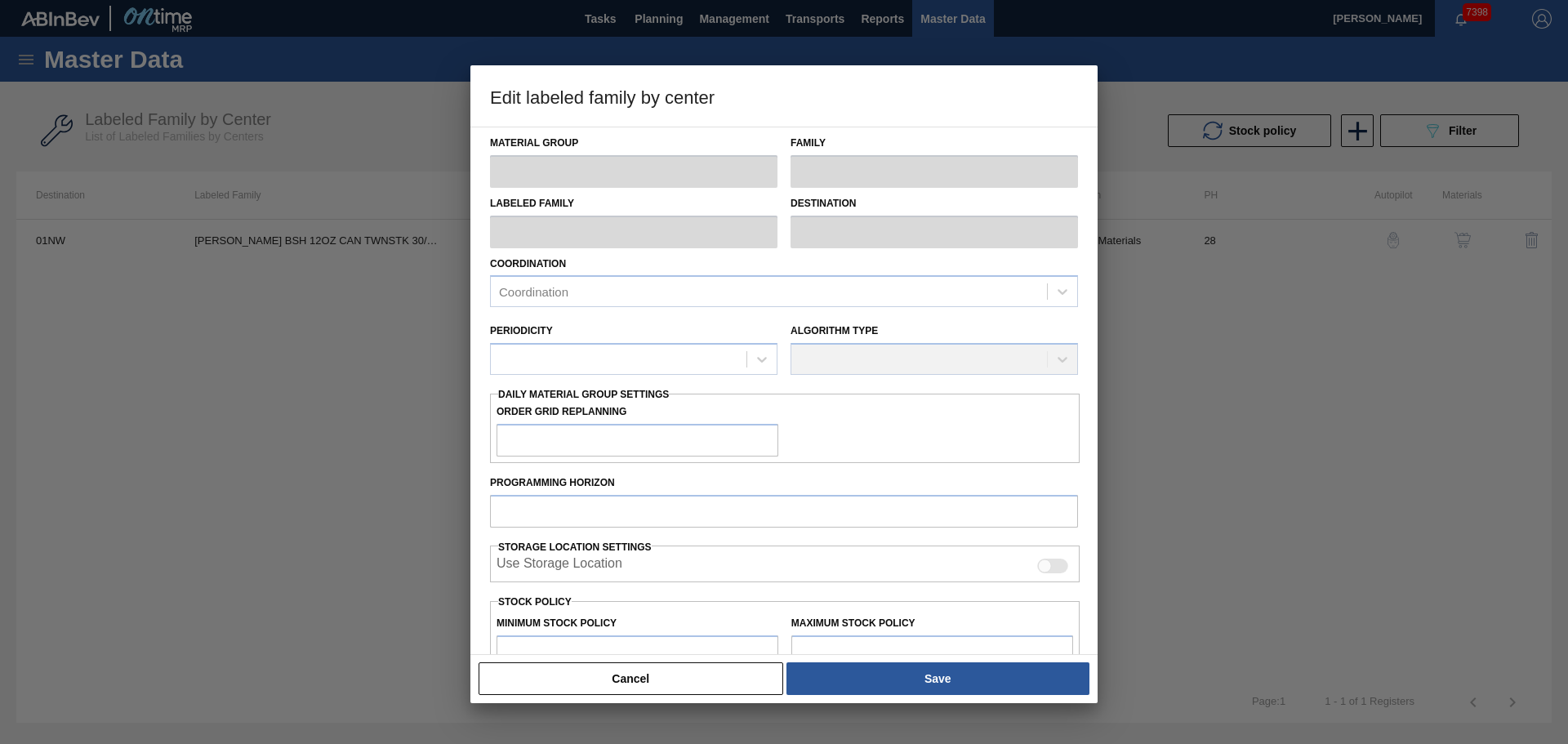
type input "Carriers"
type input "Can Carriers"
type input "[PERSON_NAME] BSH 12OZ CAN TWNSTK 30/12 CAN"
type input "01NW - [GEOGRAPHIC_DATA]"
type input "28"
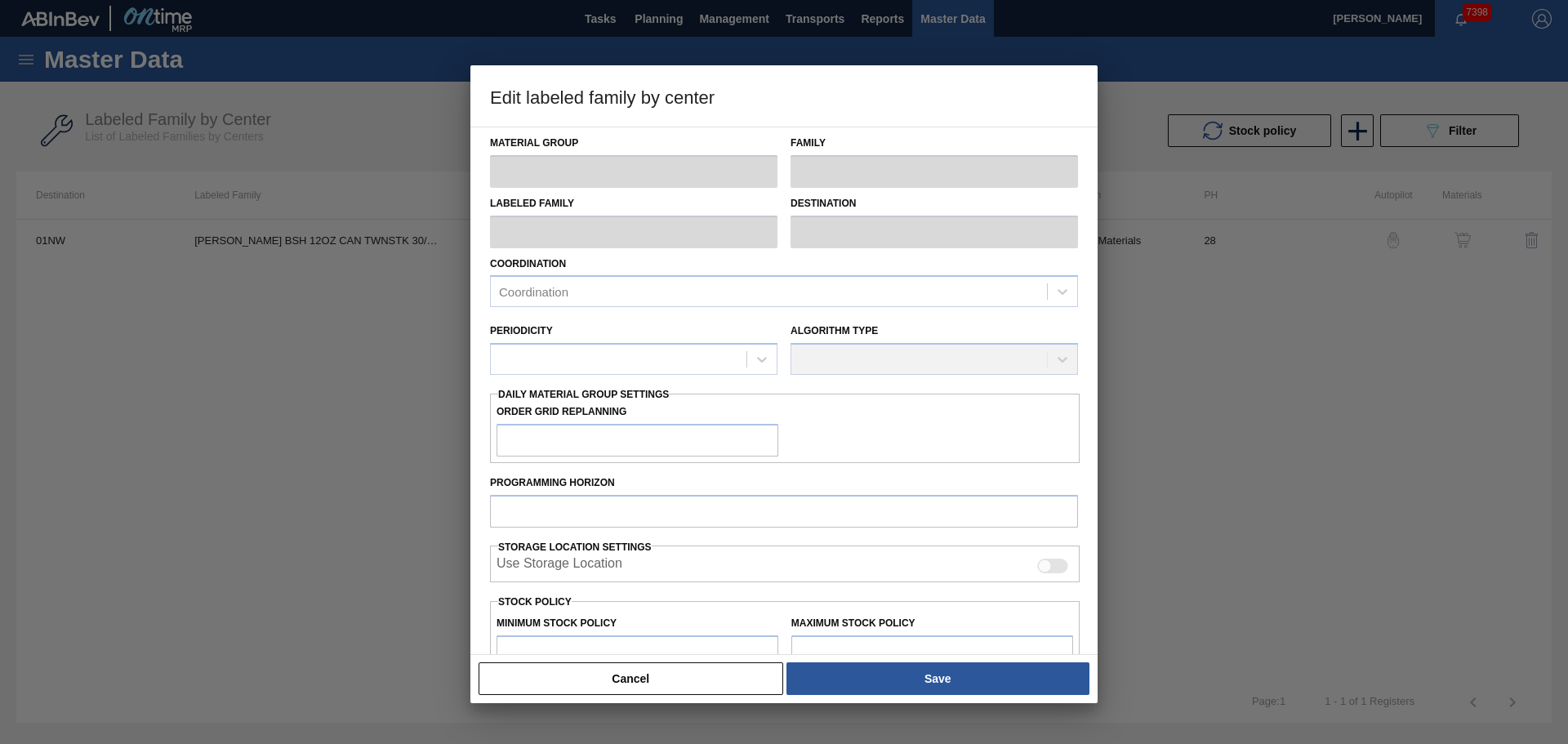
type input "2,400"
type input "9,079"
type input "100"
type input "9,079"
checkbox input "true"
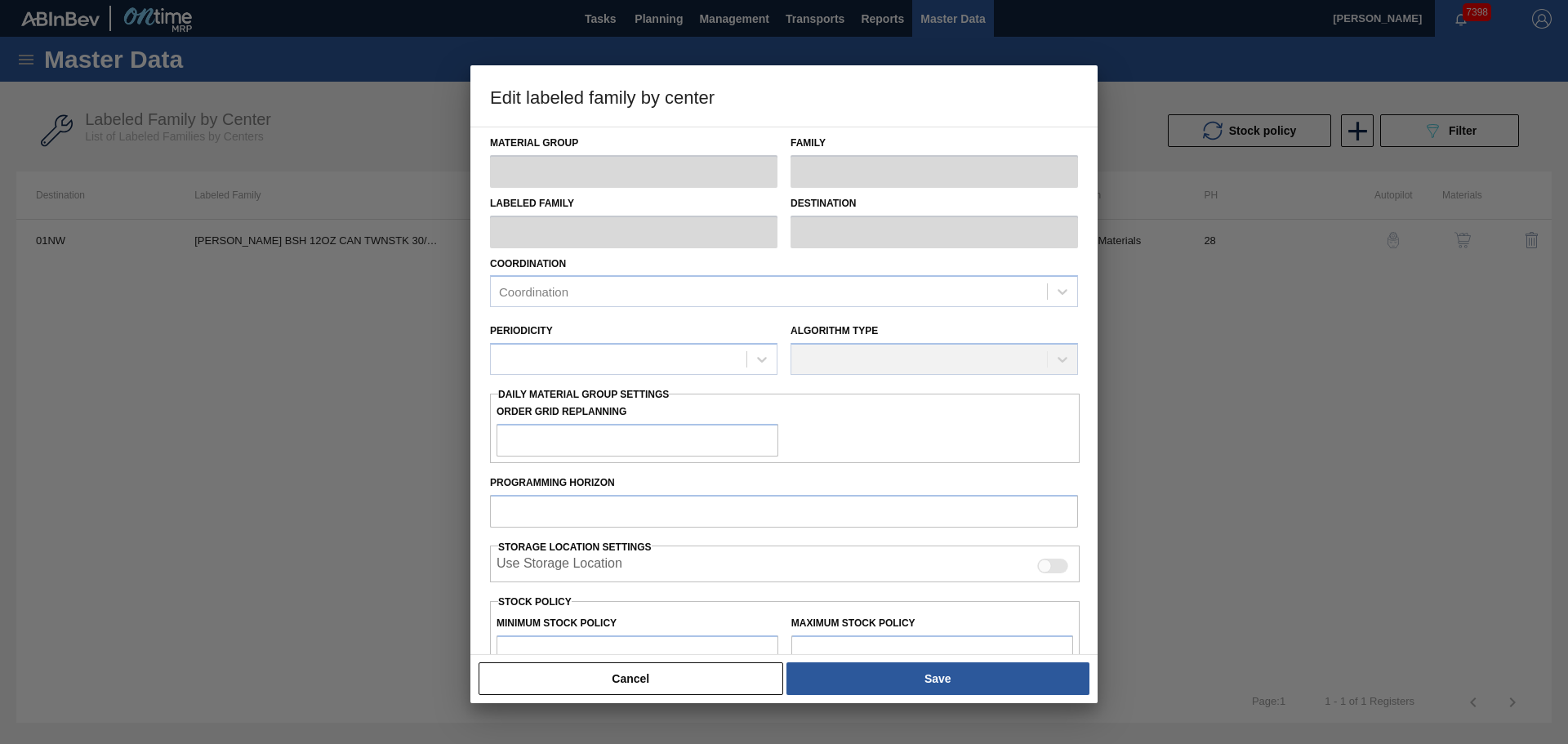
checkbox input "true"
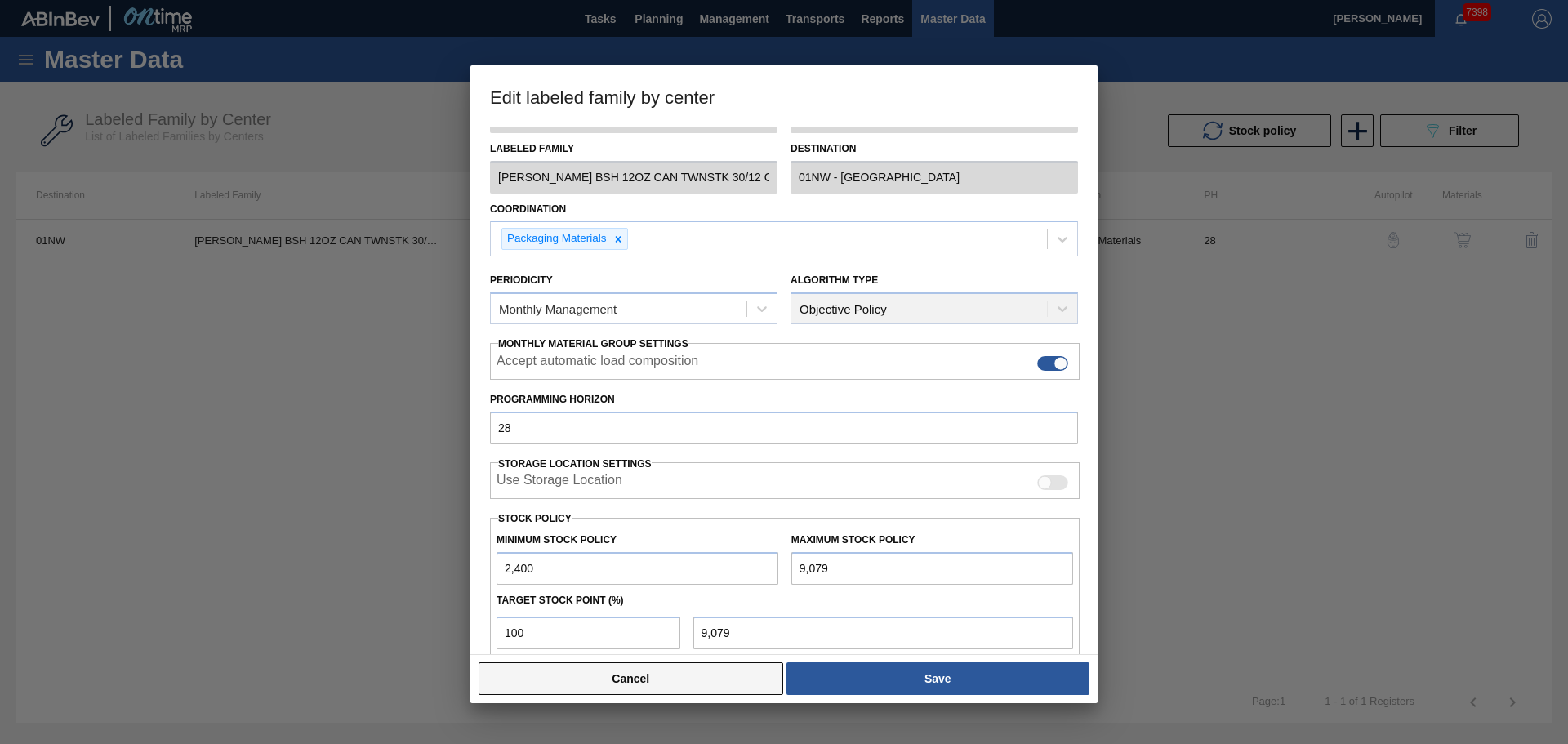
scroll to position [82, 0]
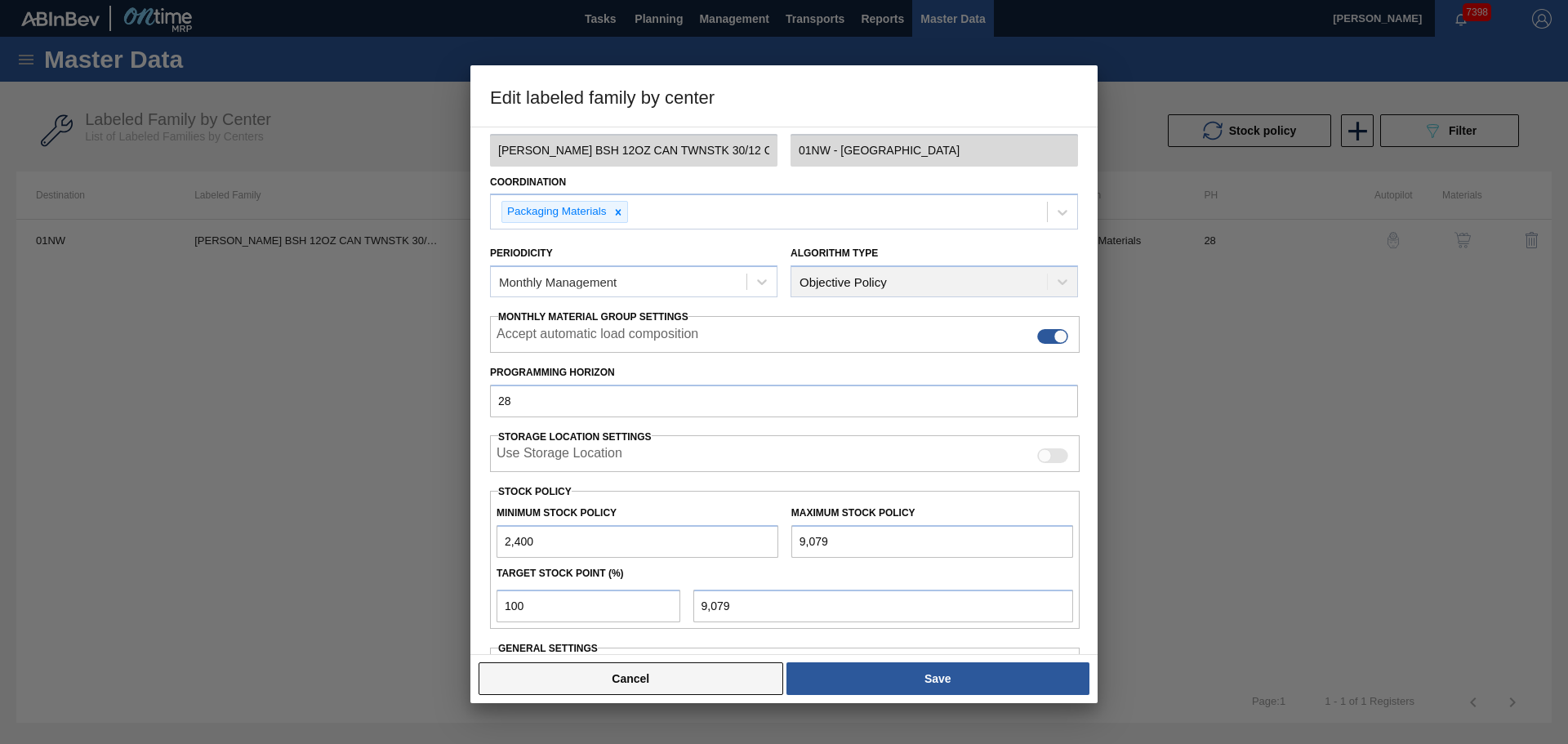
click at [664, 682] on button "Cancel" at bounding box center [631, 678] width 305 height 33
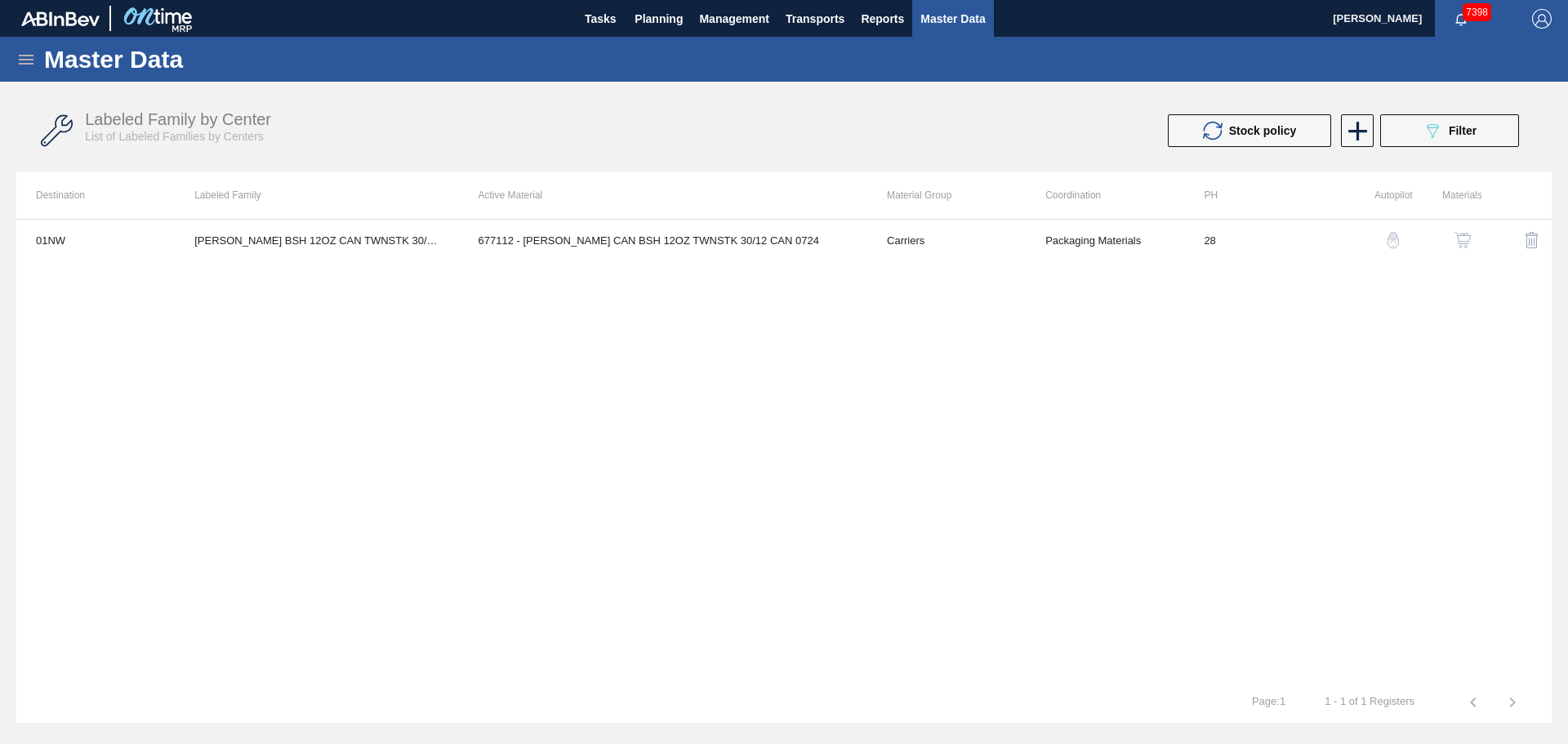
click at [1468, 238] on img "button" at bounding box center [1463, 241] width 17 height 17
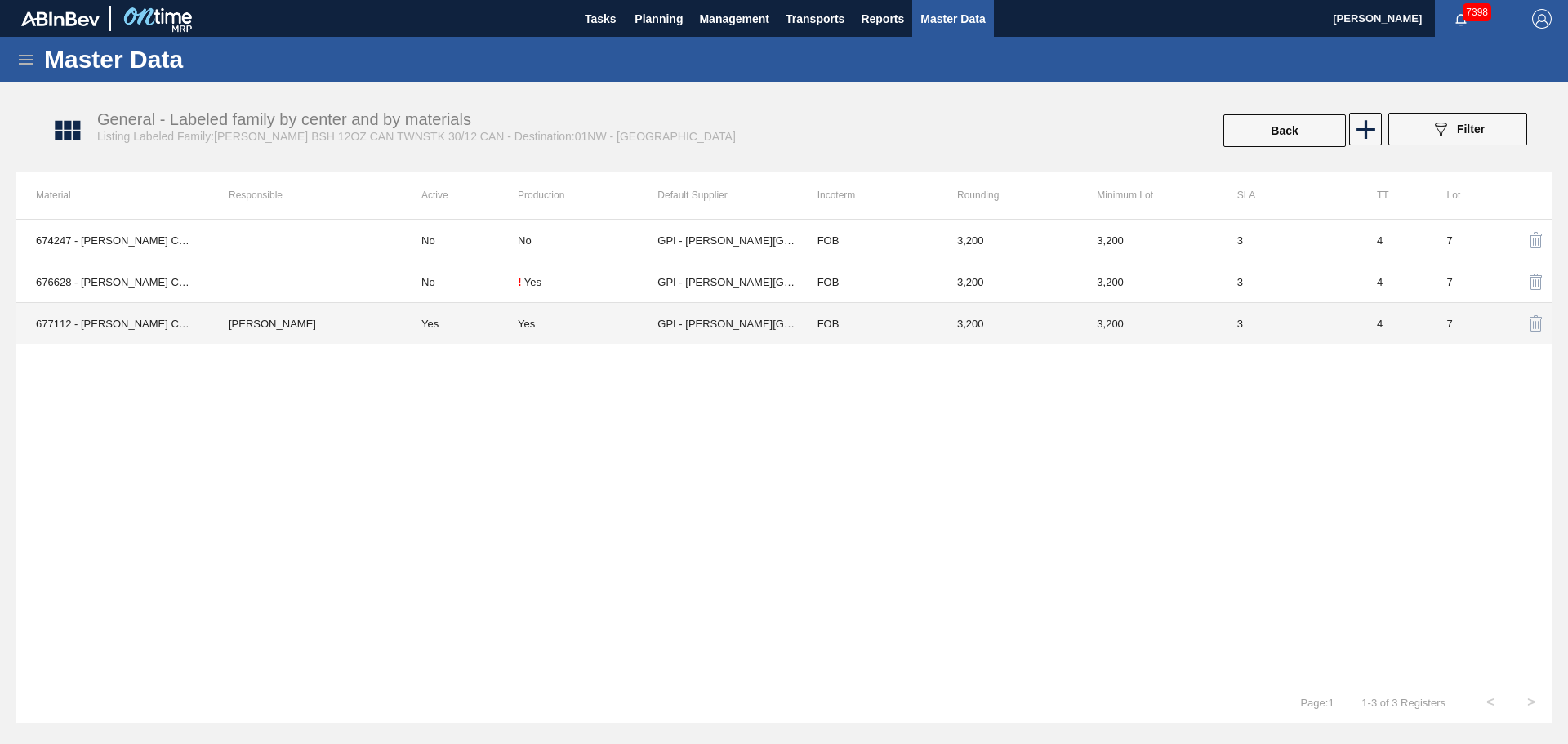
click at [524, 322] on div "Yes" at bounding box center [526, 323] width 17 height 12
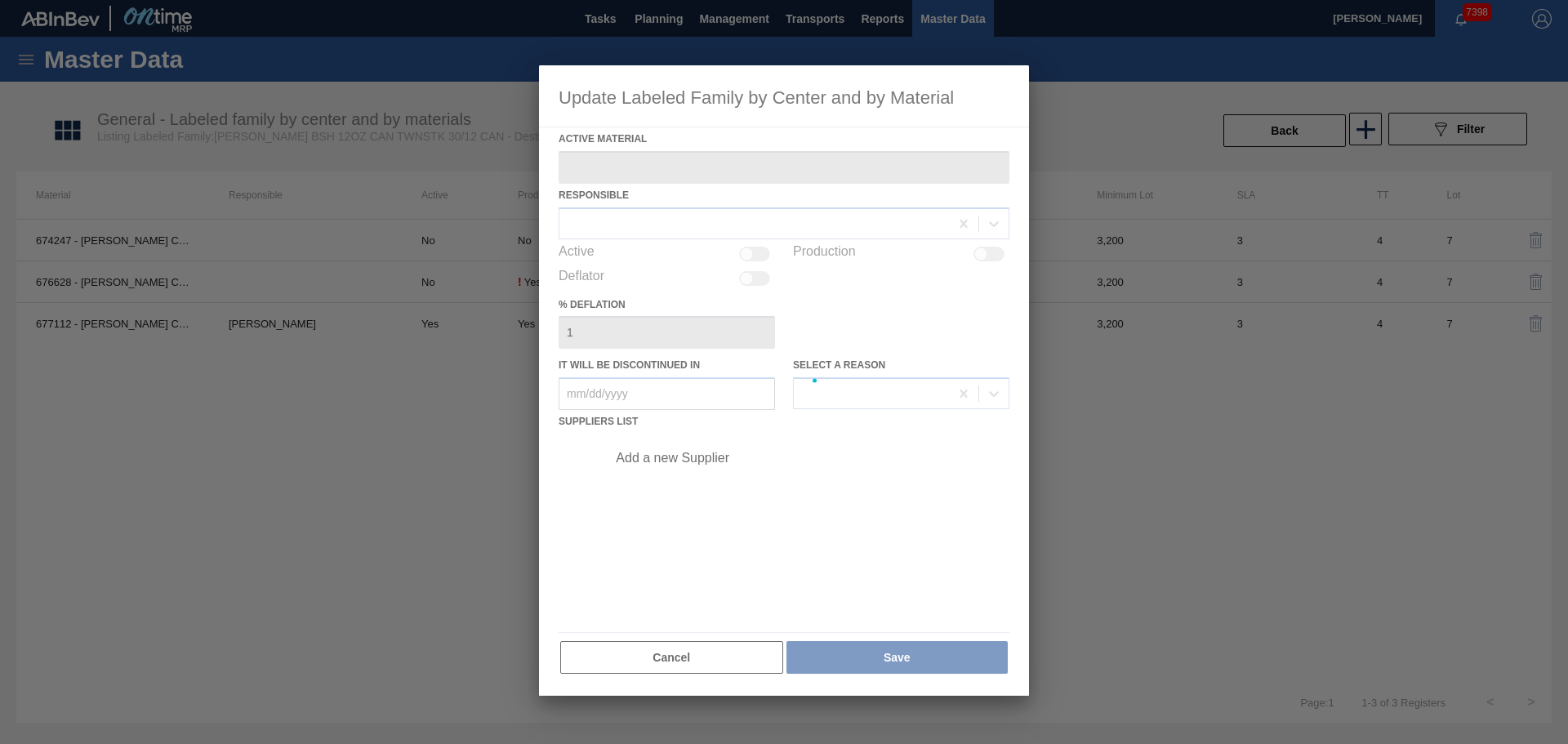
type Material "677112 - [PERSON_NAME] CAN BSH 12OZ TWNSTK 30/12 CAN 0724"
checkbox input "true"
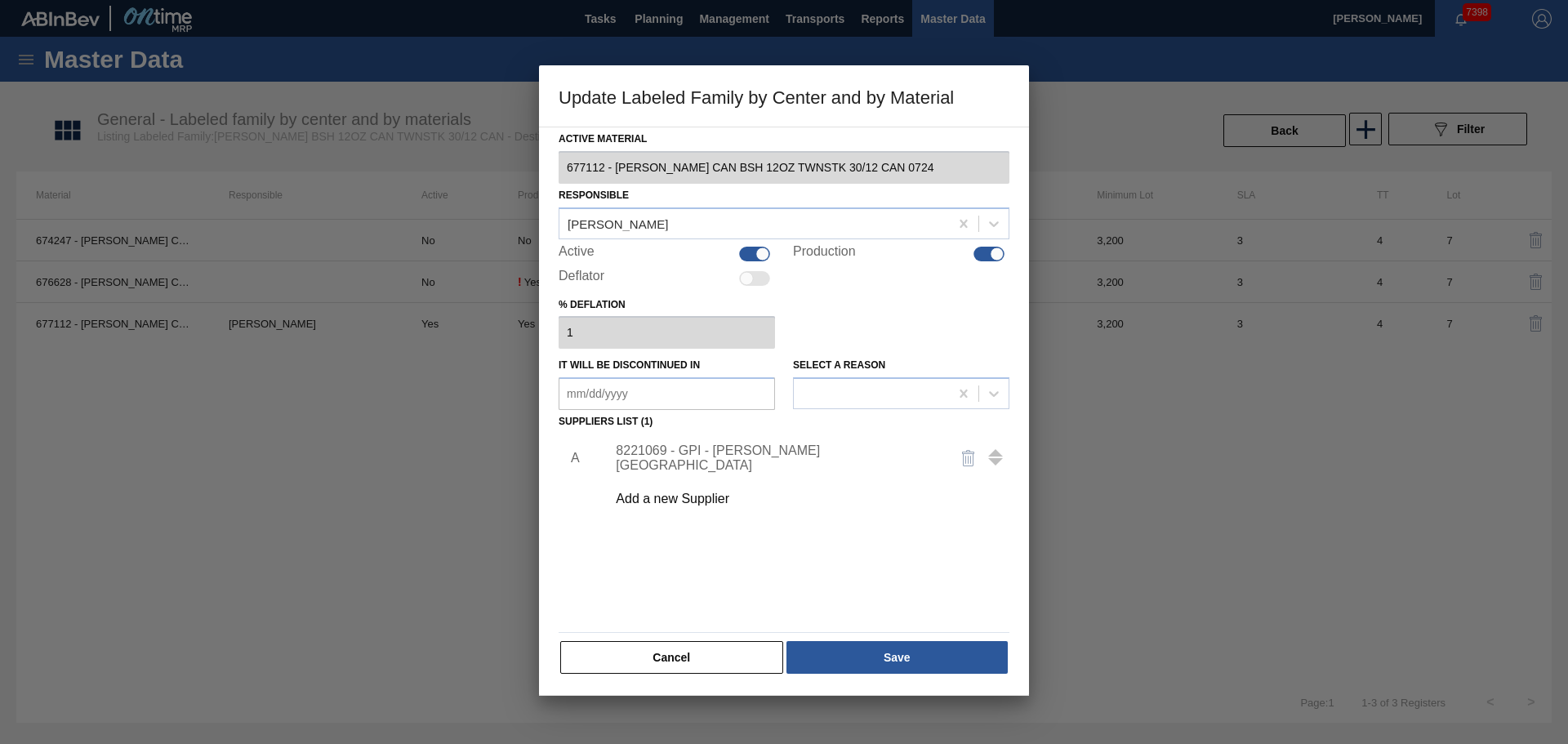
click at [662, 459] on div "8221069 - GPI - [PERSON_NAME][GEOGRAPHIC_DATA]" at bounding box center [776, 458] width 320 height 30
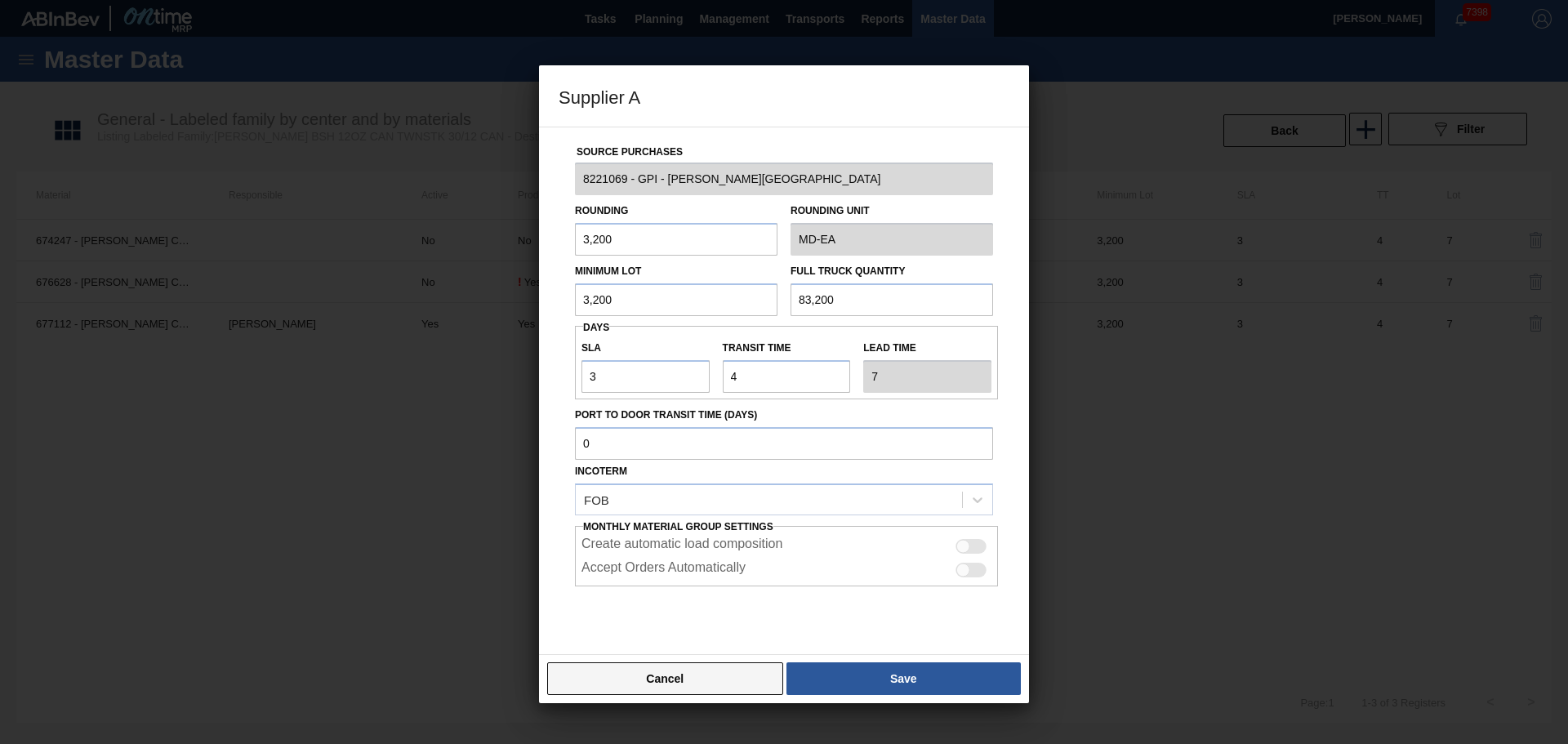
click at [680, 690] on button "Cancel" at bounding box center [665, 678] width 236 height 33
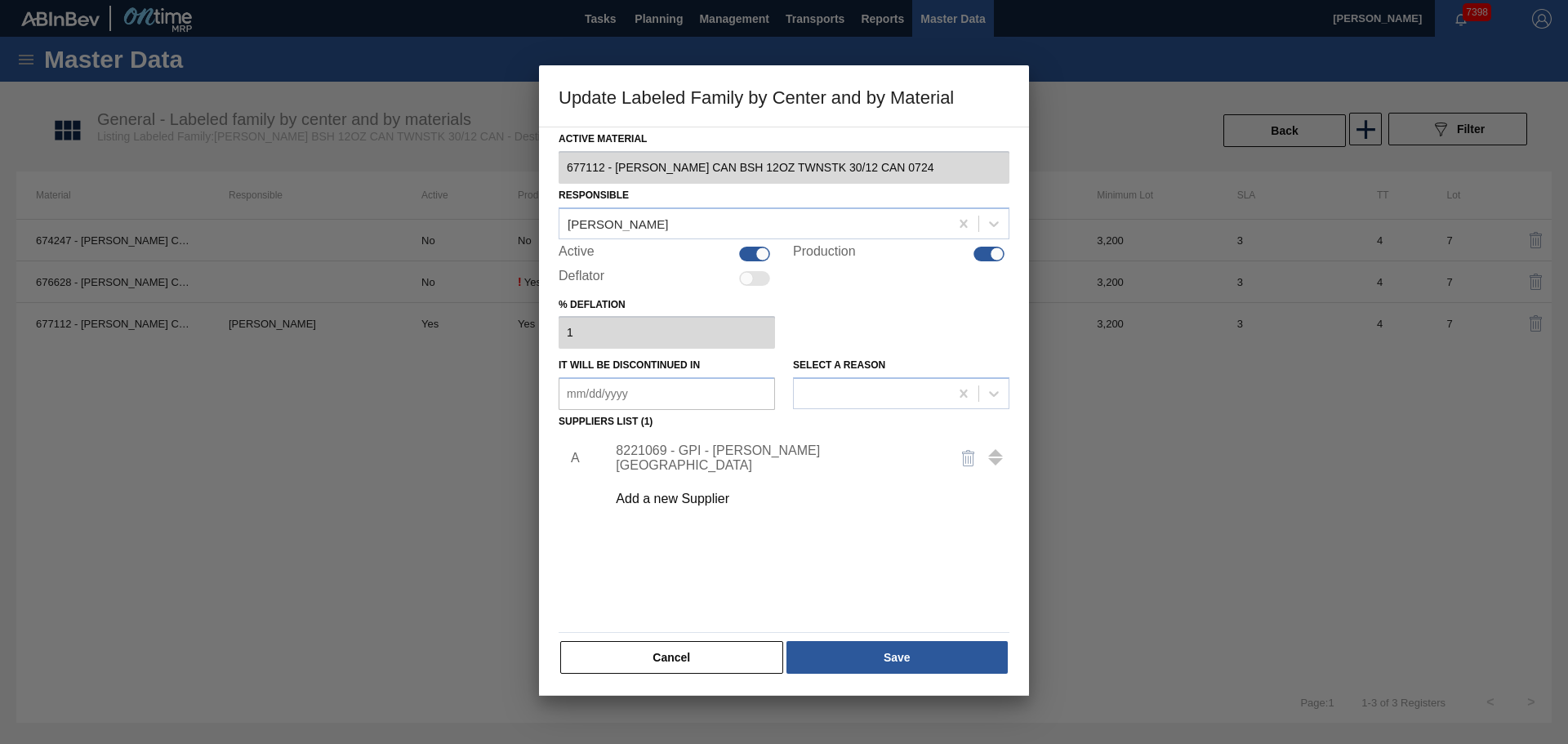
click at [664, 673] on div "Cancel Save" at bounding box center [783, 657] width 451 height 36
click at [670, 665] on button "Cancel" at bounding box center [672, 657] width 223 height 33
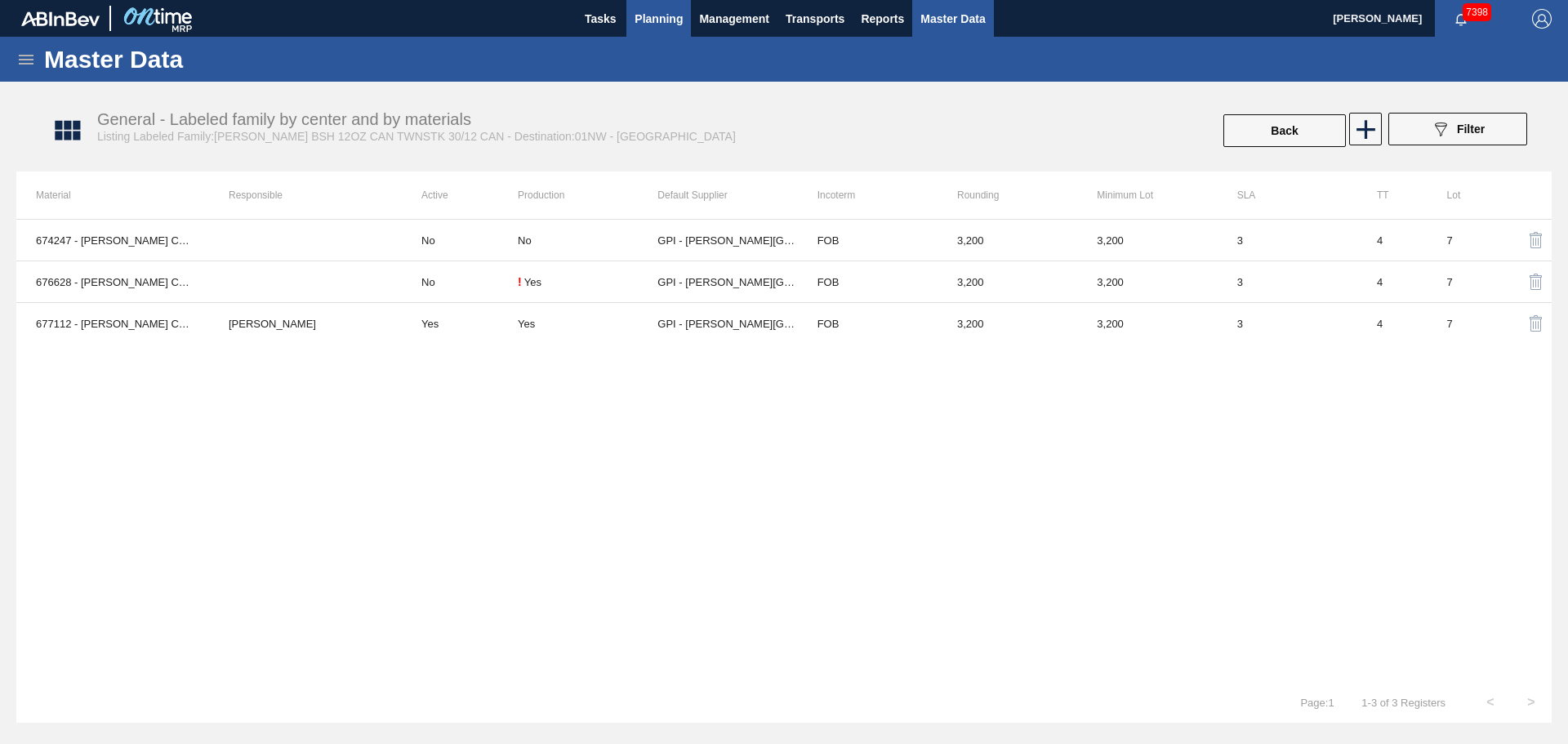
click at [655, 23] on span "Planning" at bounding box center [659, 19] width 48 height 20
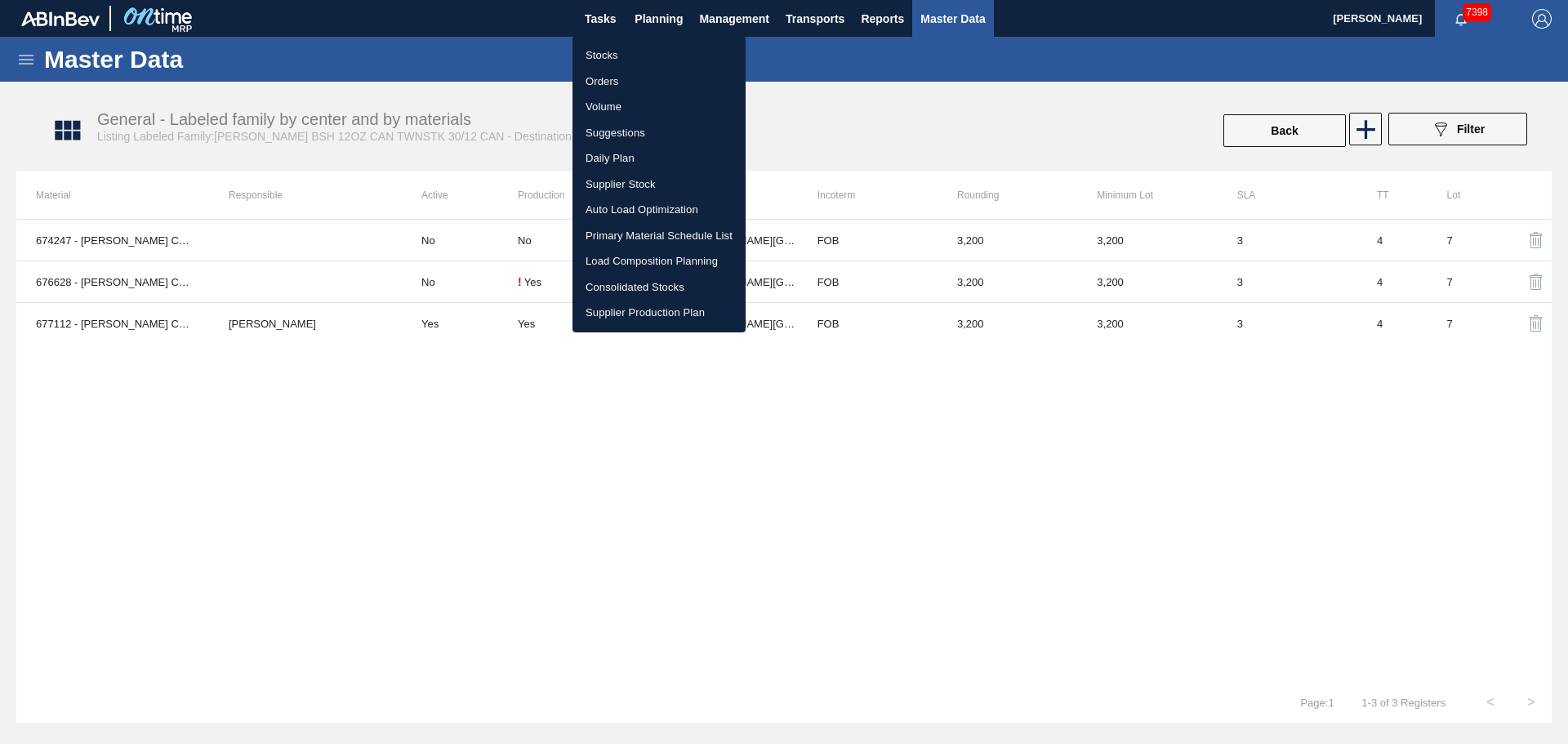
click at [600, 59] on li "Stocks" at bounding box center [659, 56] width 173 height 26
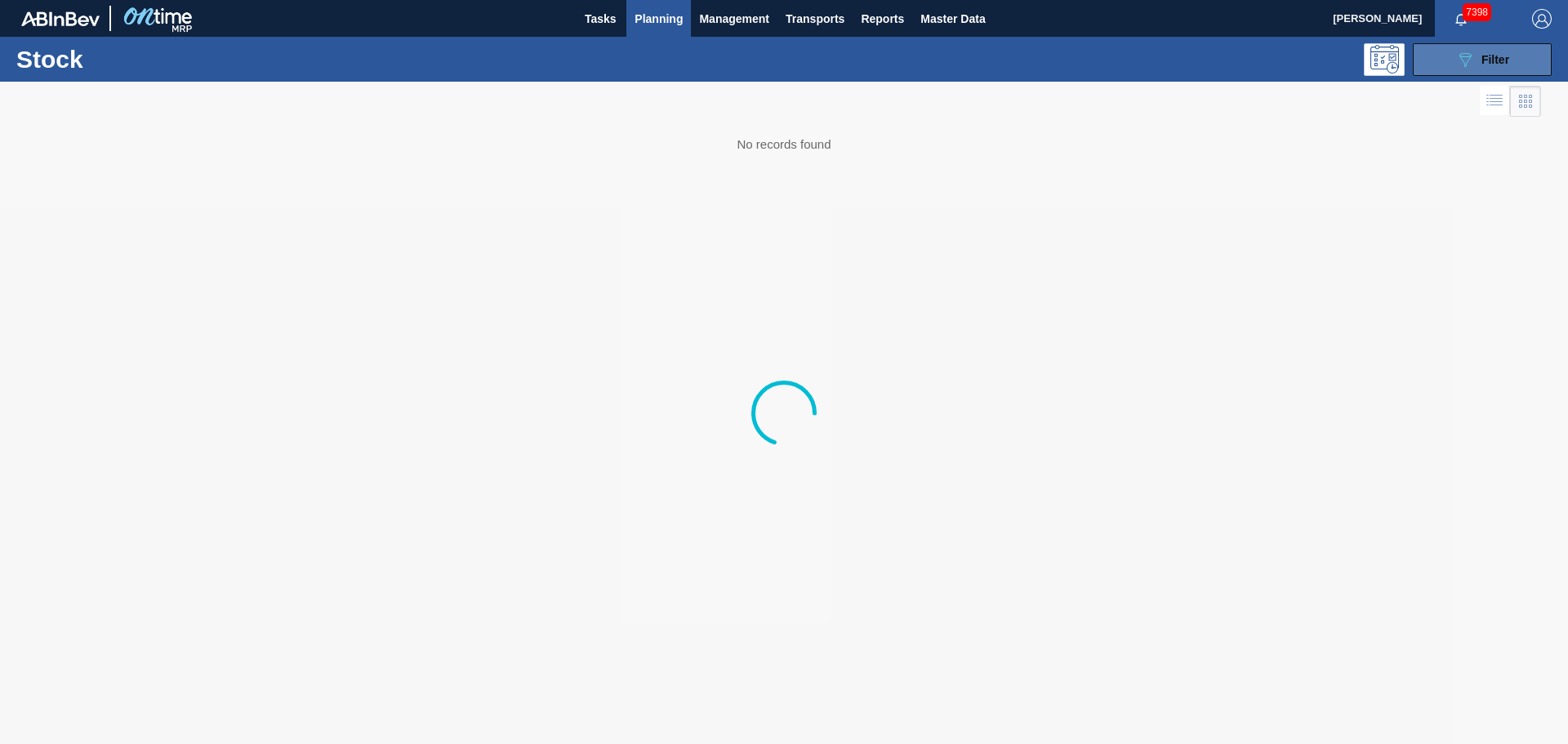
click at [1495, 61] on span "Filter" at bounding box center [1496, 59] width 28 height 13
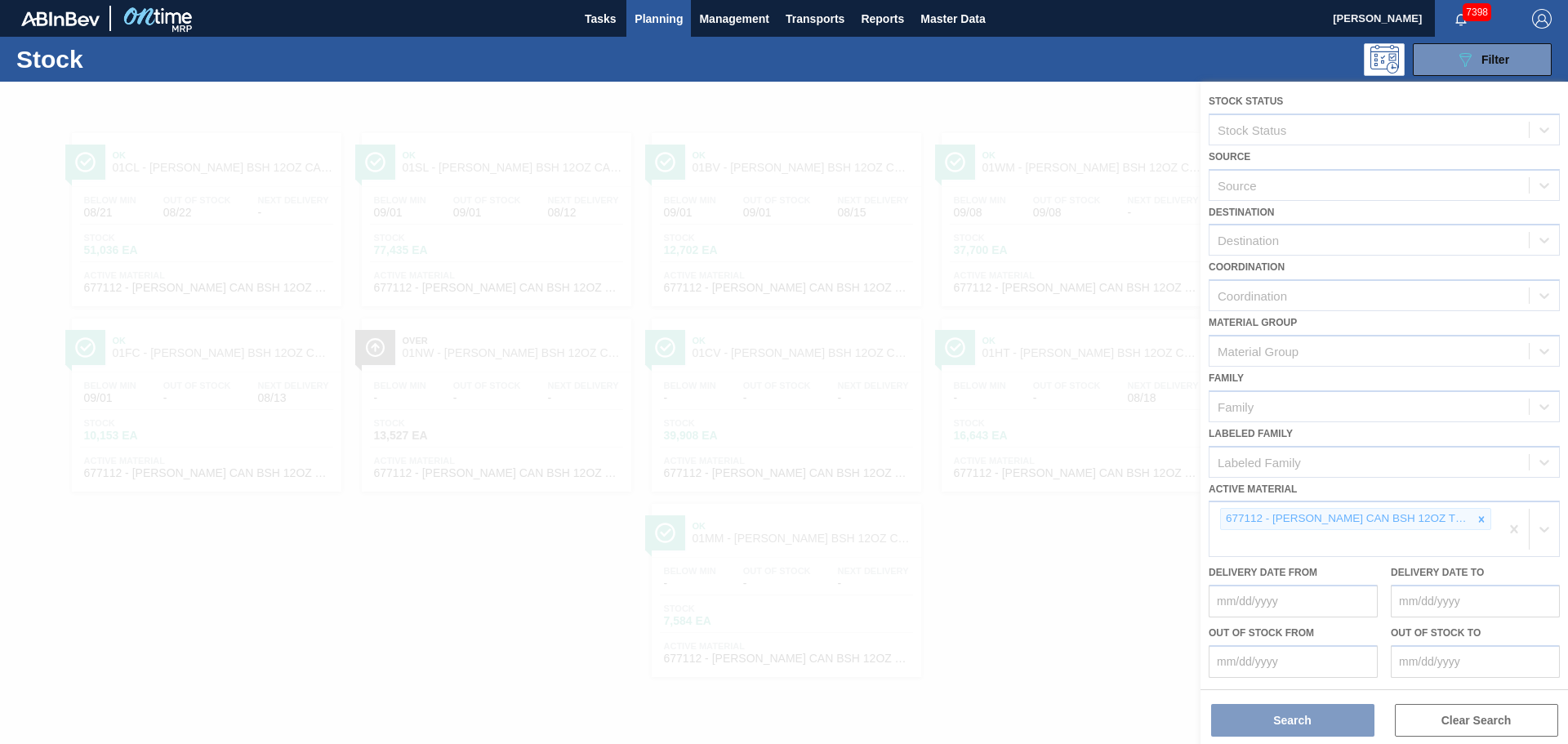
click at [1485, 516] on div at bounding box center [784, 412] width 1568 height 662
click at [1482, 521] on div at bounding box center [784, 412] width 1568 height 662
click at [1481, 521] on div at bounding box center [784, 412] width 1568 height 662
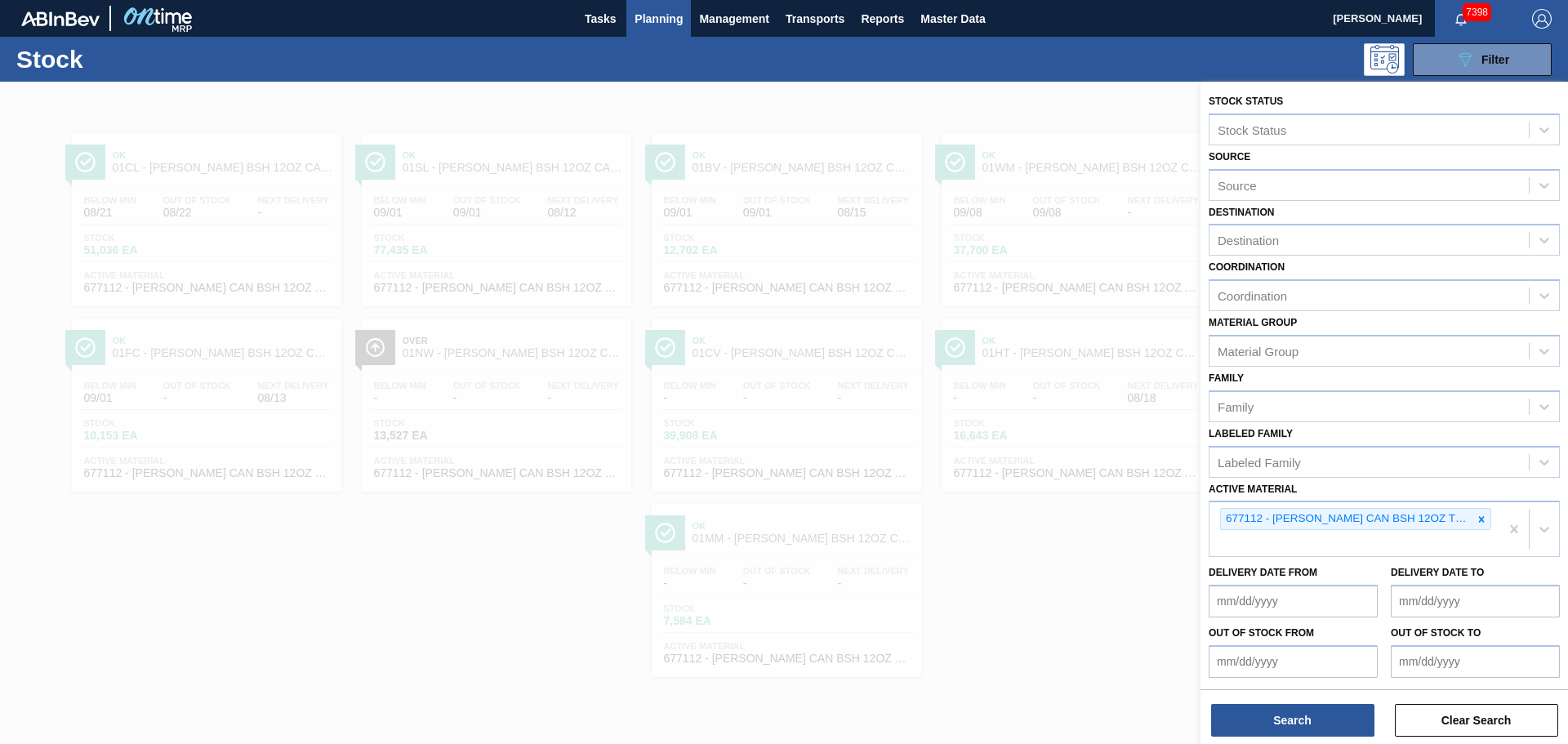
click at [1480, 521] on icon at bounding box center [1482, 519] width 6 height 6
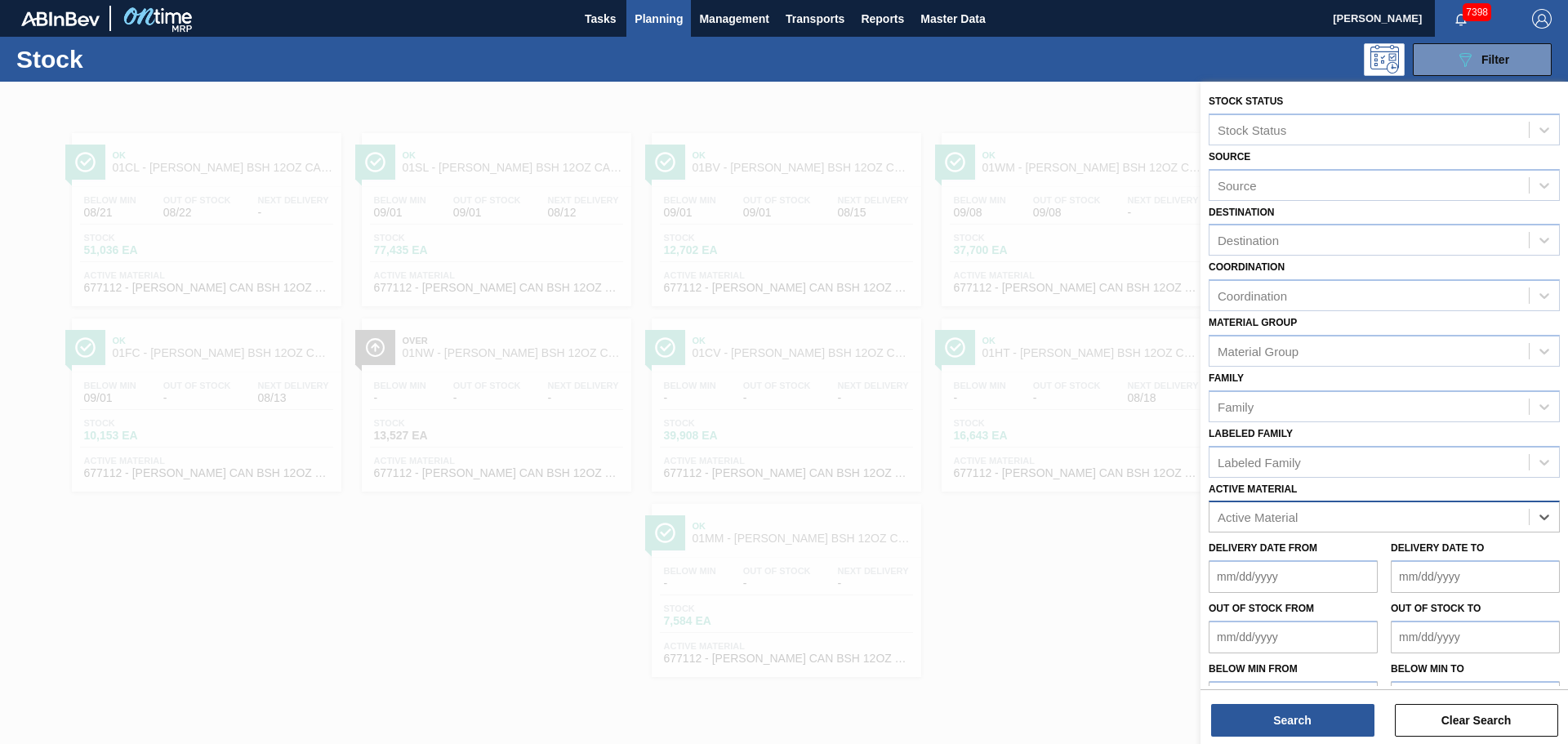
paste Material "677100"
type Material "677100"
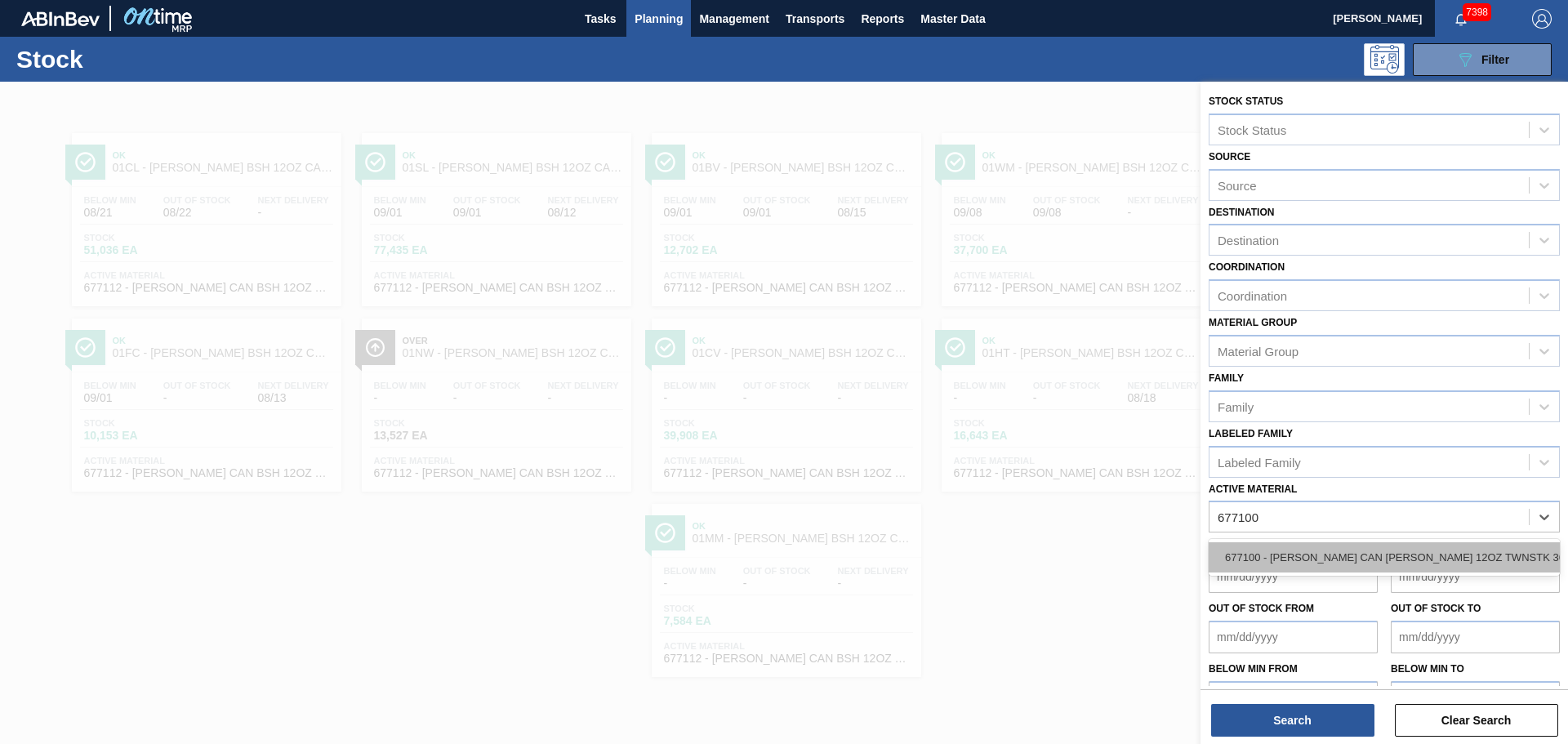
click at [1321, 560] on div "677100 - [PERSON_NAME] CAN [PERSON_NAME] 12OZ TWNSTK 36/12 CAN 0724" at bounding box center [1384, 557] width 351 height 31
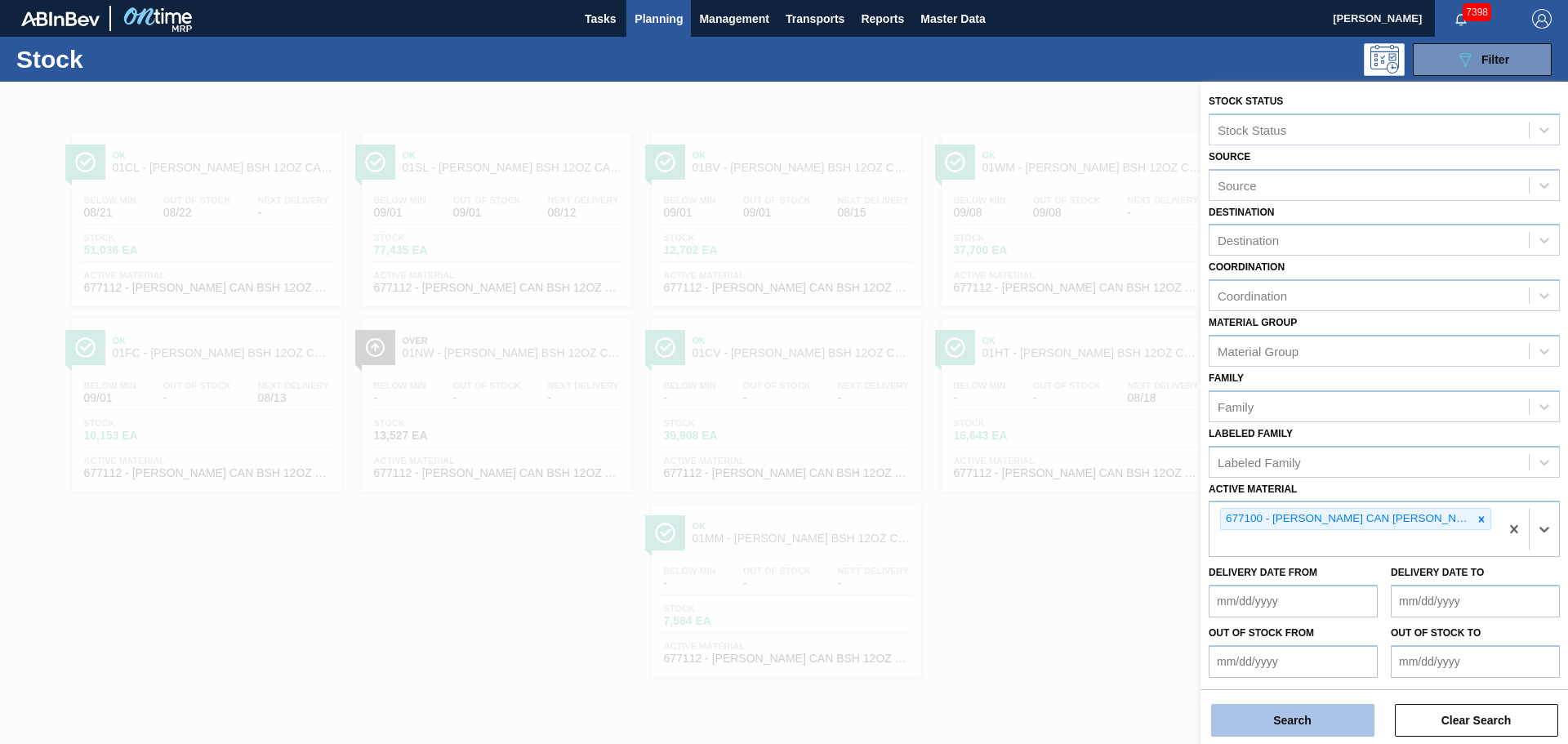
click at [1296, 712] on button "Search" at bounding box center [1293, 720] width 163 height 33
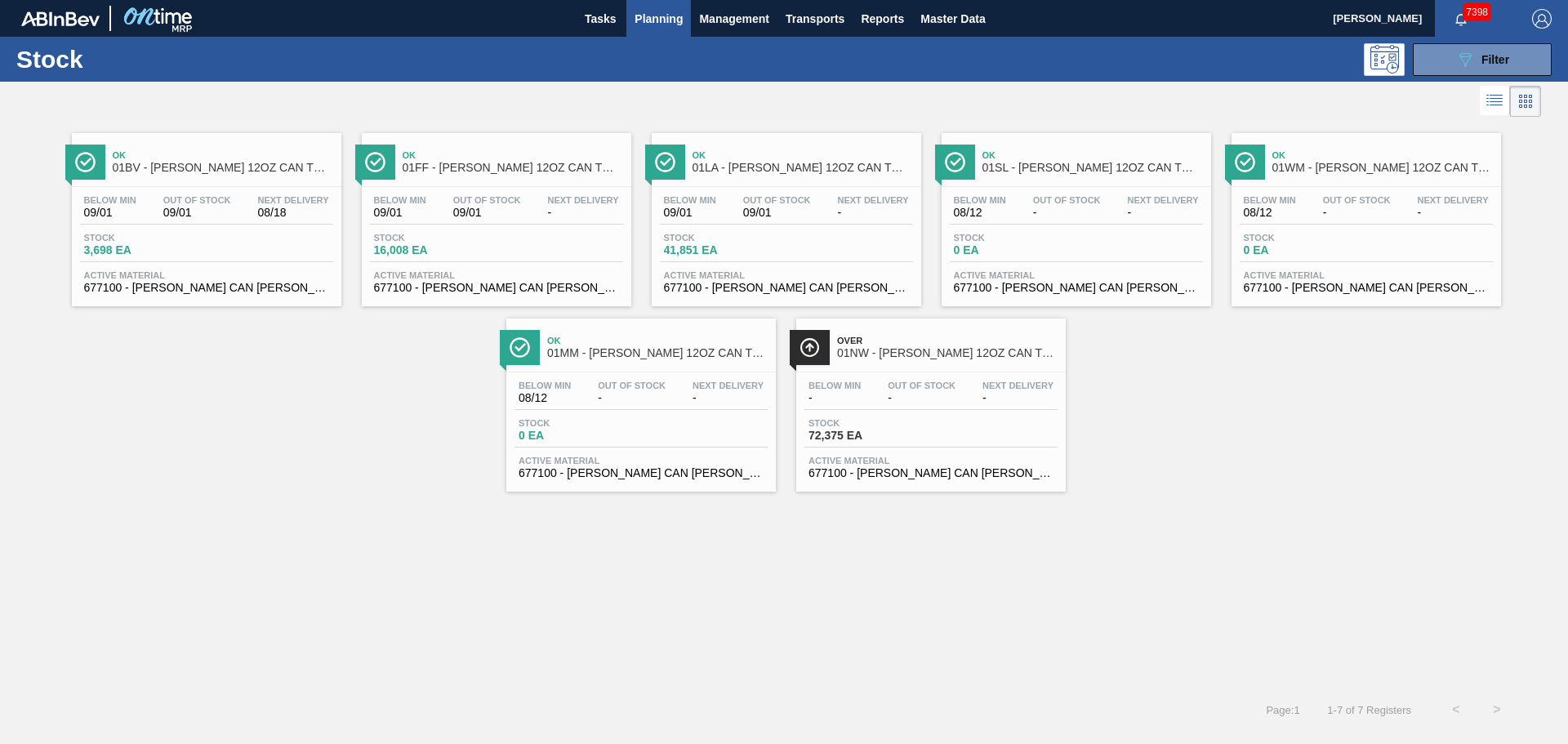
click at [901, 359] on div "Over 01NW - [PERSON_NAME] 12OZ CAN TWNSTK 36/12 CAN" at bounding box center [947, 347] width 220 height 37
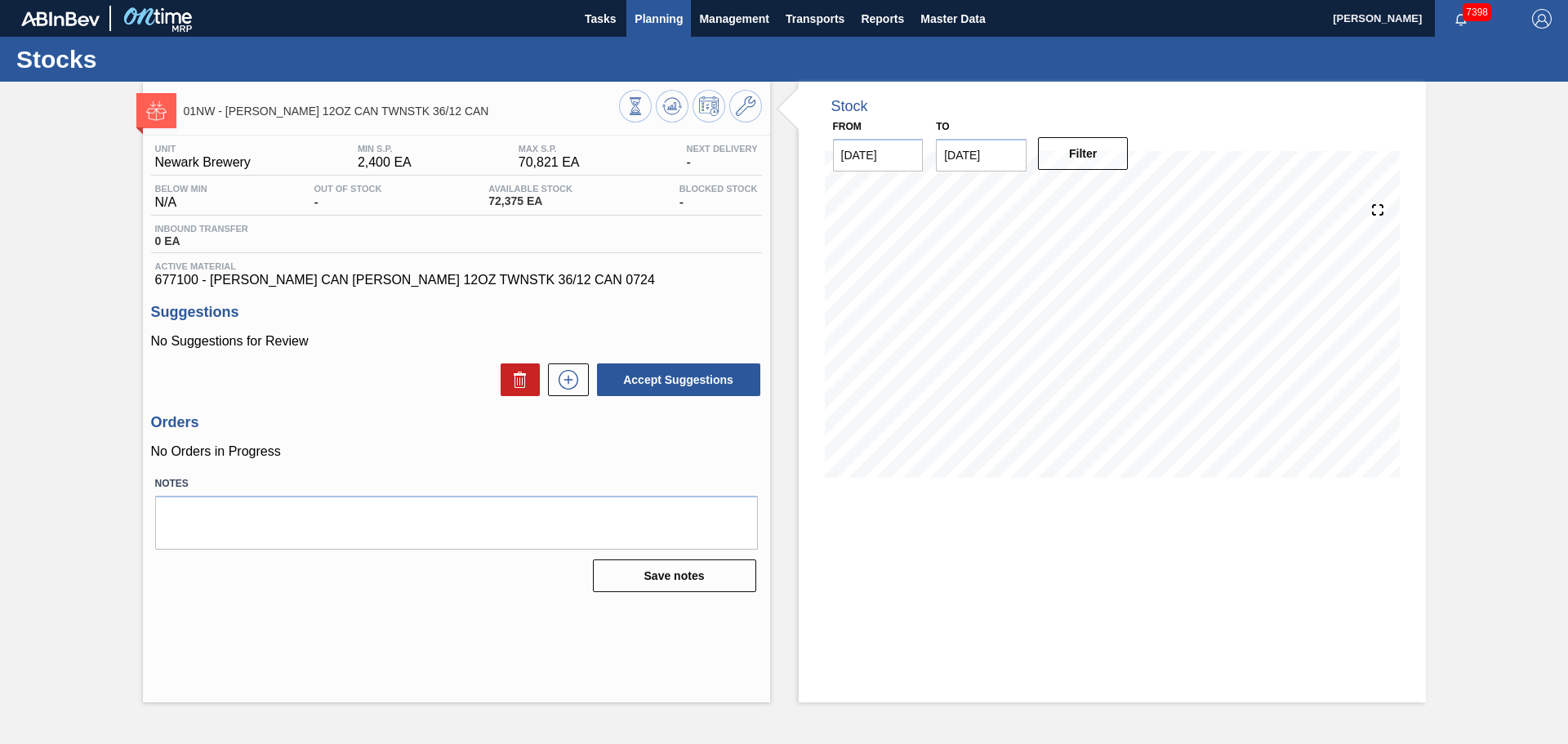
click at [660, 18] on span "Planning" at bounding box center [659, 19] width 48 height 20
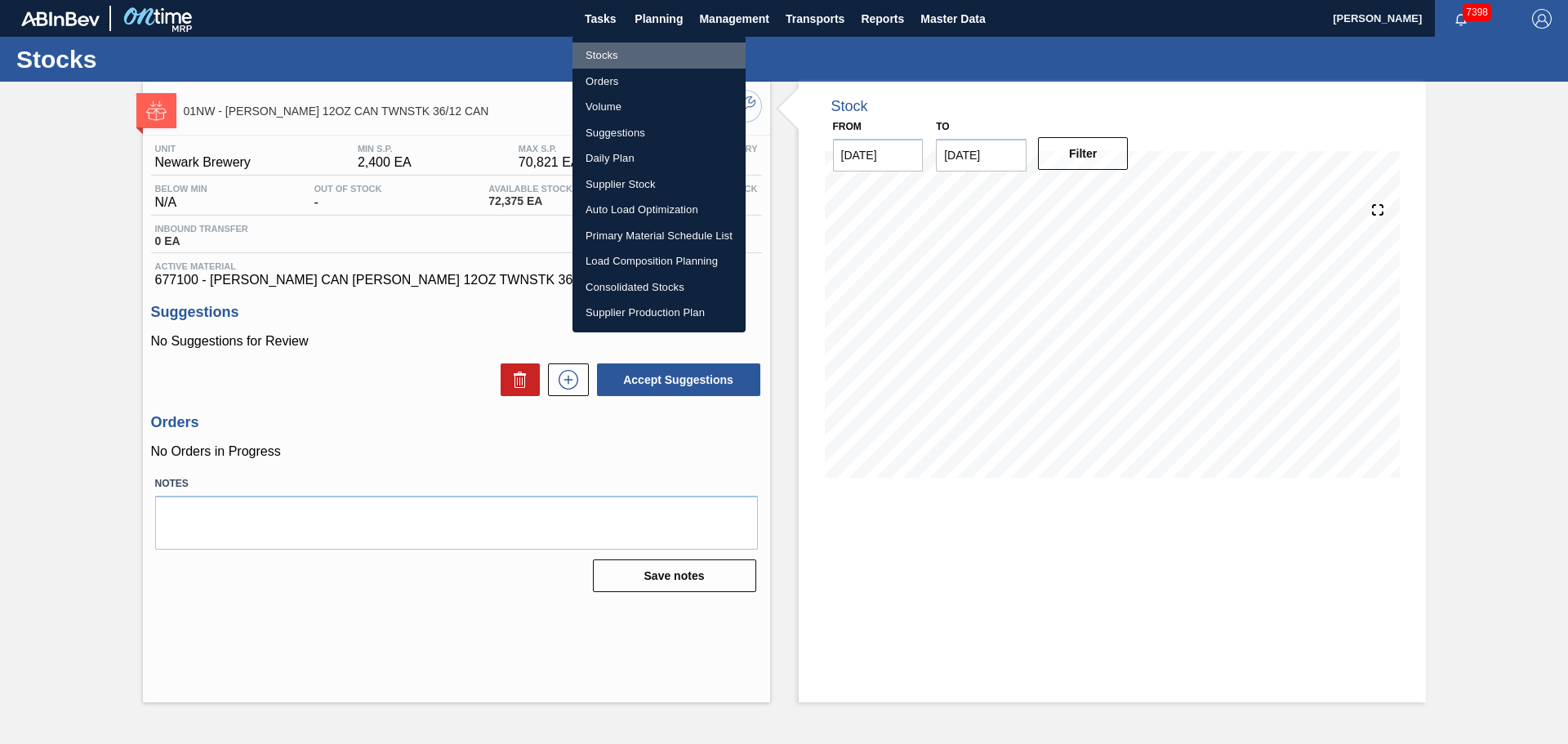
drag, startPoint x: 608, startPoint y: 56, endPoint x: 648, endPoint y: 55, distance: 40.0
click at [608, 56] on li "Stocks" at bounding box center [659, 56] width 173 height 26
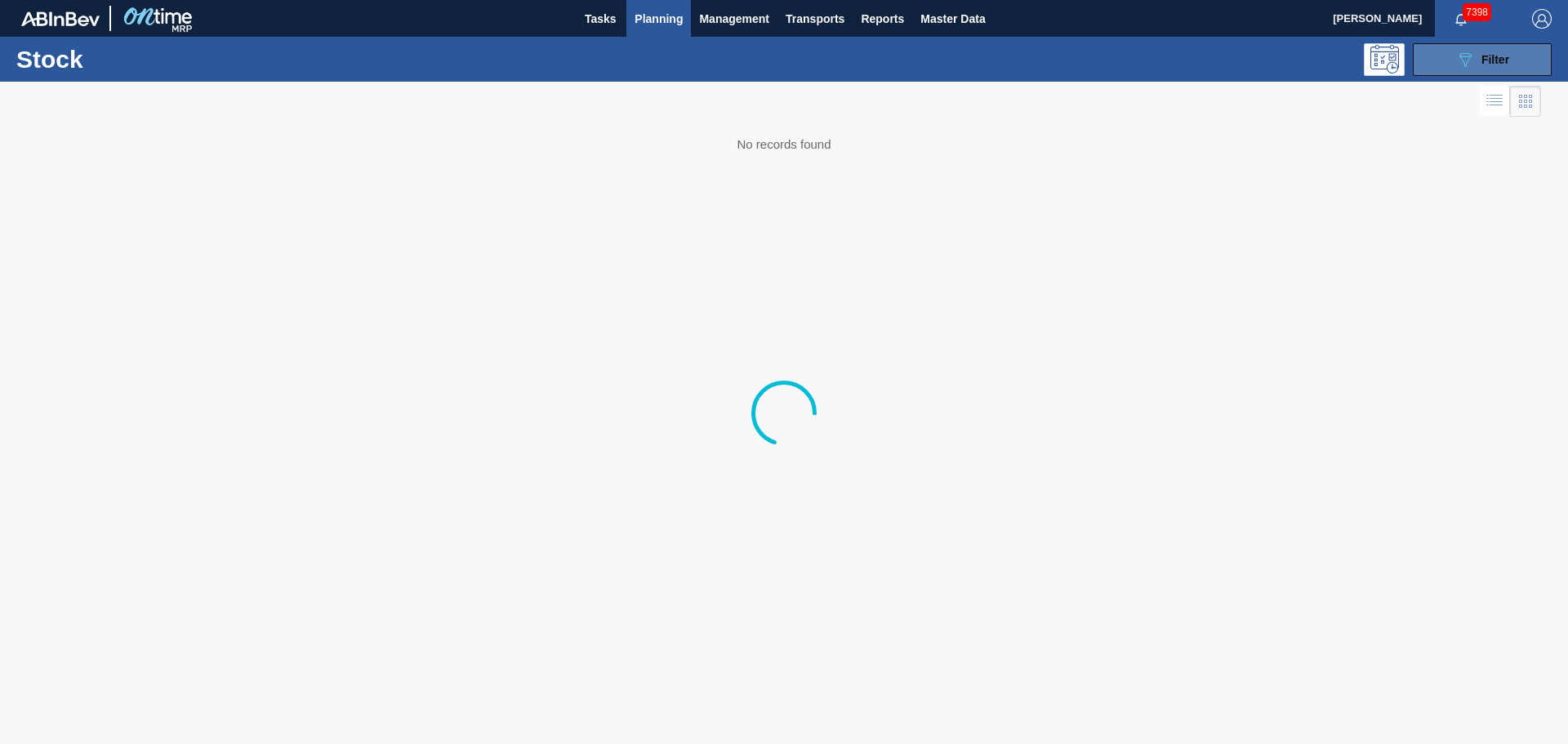
click at [1447, 59] on button "089F7B8B-B2A5-4AFE-B5C0-19BA573D28AC Filter" at bounding box center [1482, 59] width 138 height 33
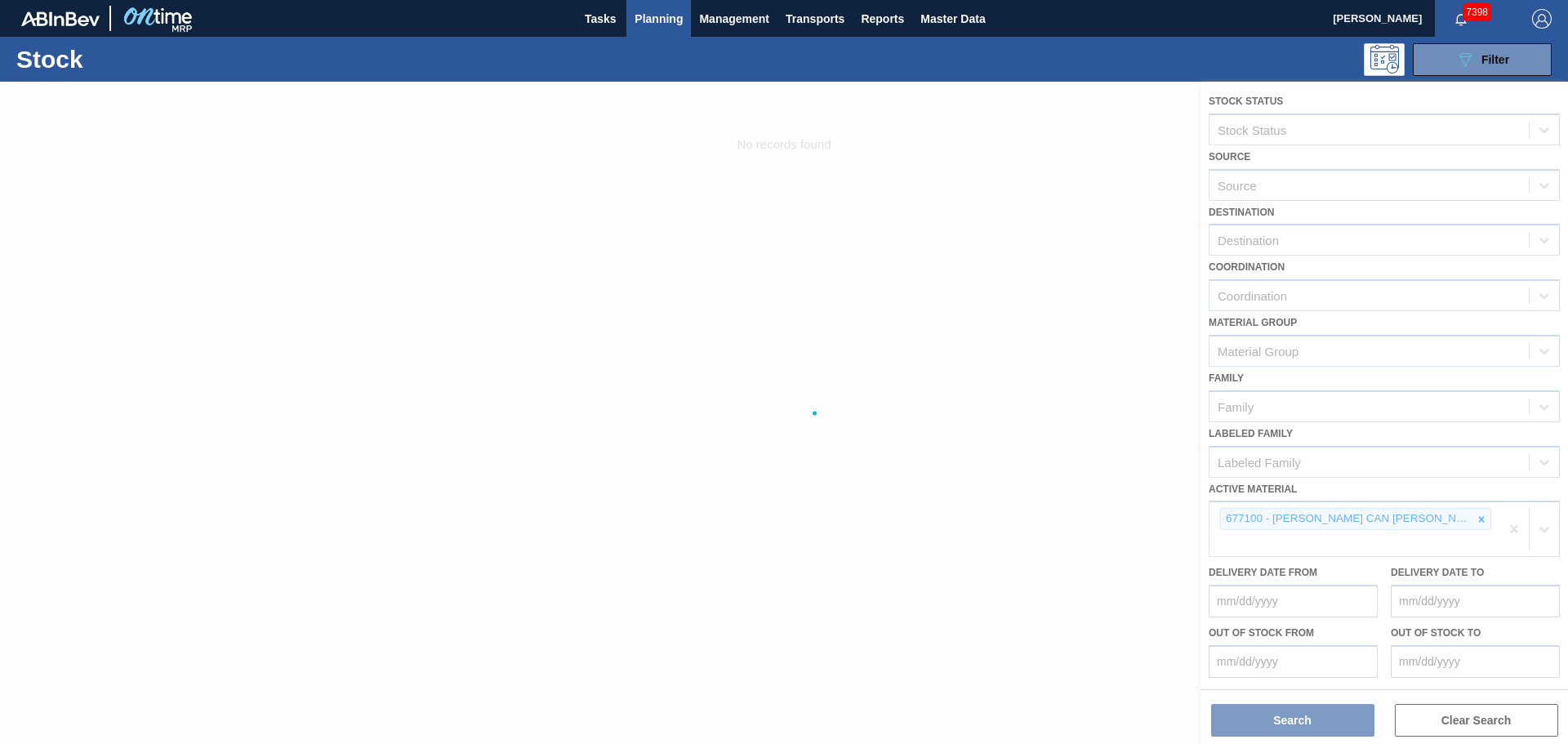
click at [1479, 514] on div at bounding box center [784, 412] width 1568 height 662
click at [1478, 520] on div at bounding box center [784, 412] width 1568 height 662
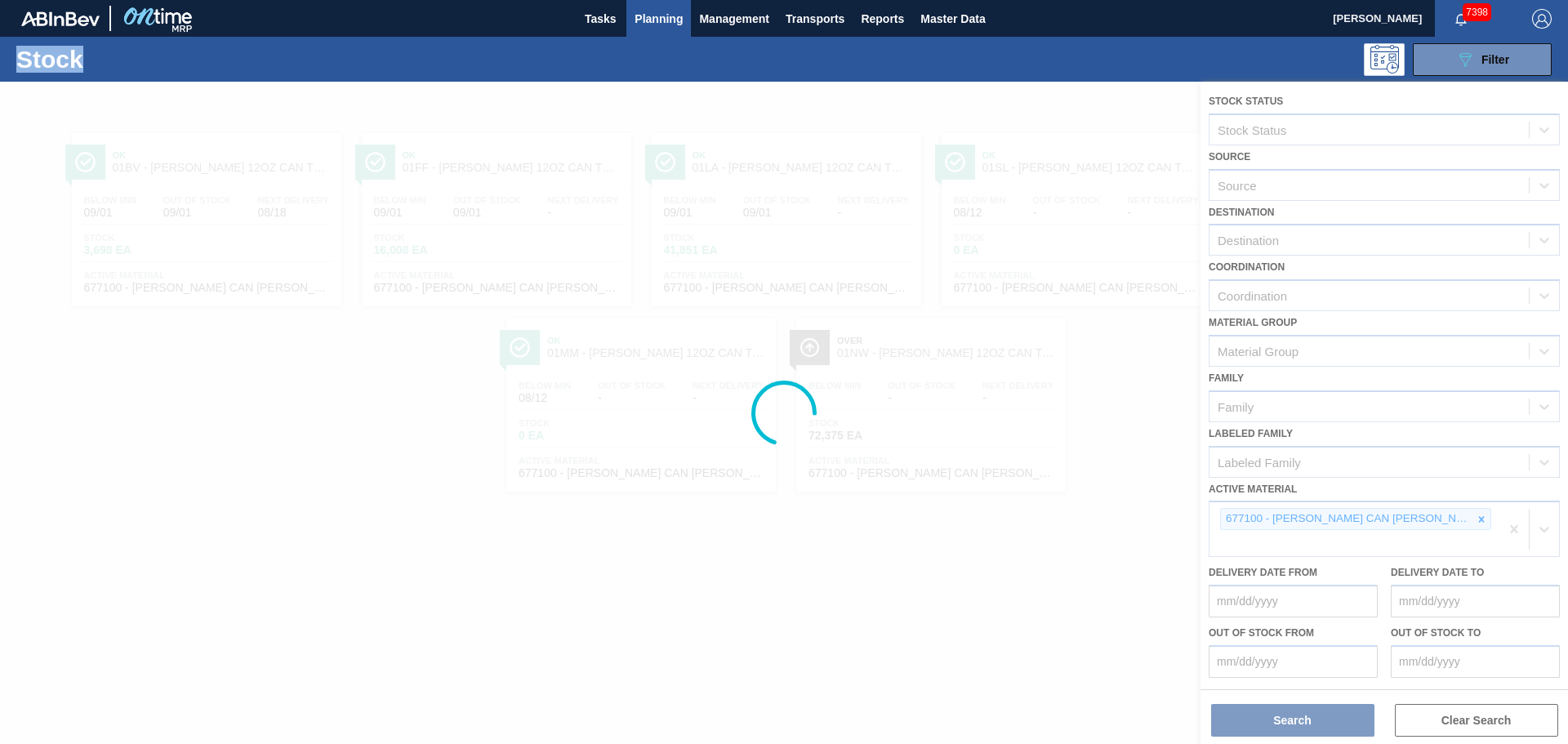
click at [1478, 520] on div at bounding box center [784, 412] width 1568 height 662
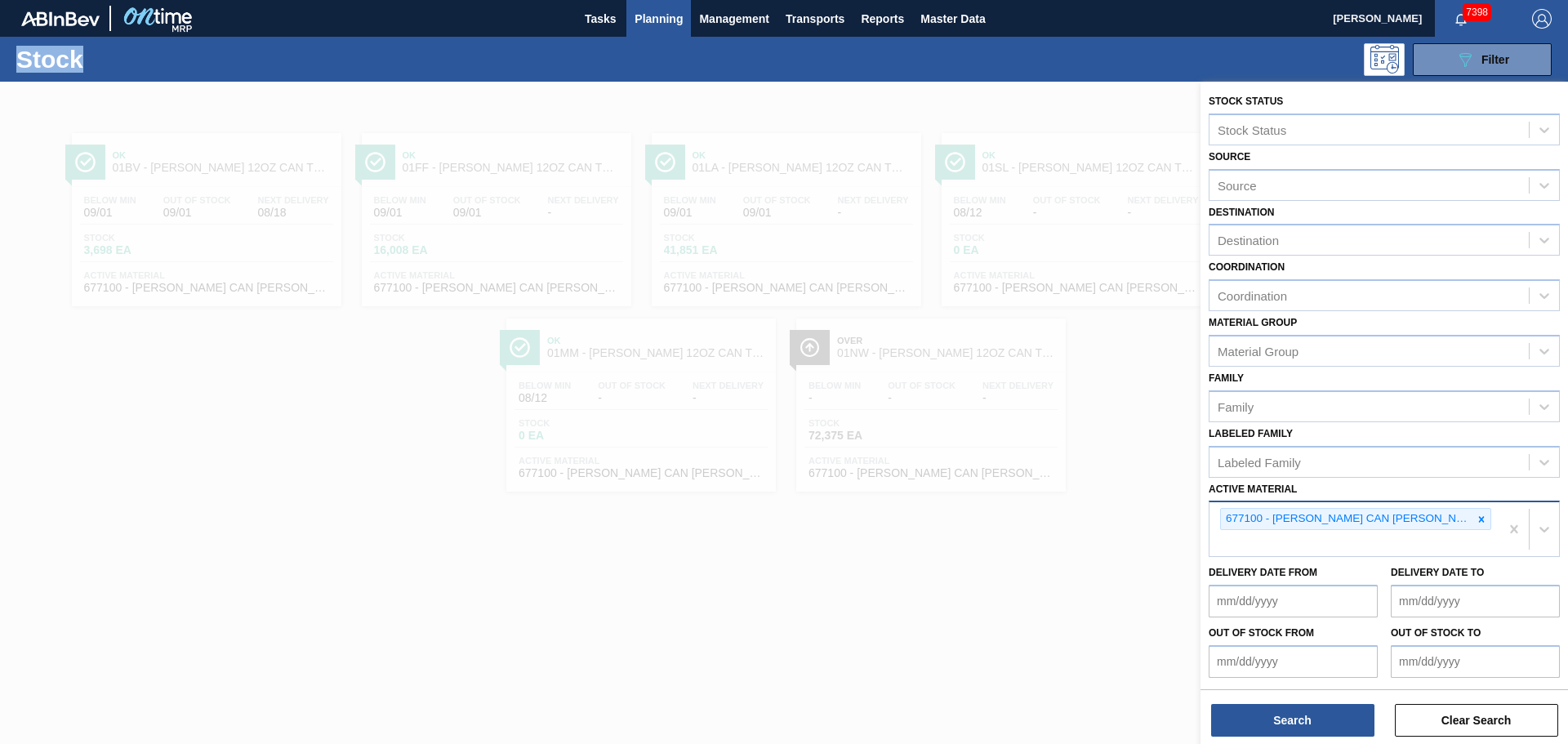
click at [1477, 519] on icon at bounding box center [1481, 519] width 11 height 11
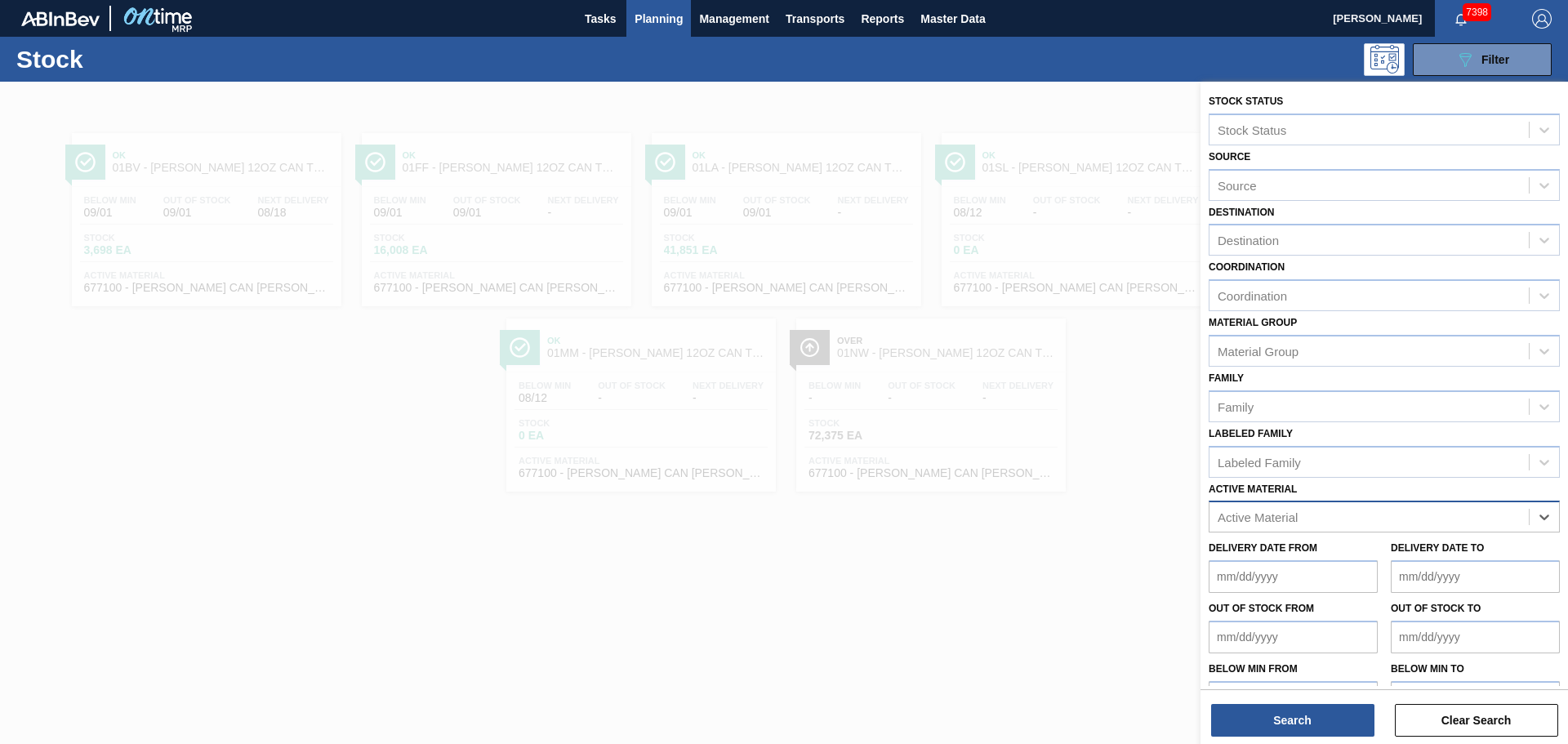
paste Material "676625"
type Material "676625"
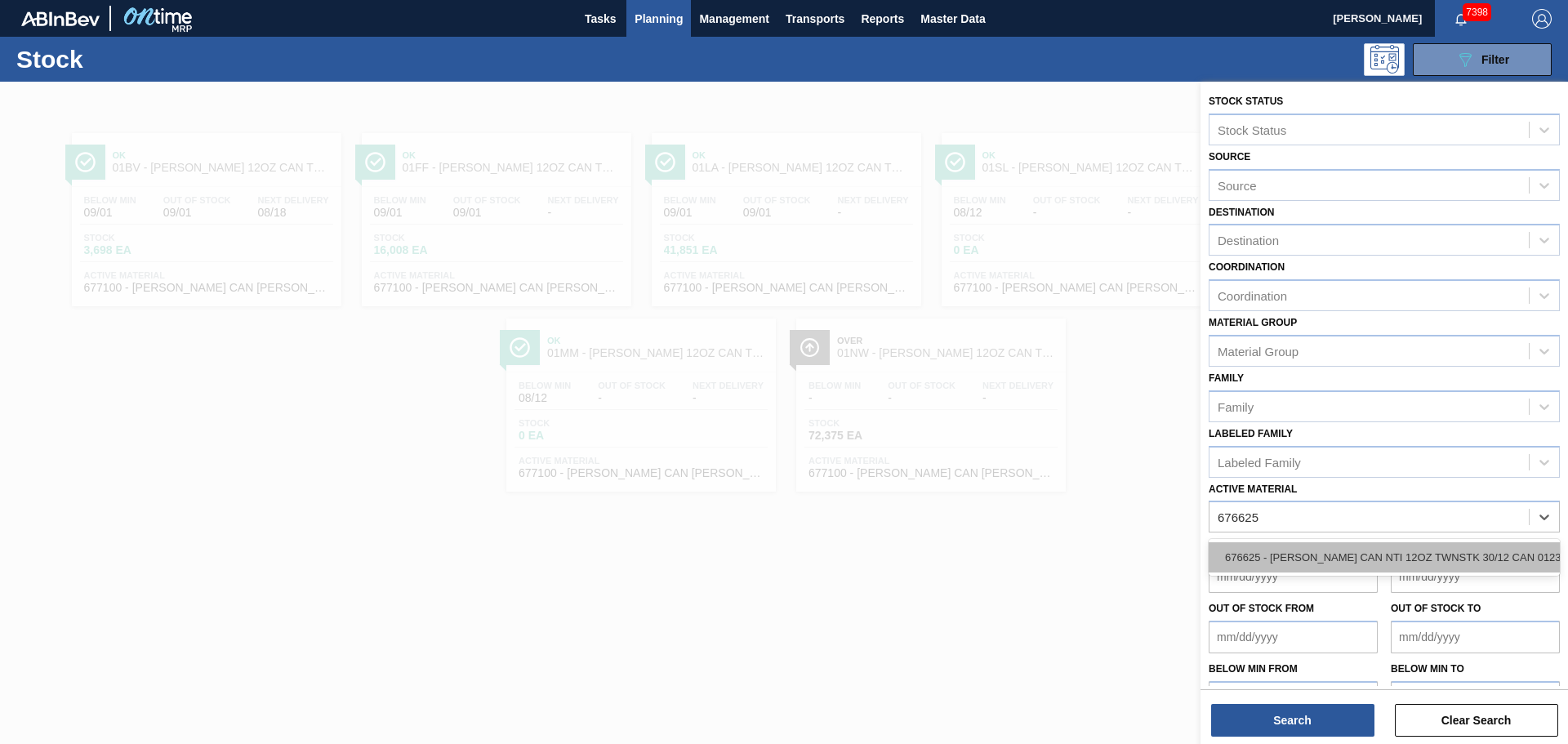
click at [1267, 555] on div "676625 - [PERSON_NAME] CAN NTI 12OZ TWNSTK 30/12 CAN 0123" at bounding box center [1384, 557] width 351 height 31
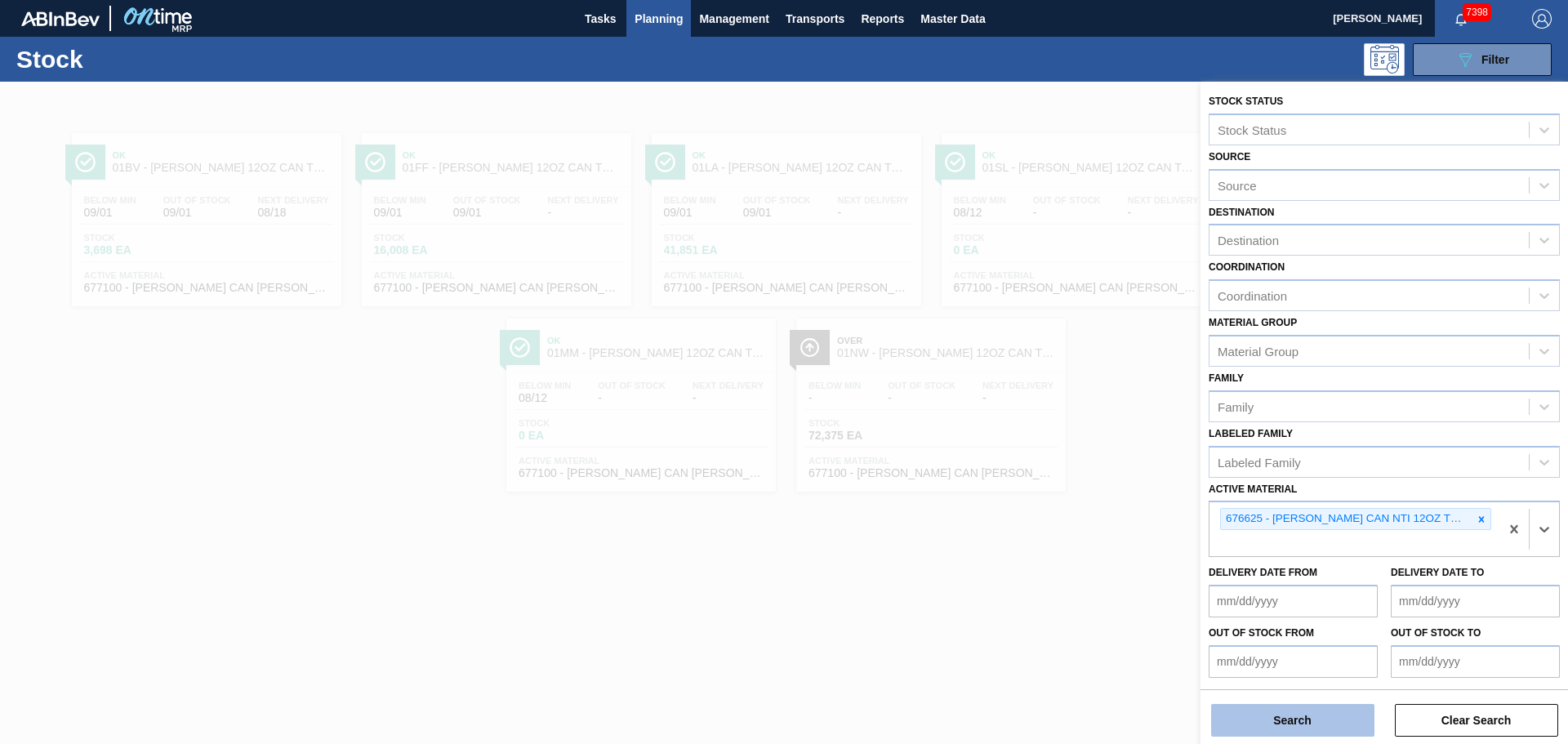
click at [1282, 711] on button "Search" at bounding box center [1293, 720] width 163 height 33
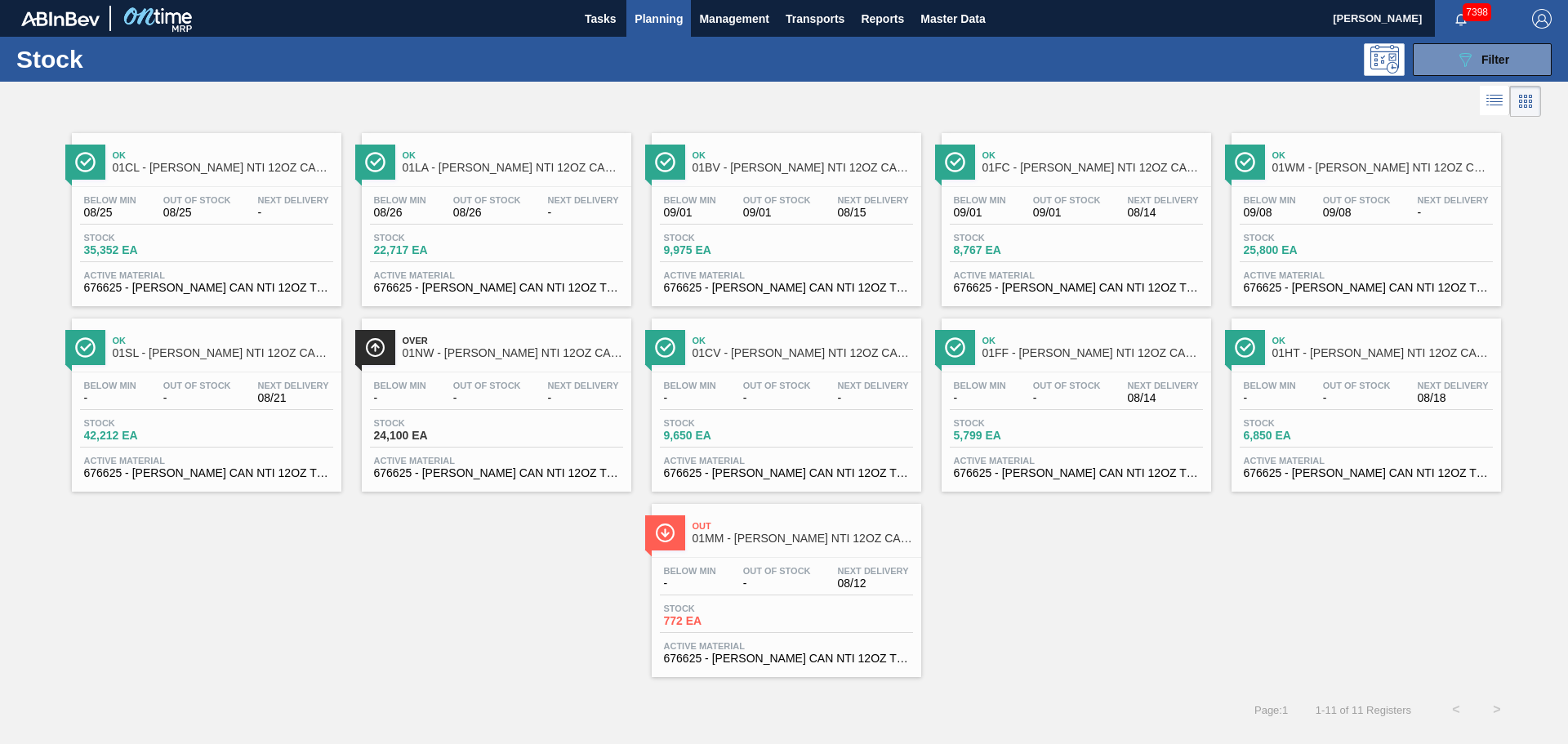
click at [464, 327] on div "Over 01NW - [PERSON_NAME] NTI 12OZ CAN TWNSTK 30/12 CAN" at bounding box center [496, 346] width 269 height 37
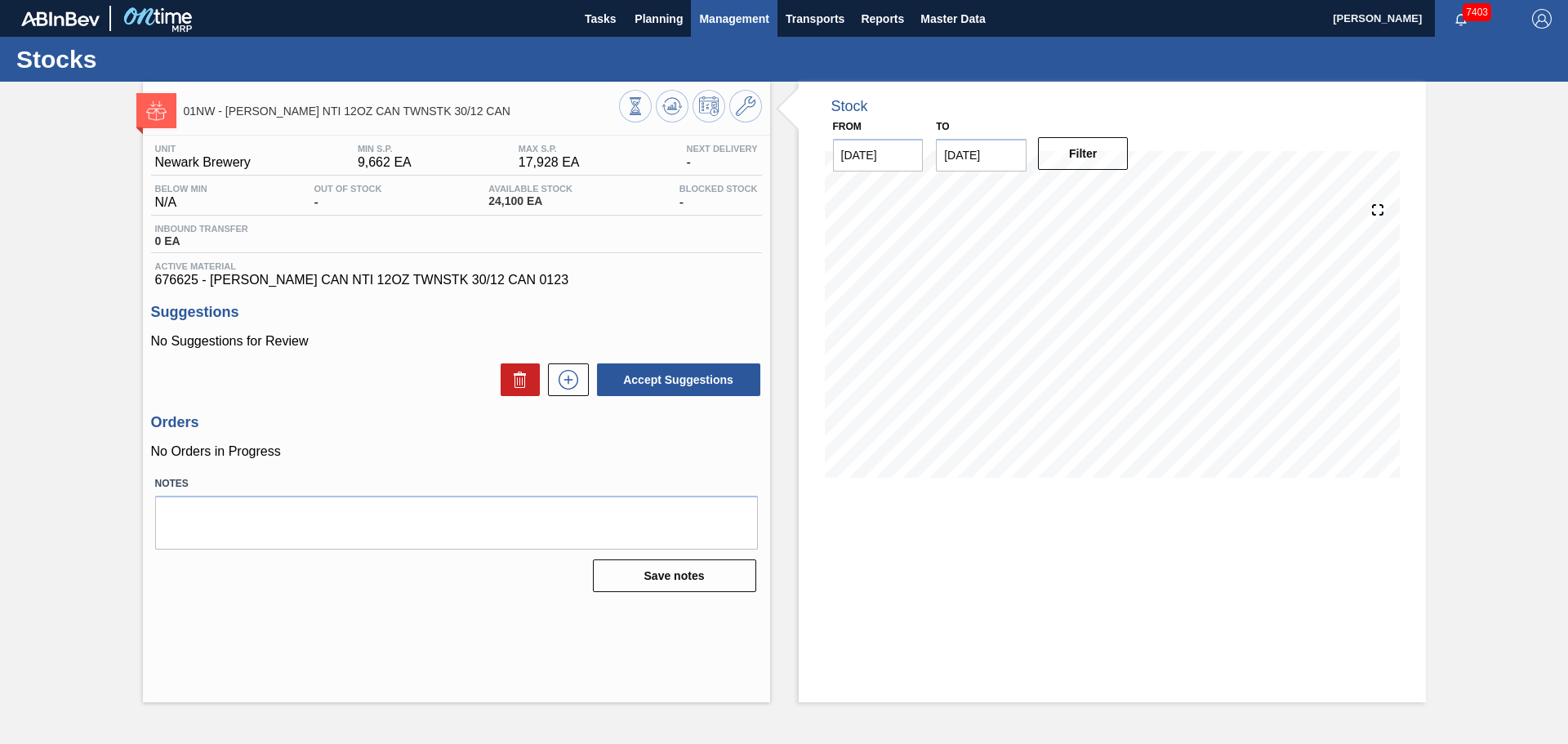
click at [691, 12] on button "Management" at bounding box center [734, 19] width 86 height 37
click at [675, 16] on div at bounding box center [784, 372] width 1568 height 744
click at [664, 0] on body "Tasks Planning Management Transports Reports Master Data [PERSON_NAME] 7403 Mar…" at bounding box center [784, 0] width 1568 height 0
click at [664, 24] on span "Planning" at bounding box center [659, 19] width 48 height 20
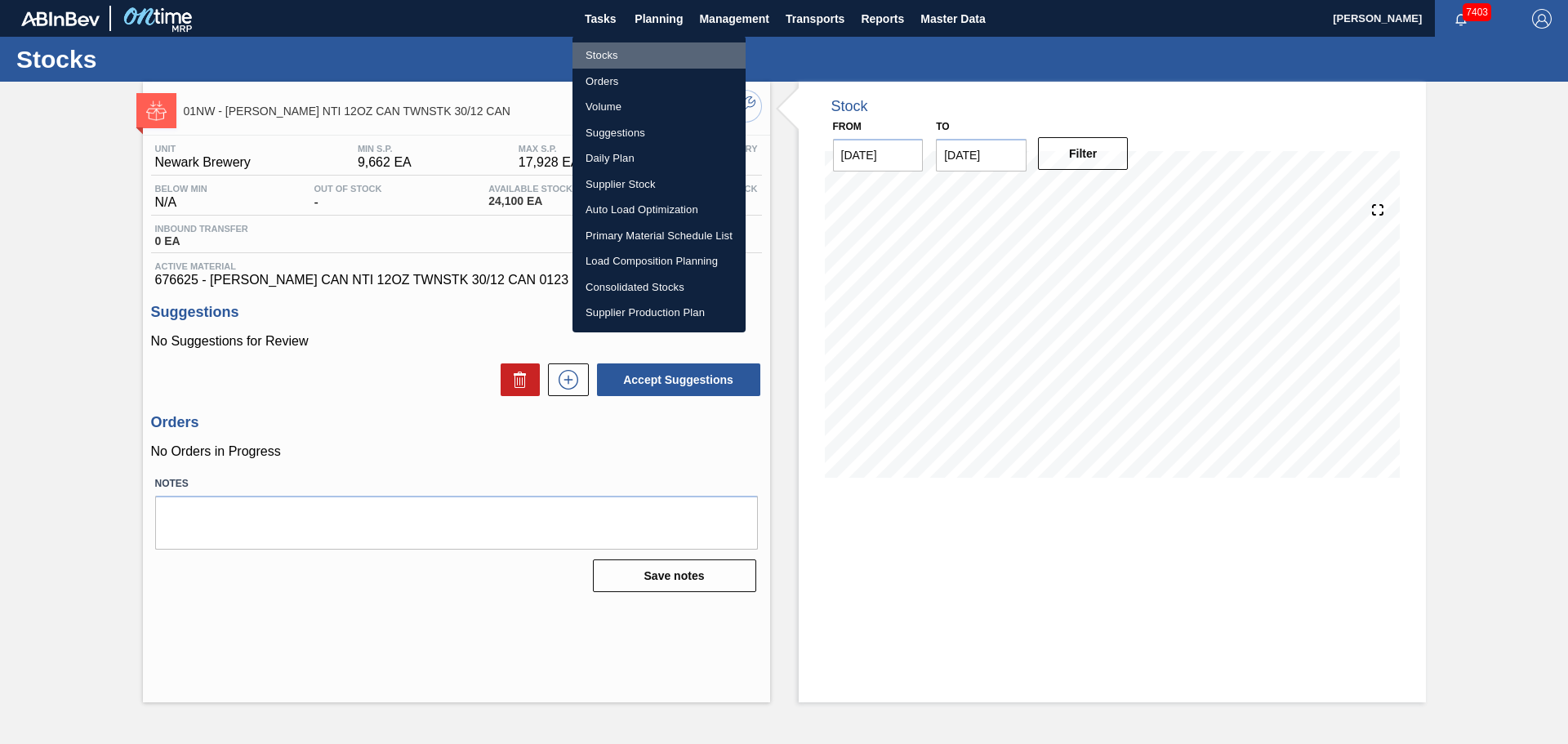
click at [612, 64] on li "Stocks" at bounding box center [659, 56] width 173 height 26
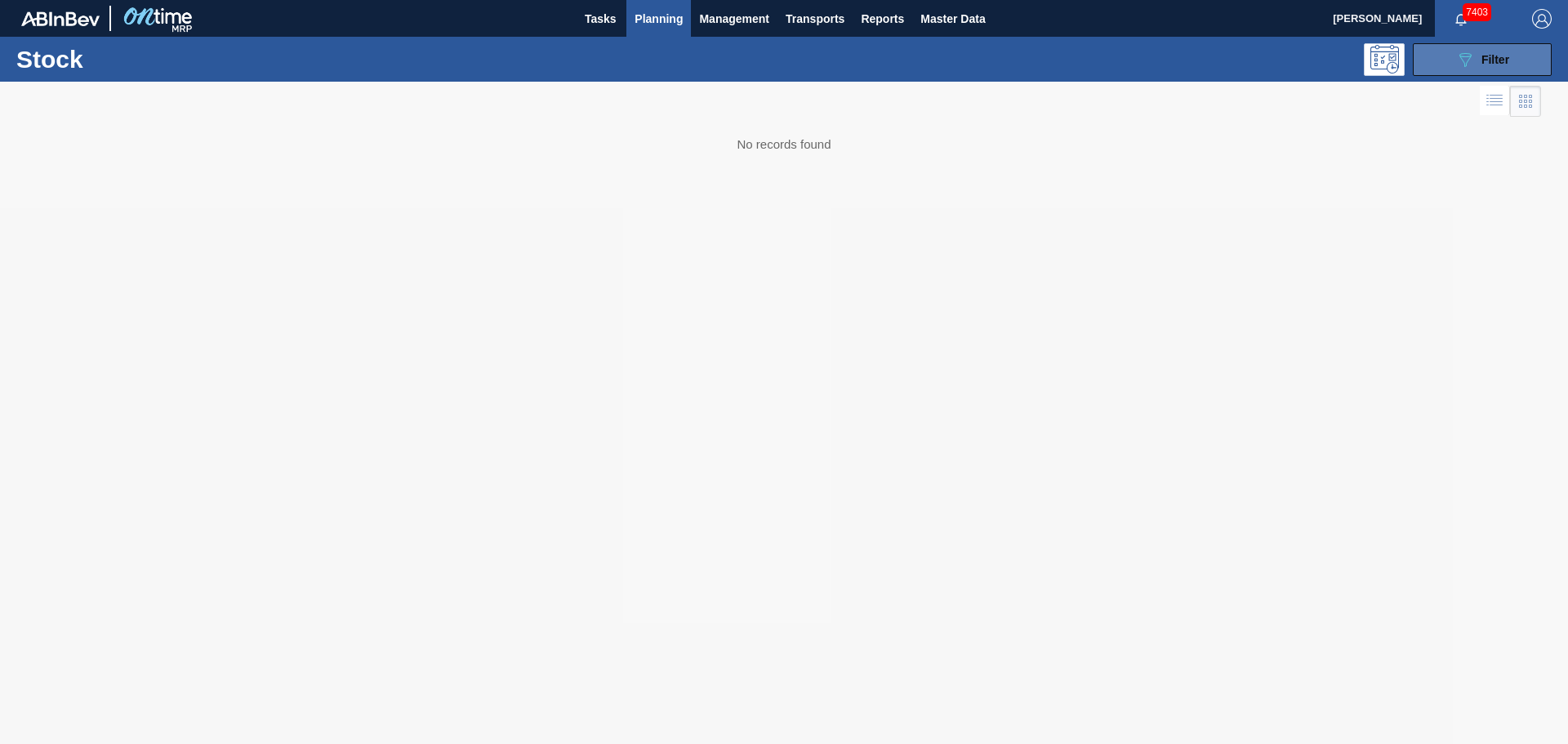
click at [1452, 57] on button "089F7B8B-B2A5-4AFE-B5C0-19BA573D28AC Filter" at bounding box center [1482, 59] width 138 height 33
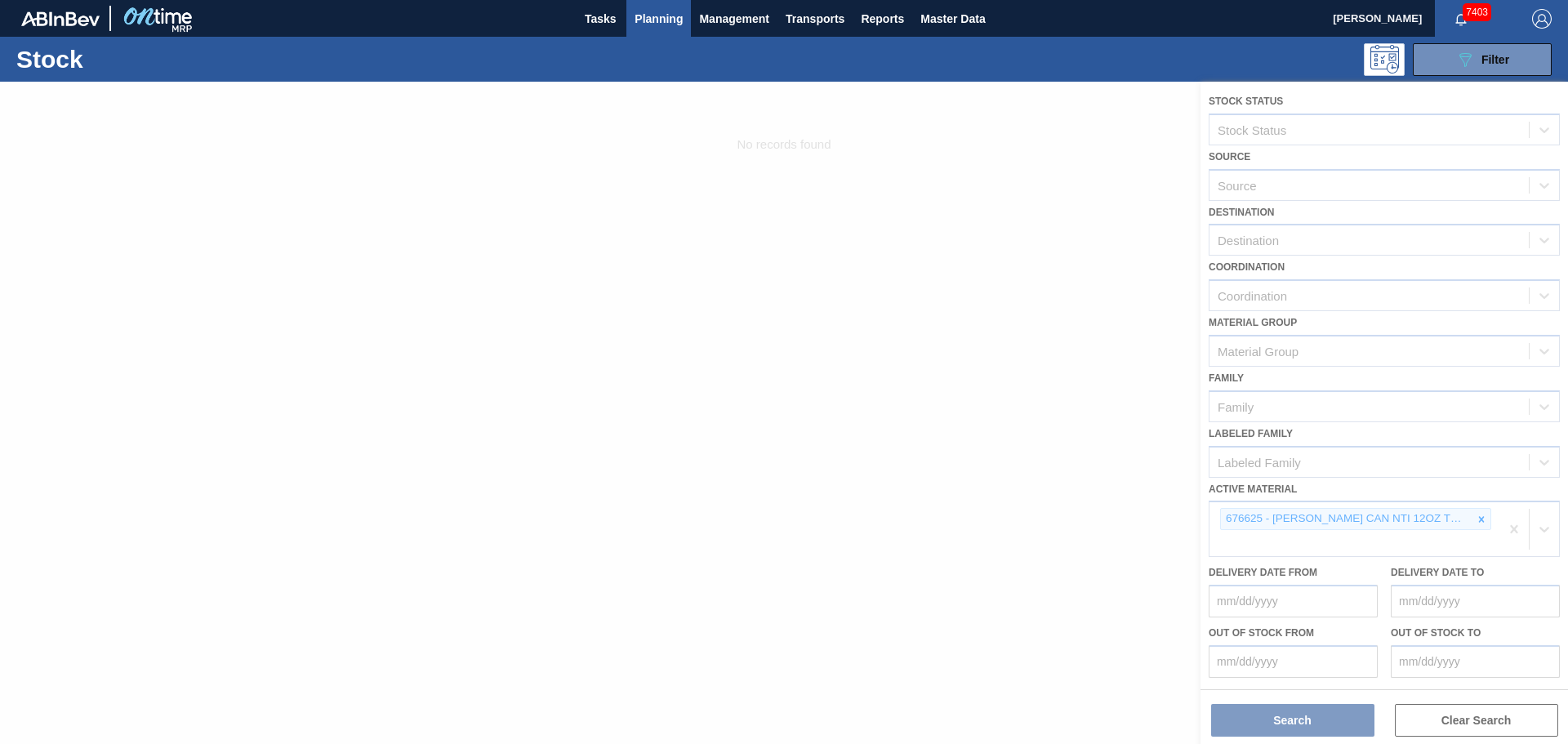
click at [1479, 519] on div at bounding box center [784, 412] width 1568 height 662
click at [1130, 380] on div at bounding box center [784, 412] width 1568 height 662
click at [673, 25] on span "Planning" at bounding box center [659, 19] width 48 height 20
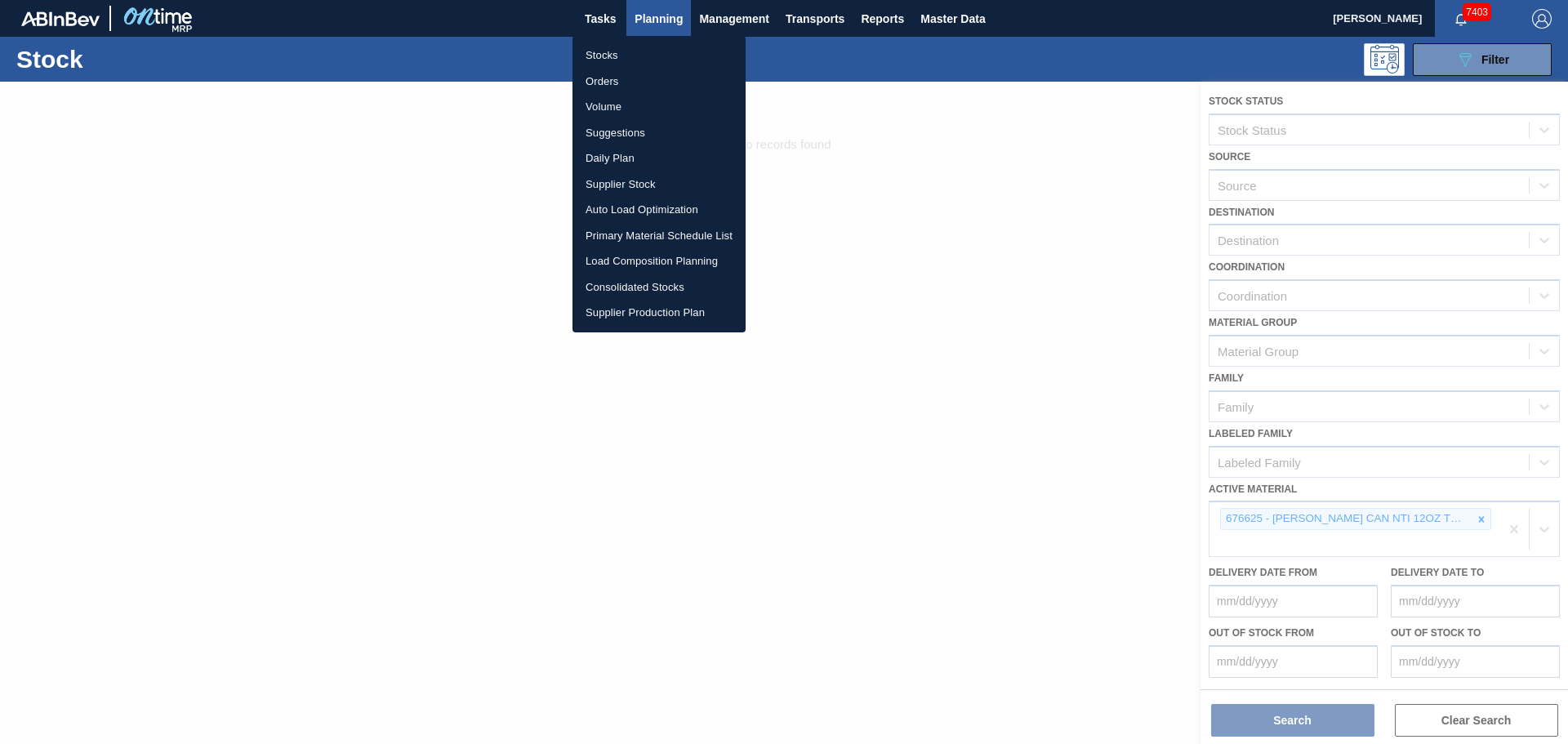
click at [589, 44] on li "Stocks" at bounding box center [659, 56] width 173 height 26
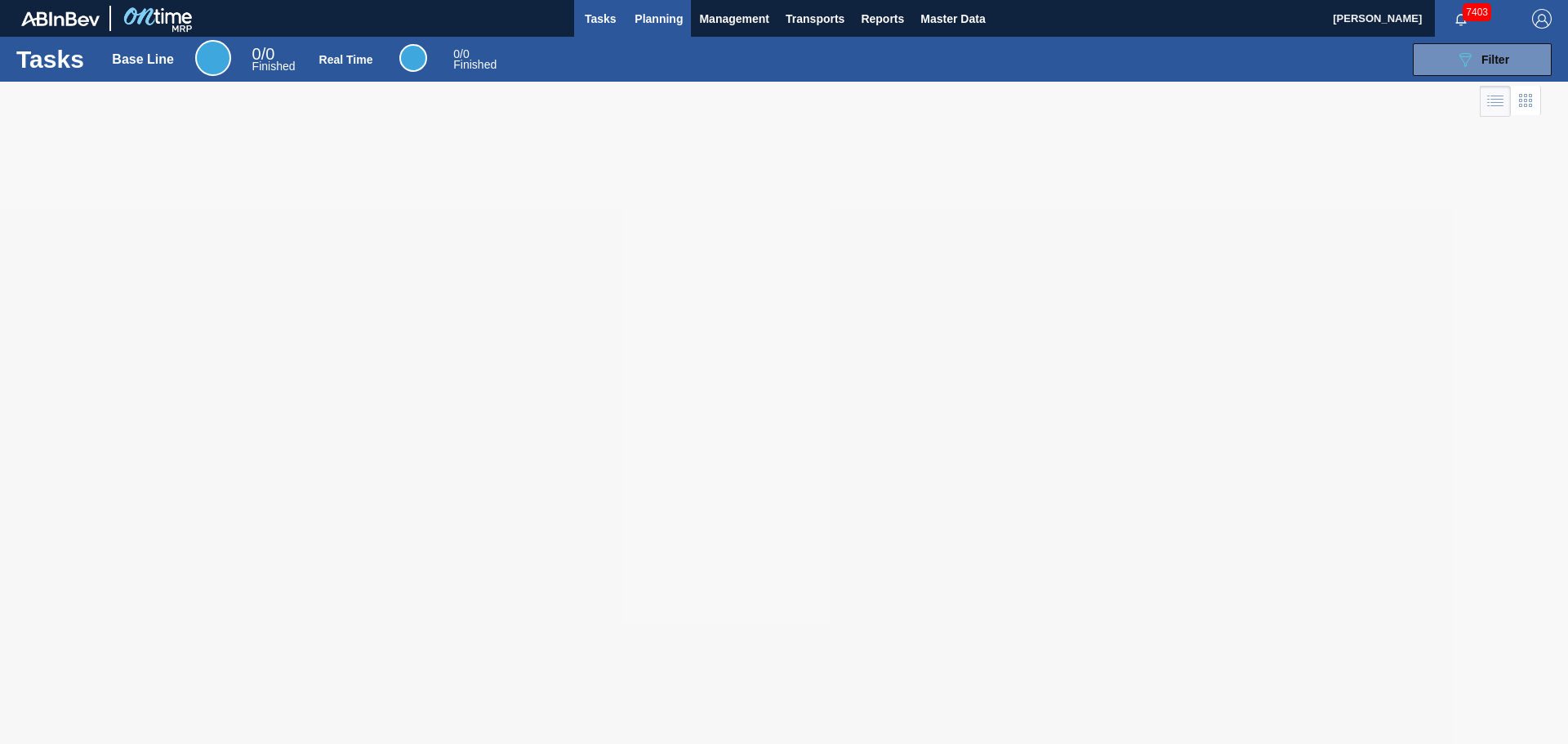
click at [647, 22] on span "Planning" at bounding box center [659, 19] width 48 height 20
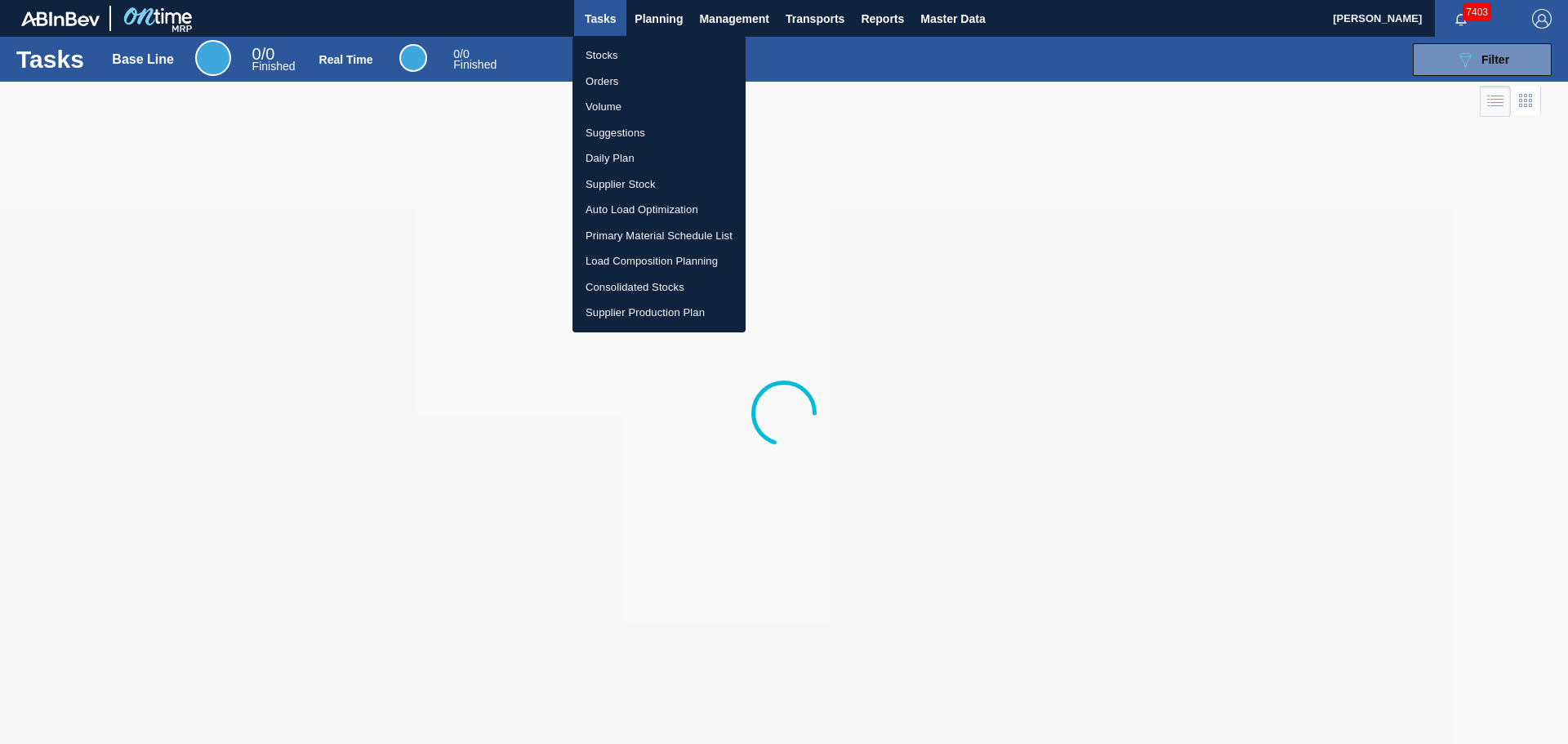
click at [599, 53] on li "Stocks" at bounding box center [659, 56] width 173 height 26
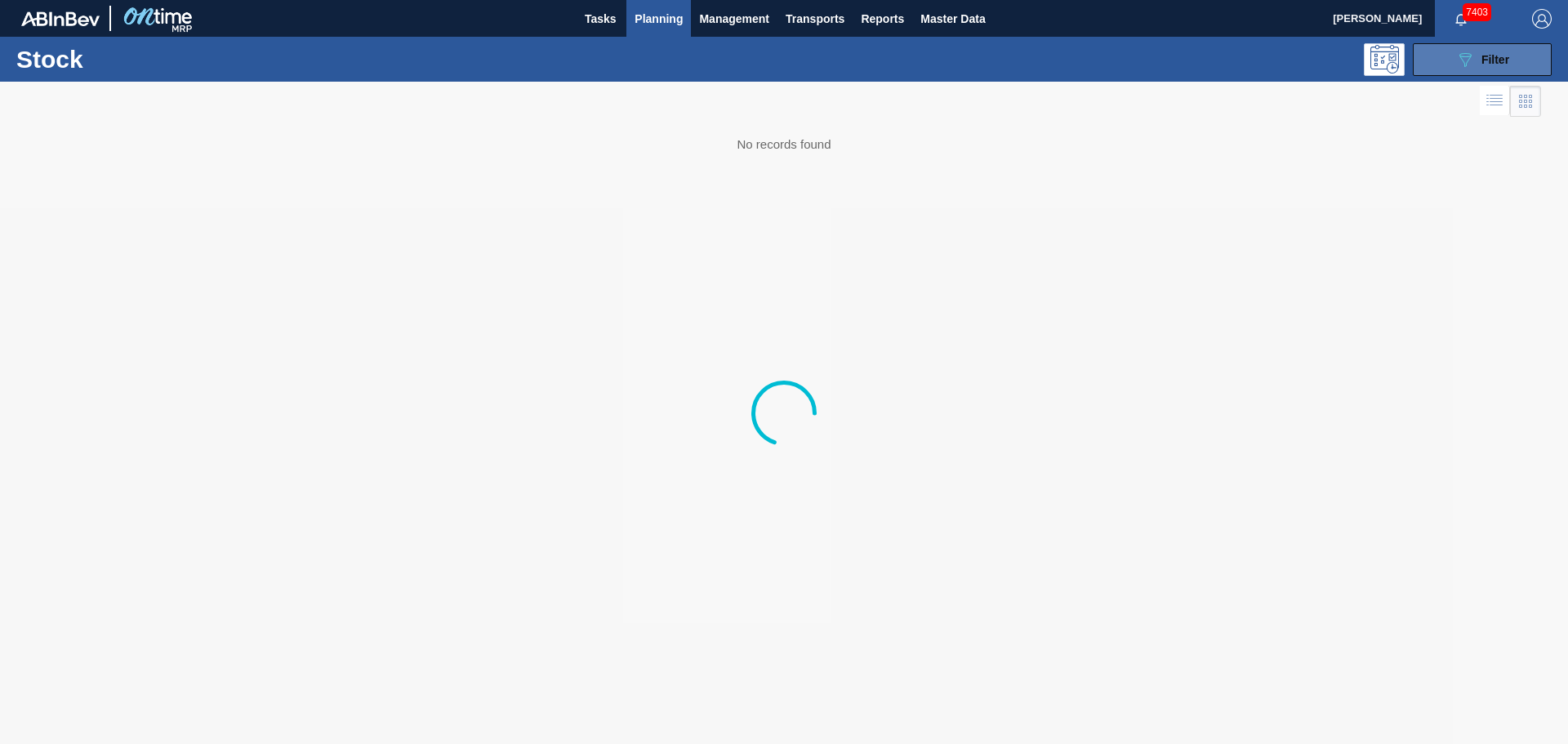
click at [1462, 56] on icon "089F7B8B-B2A5-4AFE-B5C0-19BA573D28AC" at bounding box center [1464, 59] width 20 height 20
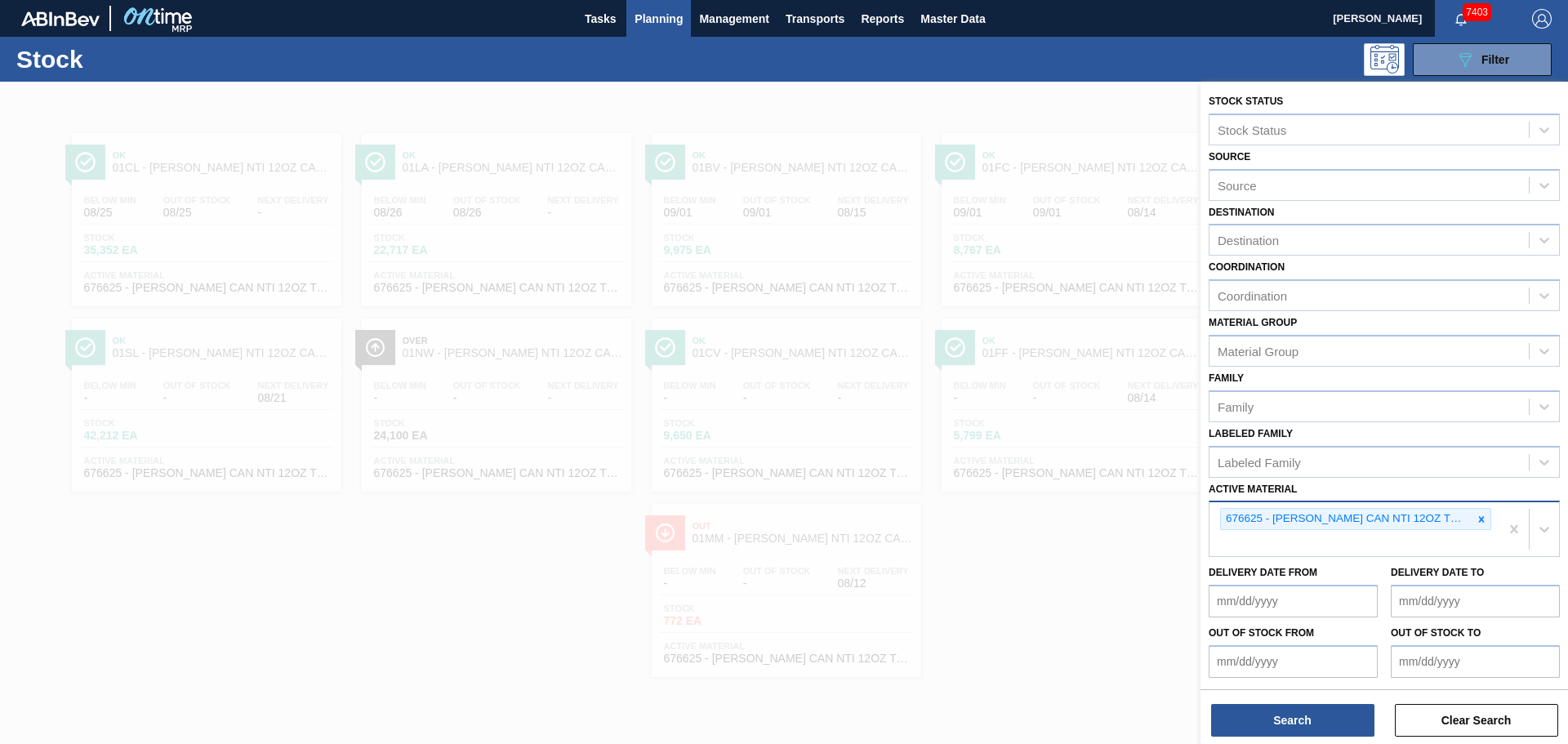
click at [1462, 522] on div "676625 - [PERSON_NAME] CAN NTI 12OZ TWNSTK 30/12 CAN 0123" at bounding box center [1346, 519] width 252 height 20
click at [1479, 520] on icon at bounding box center [1482, 519] width 6 height 6
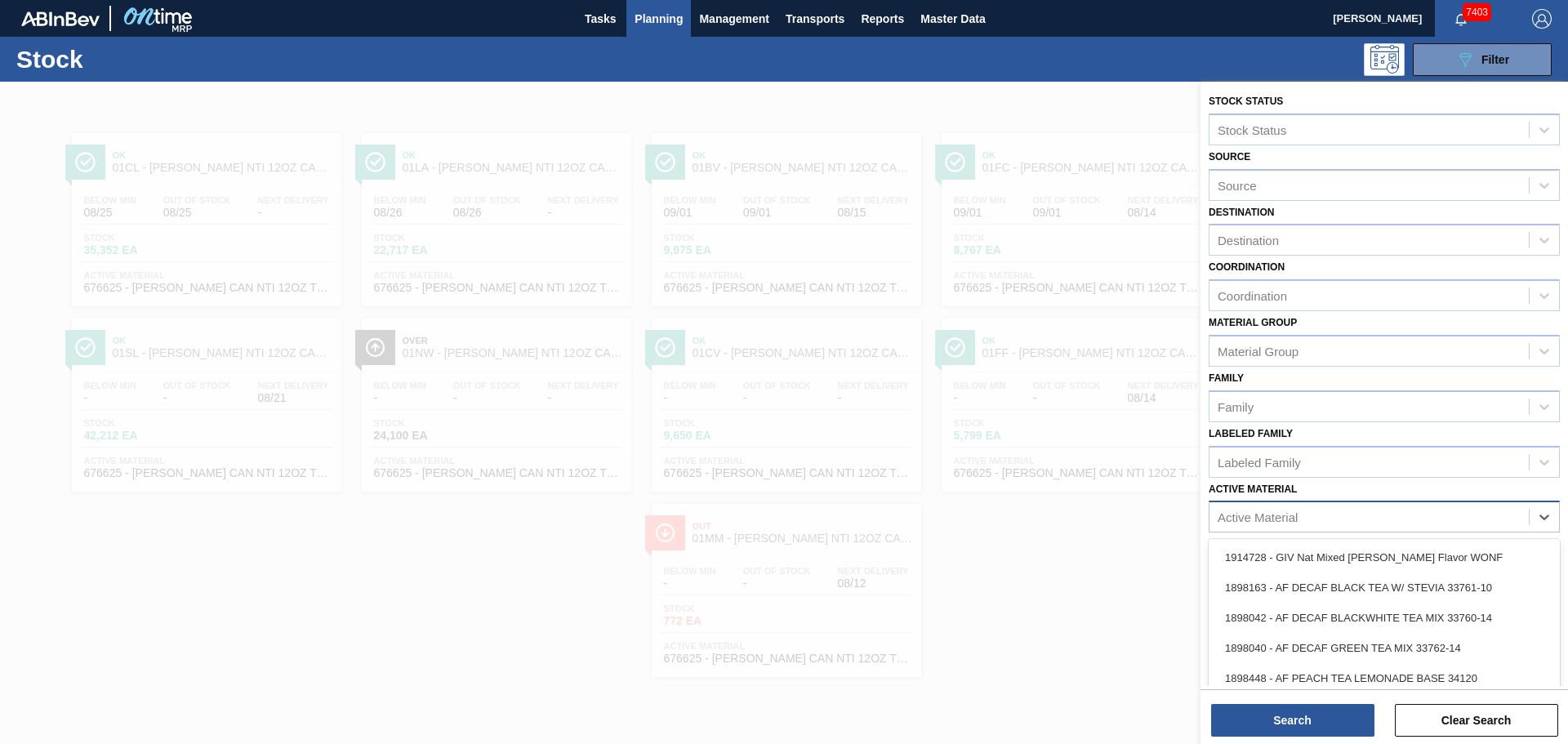
paste Material "620759"
type Material "620759"
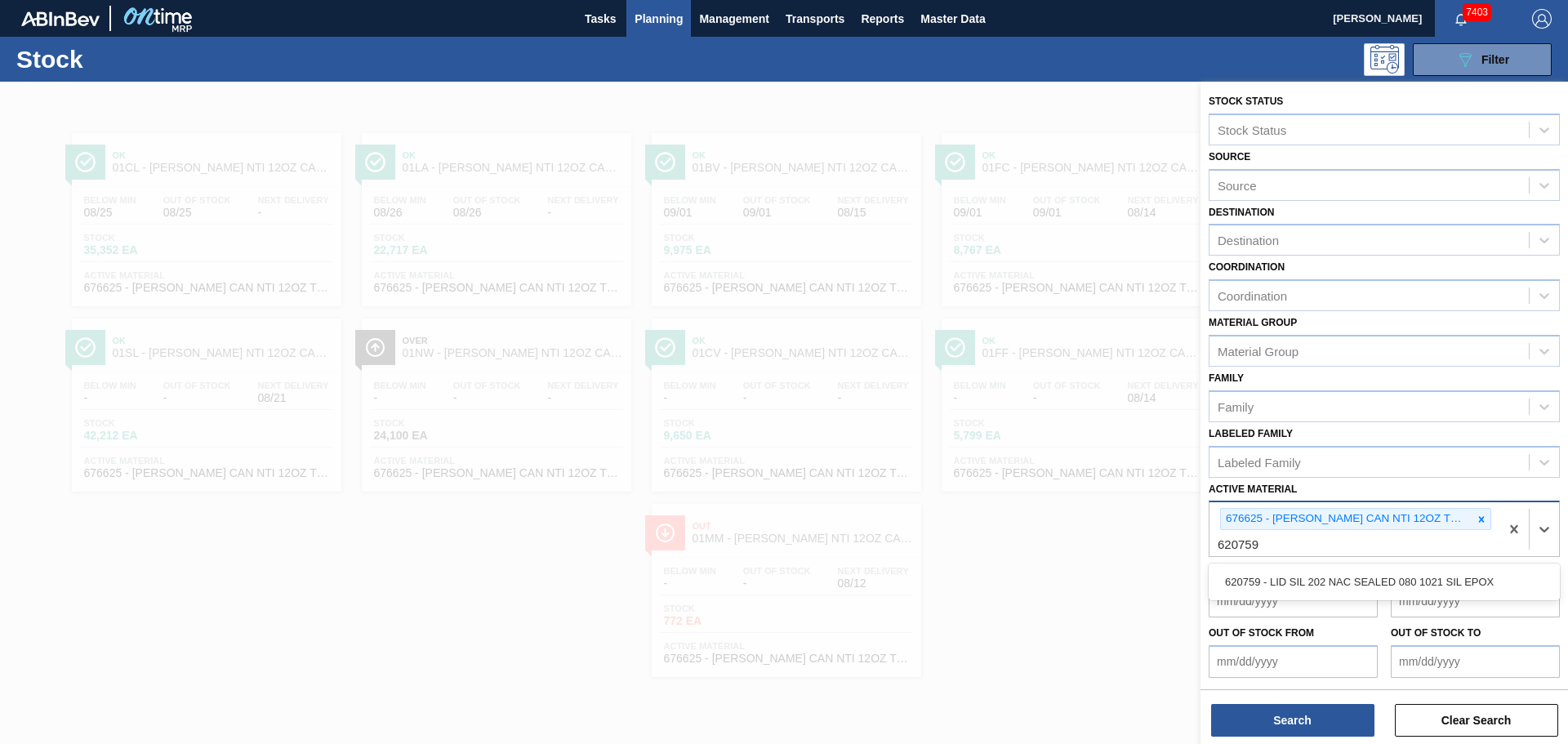
click at [1481, 517] on icon at bounding box center [1481, 519] width 11 height 11
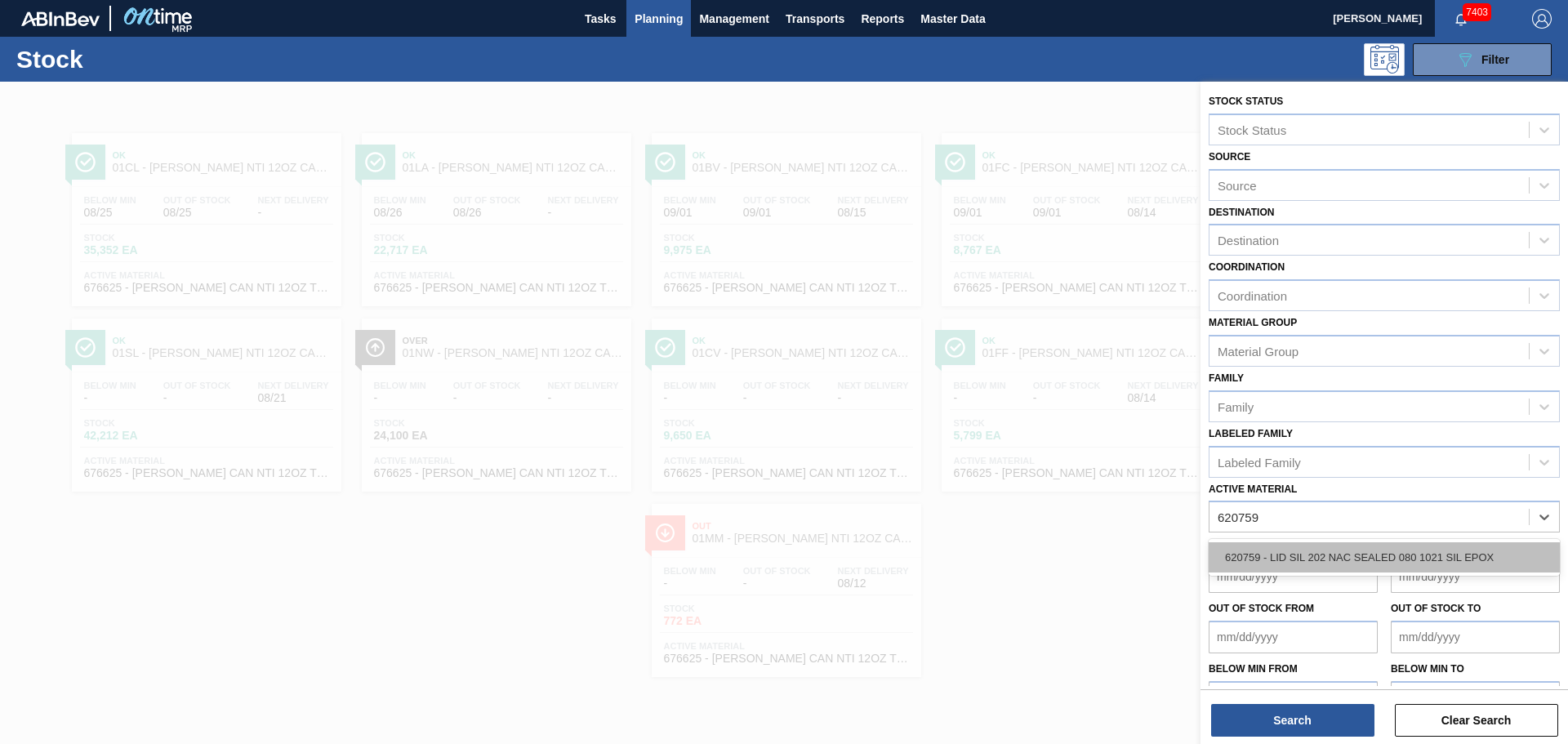
click at [1340, 547] on div "620759 - LID SIL 202 NAC SEALED 080 1021 SIL EPOX" at bounding box center [1384, 557] width 351 height 31
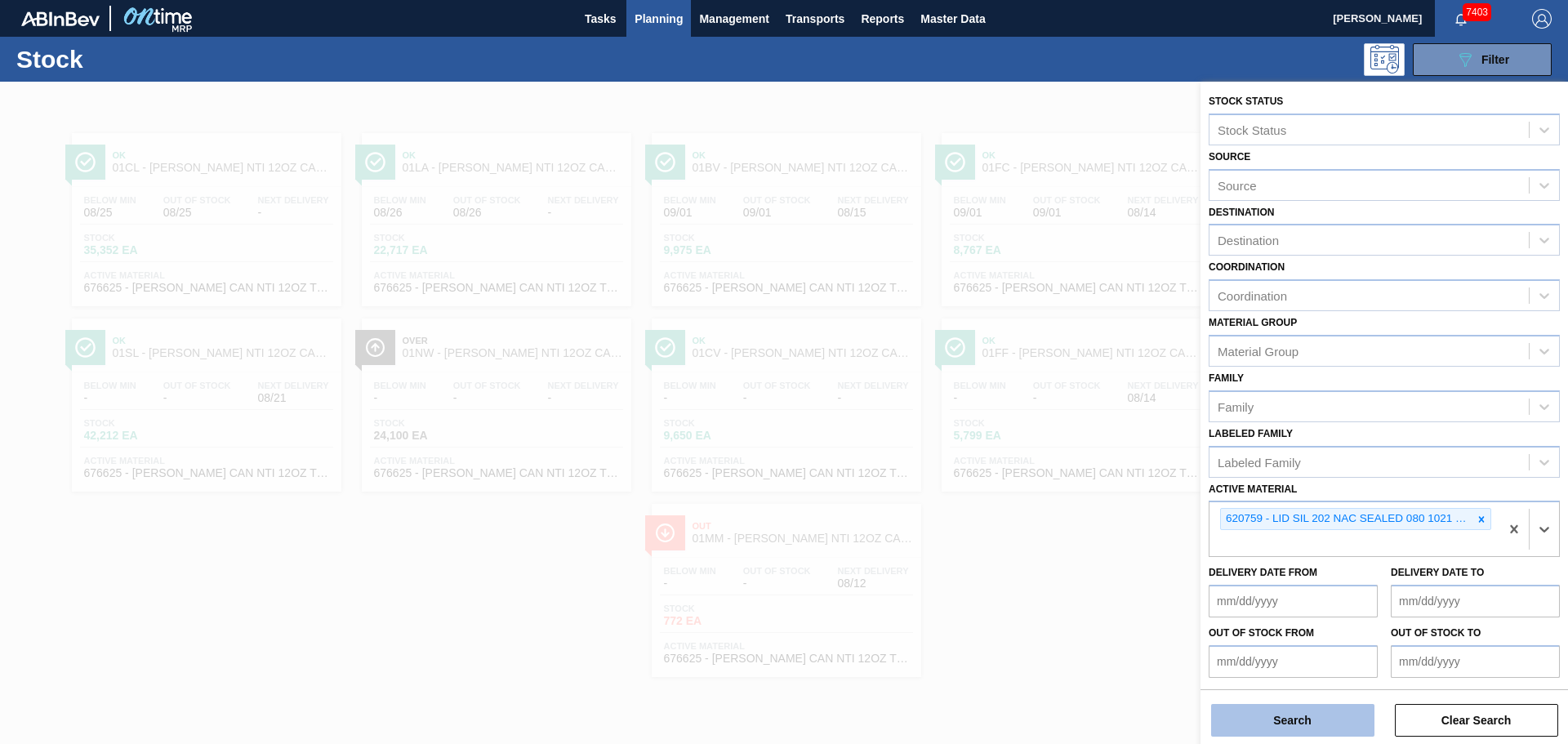
click at [1293, 726] on button "Search" at bounding box center [1293, 720] width 163 height 33
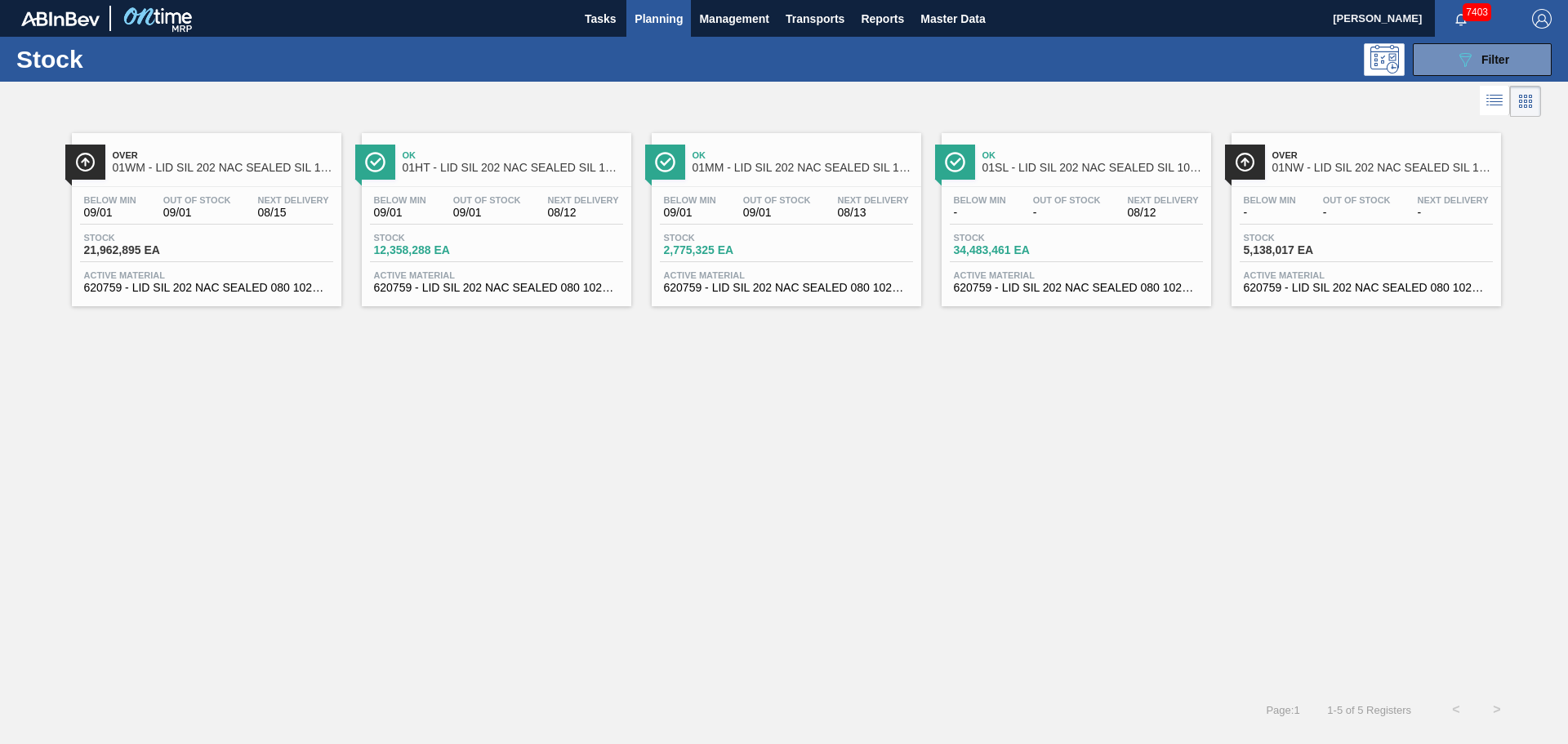
click at [1314, 163] on span "01NW - LID SIL 202 NAC SEALED SIL 1021" at bounding box center [1382, 167] width 220 height 12
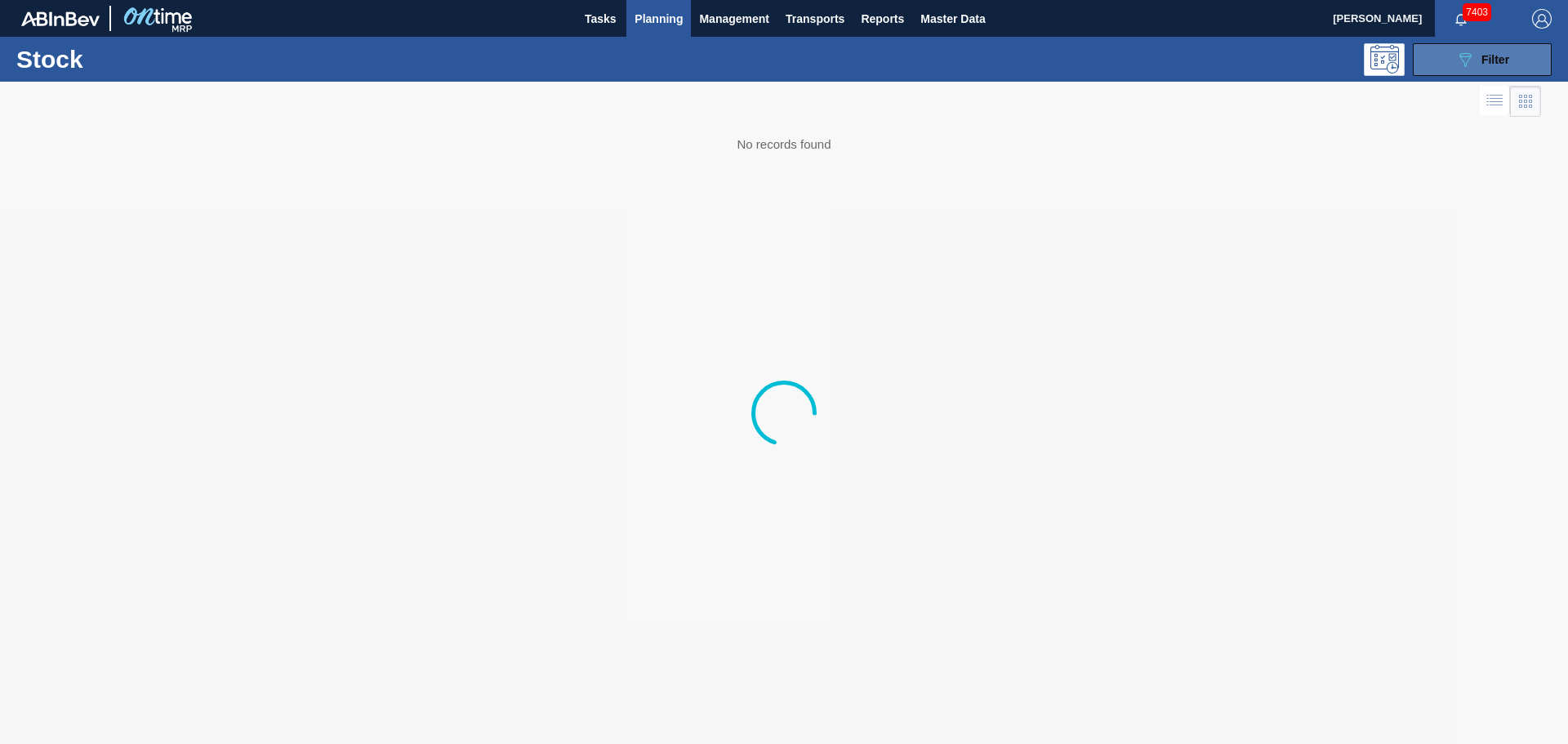
click at [1465, 66] on icon at bounding box center [1465, 59] width 12 height 14
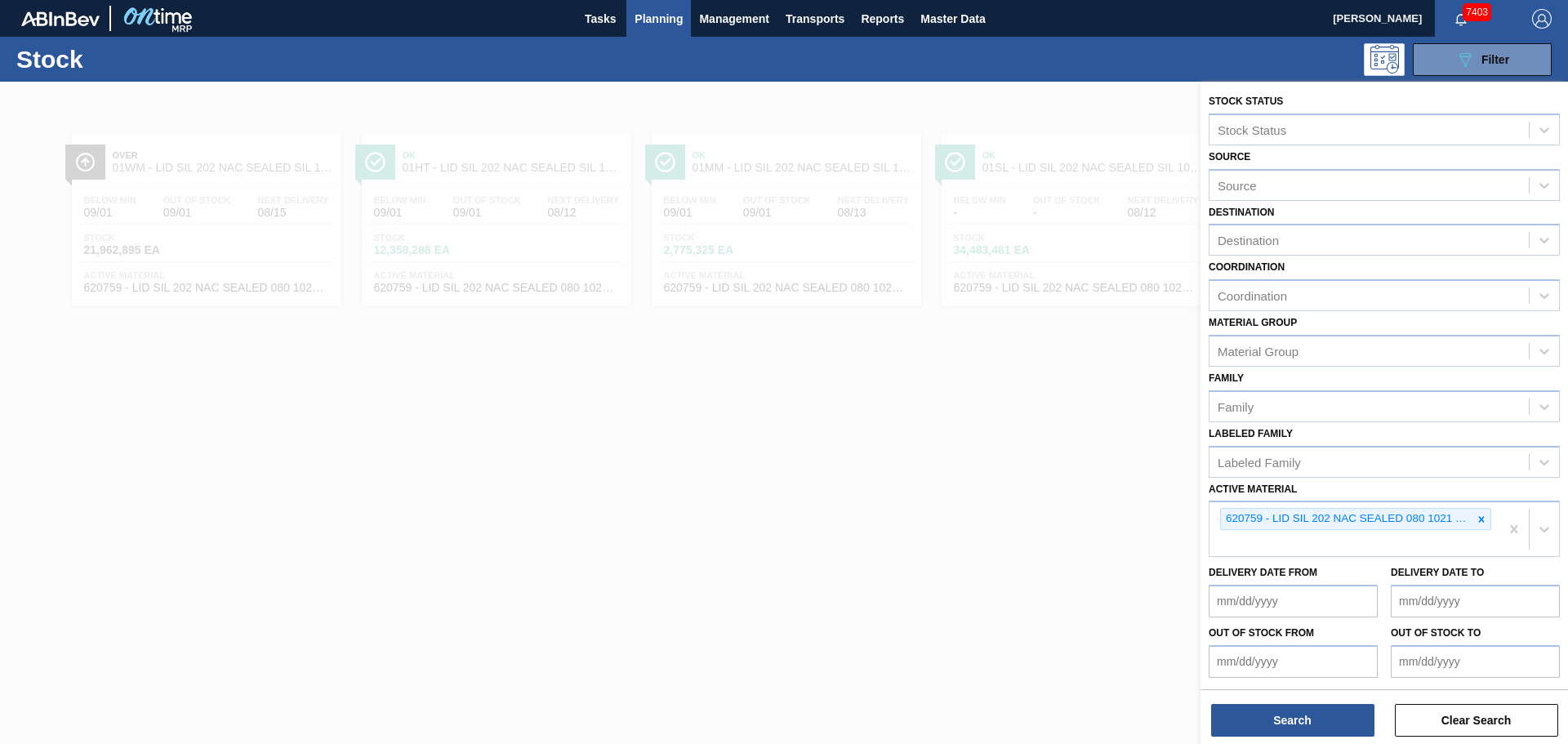
click at [1480, 519] on icon at bounding box center [1482, 519] width 6 height 6
paste Material "620734"
type Material "620734"
click at [1266, 598] on div "620734 - LID GLD 202 NAC SEALED 0121 GLD MCC 062" at bounding box center [1384, 582] width 351 height 37
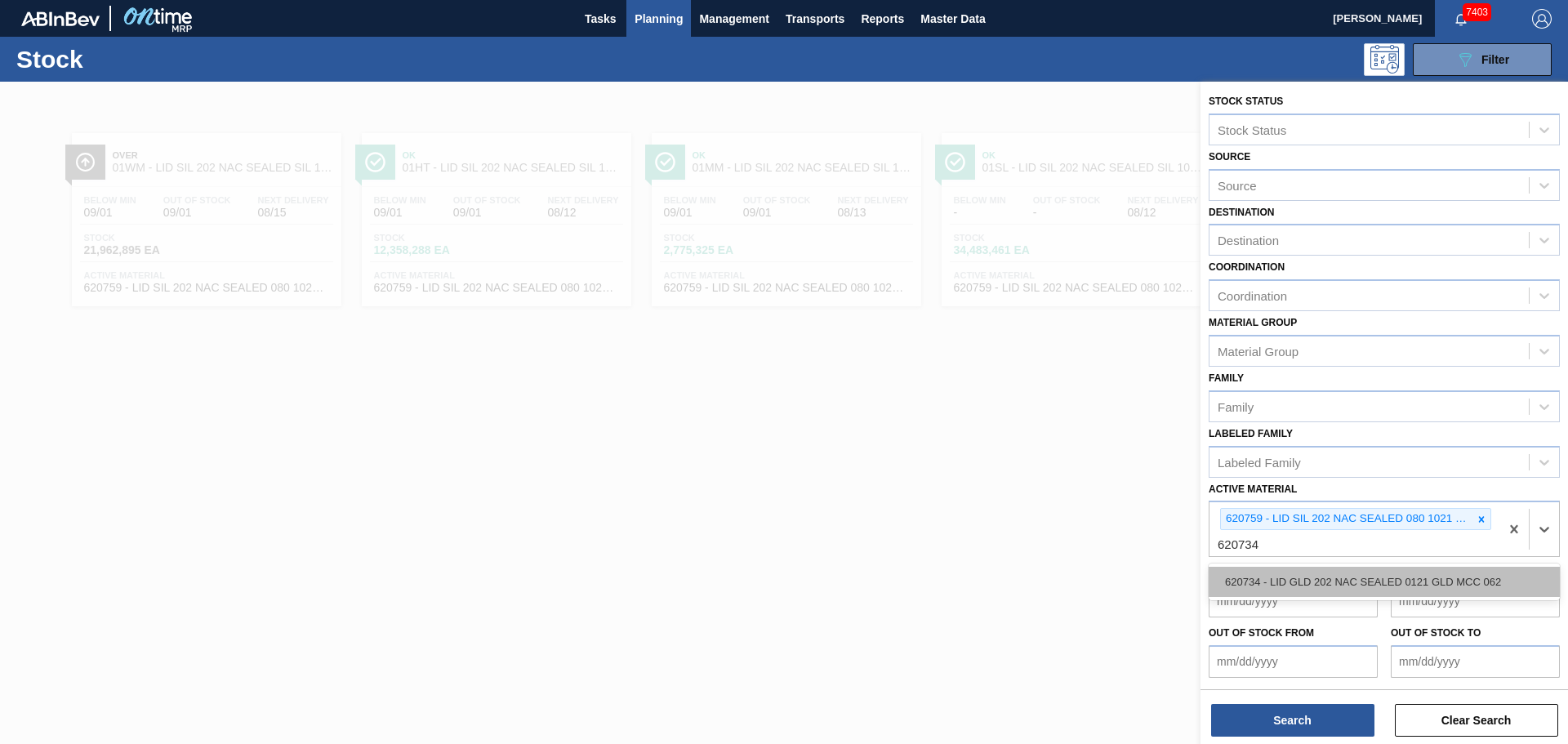
click at [1267, 580] on div "620734 - LID GLD 202 NAC SEALED 0121 GLD MCC 062" at bounding box center [1384, 581] width 351 height 31
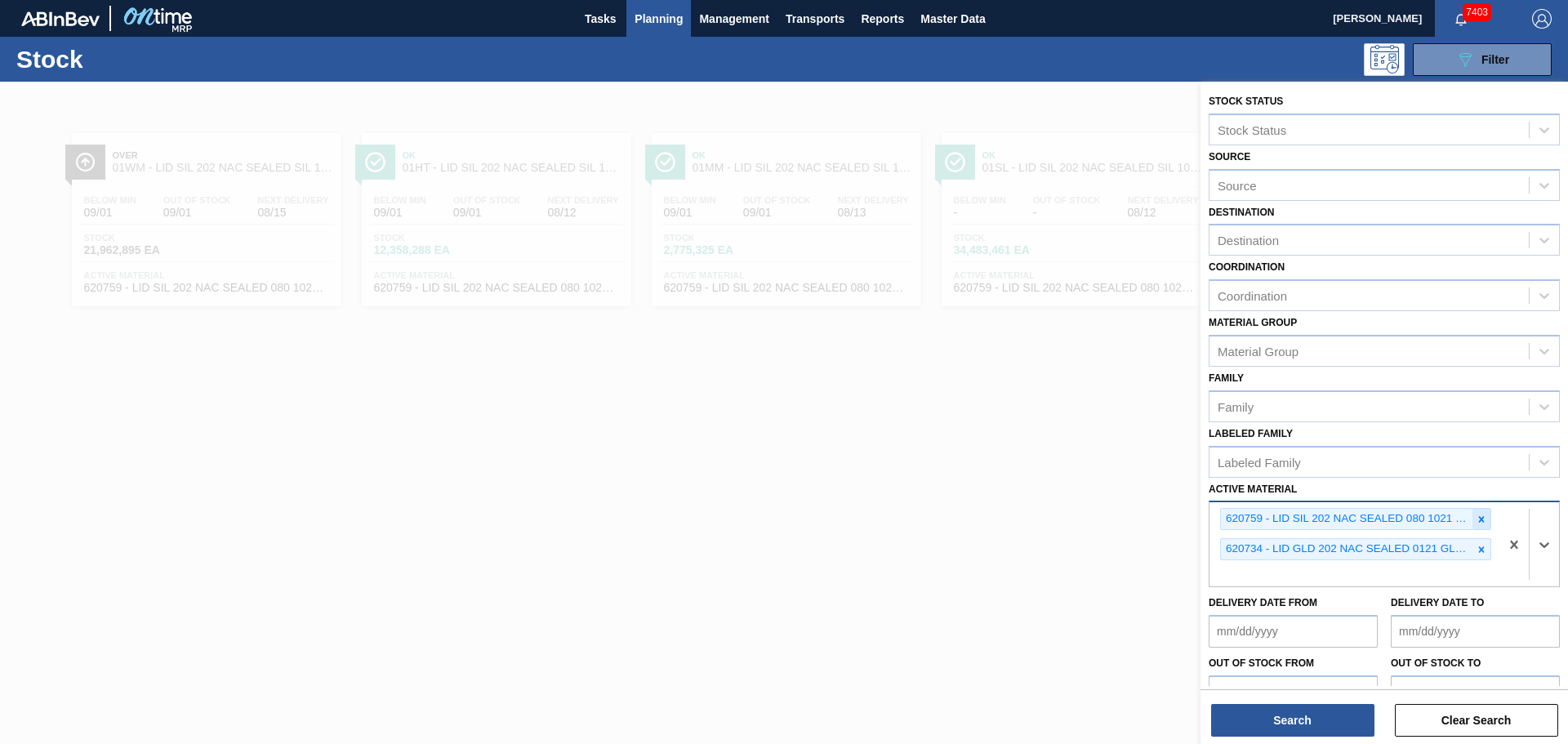
click at [1475, 523] on icon at bounding box center [1481, 519] width 11 height 11
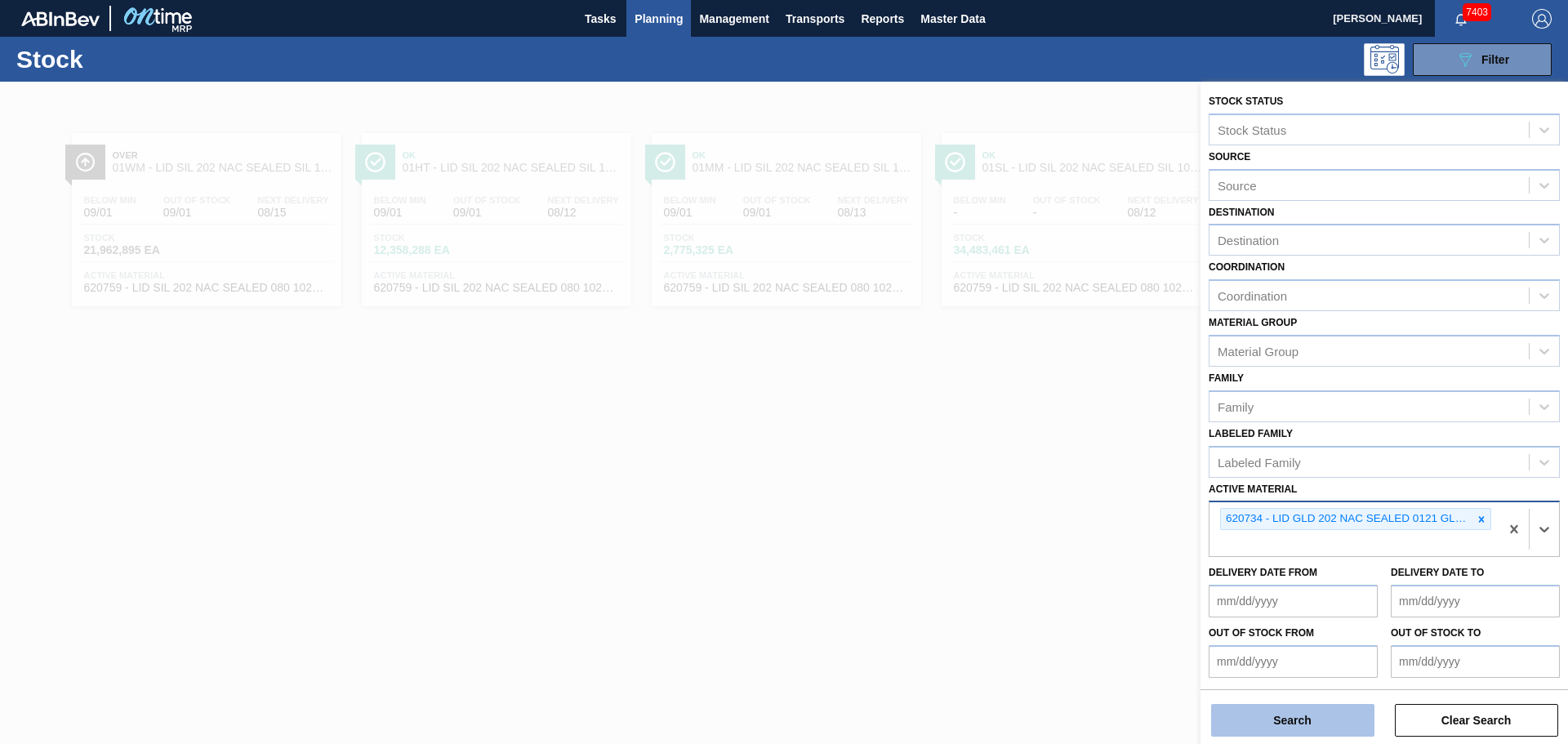
click at [1233, 711] on button "Search" at bounding box center [1293, 720] width 163 height 33
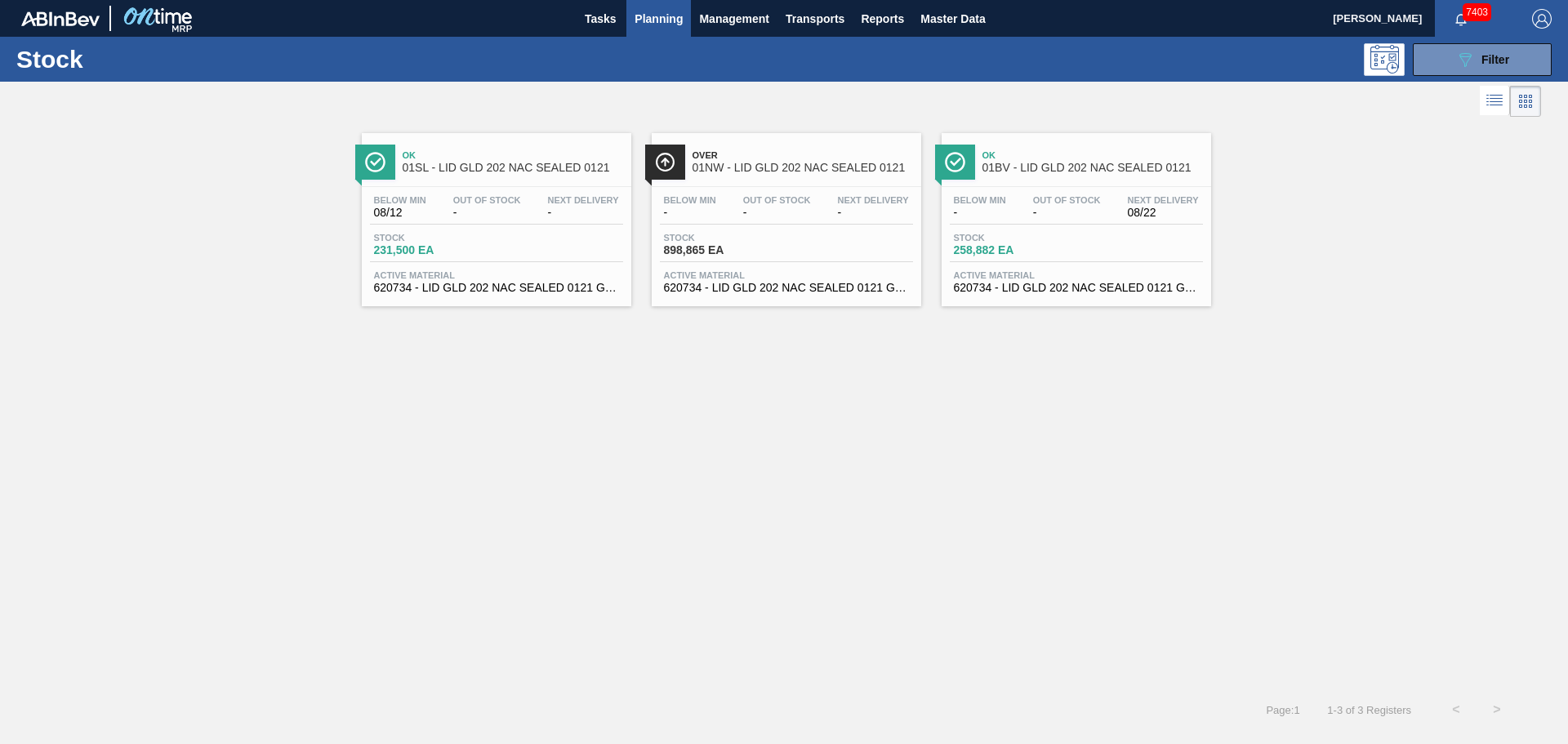
click at [796, 172] on span "01NW - LID GLD 202 NAC SEALED 0121" at bounding box center [802, 167] width 220 height 12
